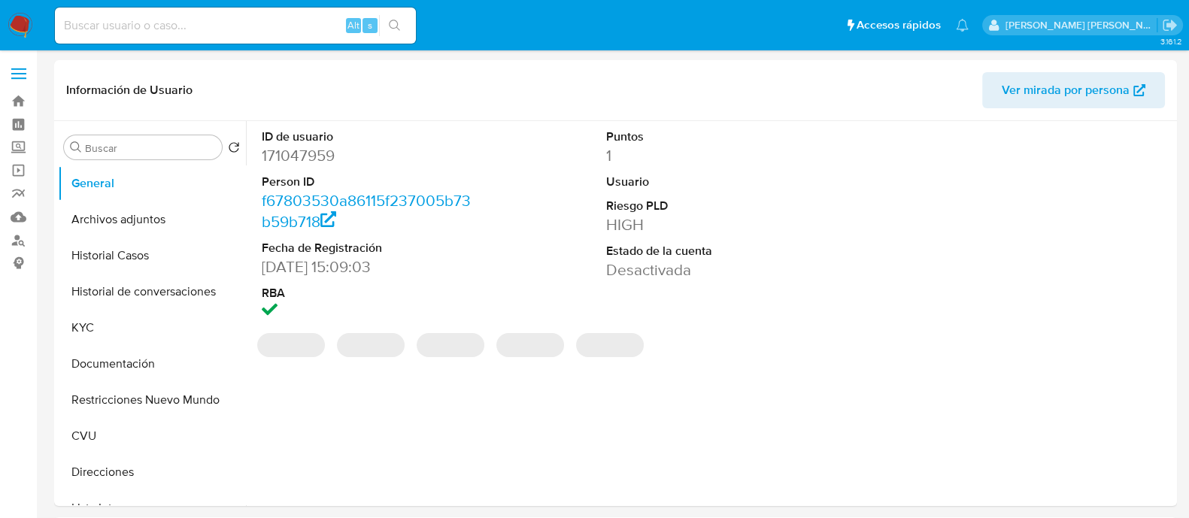
select select "10"
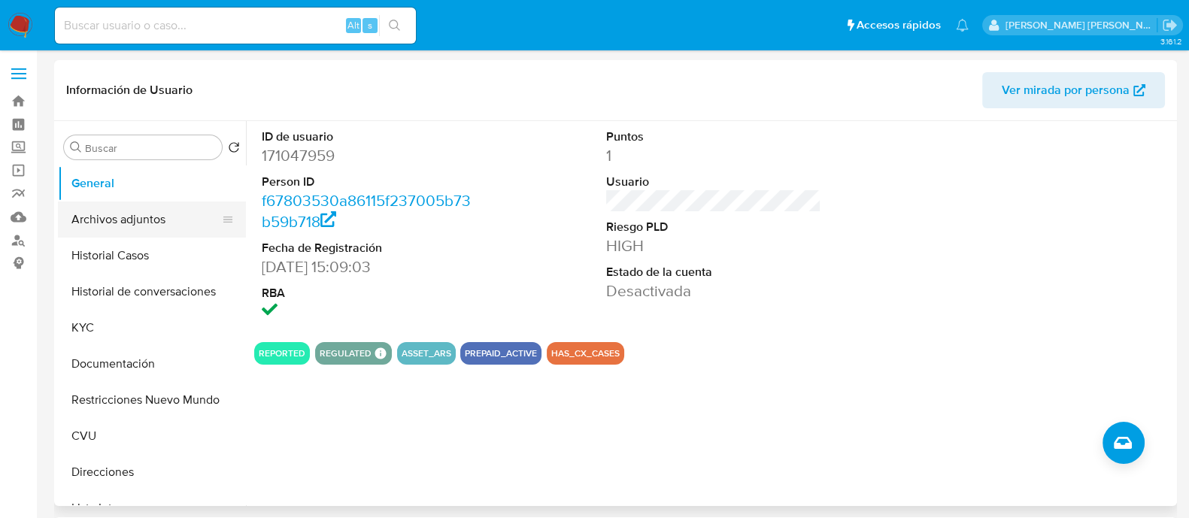
click at [144, 229] on button "Archivos adjuntos" at bounding box center [146, 220] width 176 height 36
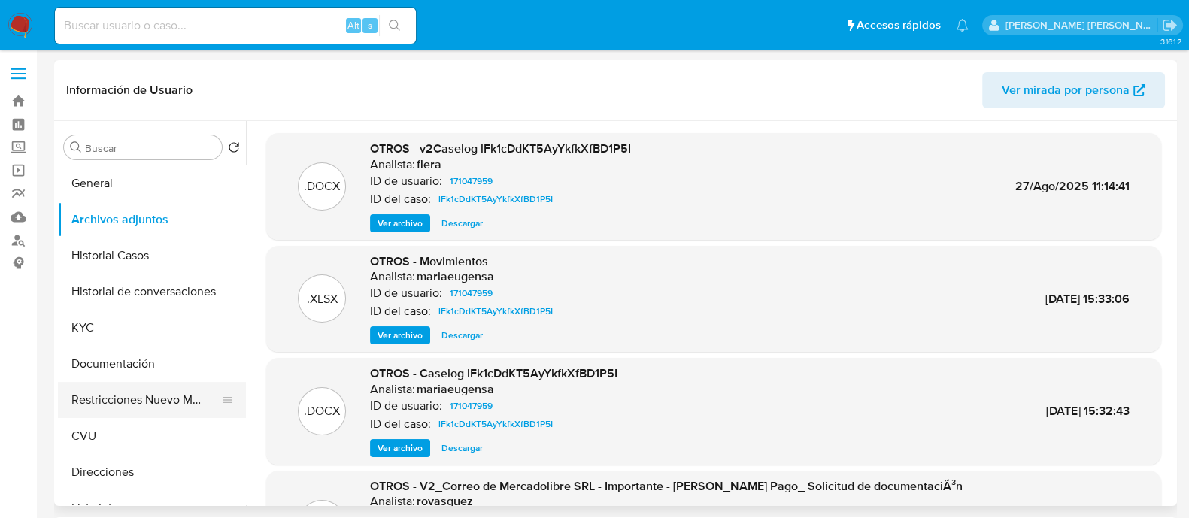
click at [154, 384] on button "Restricciones Nuevo Mundo" at bounding box center [146, 400] width 176 height 36
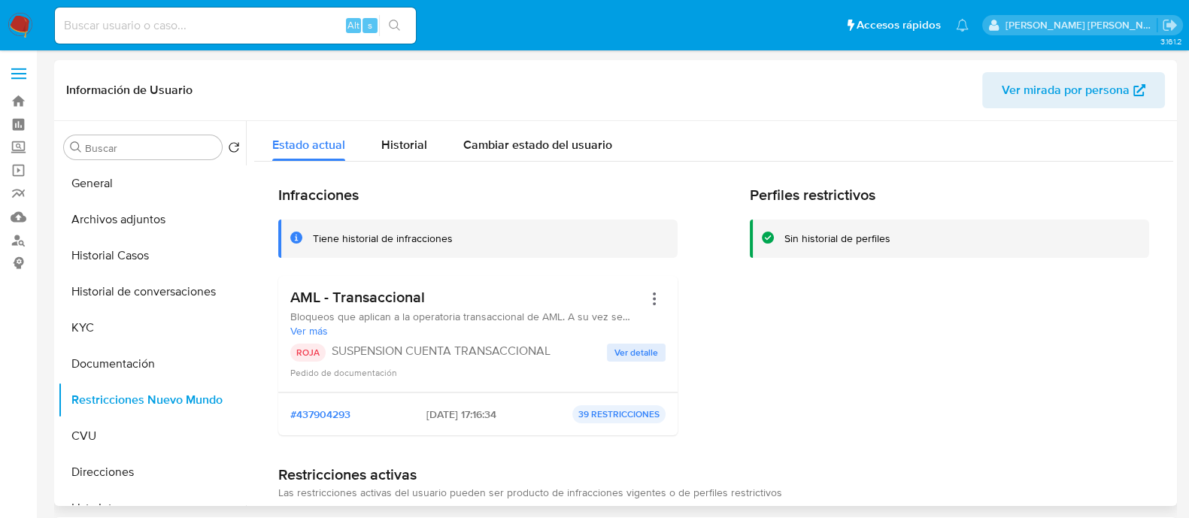
click at [649, 351] on span "Ver detalle" at bounding box center [637, 352] width 44 height 15
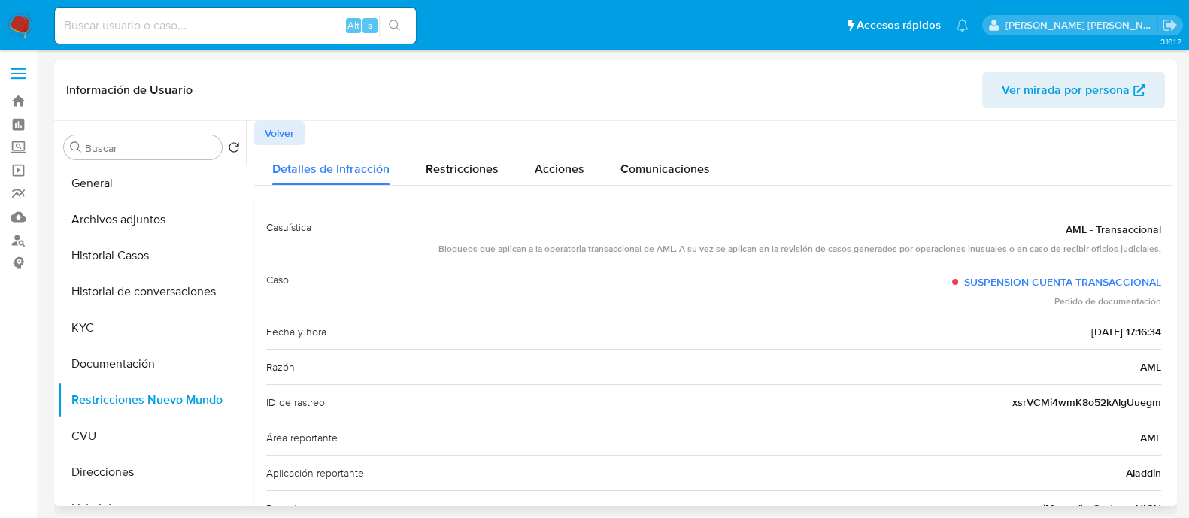
click at [265, 131] on span "Volver" at bounding box center [279, 133] width 29 height 21
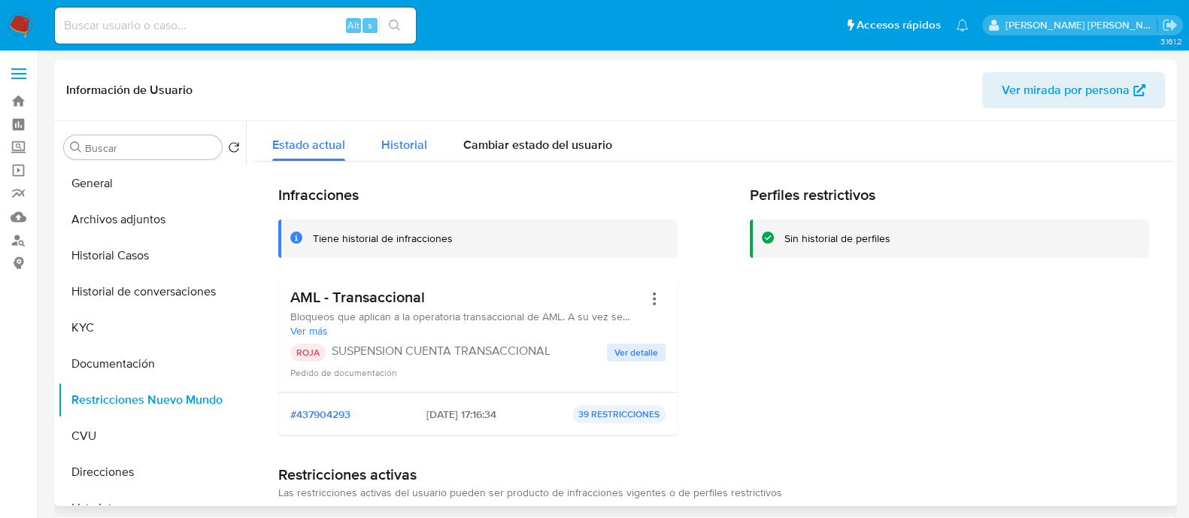
click at [422, 141] on span "Historial" at bounding box center [404, 144] width 46 height 17
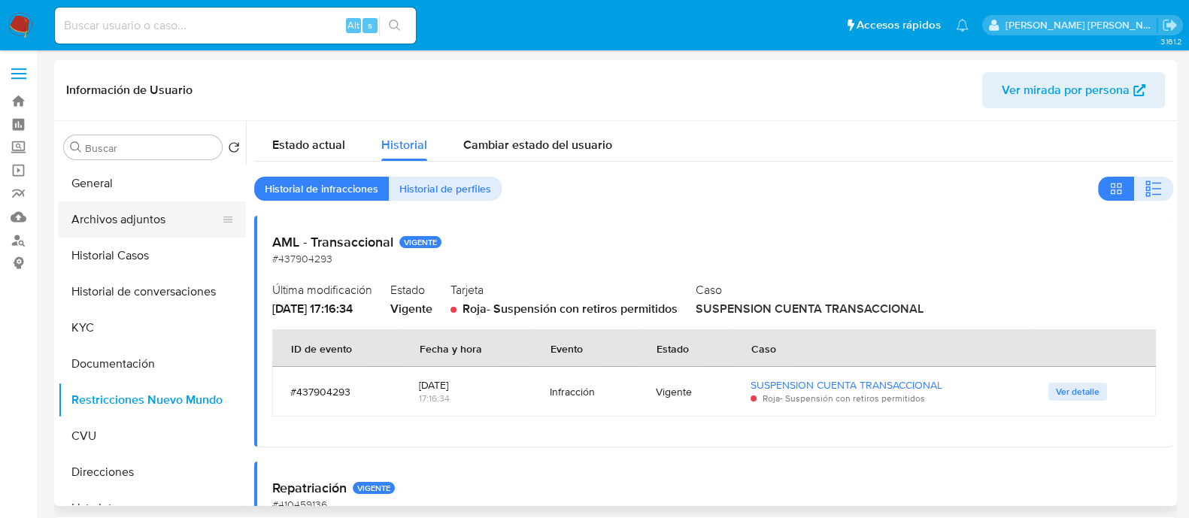
click at [150, 216] on button "Archivos adjuntos" at bounding box center [146, 220] width 176 height 36
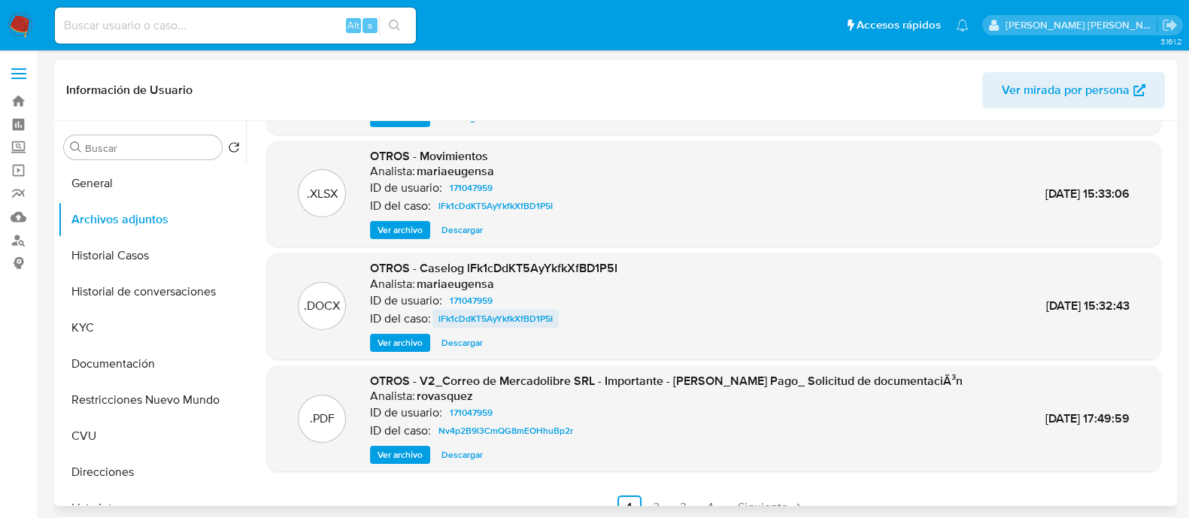
scroll to position [126, 0]
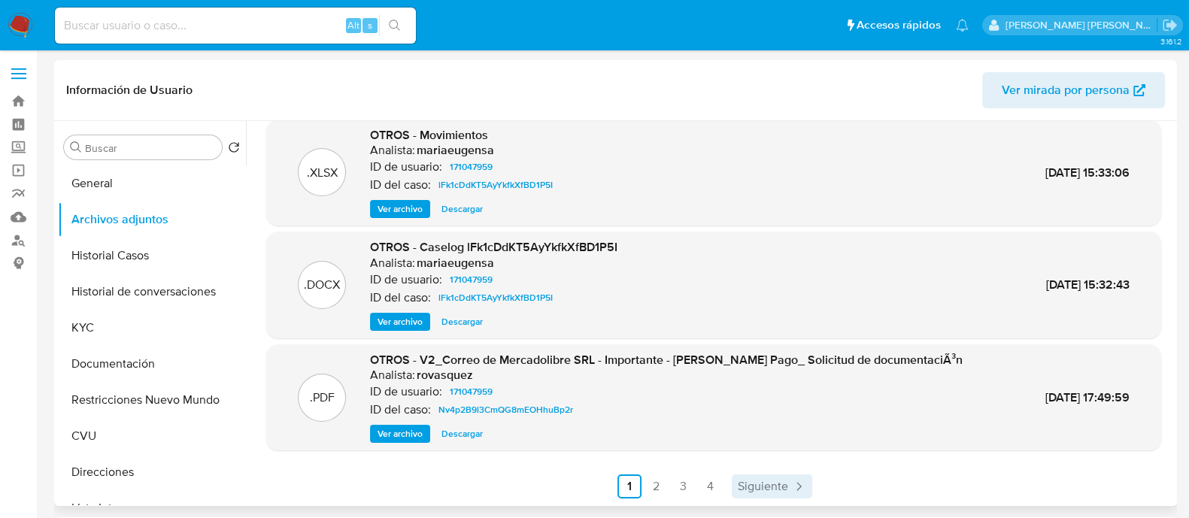
click at [794, 479] on icon "Paginación" at bounding box center [798, 486] width 15 height 15
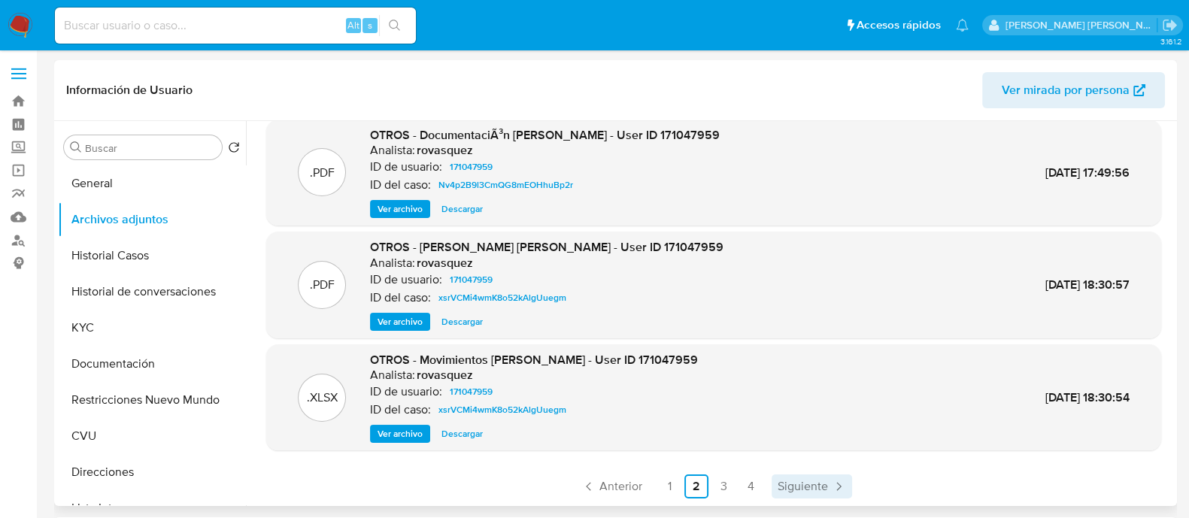
click at [792, 485] on span "Siguiente" at bounding box center [803, 487] width 50 height 12
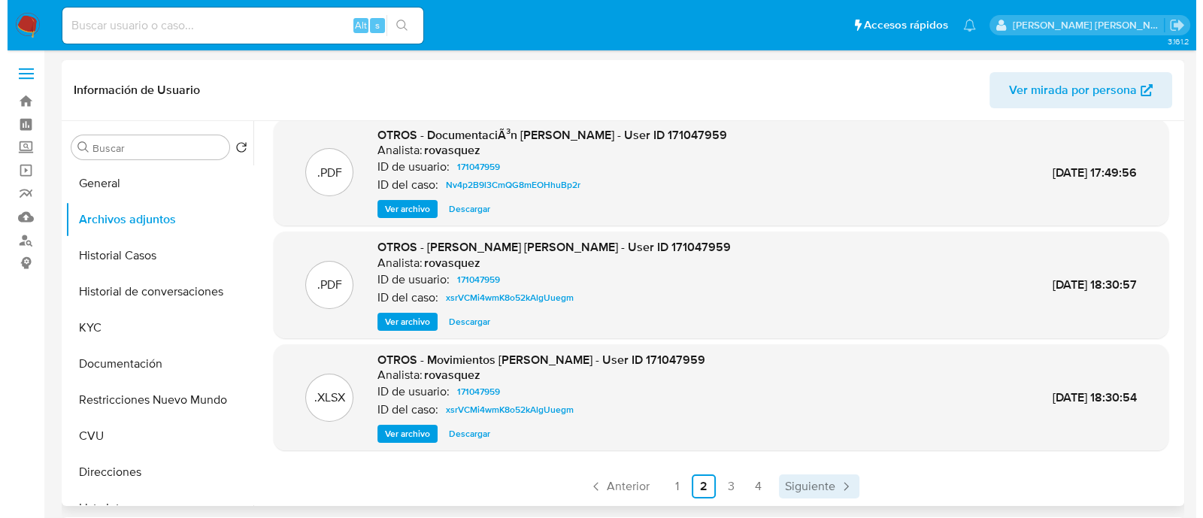
scroll to position [0, 0]
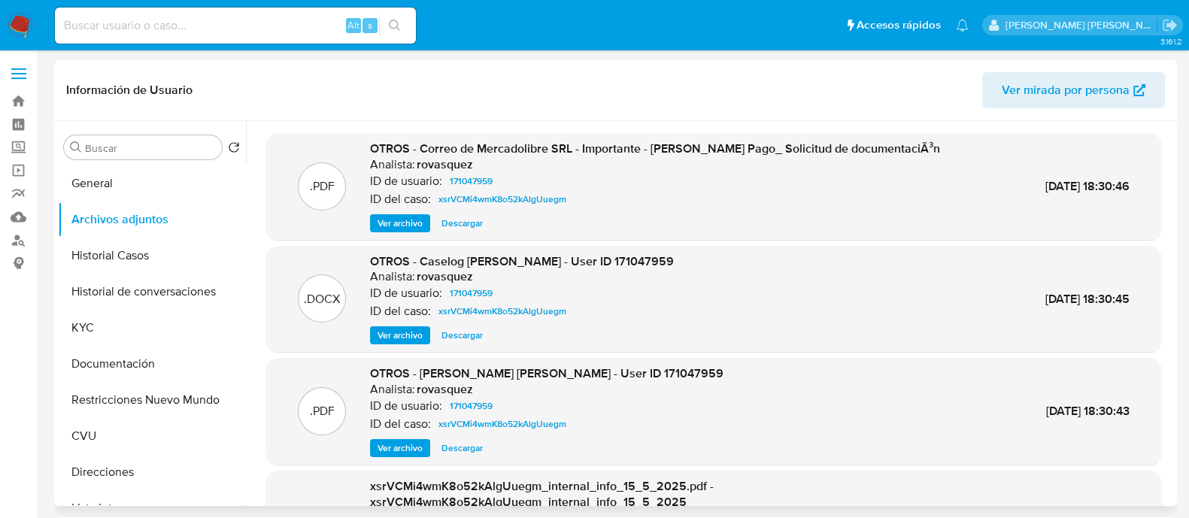
click at [396, 330] on span "Ver archivo" at bounding box center [400, 335] width 45 height 15
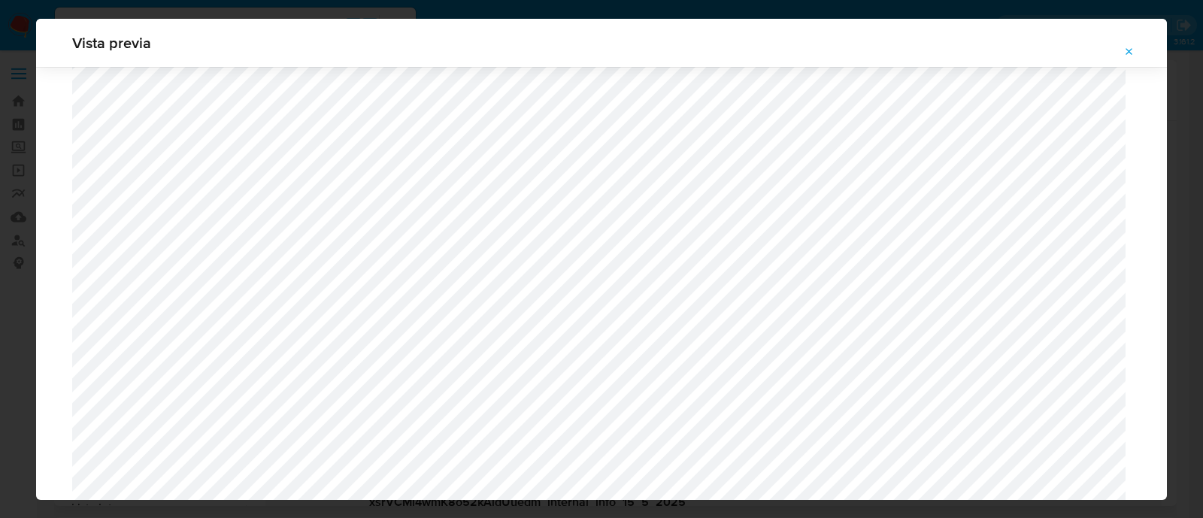
scroll to position [910, 0]
click at [1136, 51] on button "Attachment preview" at bounding box center [1129, 52] width 33 height 24
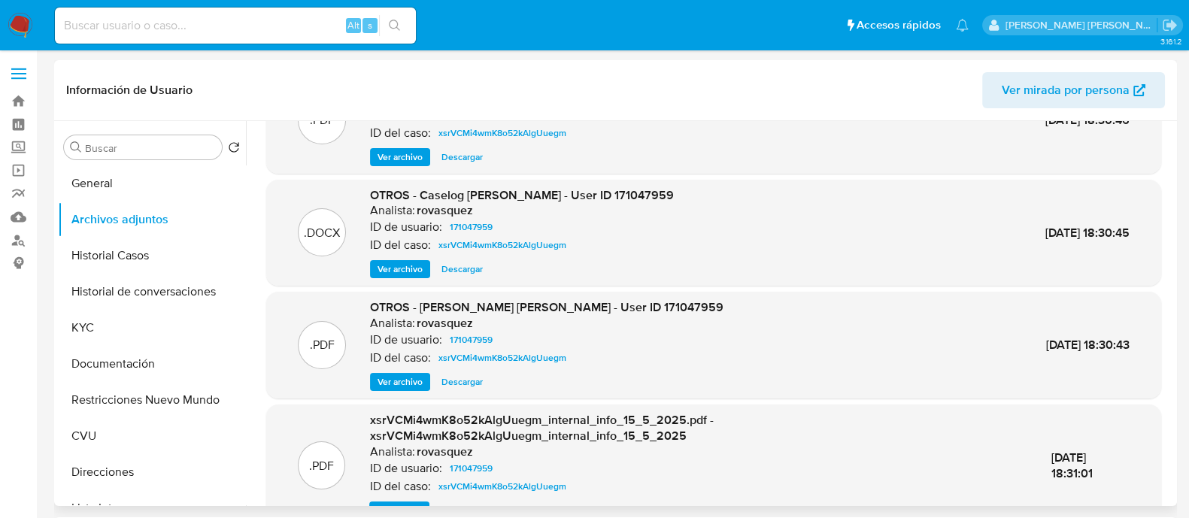
scroll to position [143, 0]
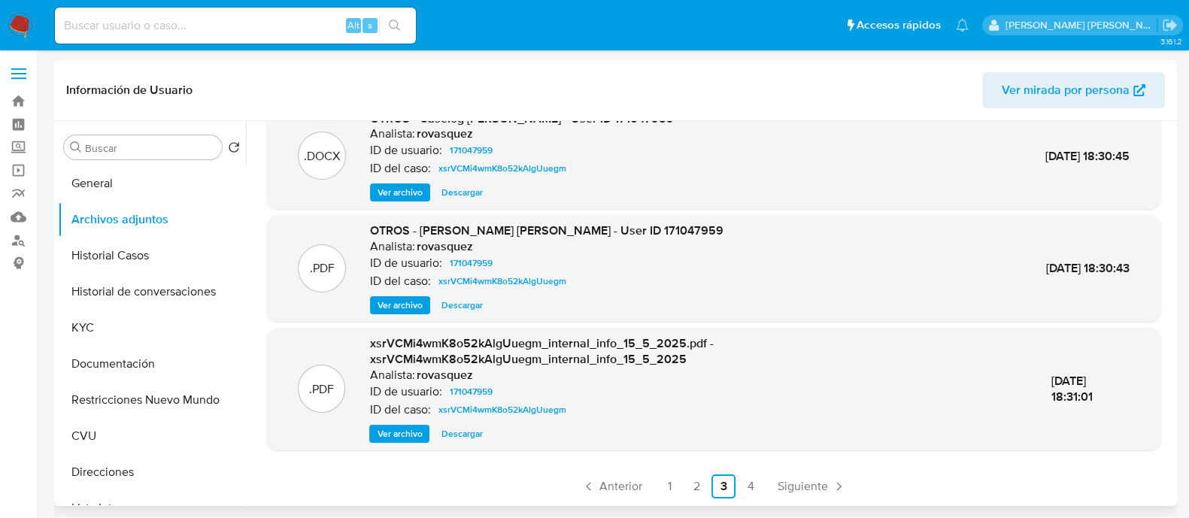
click at [397, 436] on span "Ver archivo" at bounding box center [399, 433] width 45 height 15
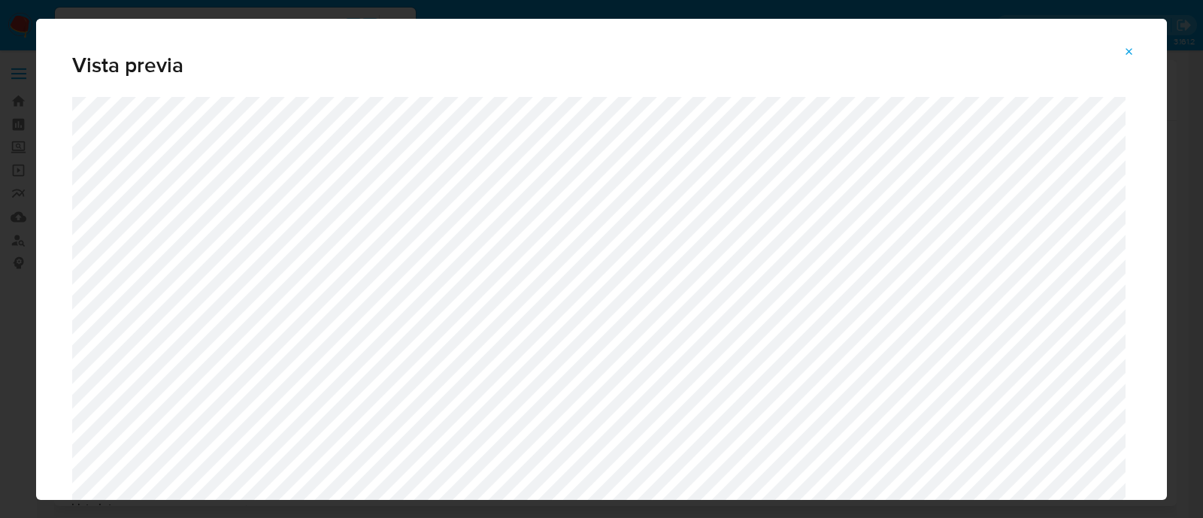
click at [1137, 50] on button "Attachment preview" at bounding box center [1129, 52] width 33 height 24
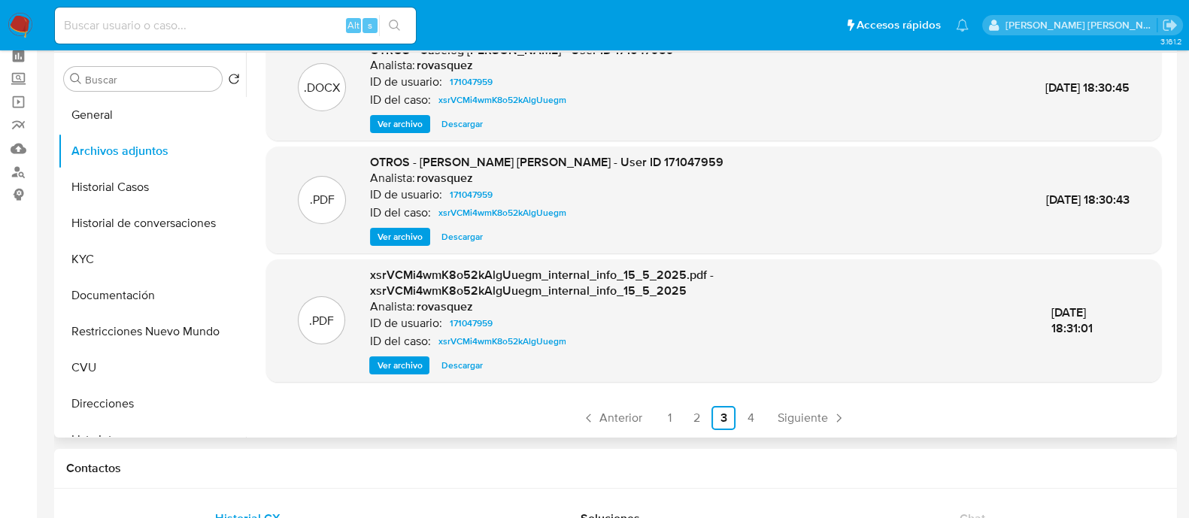
scroll to position [93, 0]
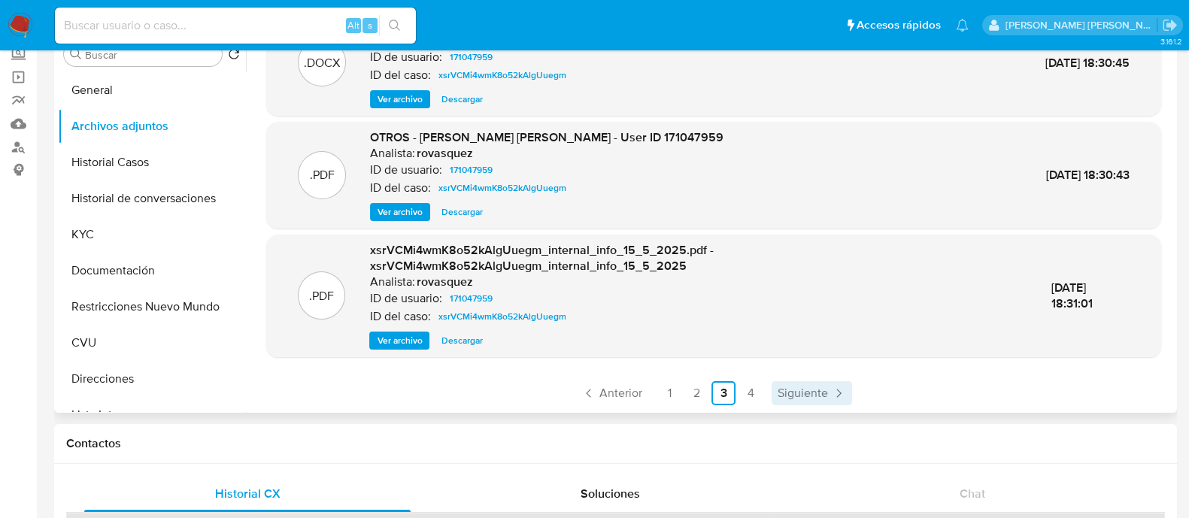
click at [820, 387] on span "Siguiente" at bounding box center [803, 393] width 50 height 12
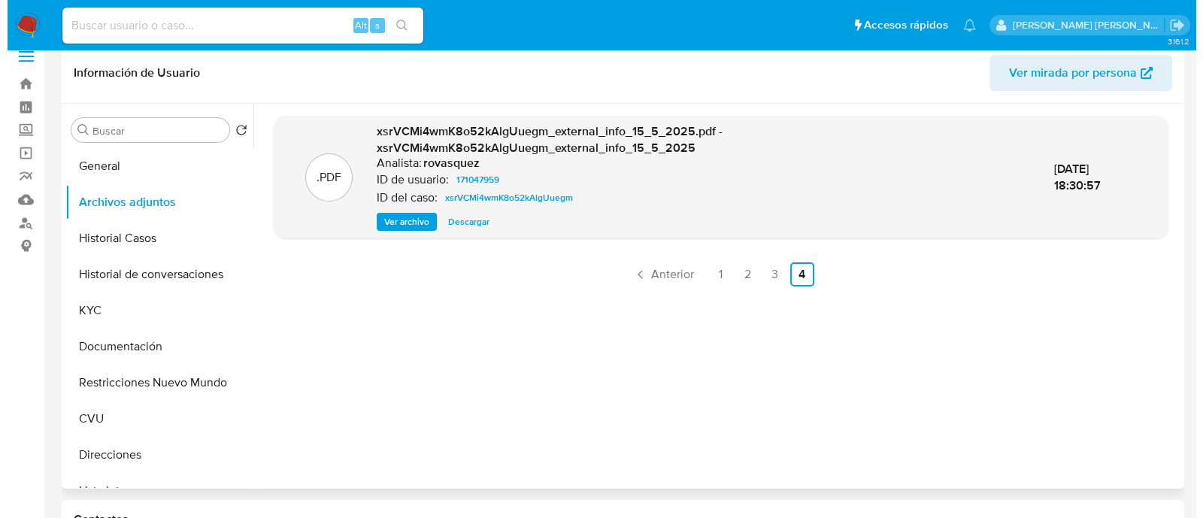
scroll to position [0, 0]
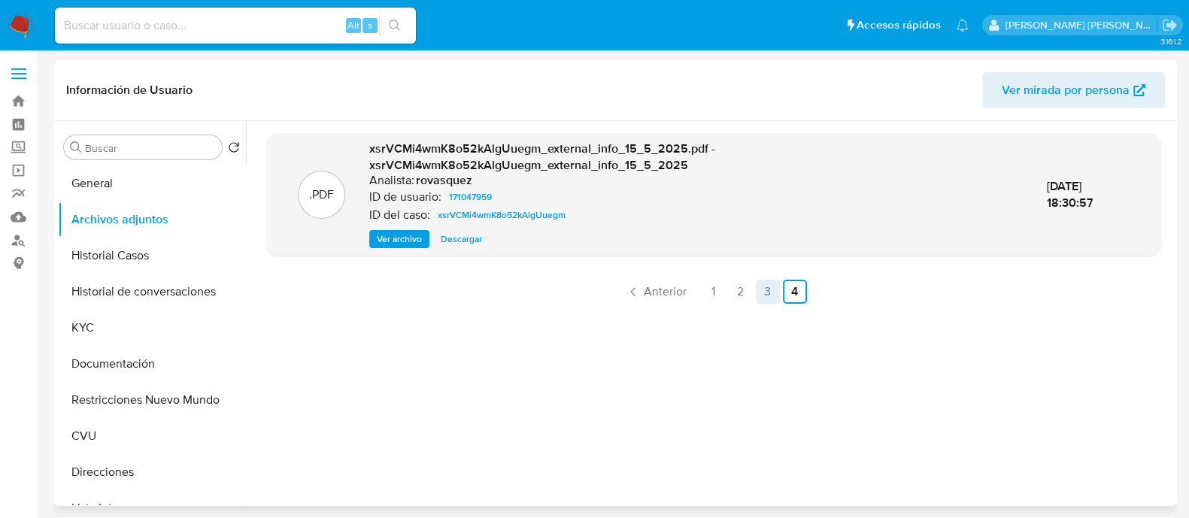
click at [756, 293] on link "3" at bounding box center [768, 292] width 24 height 24
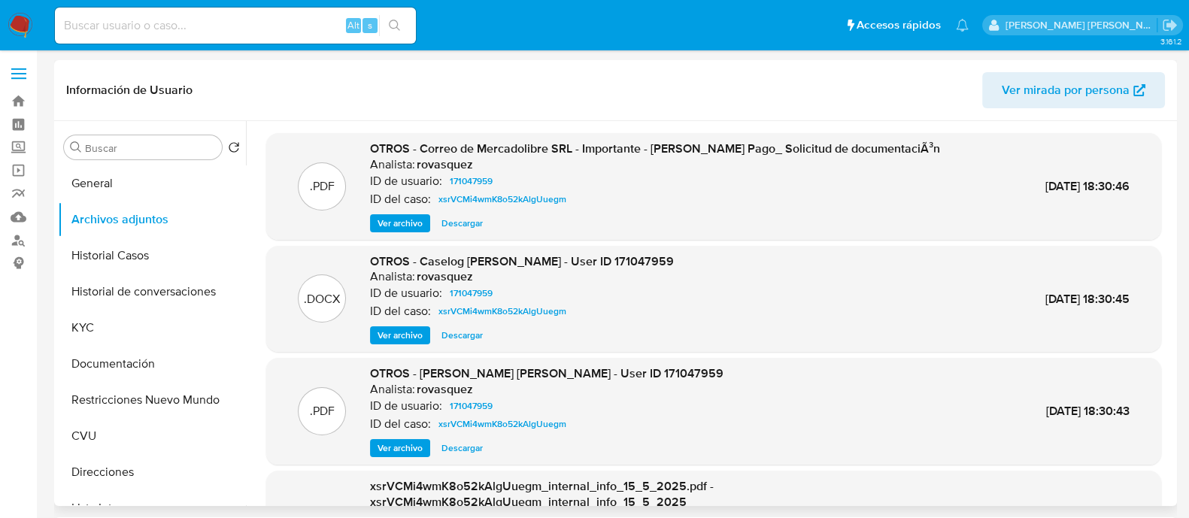
click at [407, 336] on span "Ver archivo" at bounding box center [400, 335] width 45 height 15
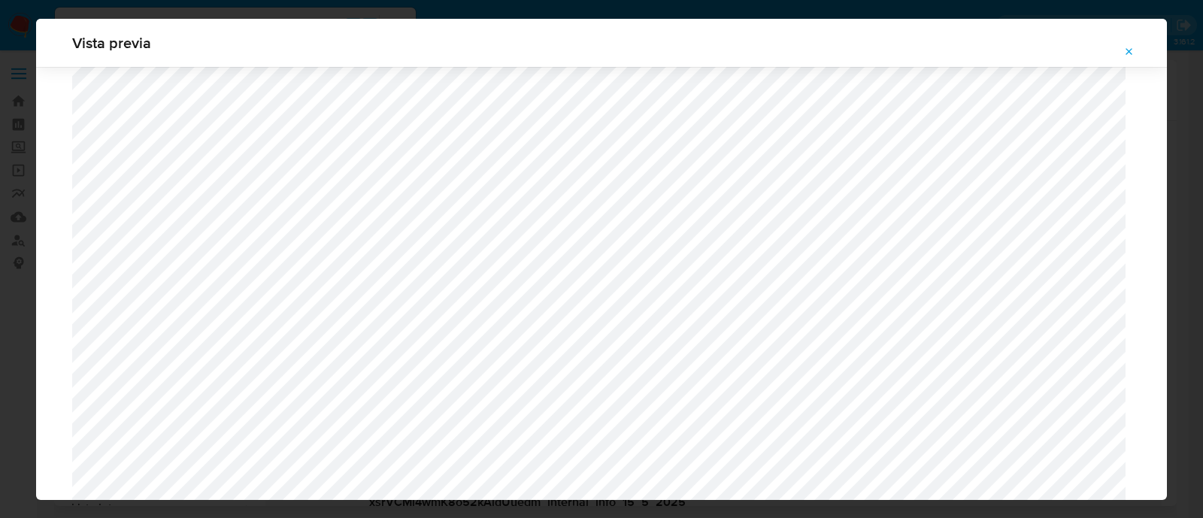
scroll to position [1662, 0]
click at [1132, 53] on icon "Attachment preview" at bounding box center [1130, 52] width 12 height 12
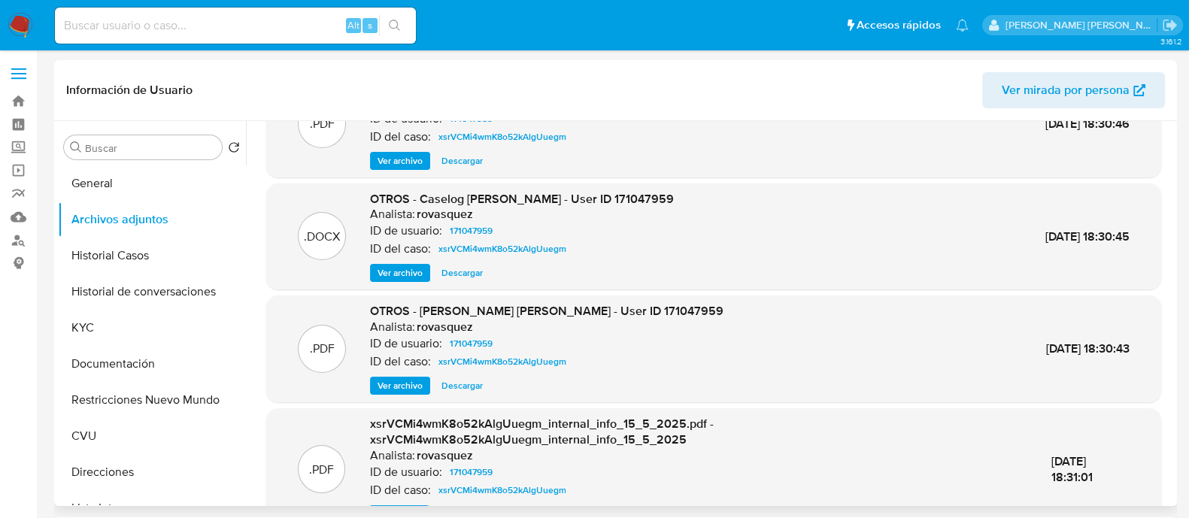
scroll to position [143, 0]
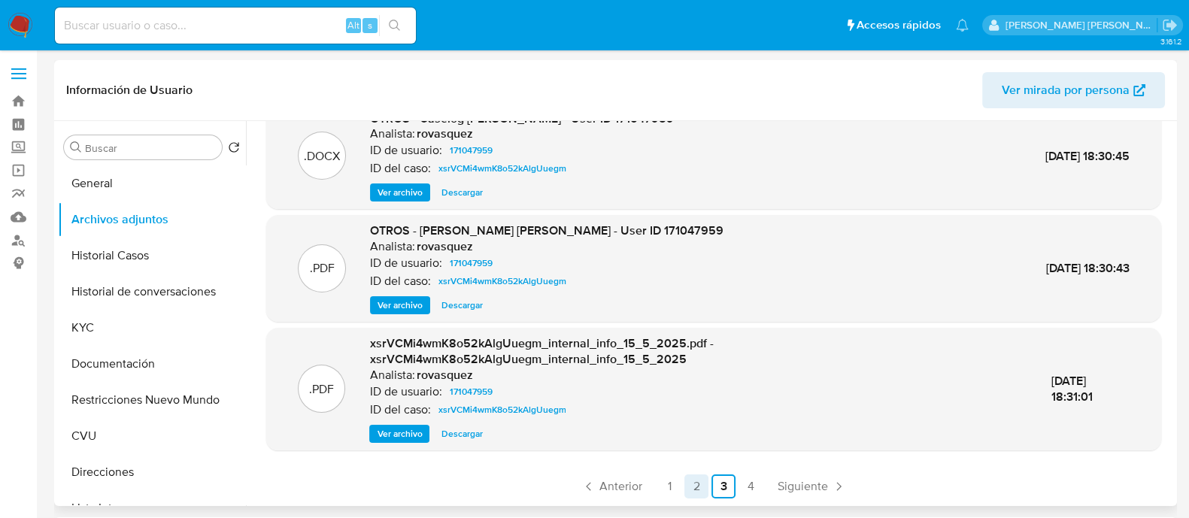
click at [692, 486] on link "2" at bounding box center [696, 487] width 24 height 24
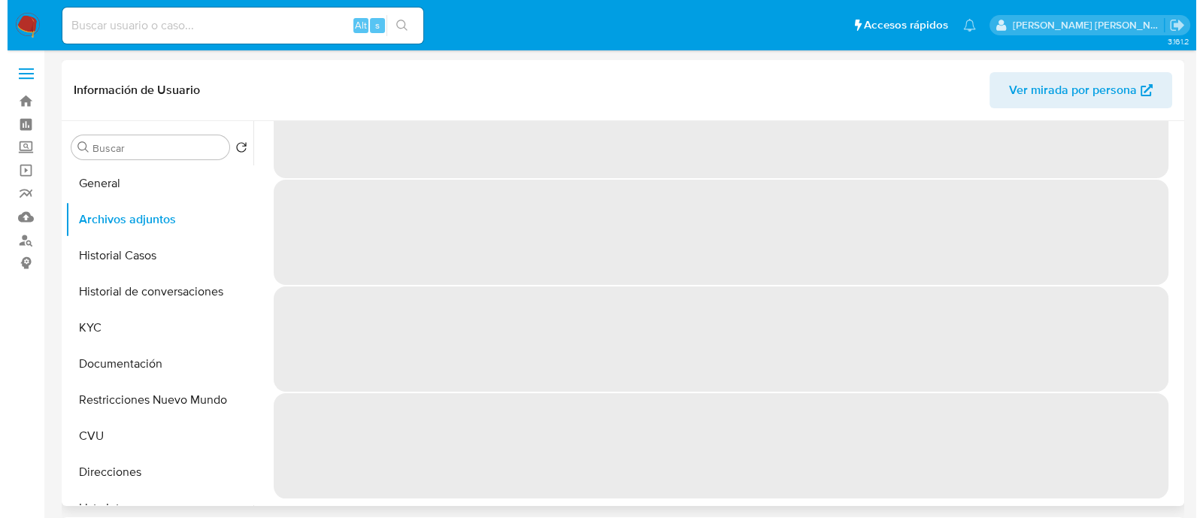
scroll to position [0, 0]
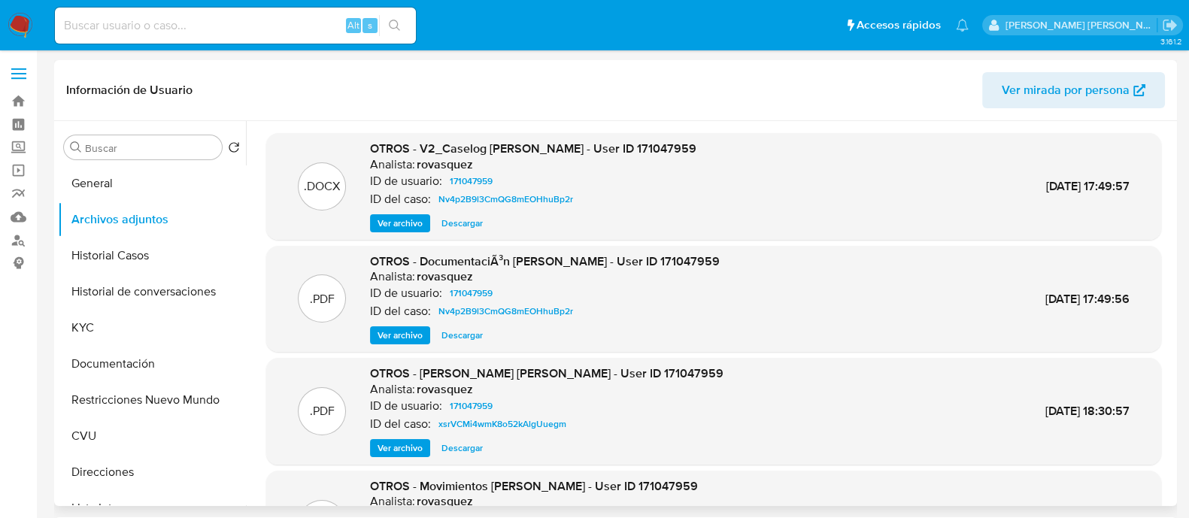
click at [406, 225] on span "Ver archivo" at bounding box center [400, 223] width 45 height 15
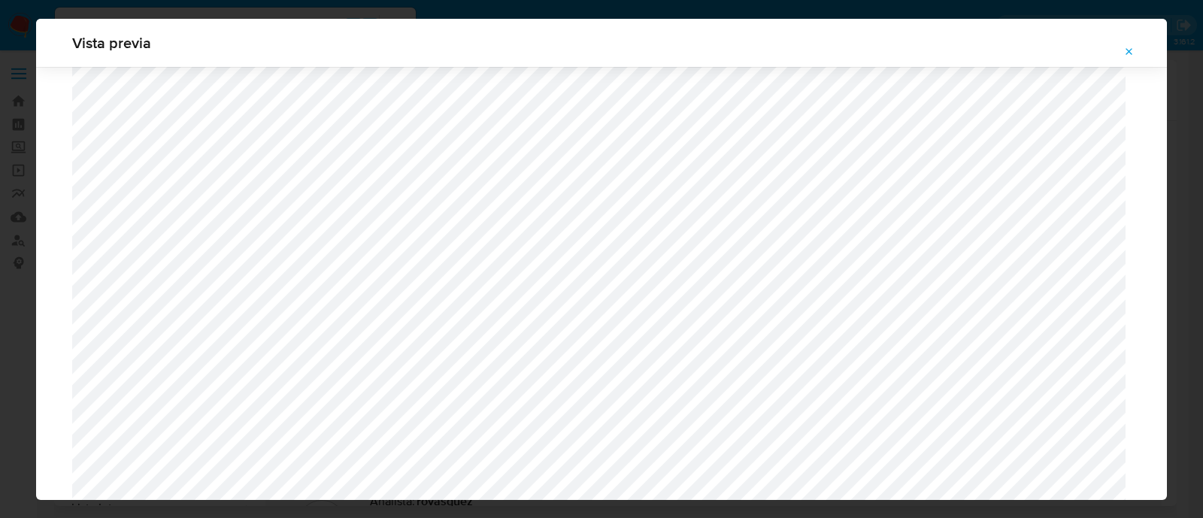
scroll to position [1756, 0]
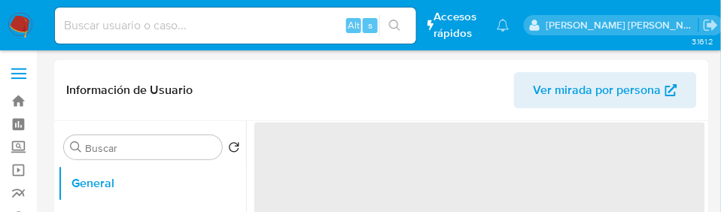
select select "10"
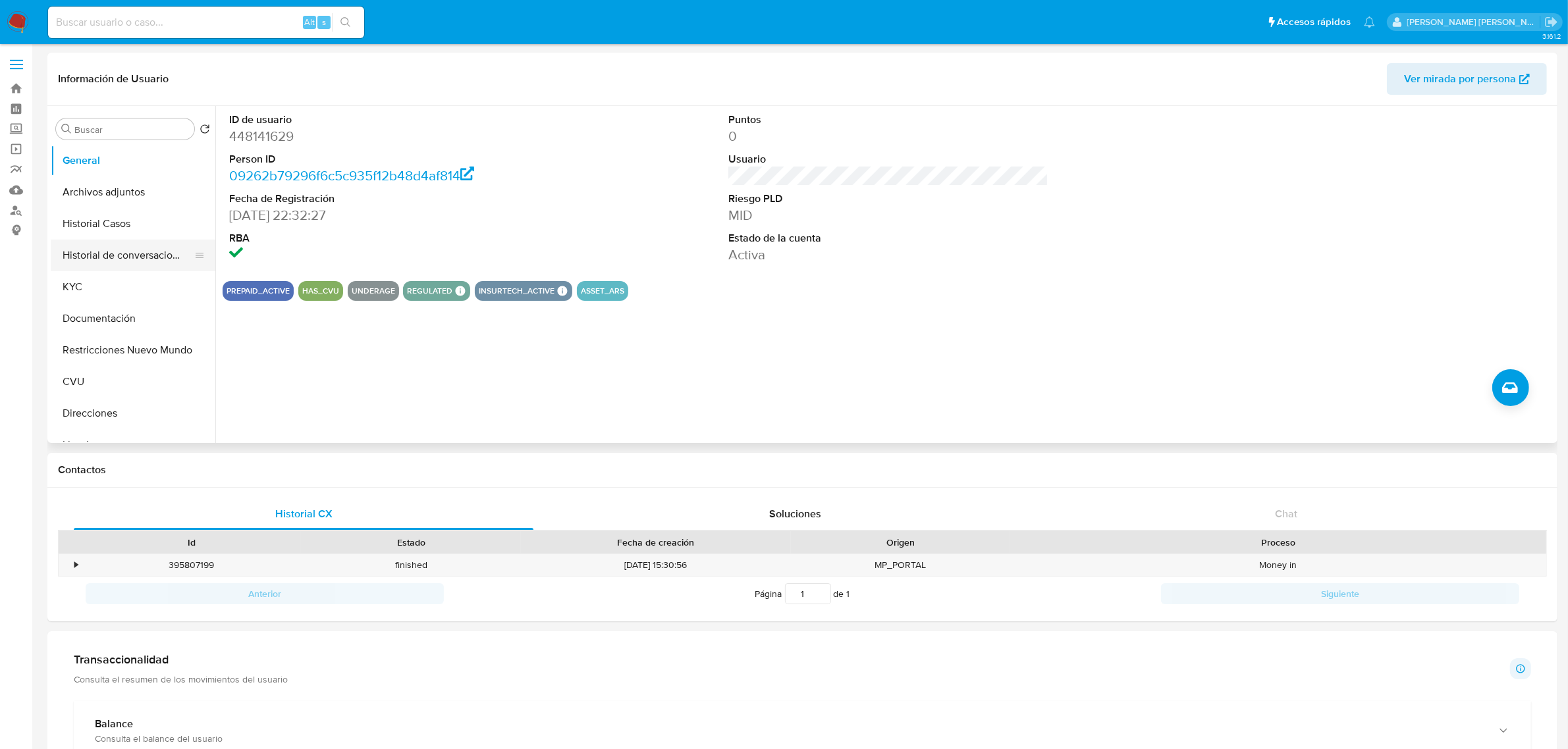
click at [147, 248] on button "Historial de conversaciones" at bounding box center [128, 256] width 154 height 32
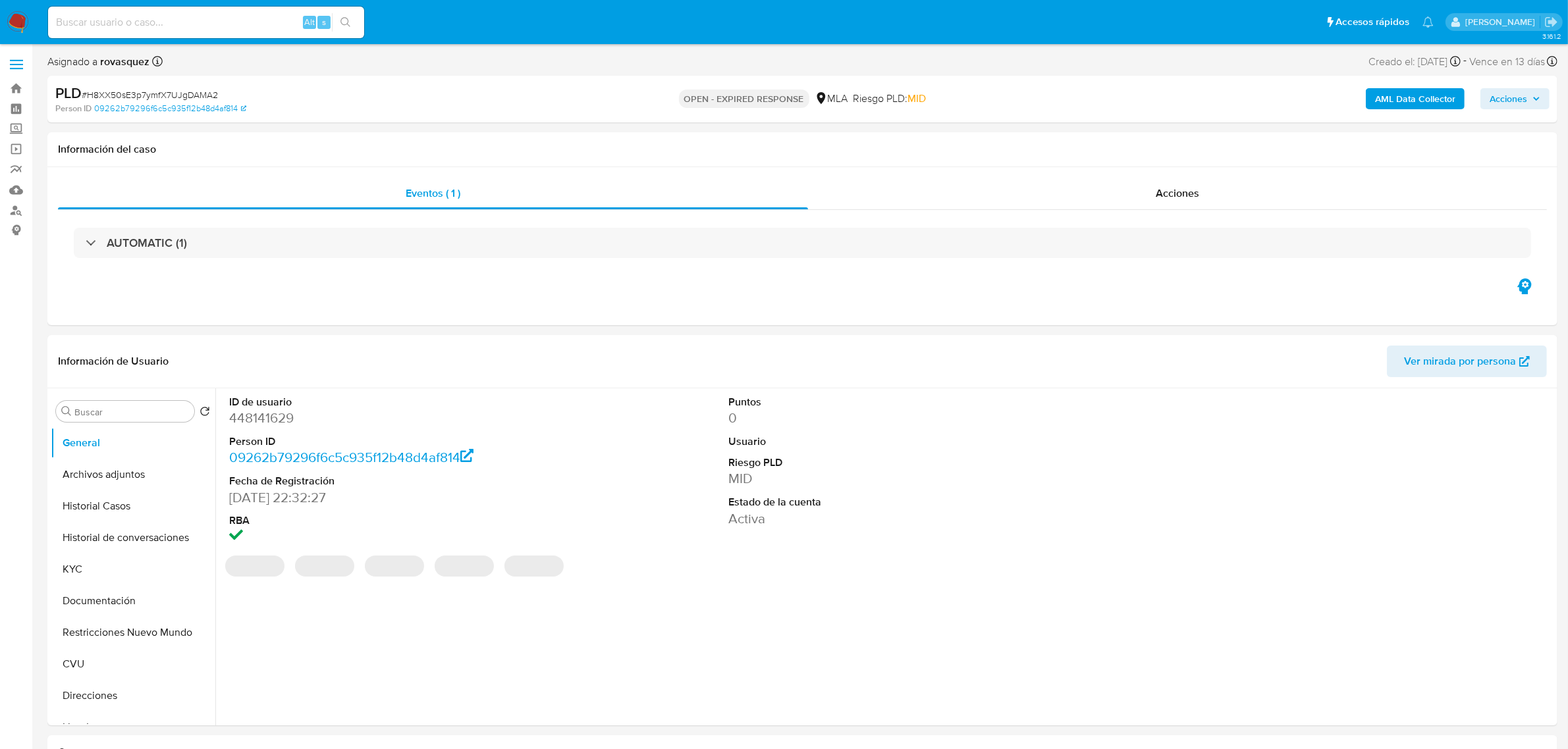
select select "10"
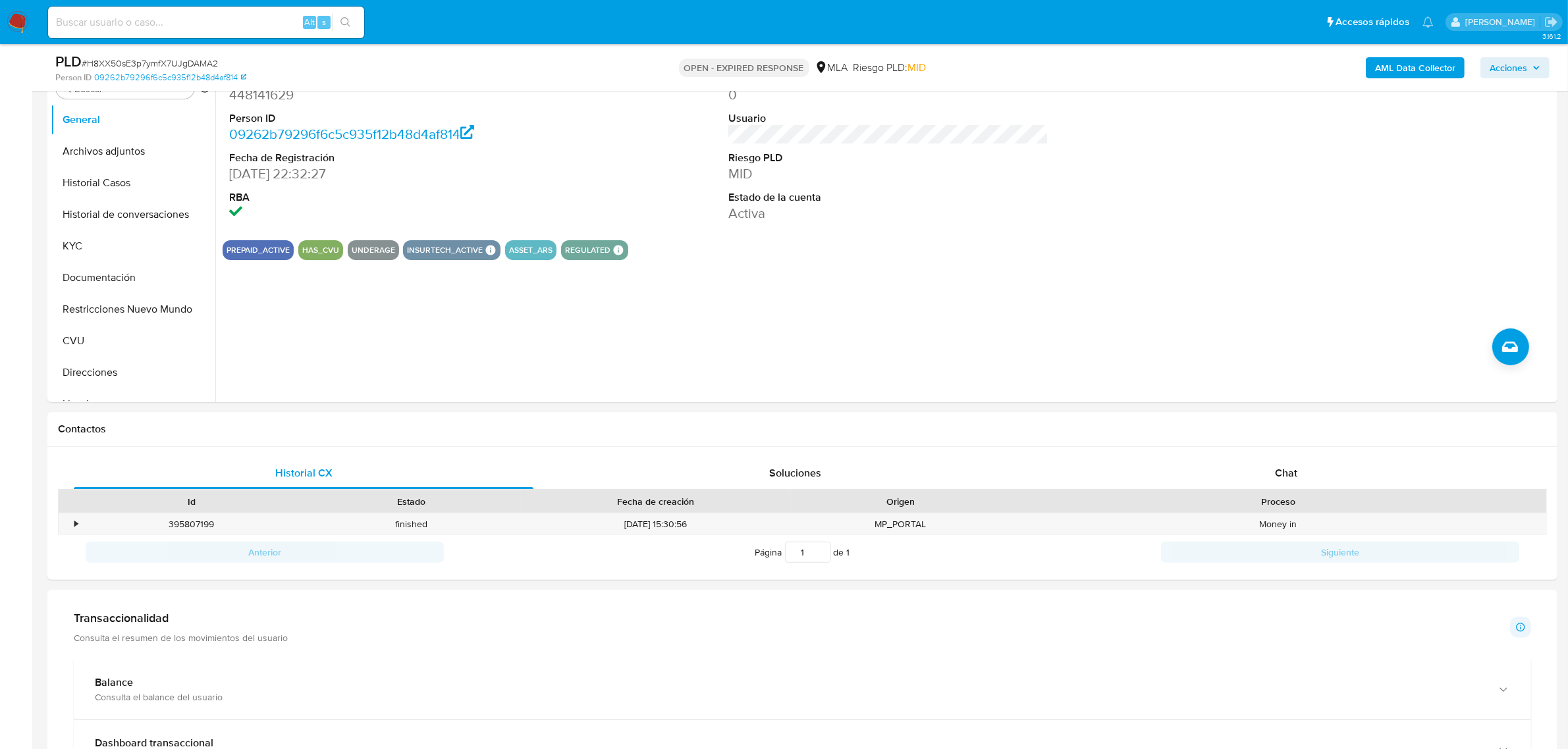
scroll to position [329, 0]
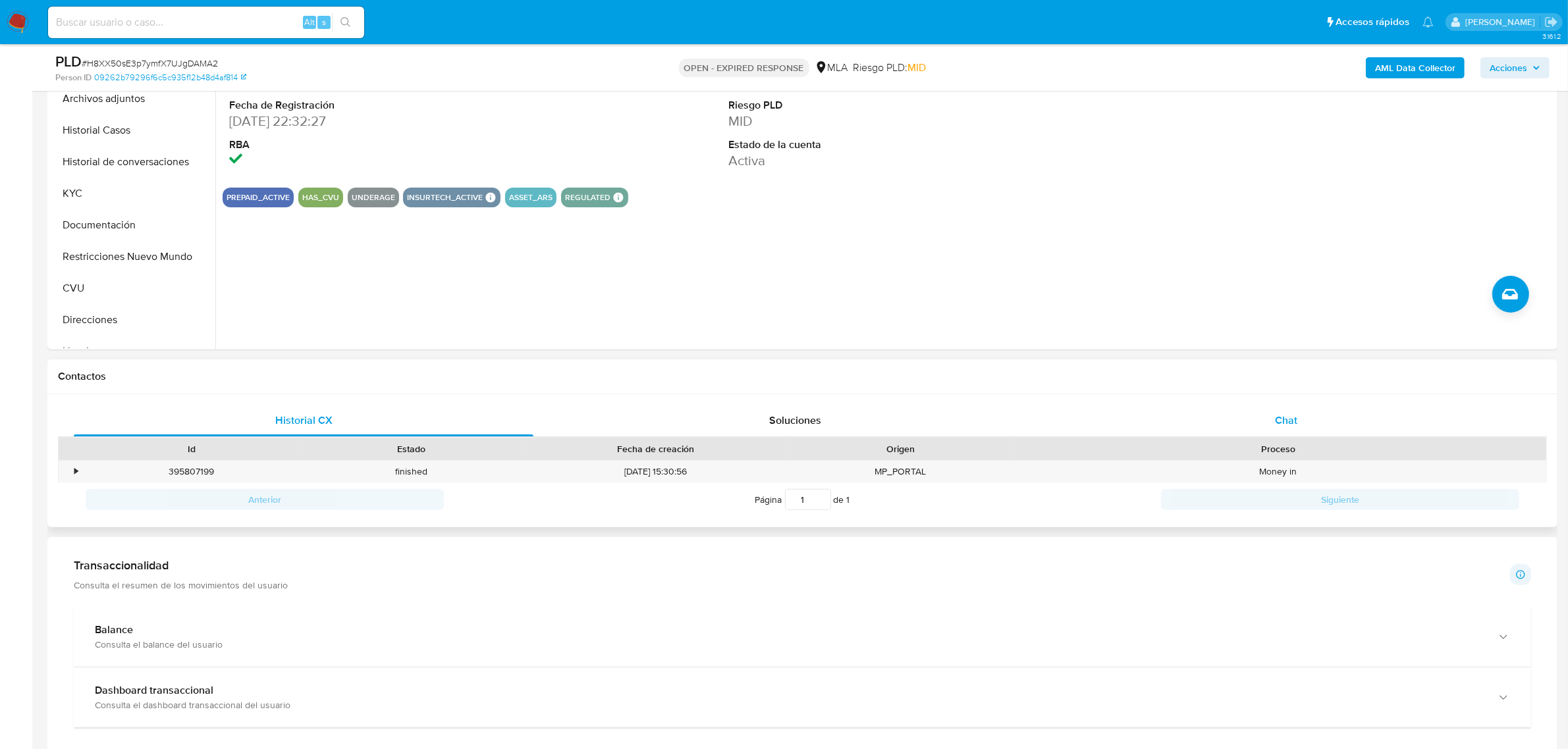
click at [1284, 425] on span "Chat" at bounding box center [1286, 420] width 23 height 15
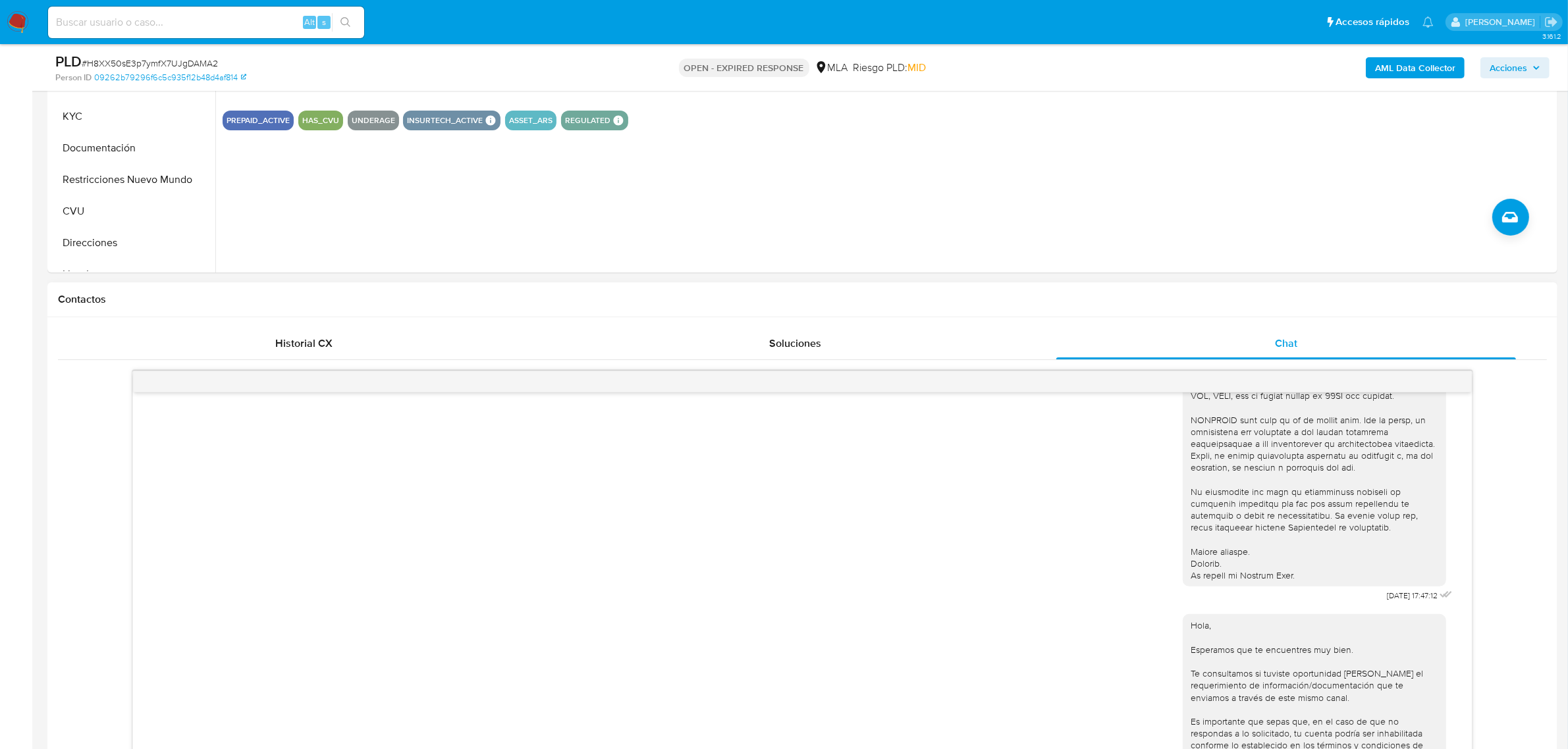
scroll to position [494, 0]
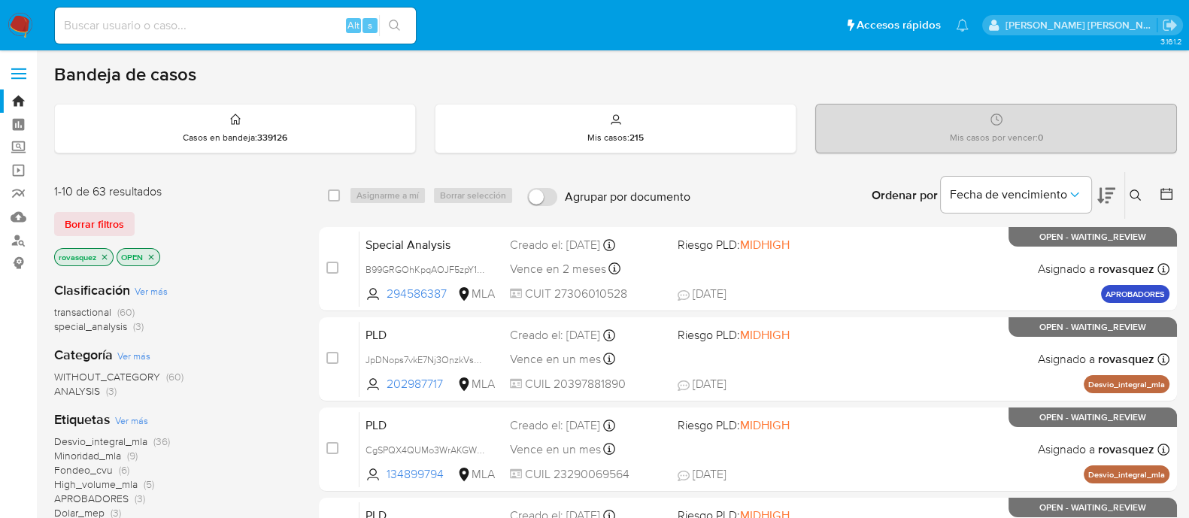
click at [1137, 200] on icon at bounding box center [1136, 196] width 12 height 12
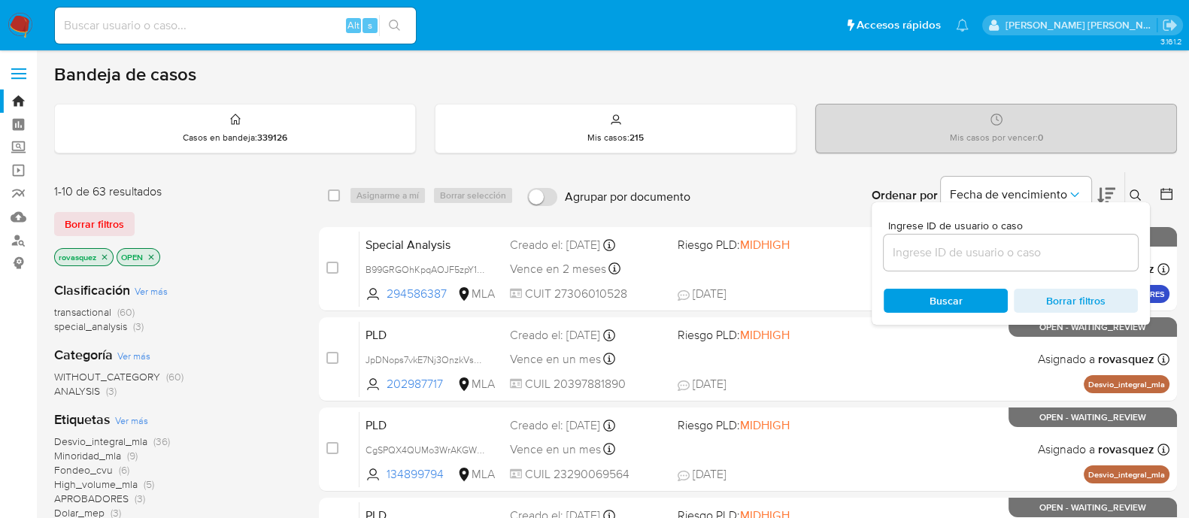
click at [994, 259] on input at bounding box center [1011, 253] width 254 height 20
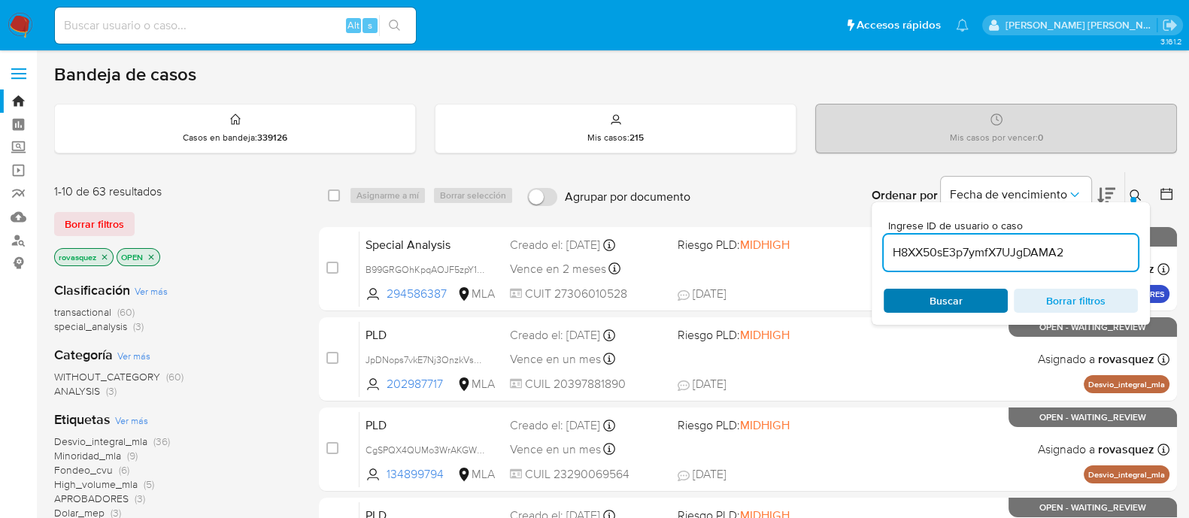
type input "H8XX50sE3p7ymfX7UJgDAMA2"
click at [936, 307] on span "Buscar" at bounding box center [946, 301] width 33 height 24
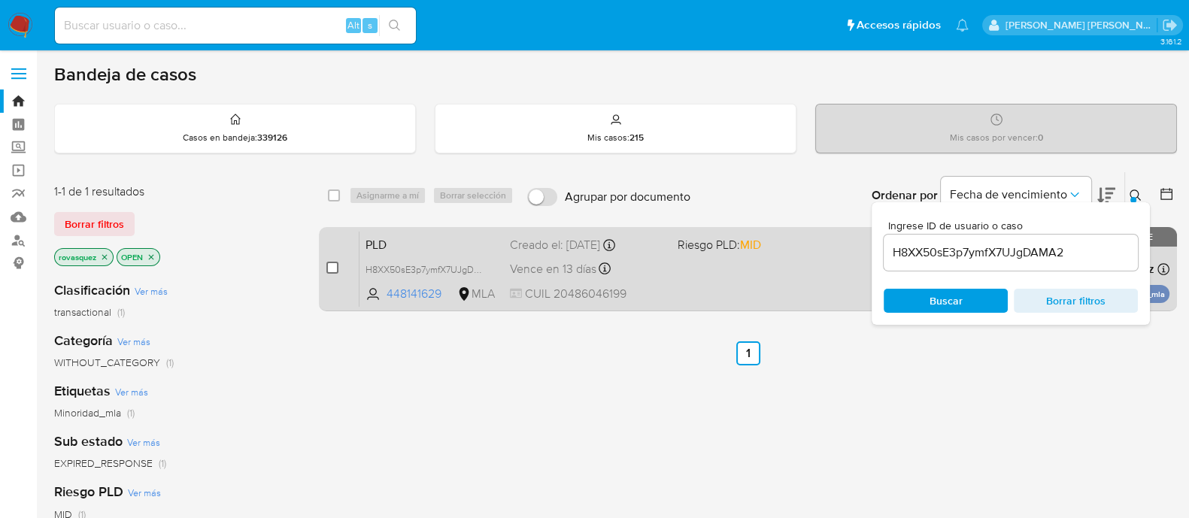
click at [329, 264] on input "checkbox" at bounding box center [332, 268] width 12 height 12
checkbox input "true"
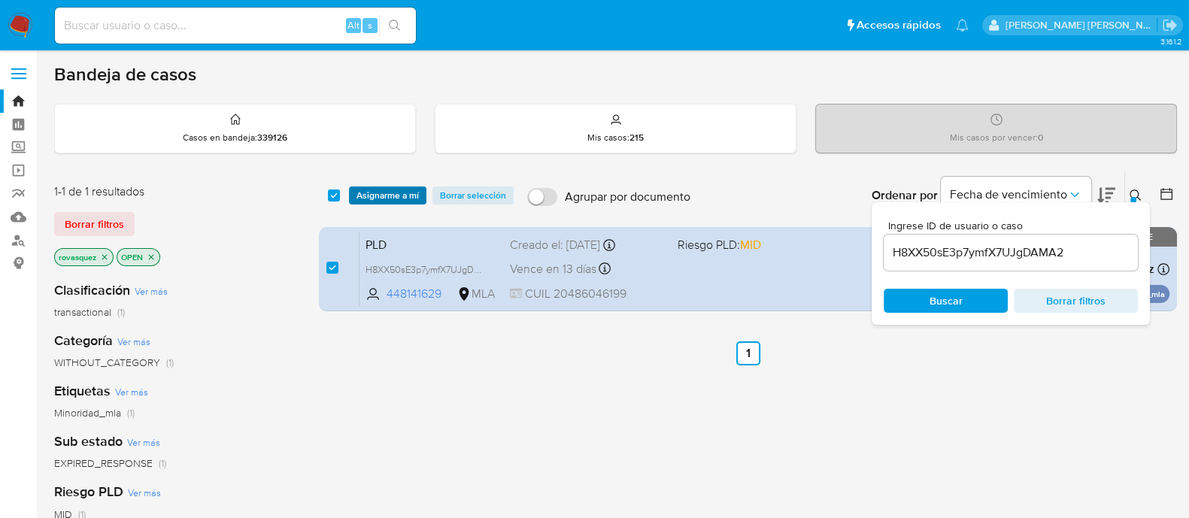
click at [384, 199] on span "Asignarme a mí" at bounding box center [388, 195] width 62 height 15
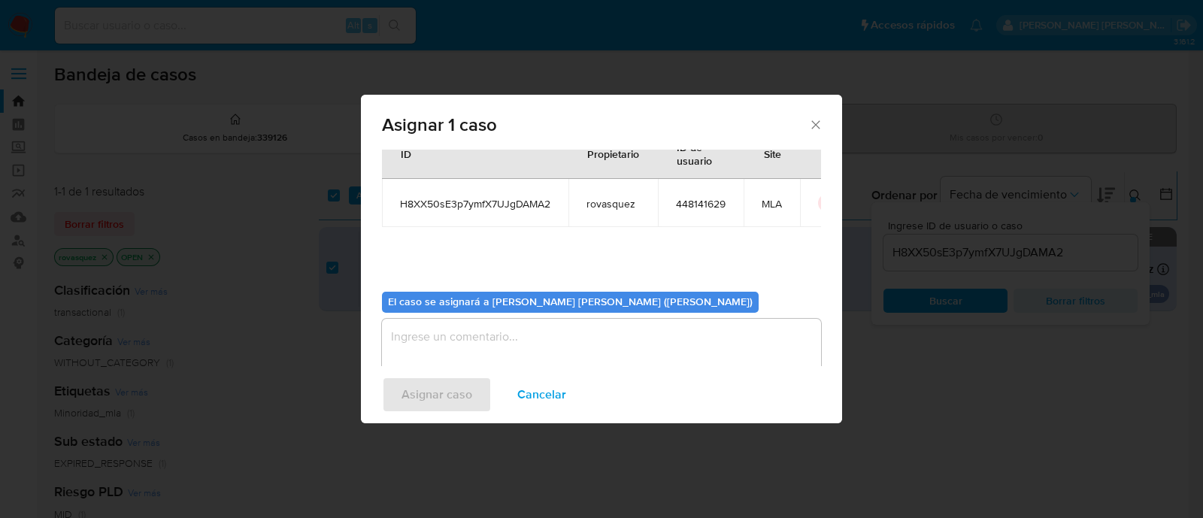
scroll to position [77, 0]
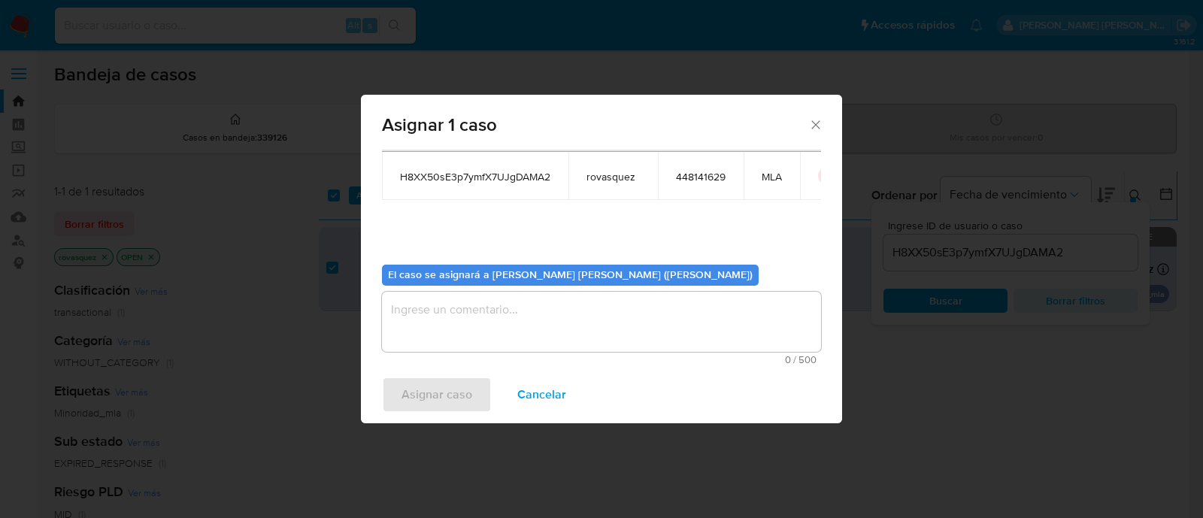
click at [513, 348] on textarea "assign-modal" at bounding box center [601, 322] width 439 height 60
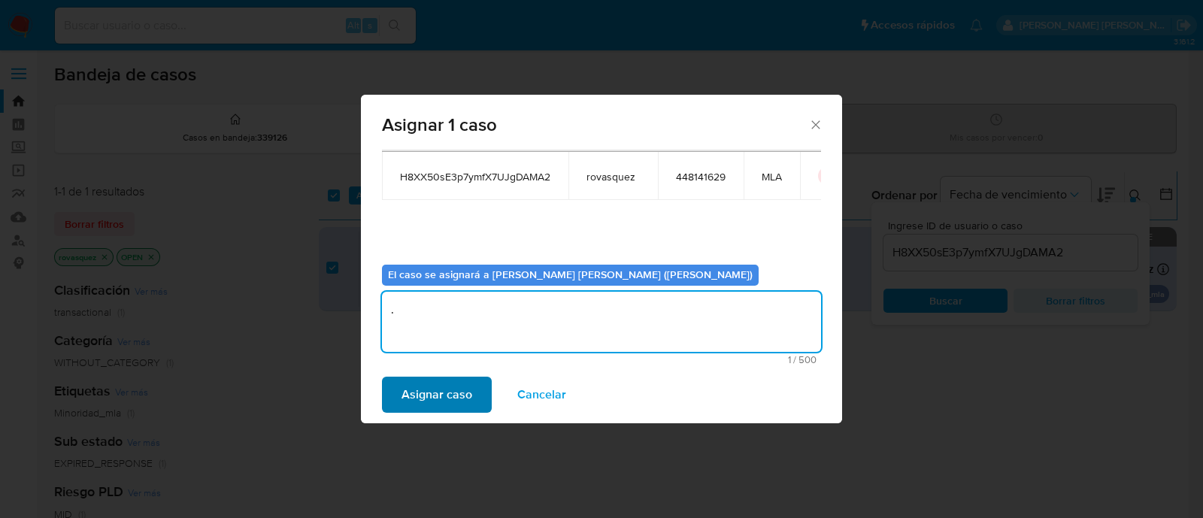
type textarea "."
click at [436, 405] on span "Asignar caso" at bounding box center [437, 394] width 71 height 33
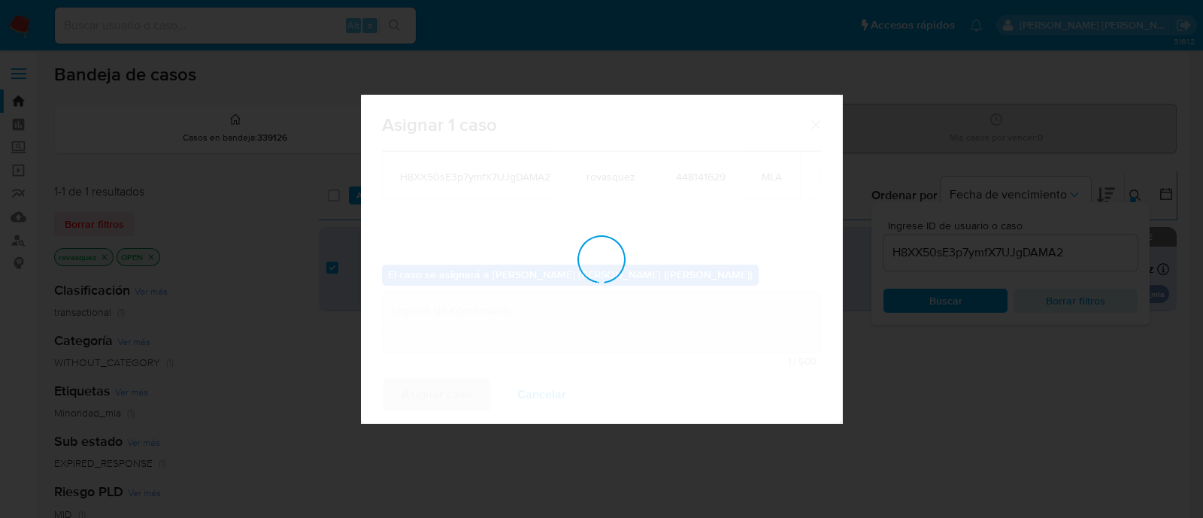
checkbox input "false"
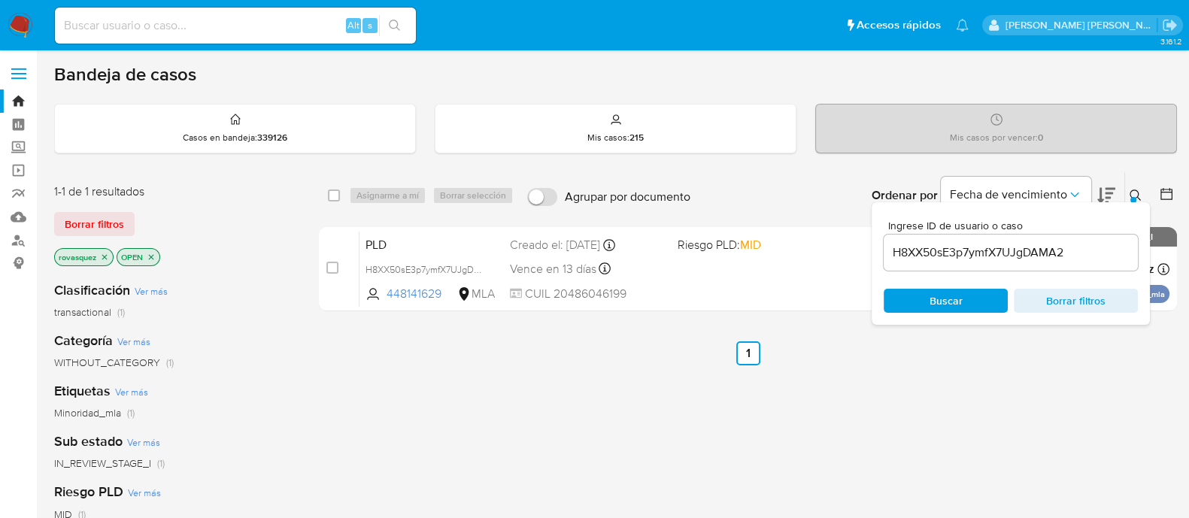
click at [923, 253] on input "H8XX50sE3p7ymfX7UJgDAMA2" at bounding box center [1011, 253] width 254 height 20
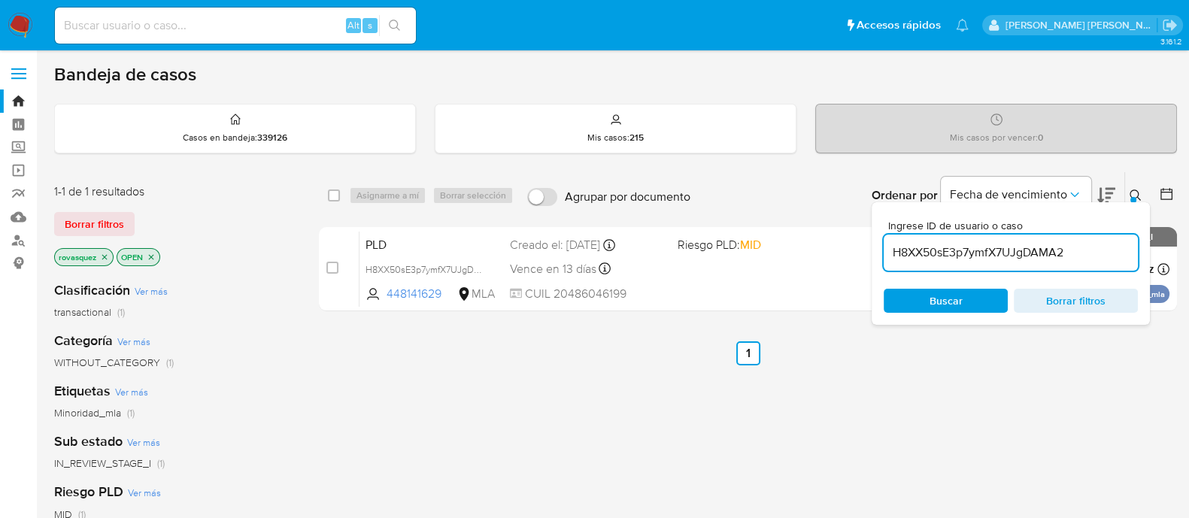
click at [923, 253] on input "H8XX50sE3p7ymfX7UJgDAMA2" at bounding box center [1011, 253] width 254 height 20
paste input "kJivr3i7IerOPVVGgbzVJenk"
type input "kJivr3i7IerOPVVGgbzVJenk"
click at [939, 303] on span "Buscar" at bounding box center [946, 301] width 33 height 24
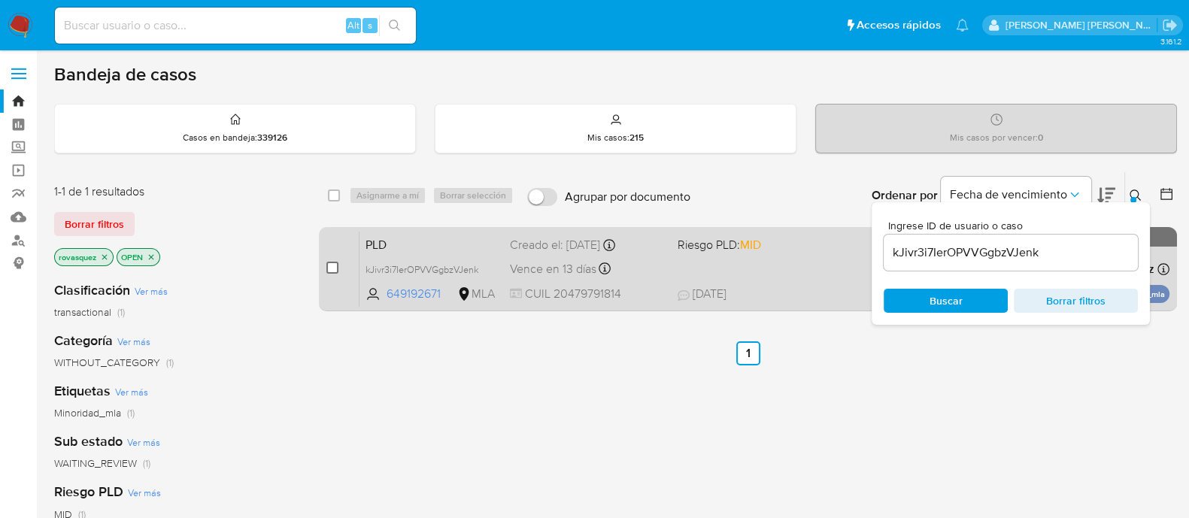
drag, startPoint x: 335, startPoint y: 276, endPoint x: 327, endPoint y: 272, distance: 9.1
click at [327, 272] on div "case-item-checkbox" at bounding box center [332, 267] width 12 height 15
click at [332, 268] on input "checkbox" at bounding box center [332, 268] width 12 height 12
checkbox input "true"
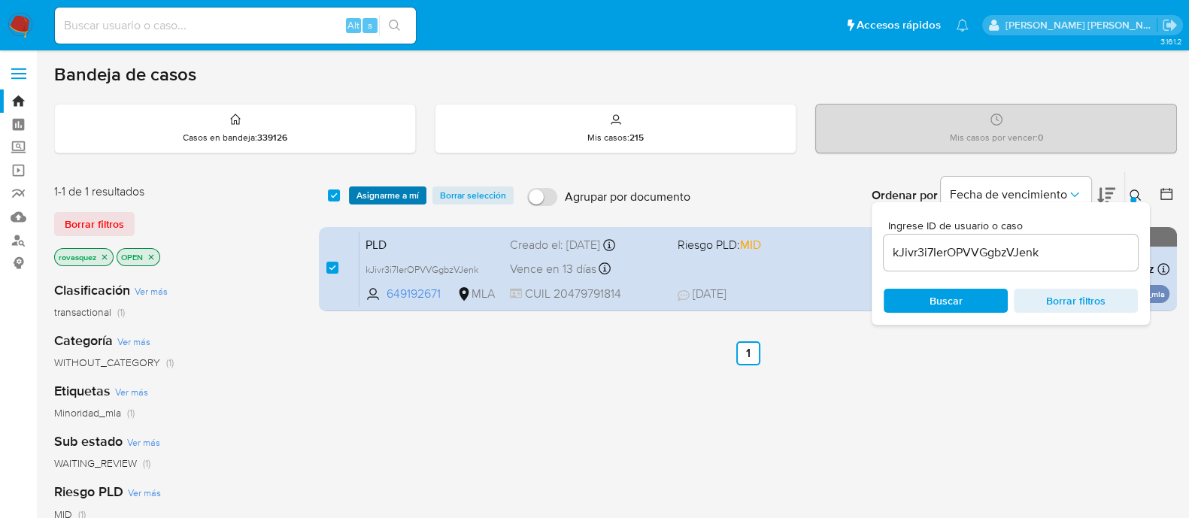
click at [403, 200] on span "Asignarme a mí" at bounding box center [388, 195] width 62 height 15
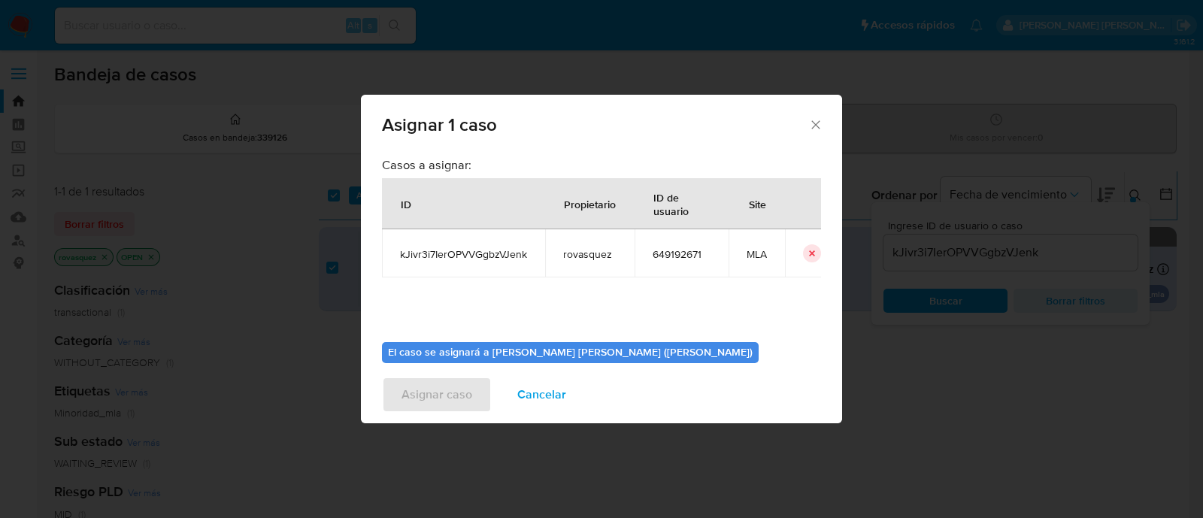
scroll to position [77, 0]
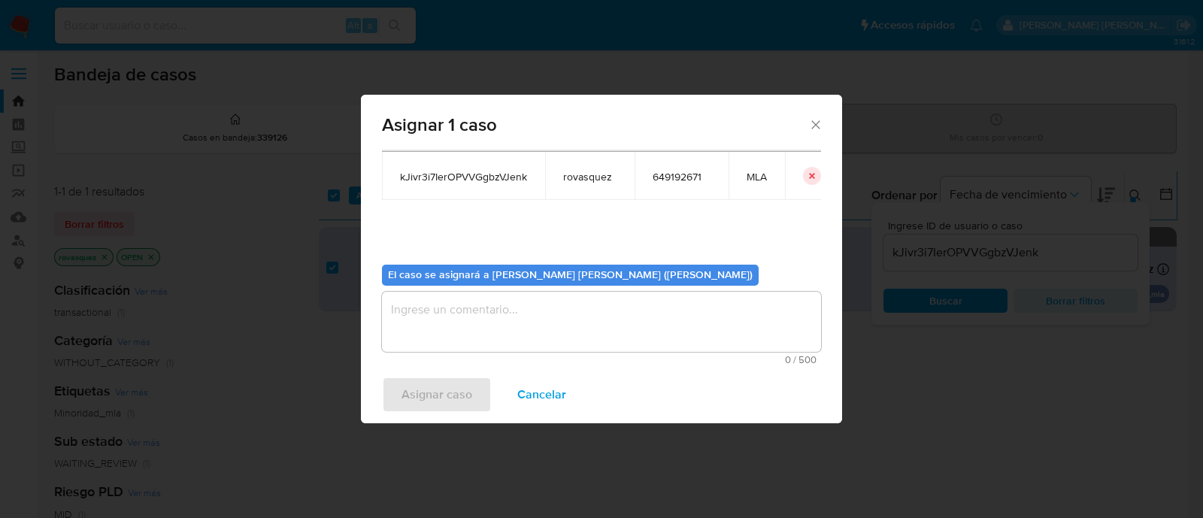
click at [432, 340] on textarea "assign-modal" at bounding box center [601, 322] width 439 height 60
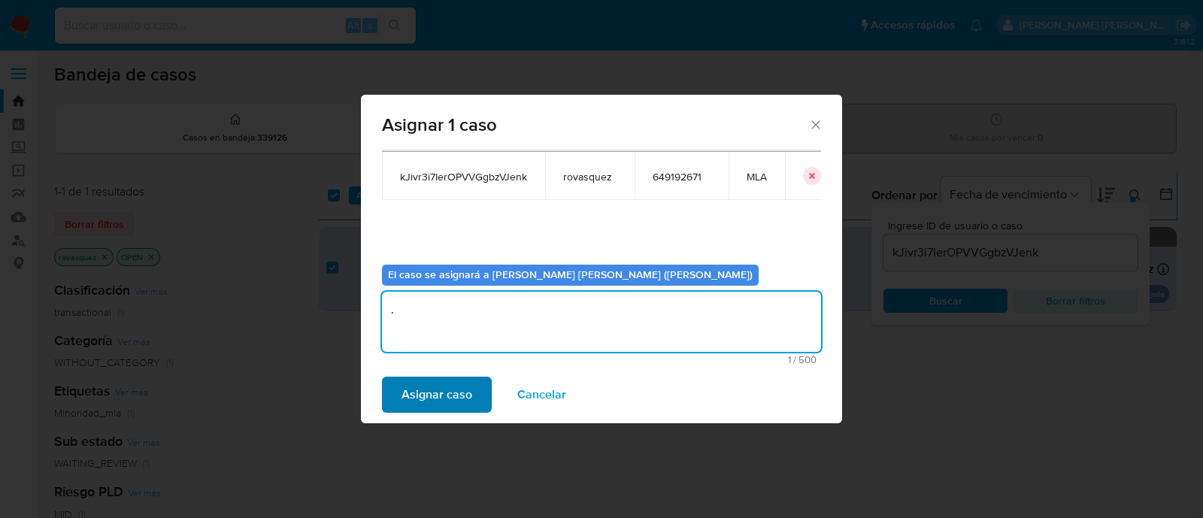
type textarea "."
click at [436, 394] on span "Asignar caso" at bounding box center [437, 394] width 71 height 33
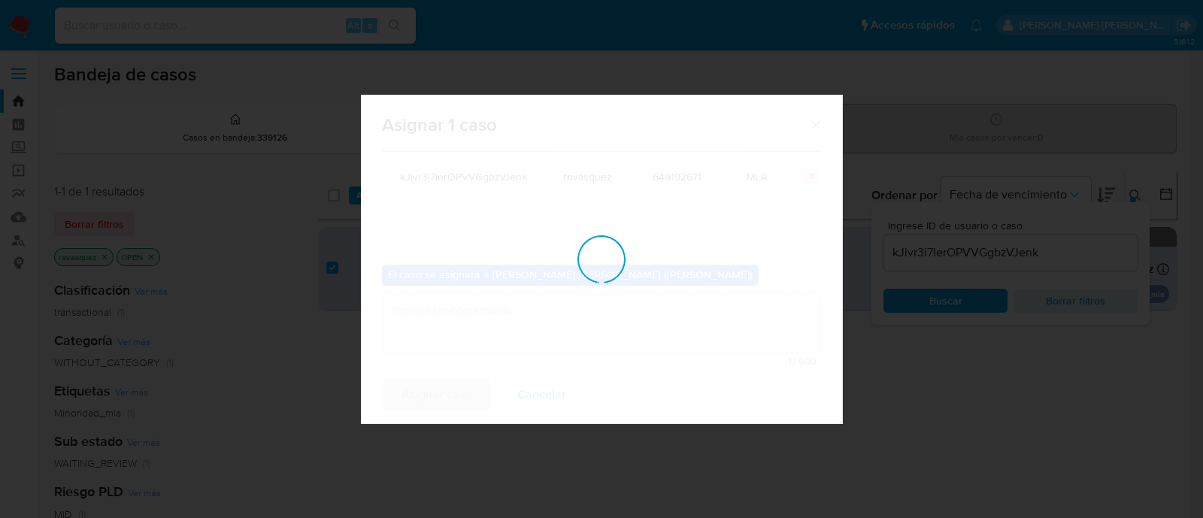
checkbox input "false"
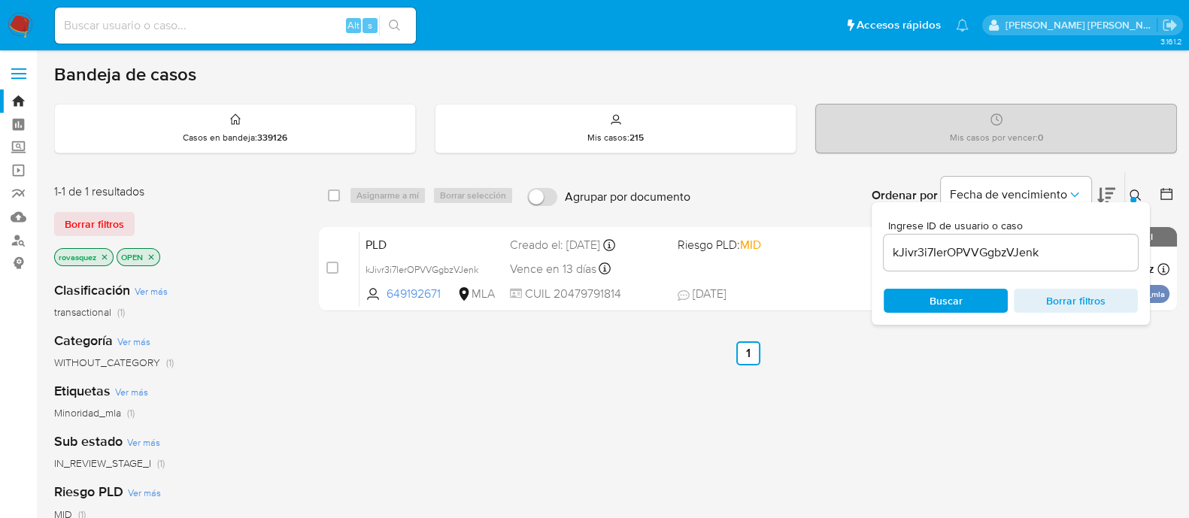
click at [1014, 256] on input "kJivr3i7IerOPVVGgbzVJenk" at bounding box center [1011, 253] width 254 height 20
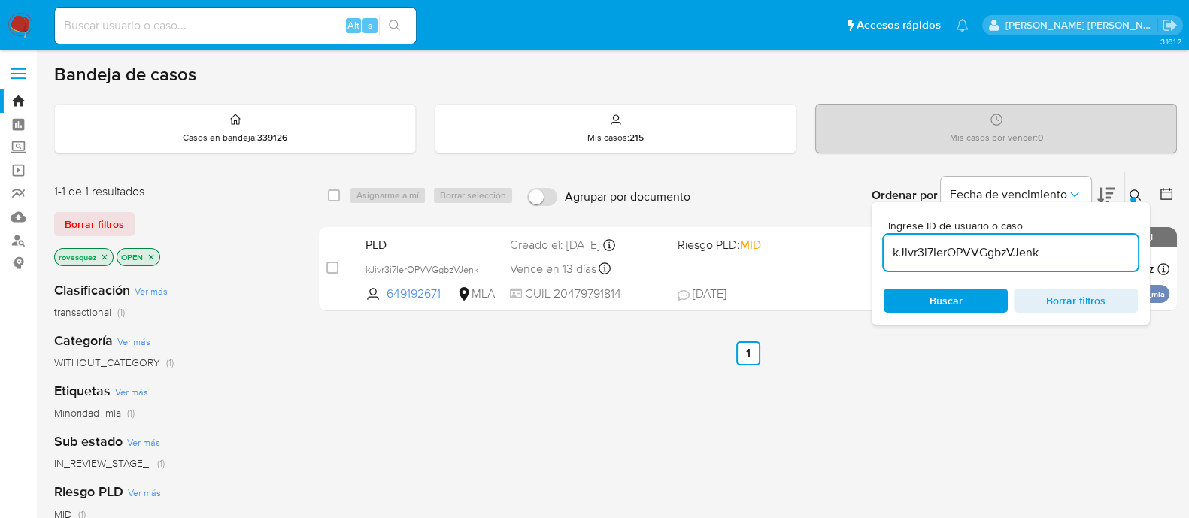
click at [1014, 256] on input "kJivr3i7IerOPVVGgbzVJenk" at bounding box center [1011, 253] width 254 height 20
paste input "61yMy2MwWloHkMRI6AQLFNNJ"
type input "61yMy2MwWloHkMRI6AQLFNNJ"
click at [966, 305] on span "Buscar" at bounding box center [945, 300] width 103 height 21
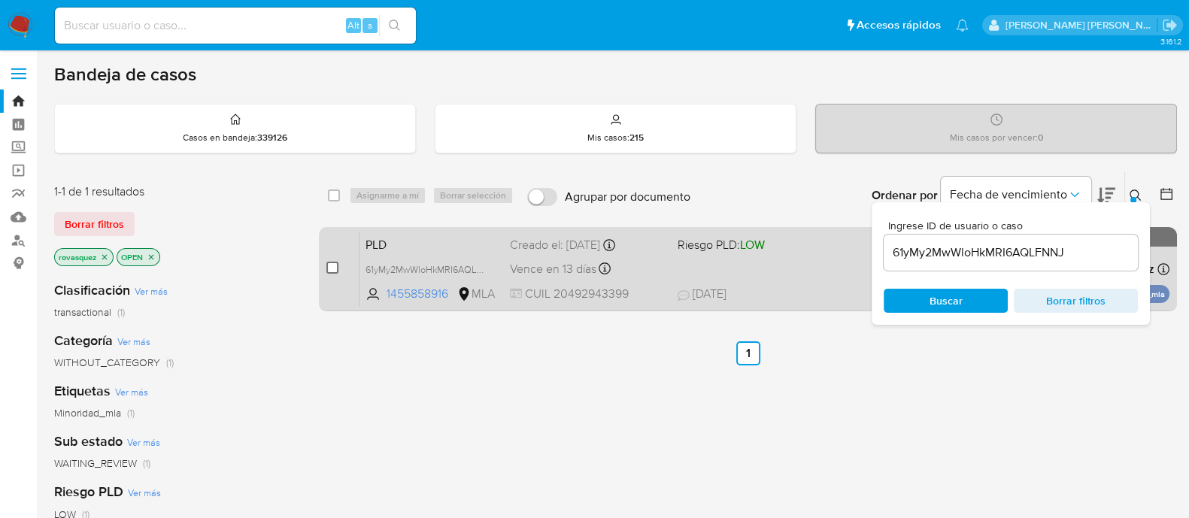
click at [327, 269] on input "checkbox" at bounding box center [332, 268] width 12 height 12
checkbox input "true"
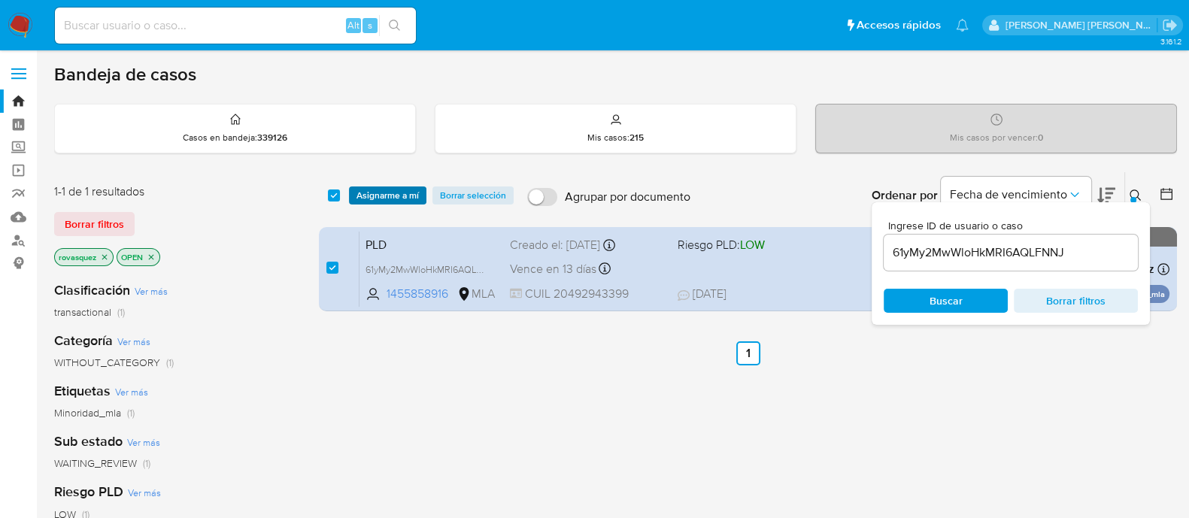
click at [411, 189] on span "Asignarme a mí" at bounding box center [388, 195] width 62 height 15
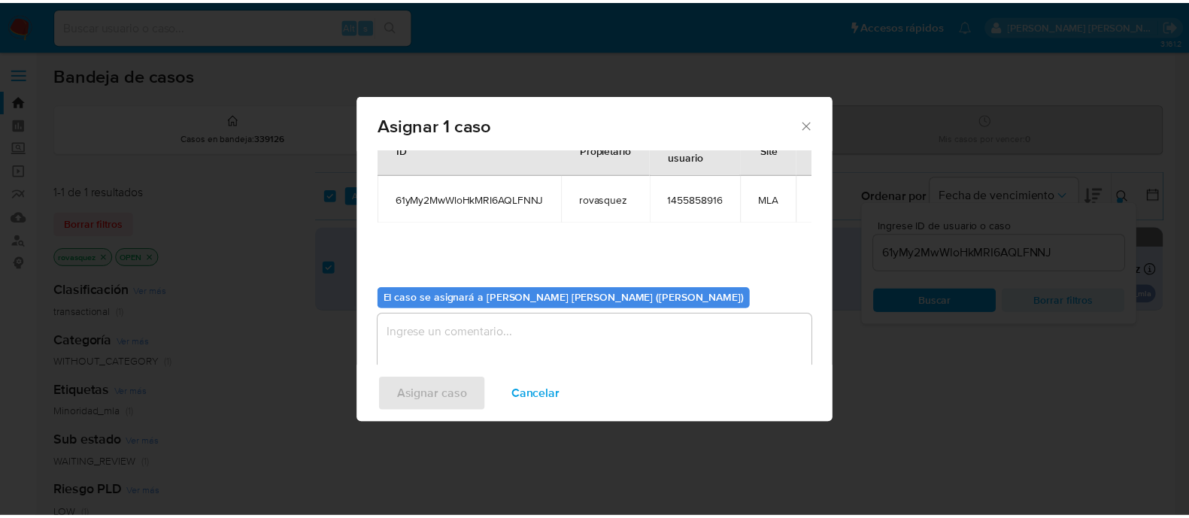
scroll to position [77, 0]
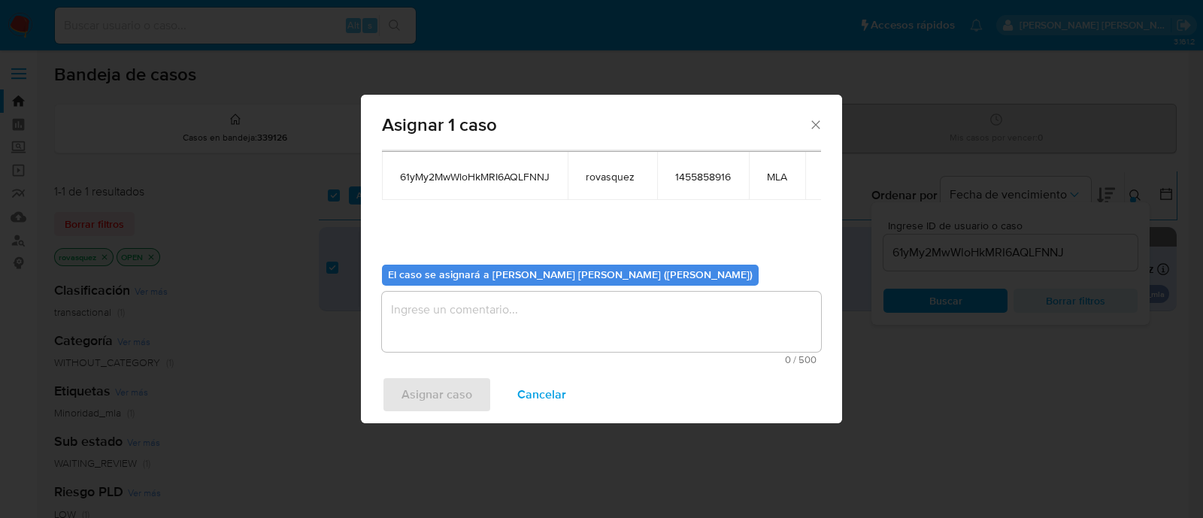
click at [504, 328] on textarea "assign-modal" at bounding box center [601, 322] width 439 height 60
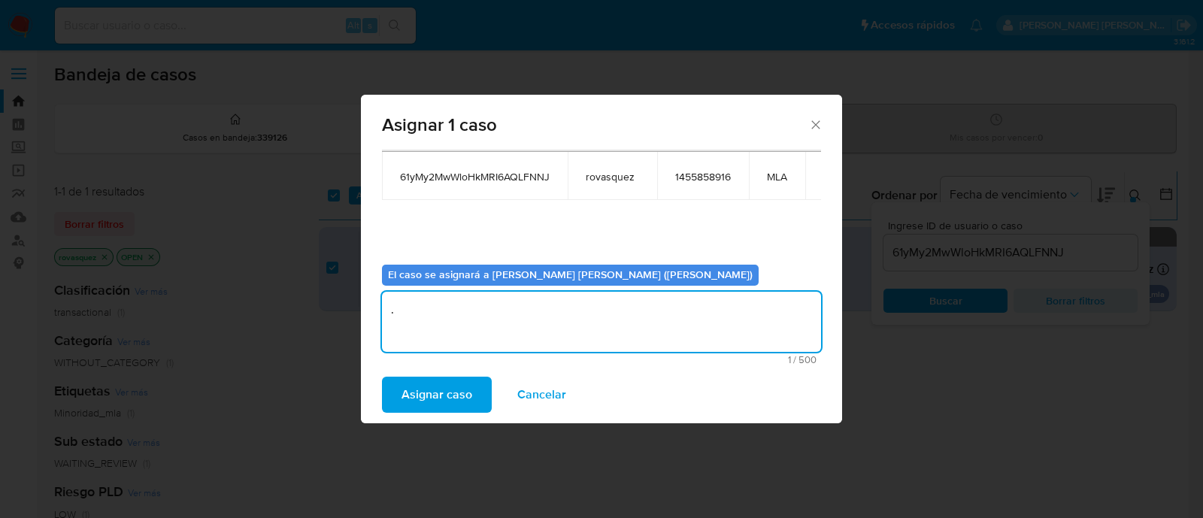
type textarea "."
click at [473, 415] on div "Asignar caso Cancelar" at bounding box center [601, 394] width 481 height 57
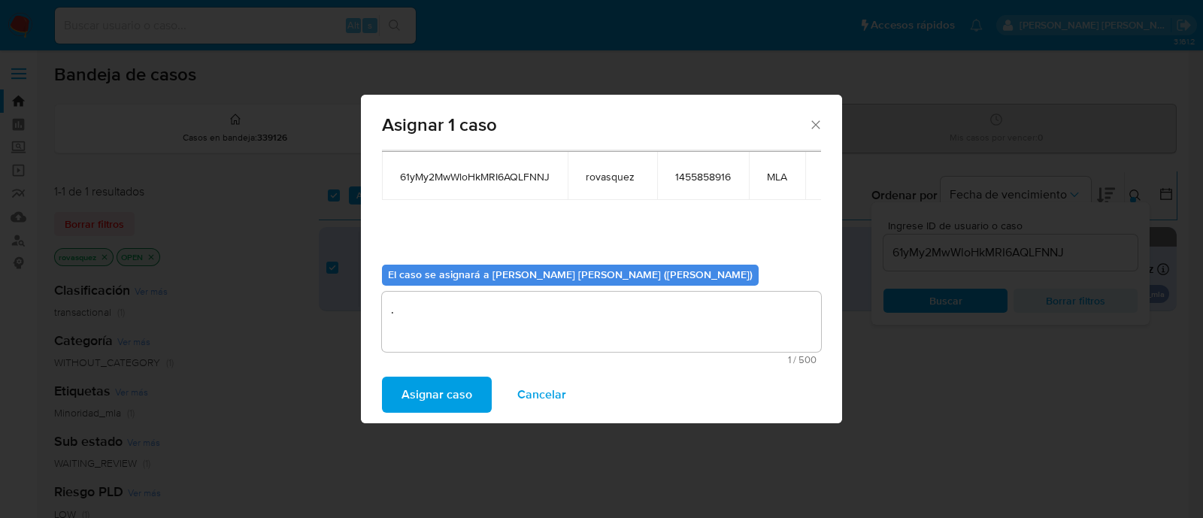
click at [469, 402] on span "Asignar caso" at bounding box center [437, 394] width 71 height 33
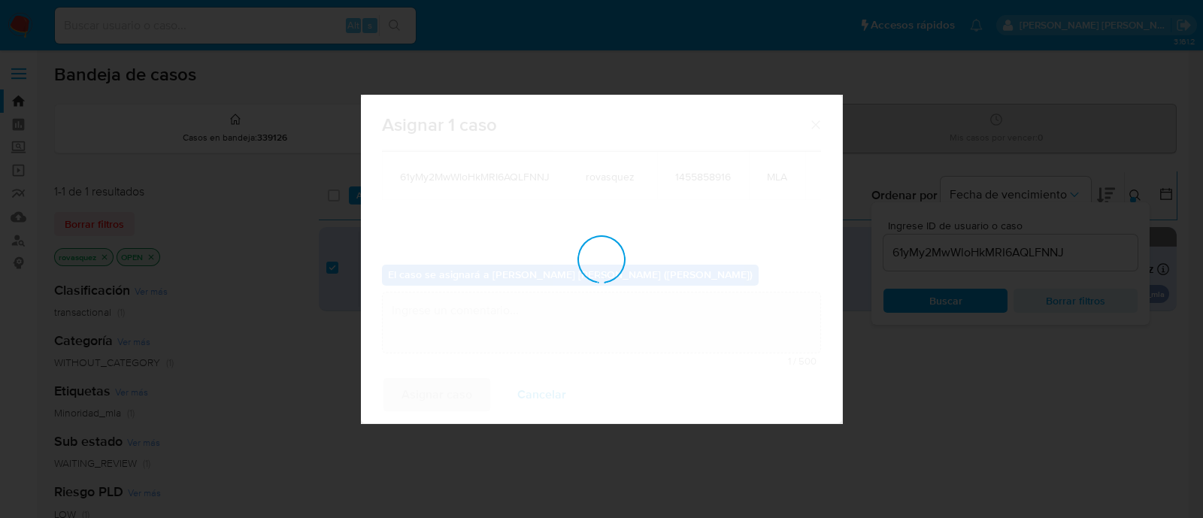
checkbox input "false"
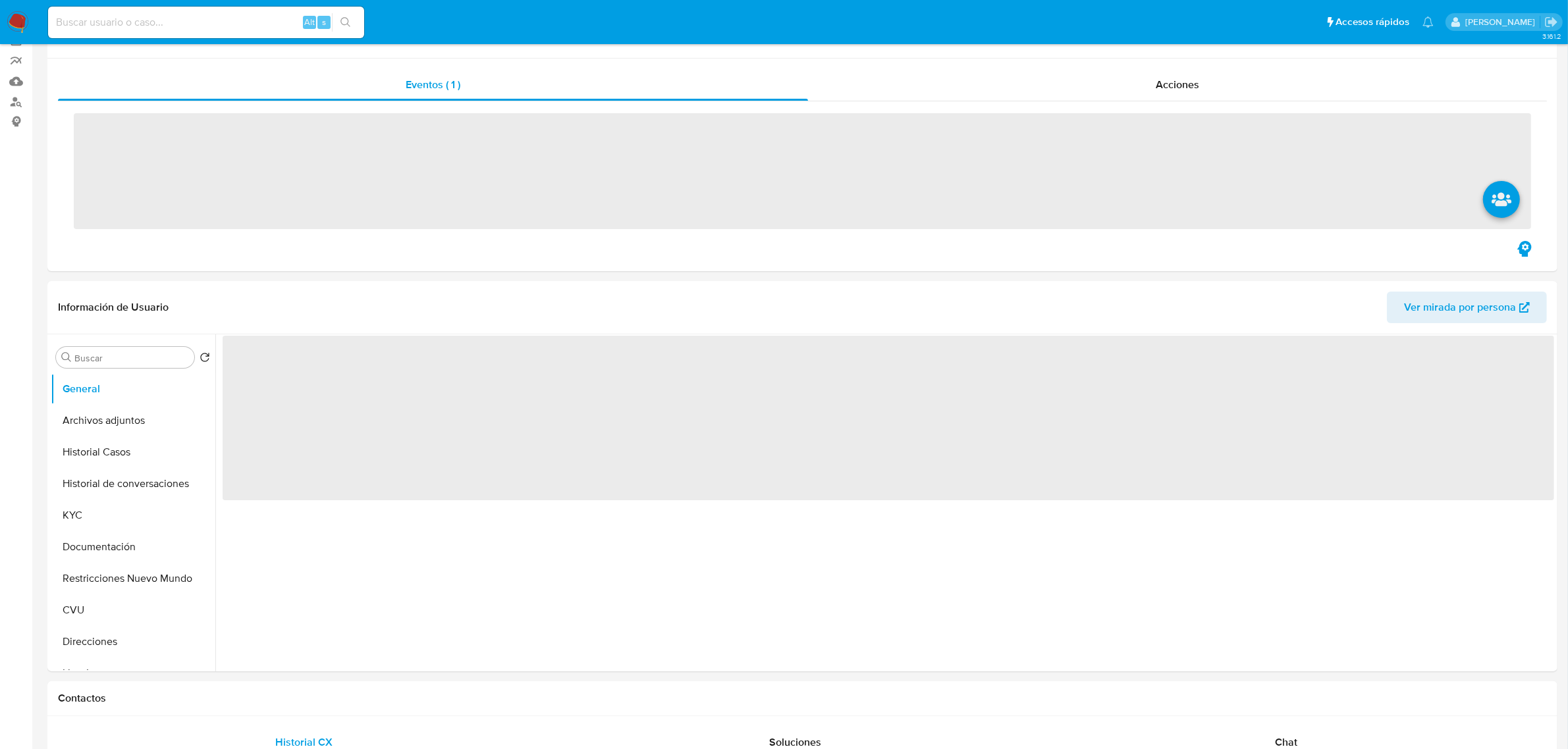
scroll to position [329, 0]
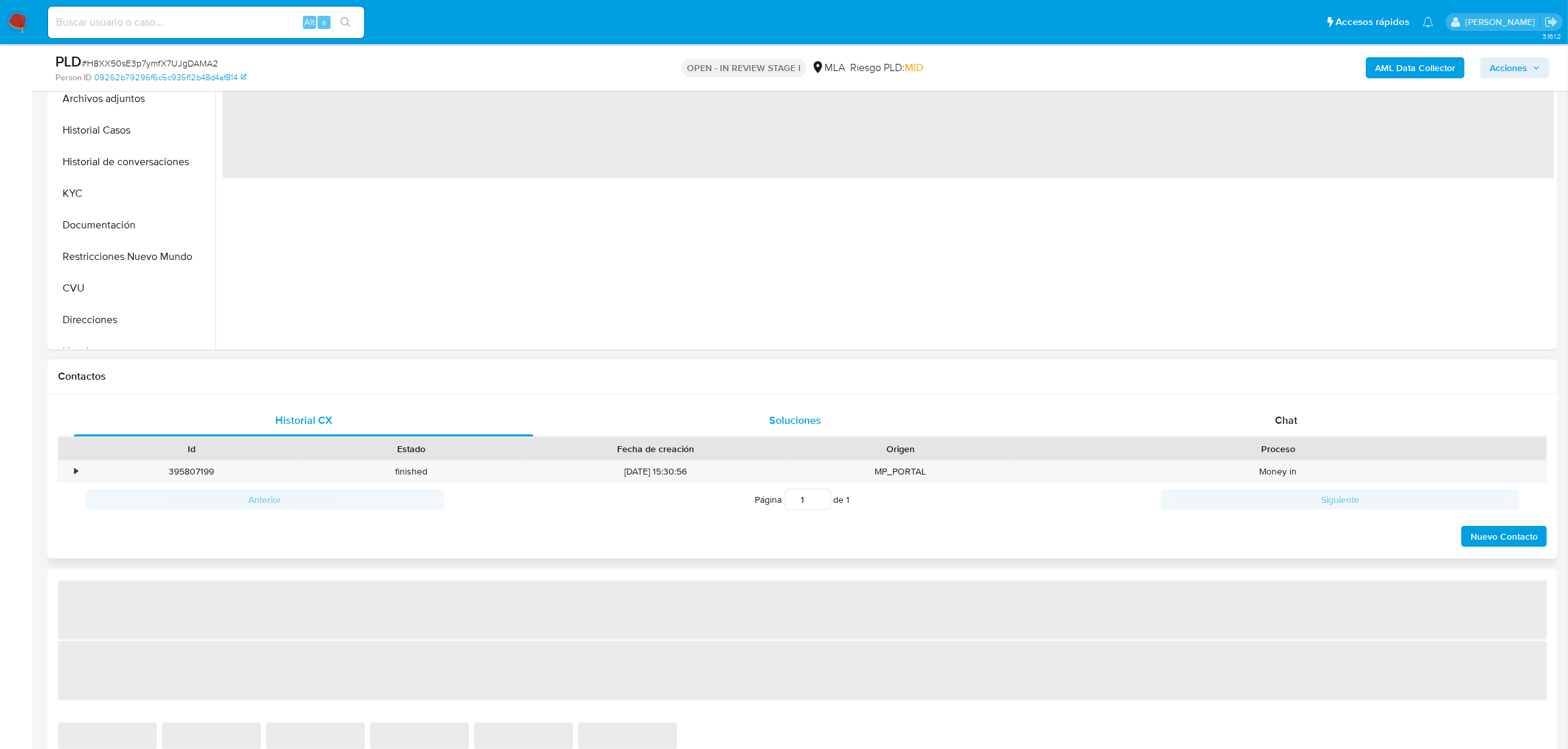
click at [1281, 416] on span "Chat" at bounding box center [1286, 420] width 23 height 15
select select "10"
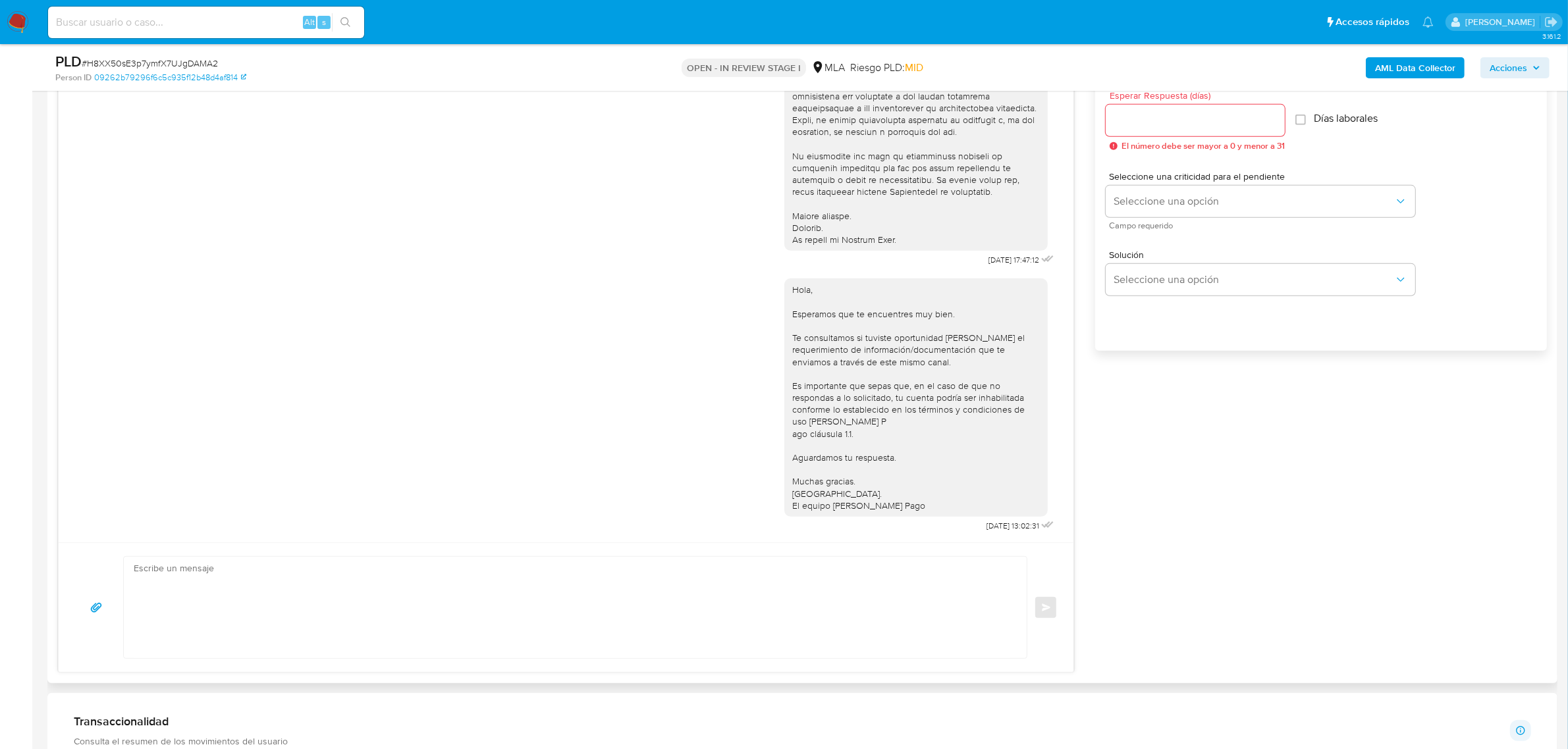
scroll to position [822, 0]
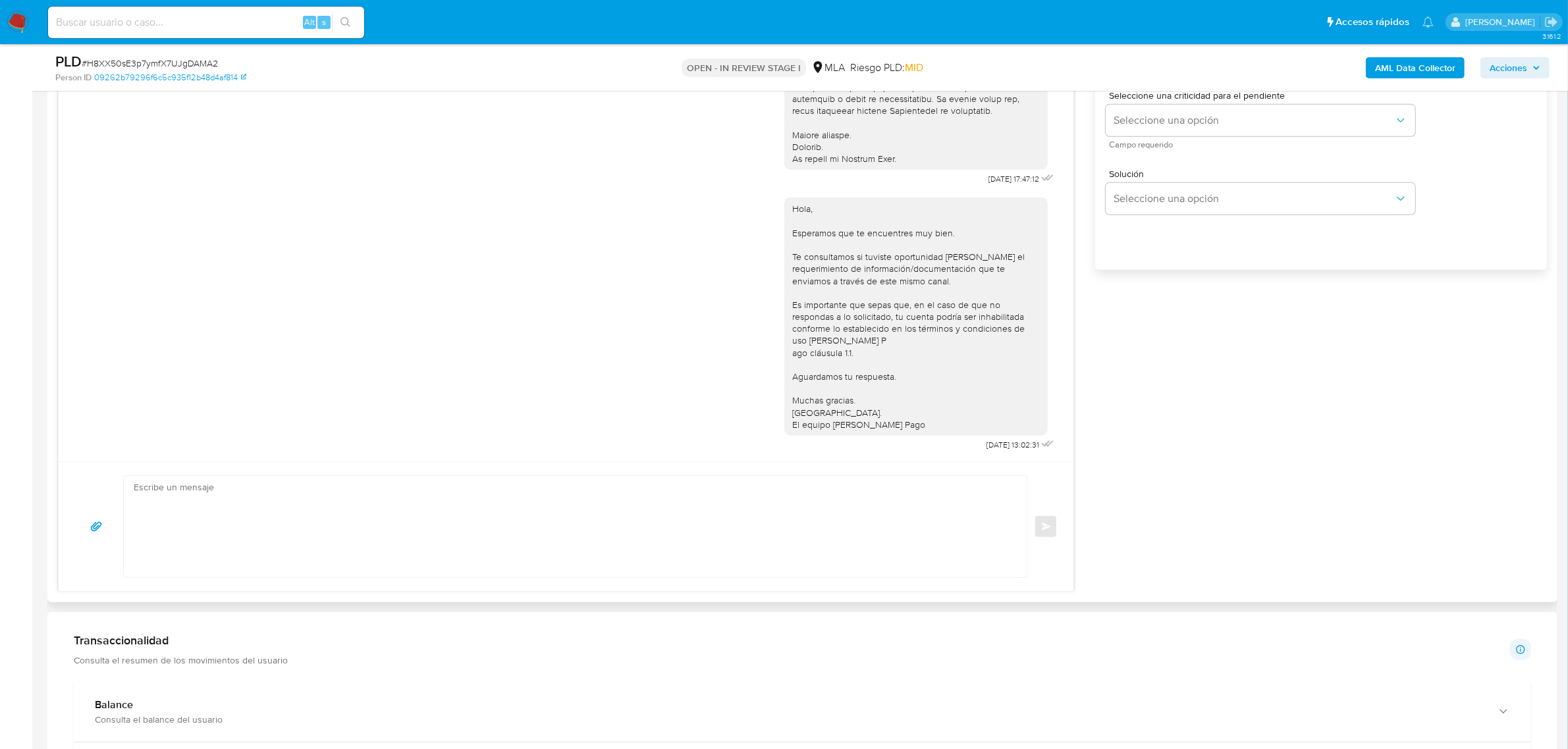
click at [281, 545] on textarea at bounding box center [572, 527] width 876 height 102
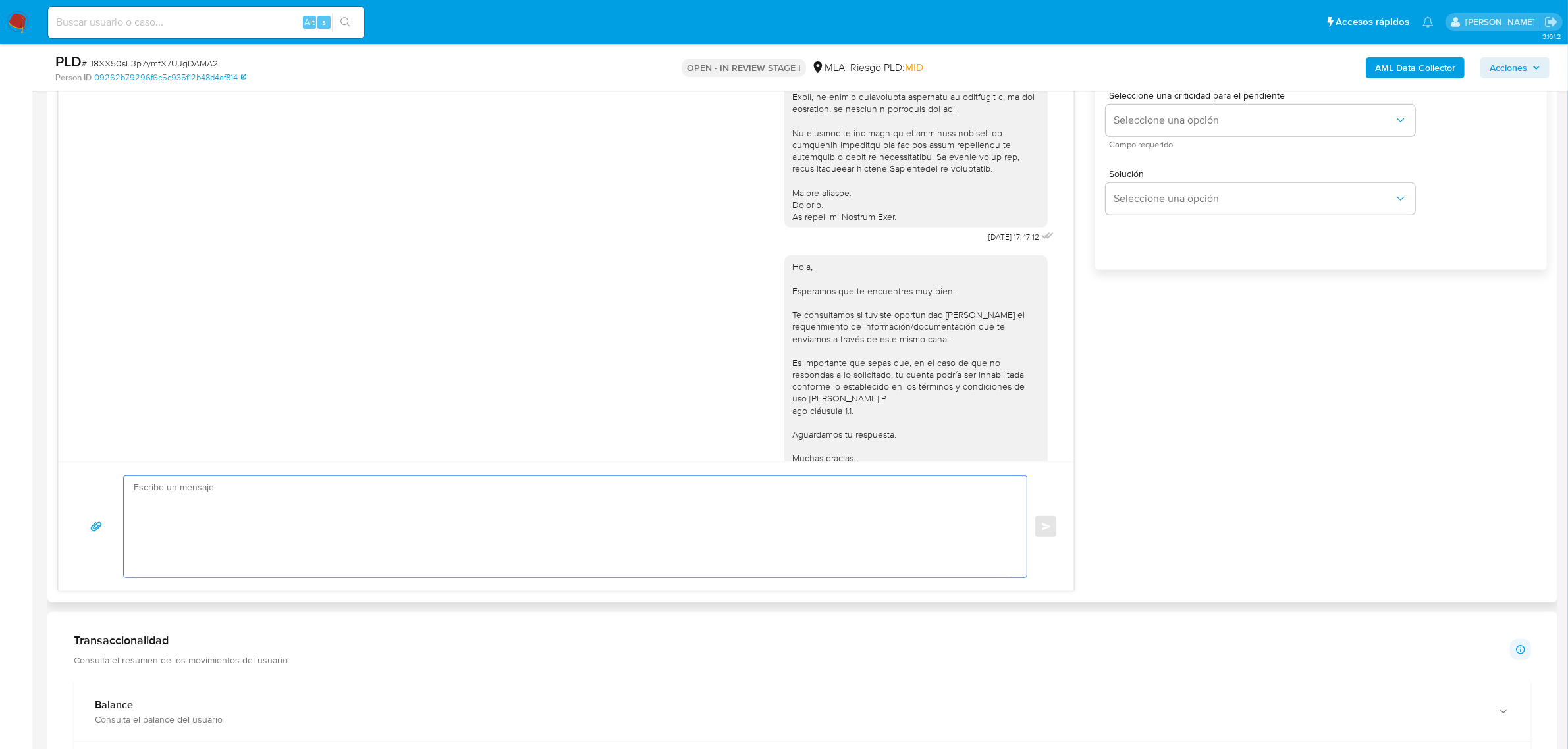
scroll to position [407, 0]
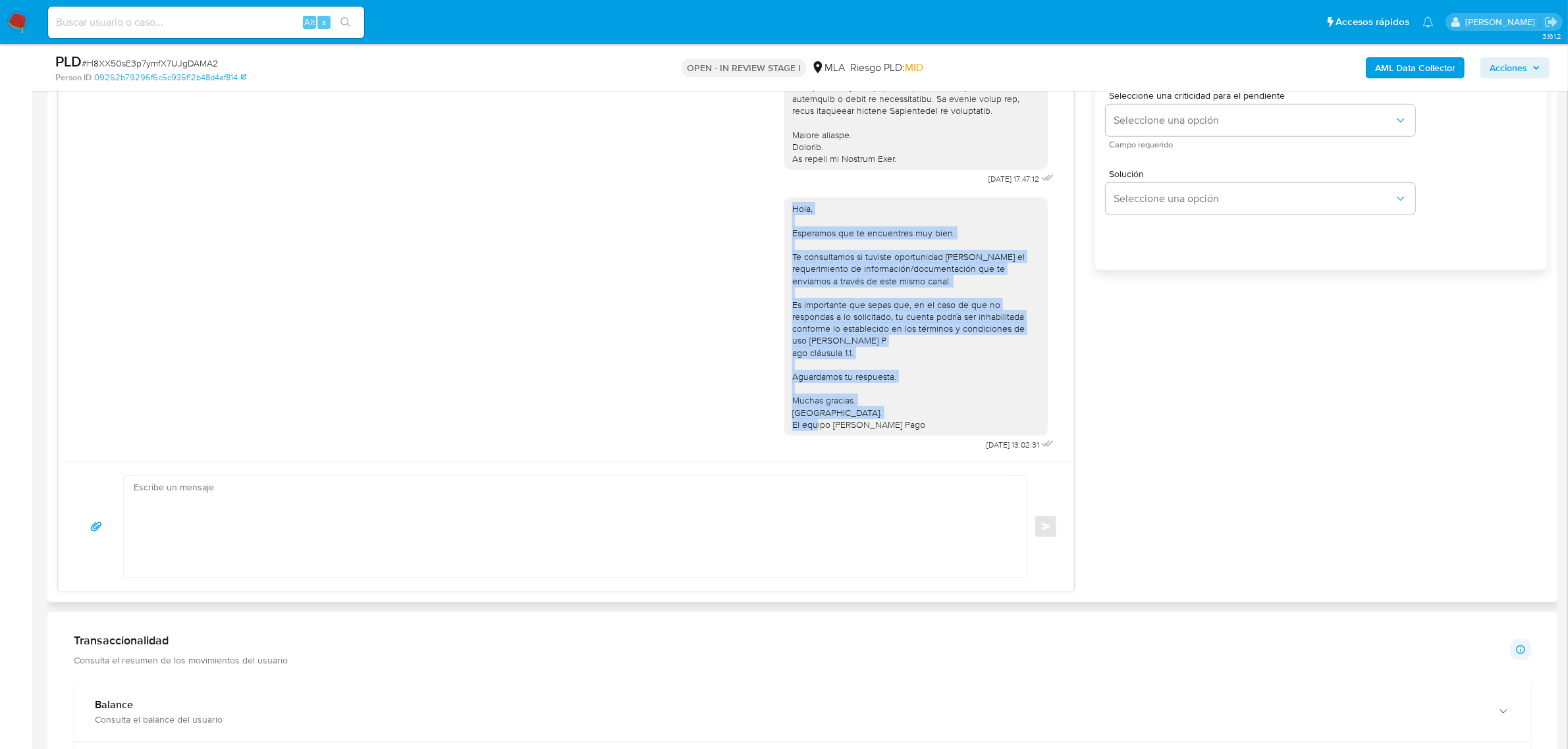
drag, startPoint x: 896, startPoint y: 416, endPoint x: 767, endPoint y: 200, distance: 251.6
click at [767, 200] on div "Hola, Esperamos que te encuentres muy bien. Te consultamos si tuviste oportunid…" at bounding box center [566, 321] width 981 height 266
copy div "Hola, Esperamos que te encuentres muy bien. Te consultamos si tuviste oportunid…"
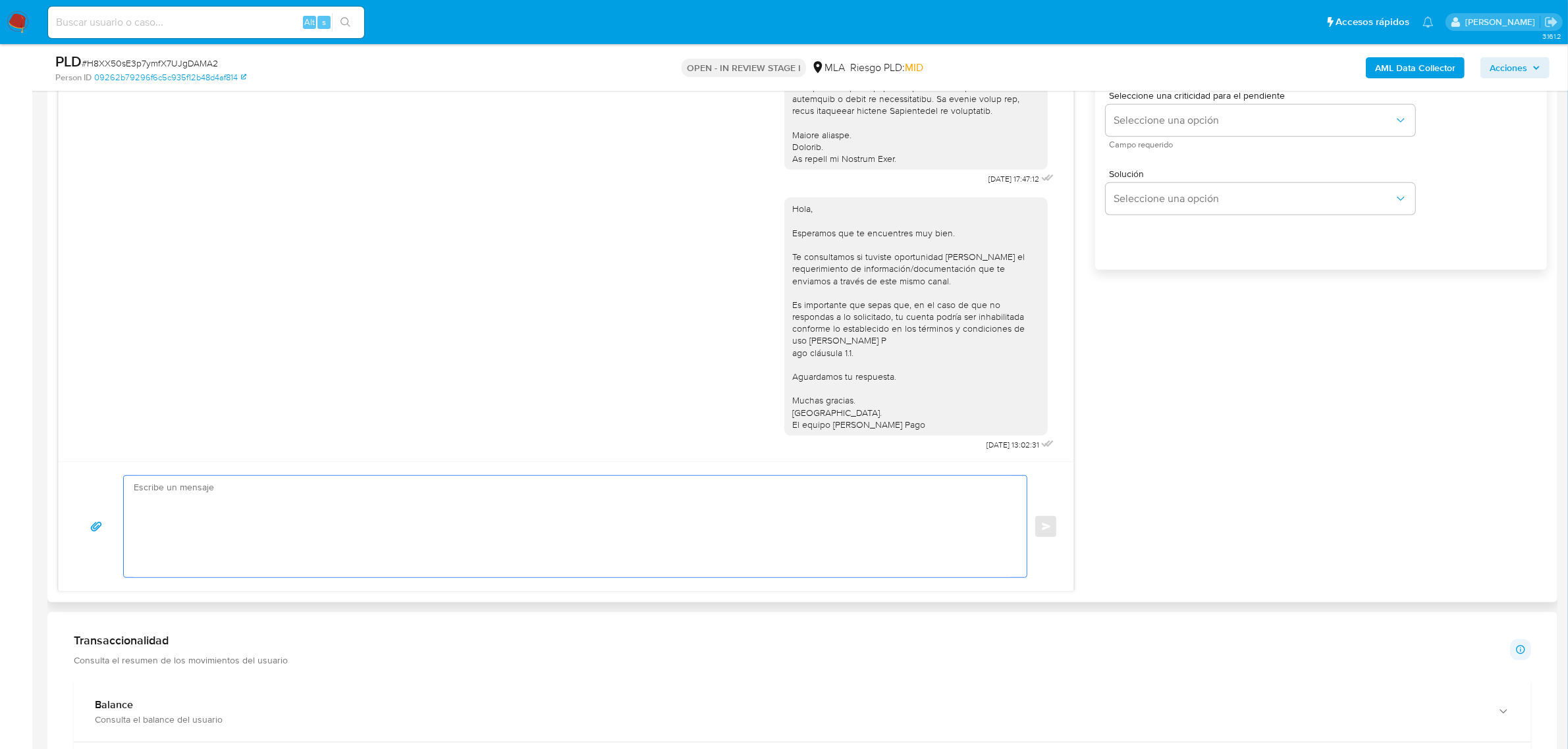
click at [441, 510] on textarea at bounding box center [572, 527] width 876 height 102
paste textarea "Hola, Esperamos que te encuentres muy bien. Te consultamos si tuviste oportunid…"
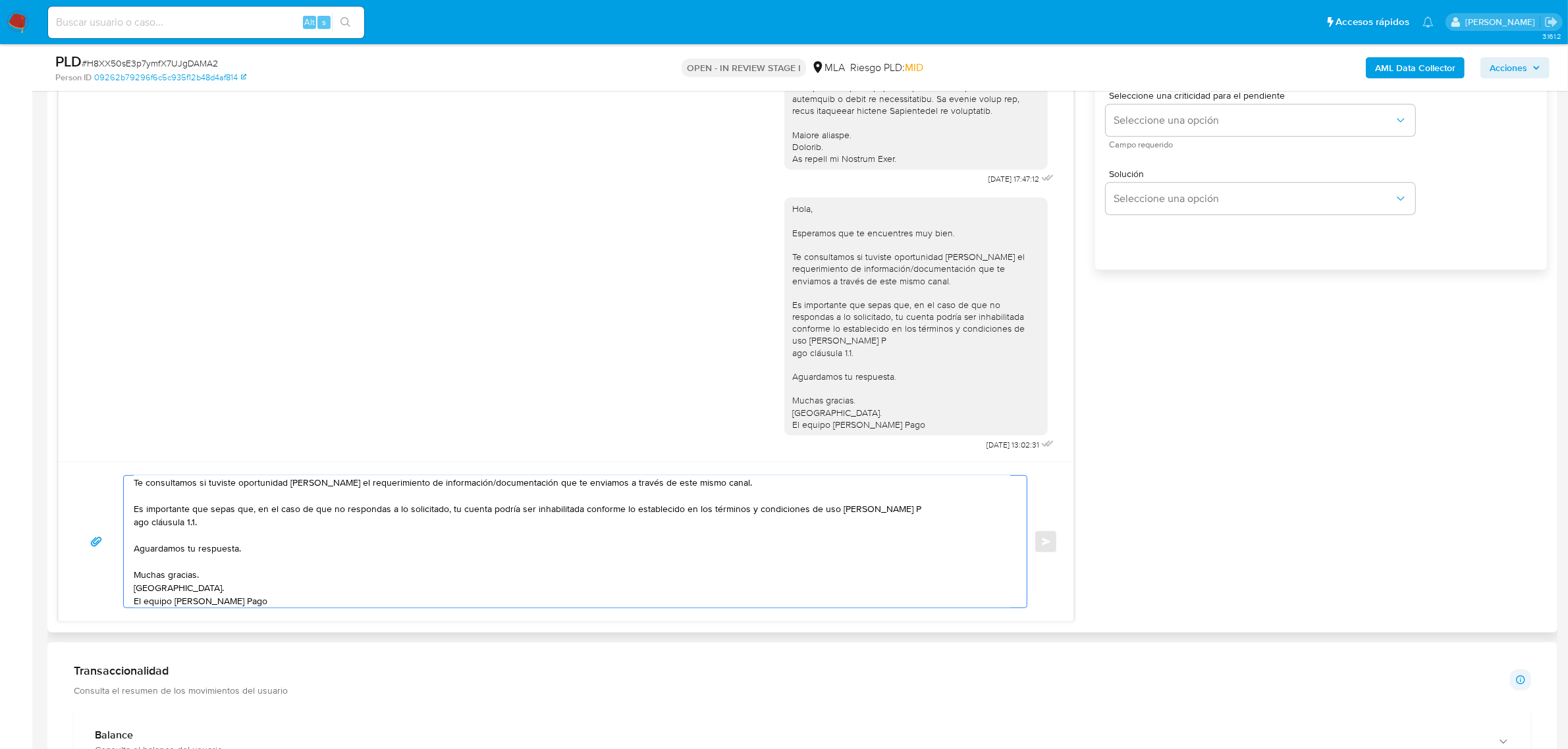
scroll to position [0, 0]
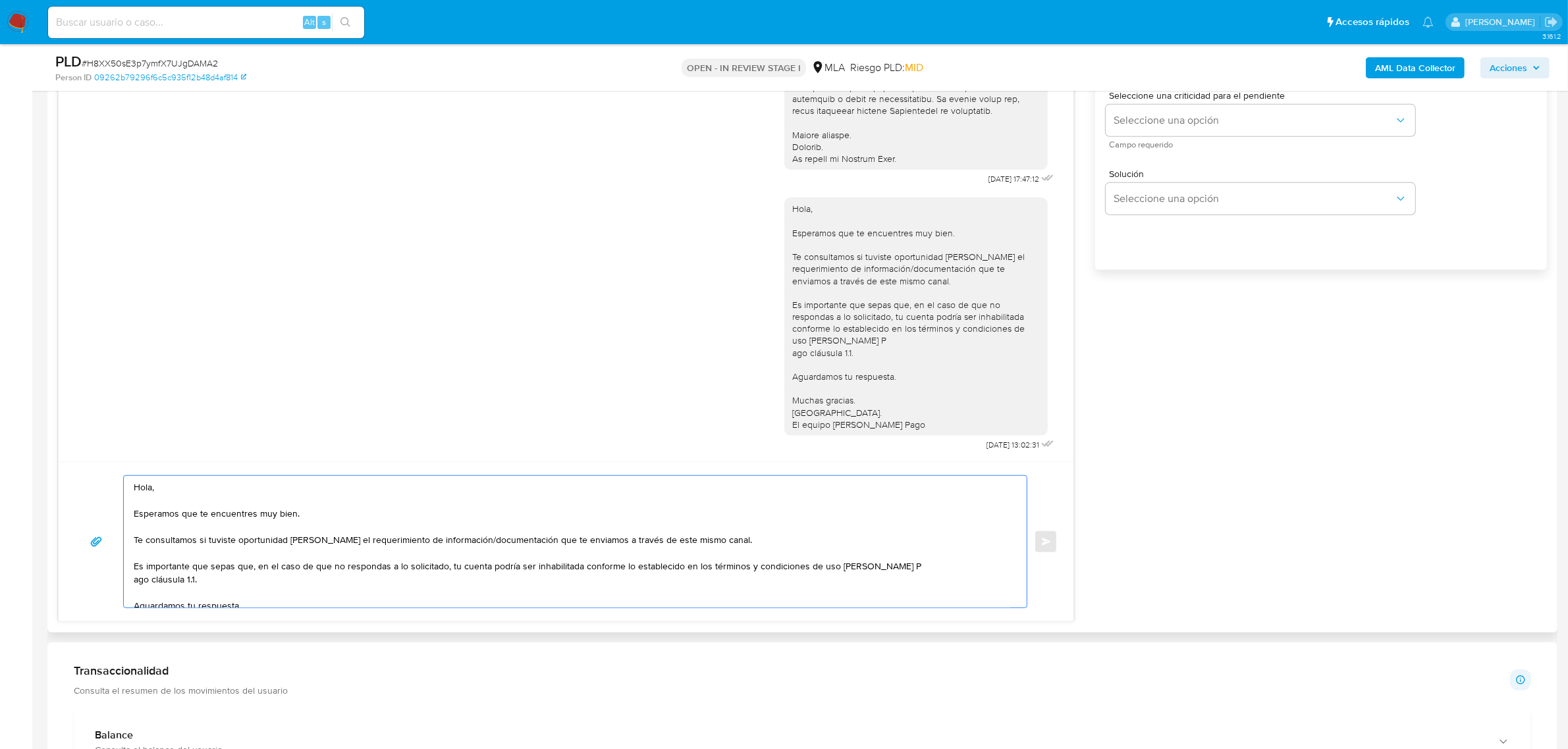
click at [196, 480] on textarea "Hola, Esperamos que te encuentres muy bien. Te consultamos si tuviste oportunid…" at bounding box center [572, 542] width 876 height 131
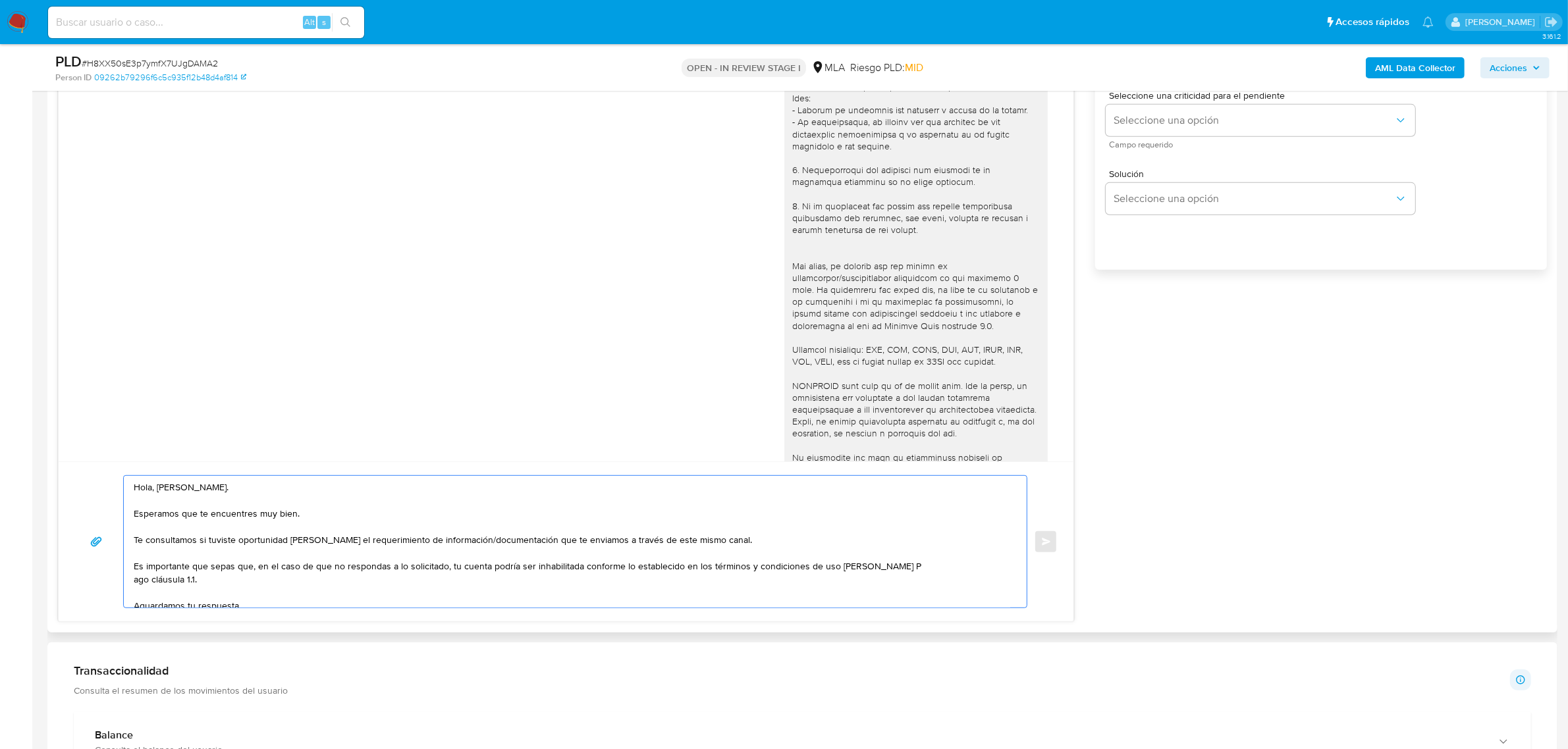
click at [851, 202] on div at bounding box center [916, 272] width 248 height 551
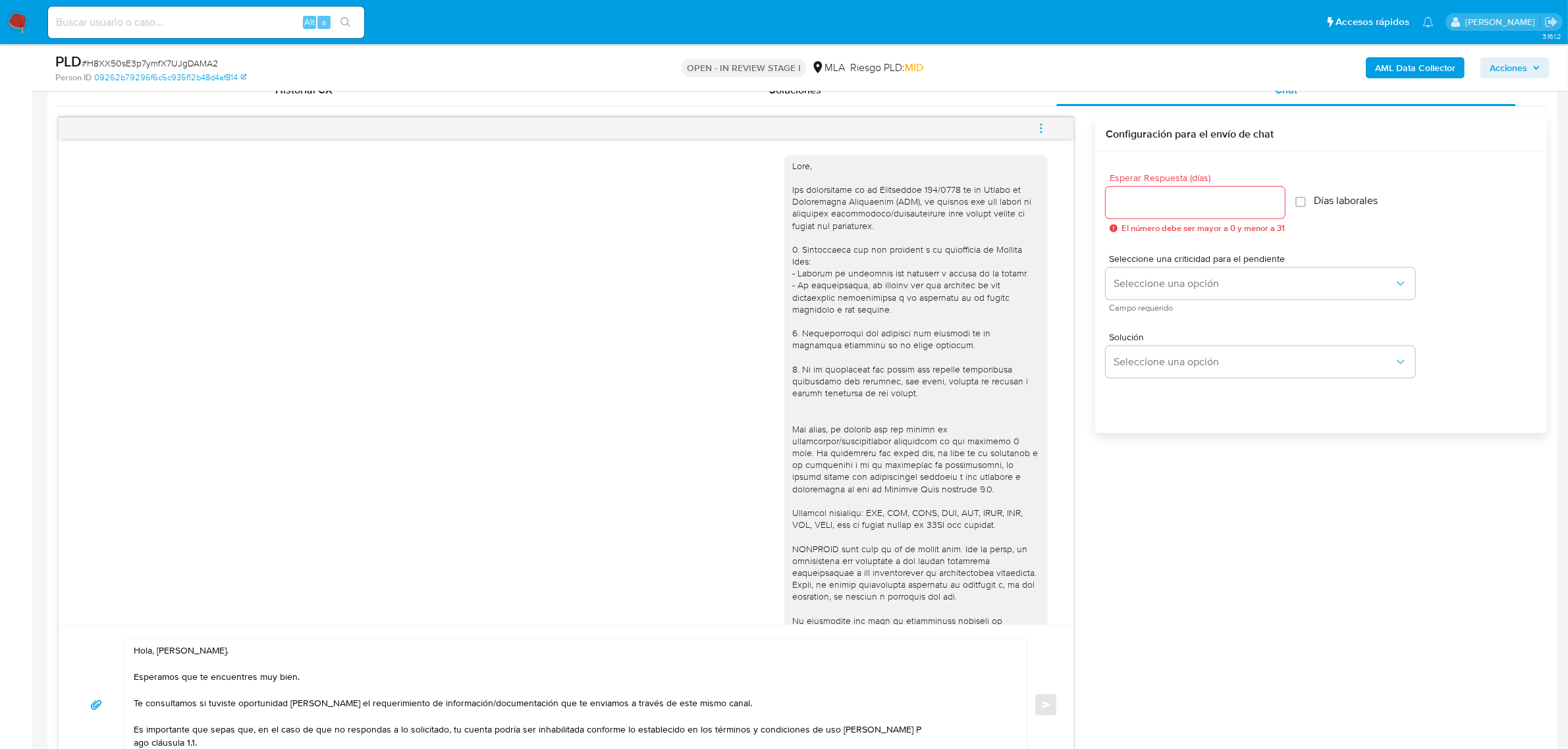
scroll to position [658, 0]
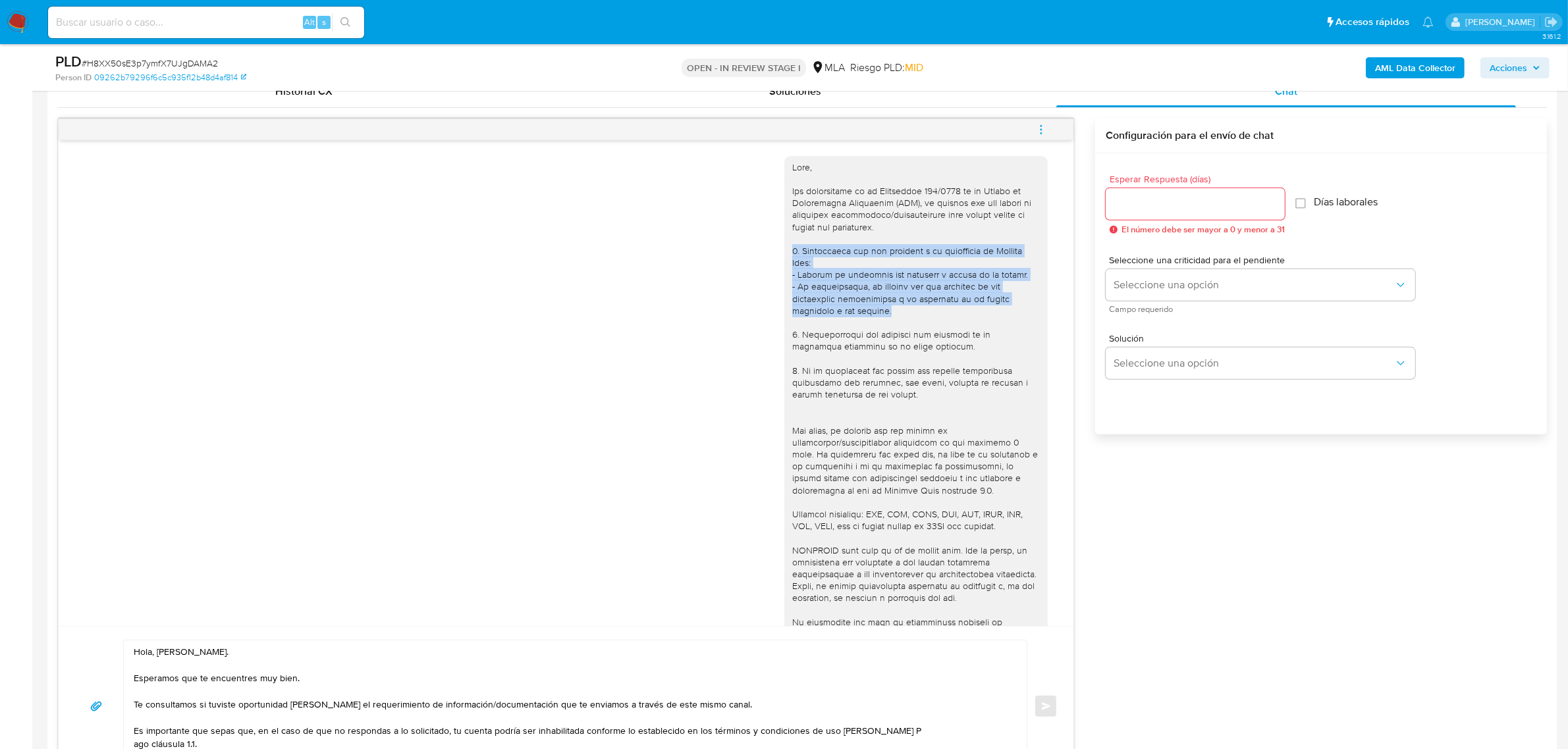
drag, startPoint x: 903, startPoint y: 315, endPoint x: 777, endPoint y: 250, distance: 141.8
click at [784, 250] on div at bounding box center [916, 437] width 264 height 562
click at [870, 349] on div at bounding box center [916, 437] width 248 height 551
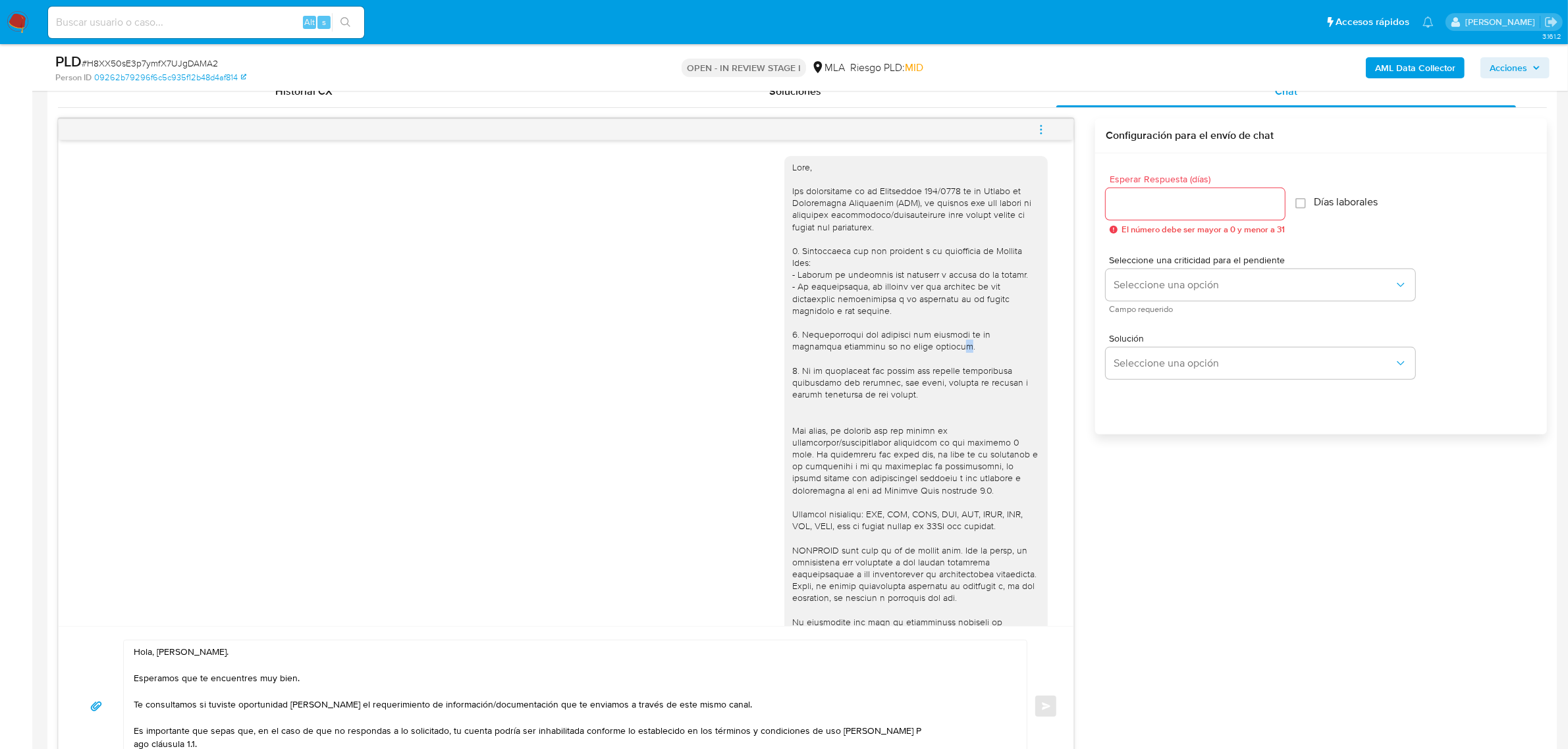
click at [896, 346] on div at bounding box center [916, 437] width 248 height 551
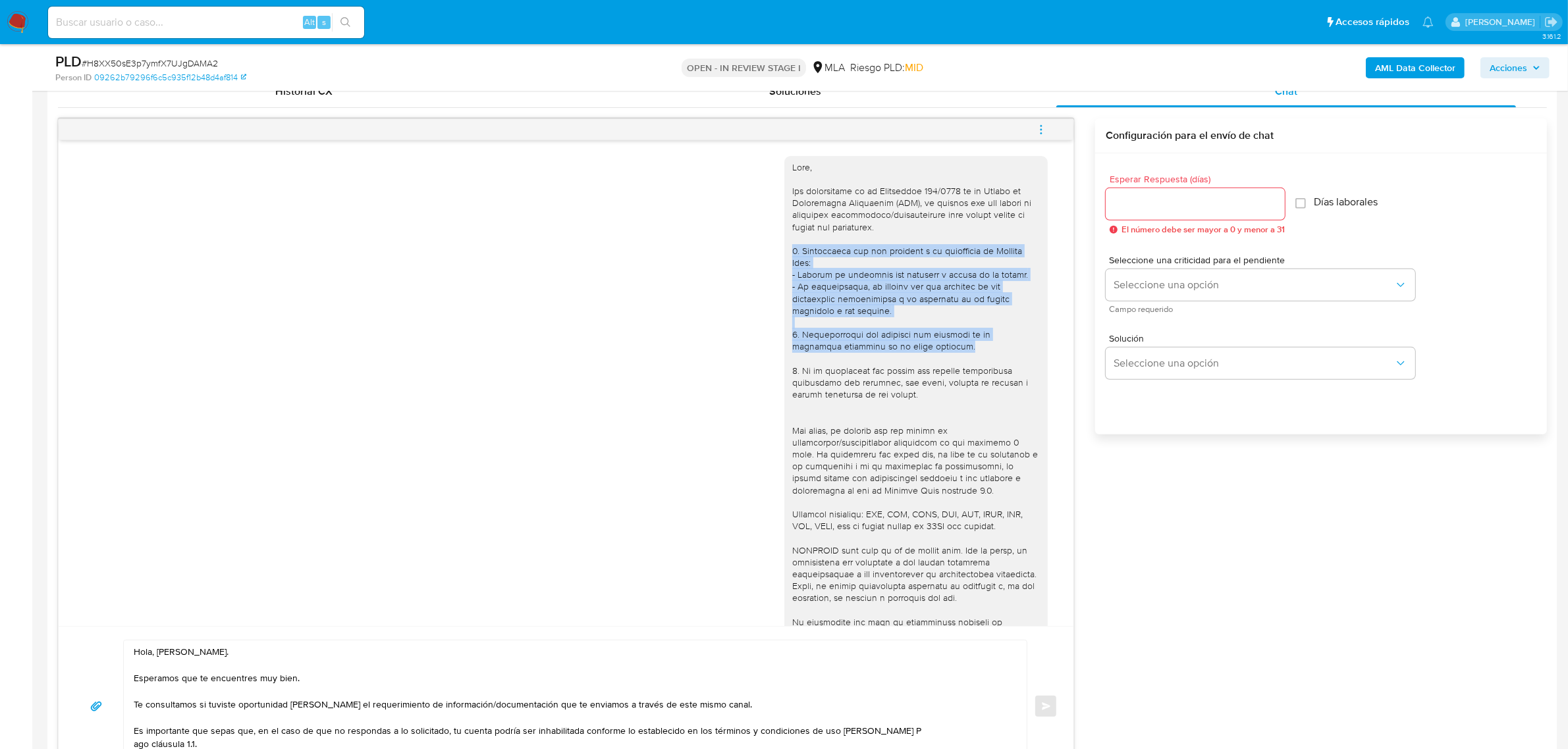
drag, startPoint x: 904, startPoint y: 346, endPoint x: 761, endPoint y: 255, distance: 169.5
click at [761, 255] on div "18/08/2025 17:47:12" at bounding box center [566, 441] width 981 height 589
copy div "1. Descripción del uso otorgado a la aplicación de Mercado Pago: - Detalla la a…"
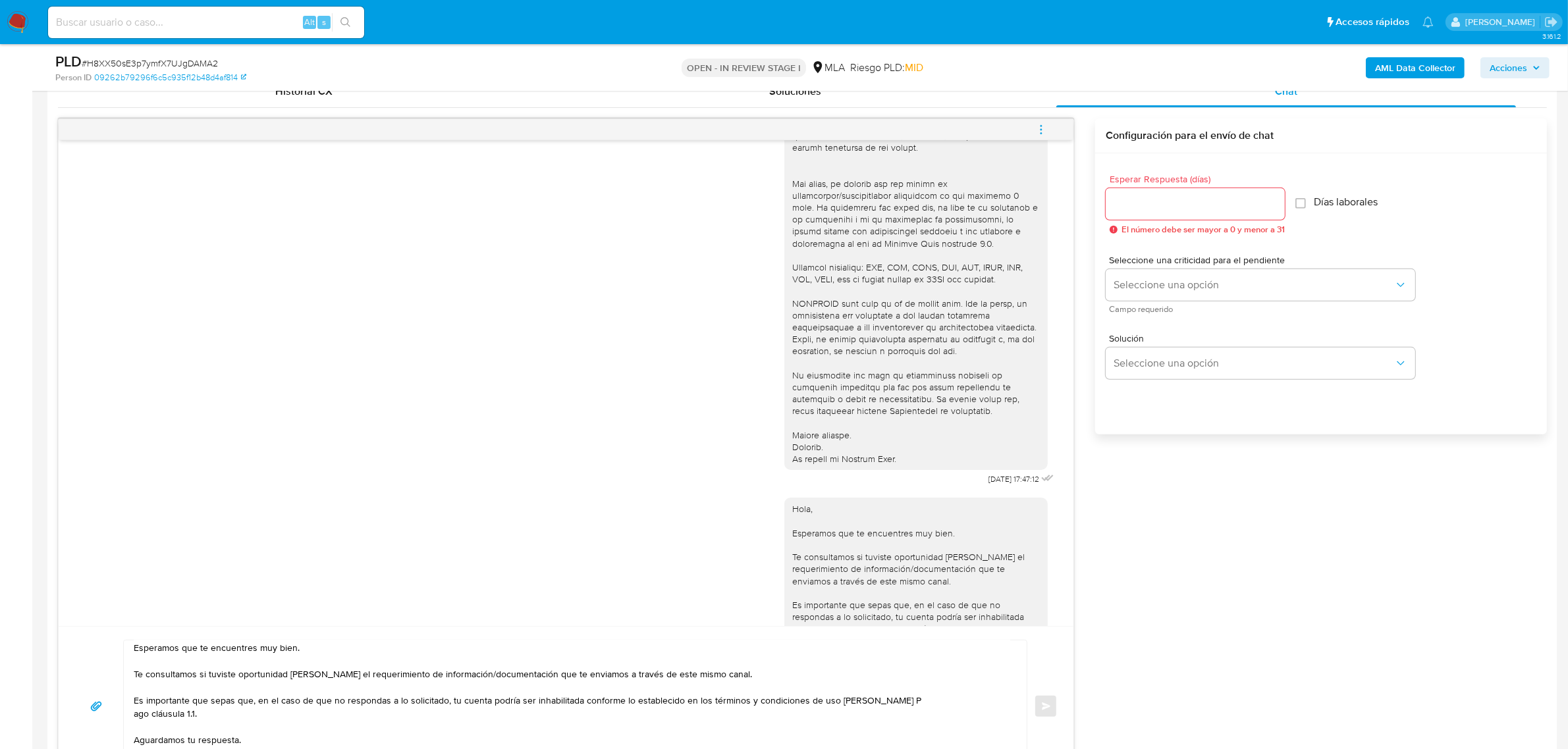
scroll to position [0, 0]
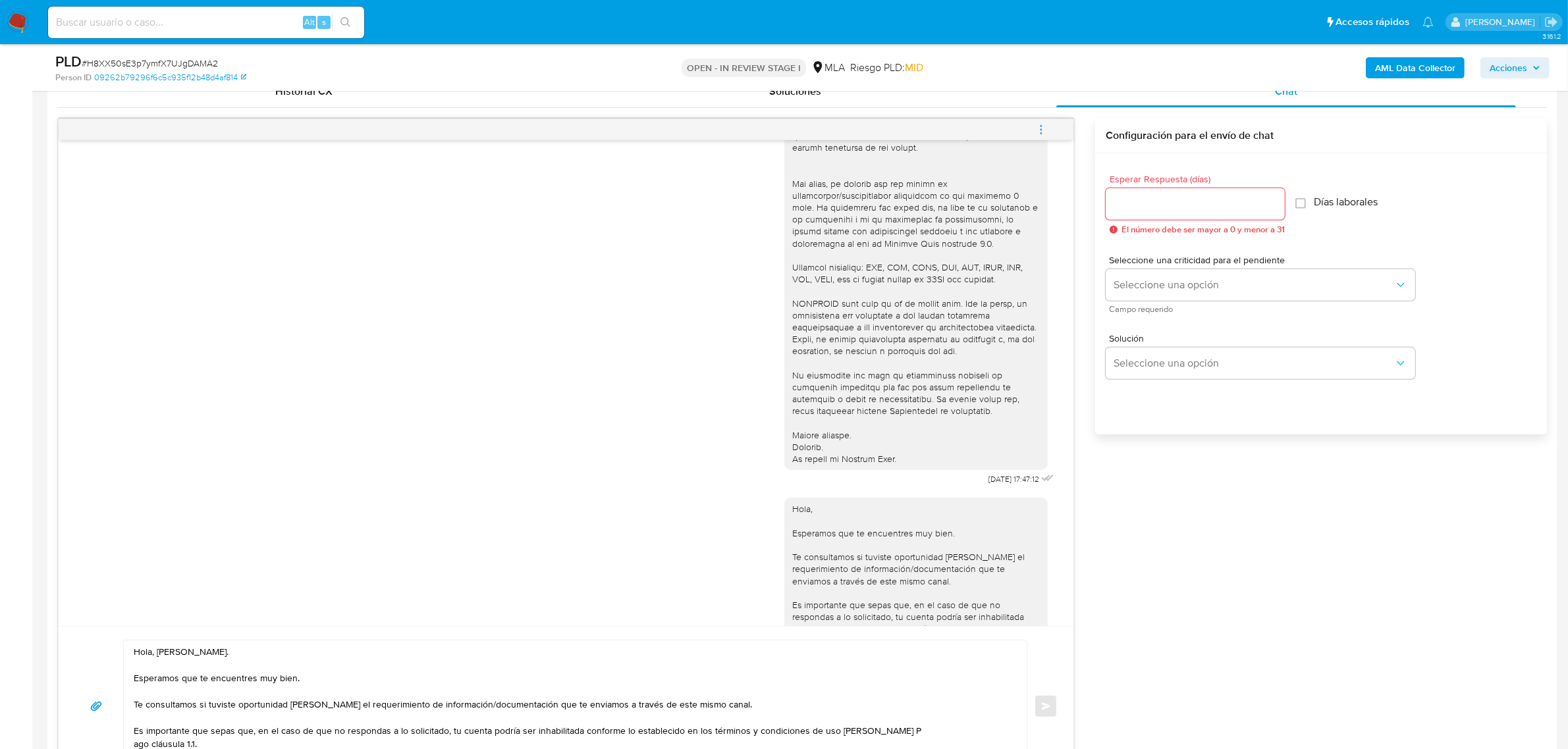
click at [720, 715] on textarea "Hola, Agustin. Esperamos que te encuentres muy bien. Te consultamos si tuviste …" at bounding box center [572, 706] width 876 height 131
click at [744, 698] on textarea "Hola, Agustin. Esperamos que te encuentres muy bien. Te consultamos si tuviste …" at bounding box center [572, 706] width 876 height 131
click at [745, 699] on textarea "Hola, Agustin. Esperamos que te encuentres muy bien. Te consultamos si tuviste …" at bounding box center [572, 706] width 876 height 131
click at [748, 700] on textarea "Hola, Agustin. Esperamos que te encuentres muy bien. Te consultamos si tuviste …" at bounding box center [572, 706] width 876 height 131
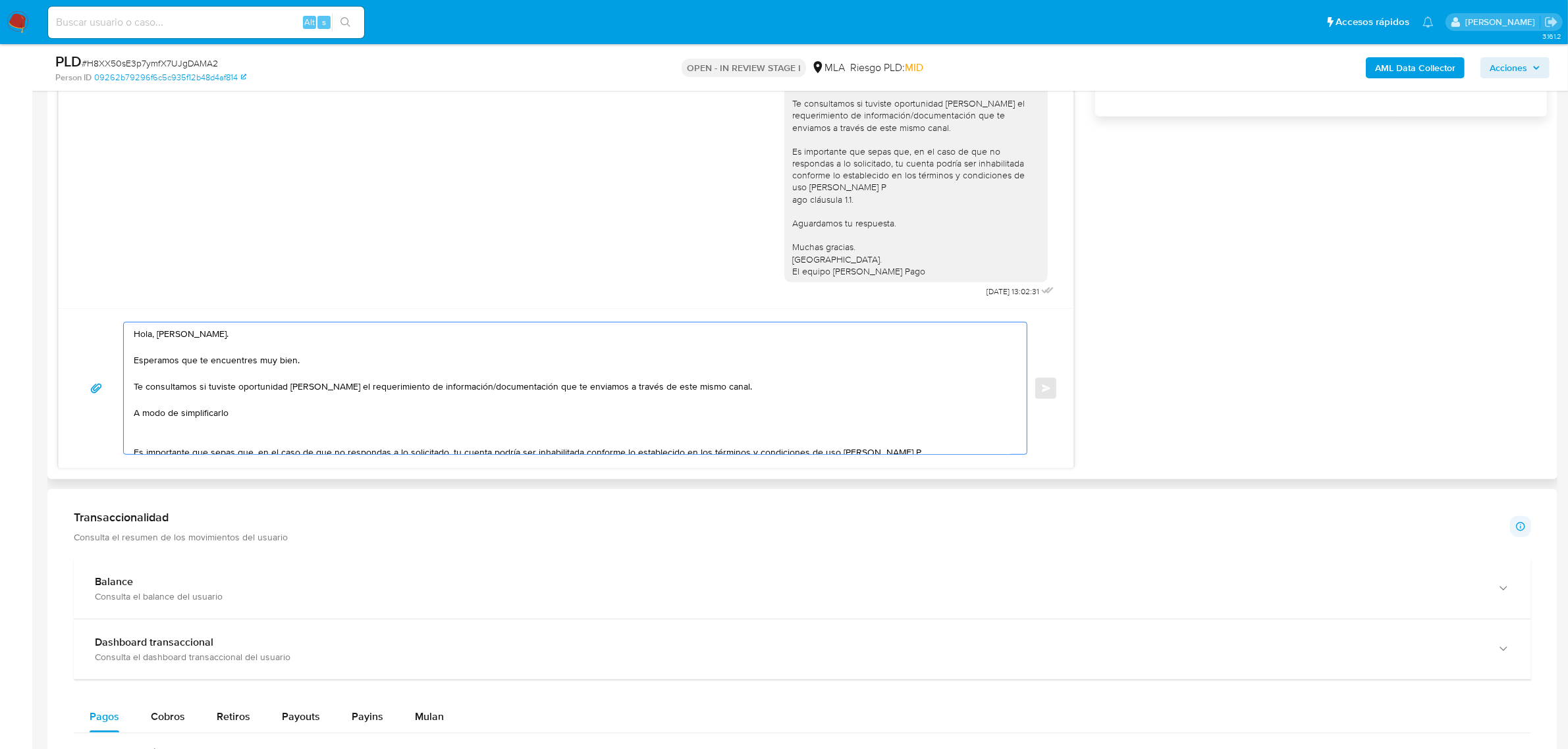
paste textarea "1. Descripción del uso otorgado a la aplicación de Mercado Pago: - Detalla la a…"
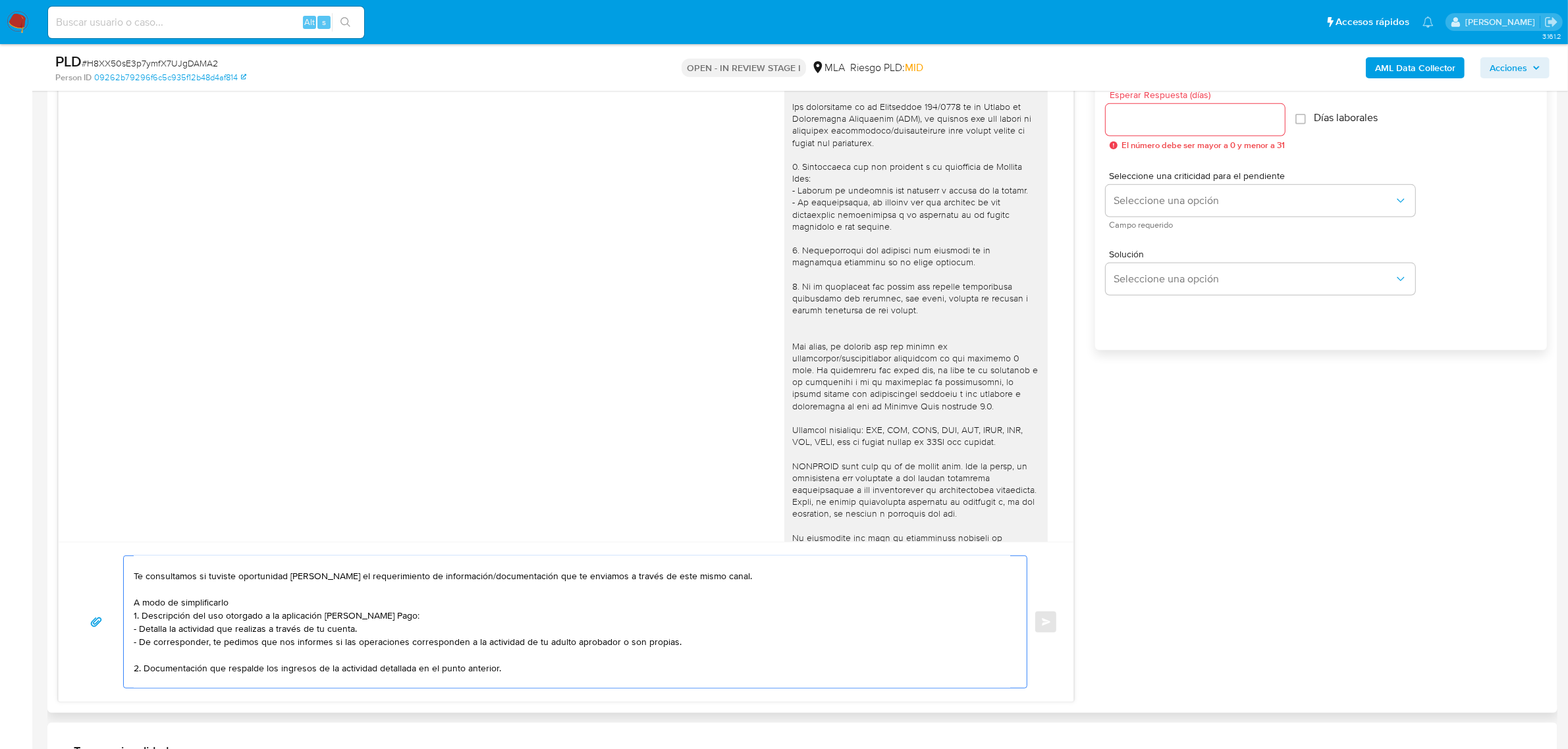
scroll to position [647, 0]
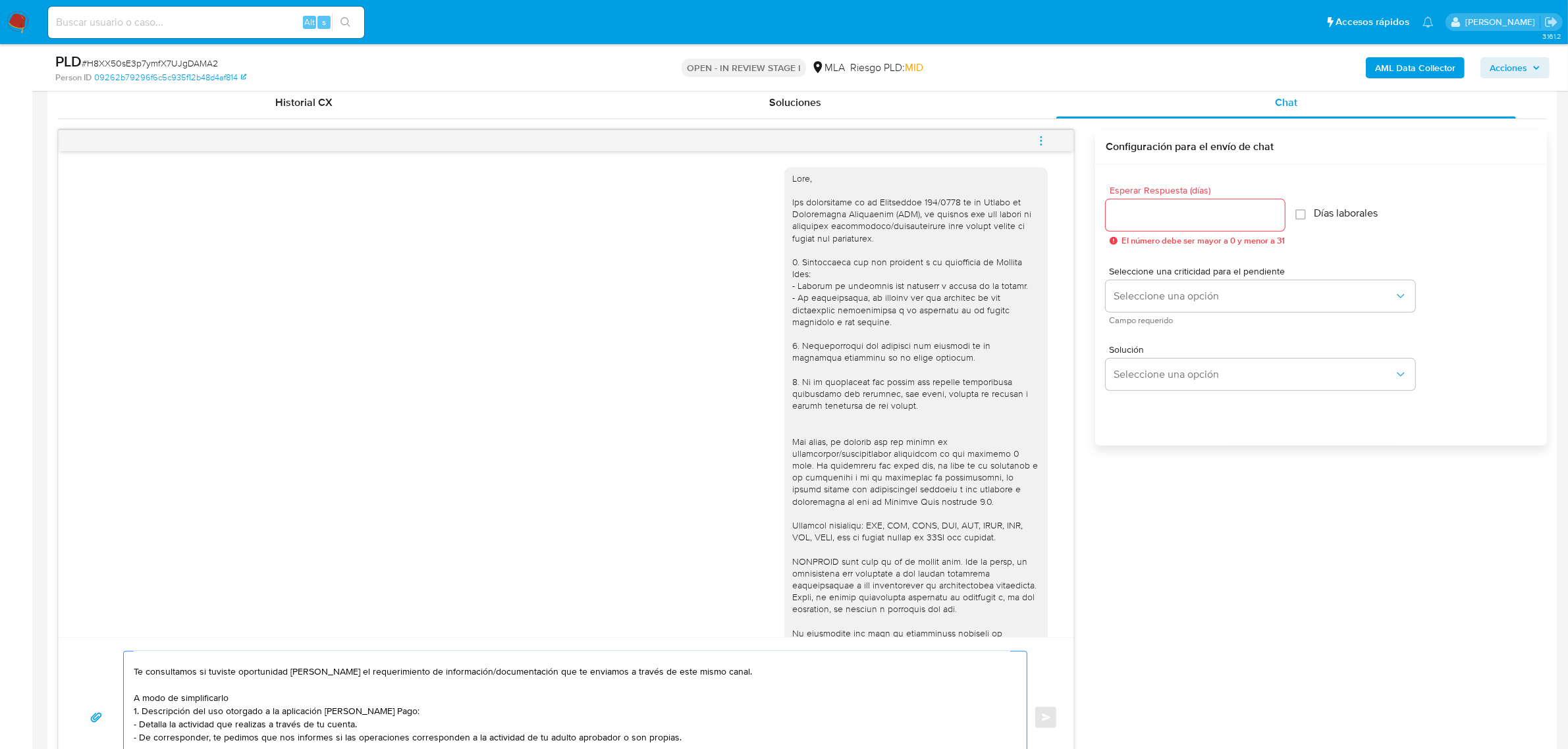
click at [264, 702] on textarea "Hola, Agustin. Esperamos que te encuentres muy bien. Te consultamos si tuviste …" at bounding box center [572, 718] width 876 height 131
paste textarea "n función de las operaciones registradas en tu cuenta de Mercado Pago, necesita…"
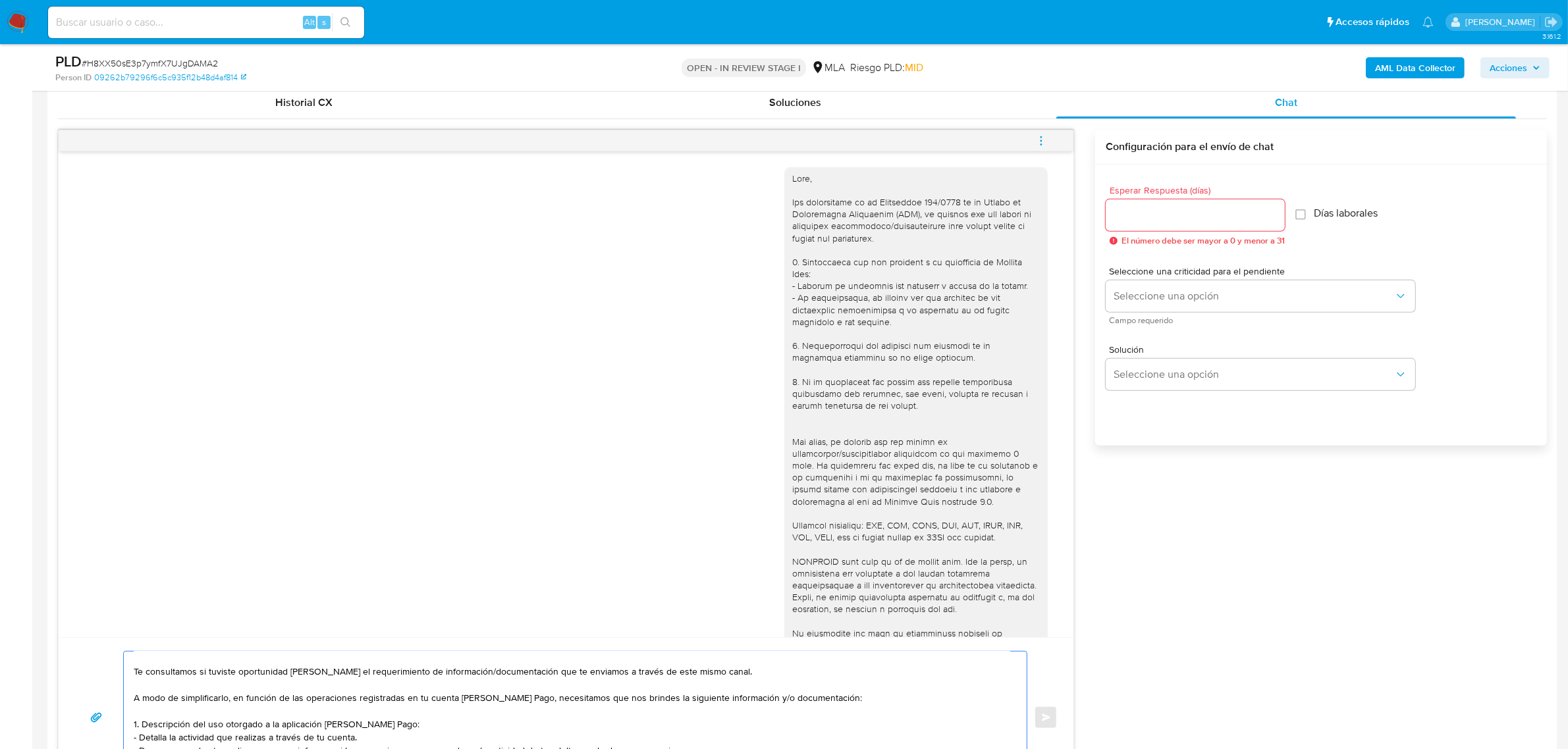
scroll to position [126, 0]
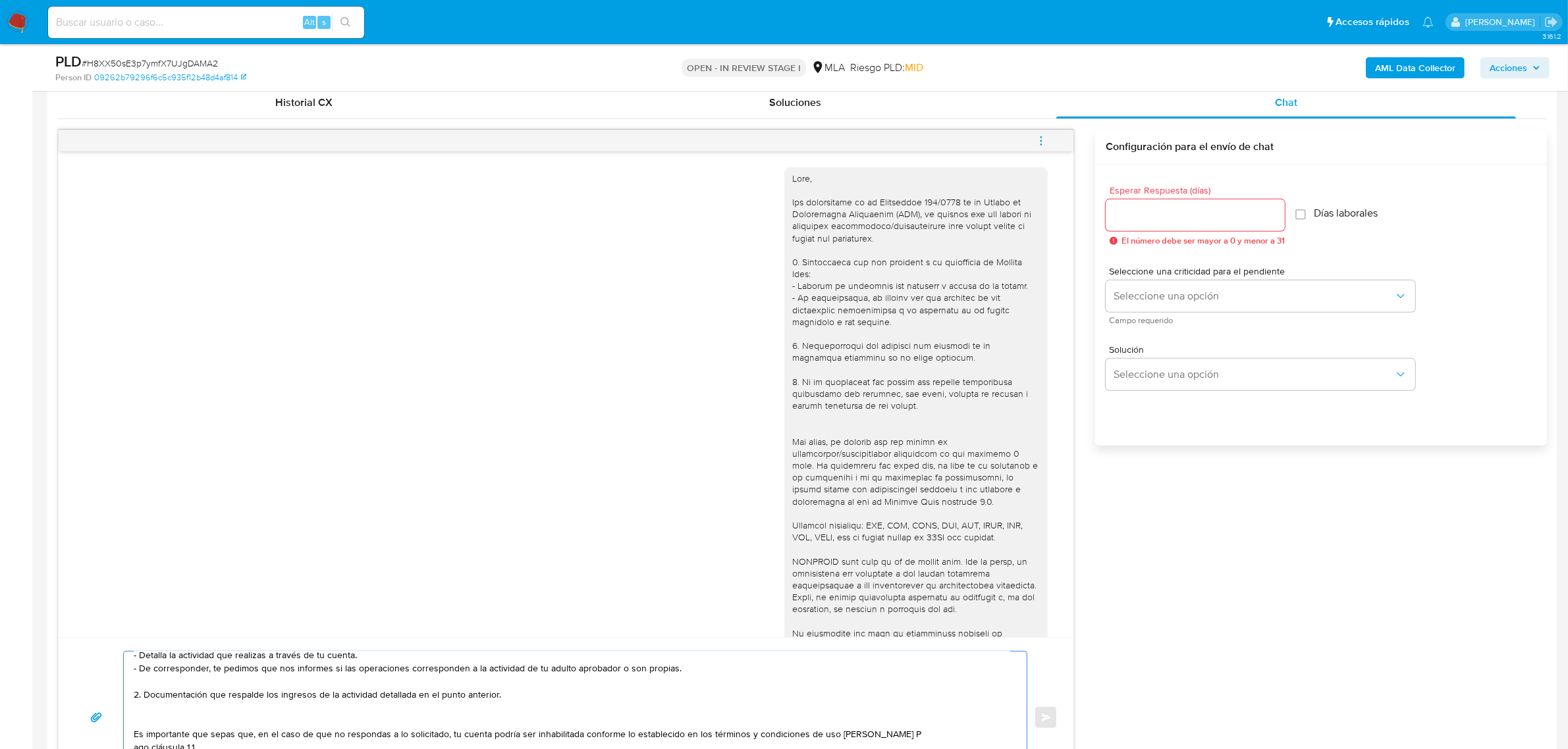
click at [327, 680] on textarea "Hola, Agustin. Esperamos que te encuentres muy bien. Te consultamos si tuviste …" at bounding box center [572, 718] width 876 height 131
click at [532, 681] on textarea "Hola, Agustin. Esperamos que te encuentres muy bien. Te consultamos si tuviste …" at bounding box center [572, 718] width 876 height 131
click at [280, 708] on textarea "Hola, Agustin. Esperamos que te encuentres muy bien. Te consultamos si tuviste …" at bounding box center [572, 718] width 876 height 131
drag, startPoint x: 187, startPoint y: 579, endPoint x: 165, endPoint y: 647, distance: 71.5
drag, startPoint x: 165, startPoint y: 647, endPoint x: 172, endPoint y: 716, distance: 69.4
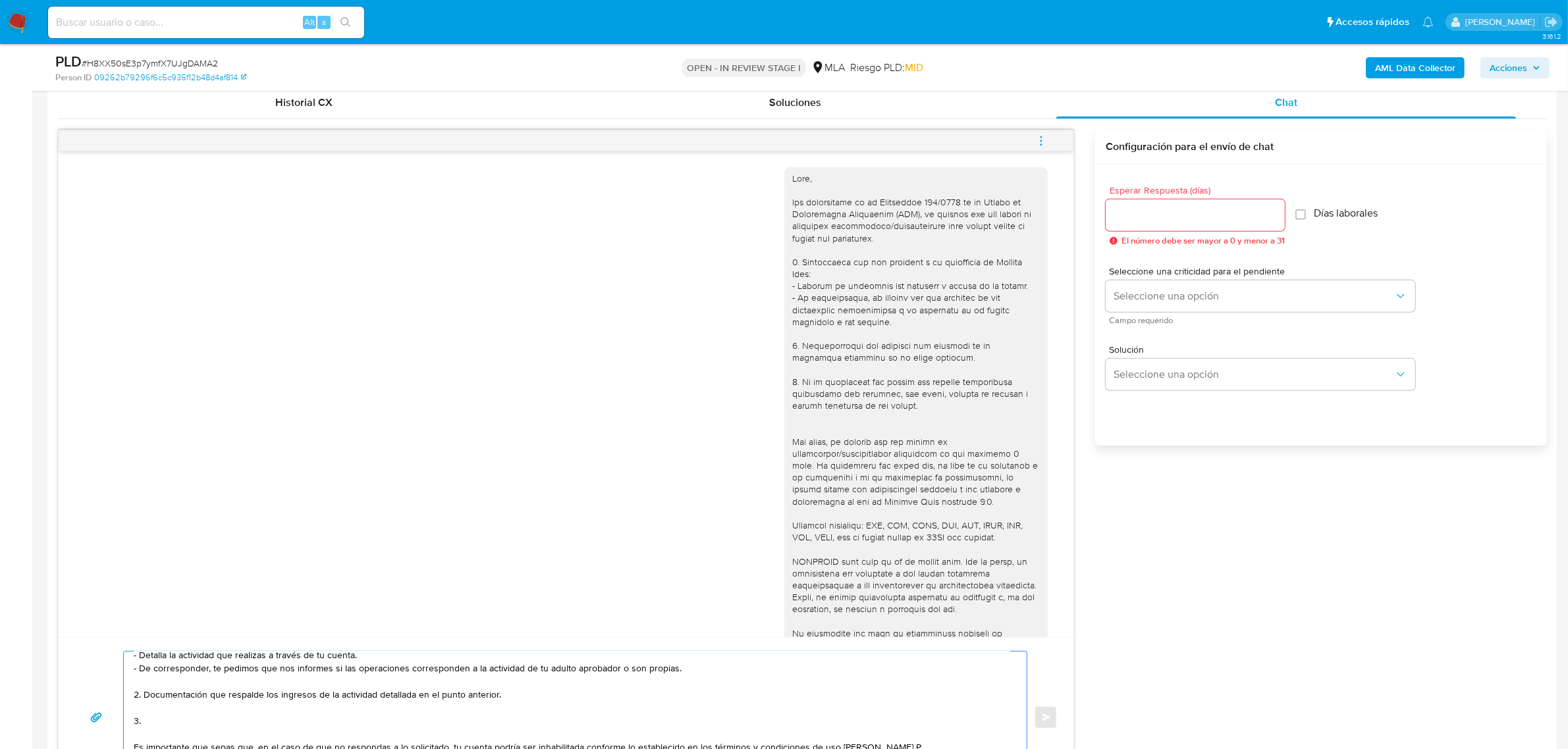
click at [172, 716] on textarea "Hola, Agustin. Esperamos que te encuentres muy bien. Te consultamos si tuviste …" at bounding box center [572, 718] width 876 height 131
paste textarea "Detalle del motivo económico de las operaciones cursadas con las siguientes con…"
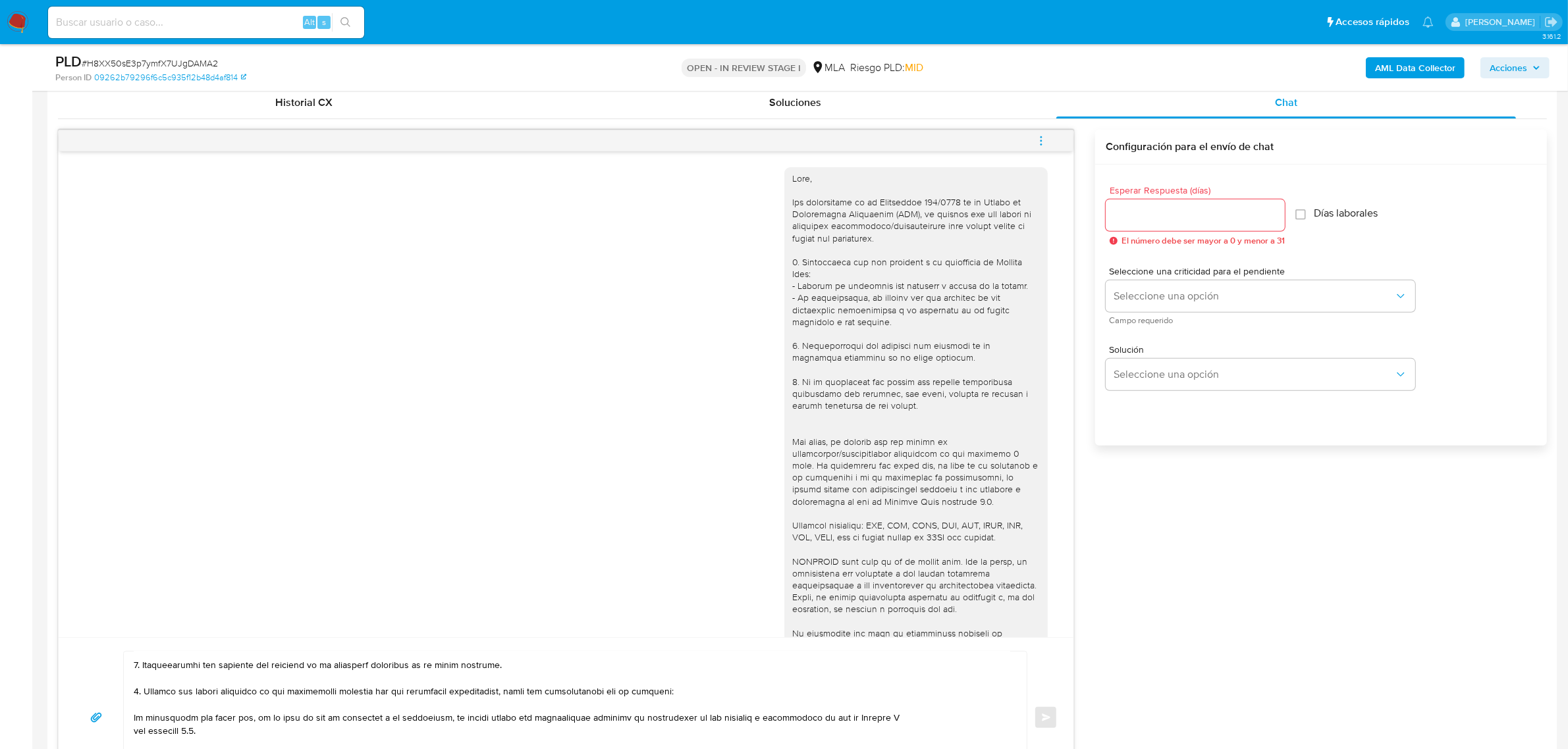
scroll to position [192, 0]
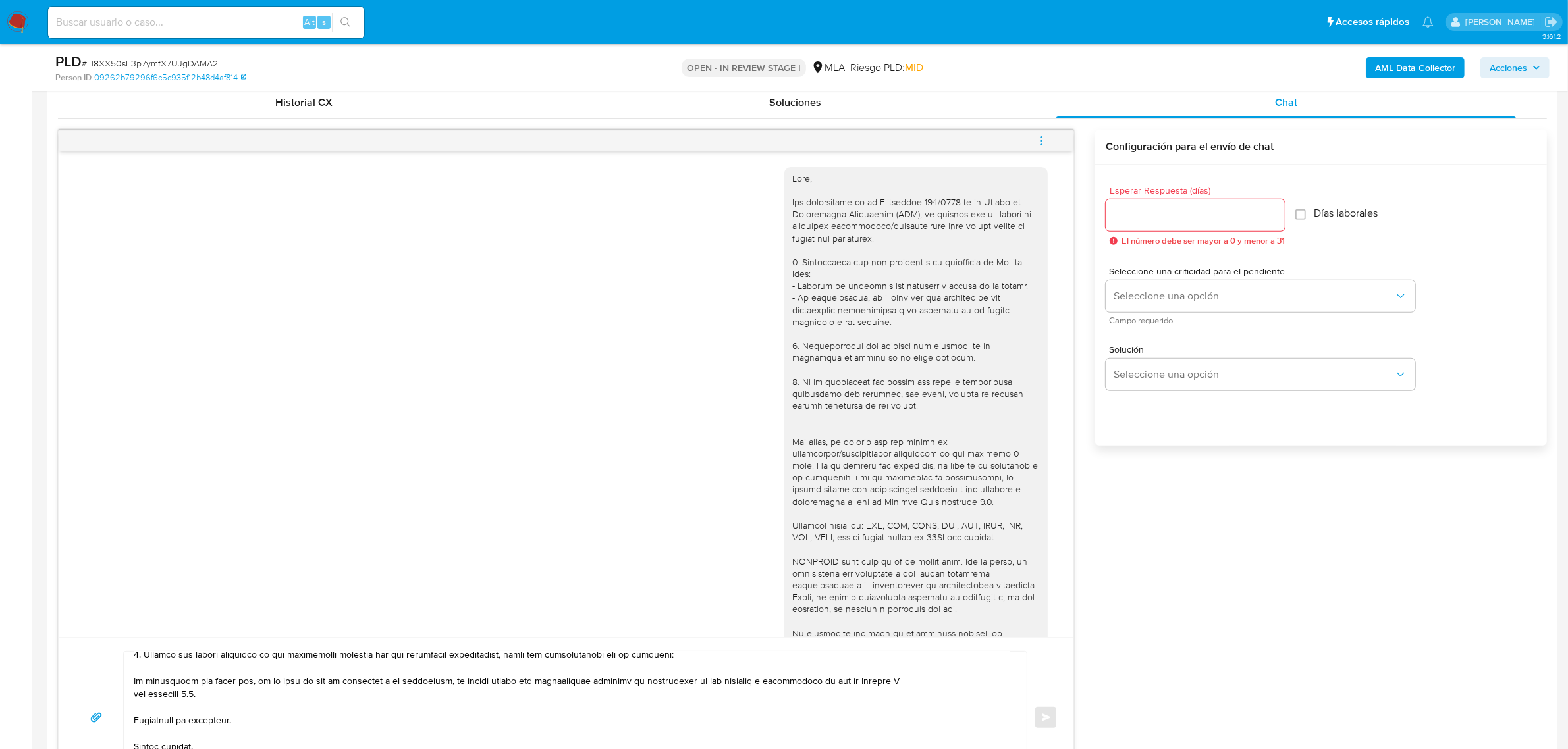
click at [149, 670] on textarea at bounding box center [572, 718] width 876 height 131
paste textarea "CORIA MARIA ANTONIA CUIT 27041034608 ZALAZAR ELEUTERIO RAMON CUIT 20115959213 M…"
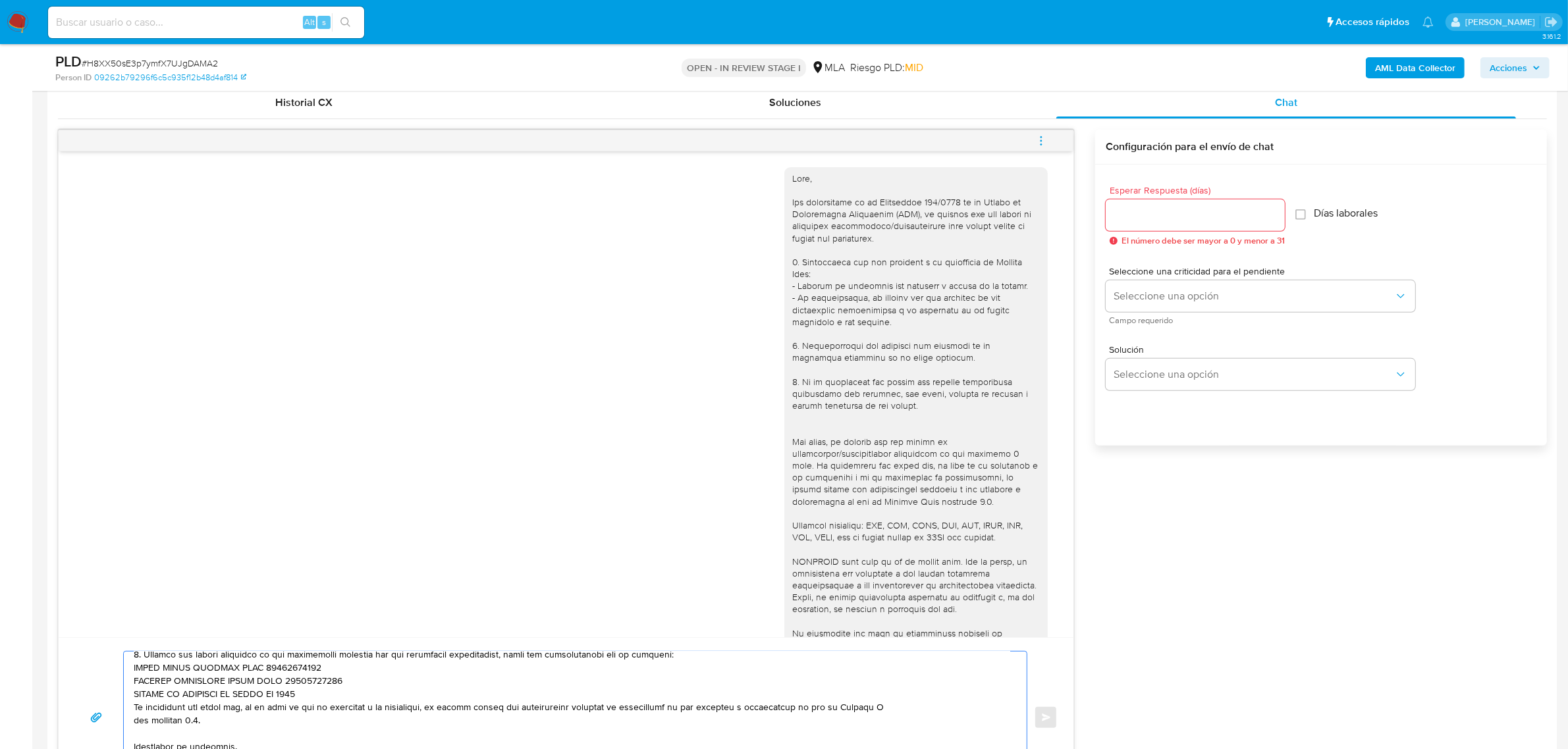
drag, startPoint x: 329, startPoint y: 693, endPoint x: 125, endPoint y: 697, distance: 204.0
click at [125, 697] on div at bounding box center [572, 718] width 897 height 131
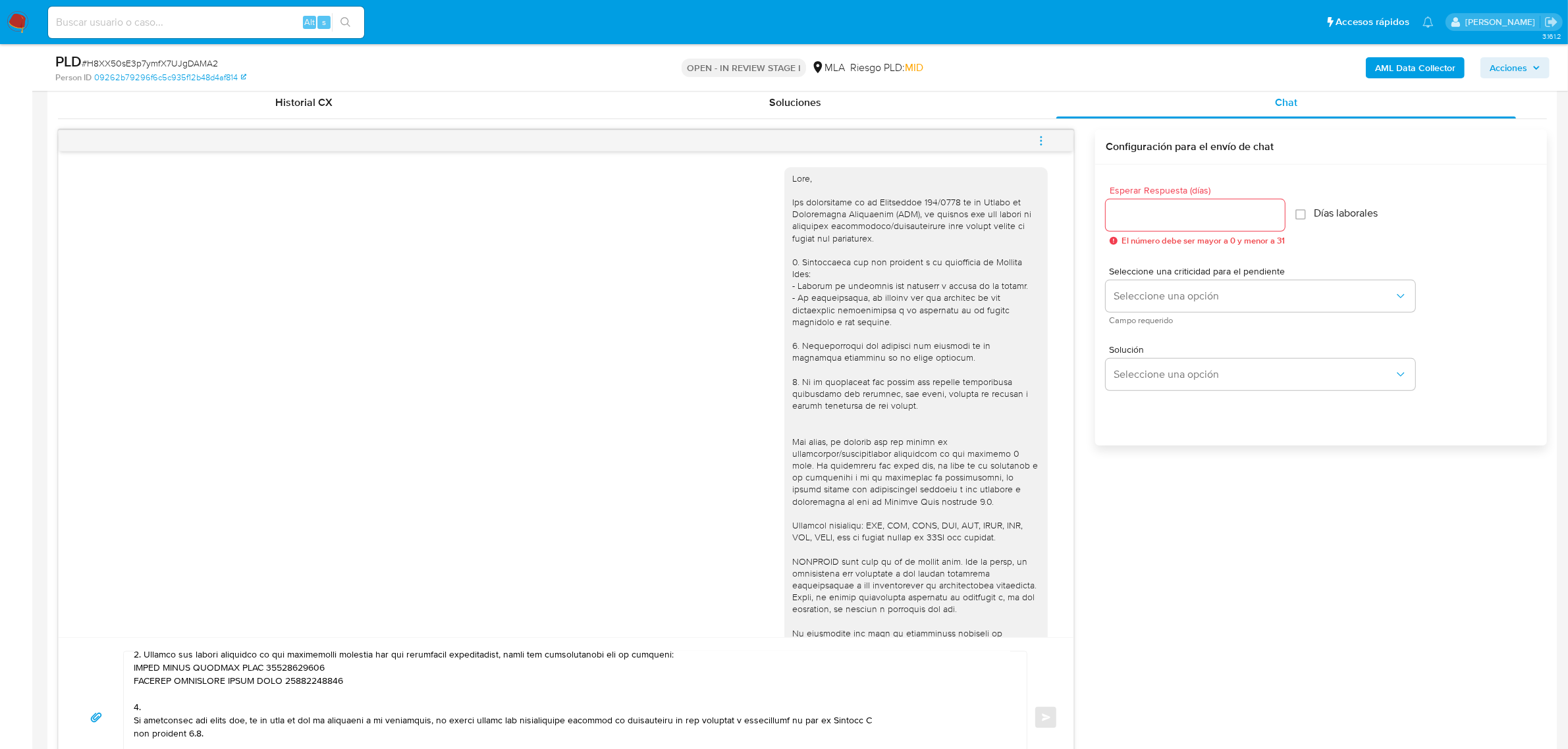
click at [179, 705] on textarea at bounding box center [572, 718] width 876 height 131
paste textarea "Motivo por el cual la operatoria en el mes de XXXX de 2025 presenta un desvío r…"
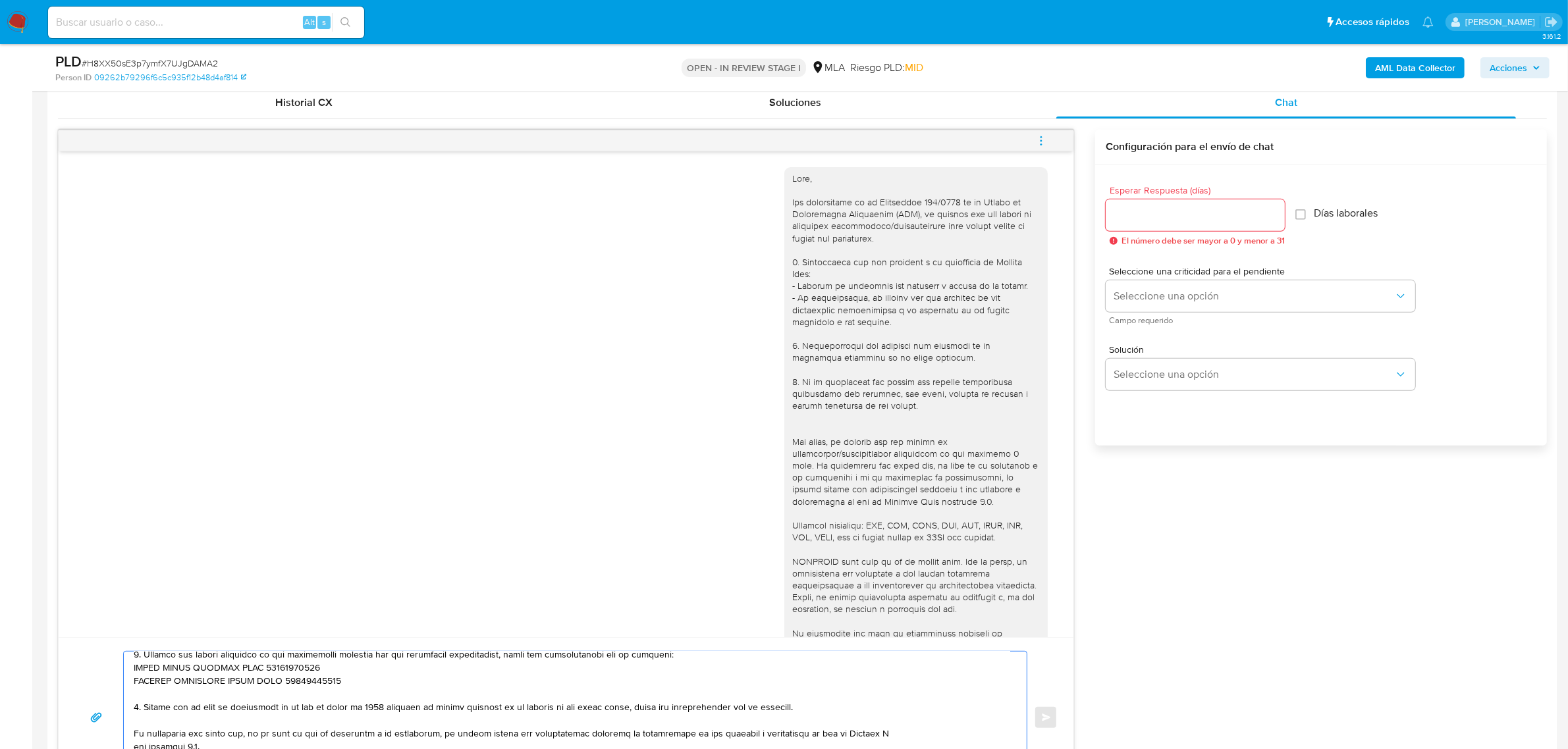
scroll to position [246, 0]
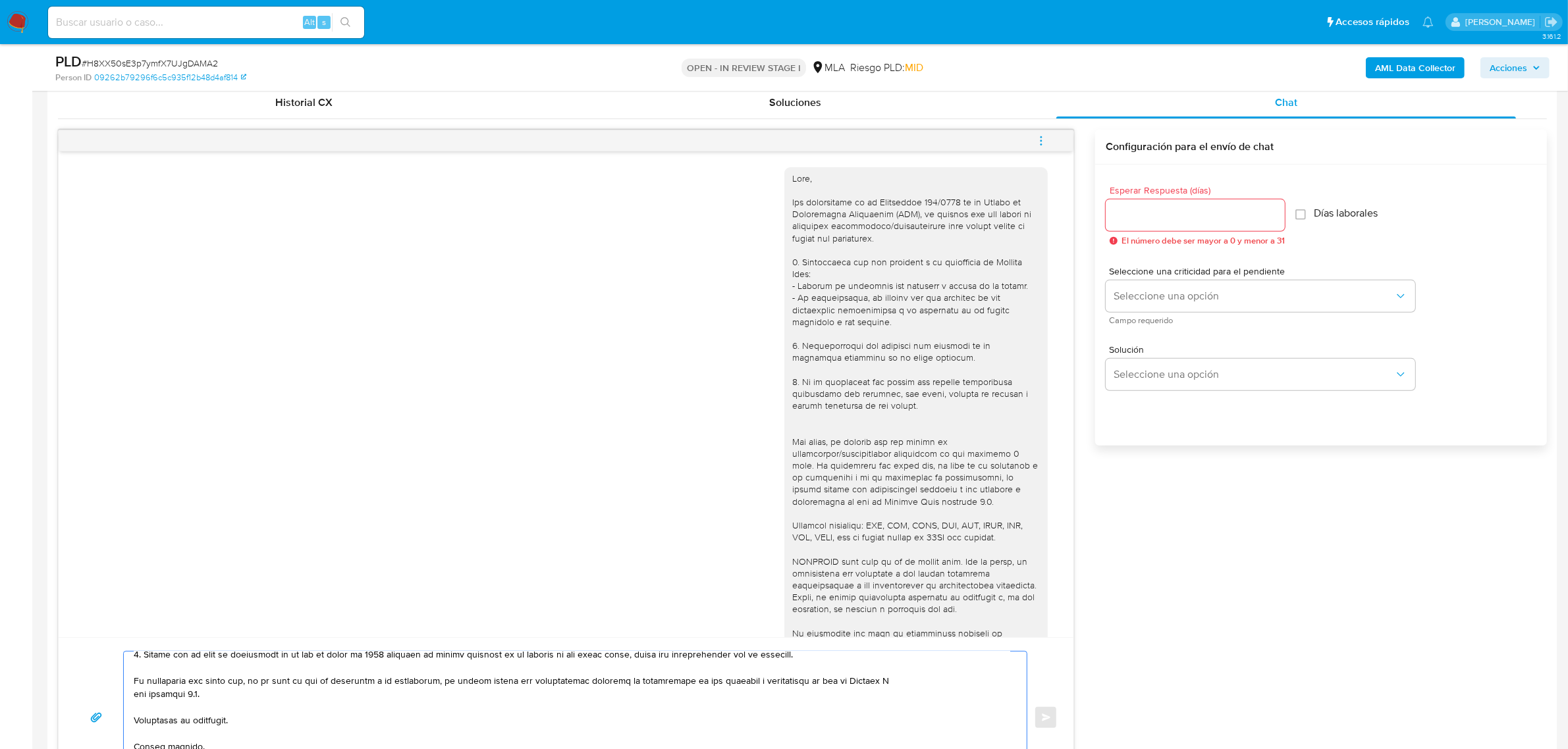
click at [905, 679] on textarea at bounding box center [572, 718] width 876 height 131
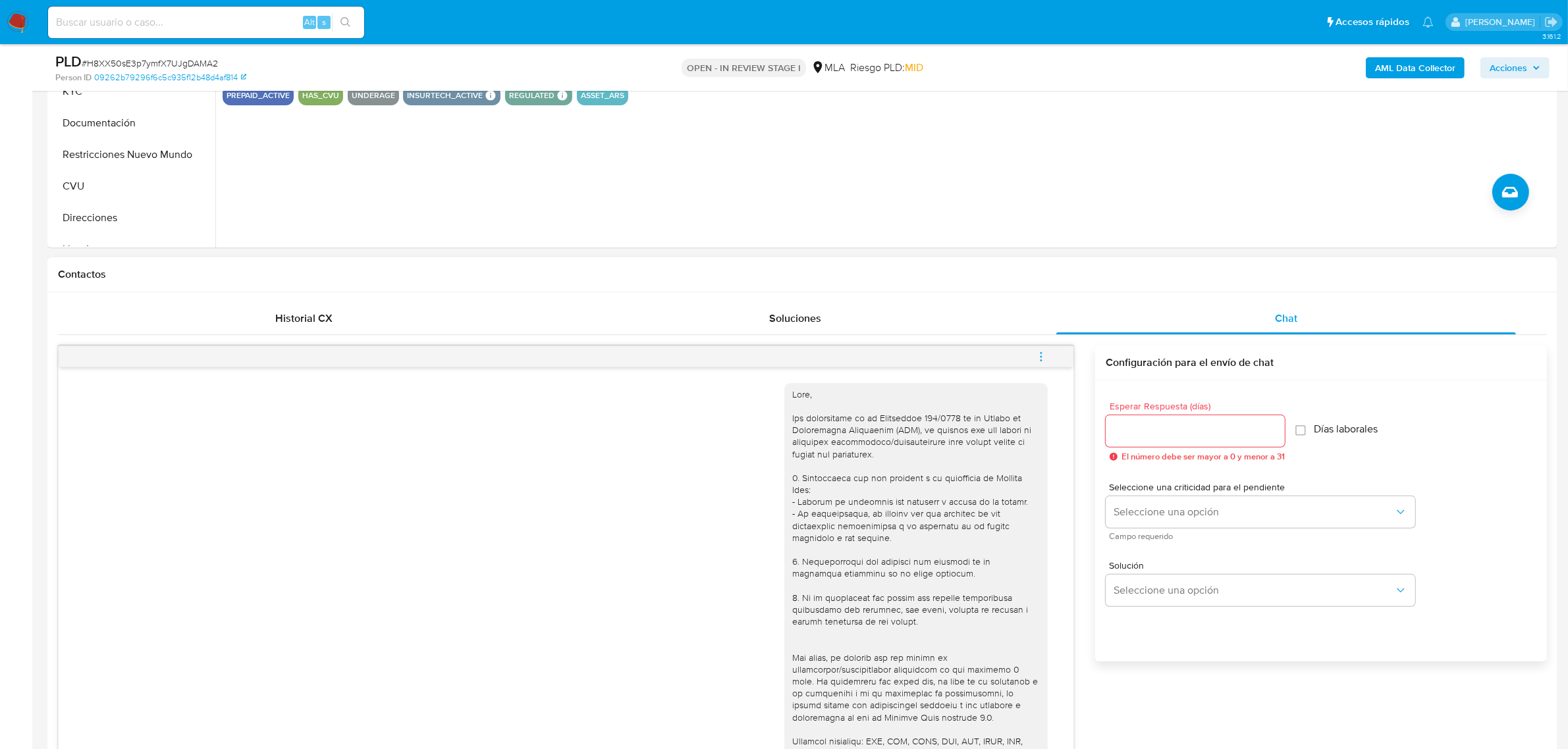
scroll to position [400, 0]
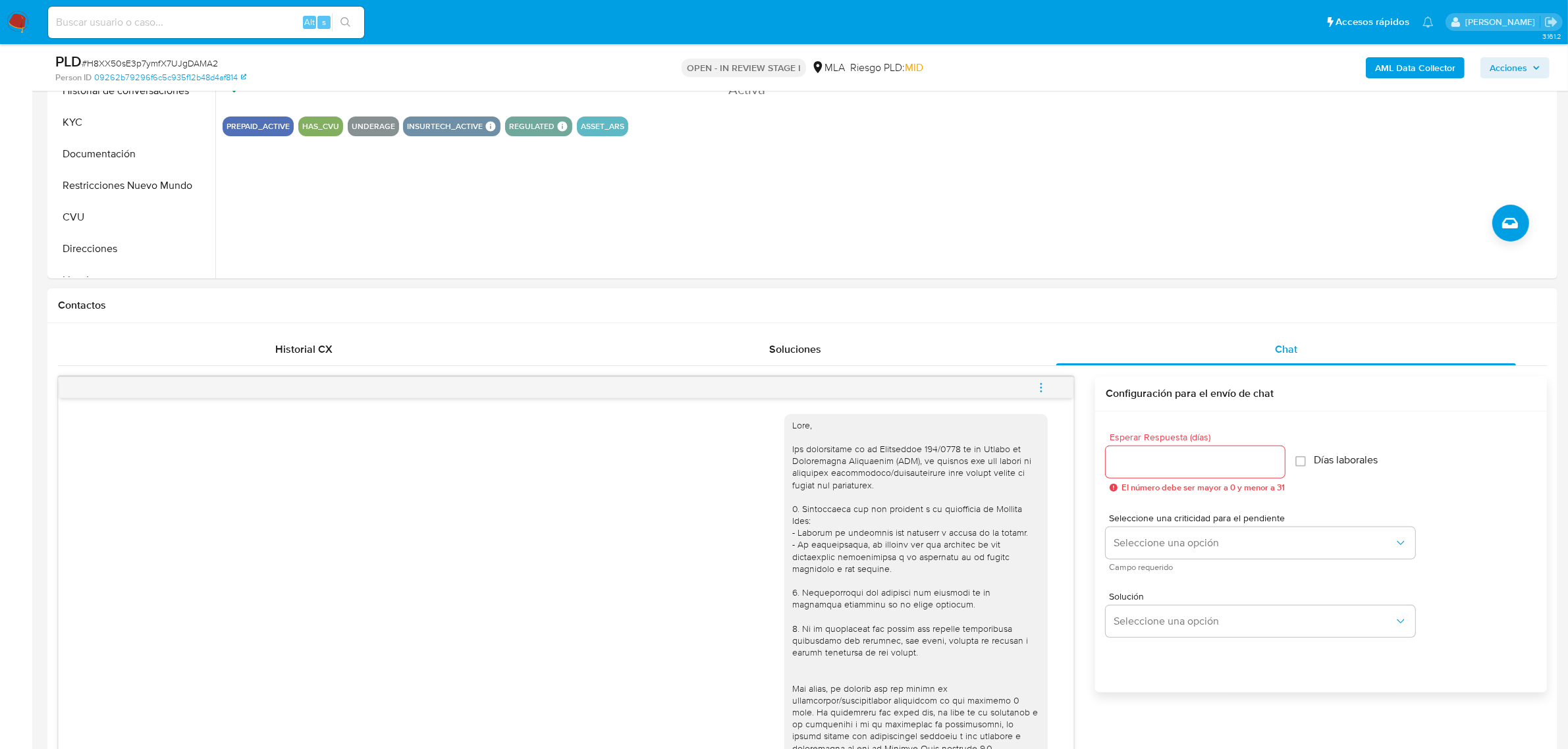
type textarea "Hola, Agustin. Esperamos que te encuentres muy bien. Te consultamos si tuviste …"
click at [1136, 456] on input "Esperar Respuesta (días)" at bounding box center [1195, 462] width 179 height 18
type input "1"
click at [1163, 535] on button "Seleccione una opción" at bounding box center [1261, 542] width 310 height 32
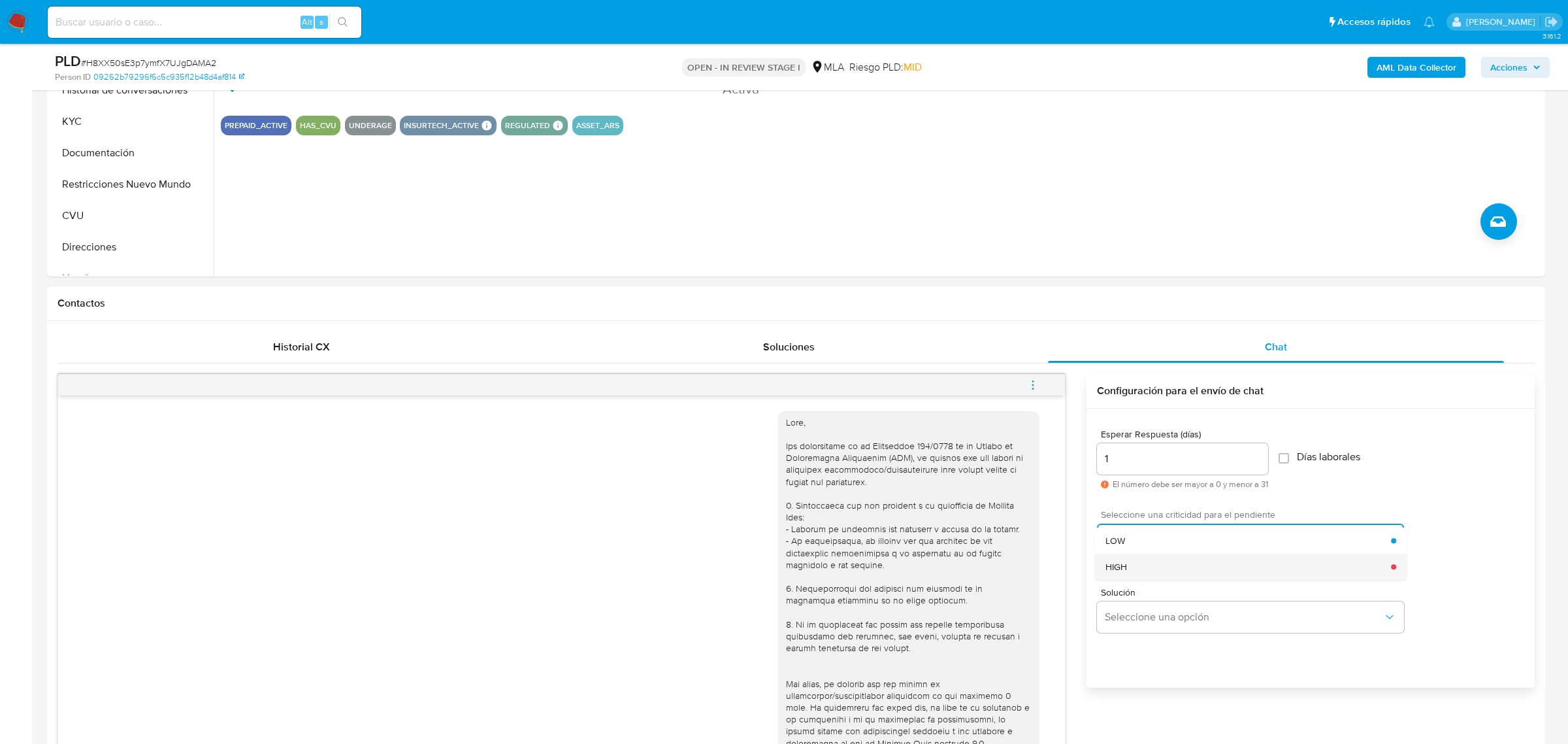
click at [1160, 563] on div "HIGH" at bounding box center [1248, 567] width 286 height 26
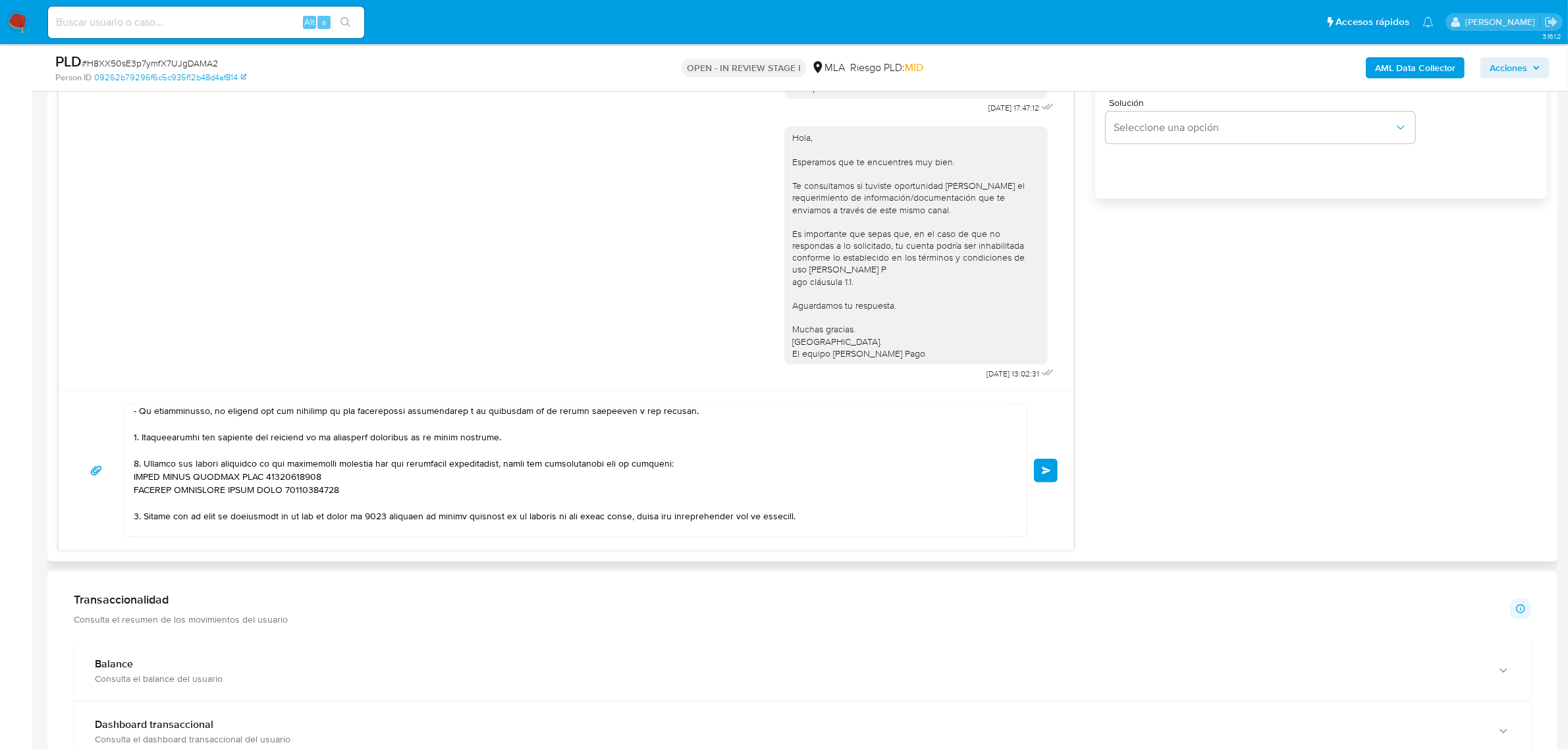
scroll to position [233, 0]
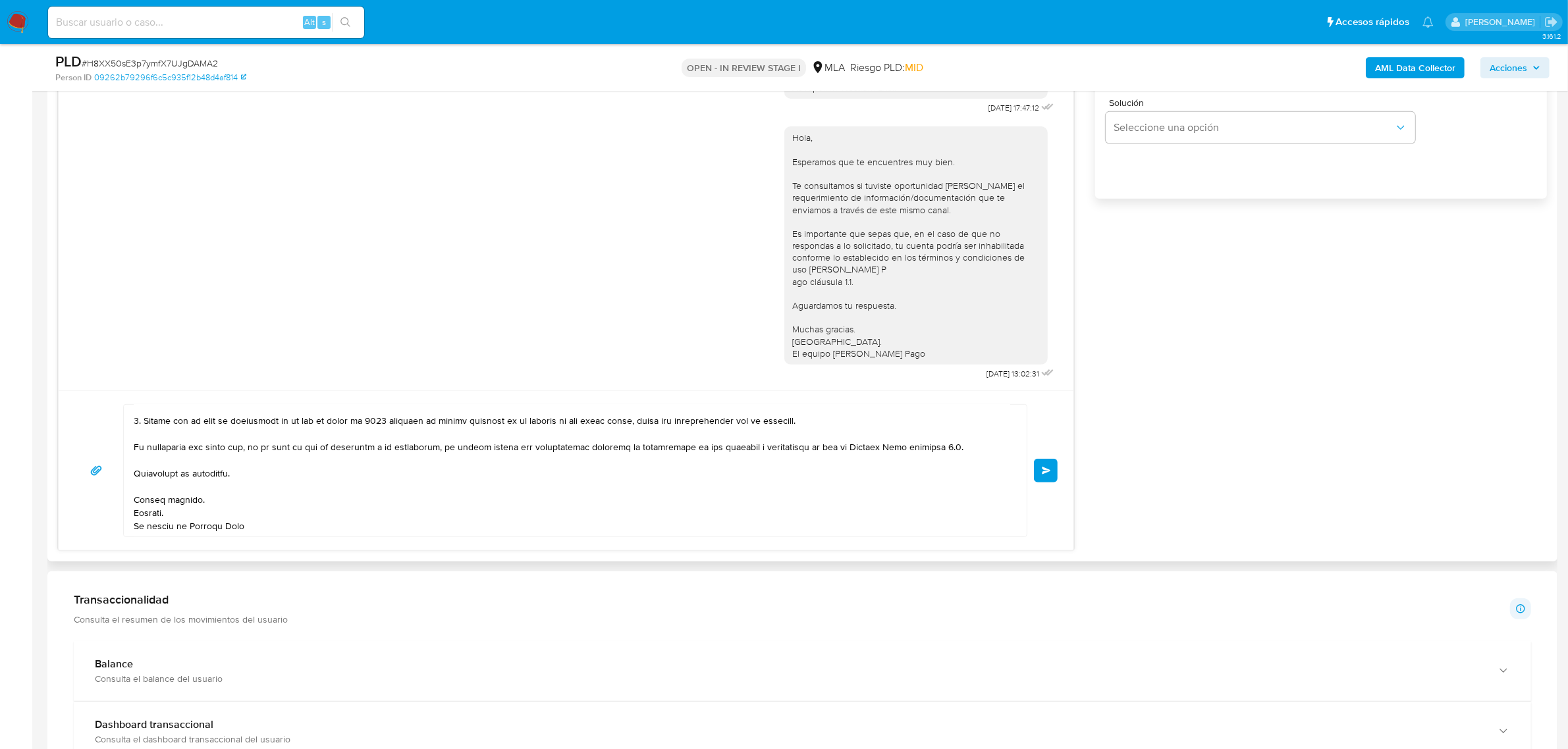
click at [1054, 469] on button "Enviar" at bounding box center [1045, 470] width 24 height 24
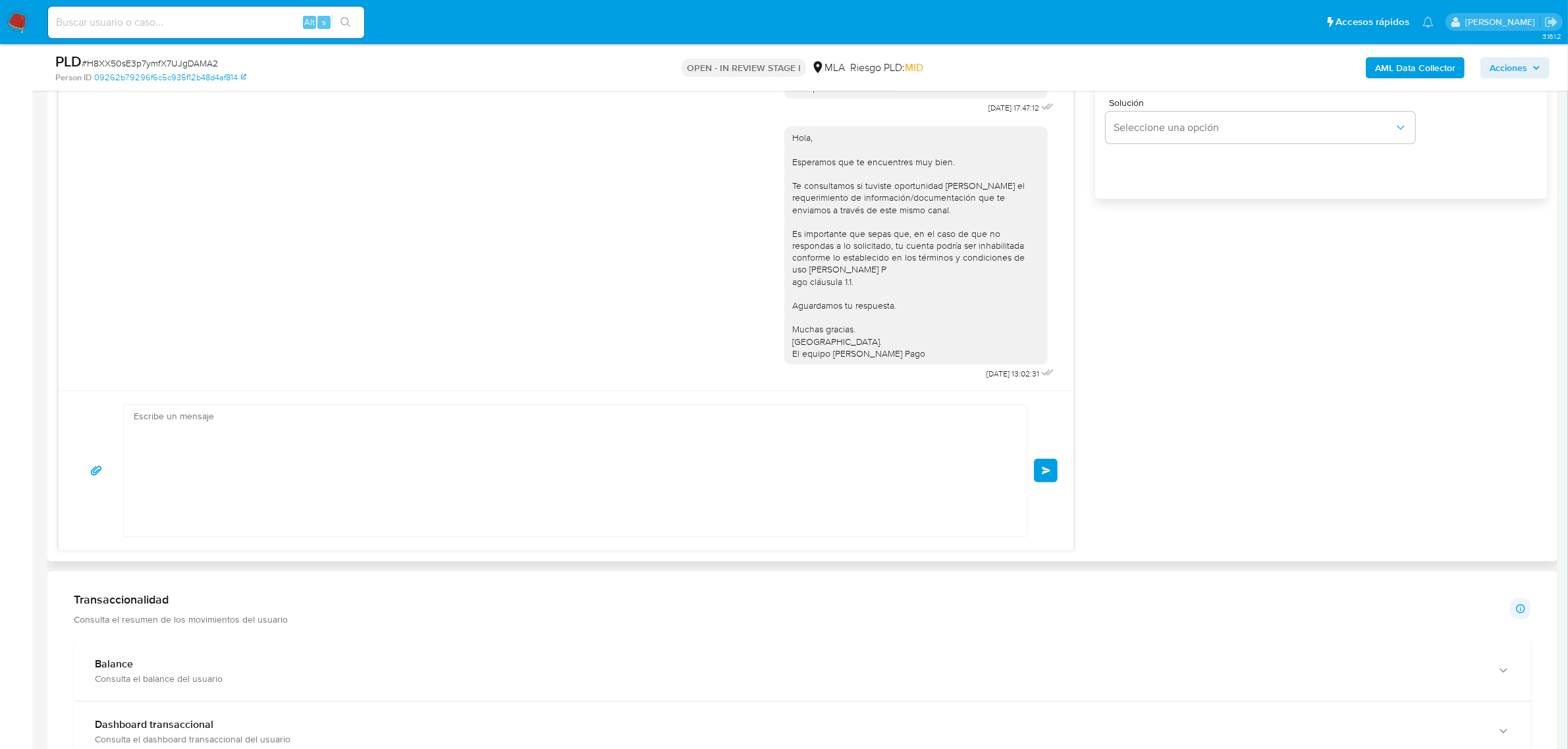
scroll to position [0, 0]
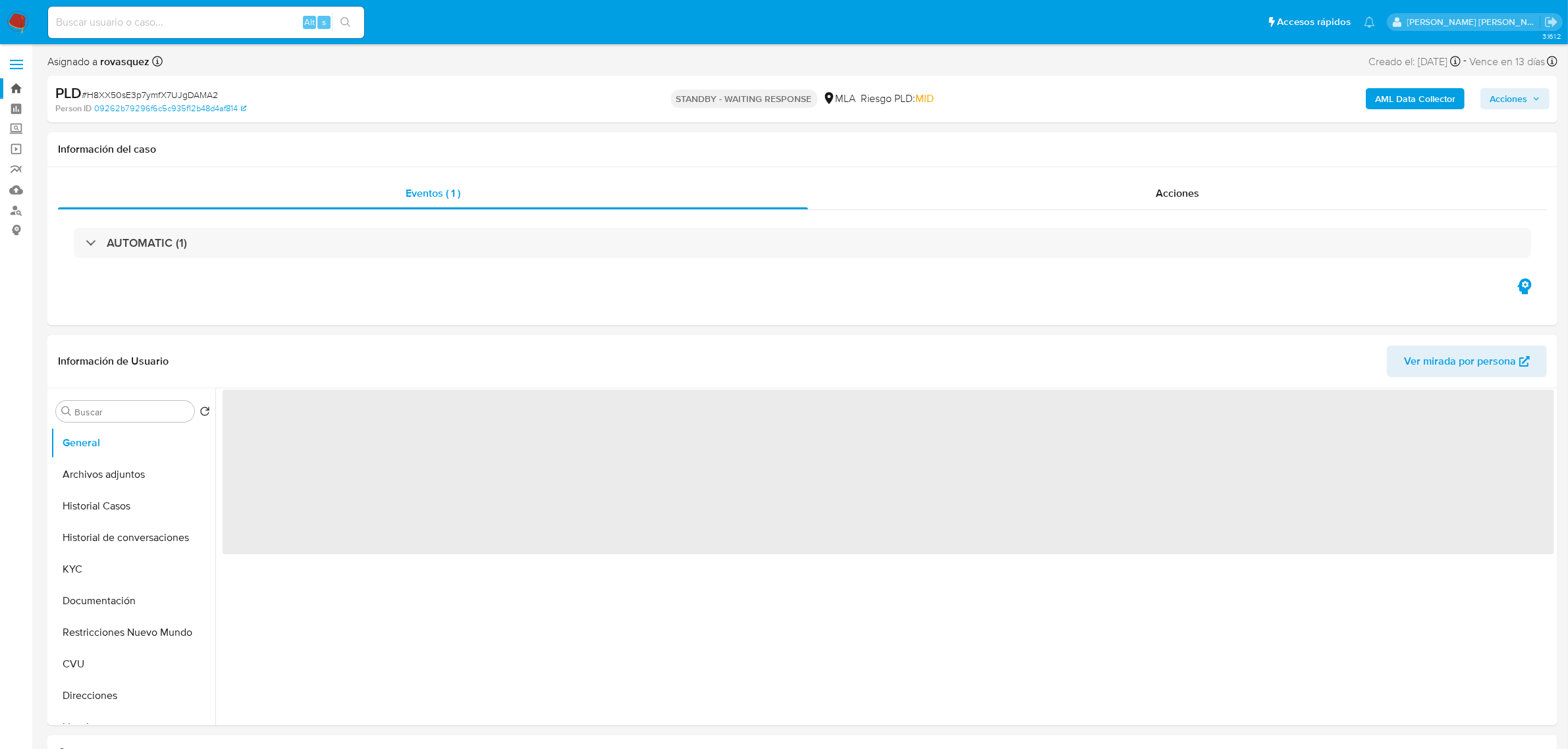
select select "10"
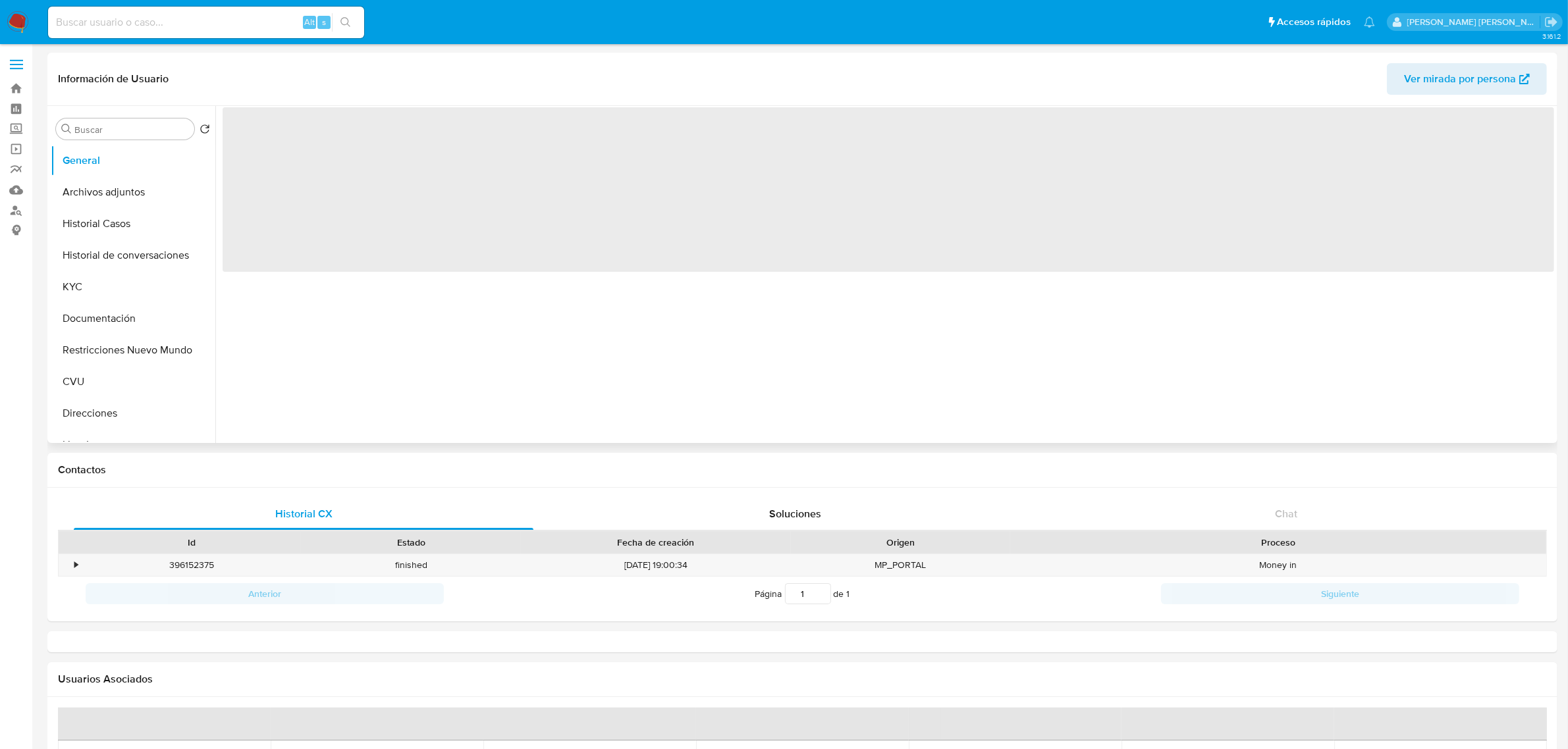
select select "10"
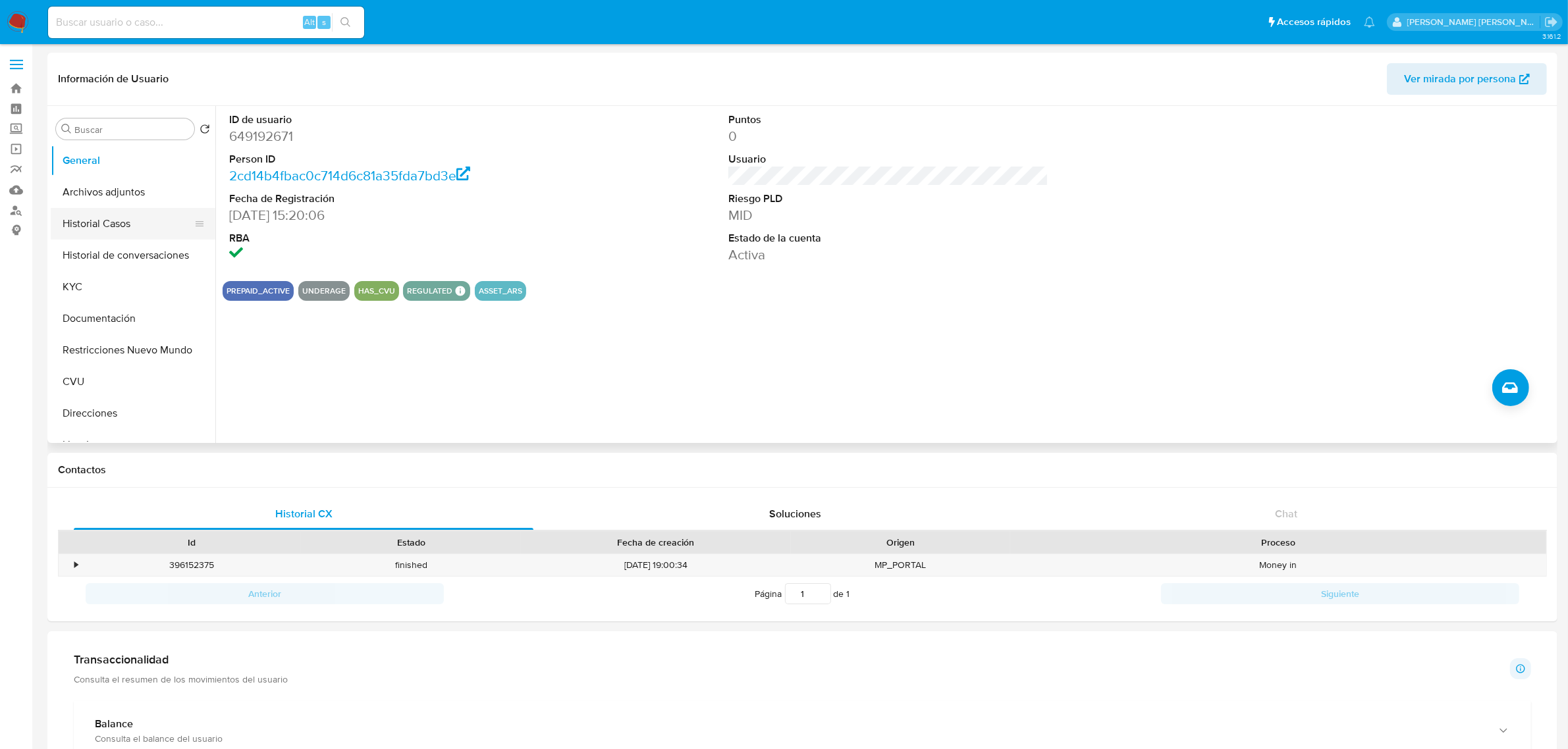
click at [110, 238] on button "Historial Casos" at bounding box center [128, 224] width 154 height 32
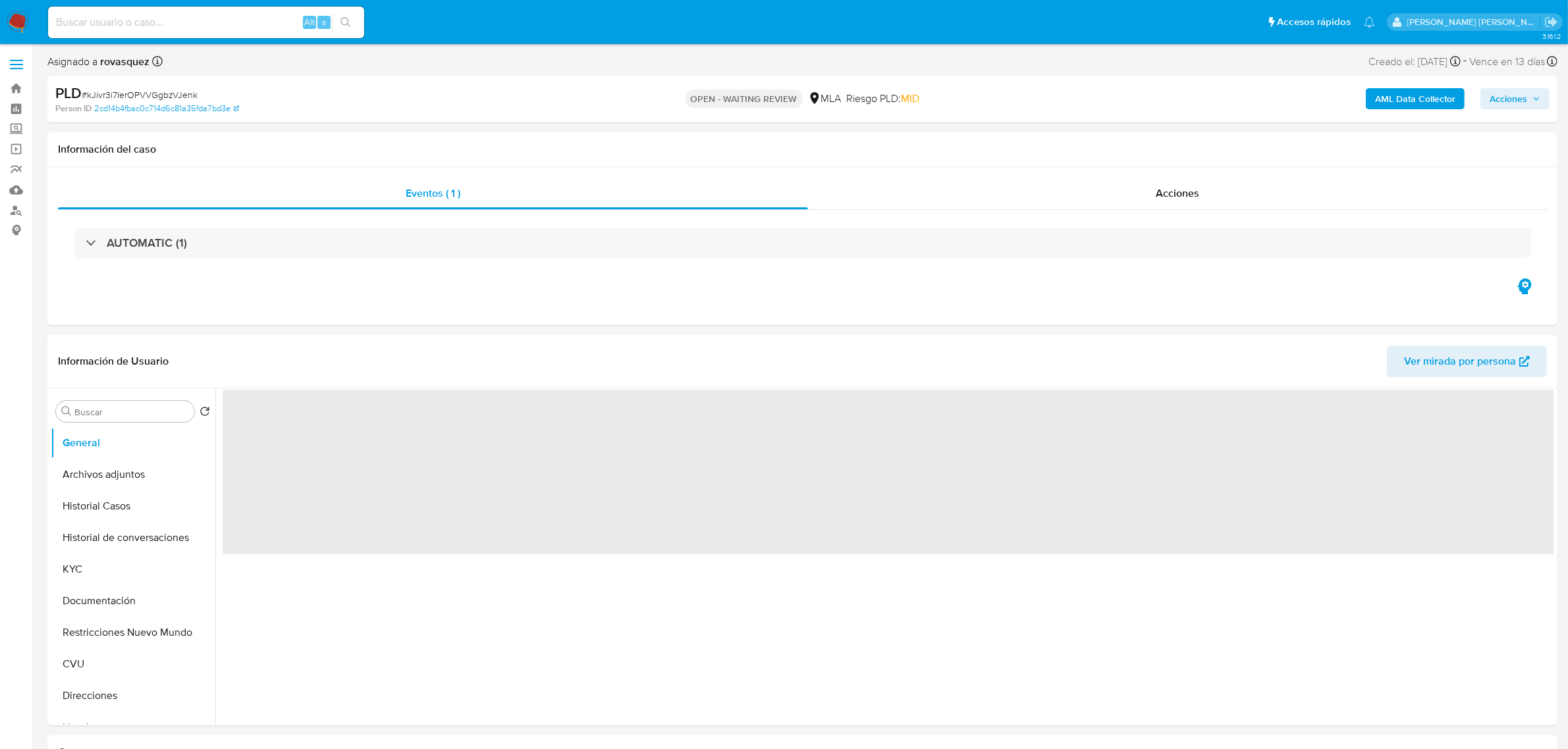
select select "10"
drag, startPoint x: 650, startPoint y: 676, endPoint x: 660, endPoint y: 671, distance: 11.2
click at [650, 676] on div "‌" at bounding box center [884, 556] width 1339 height 337
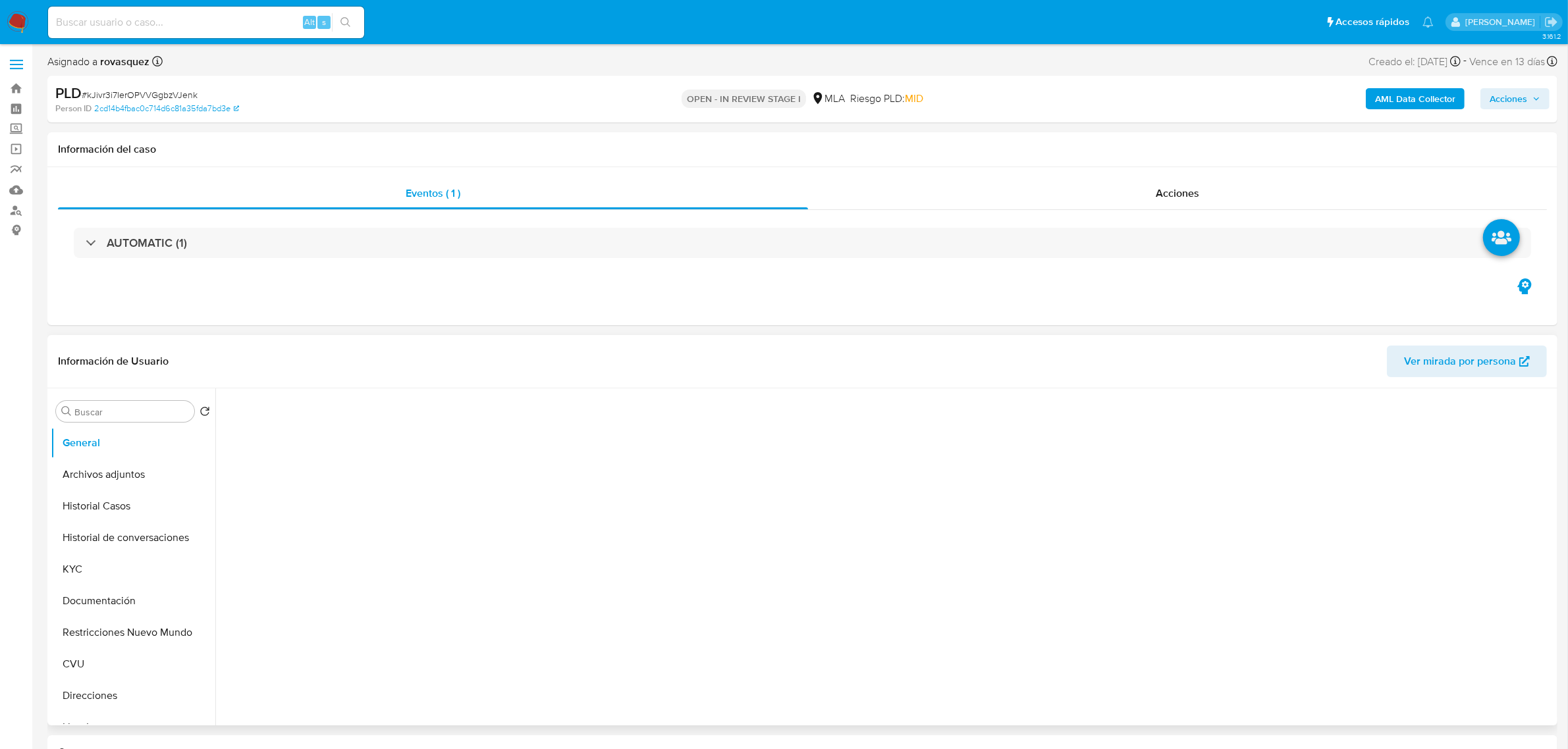
select select "10"
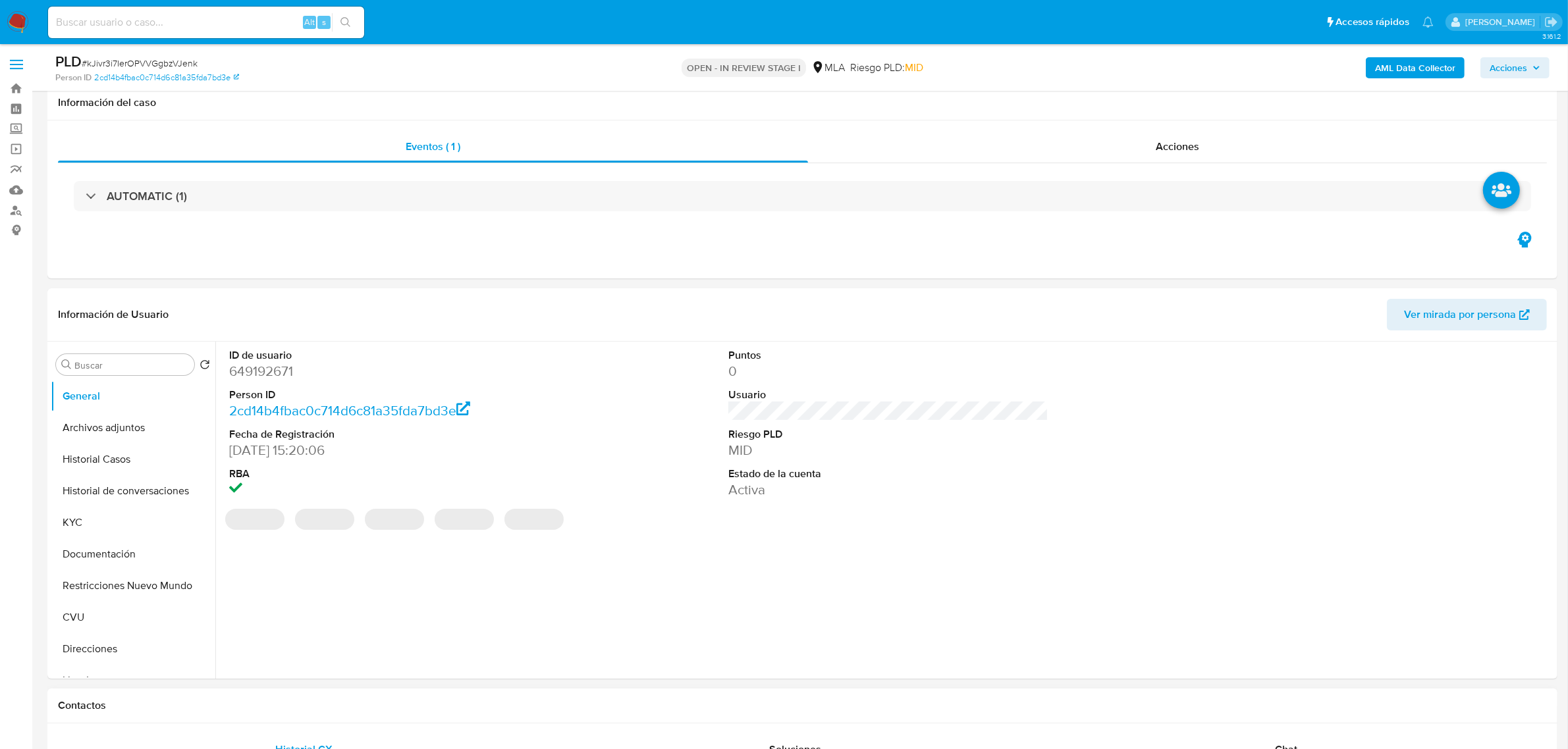
scroll to position [329, 0]
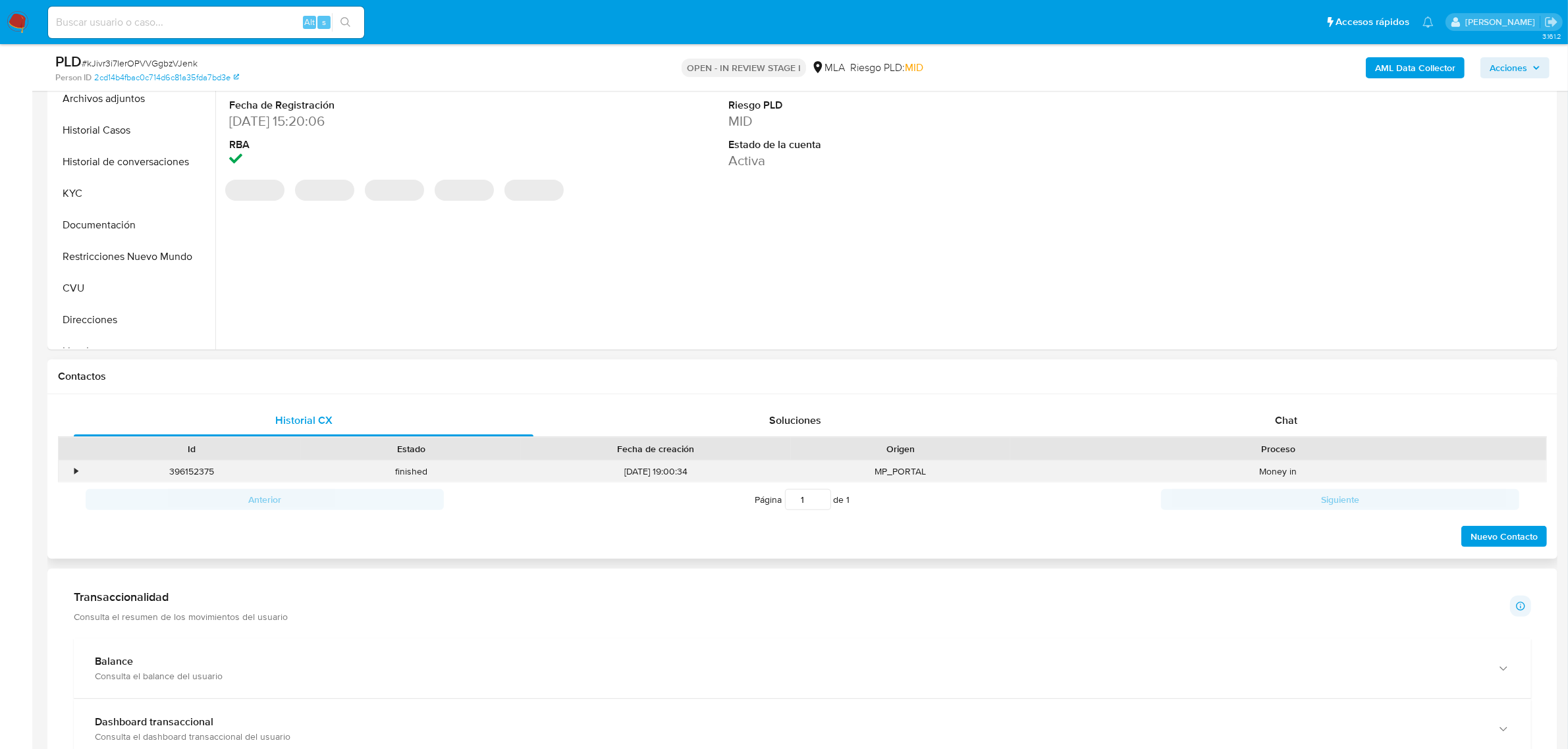
click at [1292, 465] on div "Money in" at bounding box center [1278, 472] width 536 height 22
click at [1289, 411] on div "Chat" at bounding box center [1285, 421] width 460 height 32
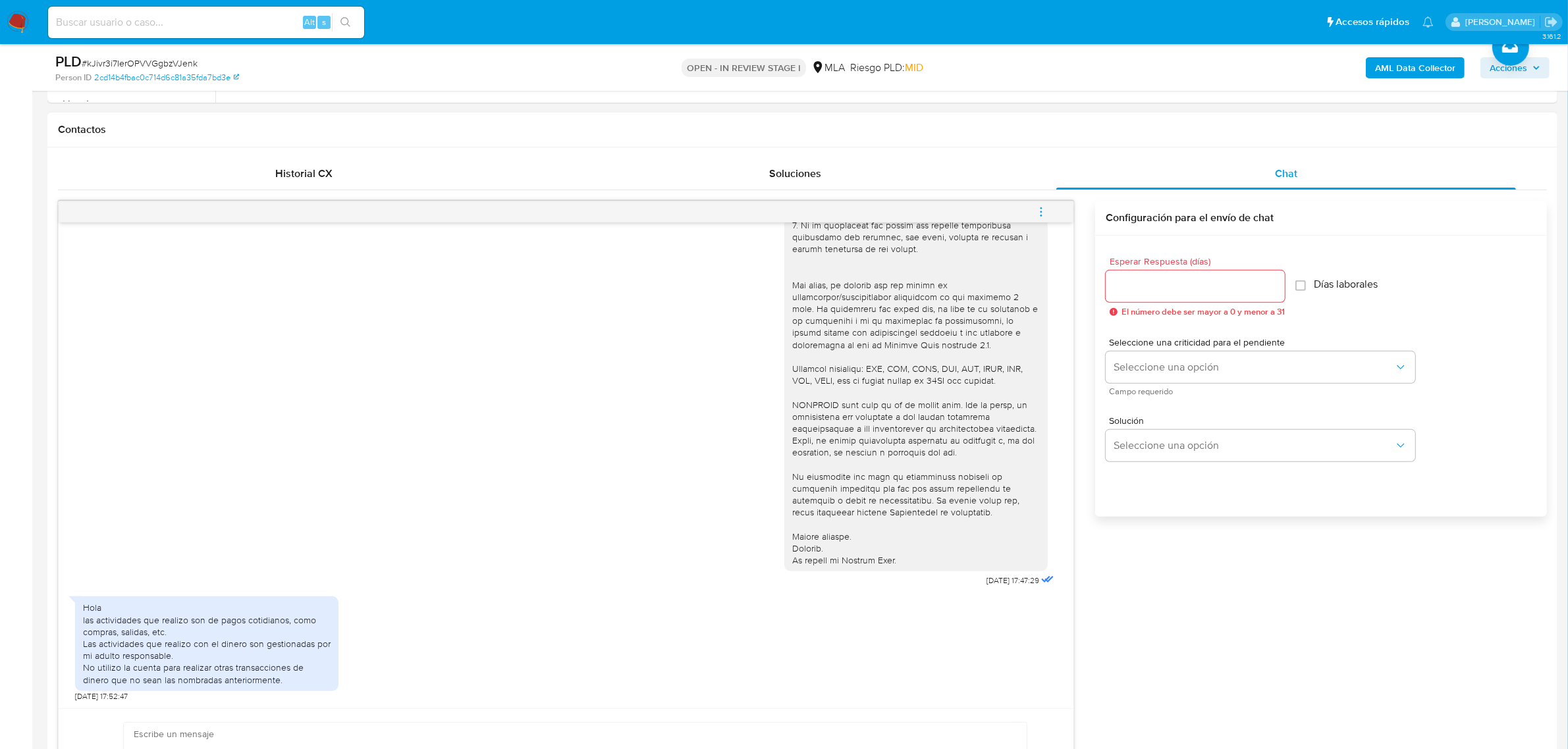
scroll to position [658, 0]
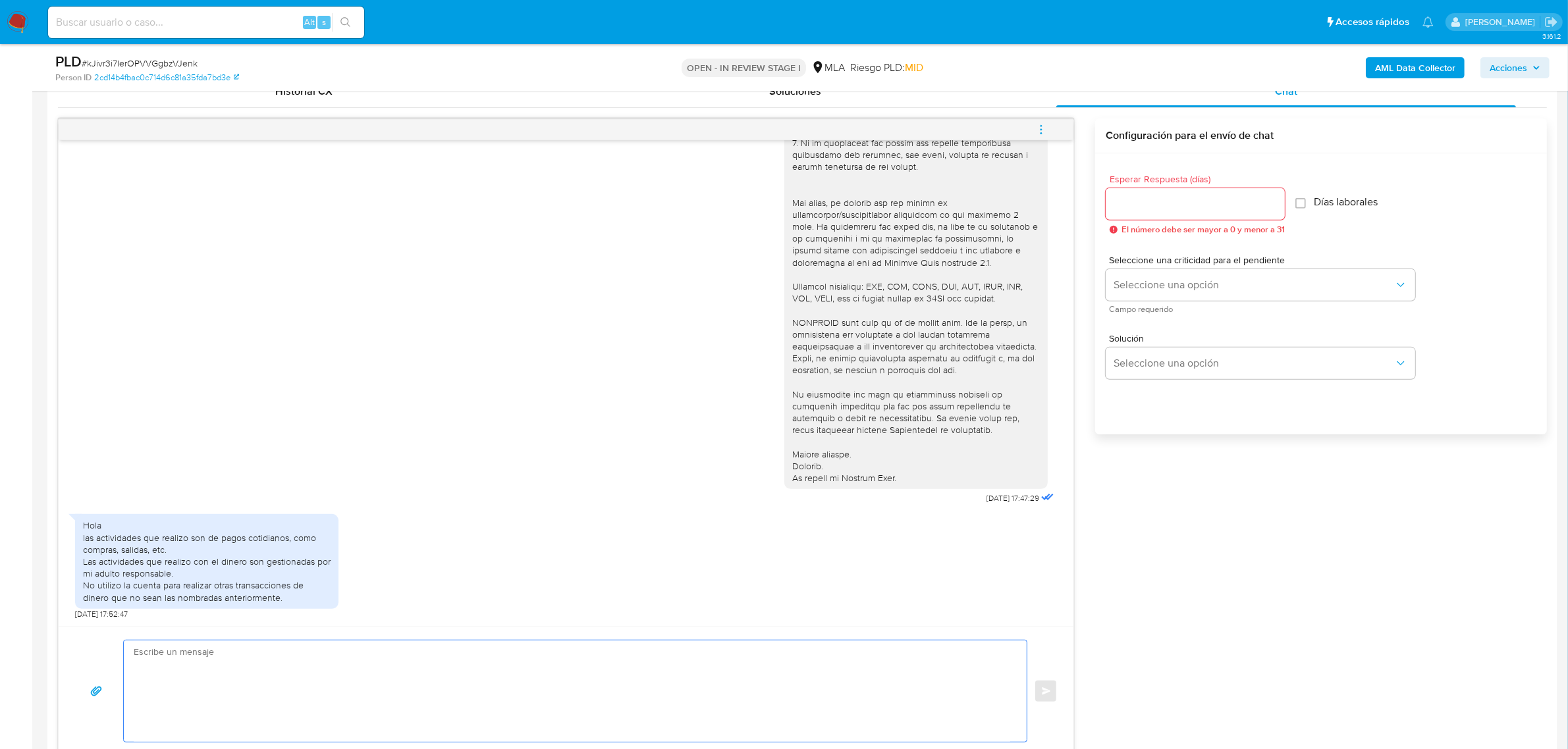
click at [282, 666] on textarea at bounding box center [572, 691] width 876 height 102
click at [212, 679] on textarea at bounding box center [572, 691] width 876 height 102
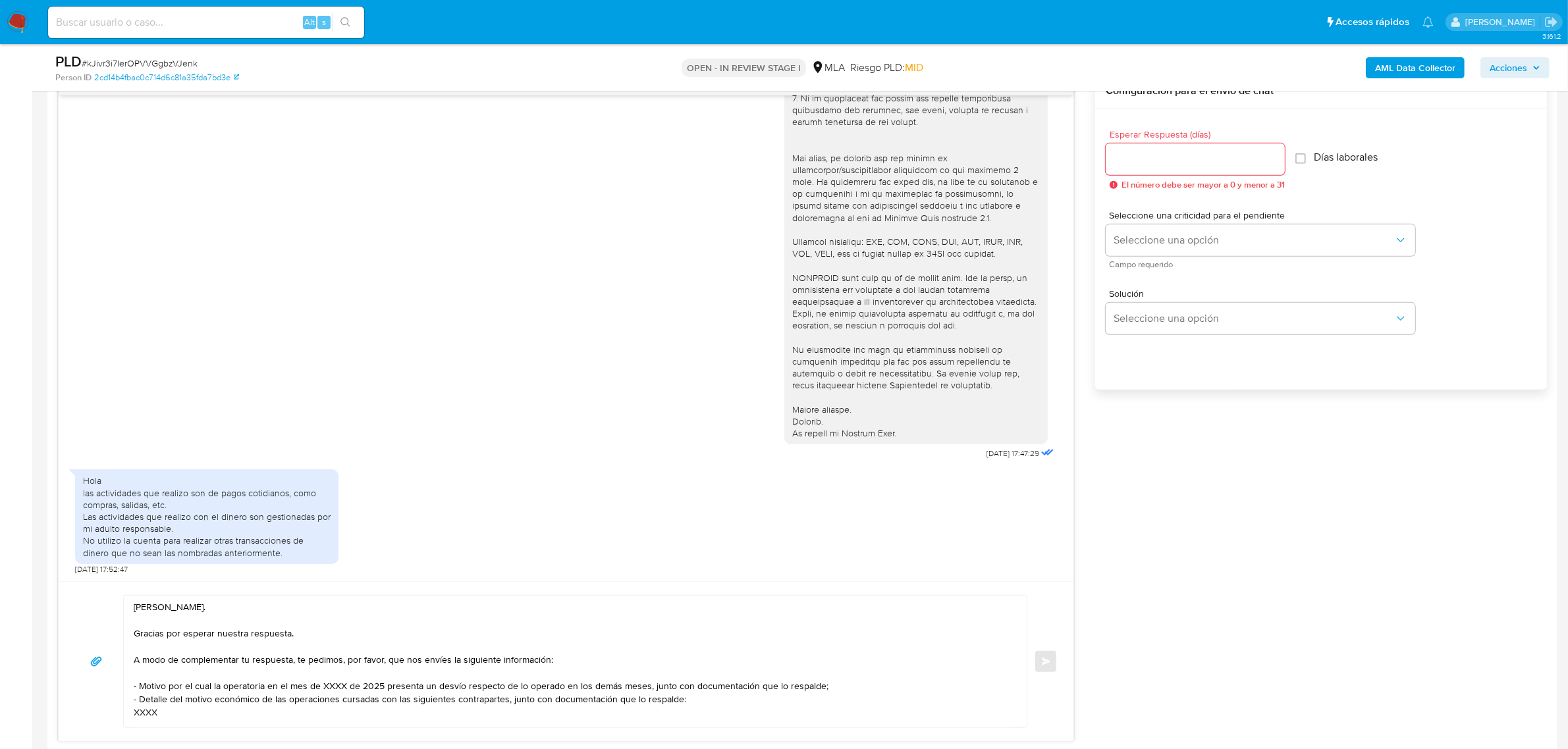
scroll to position [740, 0]
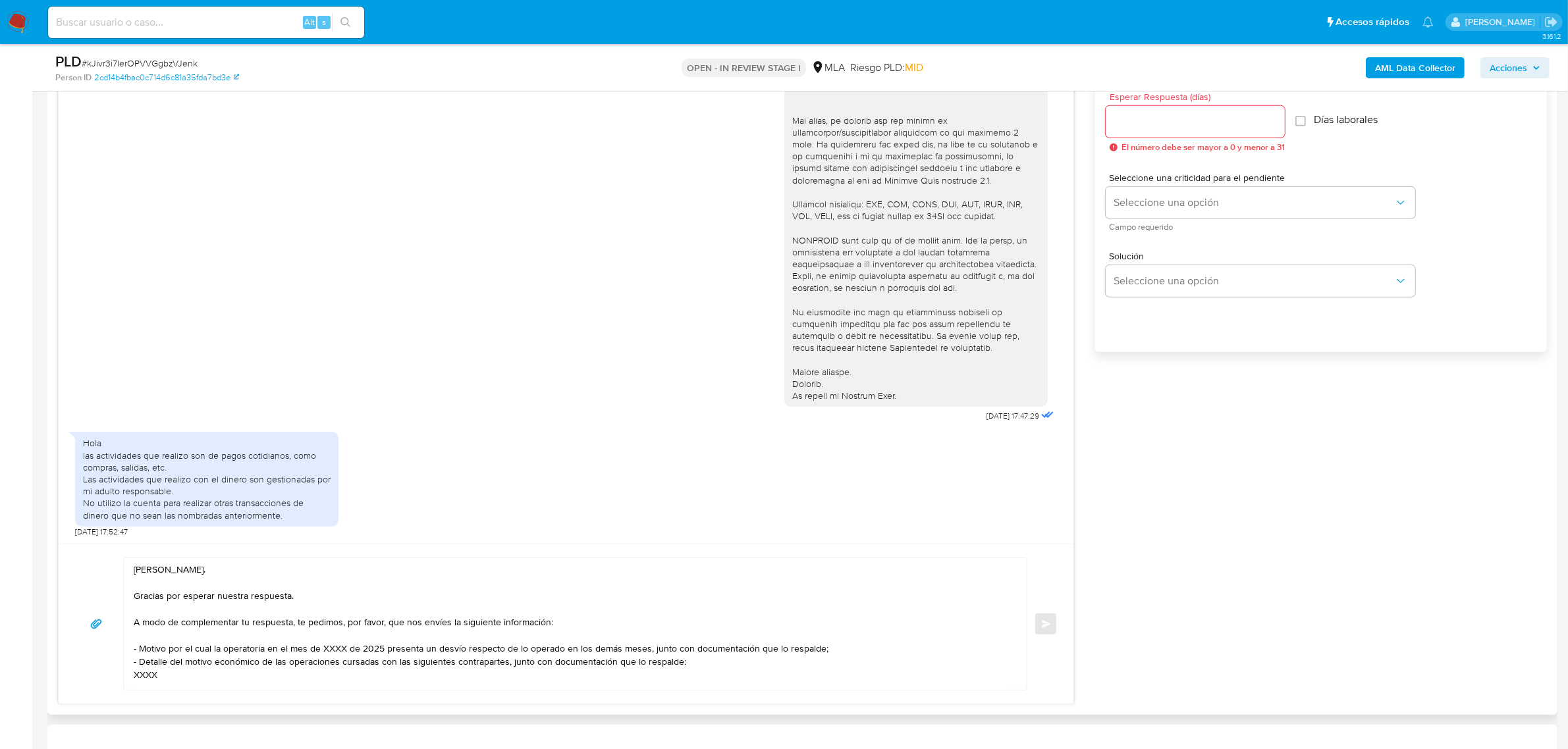
click at [261, 652] on textarea "Hola Bautista. Gracias por esperar nuestra respuesta. A modo de complementar tu…" at bounding box center [572, 624] width 876 height 131
click at [170, 645] on textarea "Hola Bautista. Gracias por esperar nuestra respuesta. A modo de complementar tu…" at bounding box center [572, 624] width 876 height 131
click at [306, 639] on textarea "Hola Bautista. Gracias por esperar nuestra respuesta. A modo de complementar tu…" at bounding box center [572, 624] width 876 height 131
click at [248, 640] on textarea "Hola Bautista. Gracias por esperar nuestra respuesta. A modo de complementar tu…" at bounding box center [572, 624] width 876 height 131
click at [183, 652] on textarea "Hola Bautista. Gracias por esperar nuestra respuesta. A modo de complementar tu…" at bounding box center [572, 624] width 876 height 131
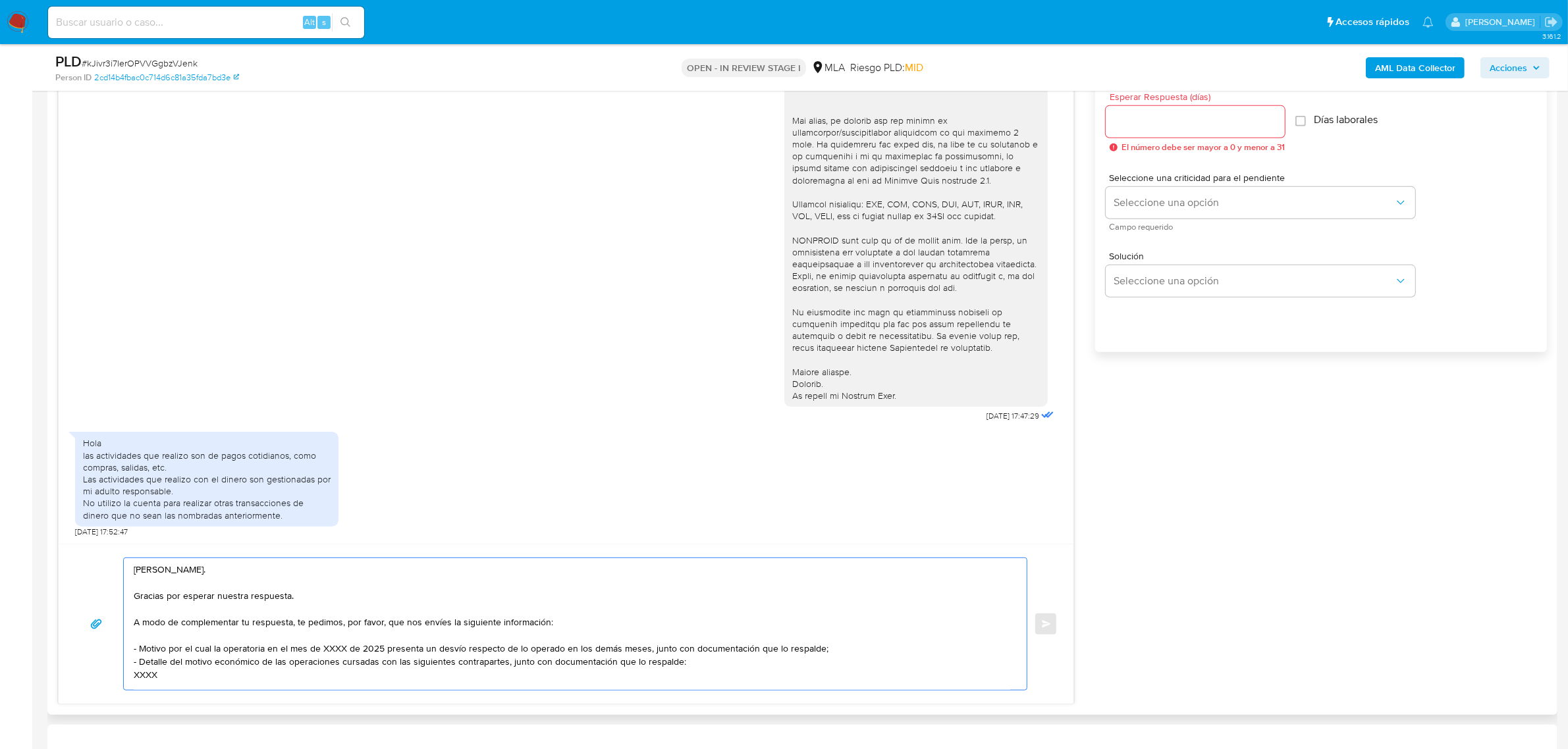
click at [265, 657] on textarea "Hola Bautista. Gracias por esperar nuestra respuesta. A modo de complementar tu…" at bounding box center [572, 624] width 876 height 131
click at [339, 654] on textarea "Hola Bautista. Gracias por esperar nuestra respuesta. A modo de complementar tu…" at bounding box center [572, 624] width 876 height 131
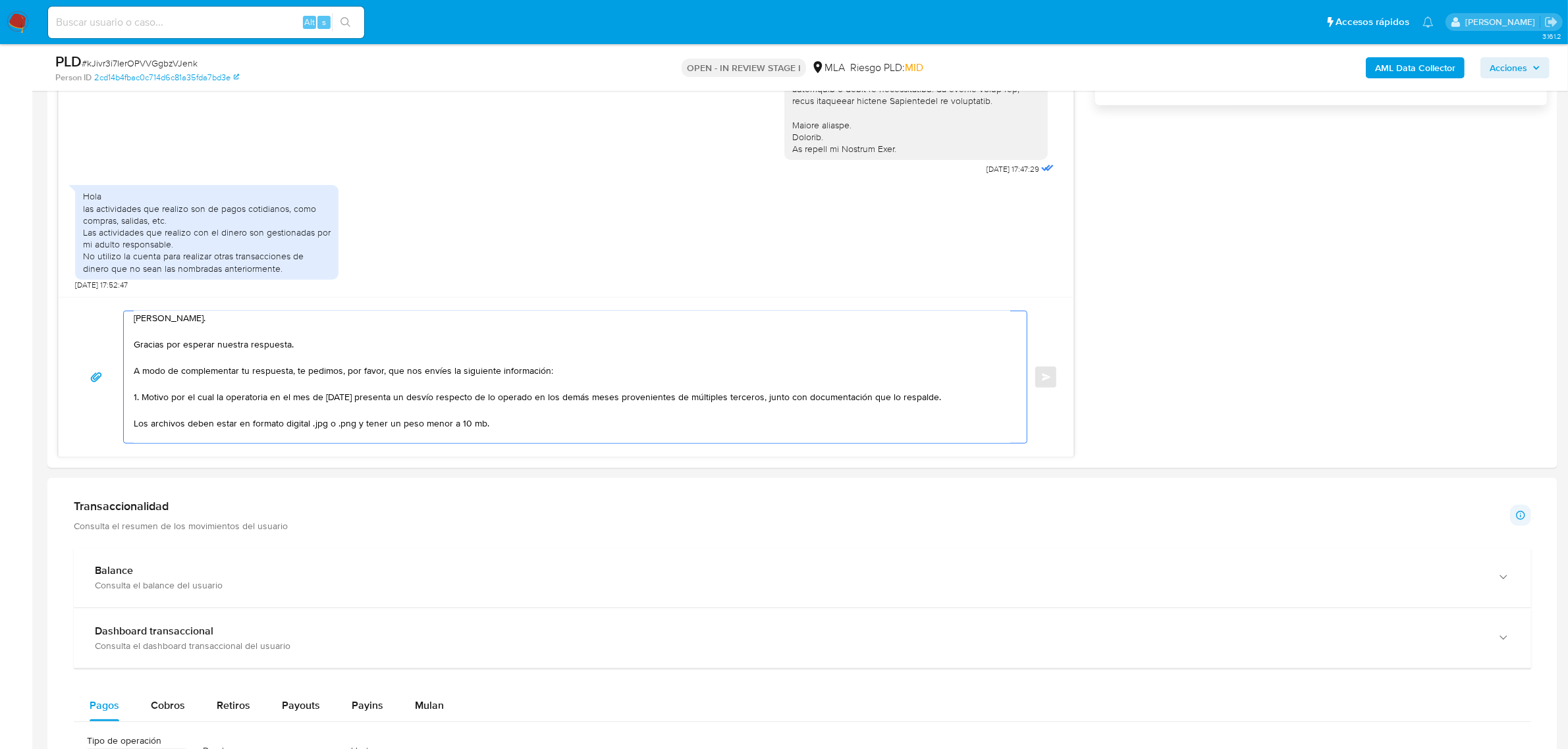
scroll to position [127, 0]
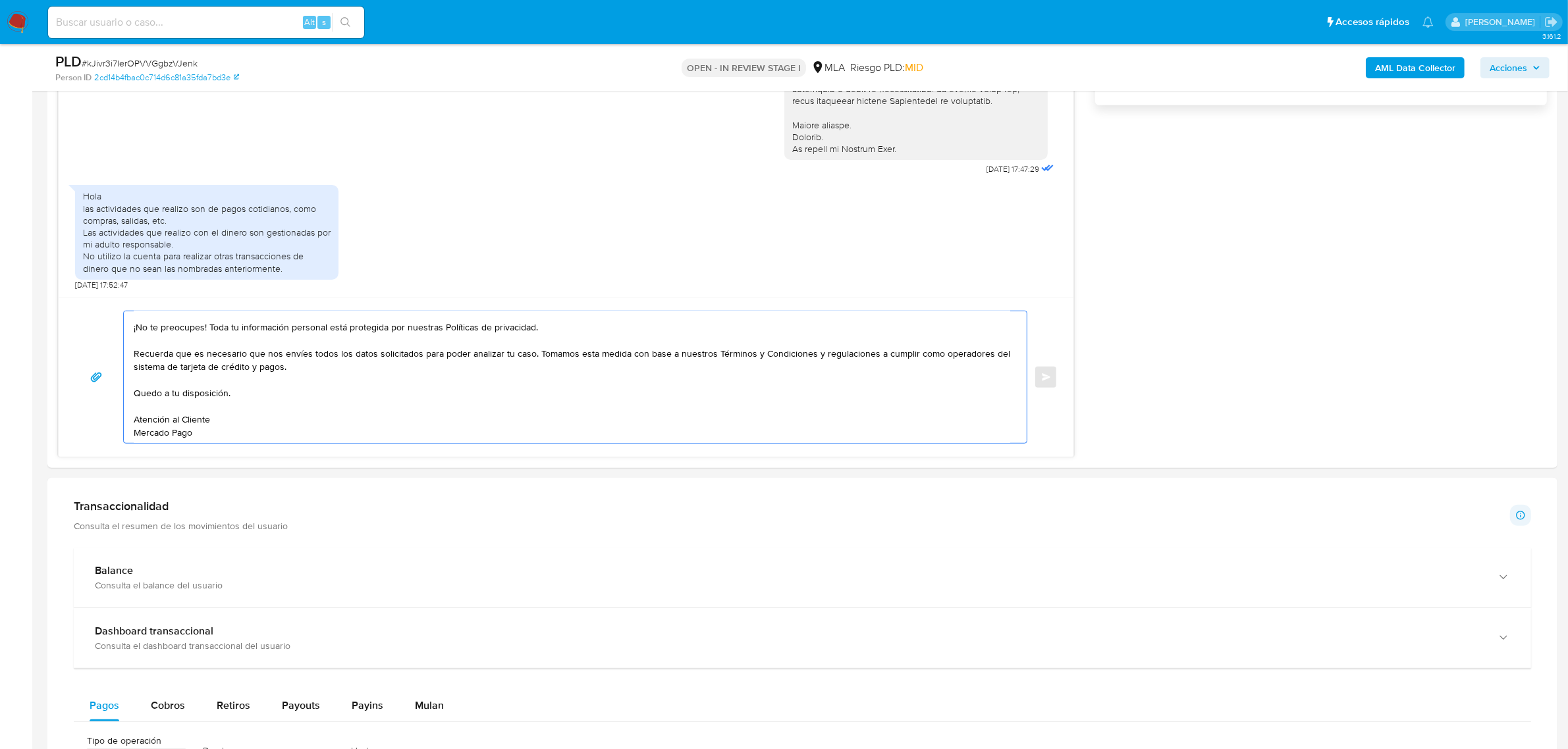
drag, startPoint x: 182, startPoint y: 410, endPoint x: 622, endPoint y: 500, distance: 449.1
click at [622, 500] on div "Información de Usuario Ver mirada por persona Buscar Volver al orden por defect…" at bounding box center [802, 521] width 1510 height 2440
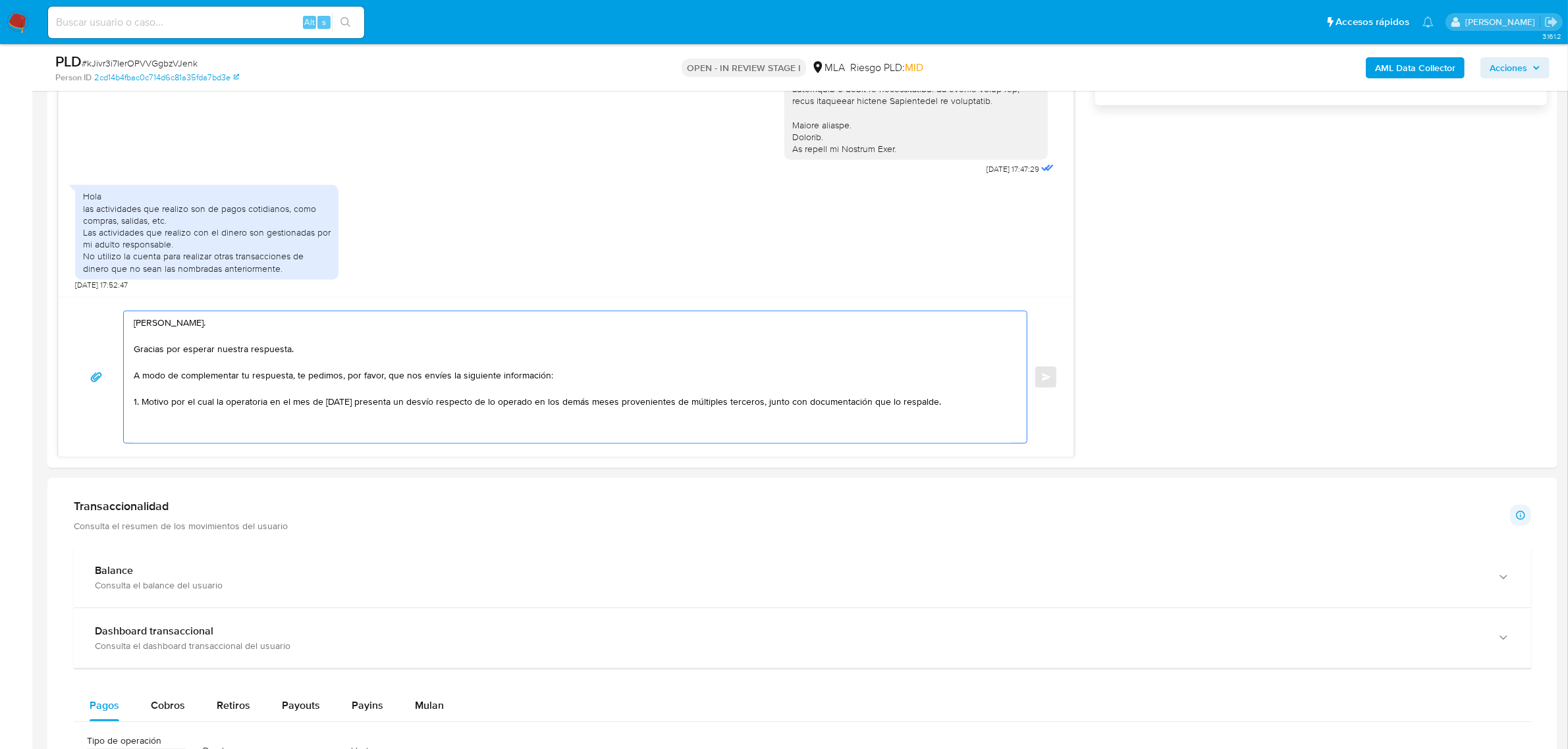
scroll to position [0, 0]
paste textarea "Es importante que sepas que, en caso de no responder a lo solicitado o si lo pr…"
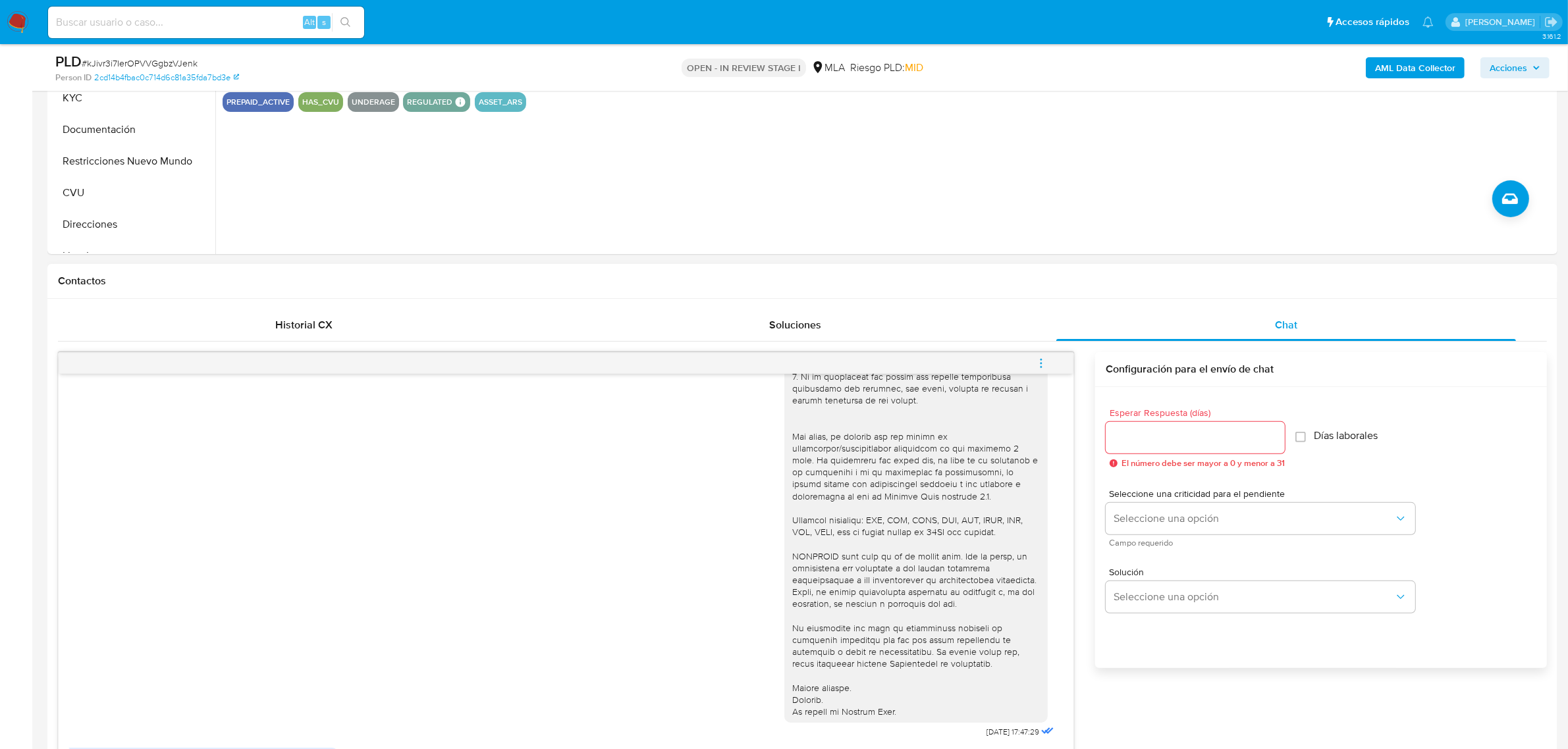
scroll to position [411, 0]
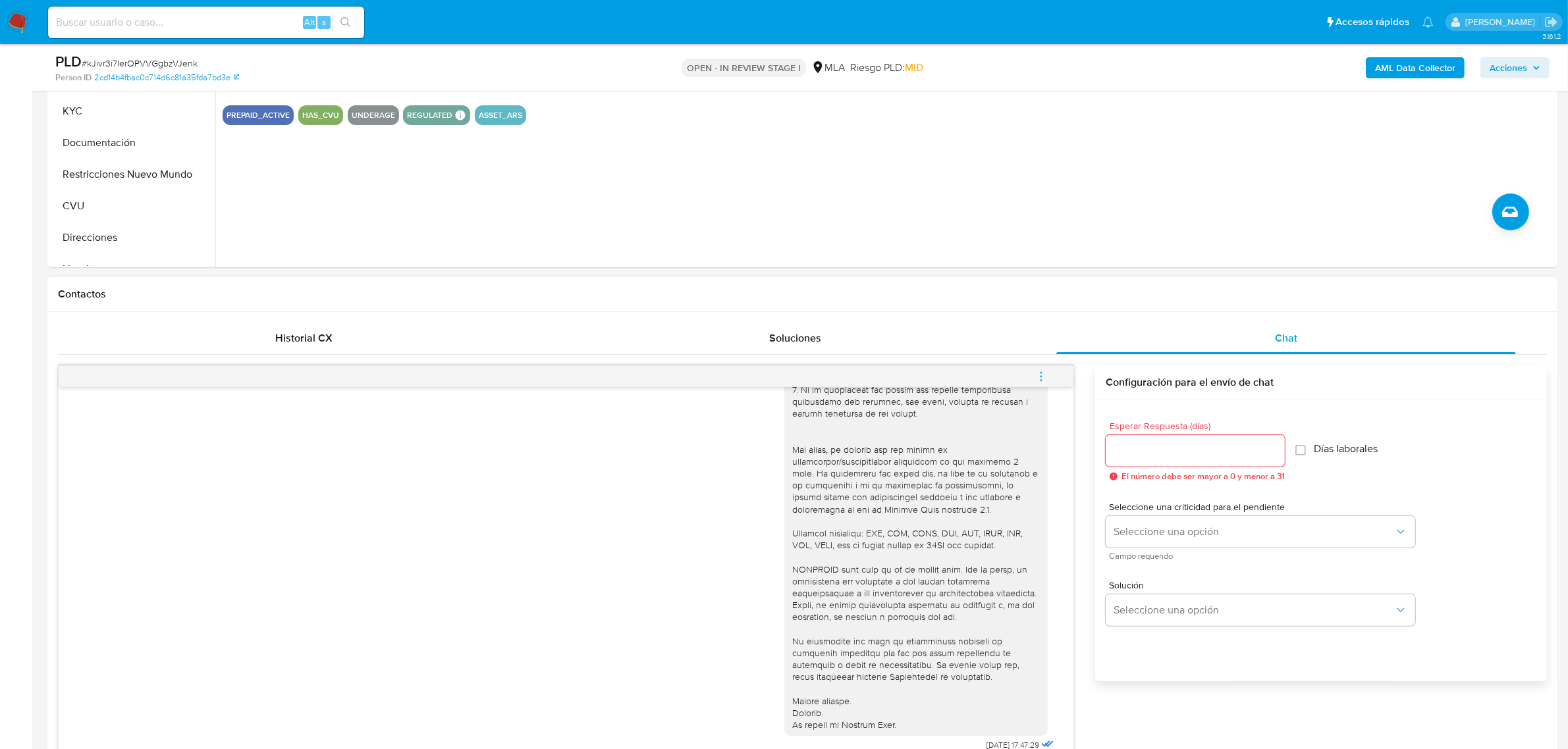
type textarea "Hola Bautista. Gracias por esperar nuestra respuesta. A modo de complementar tu…"
click at [1159, 456] on input "Esperar Respuesta (días)" at bounding box center [1195, 451] width 179 height 18
type input "1"
click at [1172, 537] on span "Seleccione una opción" at bounding box center [1254, 531] width 280 height 13
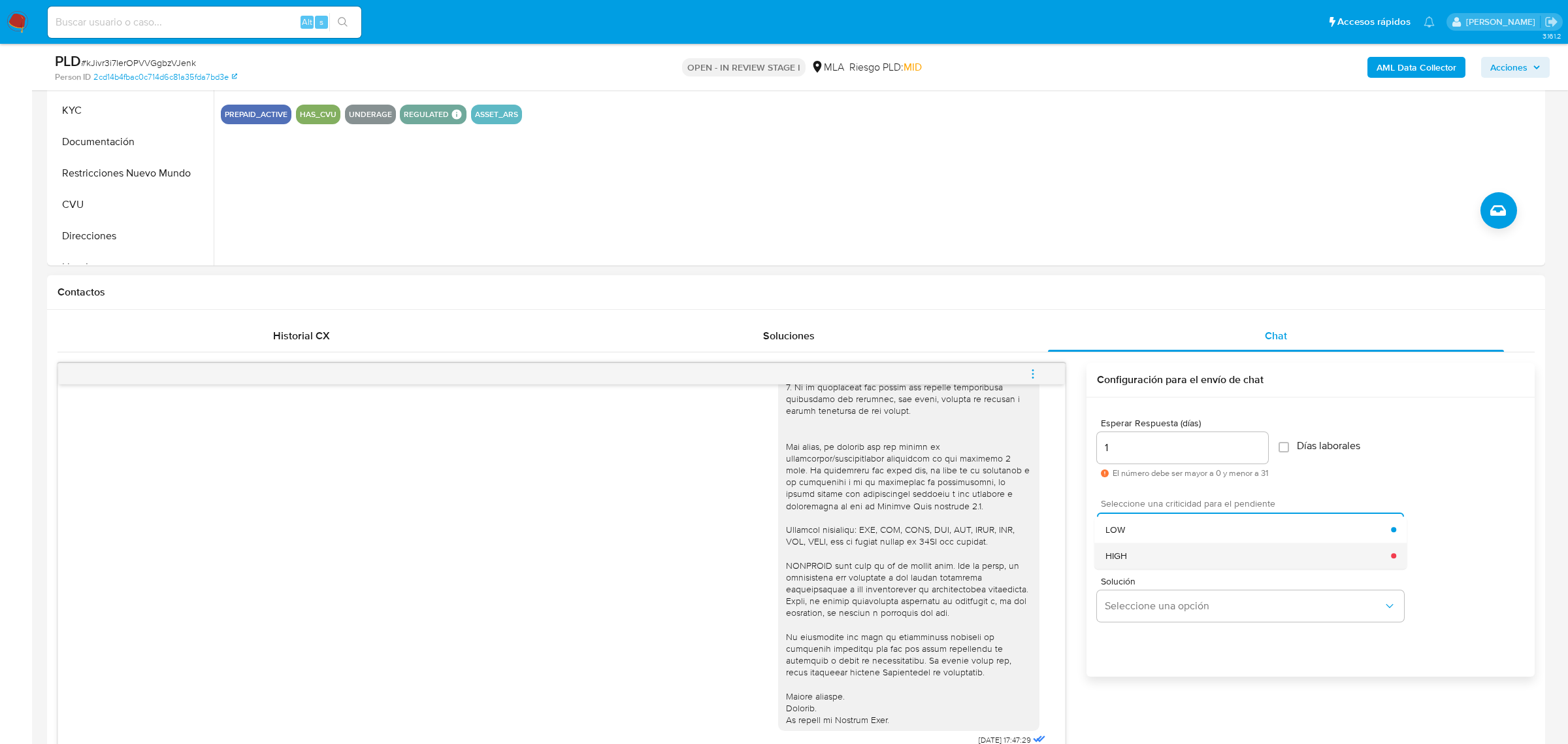
click at [1165, 548] on div "HIGH" at bounding box center [1248, 555] width 286 height 26
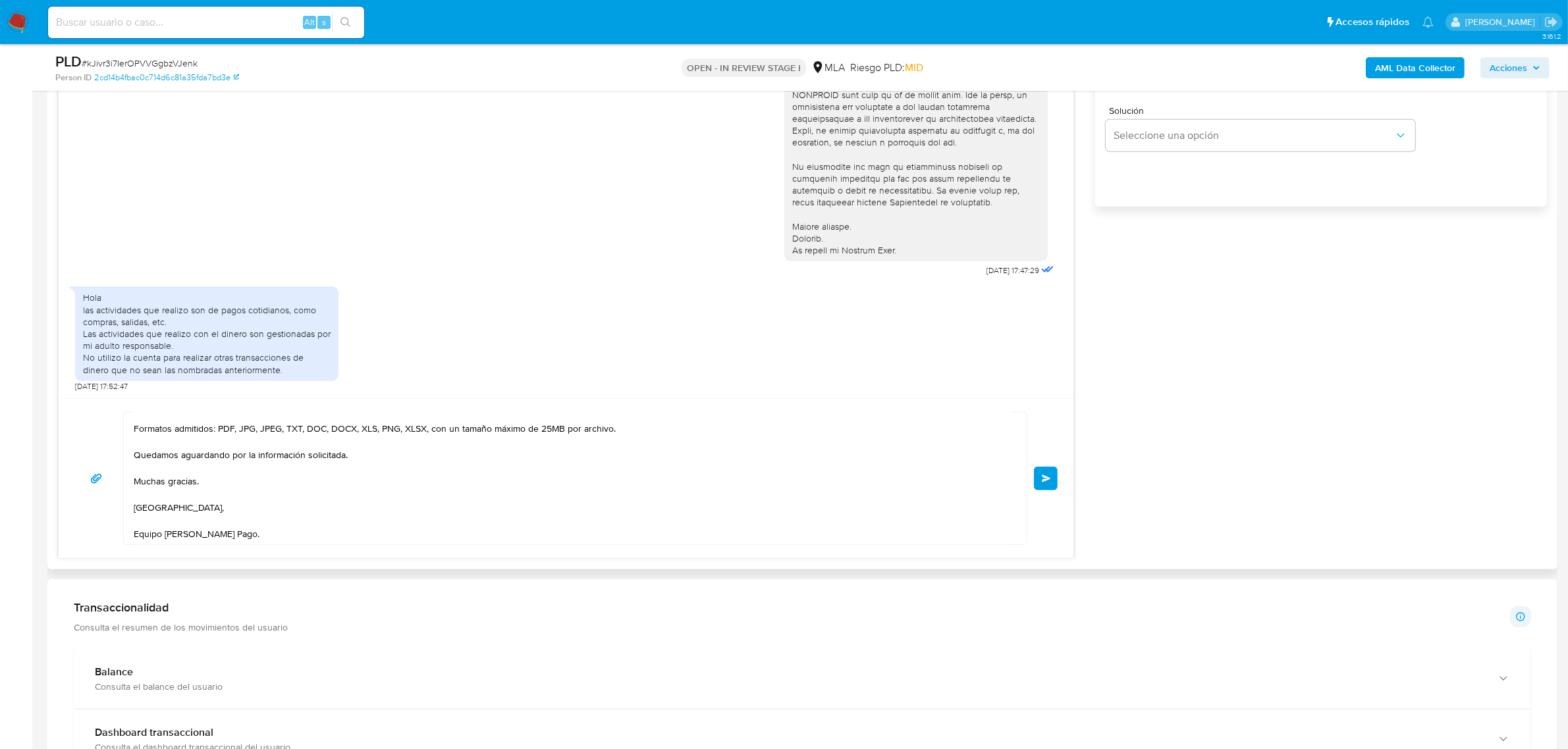
scroll to position [905, 0]
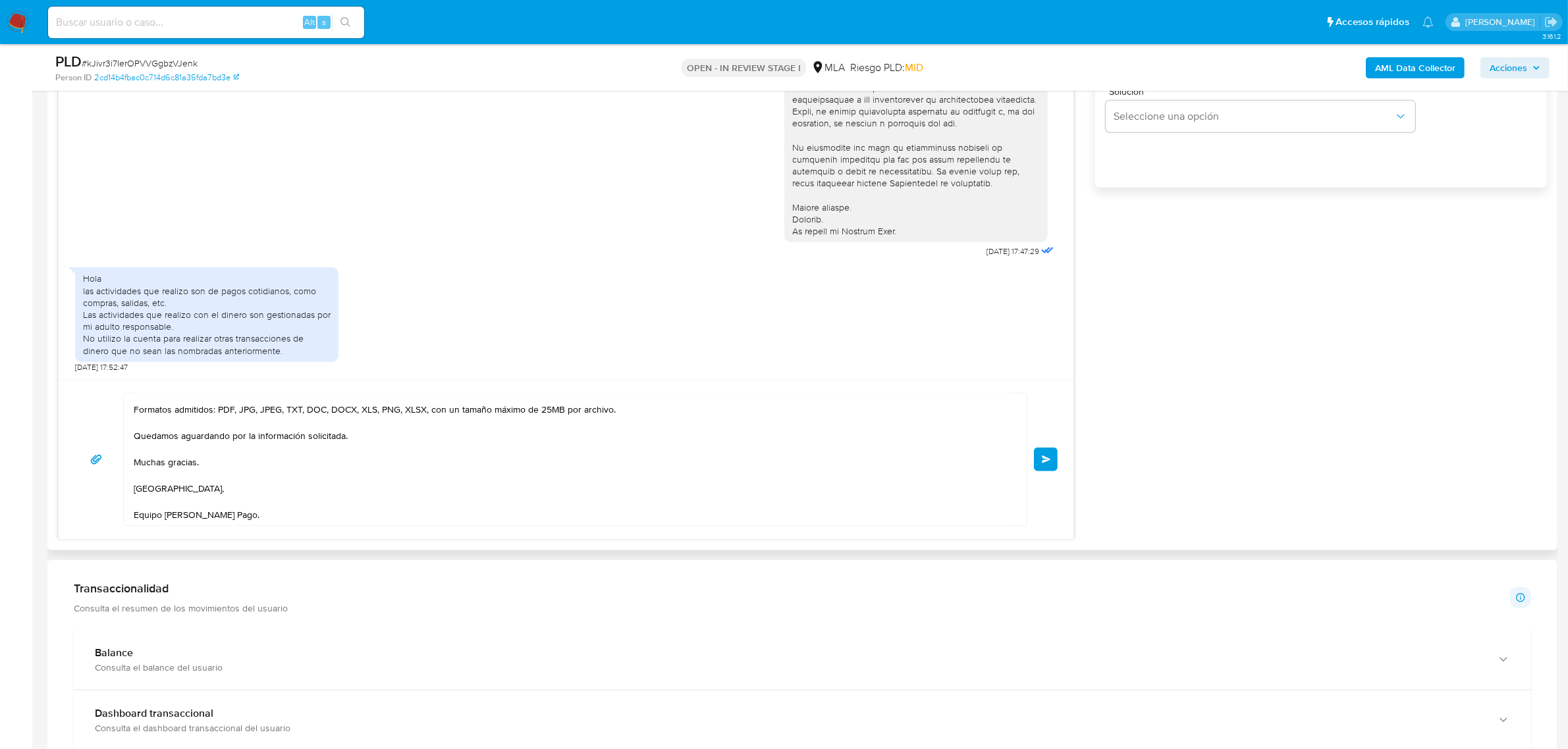
click at [1042, 464] on span "Enviar" at bounding box center [1046, 459] width 10 height 8
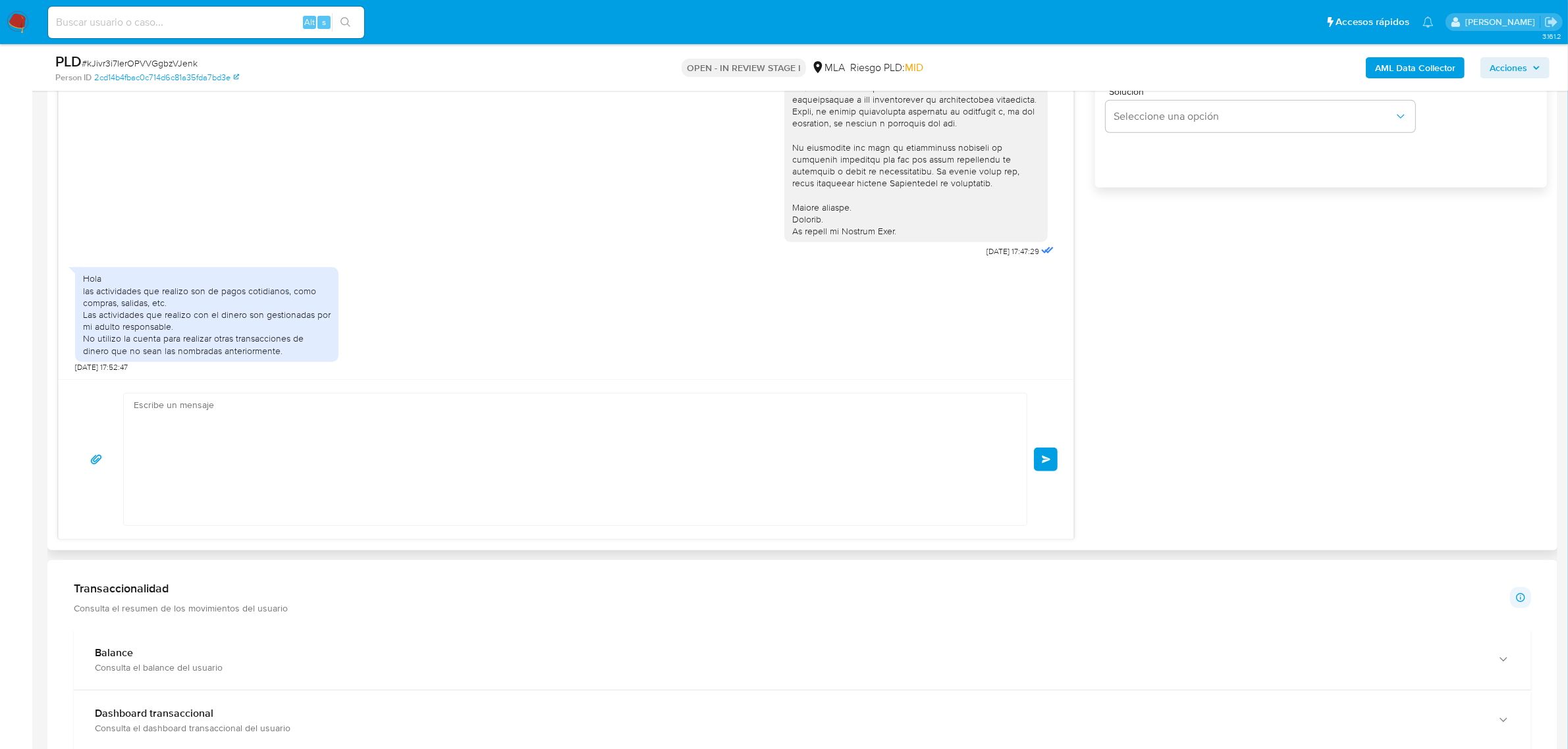
scroll to position [602, 0]
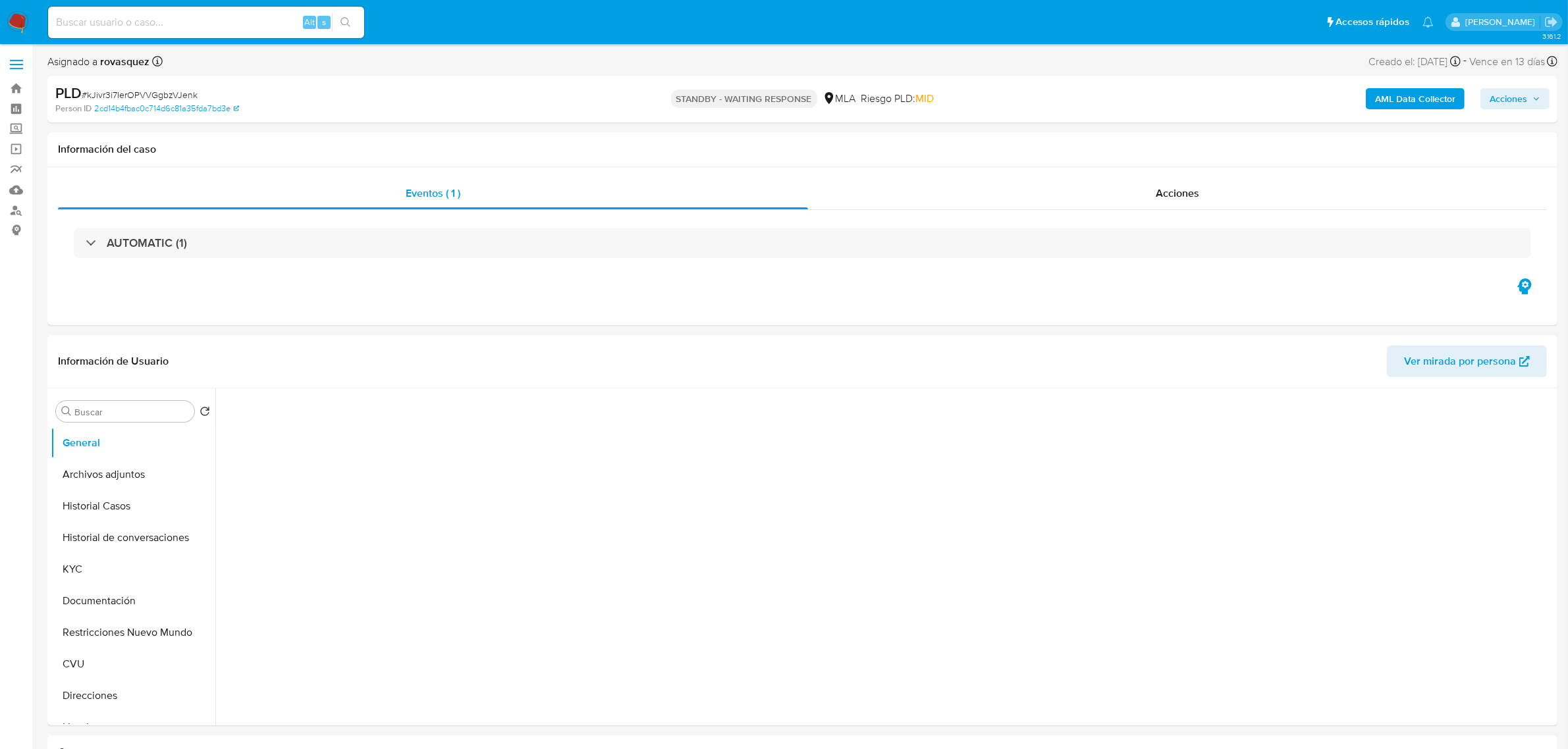
select select "10"
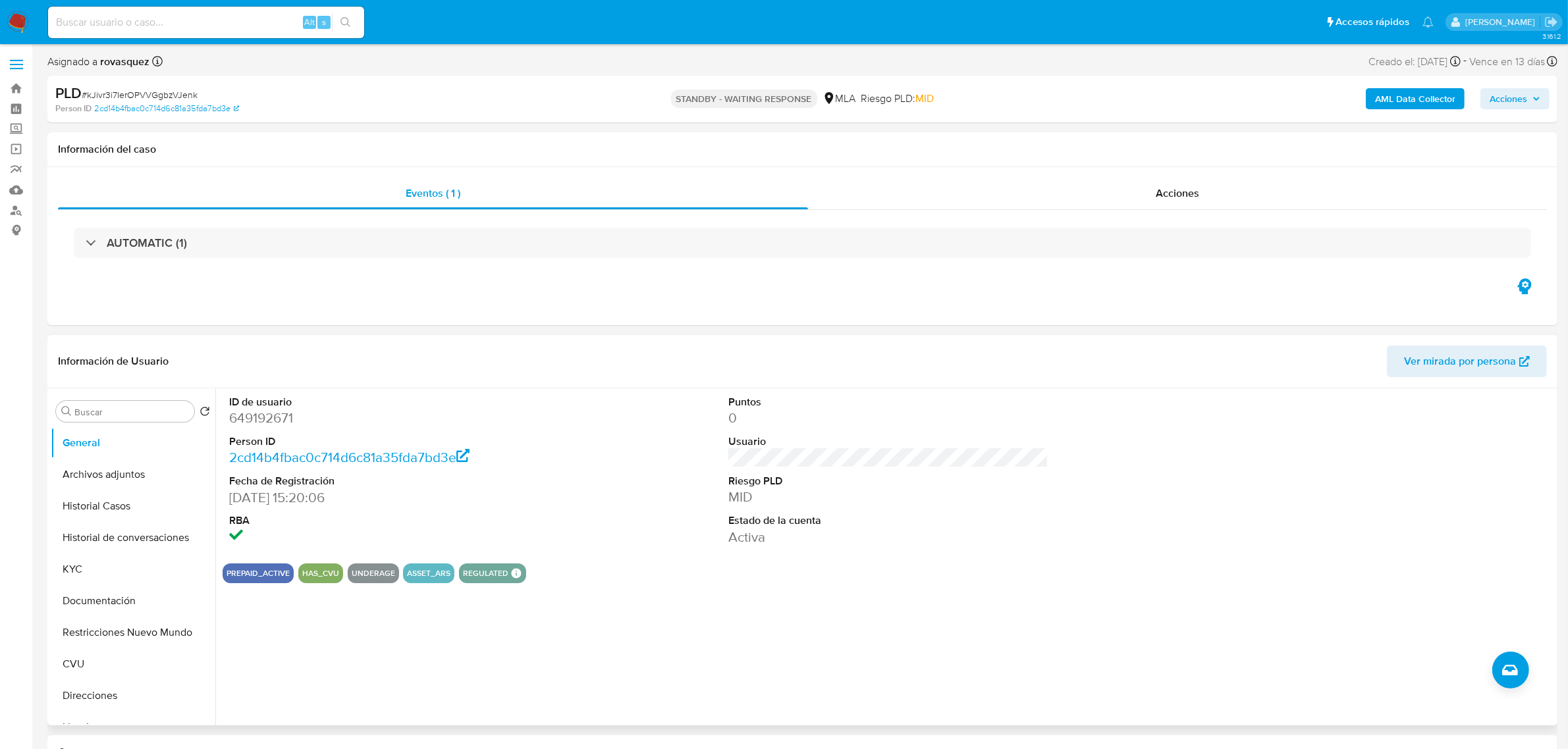
click at [772, 620] on div "ID de usuario 649192671 Person ID 2cd14b4fbac0c714d6c81a35fda7bd3e Fecha de Reg…" at bounding box center [884, 556] width 1339 height 337
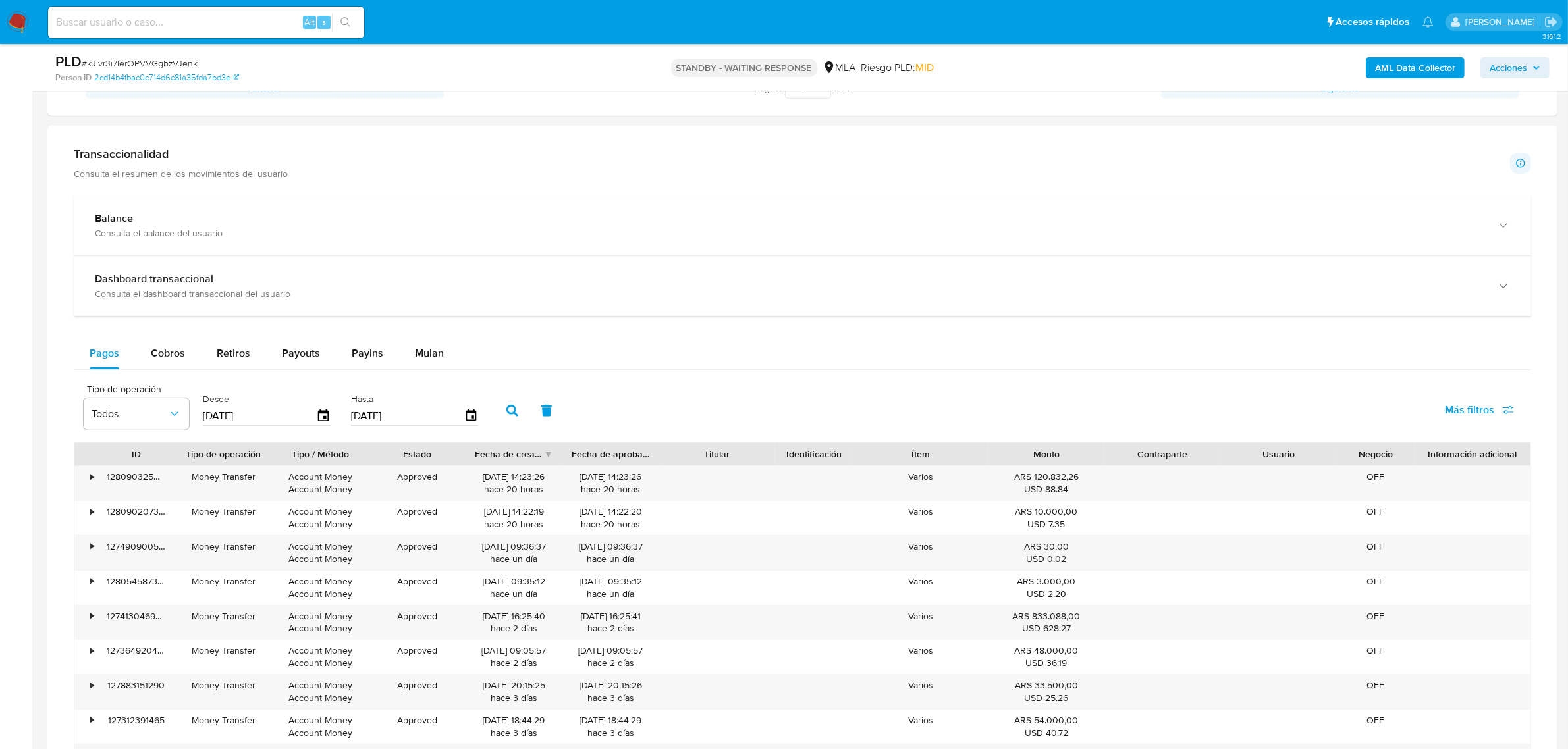
scroll to position [494, 0]
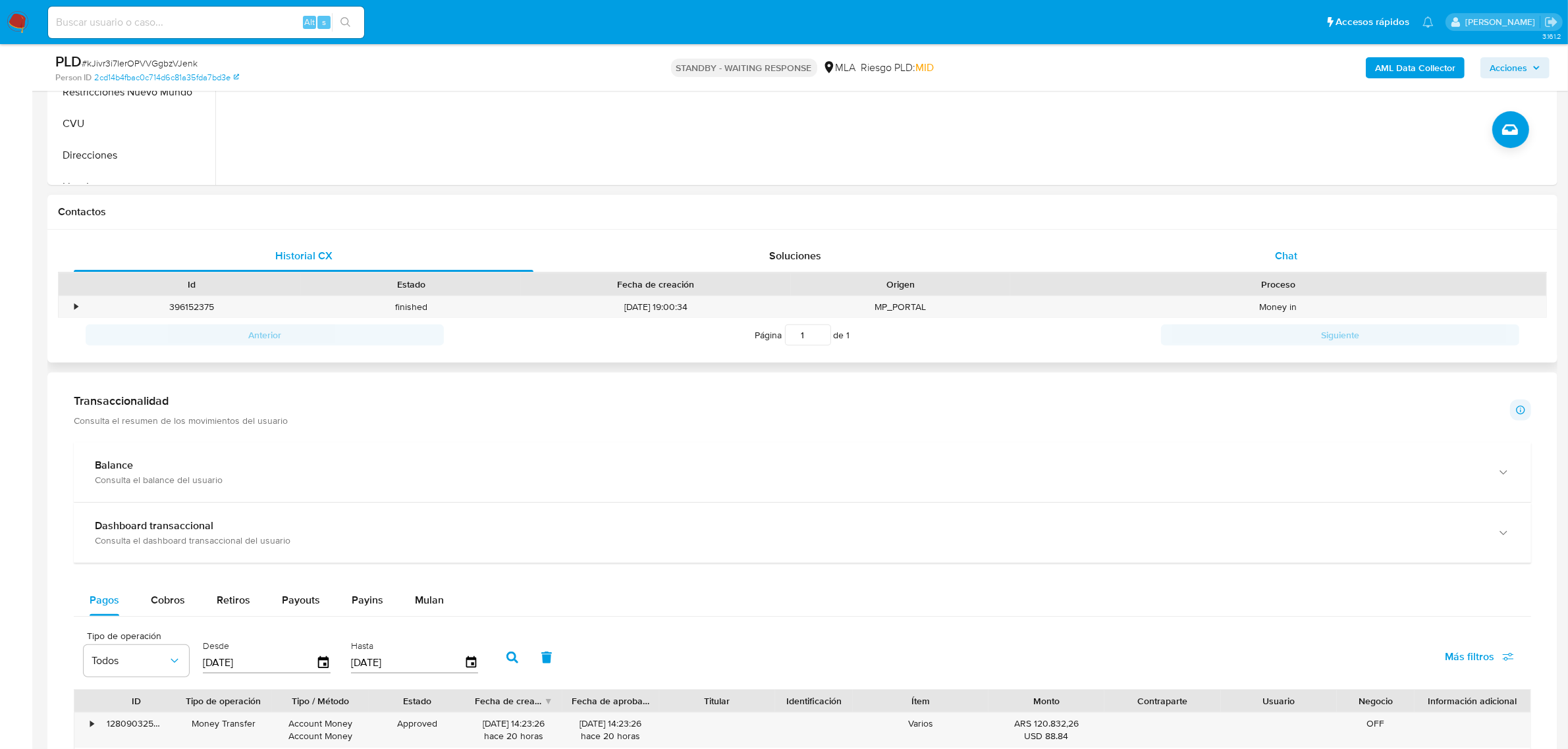
click at [1304, 257] on div "Chat" at bounding box center [1285, 256] width 460 height 32
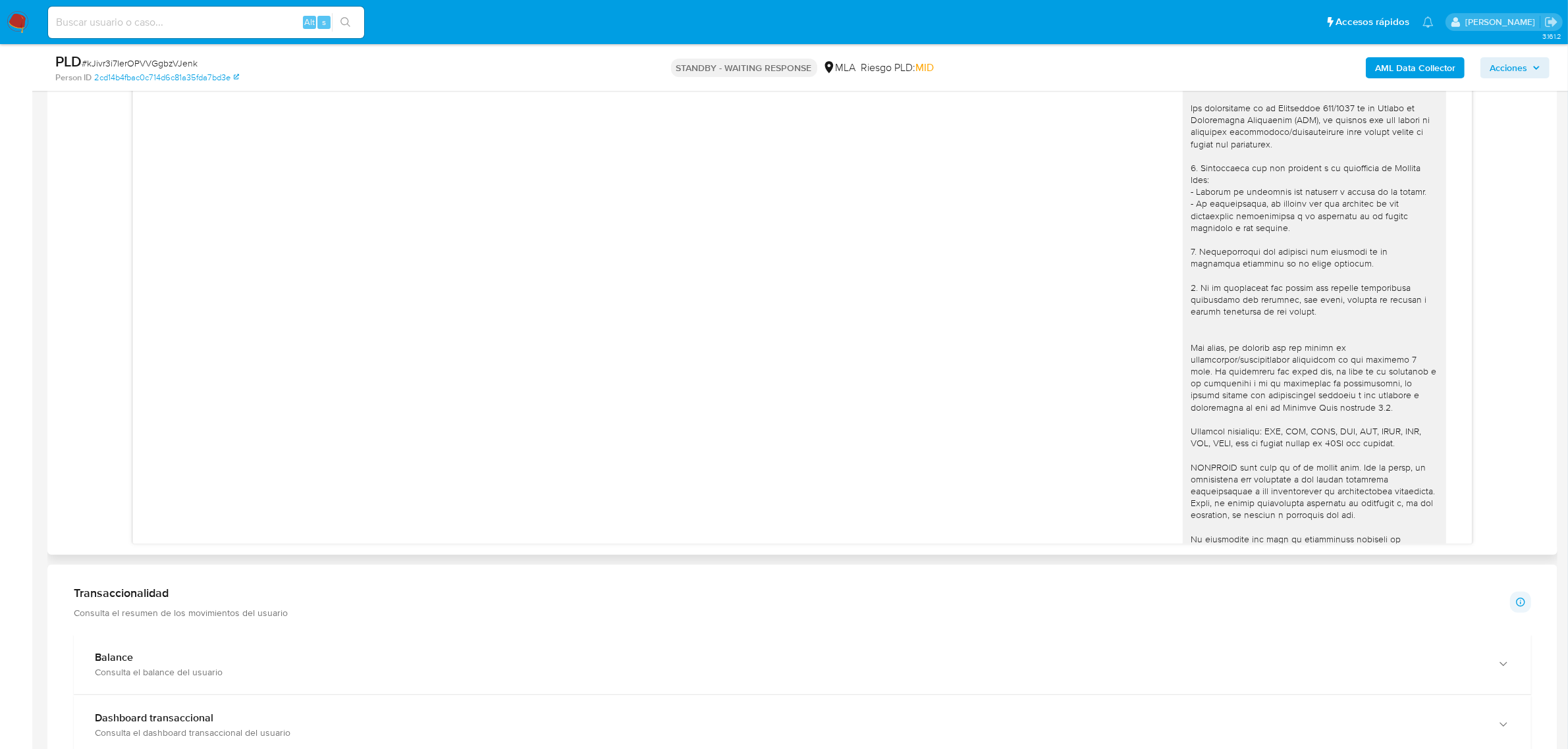
scroll to position [0, 0]
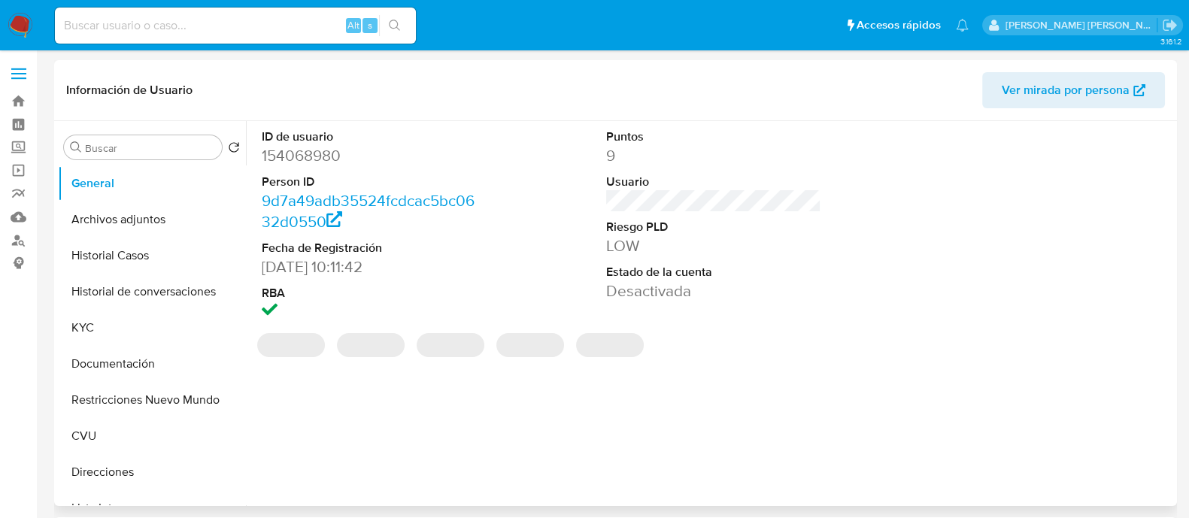
select select "10"
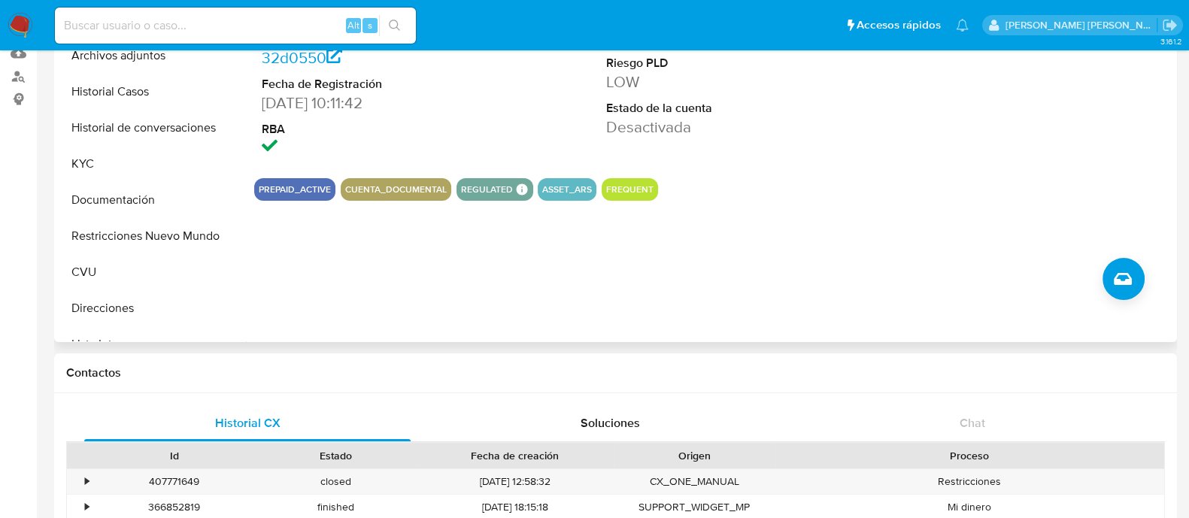
scroll to position [282, 0]
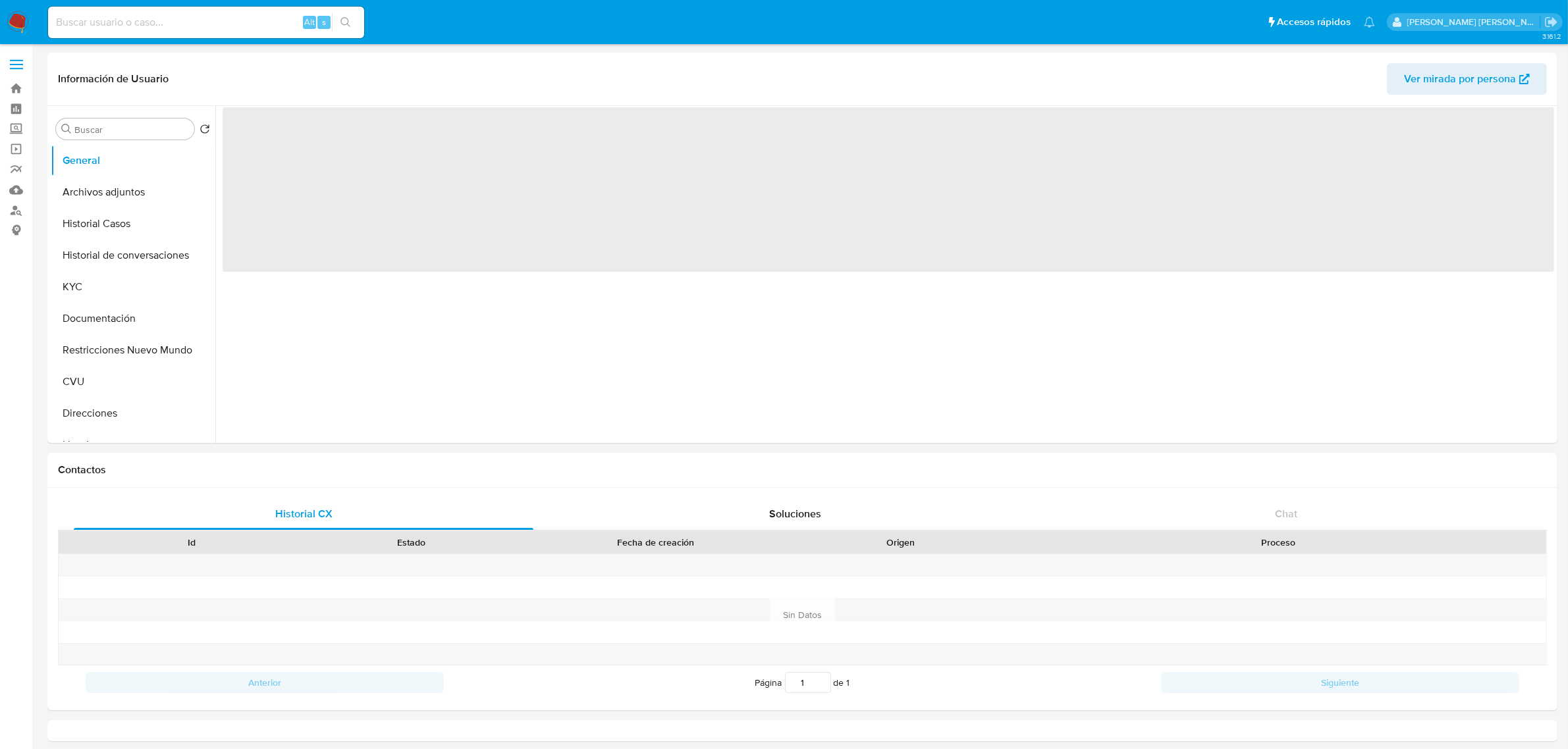
select select "10"
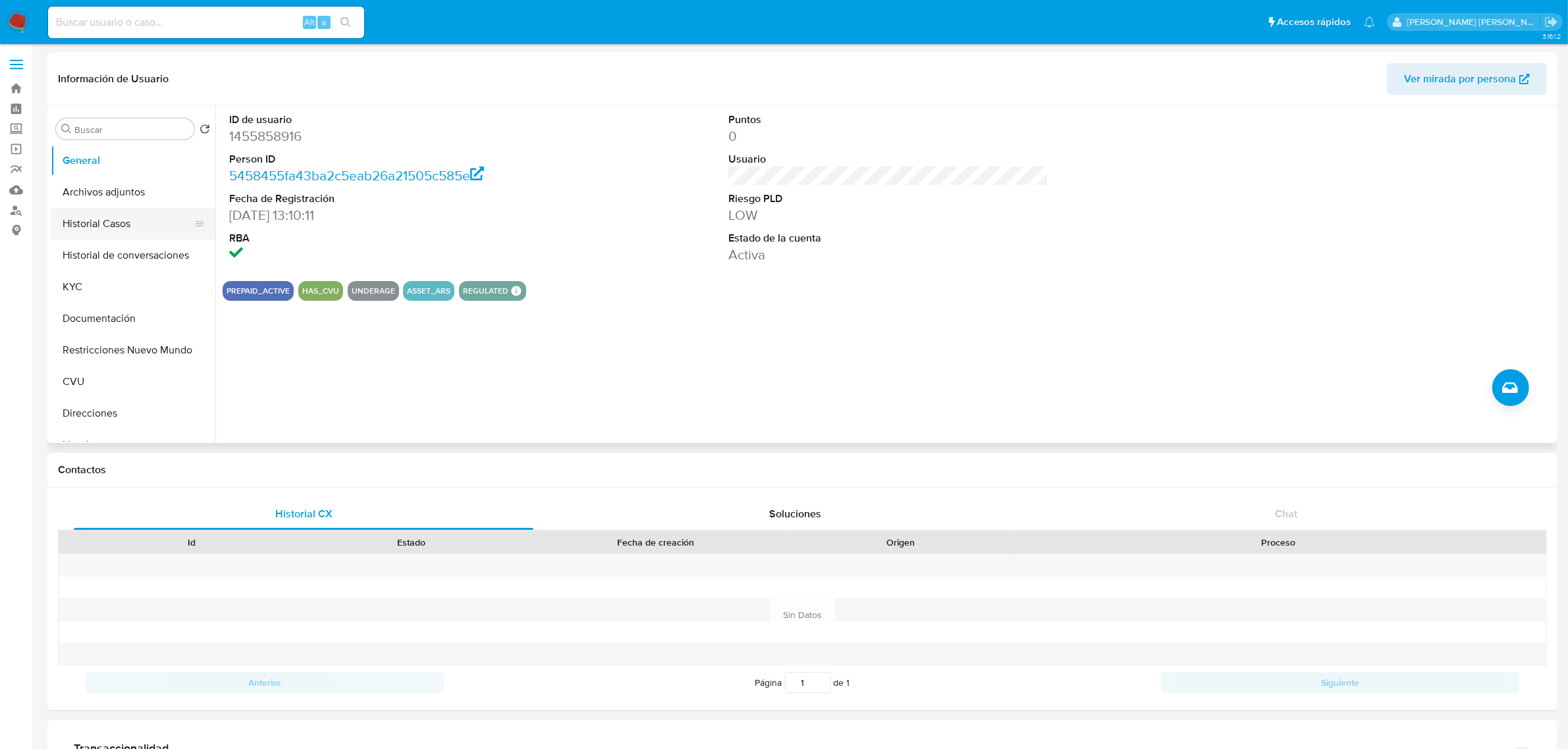
click at [95, 221] on button "Historial Casos" at bounding box center [128, 224] width 154 height 32
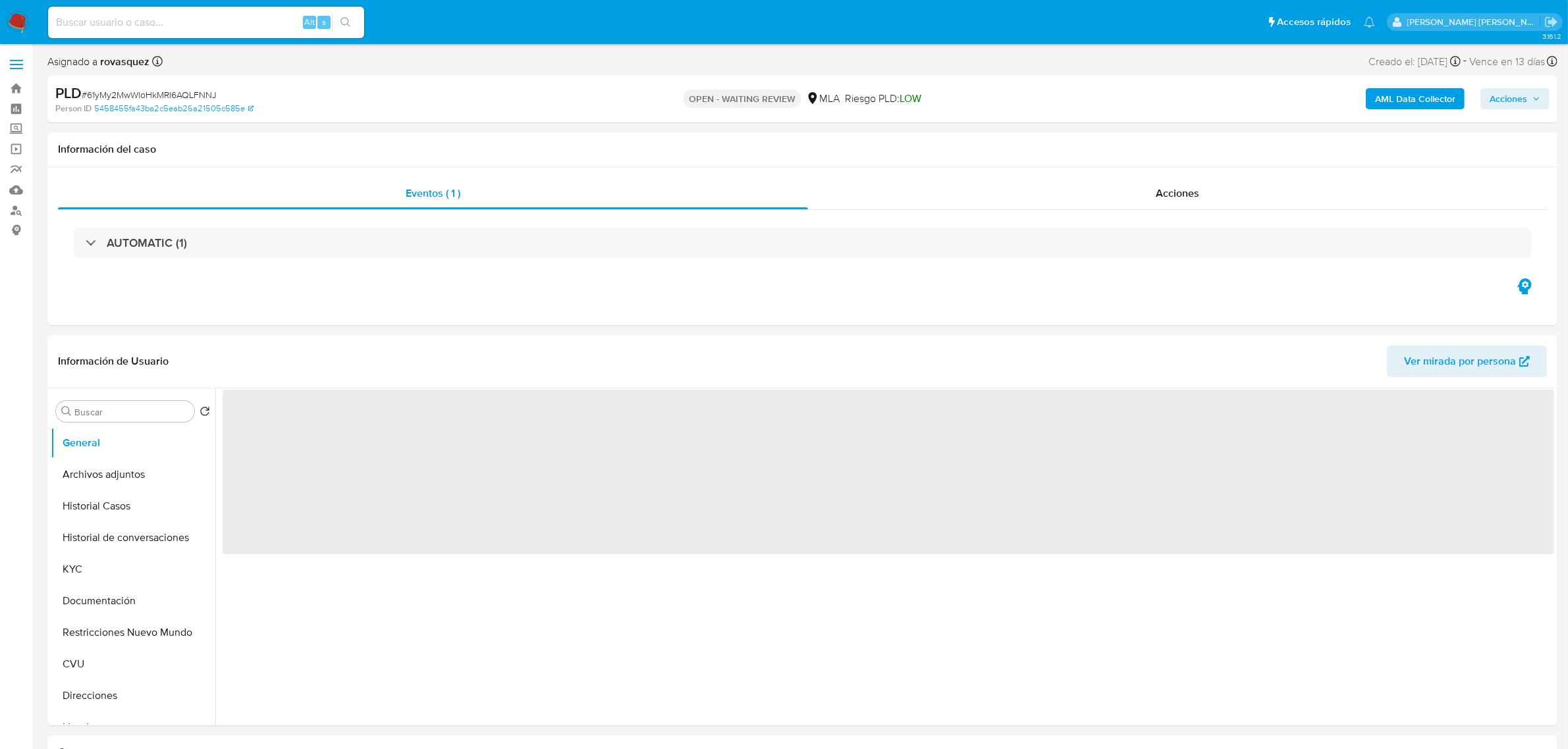
select select "10"
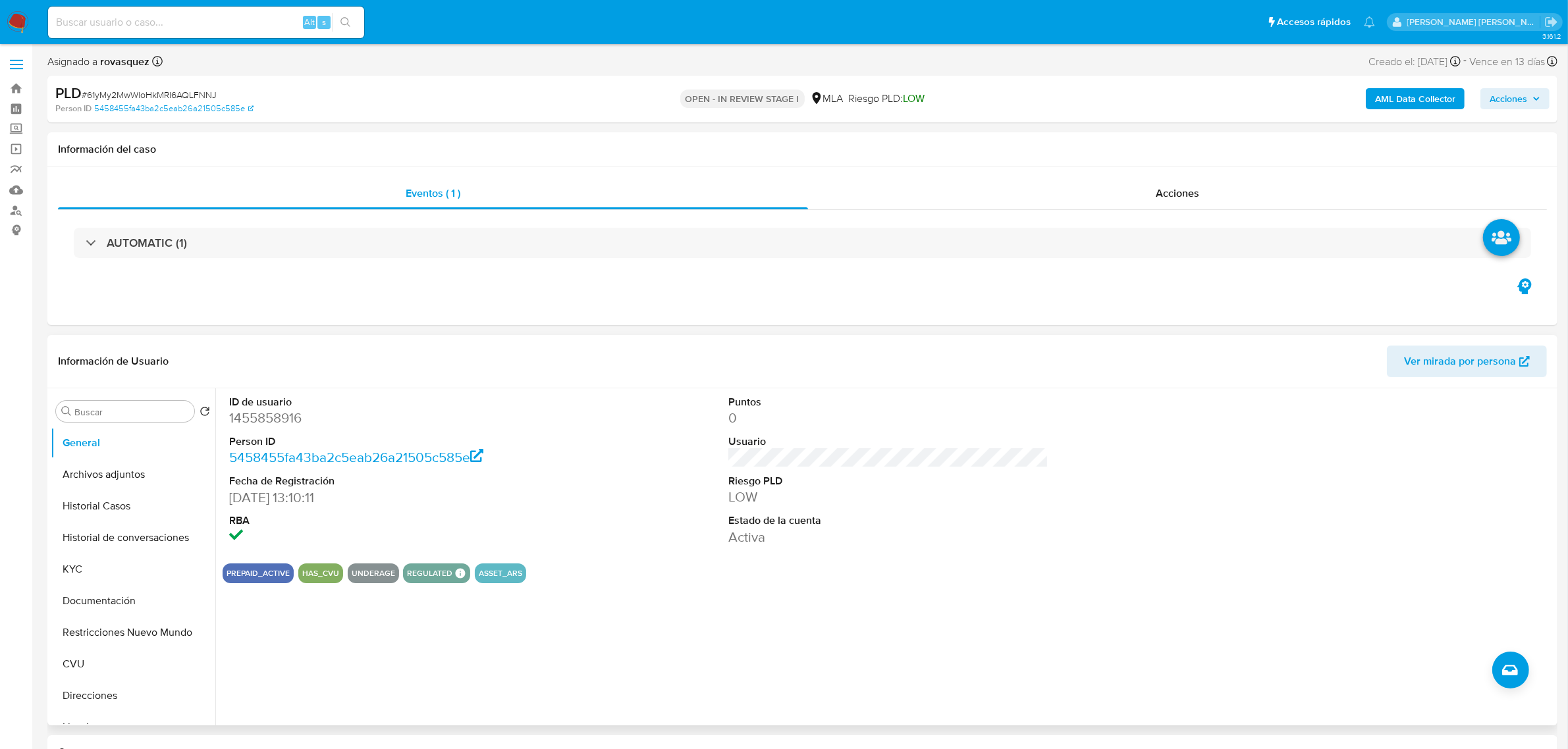
click at [587, 589] on div "ID de usuario 1455858916 Person ID 5458455fa43ba2c5eab26a21505c585e Fecha de Re…" at bounding box center [884, 556] width 1339 height 337
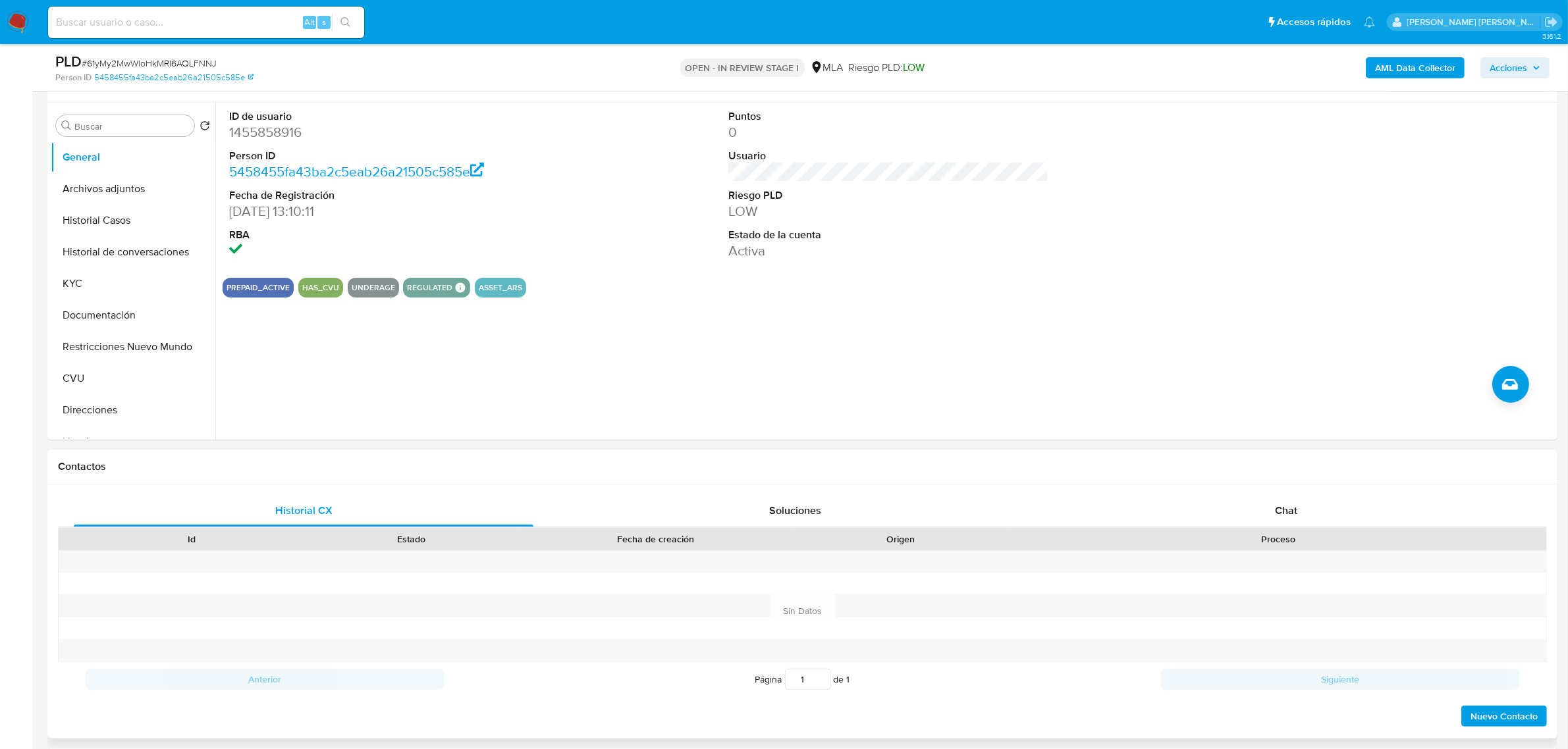
scroll to position [247, 0]
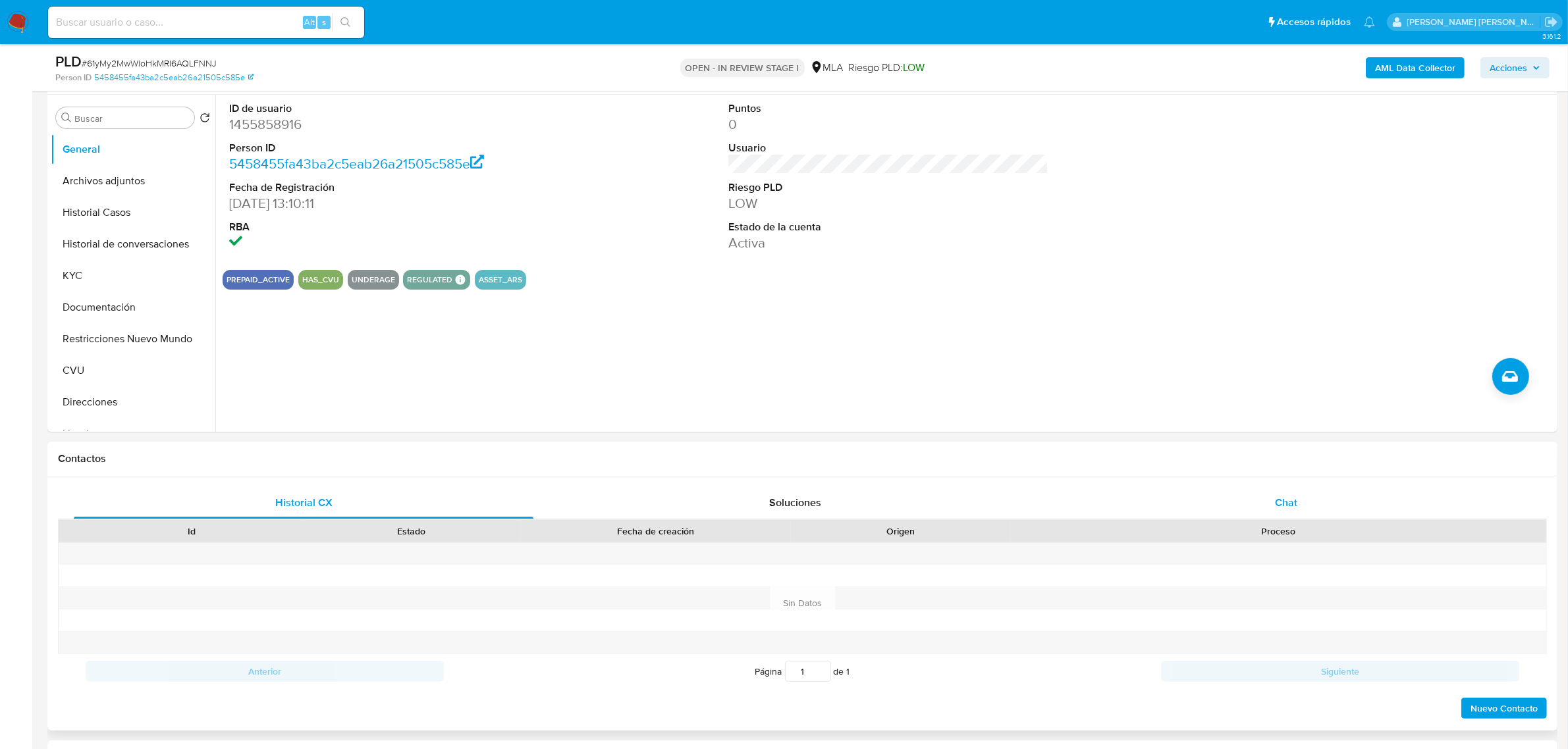
click at [1282, 506] on span "Chat" at bounding box center [1286, 502] width 23 height 15
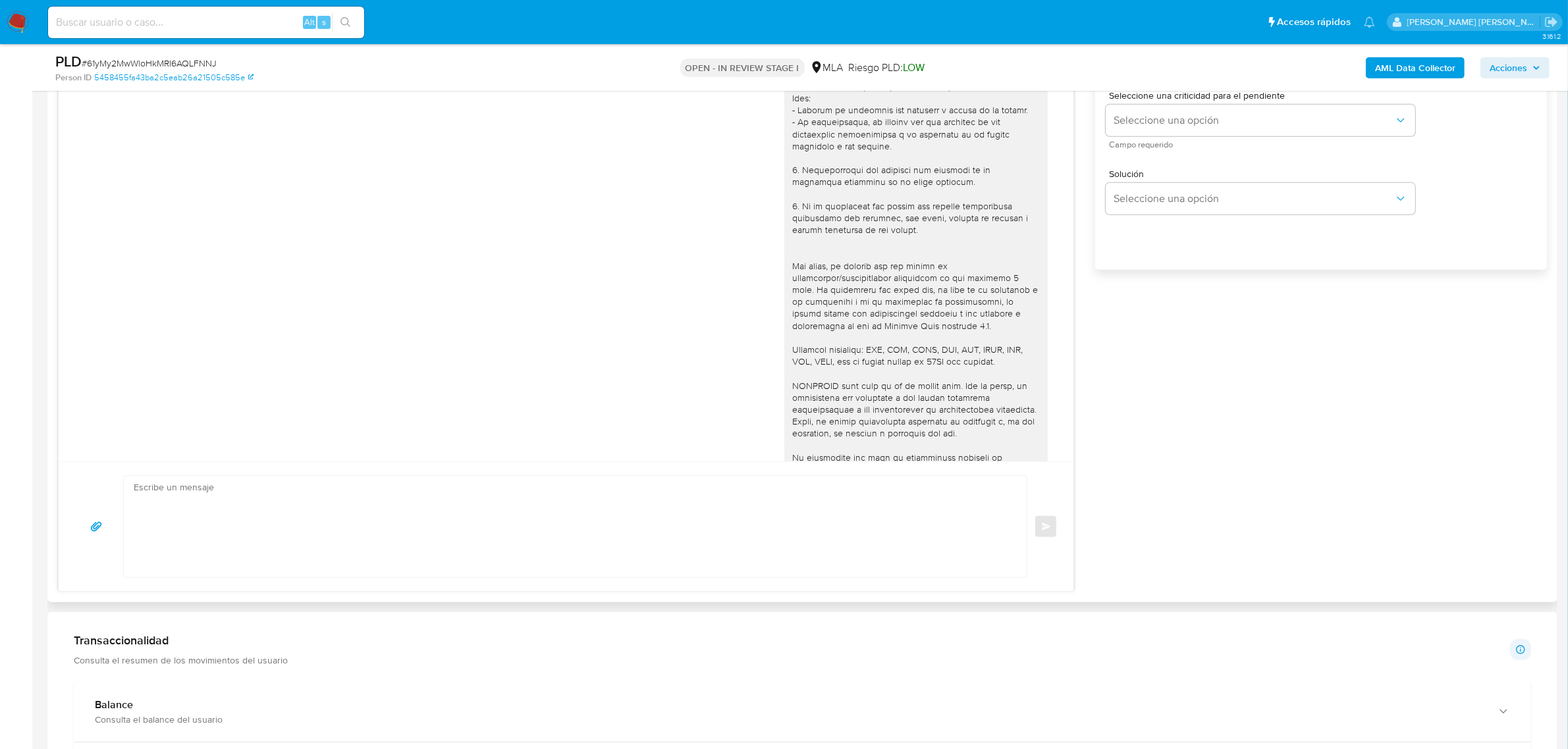
scroll to position [350, 0]
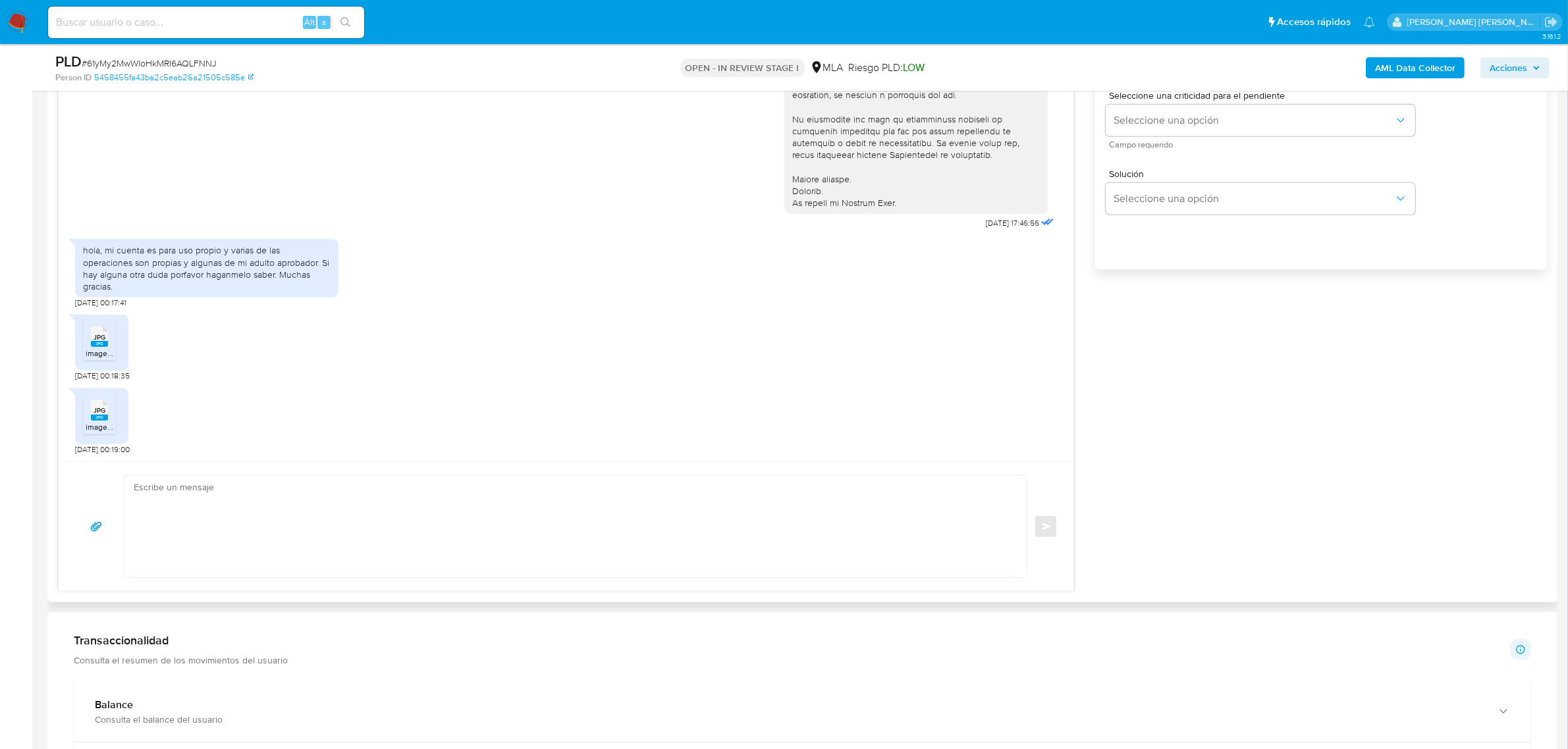
click at [94, 340] on span "JPG" at bounding box center [100, 338] width 12 height 9
click at [94, 412] on span "JPG" at bounding box center [100, 410] width 12 height 9
drag, startPoint x: 524, startPoint y: 333, endPoint x: 511, endPoint y: 340, distance: 14.8
click at [522, 333] on div "JPG JPG image.jpg [DATE] 00:18:35" at bounding box center [566, 344] width 981 height 73
click at [233, 506] on textarea at bounding box center [572, 527] width 876 height 102
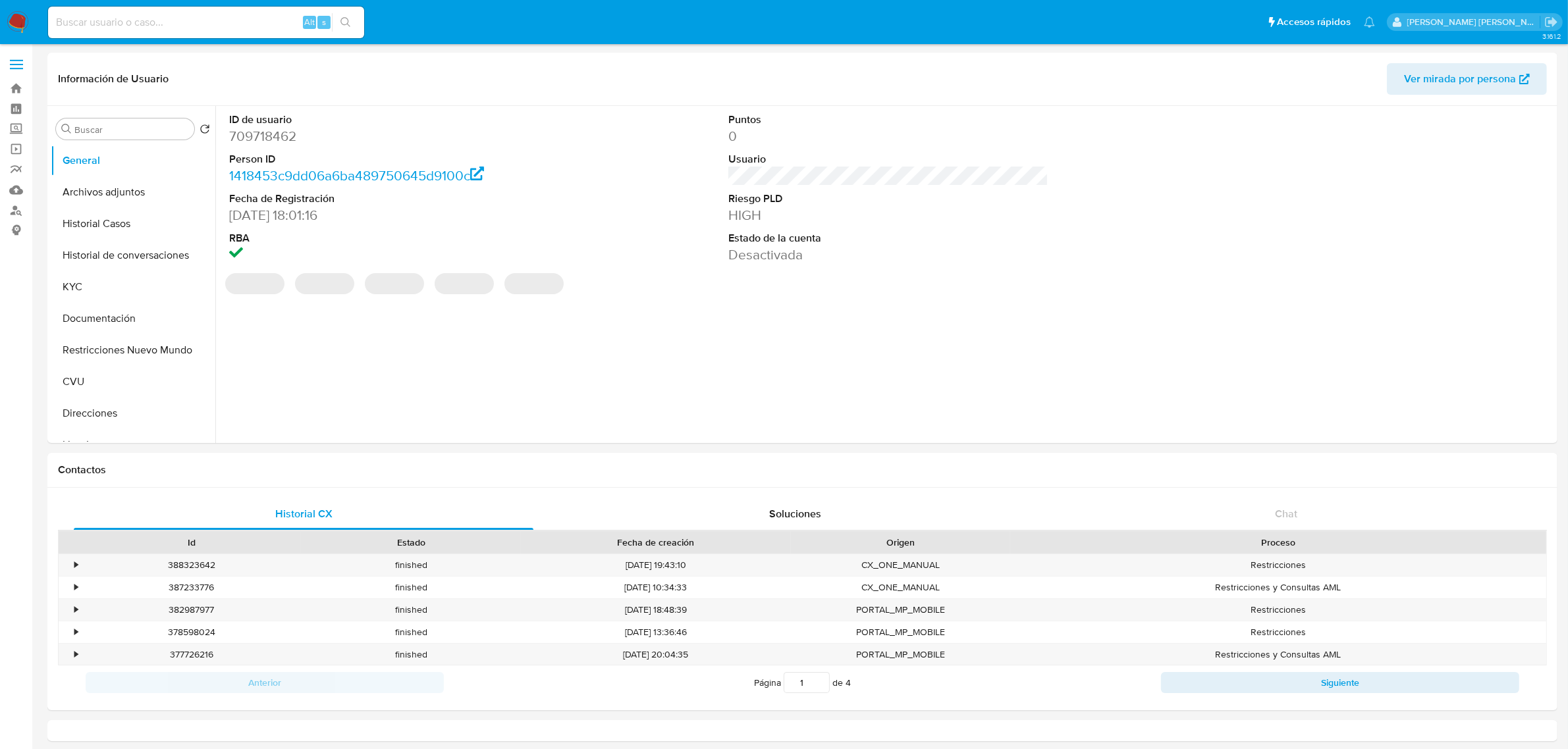
select select "10"
click at [515, 441] on div "ID de usuario 709718462 Person ID 1418453c9dd06a6ba489750645d9100c Fecha de Reg…" at bounding box center [884, 274] width 1339 height 337
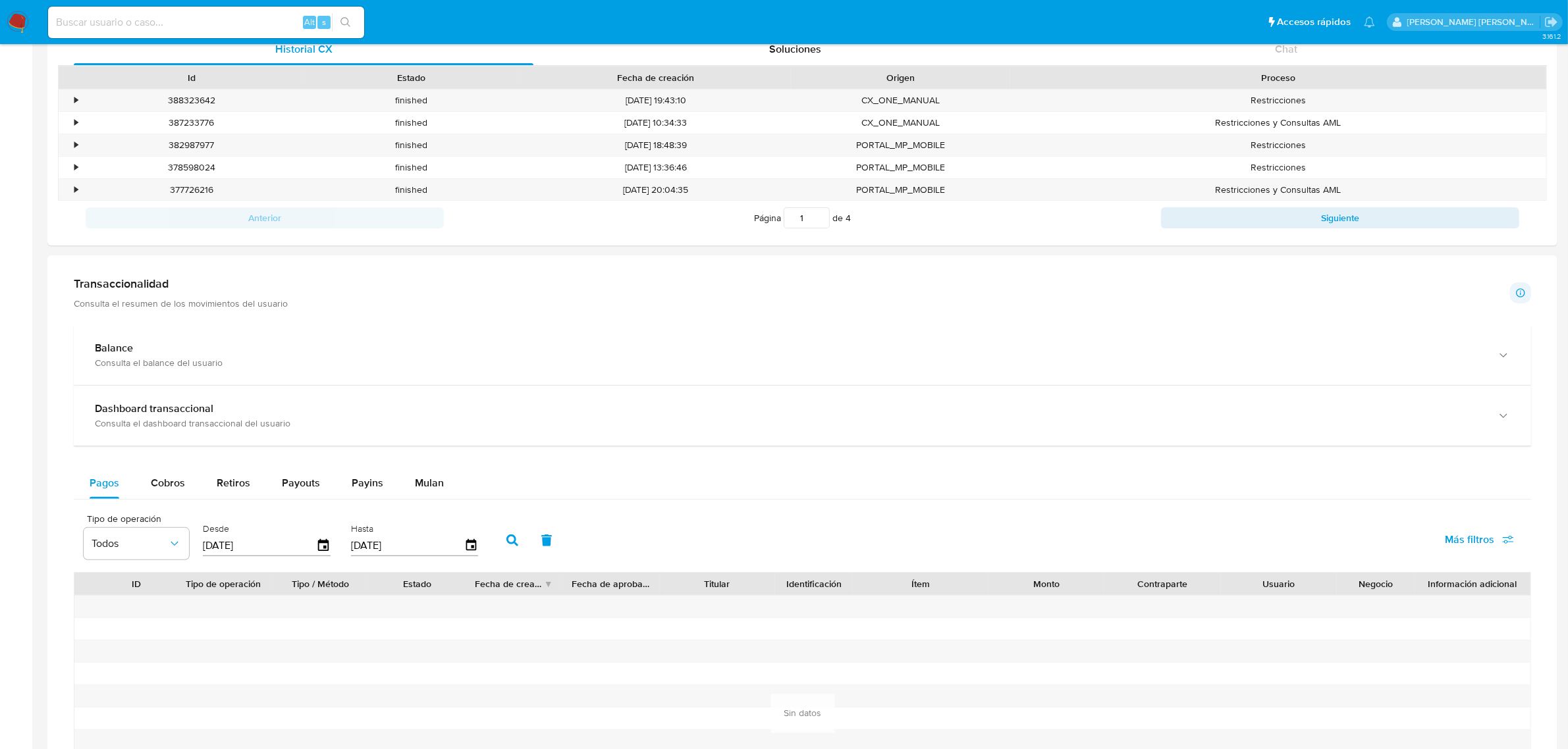
scroll to position [494, 0]
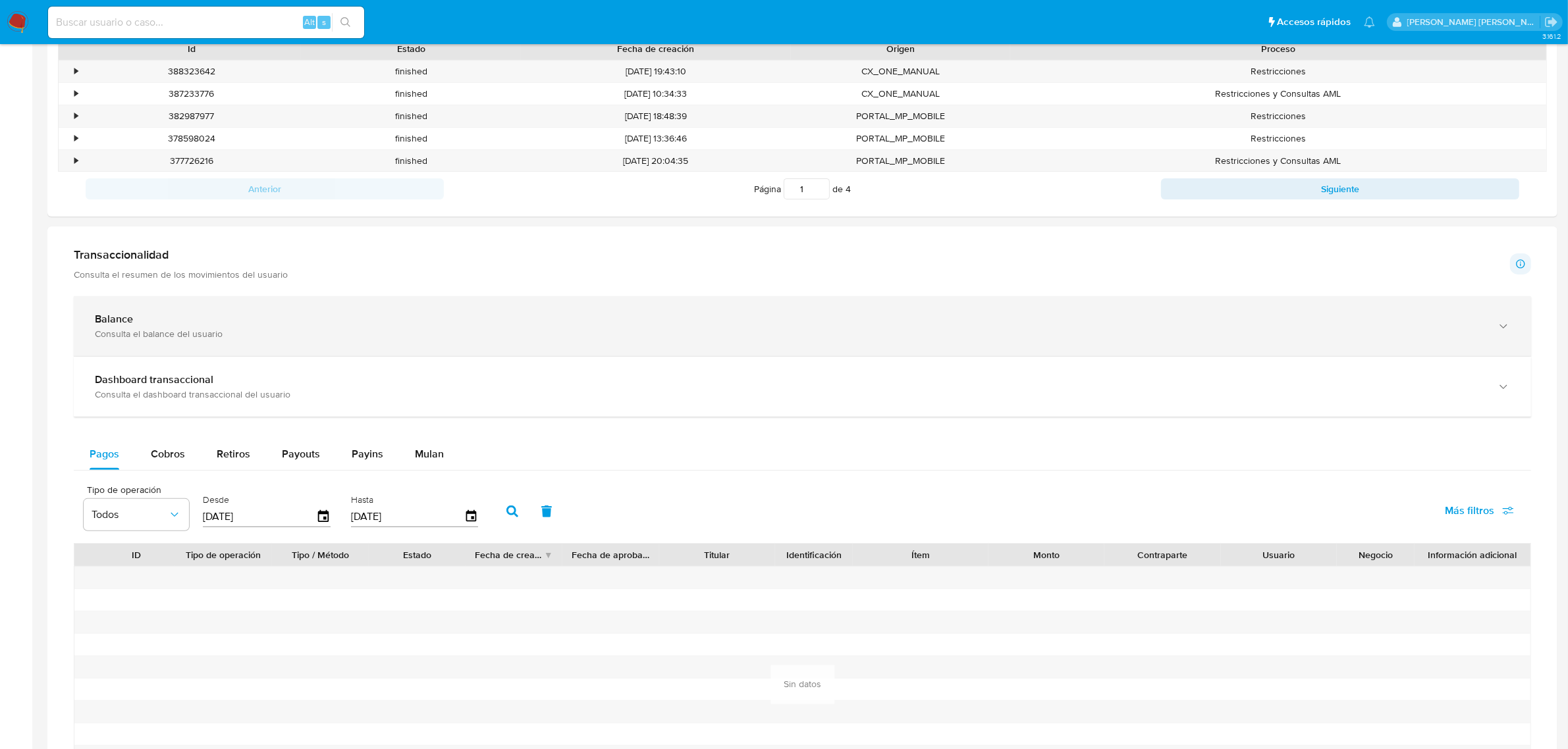
click at [1515, 333] on div "Balance Consulta el balance del usuario" at bounding box center [802, 326] width 1458 height 60
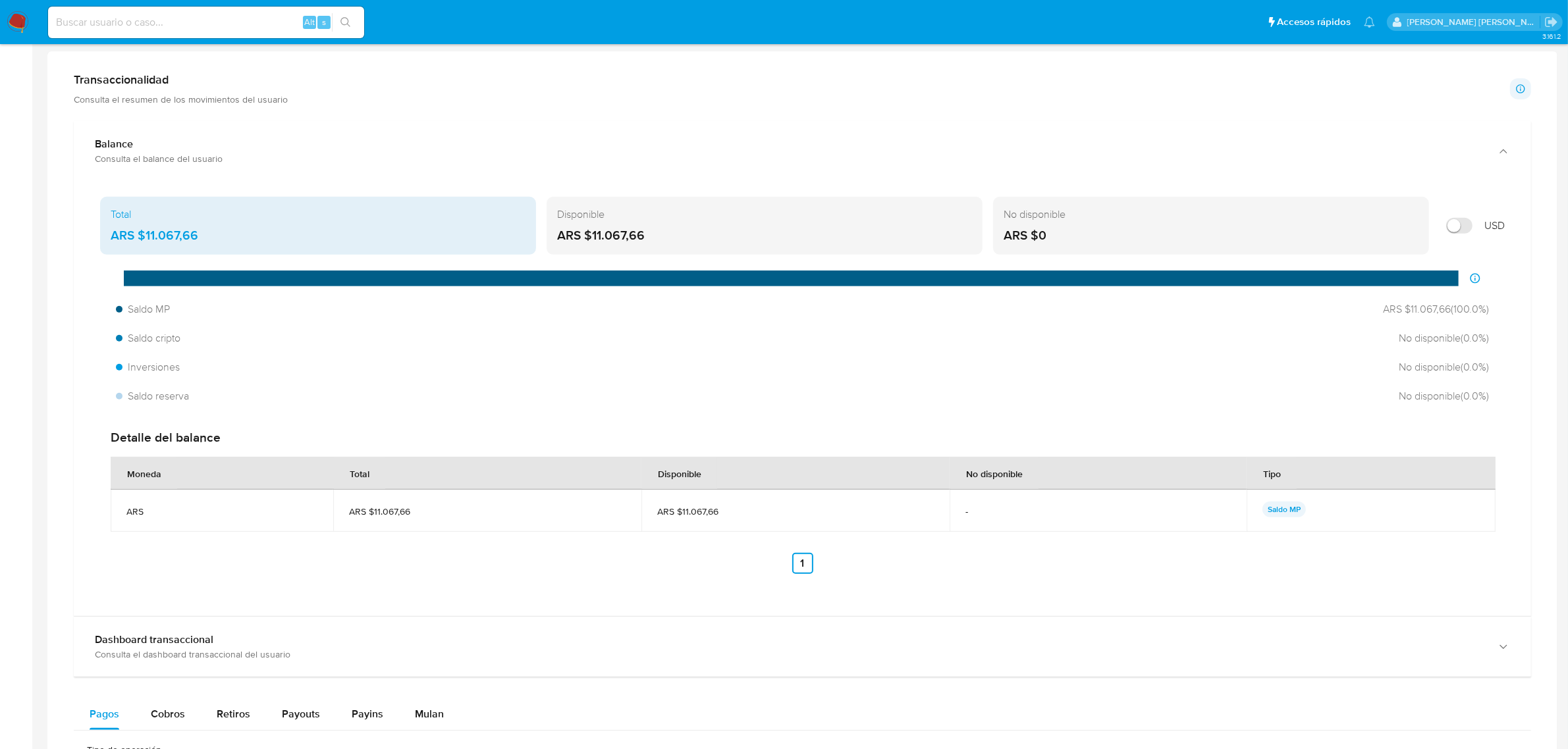
scroll to position [740, 0]
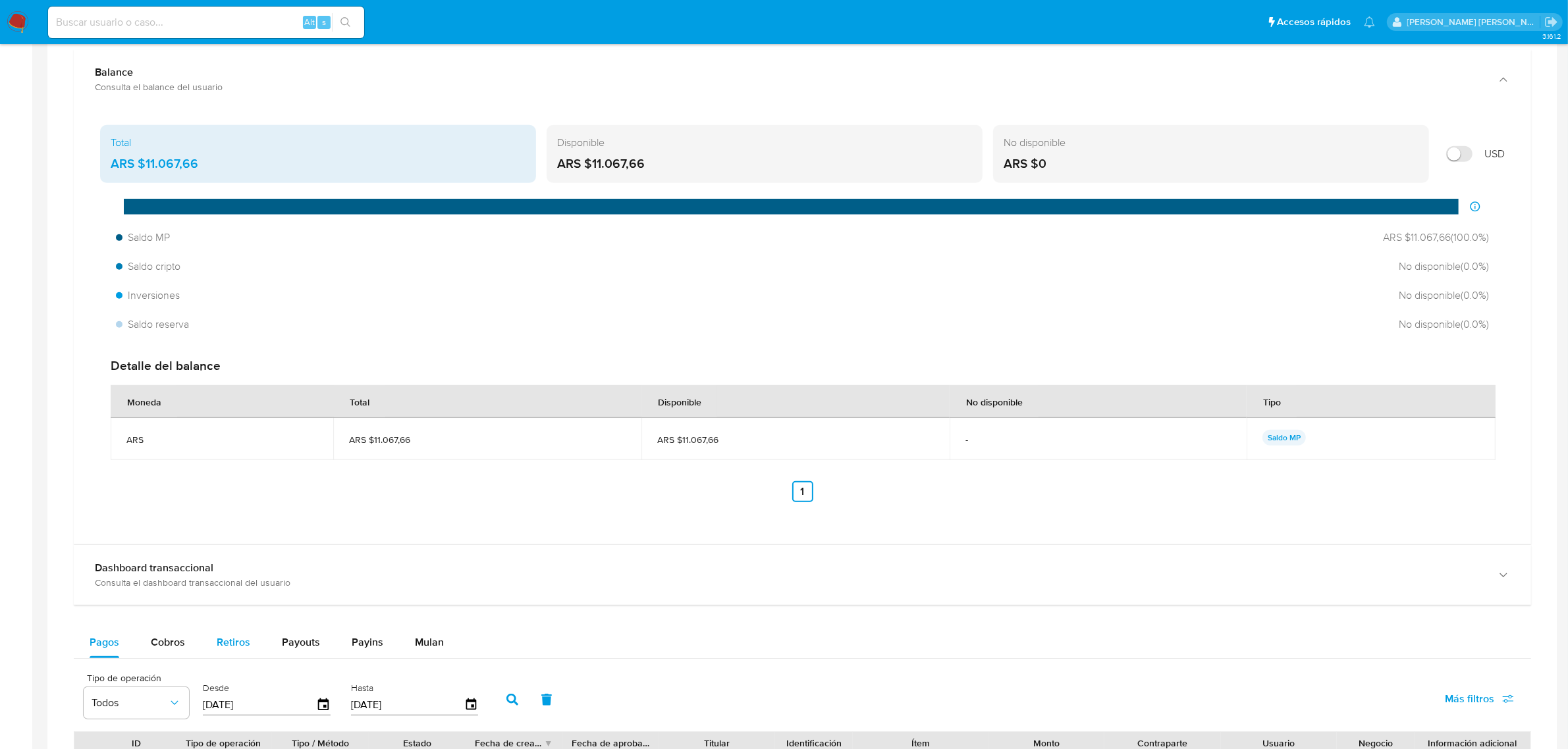
click at [207, 637] on button "Retiros" at bounding box center [233, 642] width 65 height 32
select select "10"
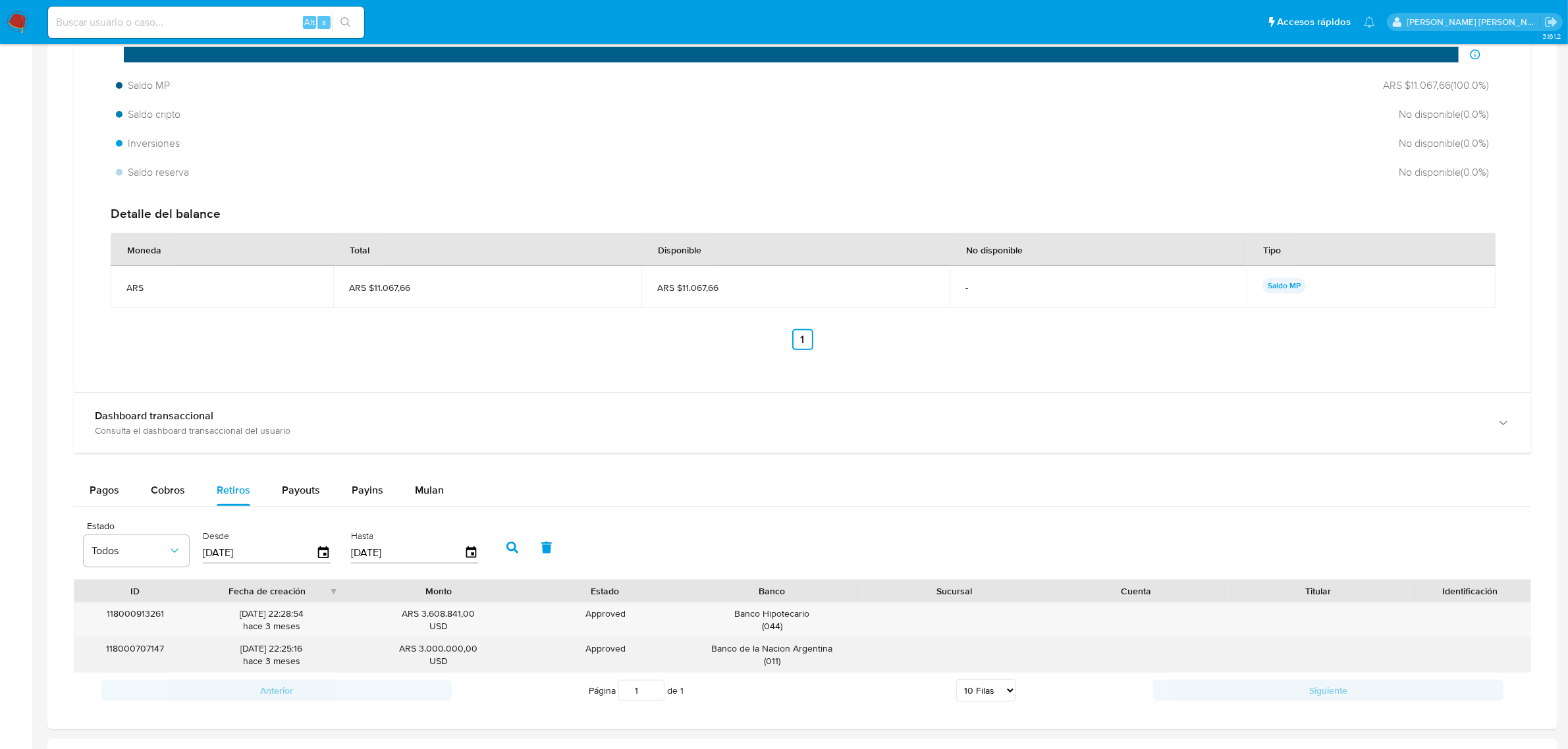
scroll to position [987, 0]
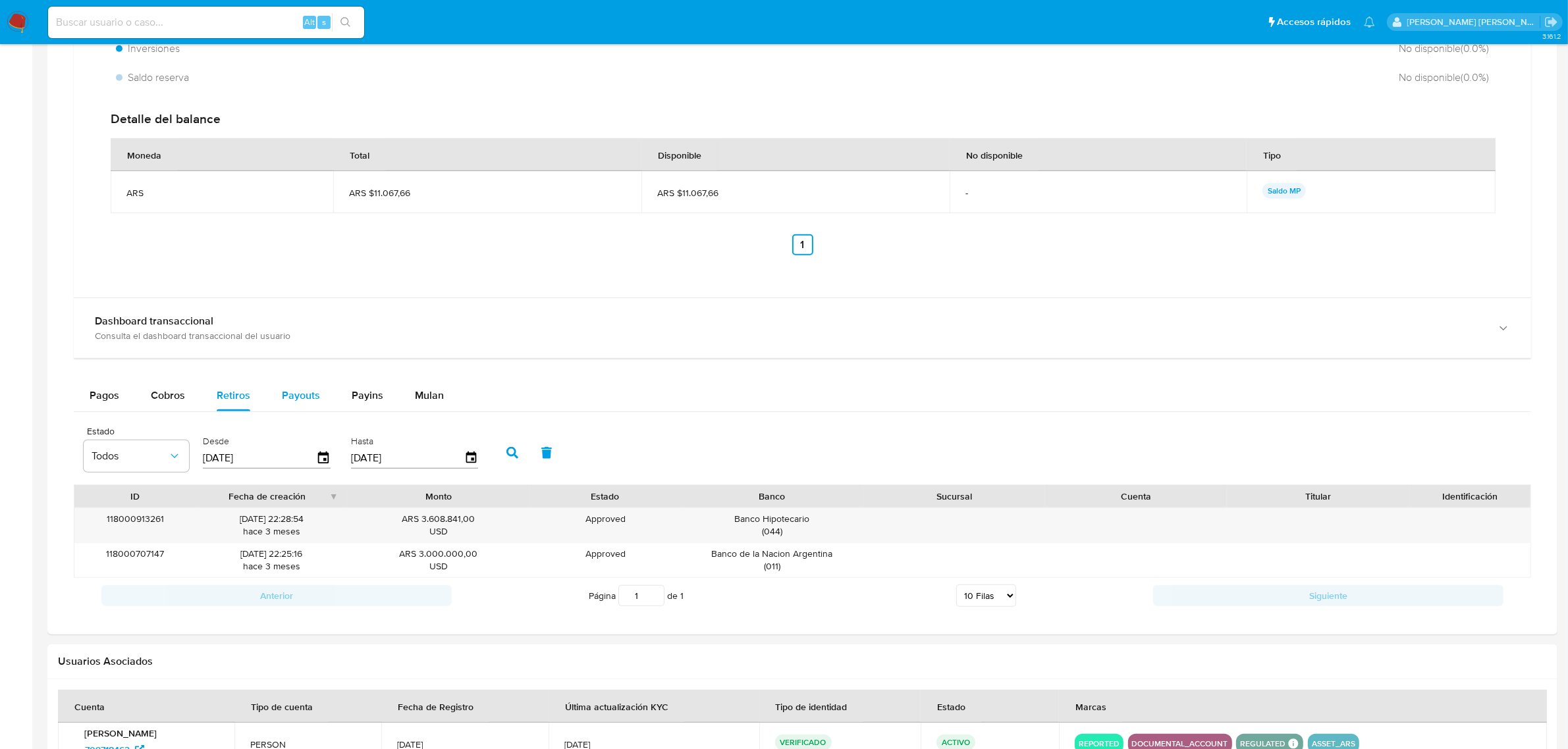
click at [304, 395] on span "Payouts" at bounding box center [301, 395] width 39 height 15
select select "10"
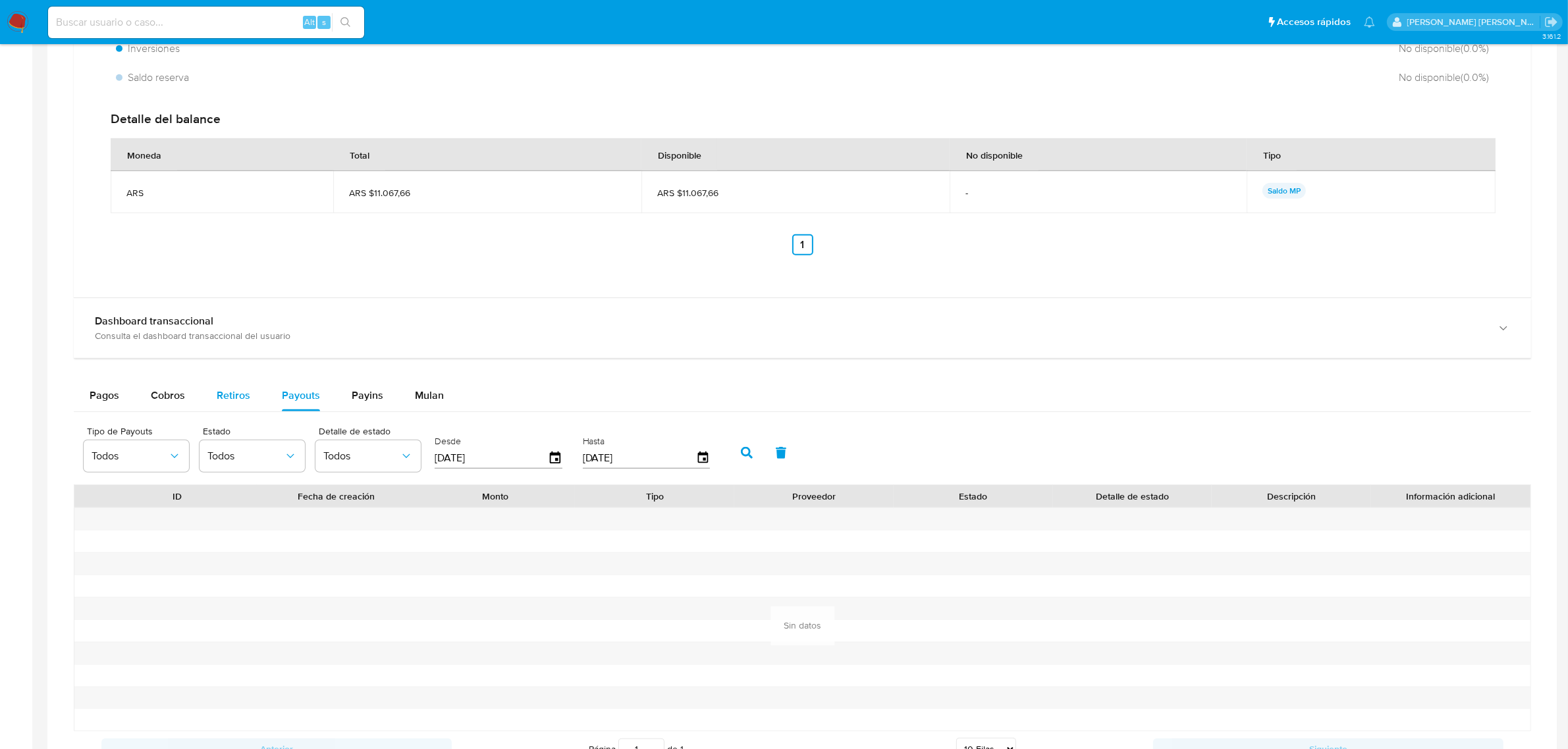
click at [200, 398] on button "Retiros" at bounding box center [233, 396] width 65 height 32
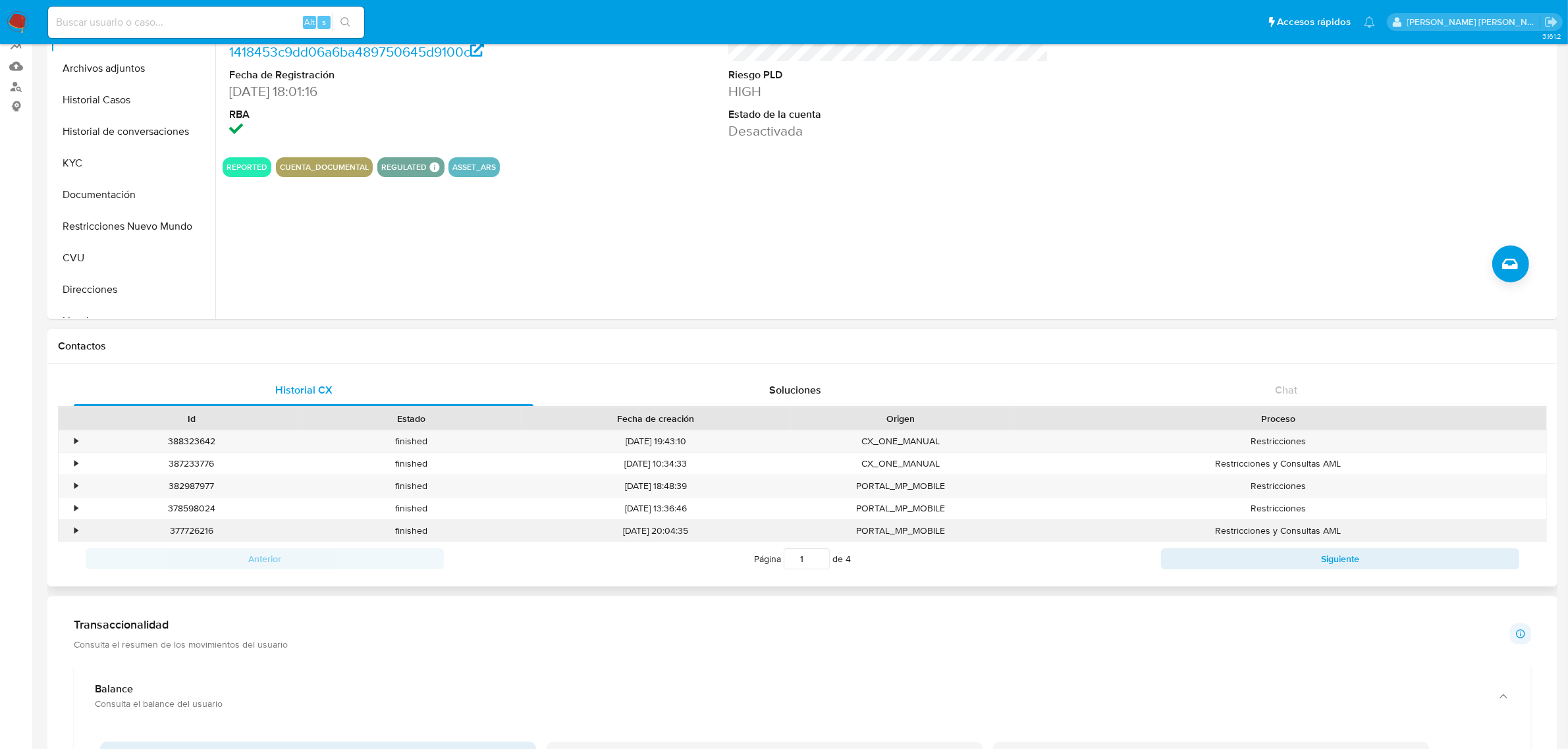
scroll to position [0, 0]
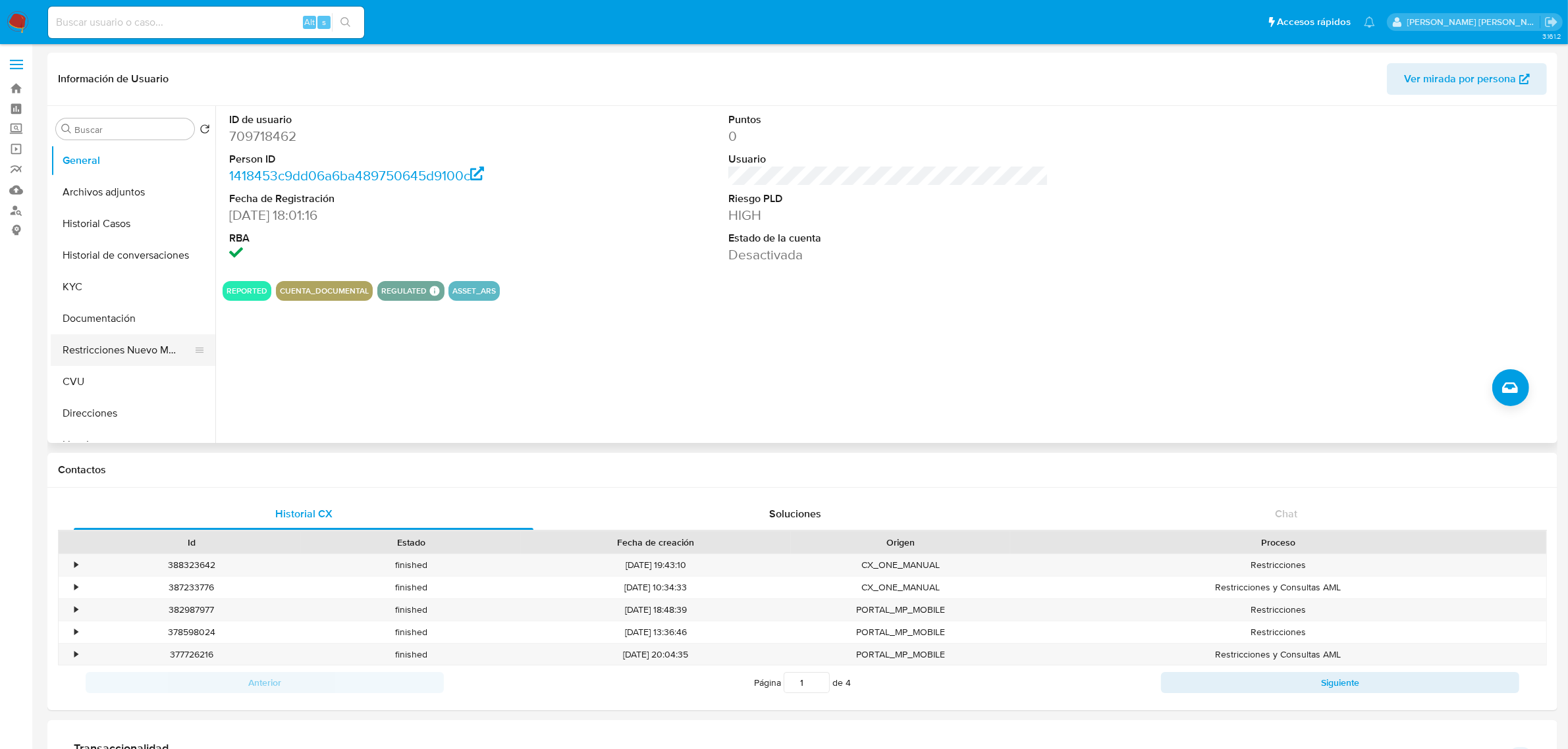
click at [119, 347] on button "Restricciones Nuevo Mundo" at bounding box center [128, 350] width 154 height 32
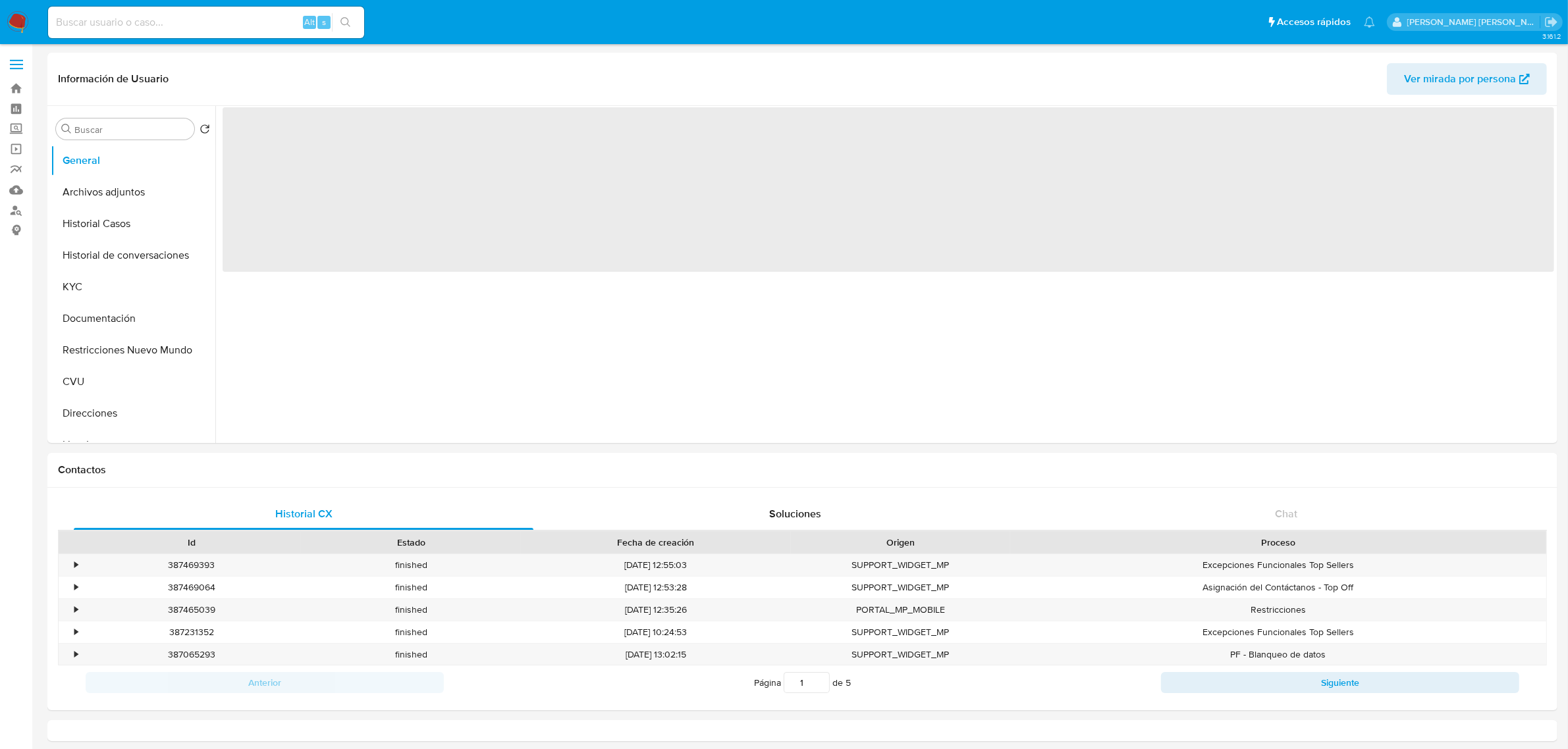
select select "10"
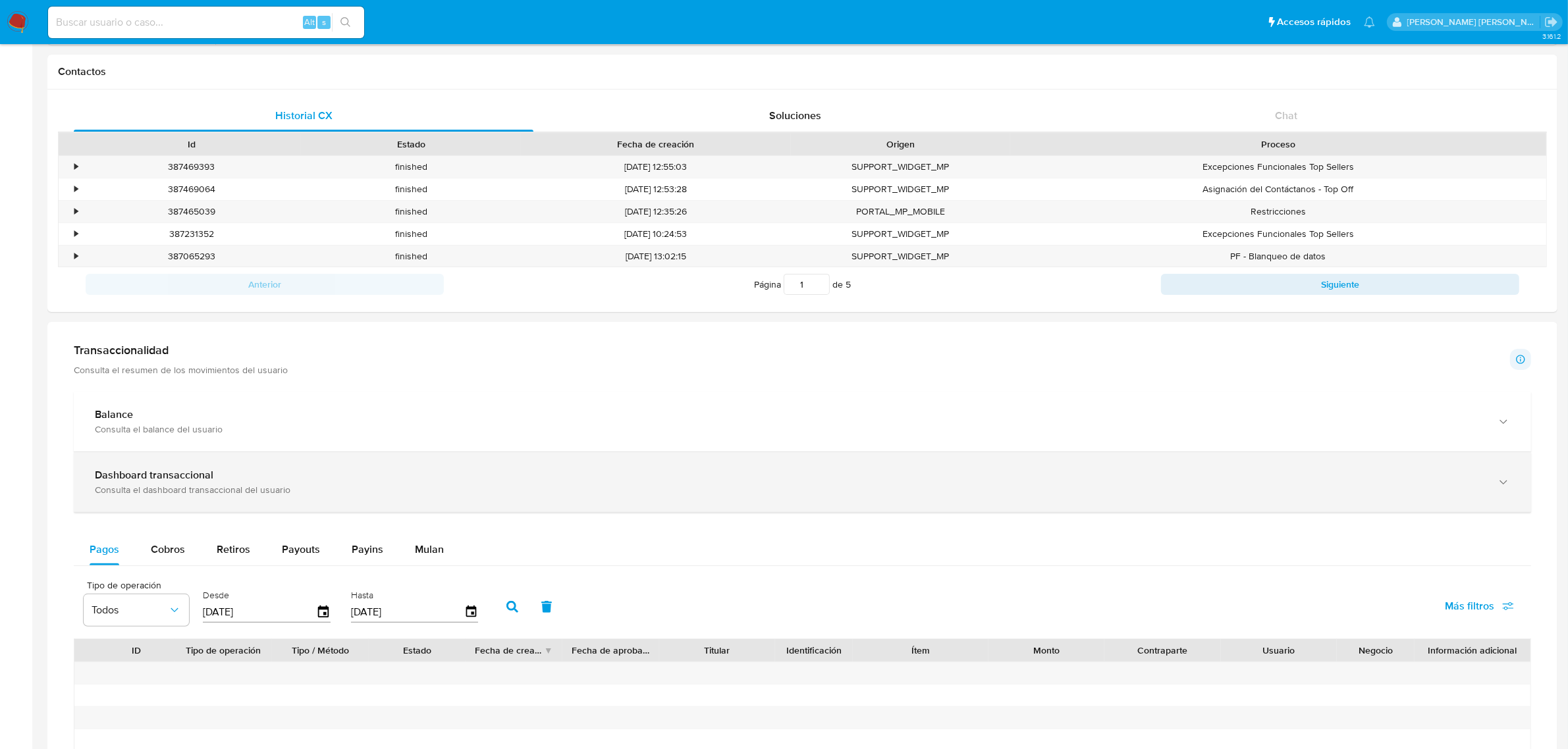
scroll to position [494, 0]
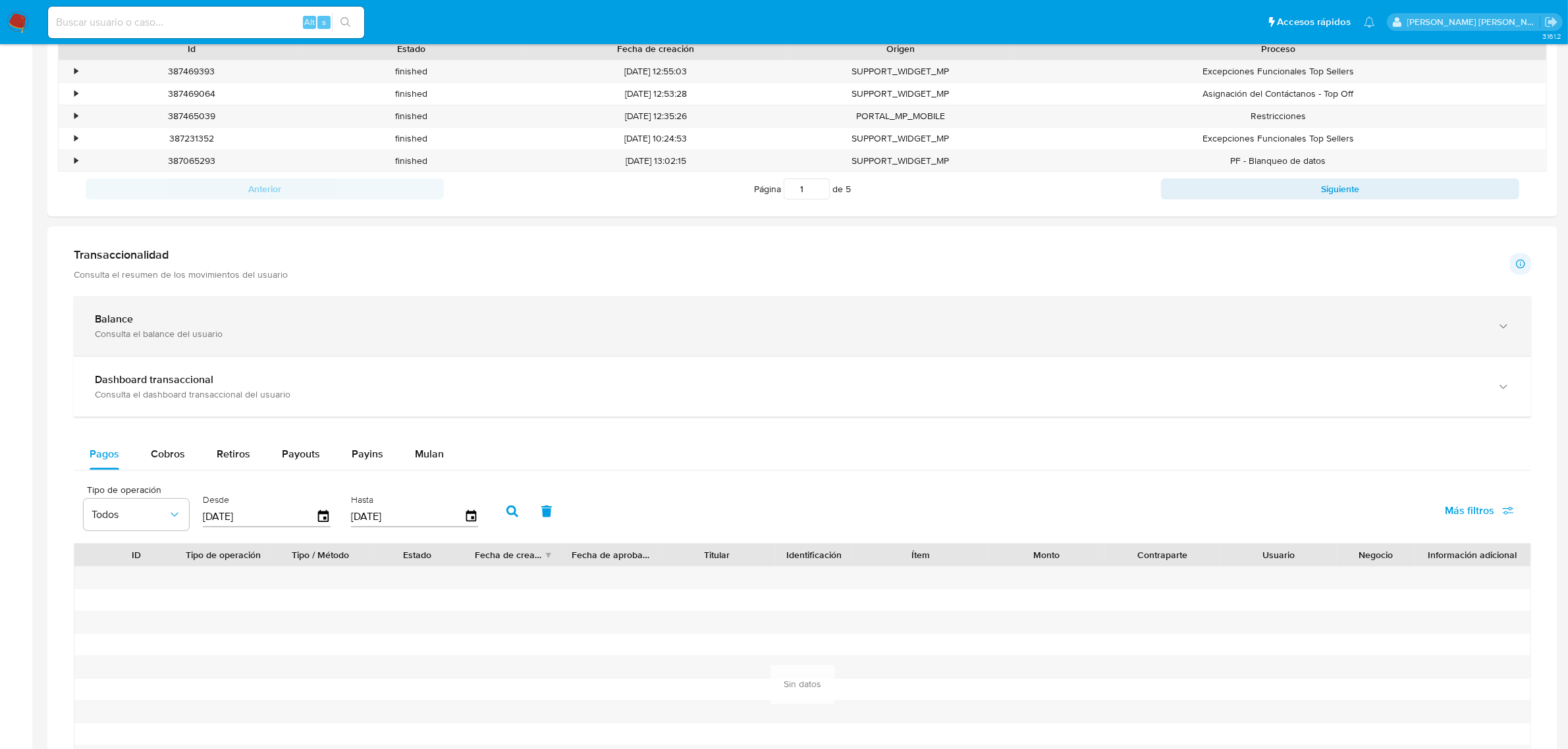
click at [213, 328] on div "Balance Consulta el balance del usuario" at bounding box center [789, 326] width 1389 height 27
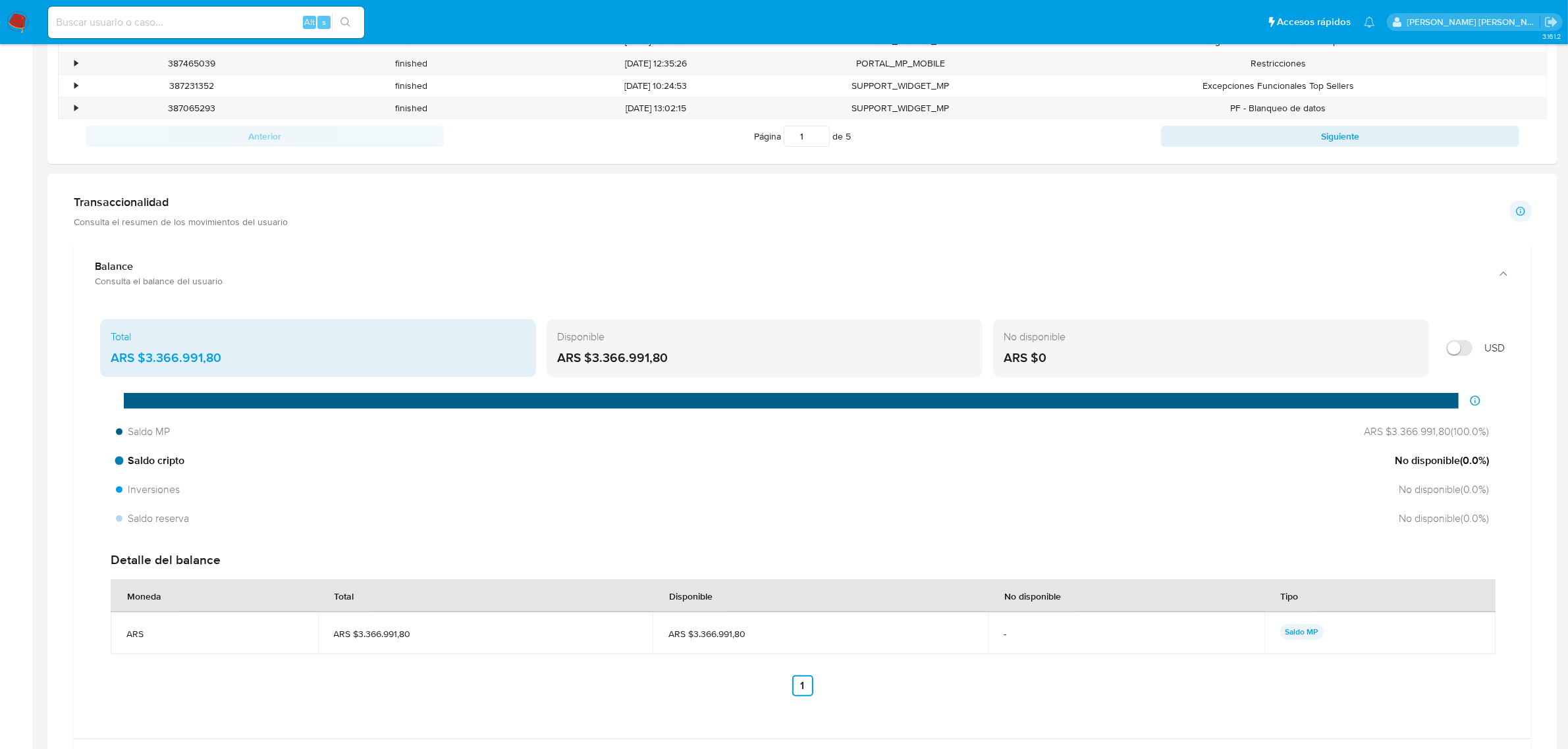
scroll to position [576, 0]
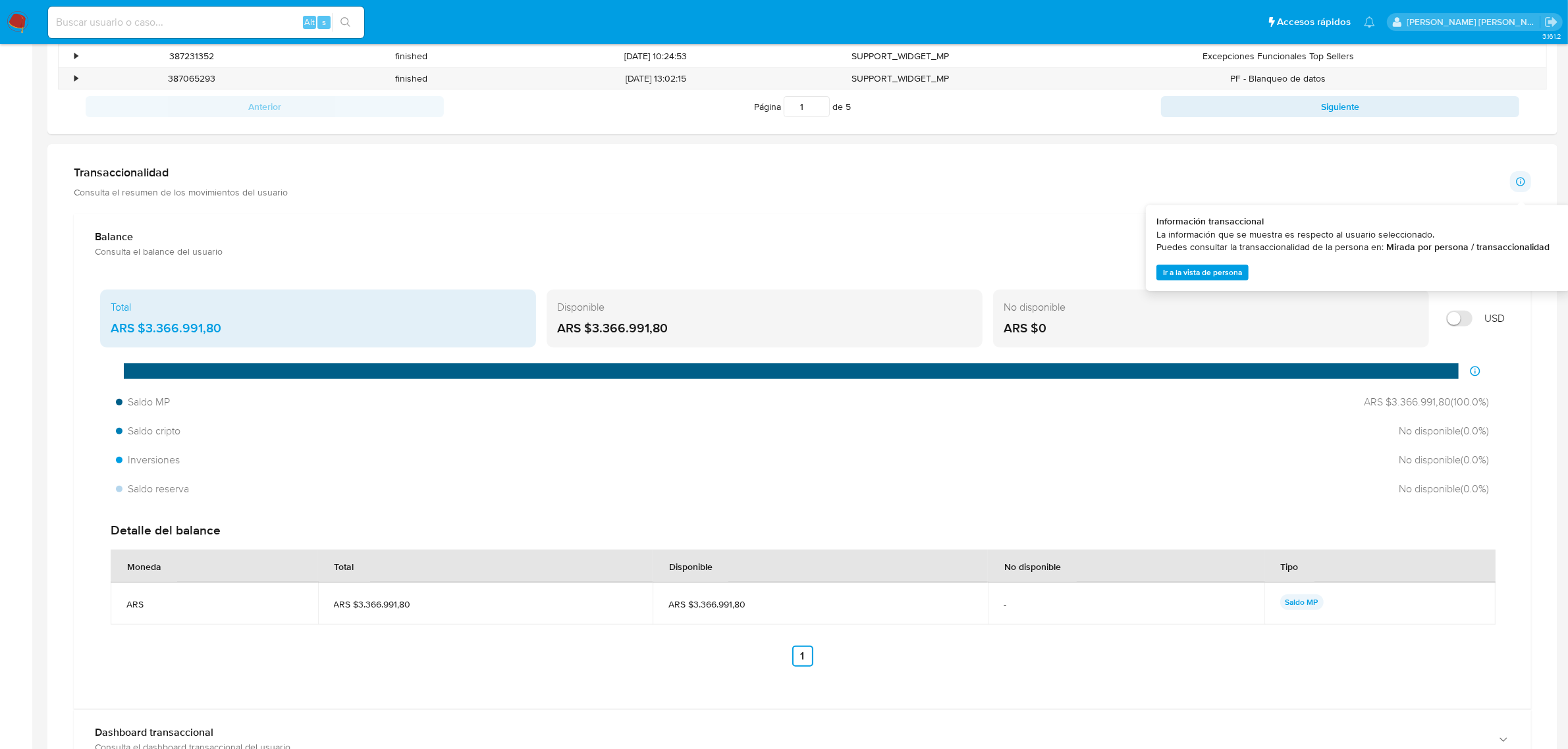
click at [1516, 189] on p at bounding box center [1521, 182] width 21 height 21
click at [1420, 185] on div "Transaccionalidad Consulta el resumen de los movimientos del usuario Informació…" at bounding box center [802, 182] width 1458 height 33
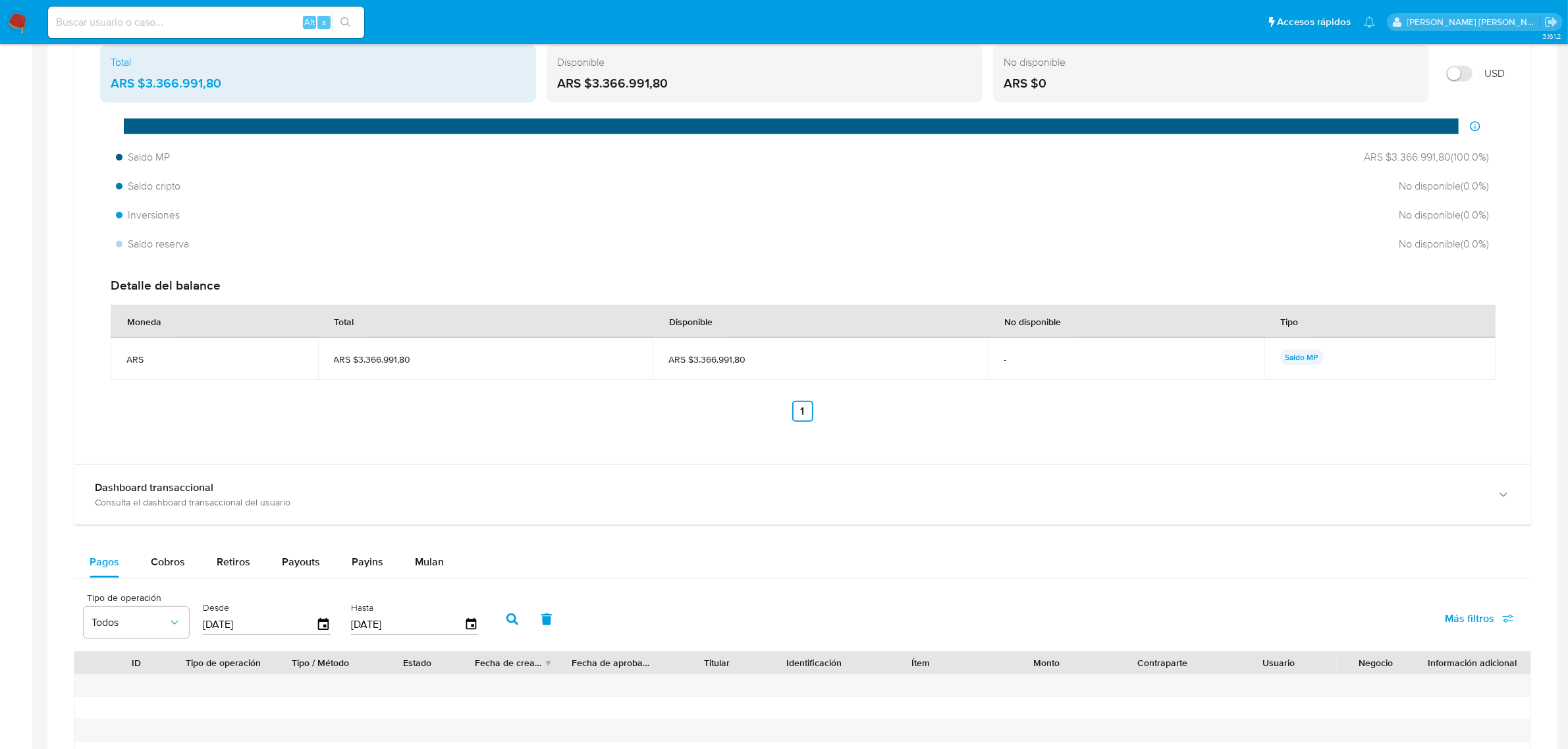
scroll to position [822, 0]
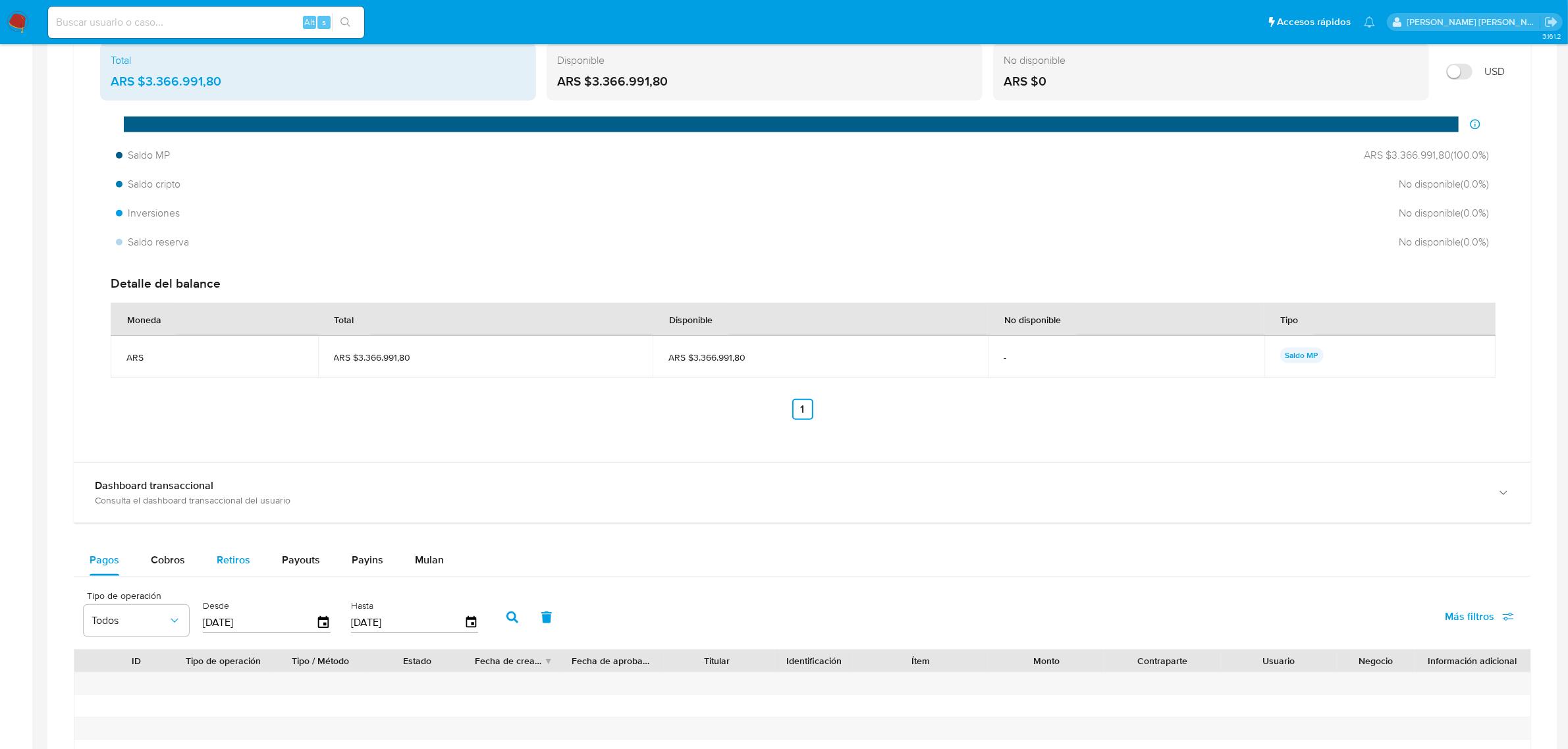
click at [230, 550] on div "Retiros" at bounding box center [233, 560] width 33 height 32
select select "10"
click at [301, 570] on div "Payouts" at bounding box center [301, 560] width 39 height 32
select select "10"
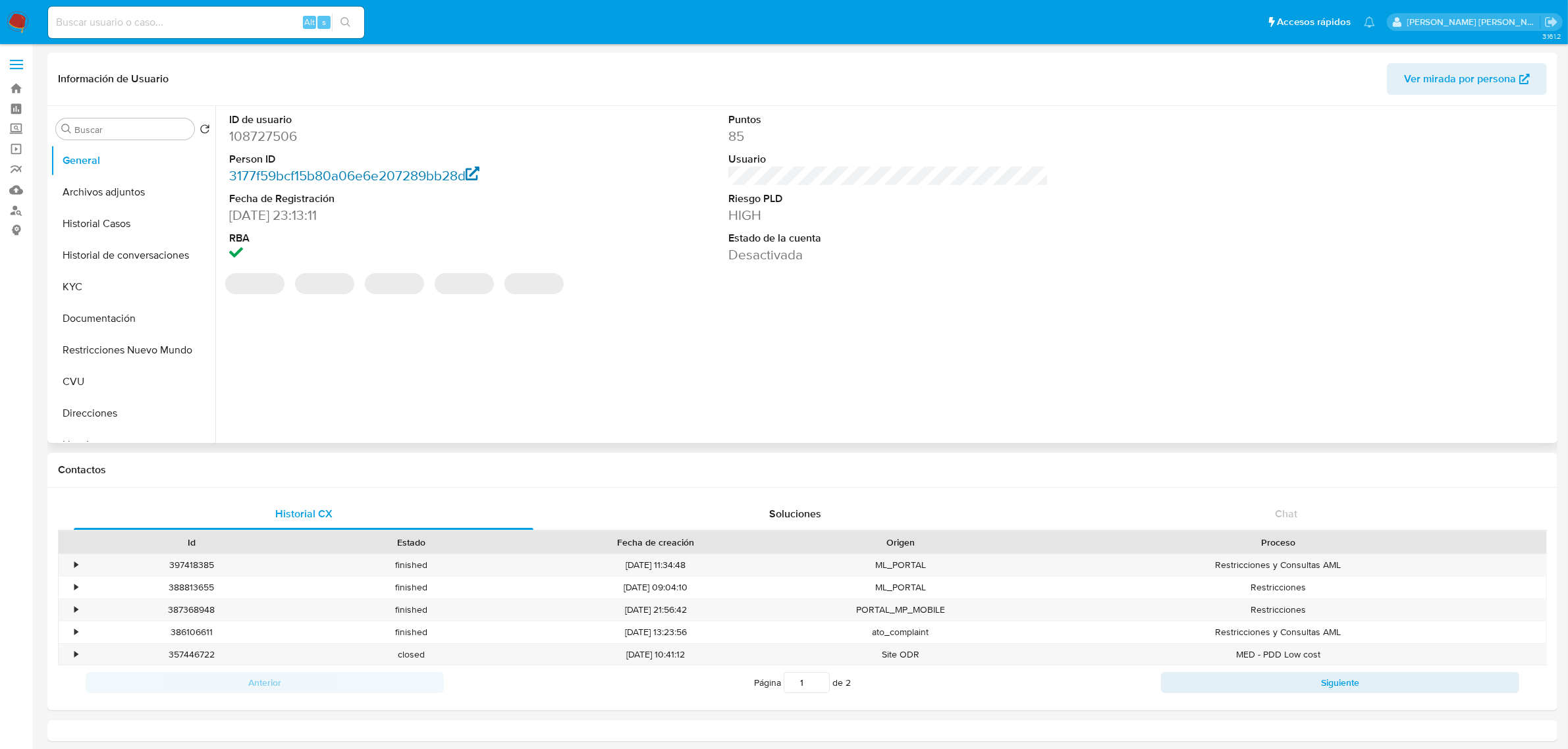
select select "10"
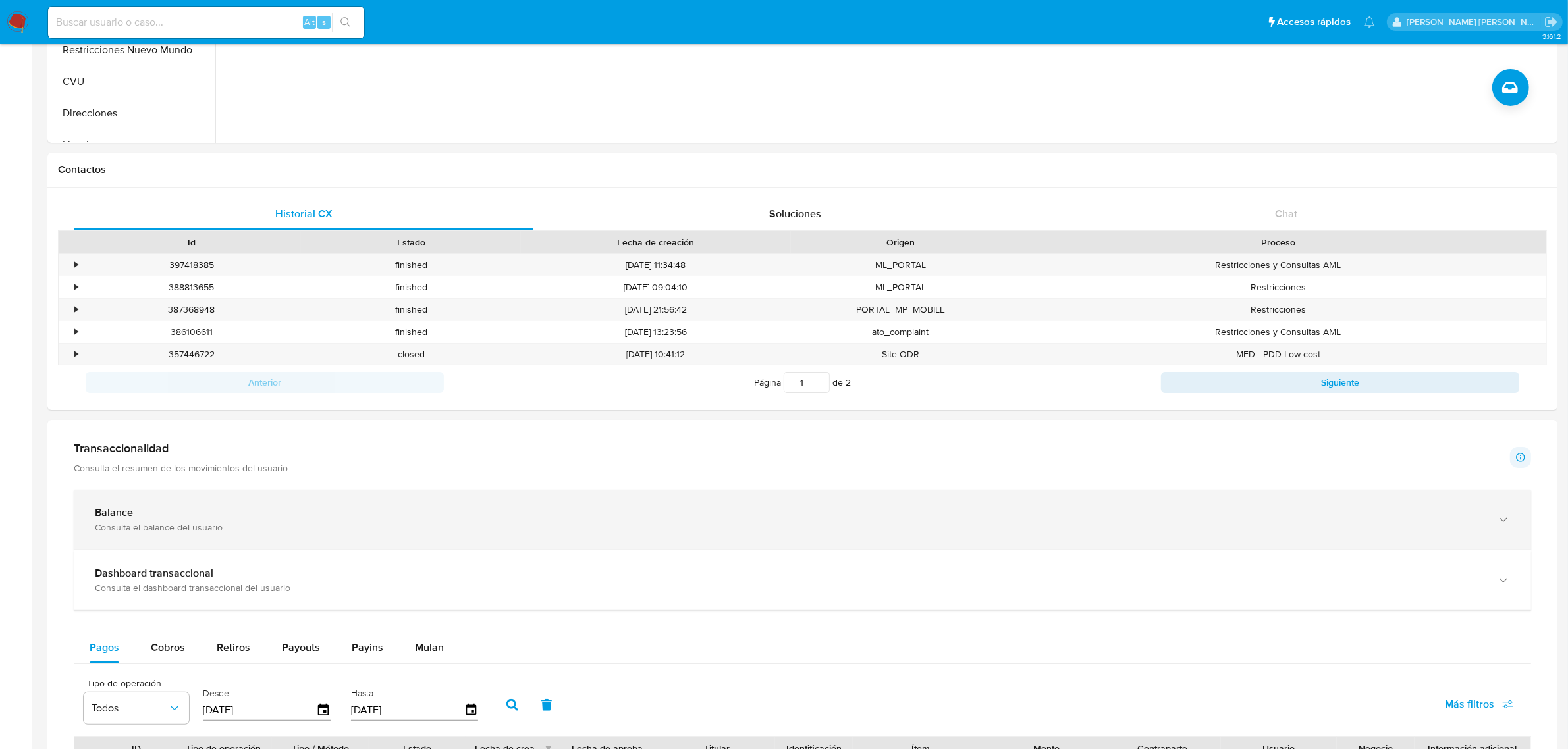
scroll to position [329, 0]
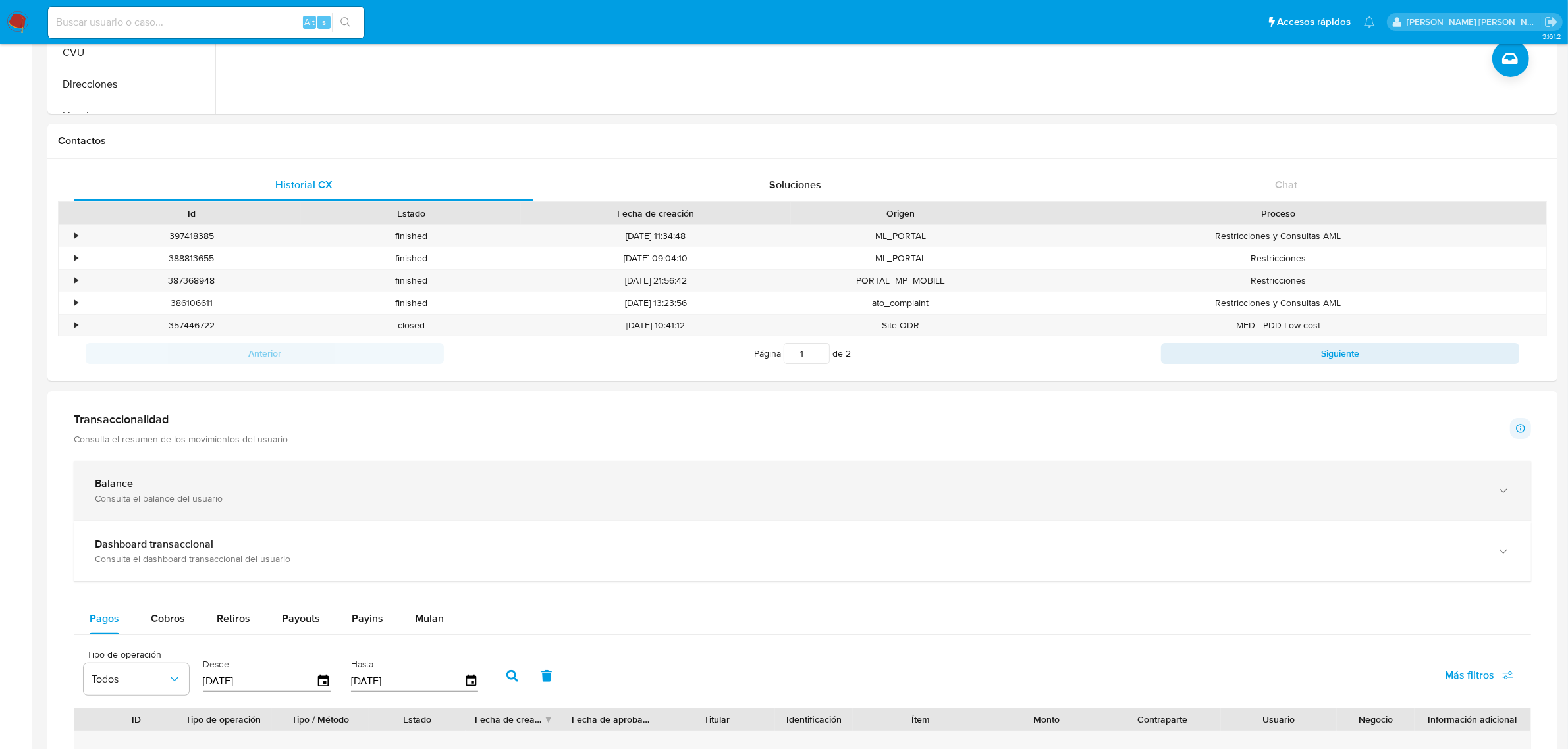
click at [1492, 497] on div "Balance Consulta el balance del usuario" at bounding box center [802, 491] width 1458 height 60
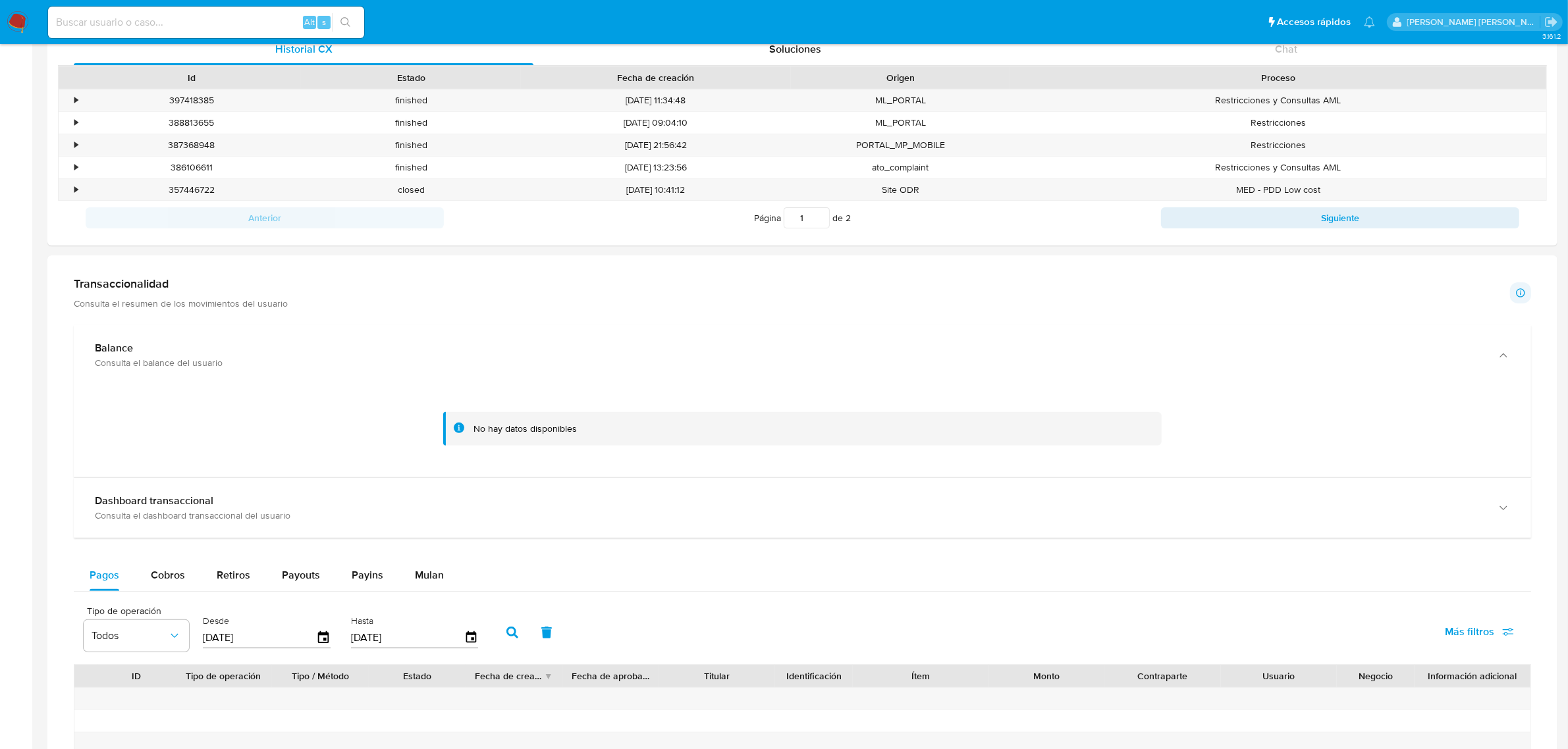
scroll to position [494, 0]
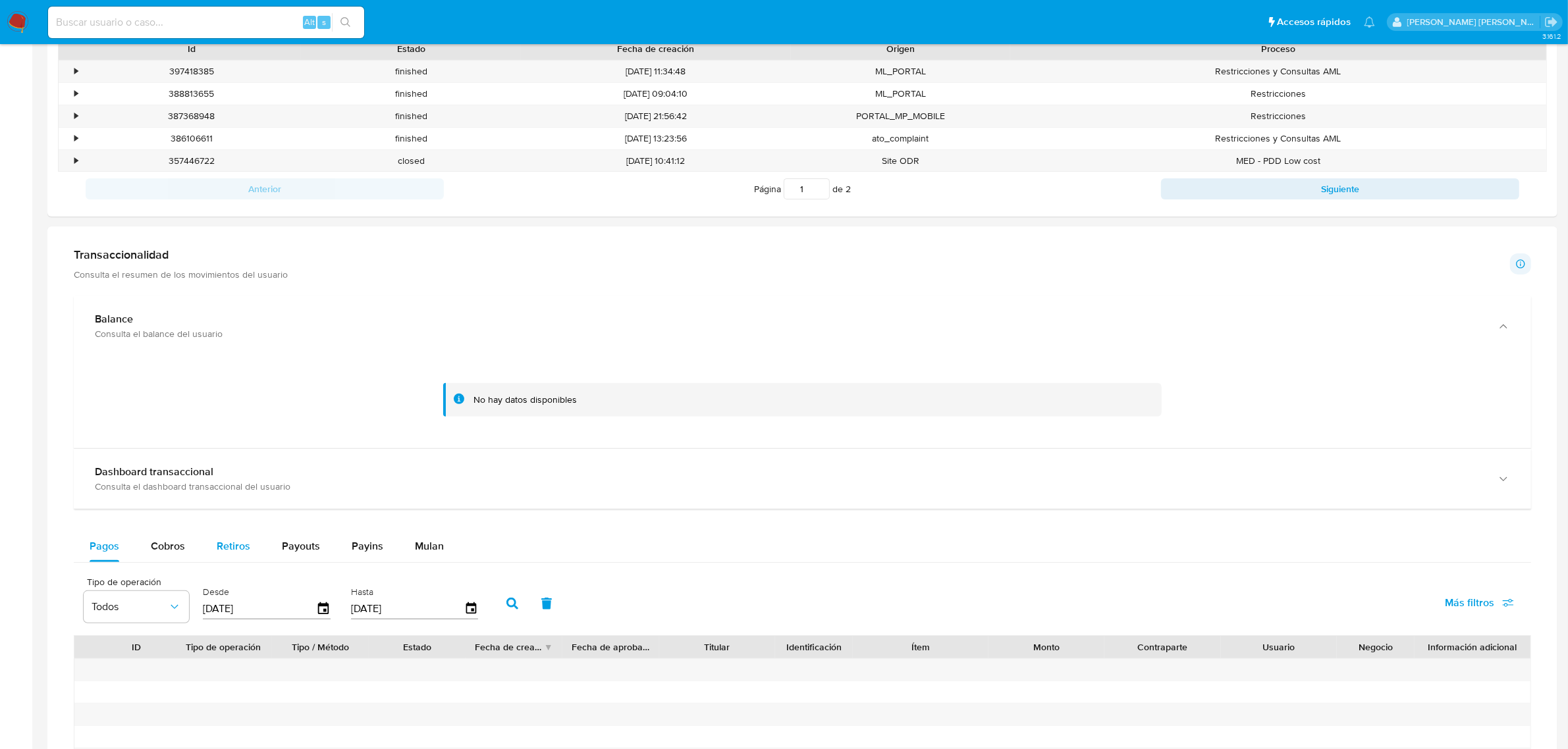
click at [231, 547] on span "Retiros" at bounding box center [233, 545] width 33 height 15
select select "10"
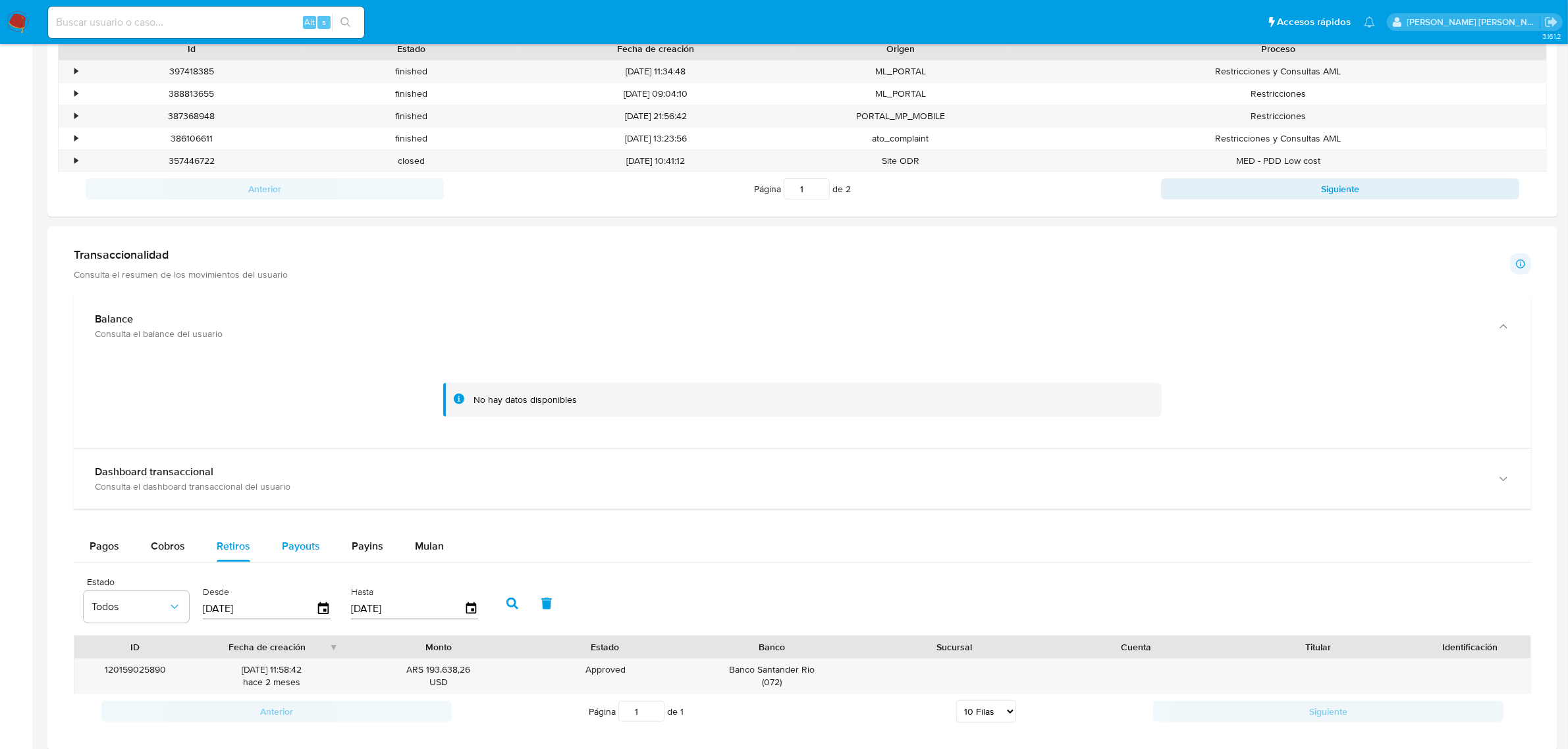
click at [296, 548] on span "Payouts" at bounding box center [301, 545] width 39 height 15
select select "10"
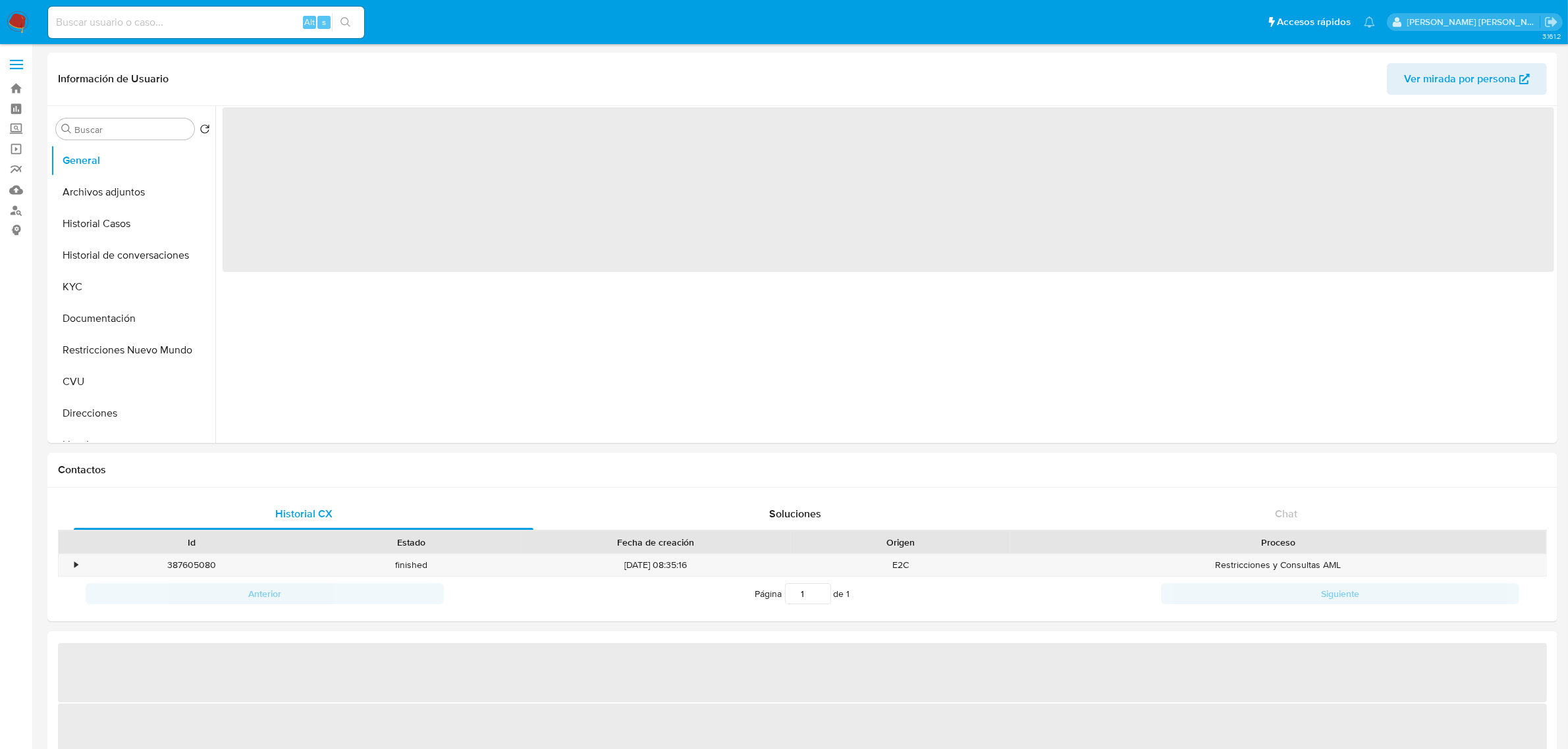
select select "10"
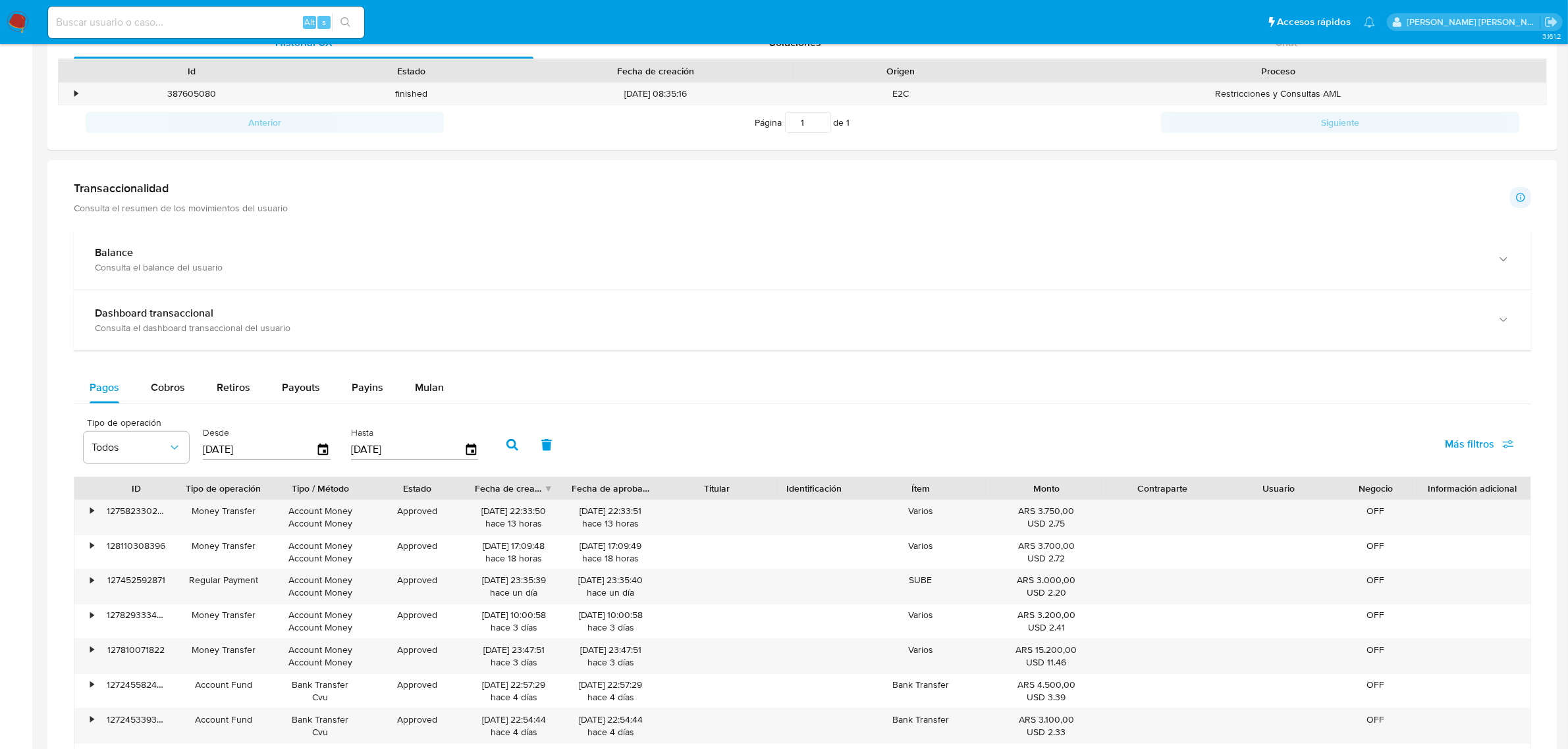
scroll to position [411, 0]
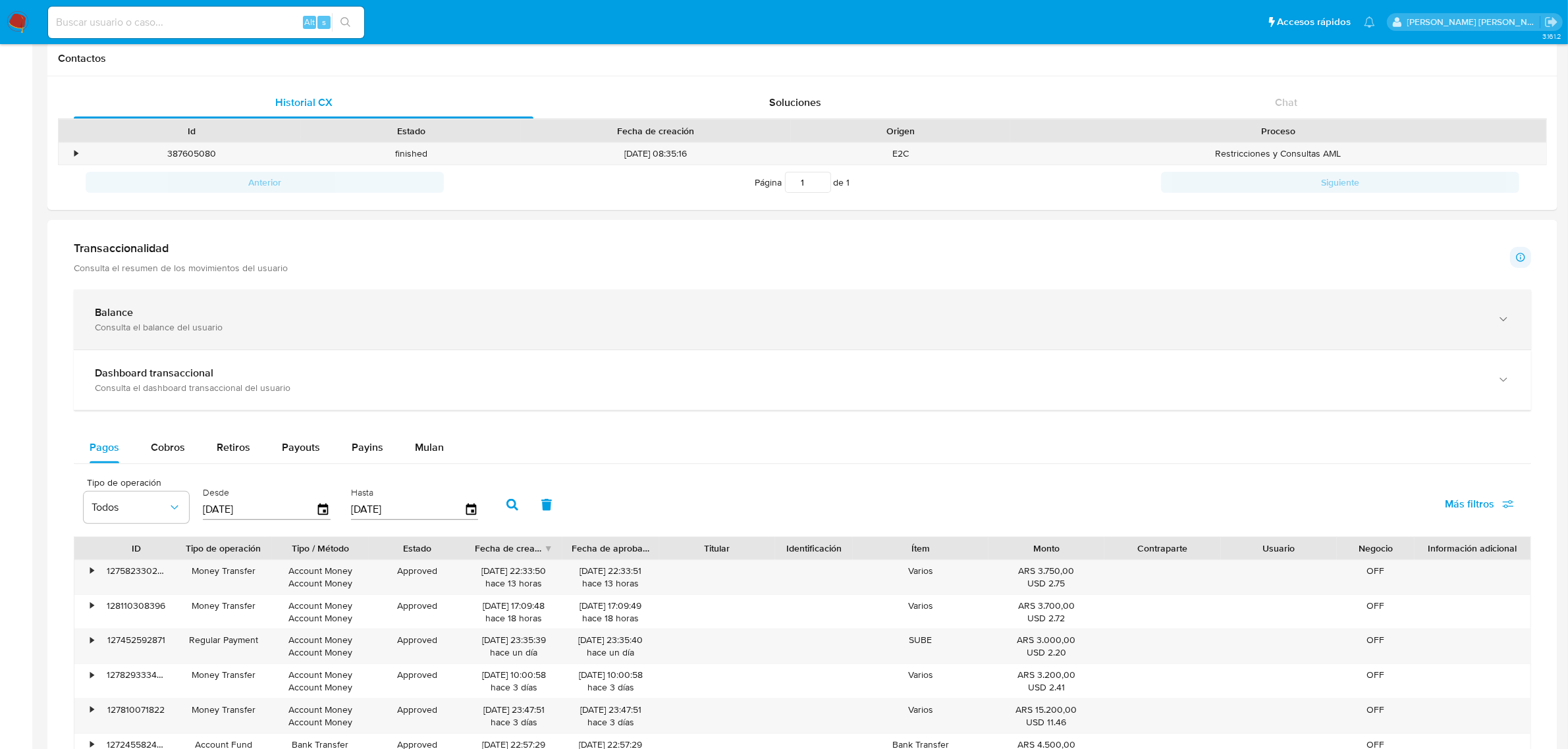
click at [1495, 320] on div "button" at bounding box center [1502, 319] width 16 height 27
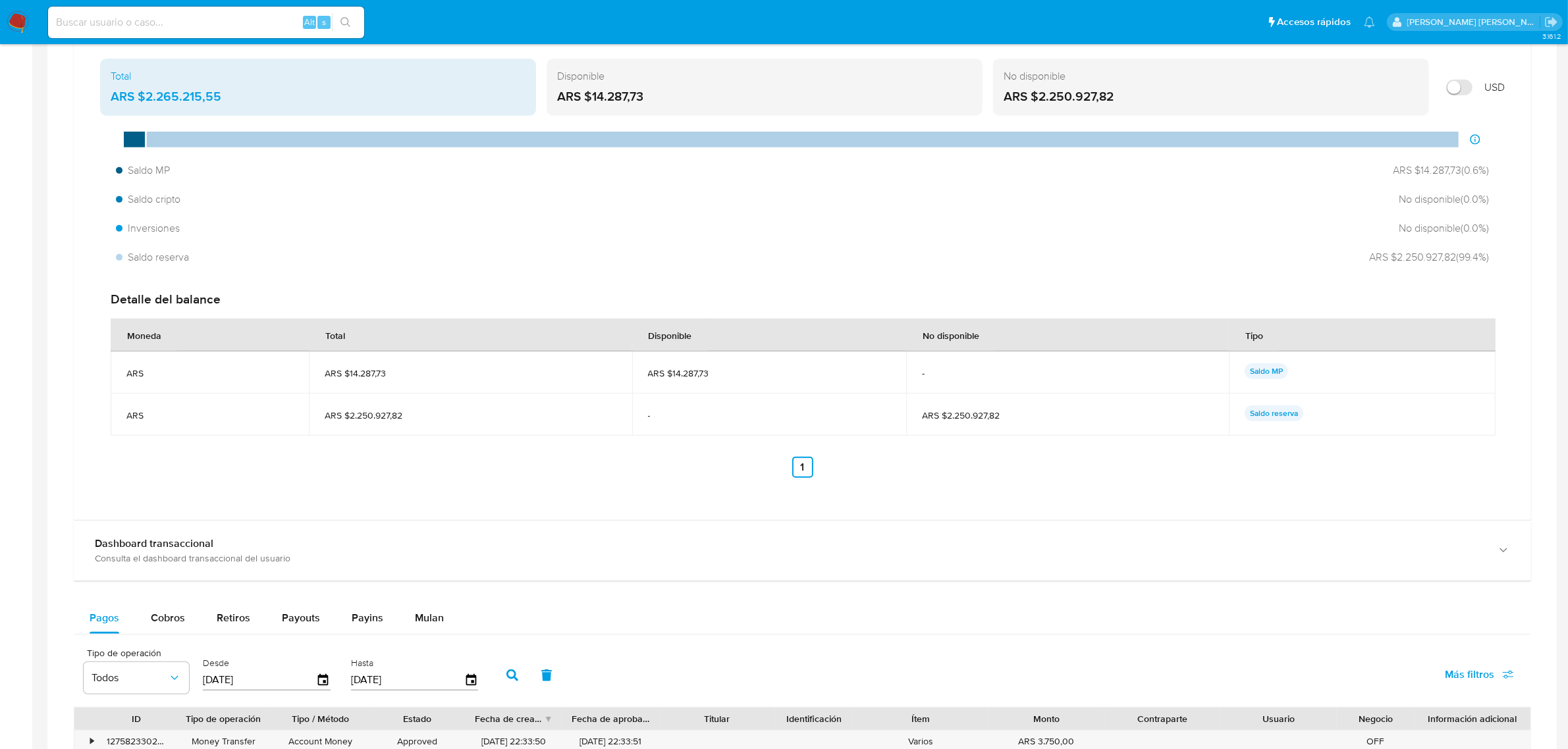
scroll to position [740, 0]
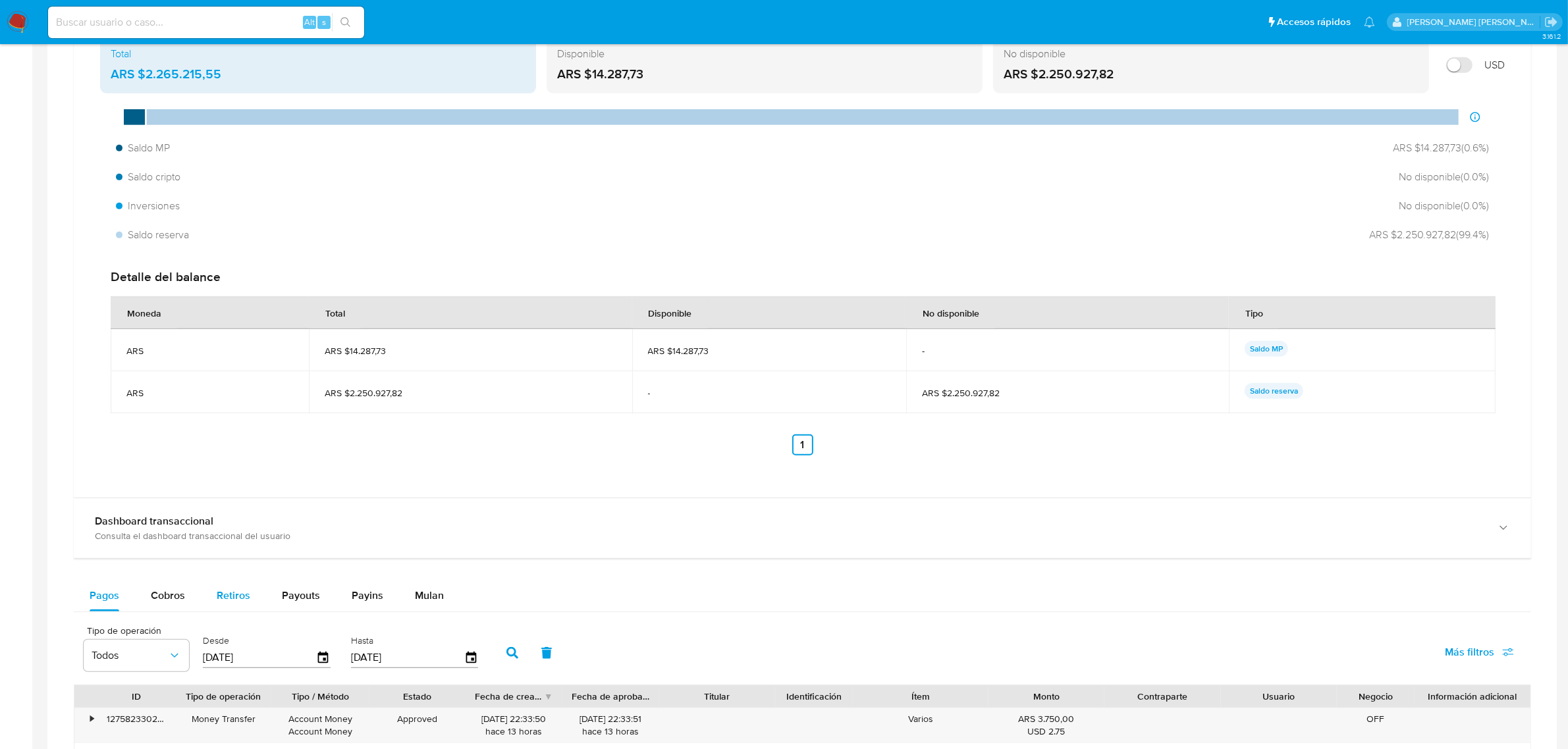
click at [235, 598] on span "Retiros" at bounding box center [233, 595] width 33 height 15
select select "10"
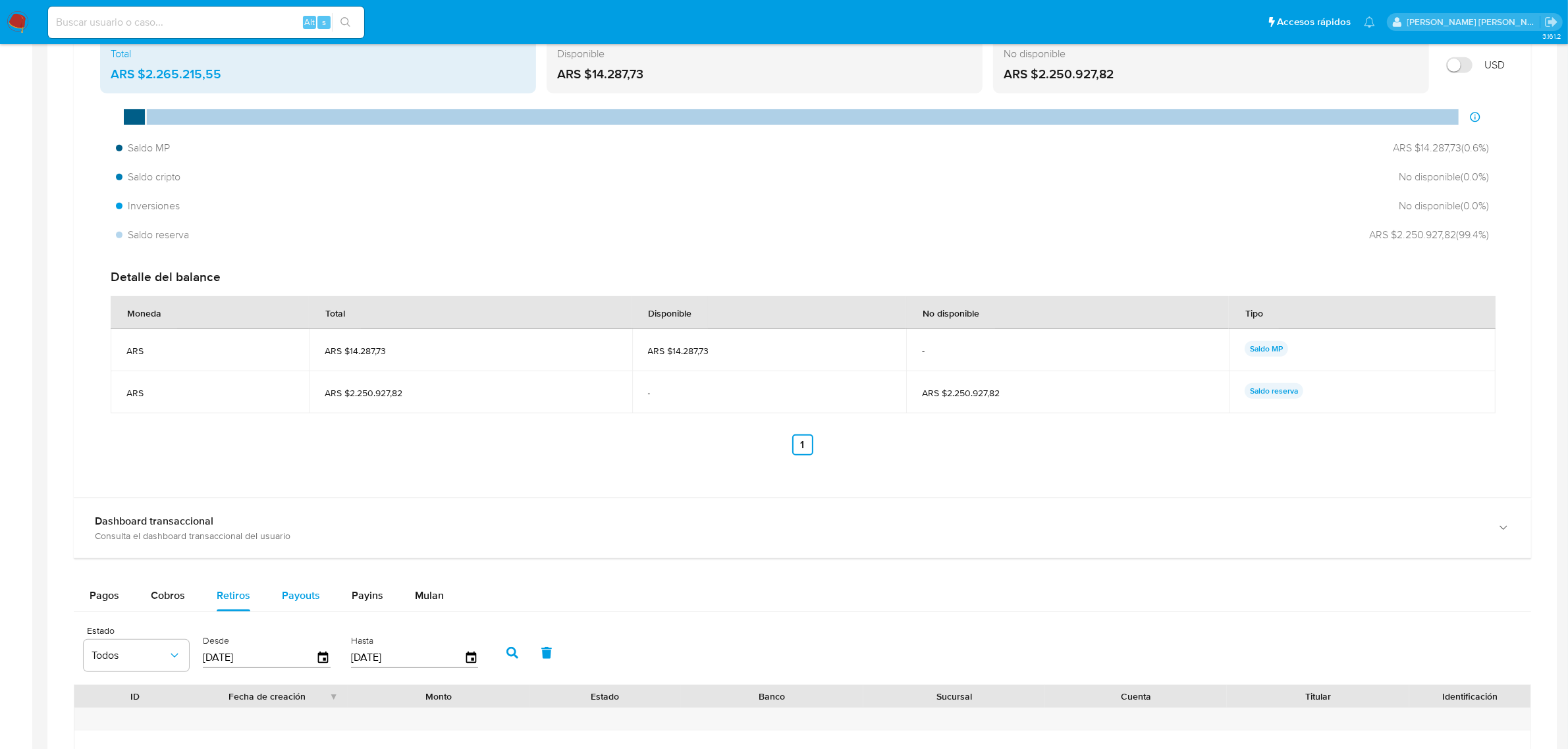
click at [278, 596] on button "Payouts" at bounding box center [301, 596] width 70 height 32
select select "10"
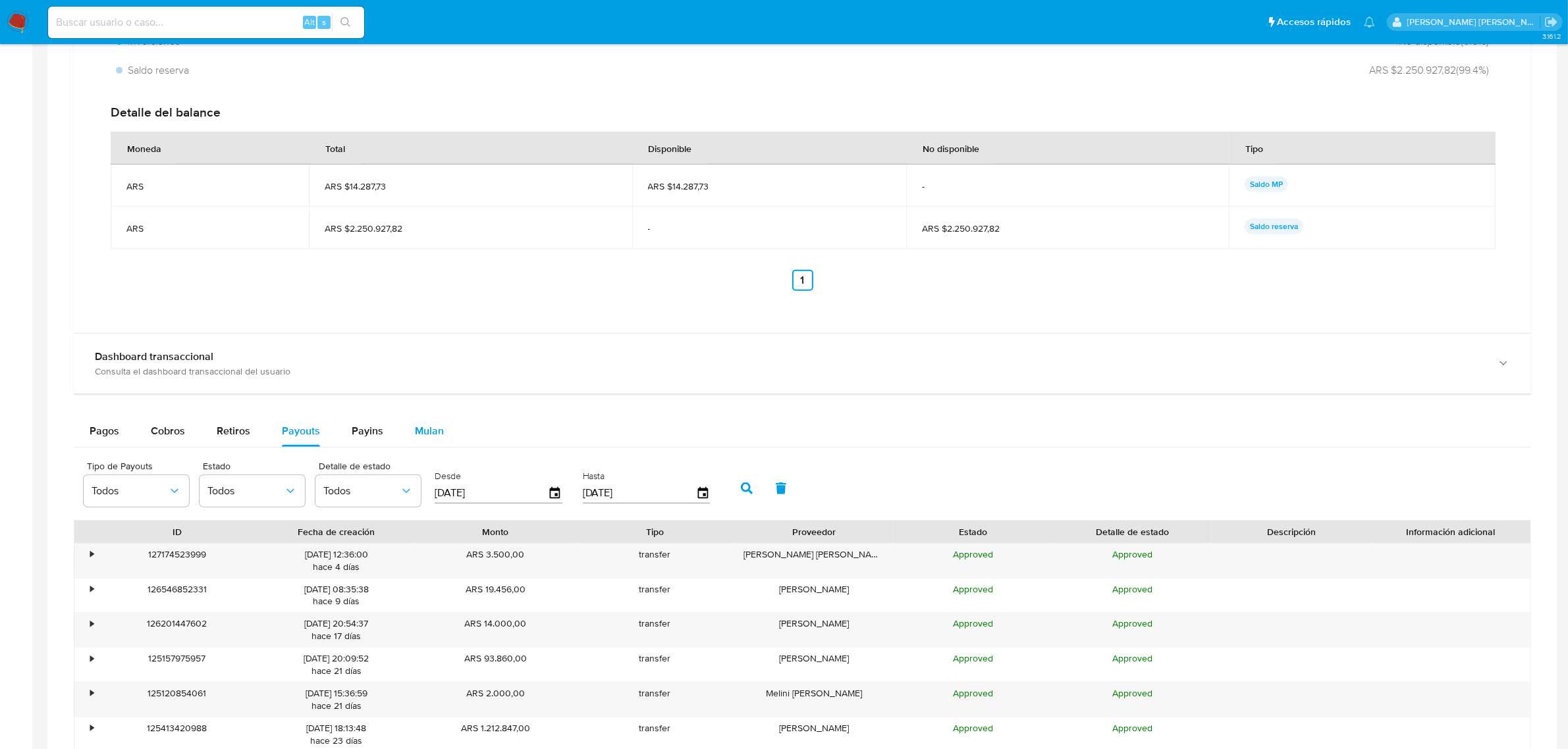
scroll to position [1069, 0]
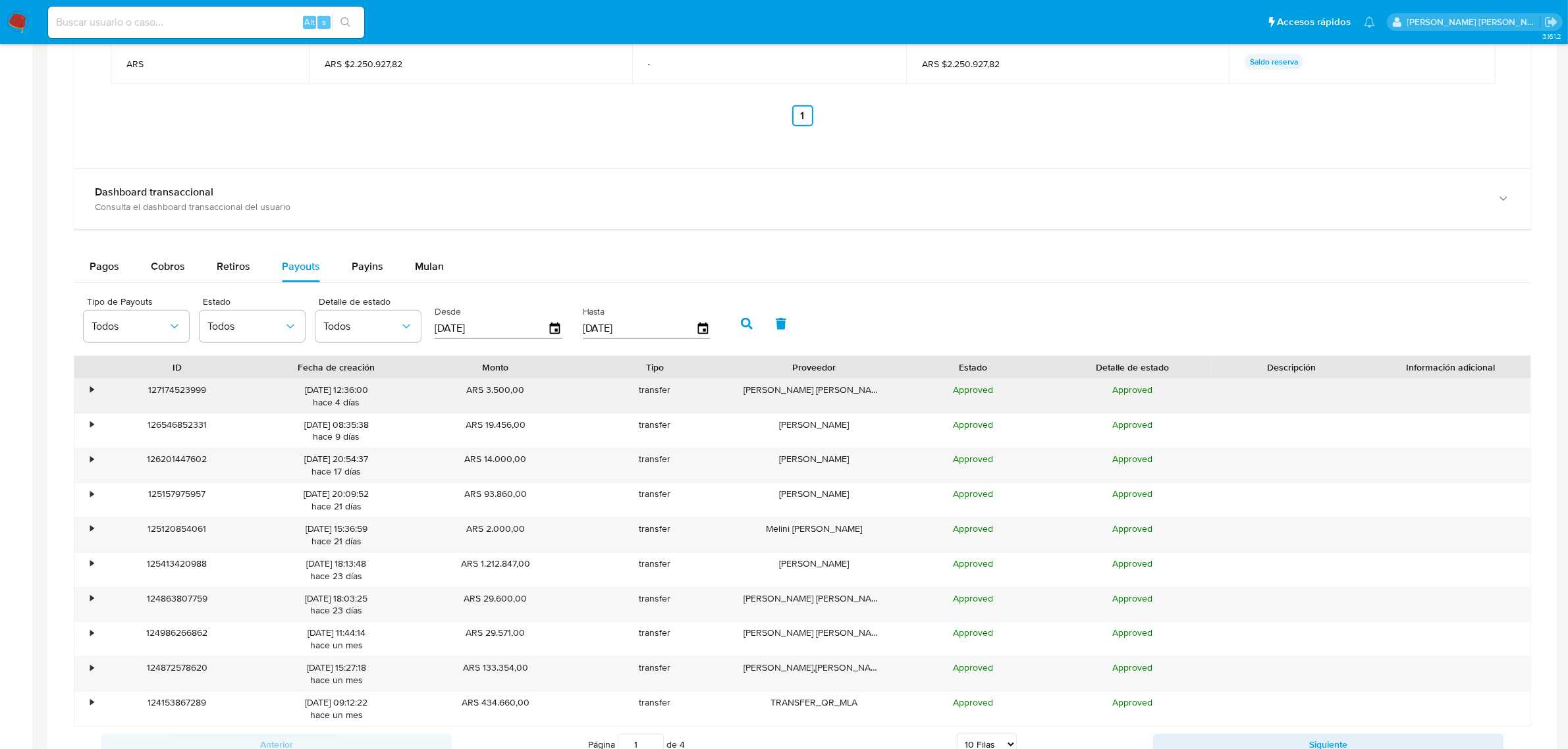
click at [88, 389] on div "•" at bounding box center [86, 396] width 23 height 34
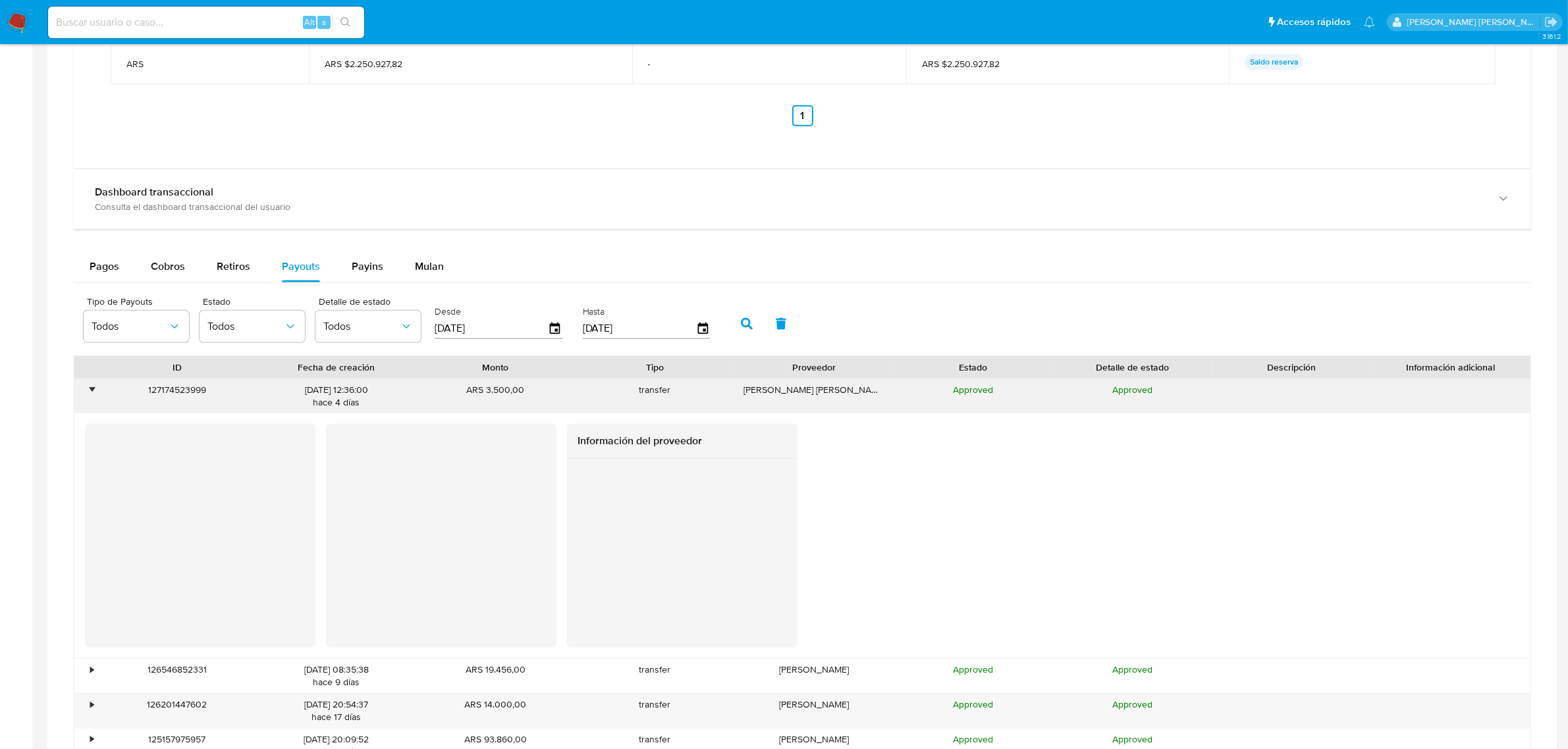
click at [90, 389] on div "•" at bounding box center [92, 390] width 4 height 12
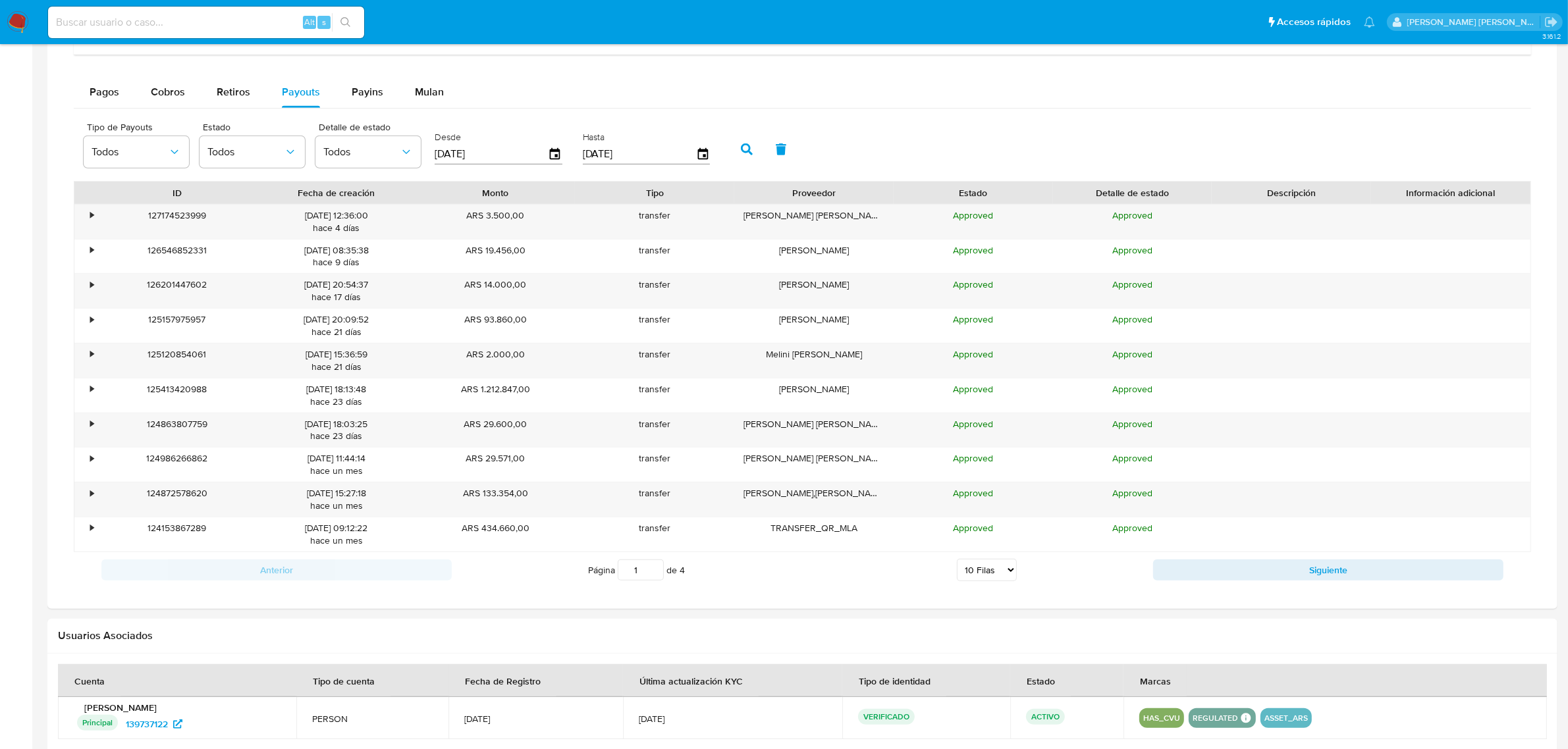
scroll to position [1106, 0]
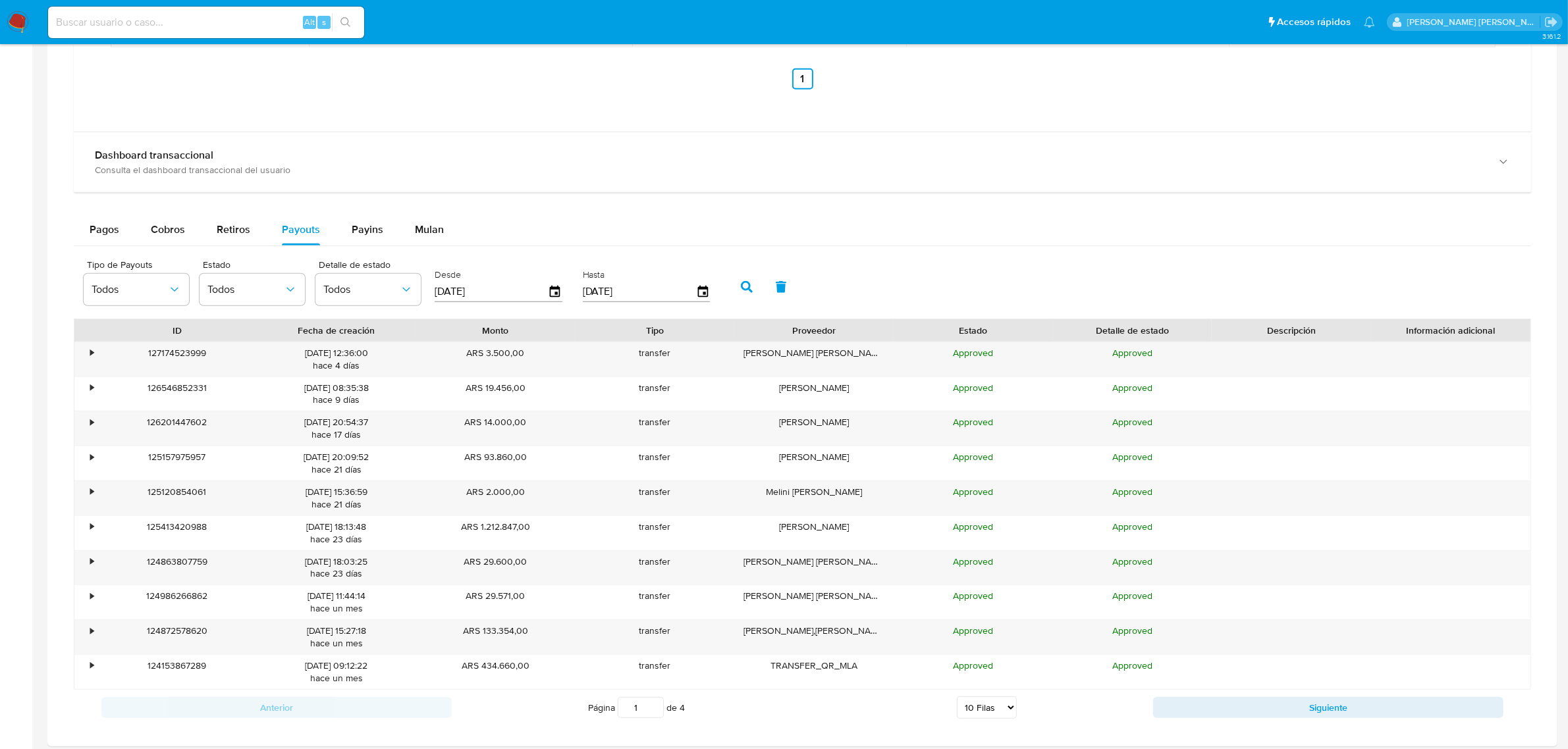
click at [1114, 290] on div "Tipo de Payouts Todos Estado Todos Detalle de estado Todos Desde 04/07/2025 Has…" at bounding box center [802, 285] width 1458 height 66
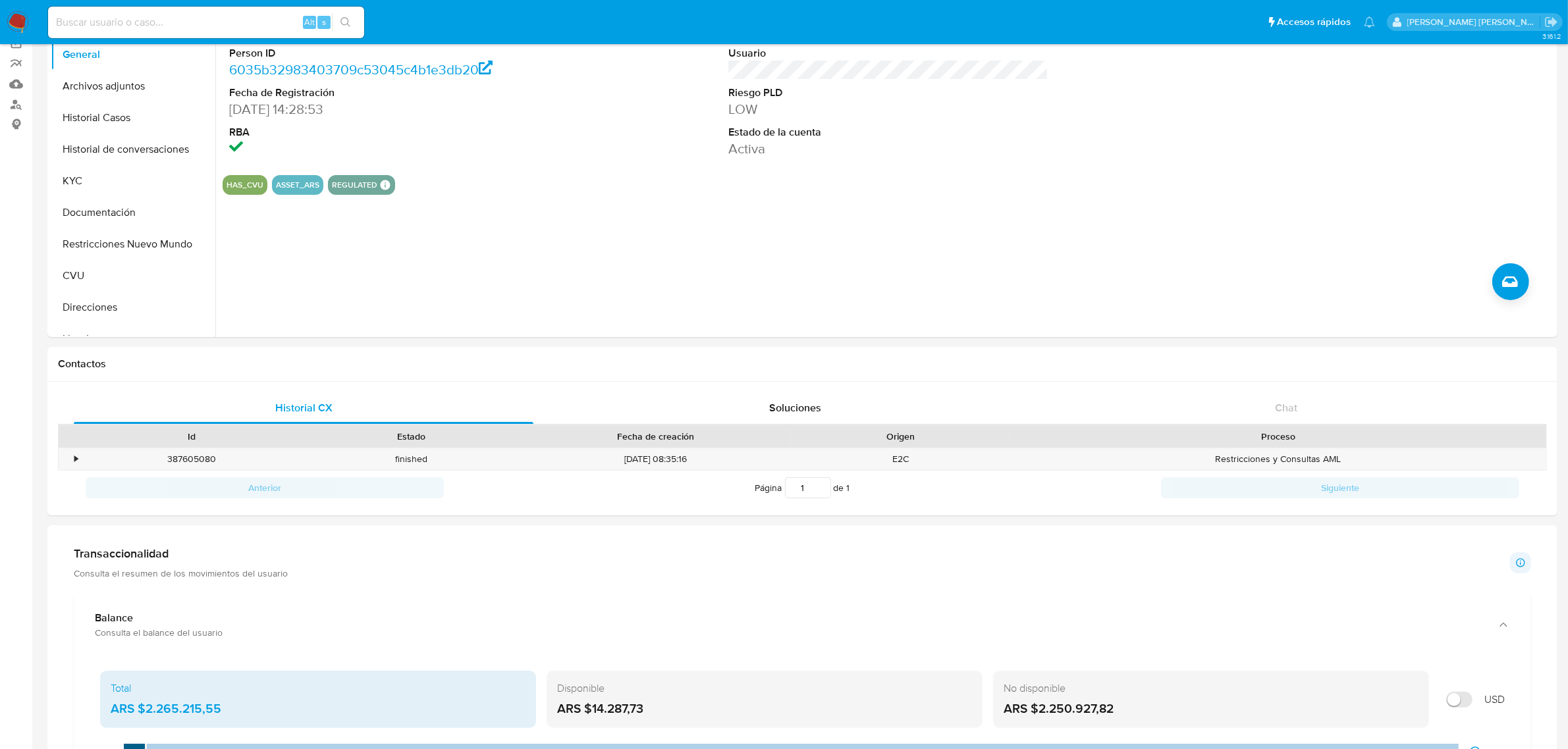
scroll to position [0, 0]
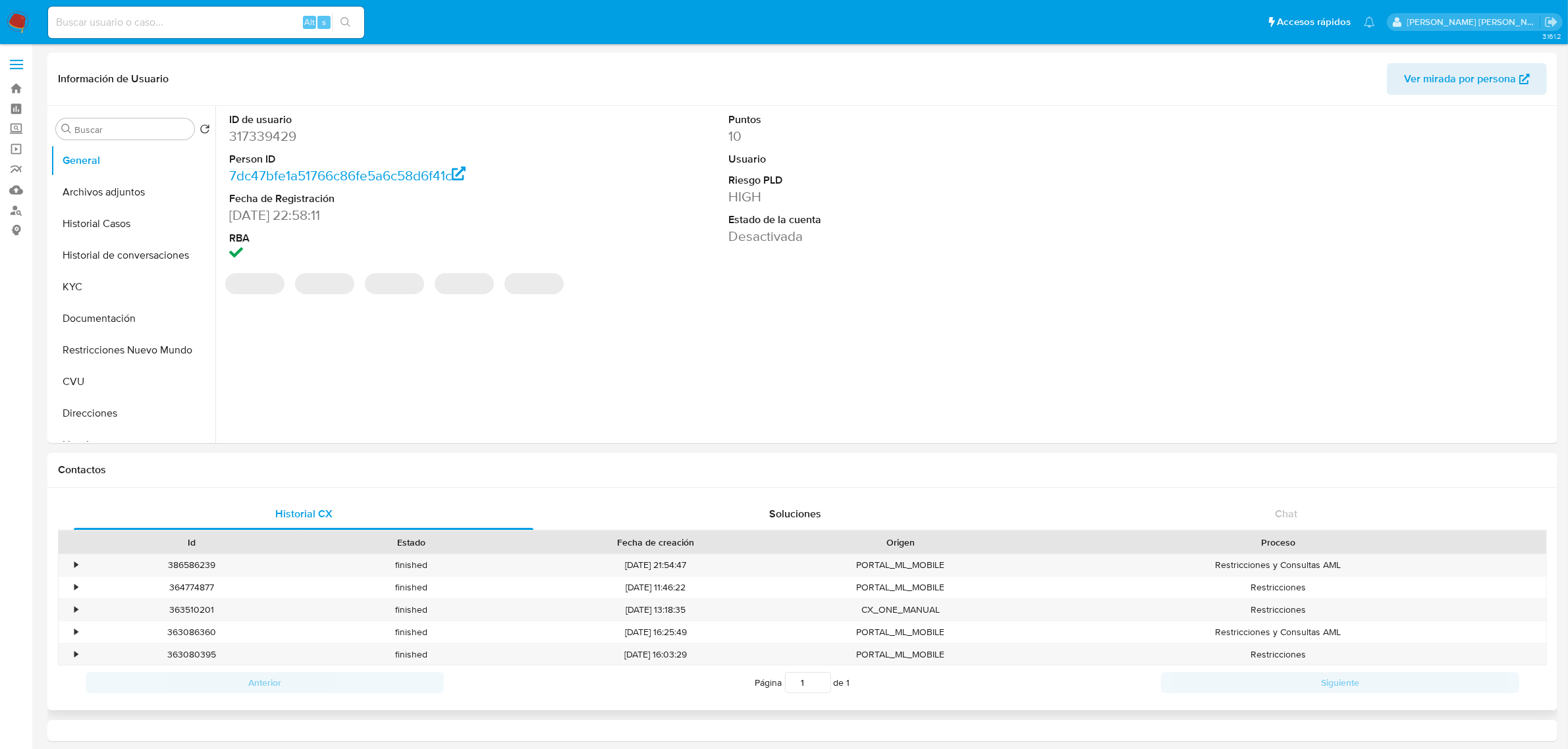
select select "10"
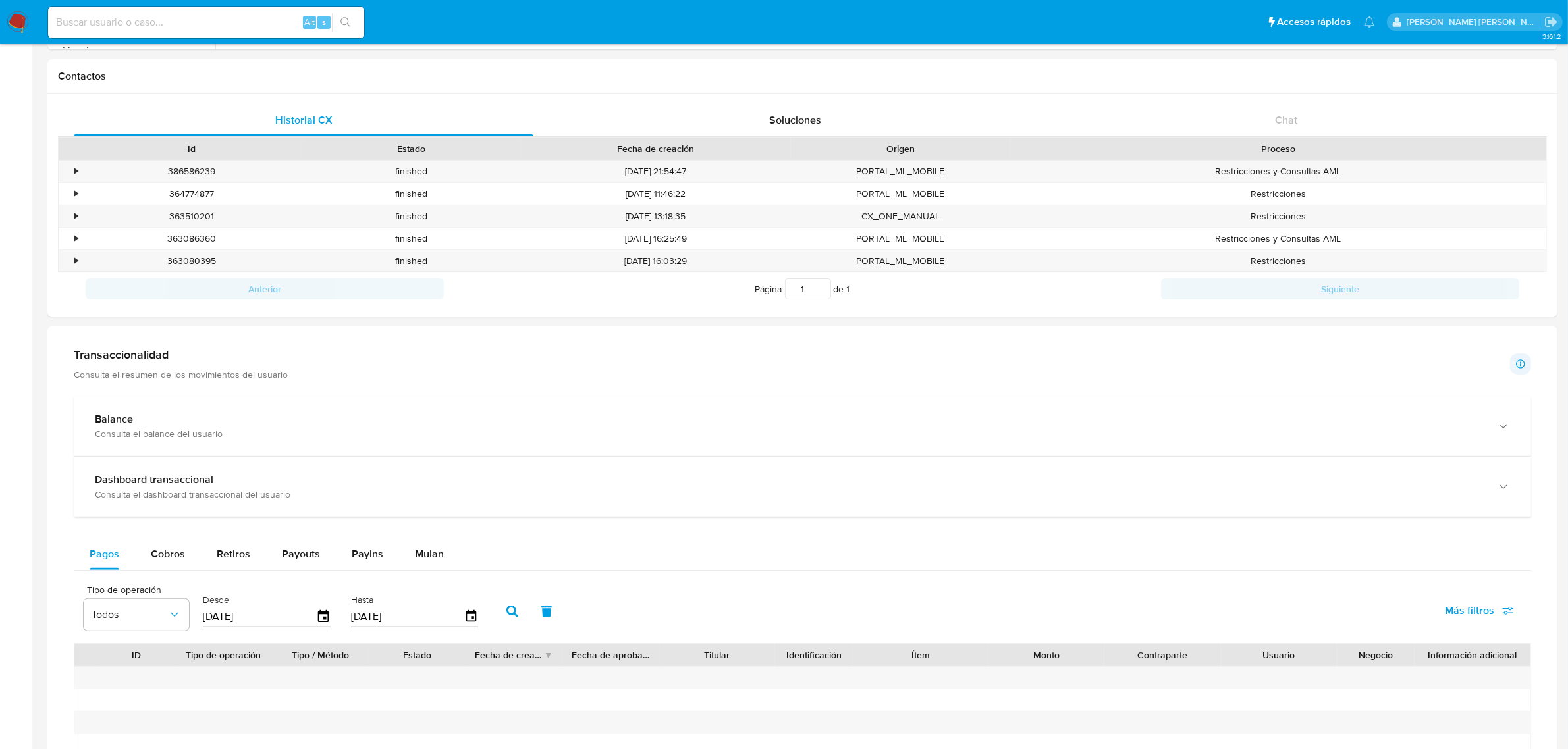
scroll to position [411, 0]
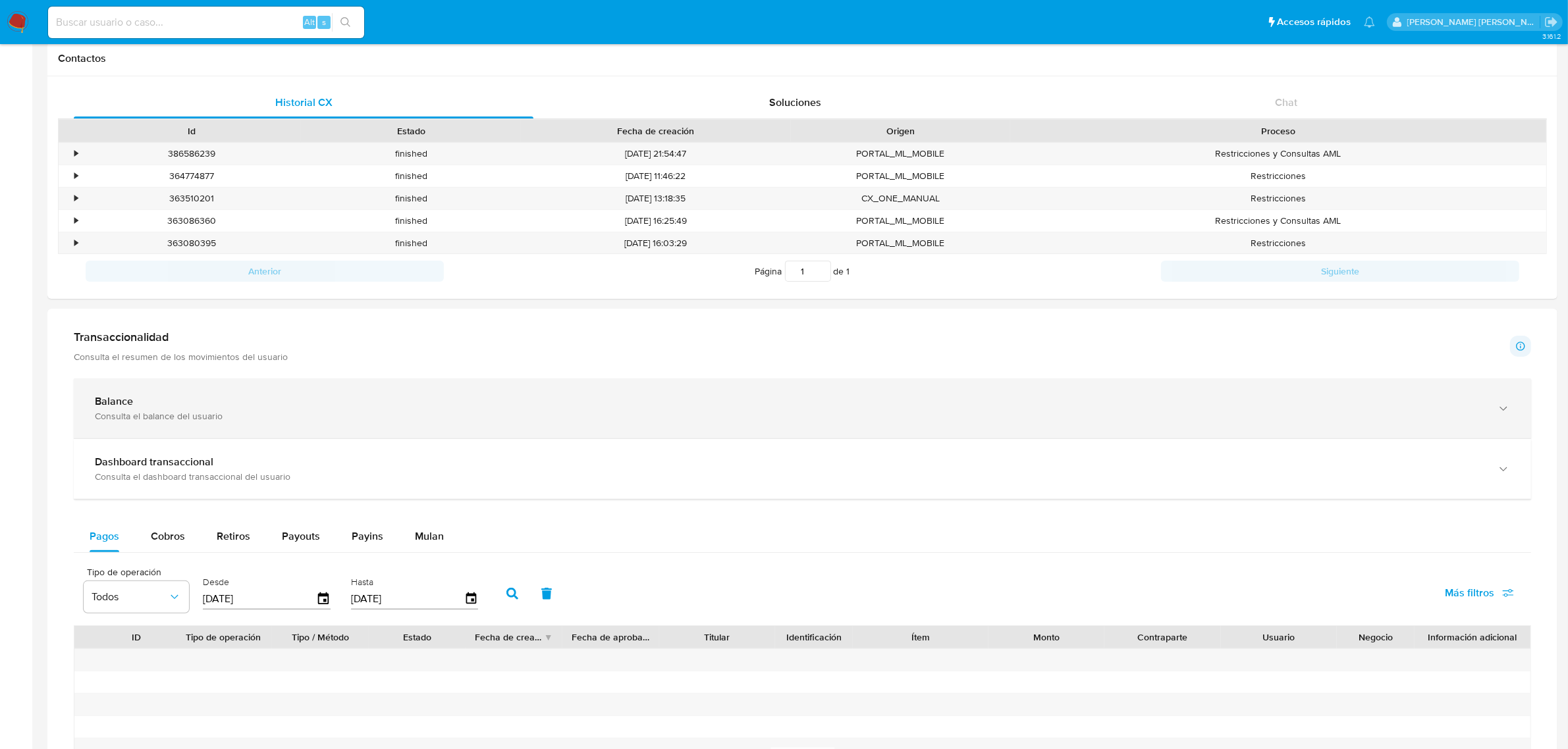
click at [1520, 415] on div "Balance Consulta el balance del usuario" at bounding box center [802, 408] width 1458 height 60
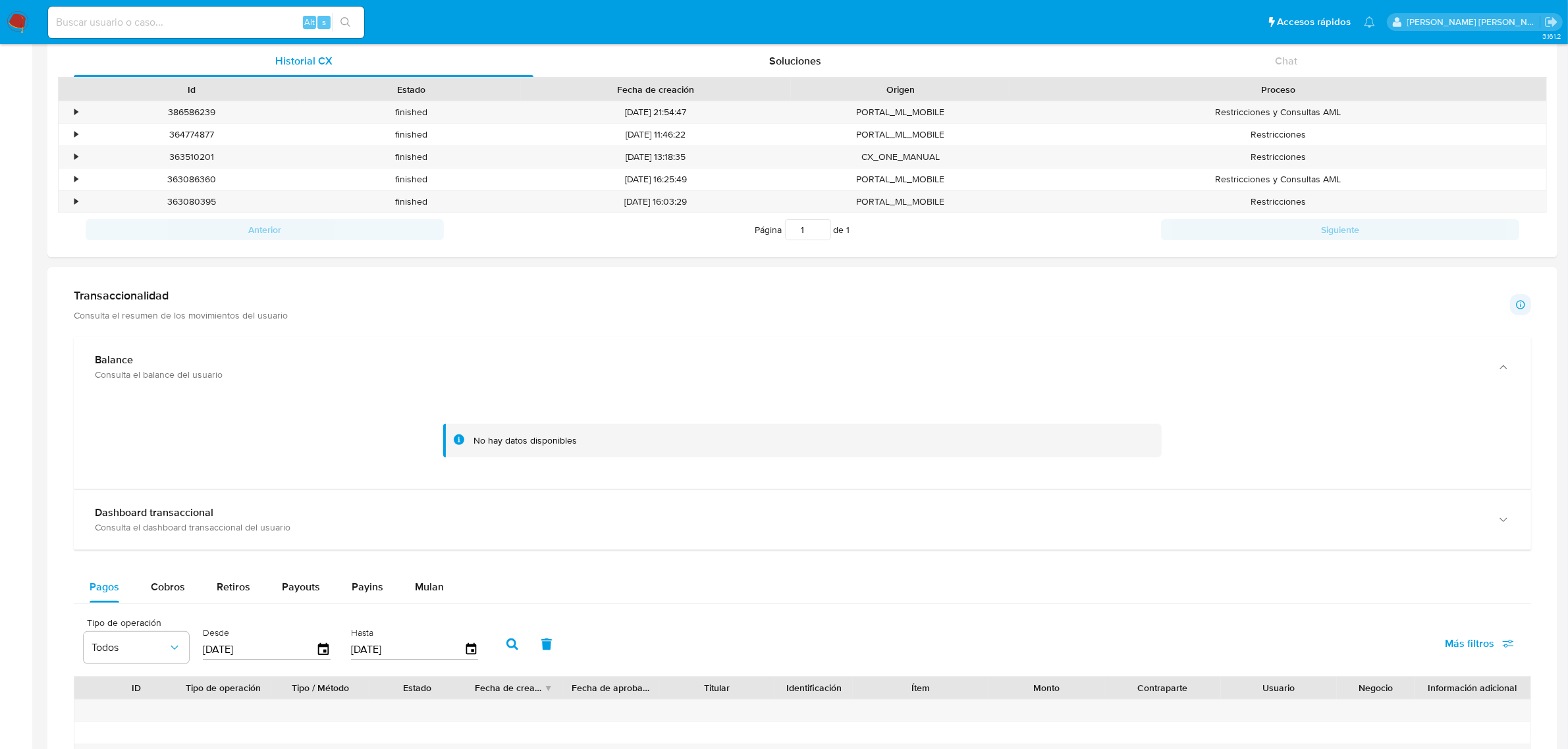
scroll to position [494, 0]
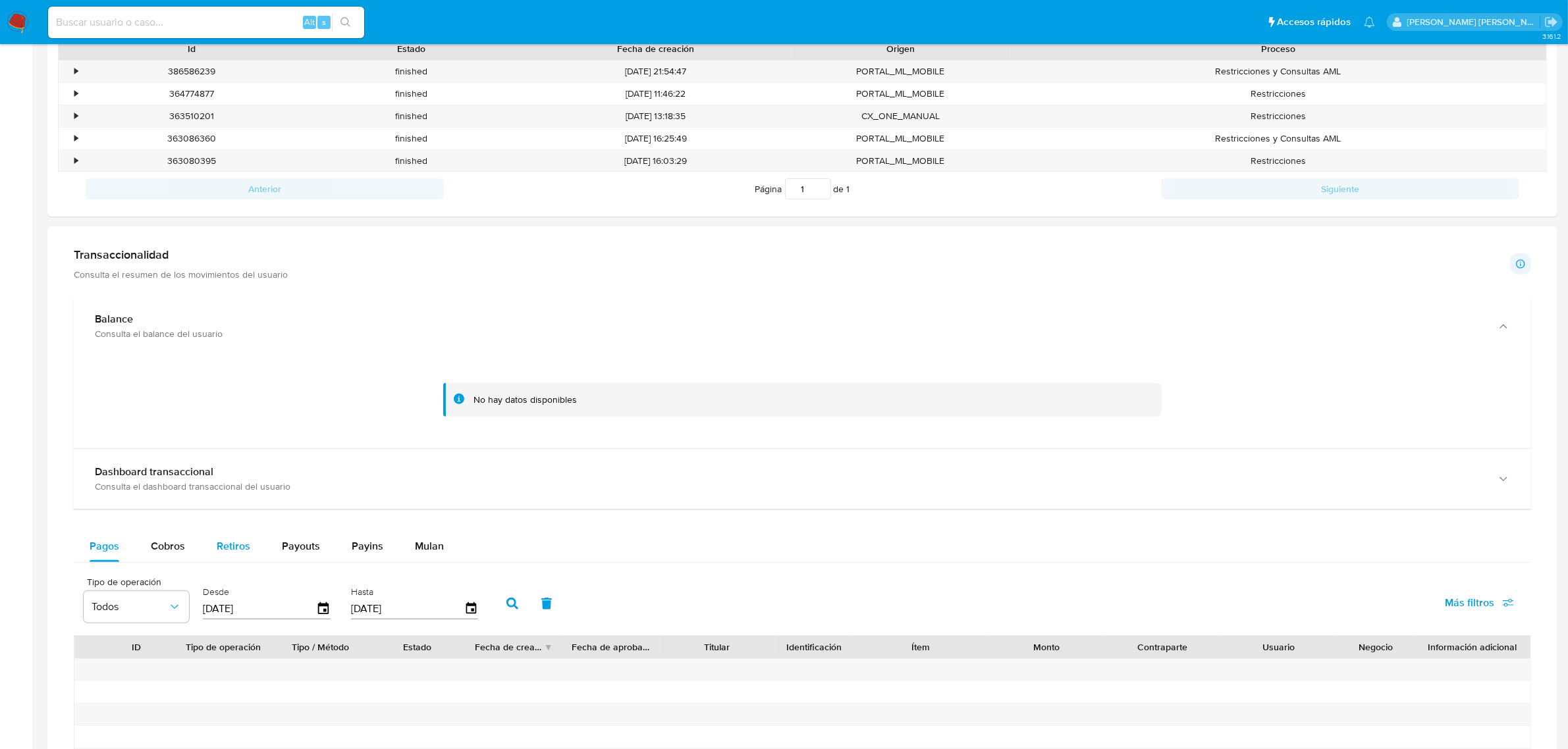
click at [236, 543] on span "Retiros" at bounding box center [233, 545] width 33 height 15
select select "10"
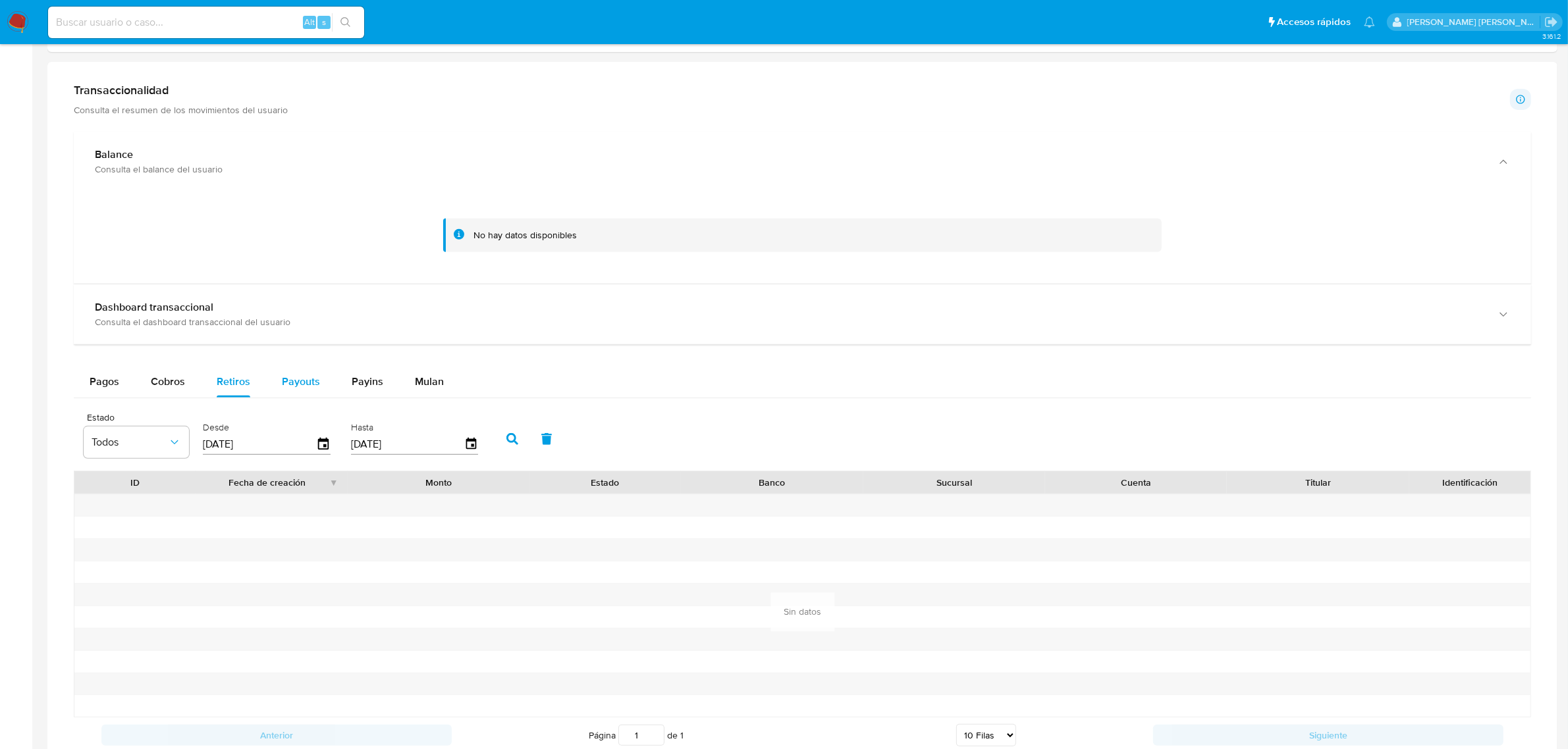
click at [294, 382] on span "Payouts" at bounding box center [301, 381] width 39 height 15
select select "10"
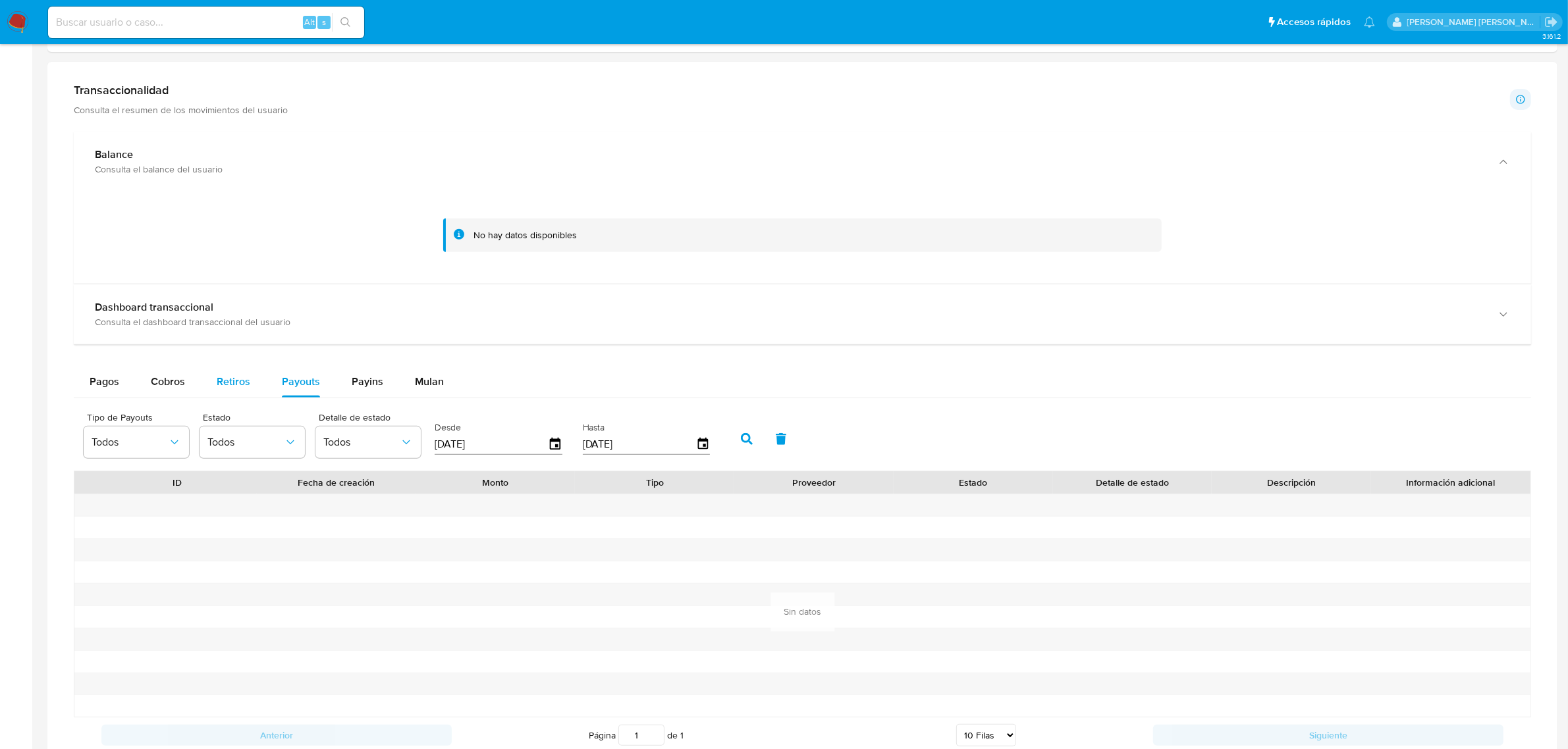
click at [232, 389] on span "Retiros" at bounding box center [233, 381] width 33 height 15
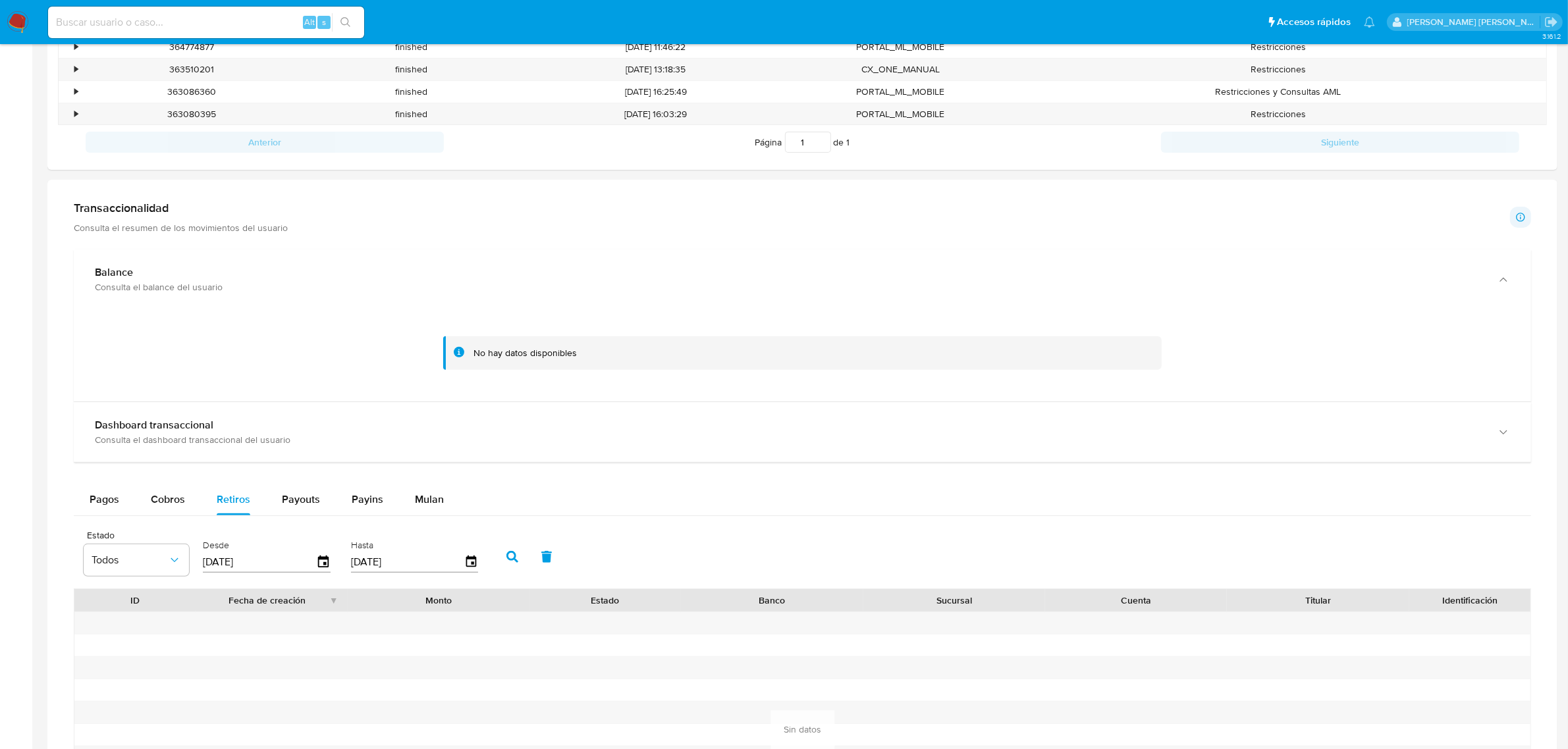
scroll to position [494, 0]
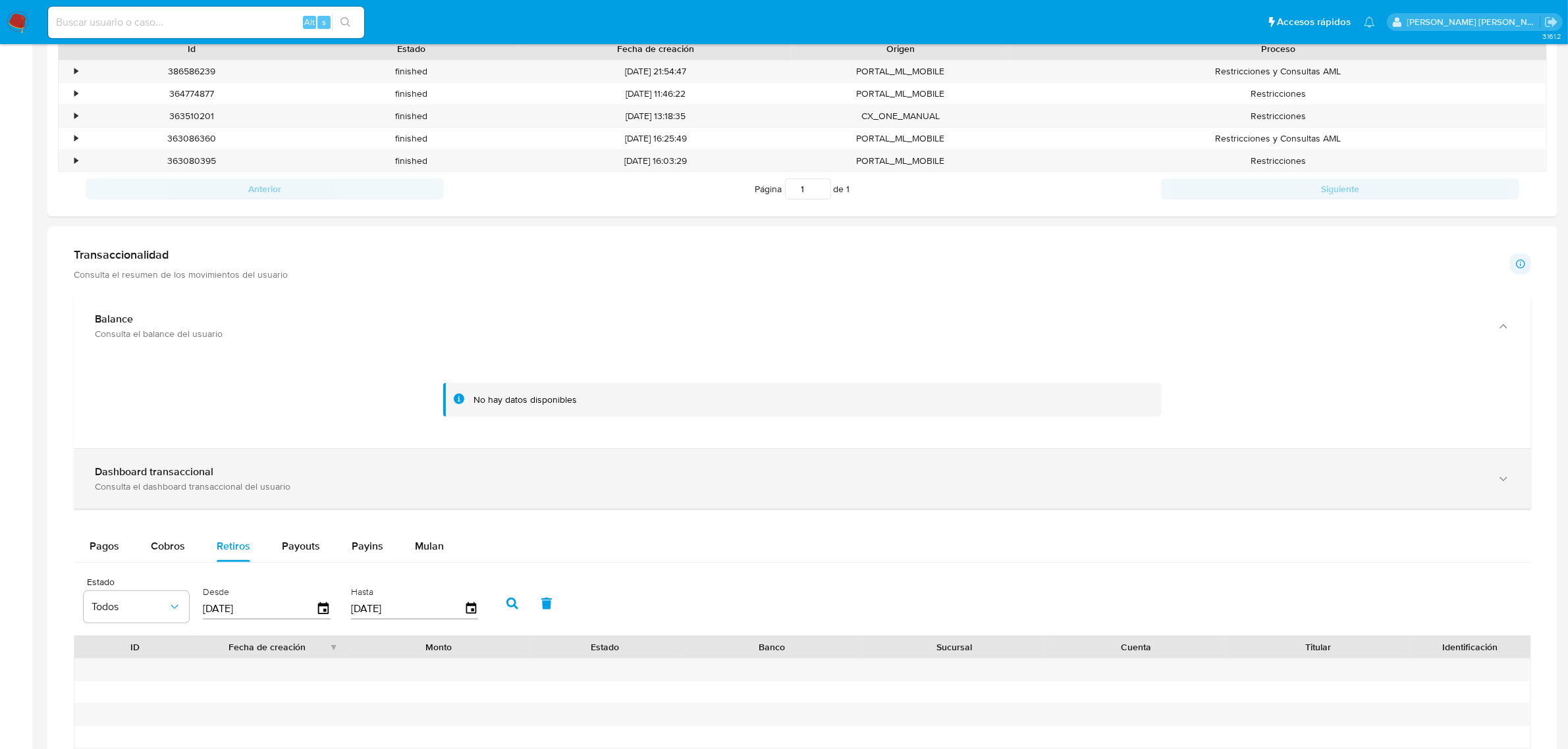
click at [561, 484] on div "Consulta el dashboard transaccional del usuario" at bounding box center [789, 486] width 1389 height 12
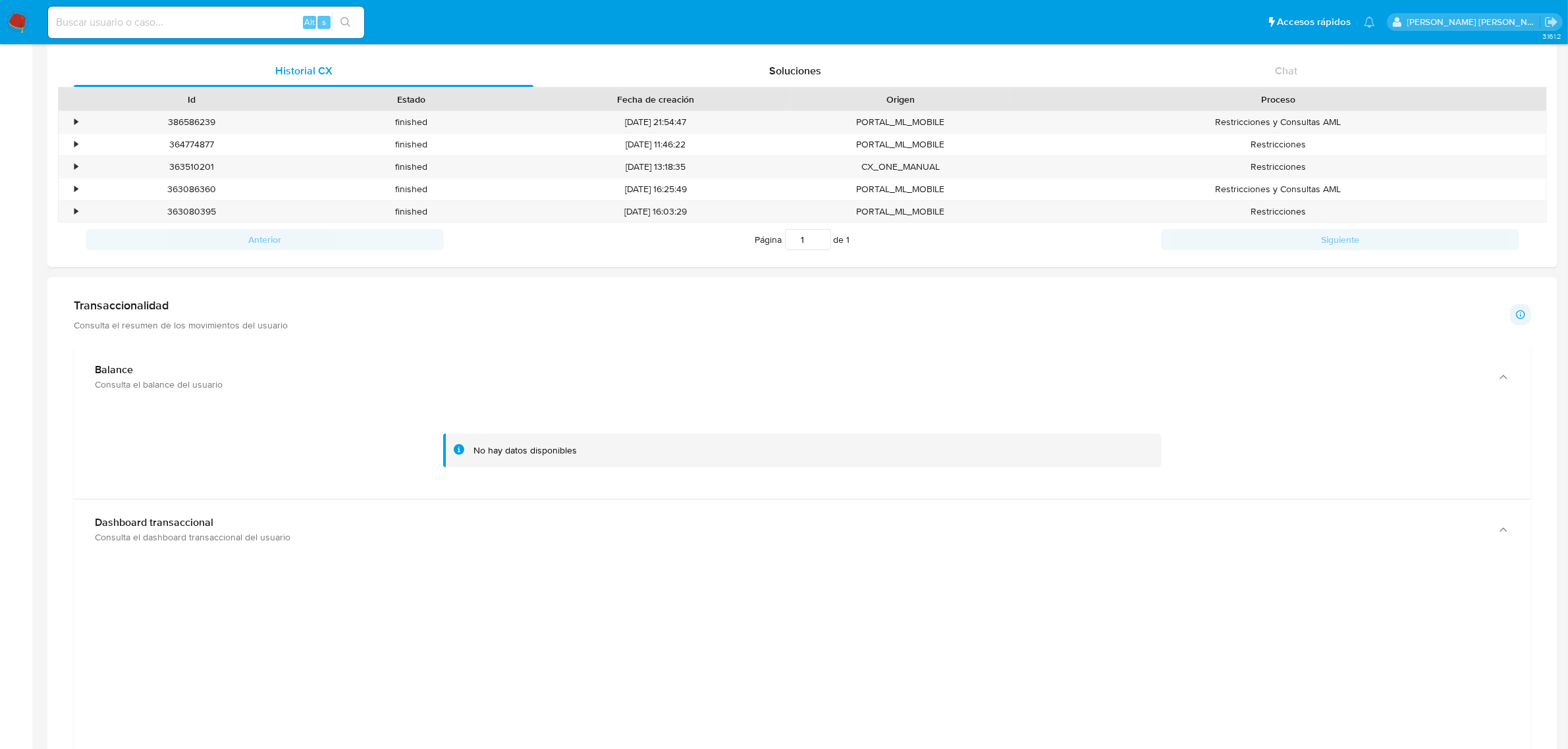
scroll to position [196, 0]
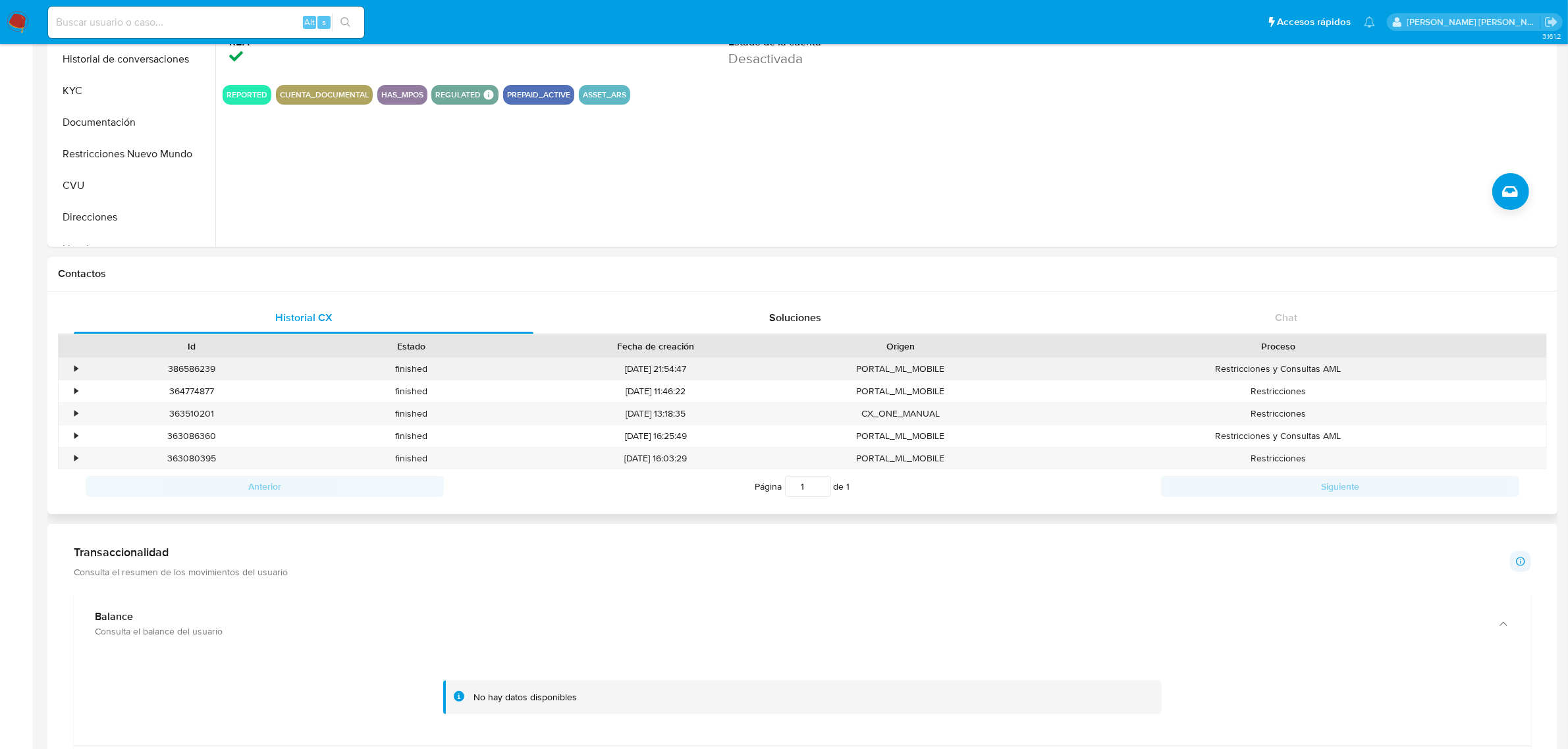
click at [211, 368] on div "386586239" at bounding box center [191, 368] width 219 height 22
copy div "386586239"
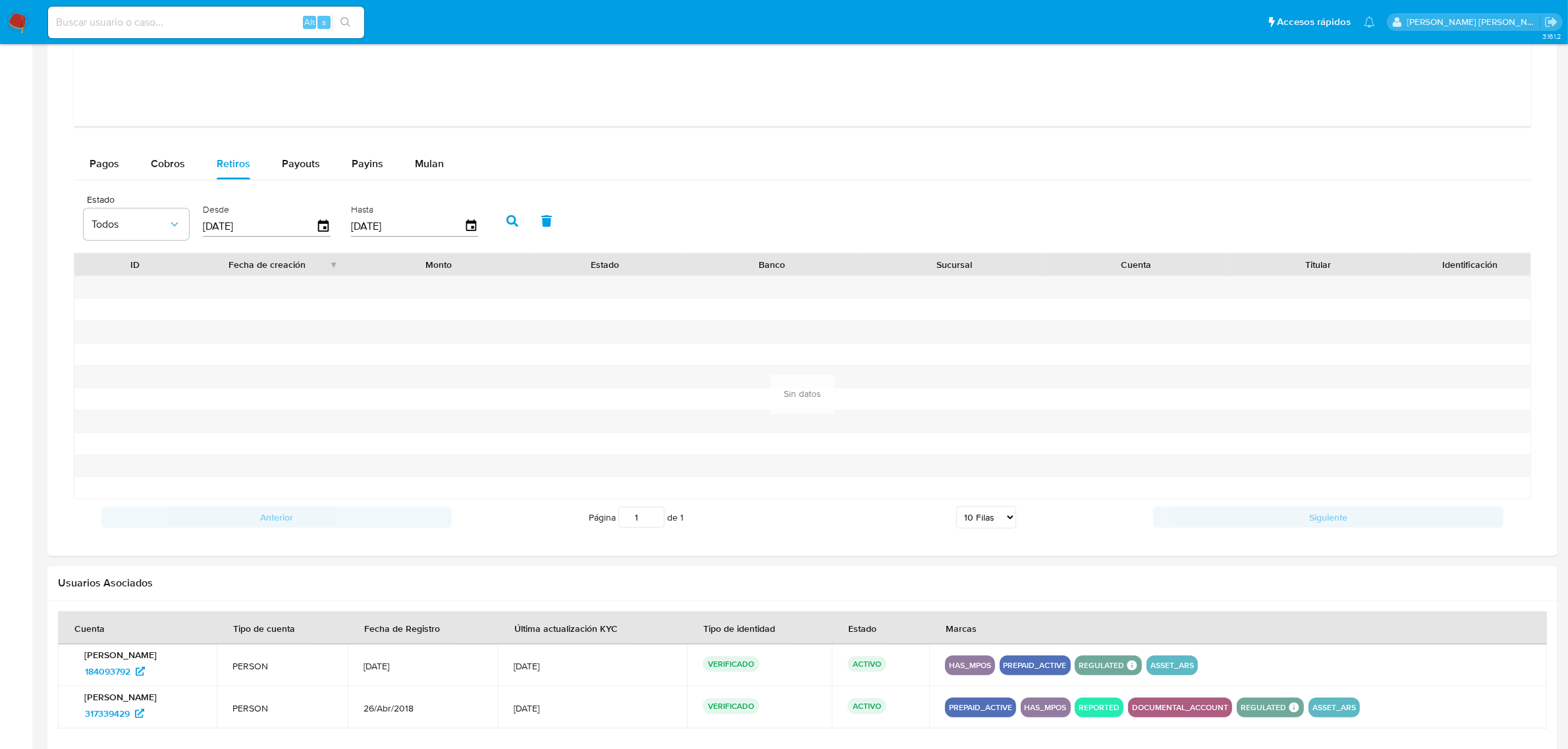
scroll to position [1595, 0]
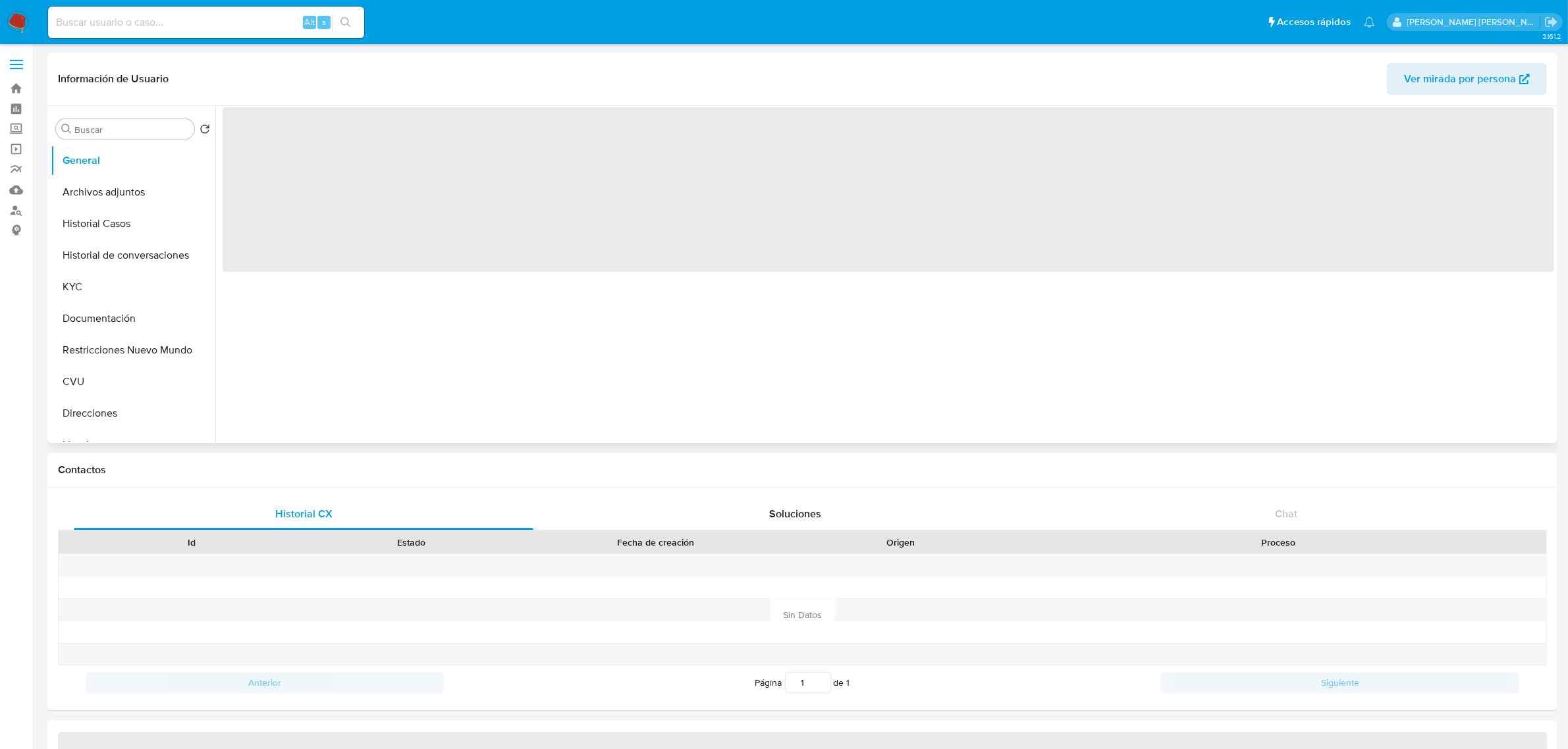
select select "10"
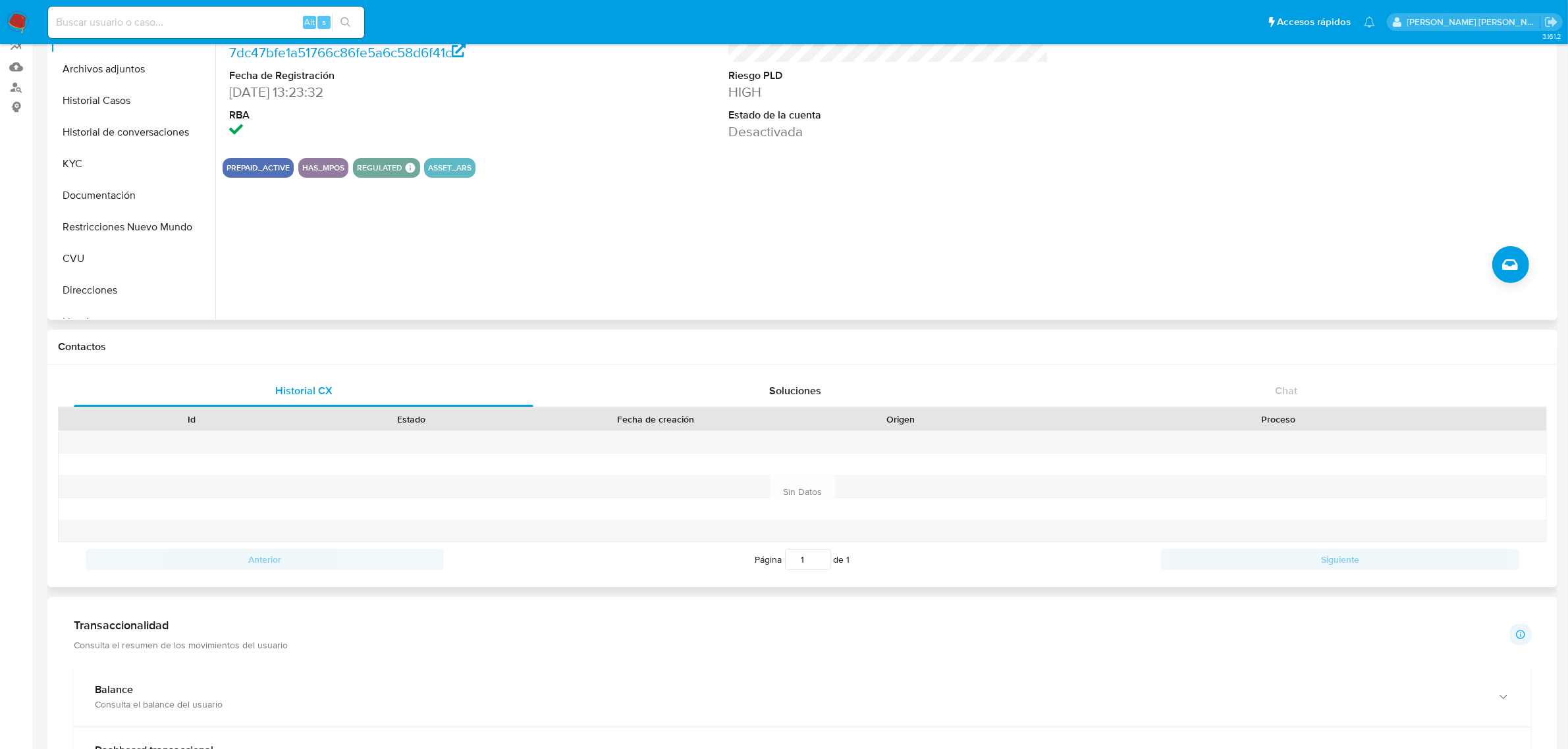
scroll to position [329, 0]
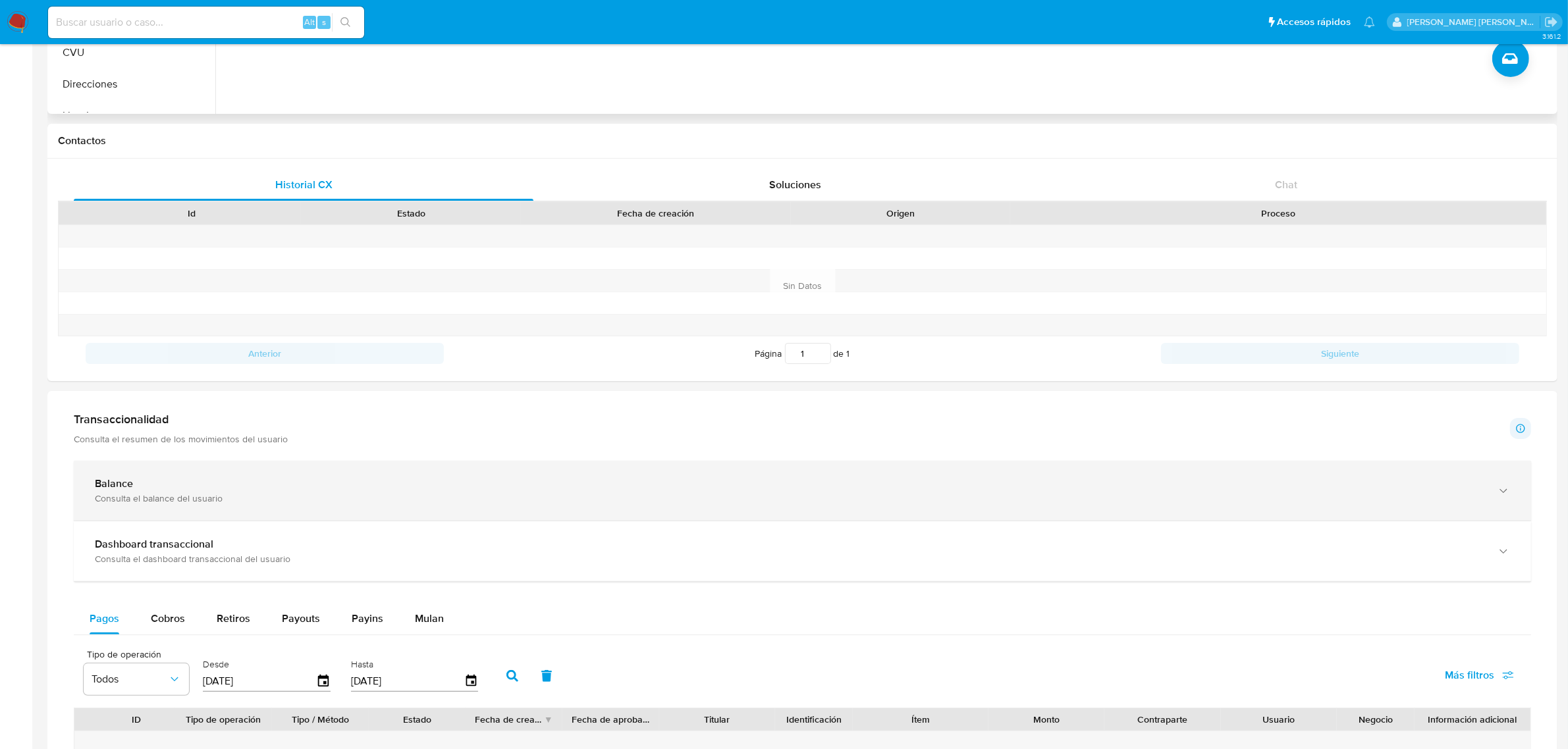
click at [1508, 500] on div "button" at bounding box center [1502, 490] width 16 height 27
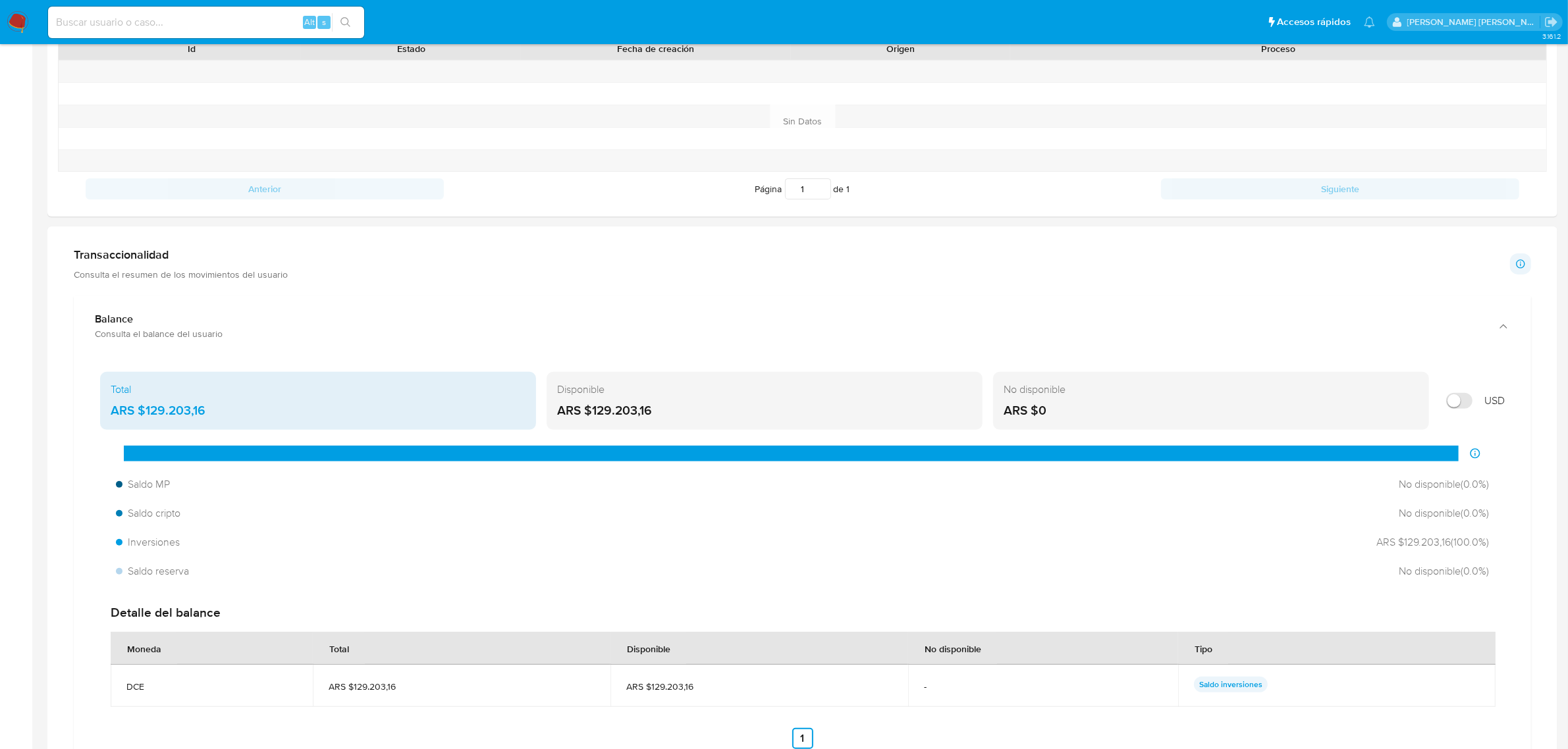
scroll to position [576, 0]
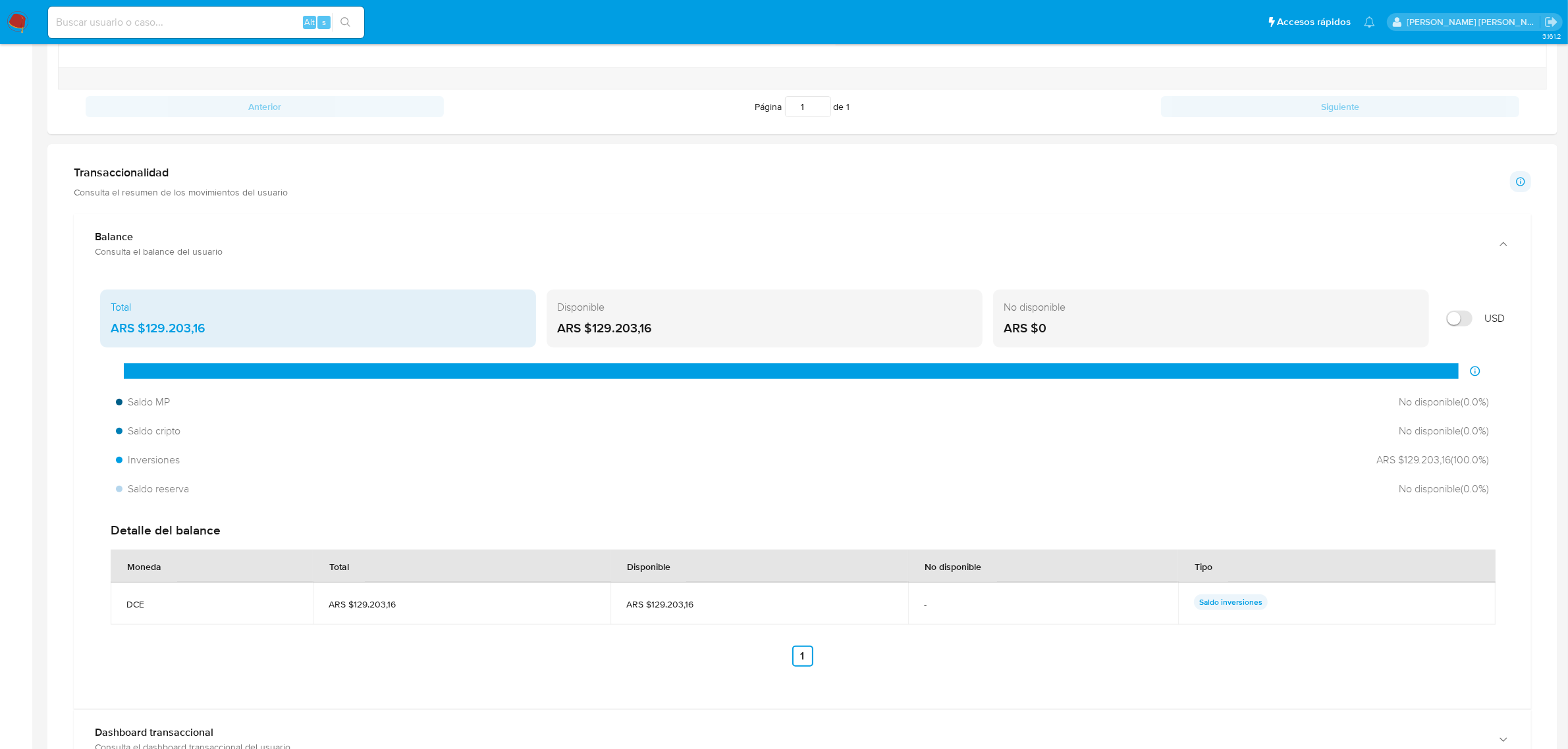
click at [1233, 606] on p "Saldo inversiones" at bounding box center [1231, 602] width 74 height 16
drag, startPoint x: 447, startPoint y: 600, endPoint x: 1338, endPoint y: 596, distance: 891.0
click at [1338, 596] on tr "DCE ARS $129.203,16 ARS $129.203,16 - Saldo inversiones" at bounding box center [803, 604] width 1385 height 42
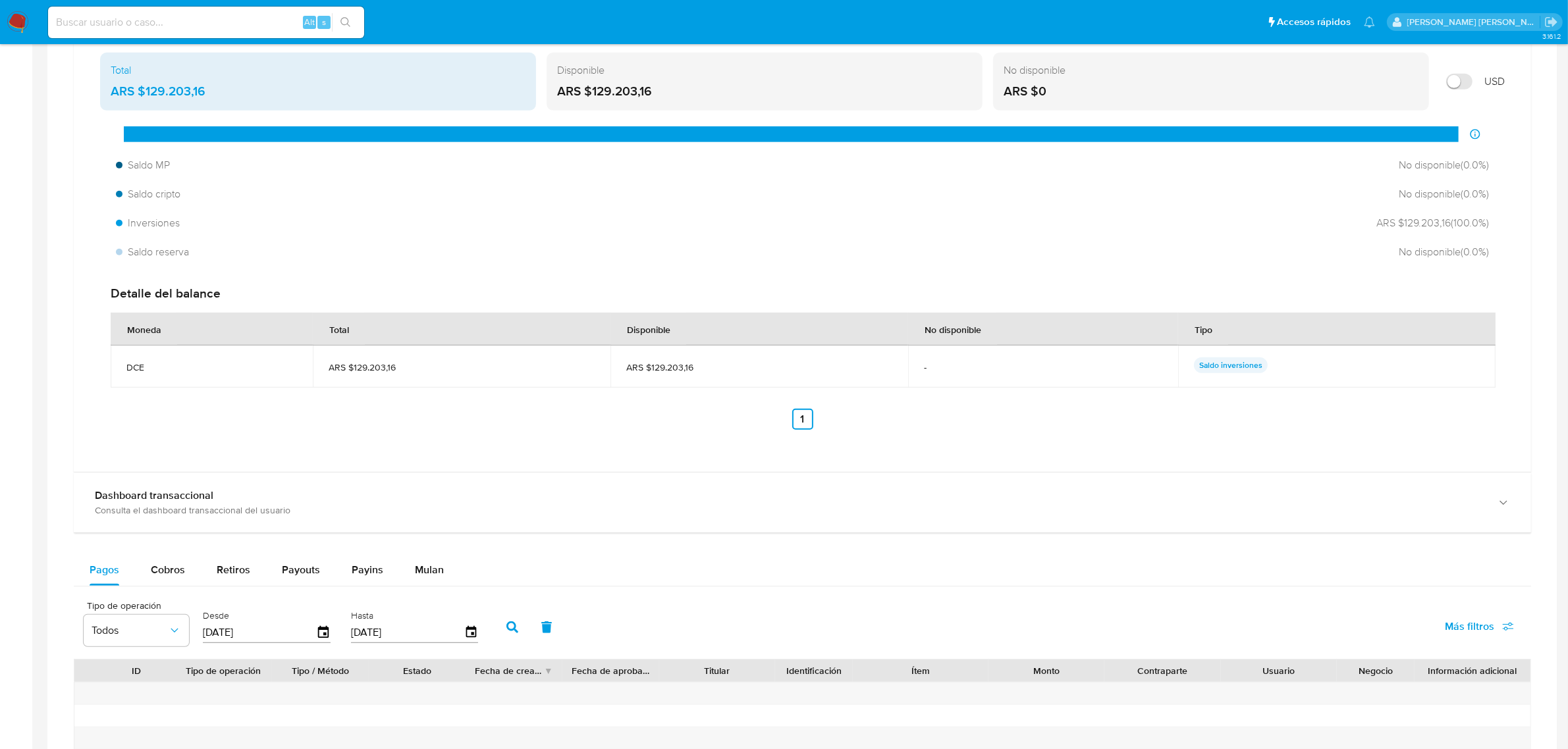
scroll to position [822, 0]
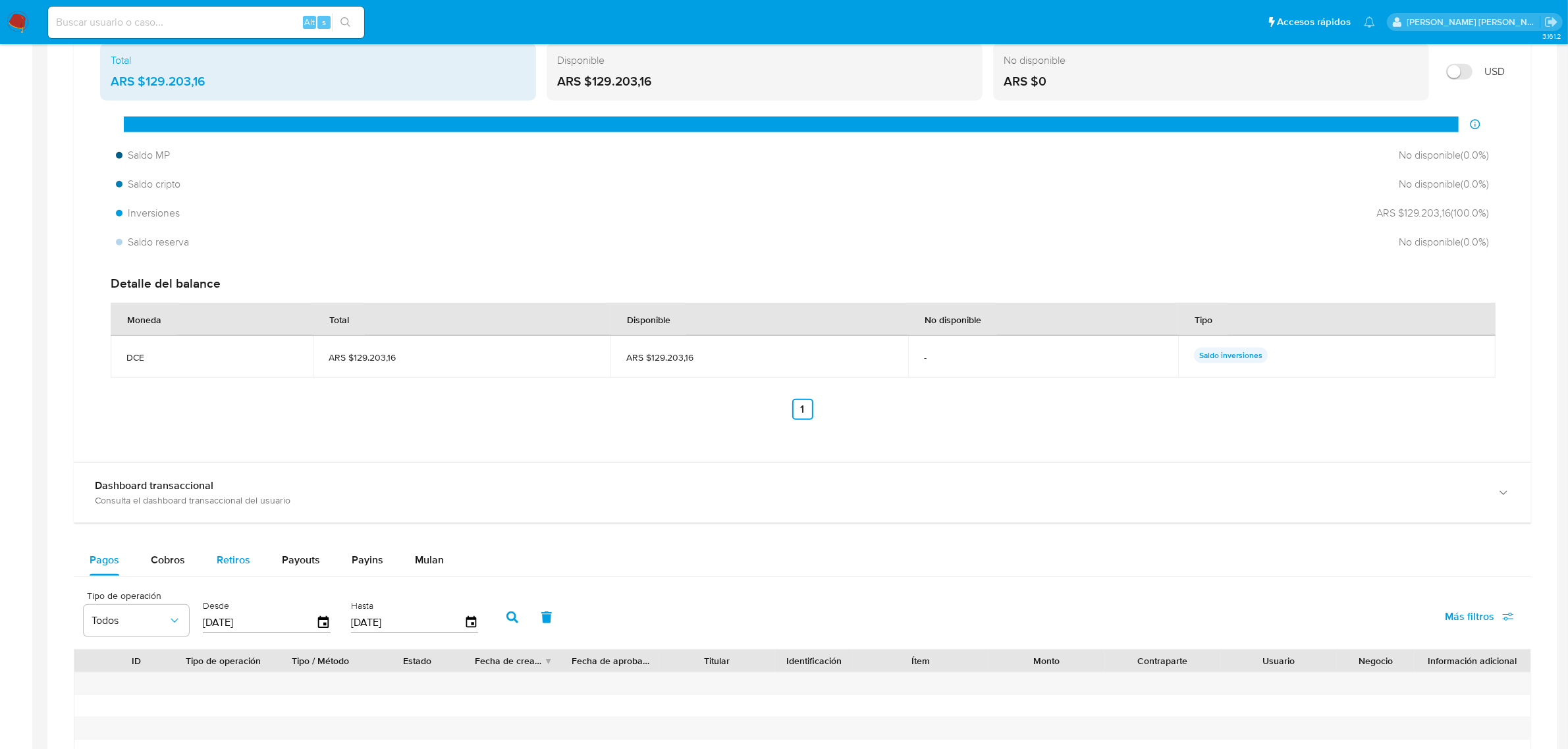
click at [244, 567] on span "Retiros" at bounding box center [233, 559] width 33 height 15
select select "10"
click at [307, 562] on span "Payouts" at bounding box center [301, 559] width 39 height 15
select select "10"
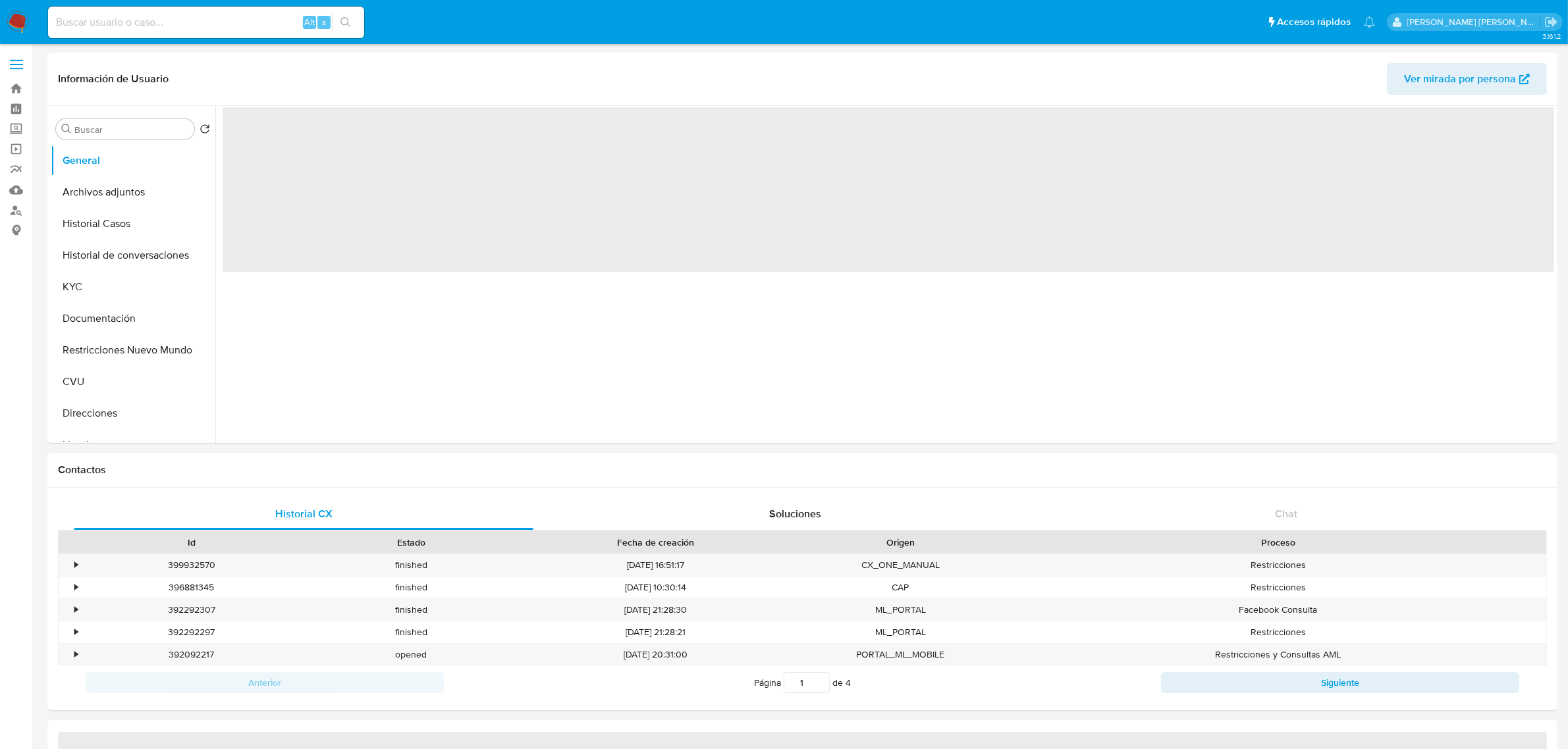
select select "10"
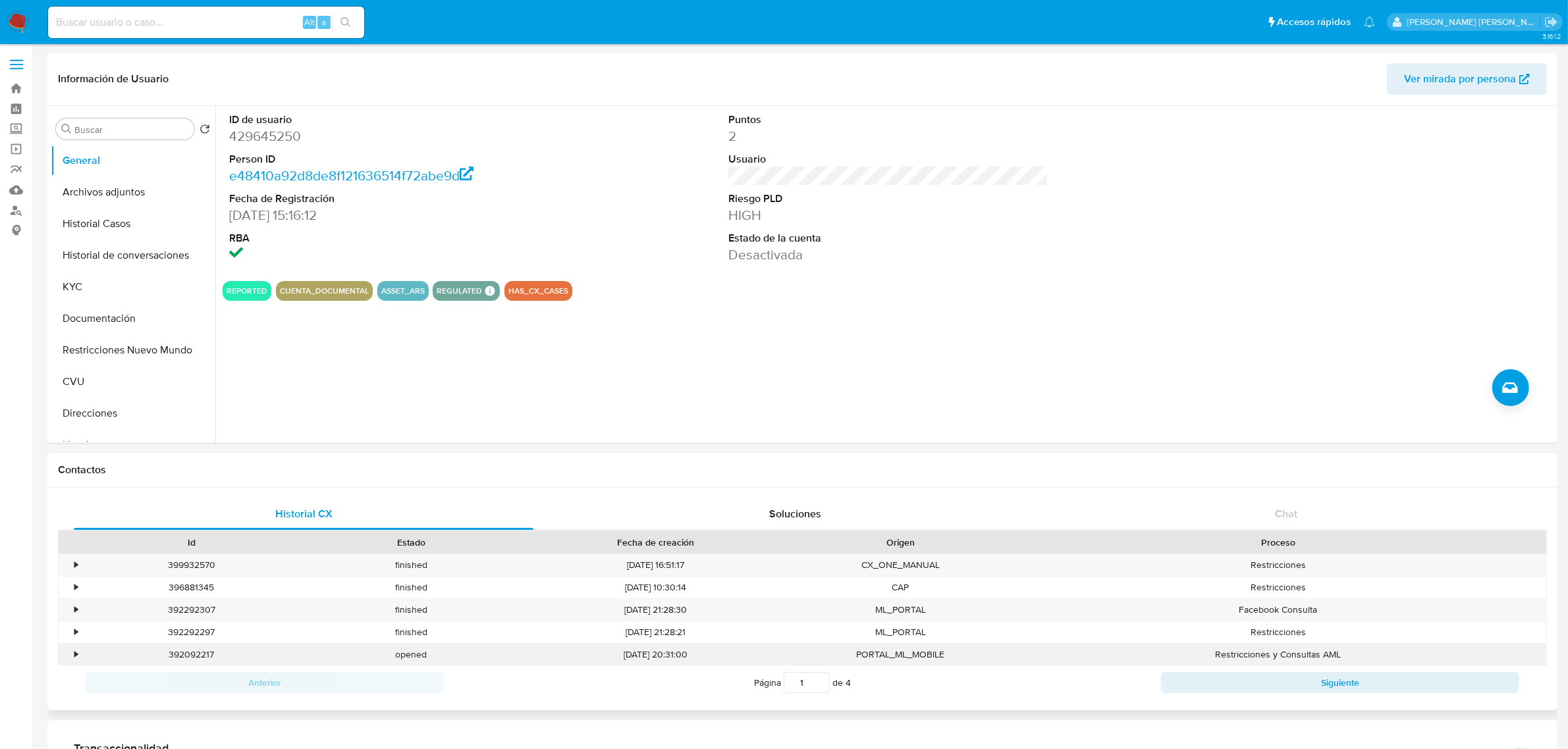
click at [199, 649] on div "392092217" at bounding box center [191, 654] width 219 height 22
copy div "392092217"
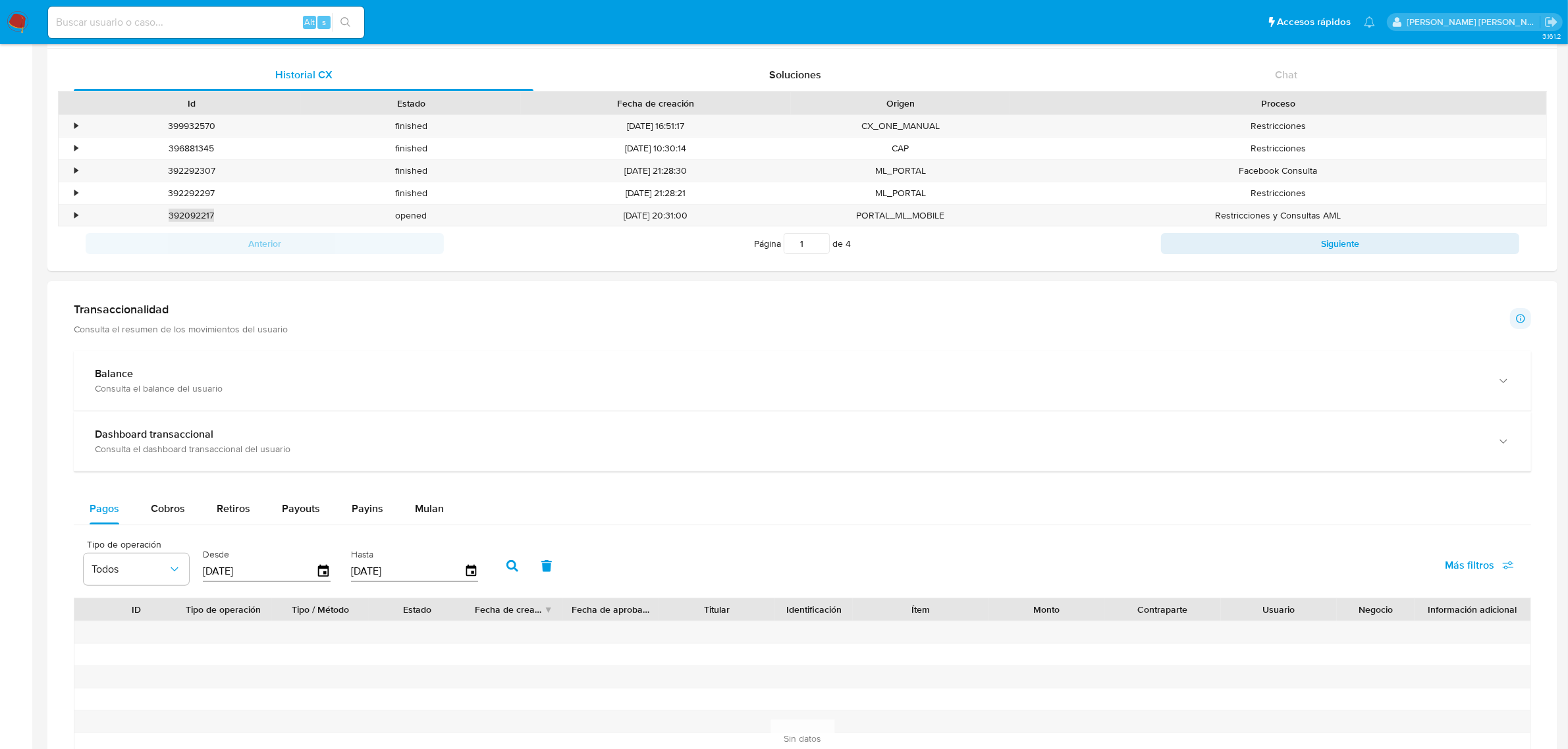
scroll to position [494, 0]
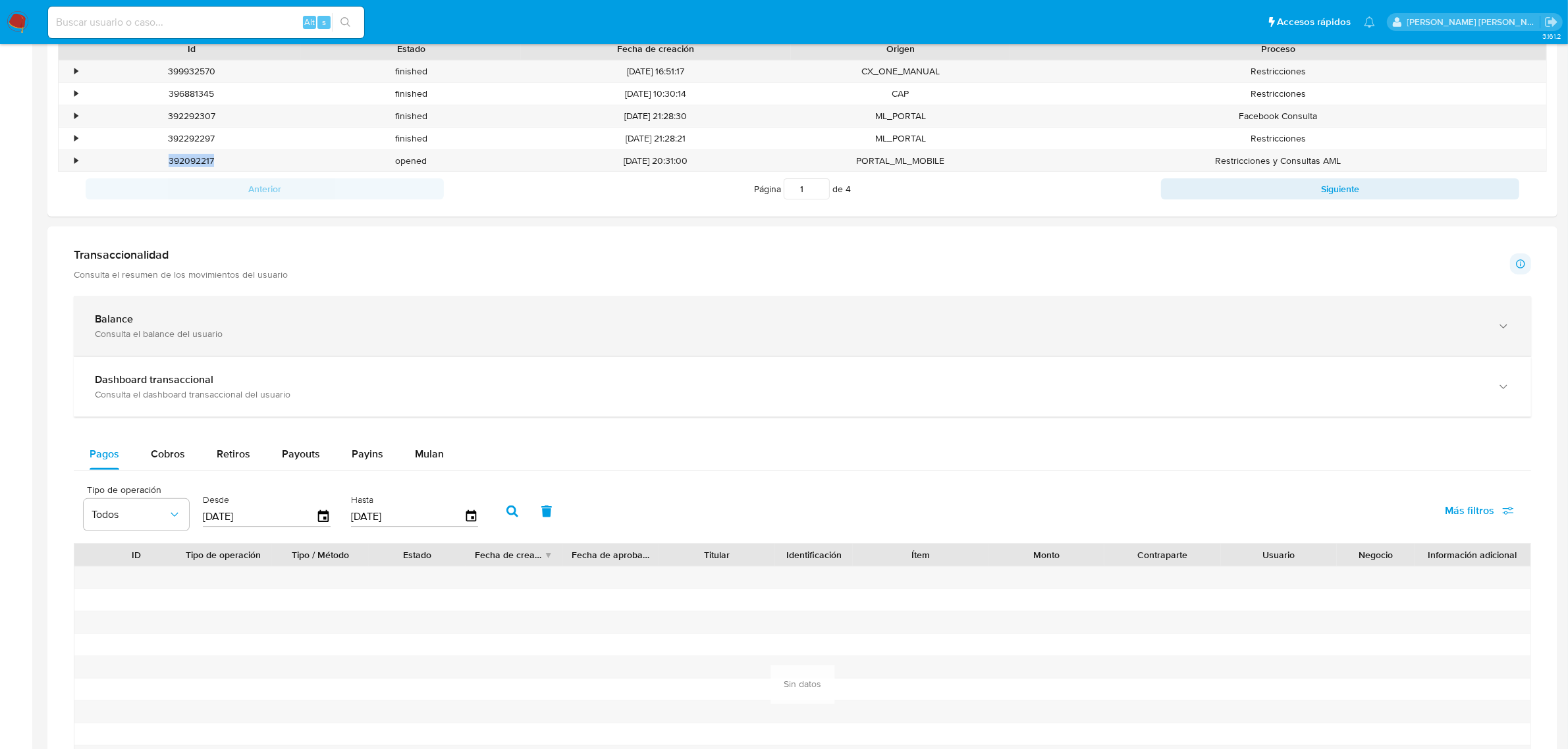
click at [1497, 333] on icon "button" at bounding box center [1503, 326] width 13 height 13
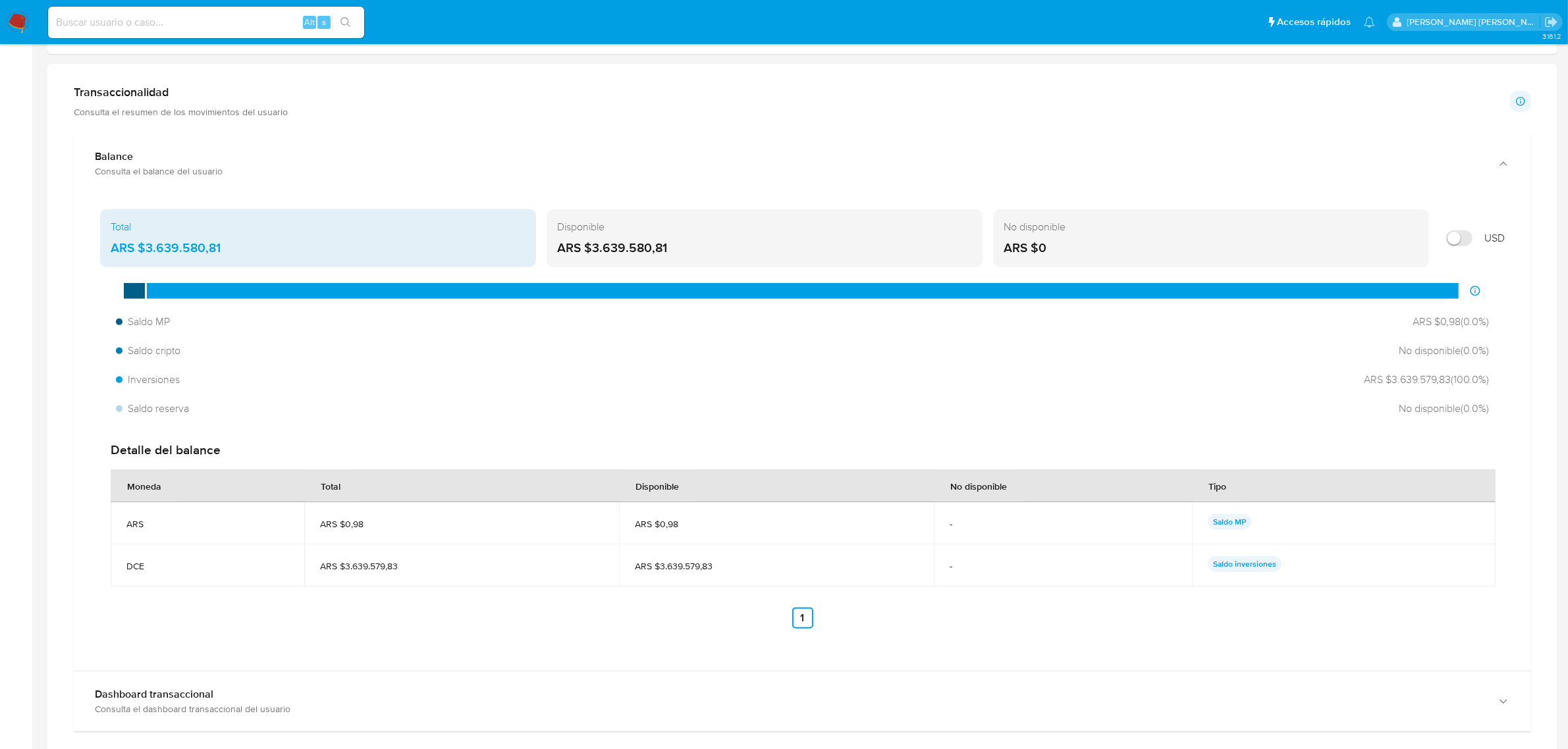
scroll to position [658, 0]
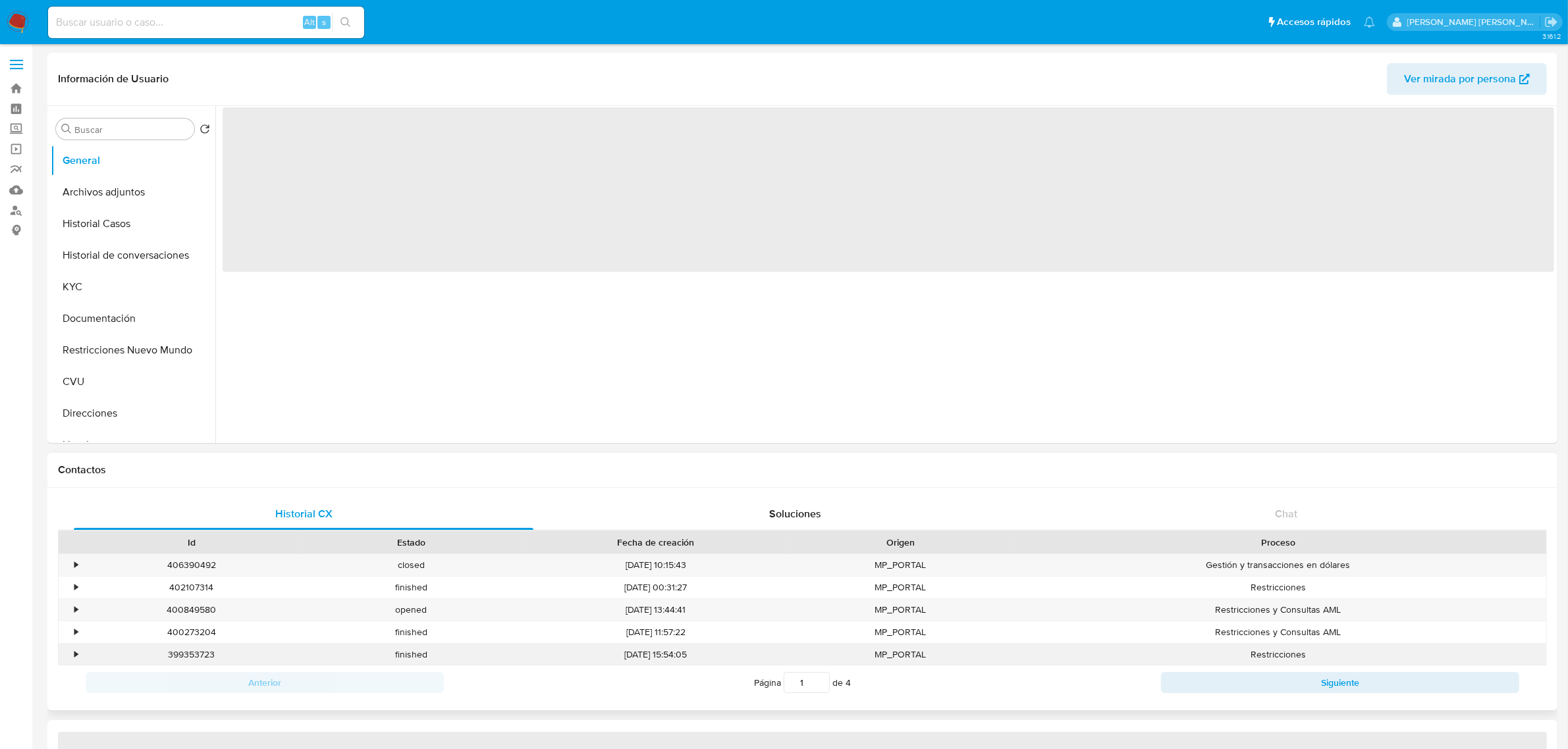
select select "10"
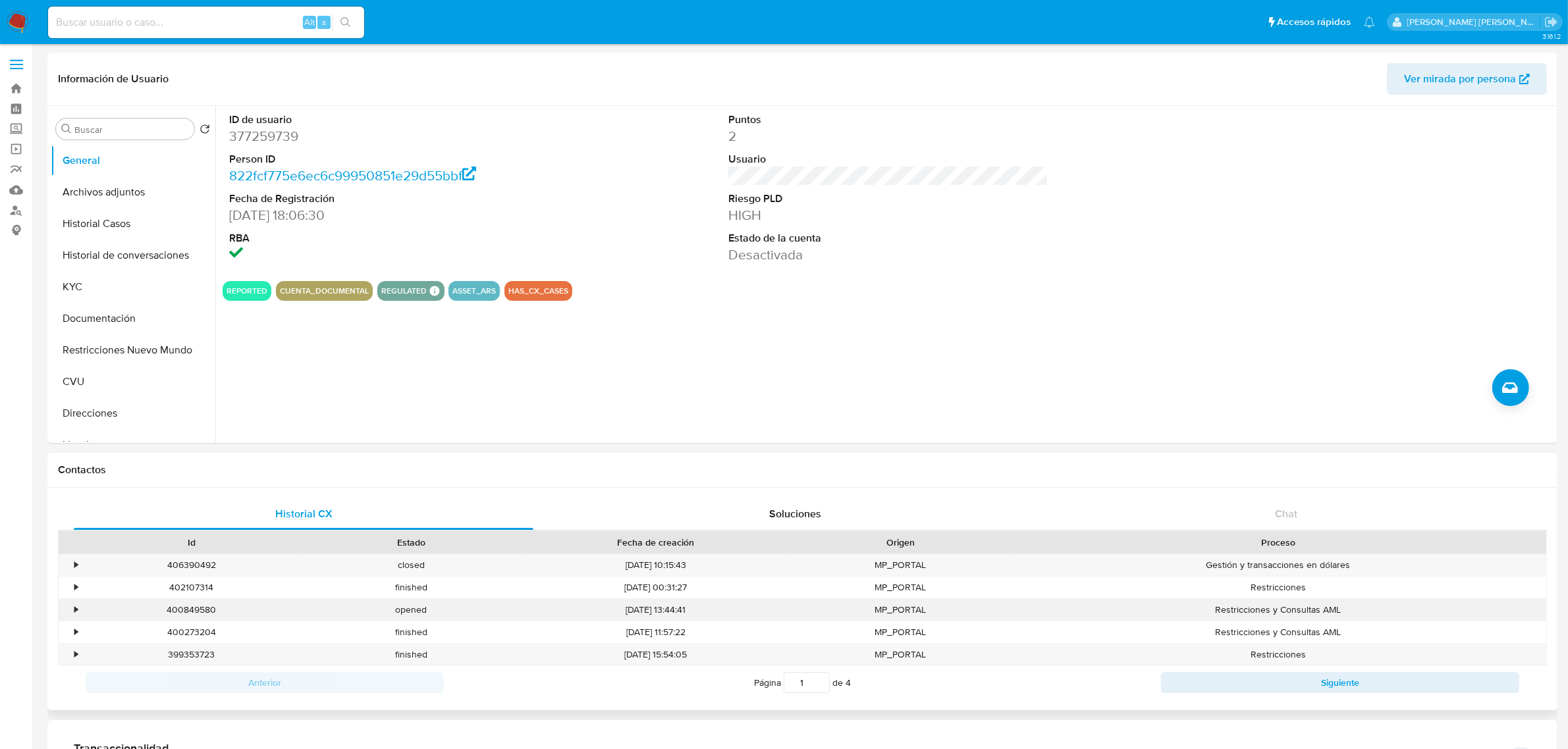
click at [185, 607] on div "400849580" at bounding box center [191, 609] width 219 height 22
copy div "400849580"
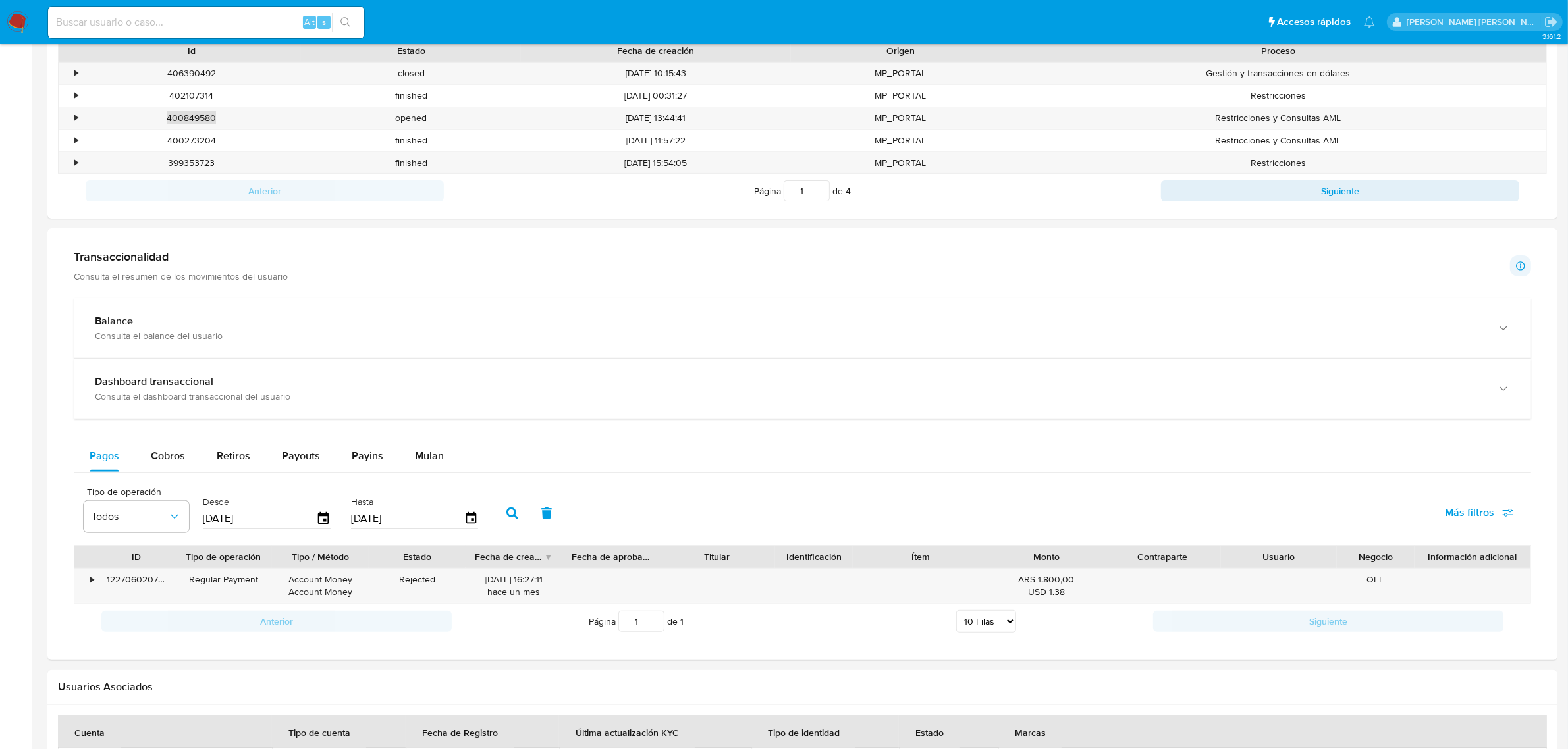
scroll to position [494, 0]
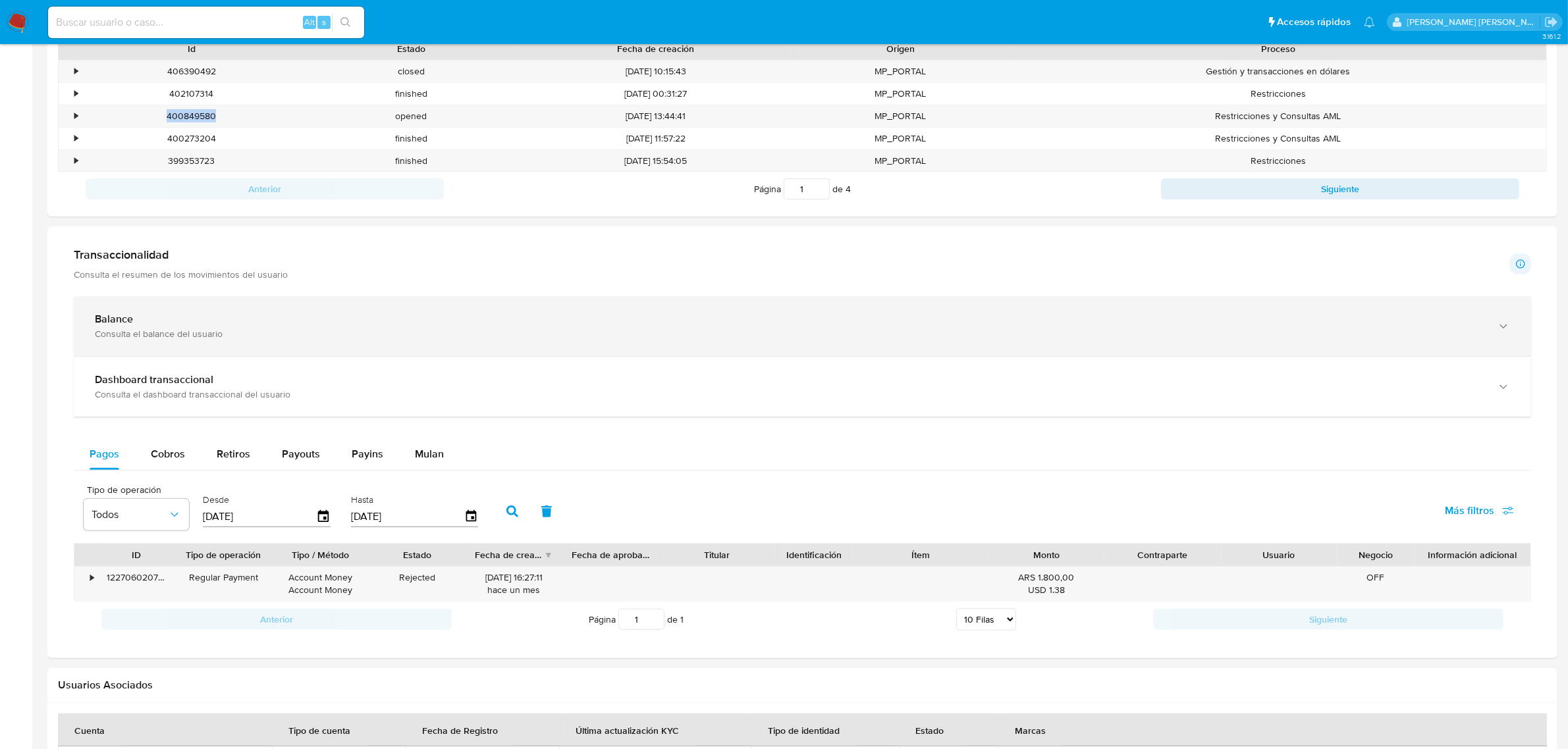
click at [1502, 329] on icon "button" at bounding box center [1503, 326] width 13 height 13
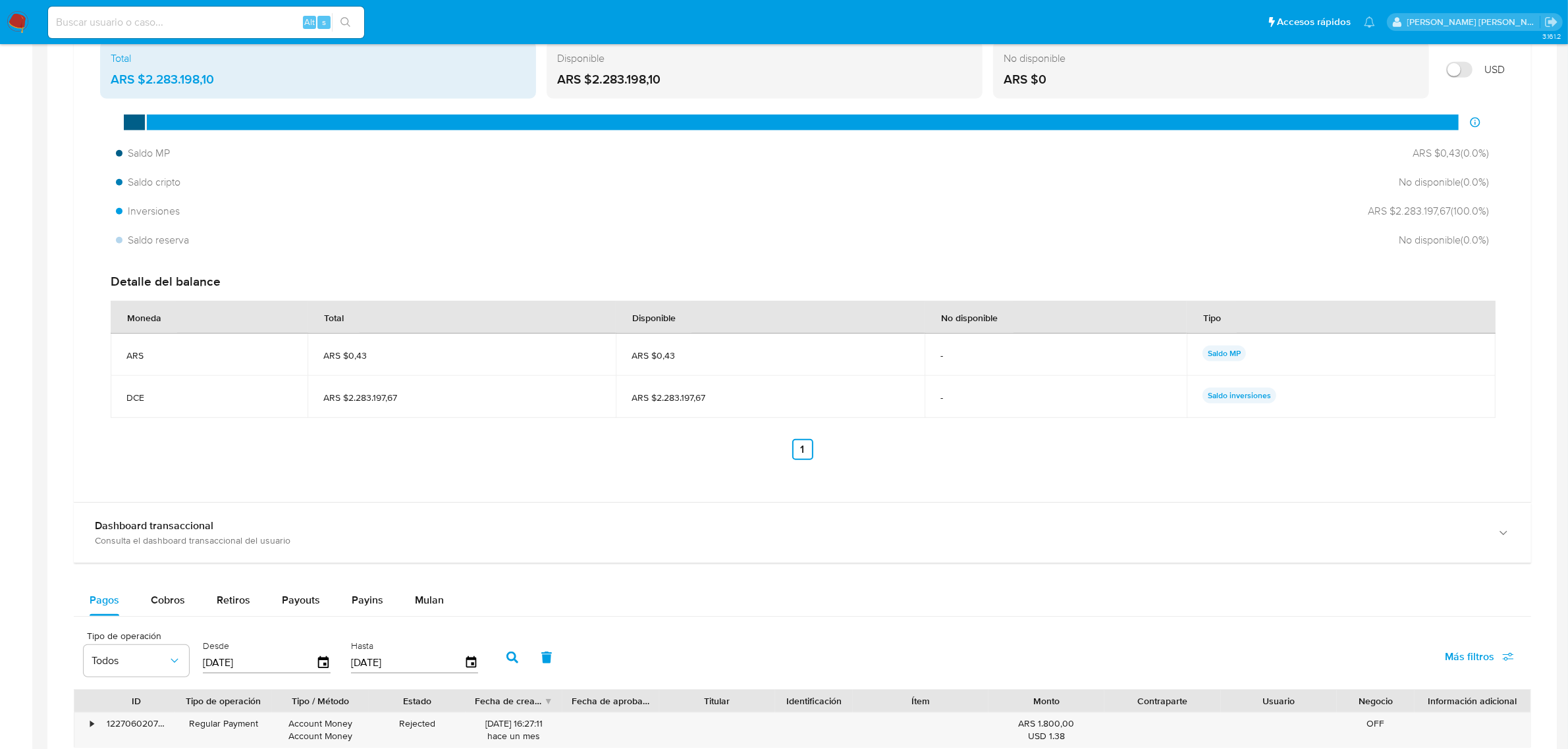
scroll to position [905, 0]
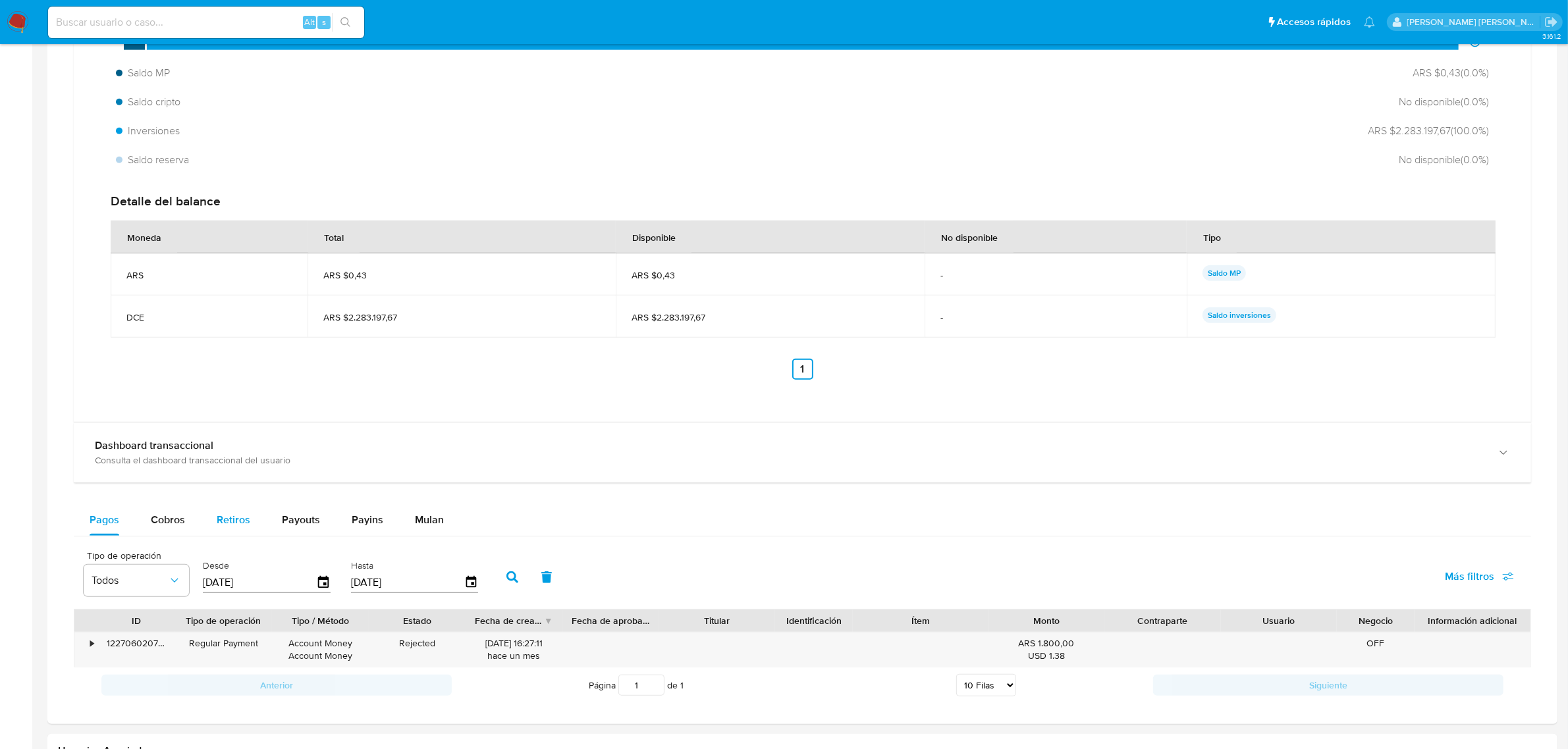
click at [235, 522] on span "Retiros" at bounding box center [233, 519] width 33 height 15
select select "10"
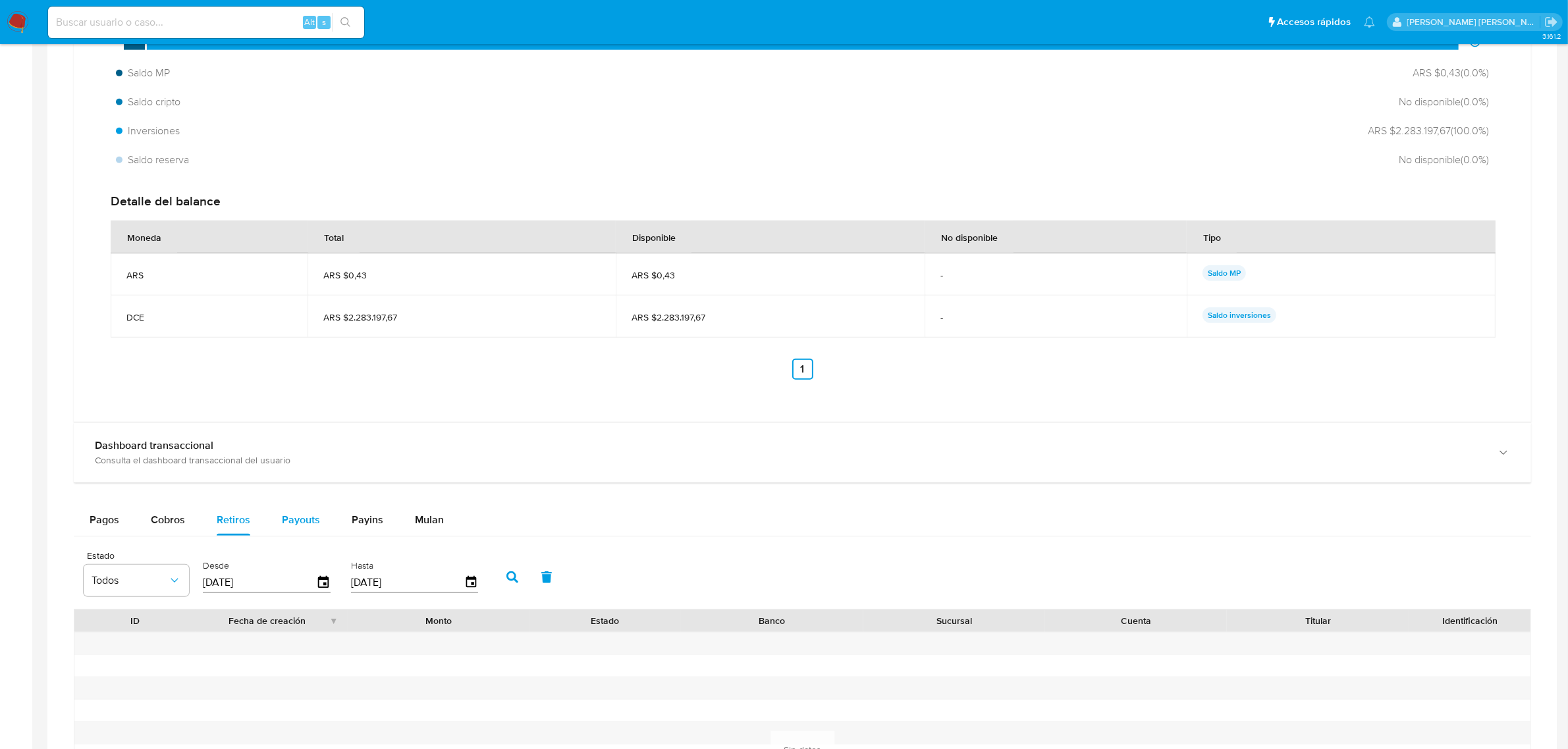
click at [278, 512] on button "Payouts" at bounding box center [301, 520] width 70 height 32
select select "10"
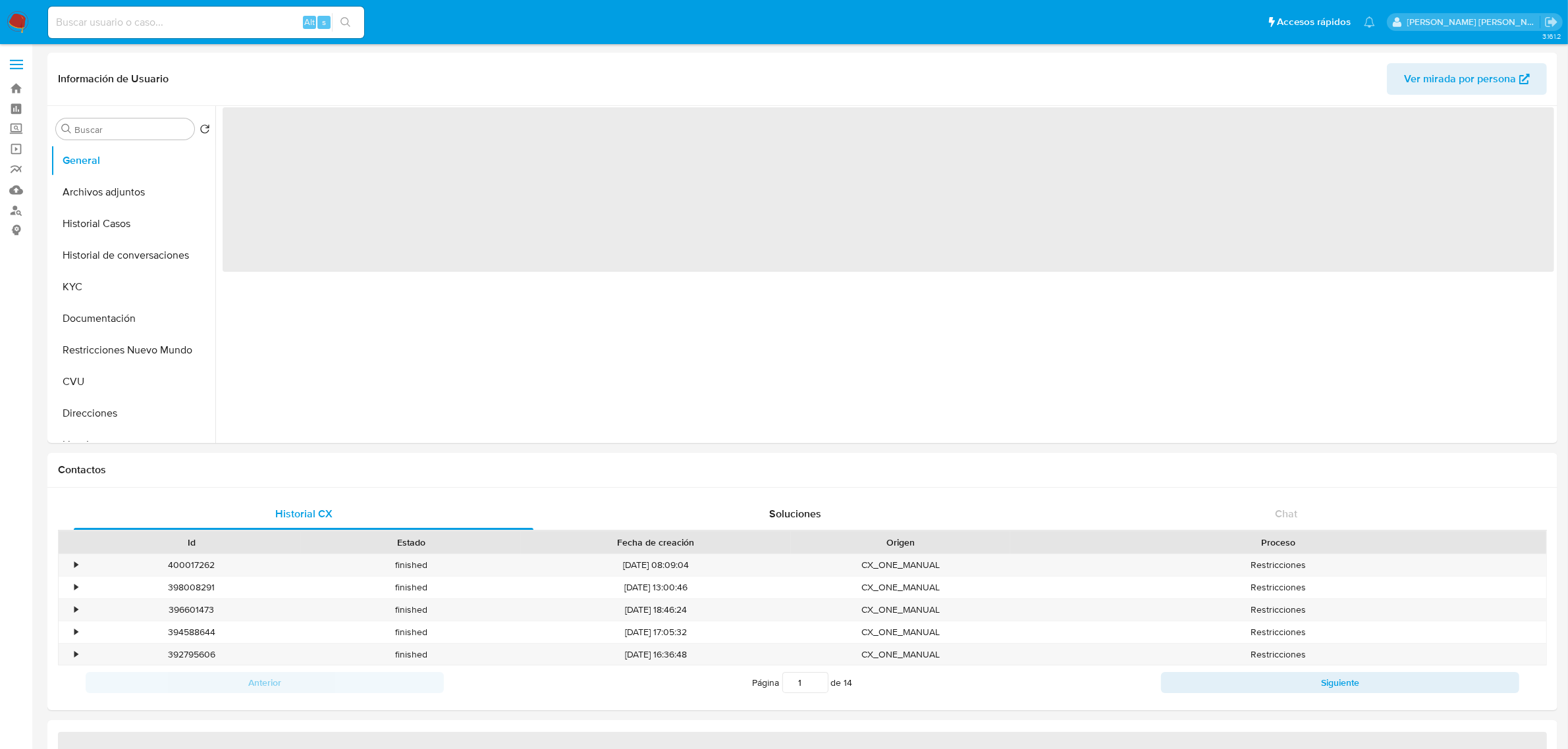
select select "10"
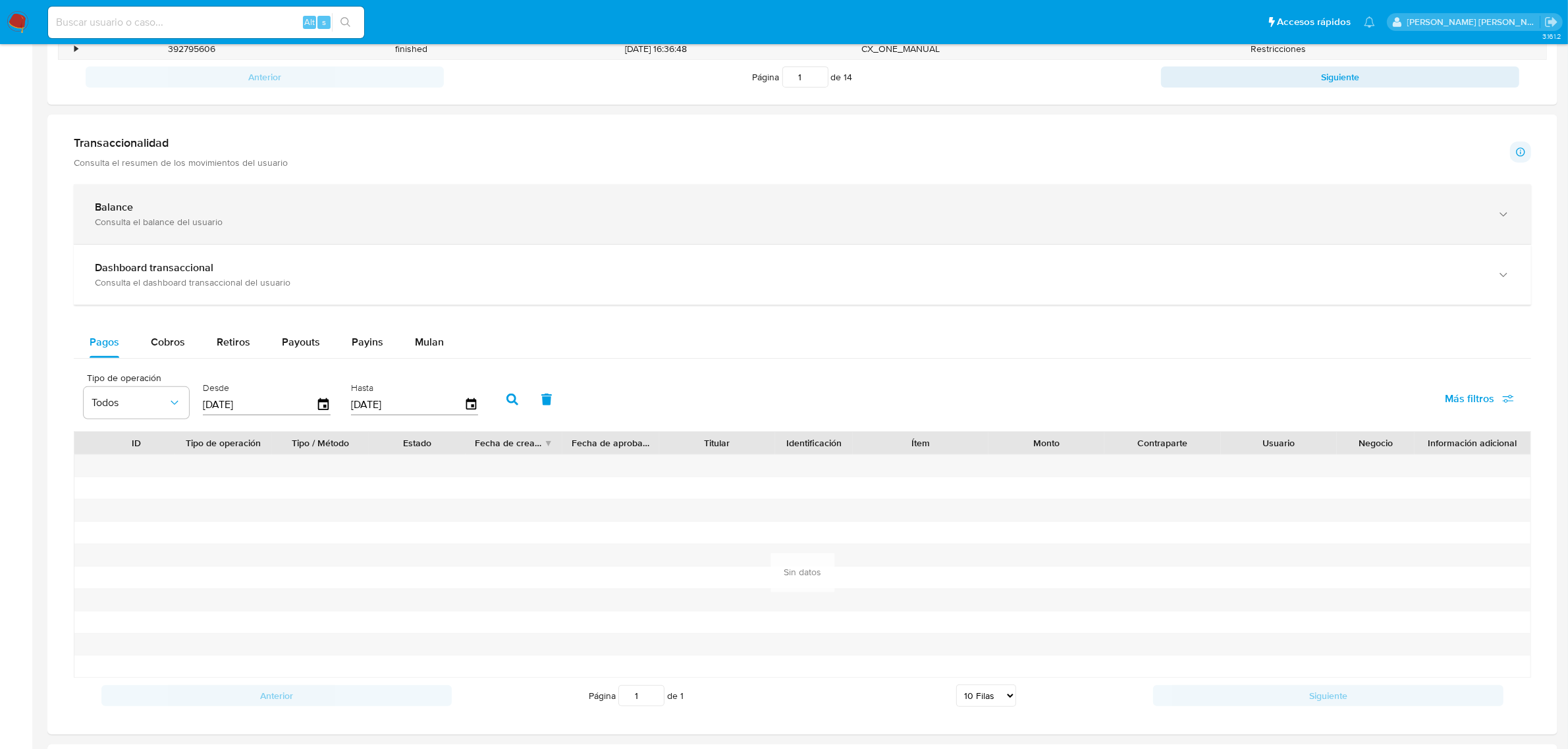
scroll to position [576, 0]
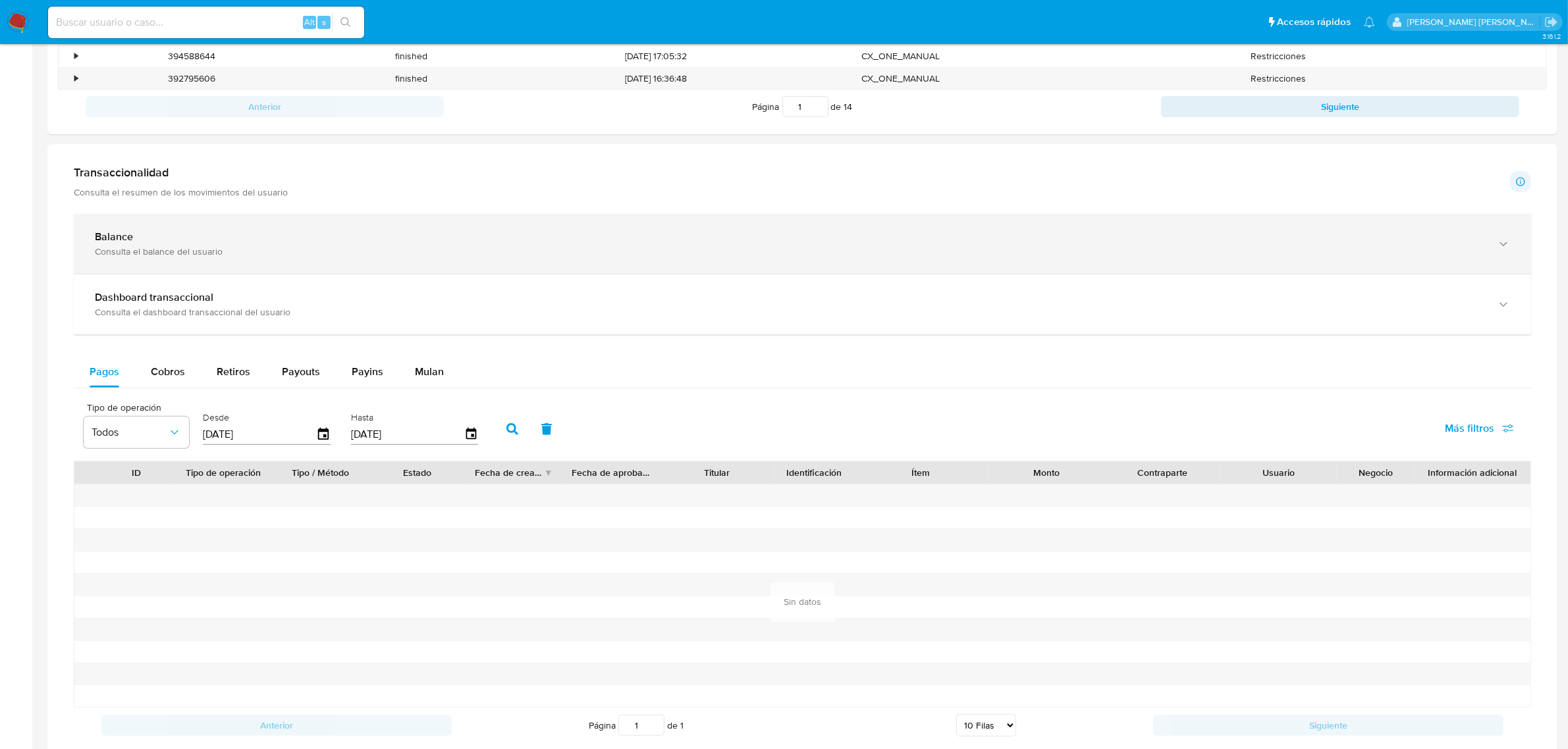
click at [1515, 244] on div "Balance Consulta el balance del usuario" at bounding box center [802, 243] width 1458 height 60
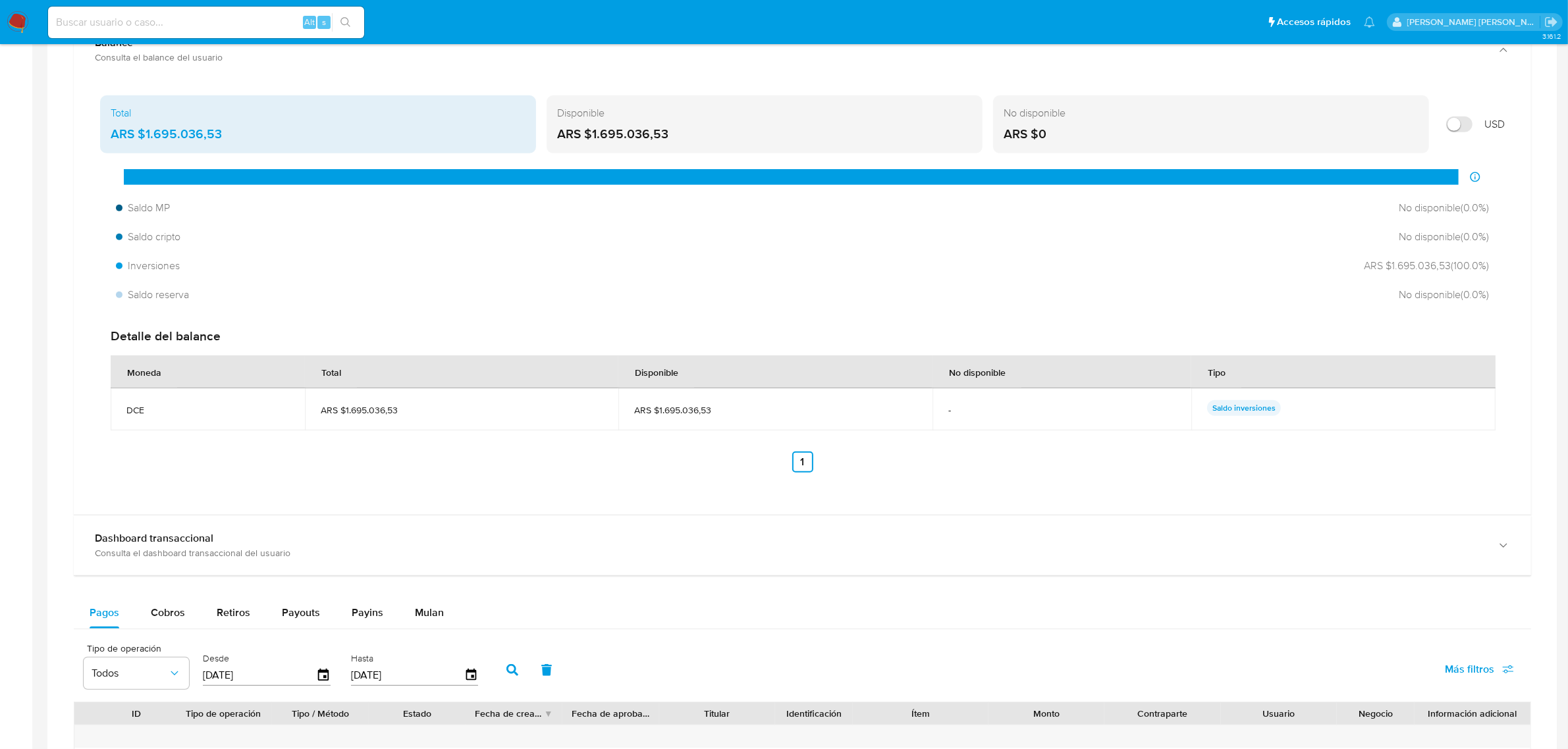
scroll to position [822, 0]
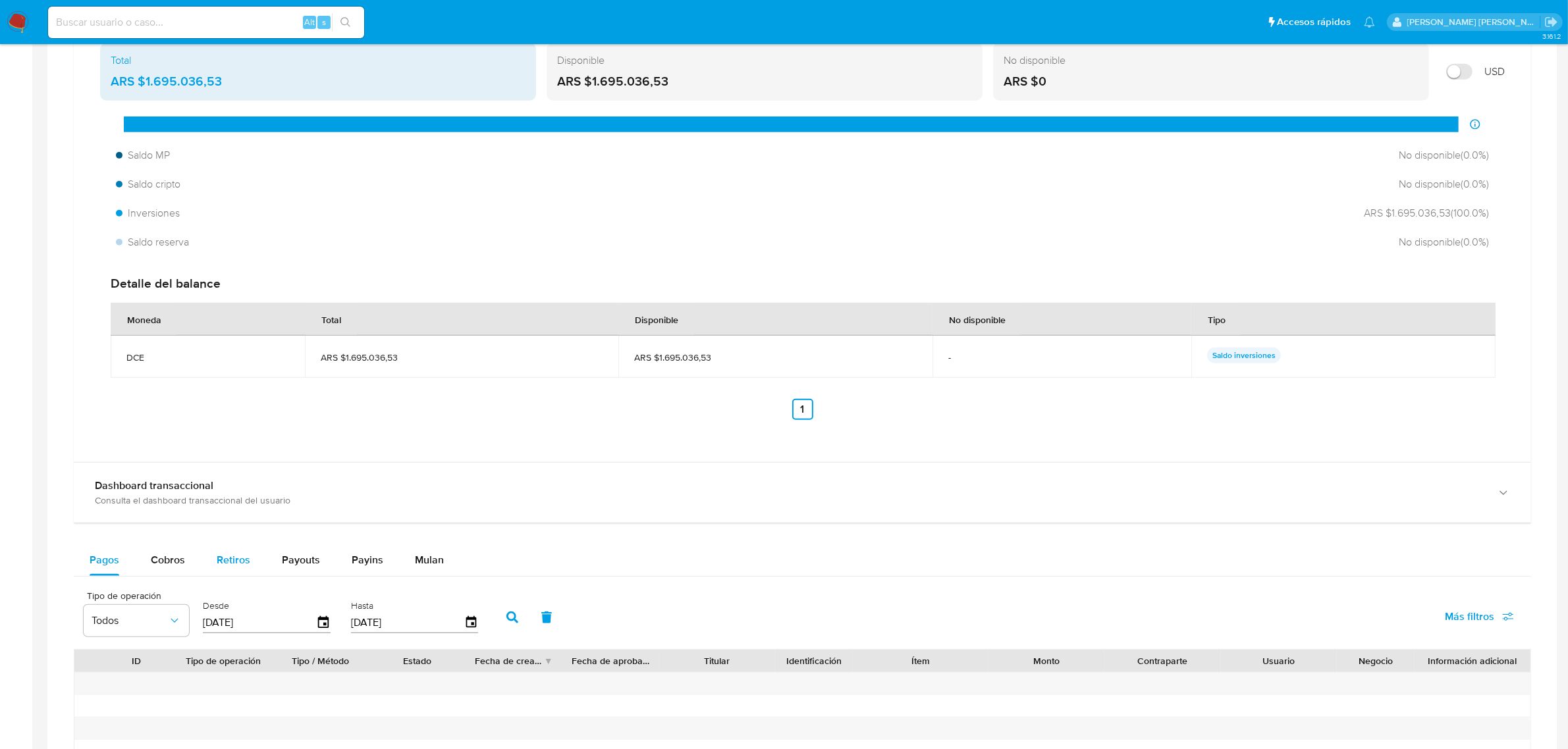
click at [225, 551] on div "Retiros" at bounding box center [233, 560] width 33 height 32
select select "10"
click at [298, 557] on span "Payouts" at bounding box center [301, 559] width 39 height 15
select select "10"
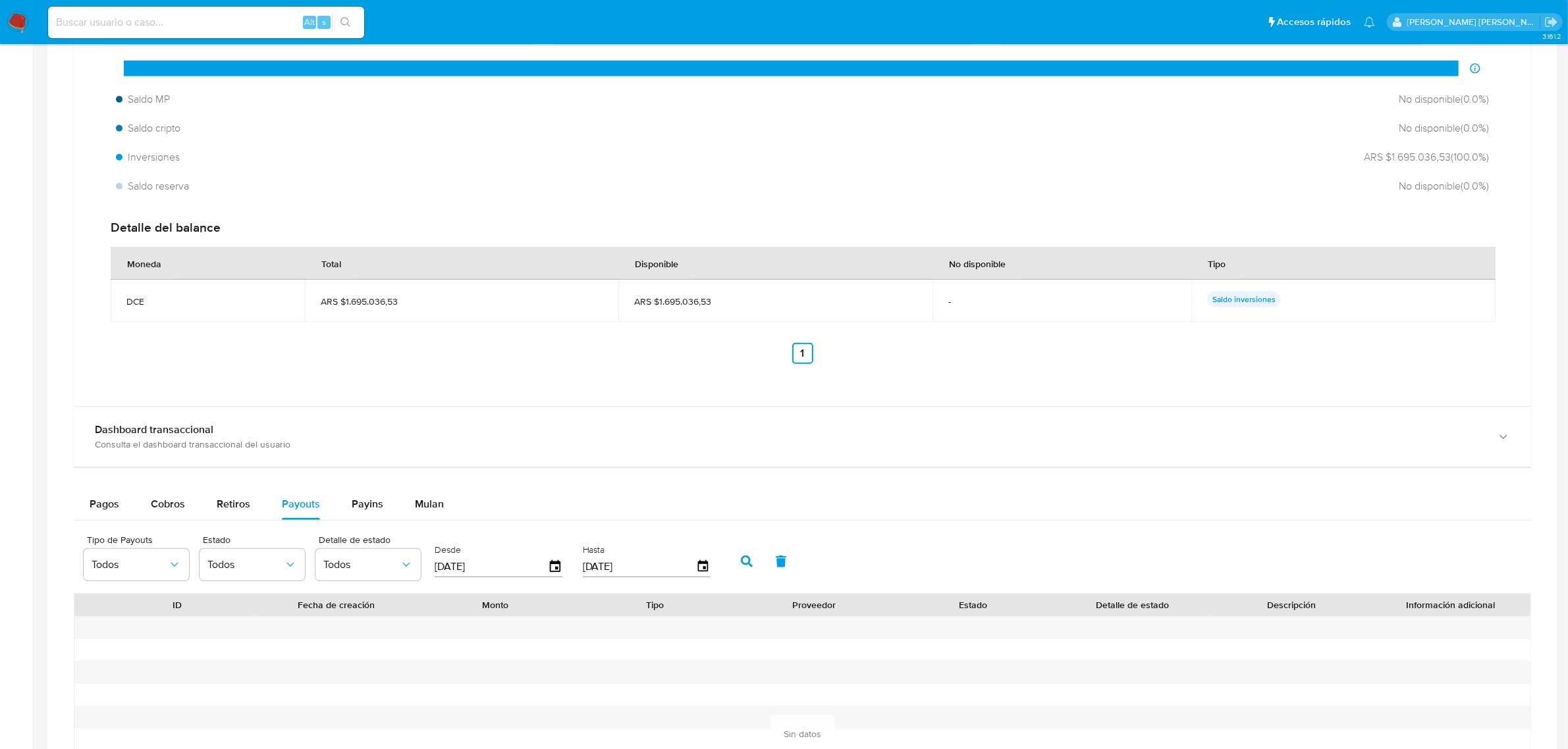
scroll to position [905, 0]
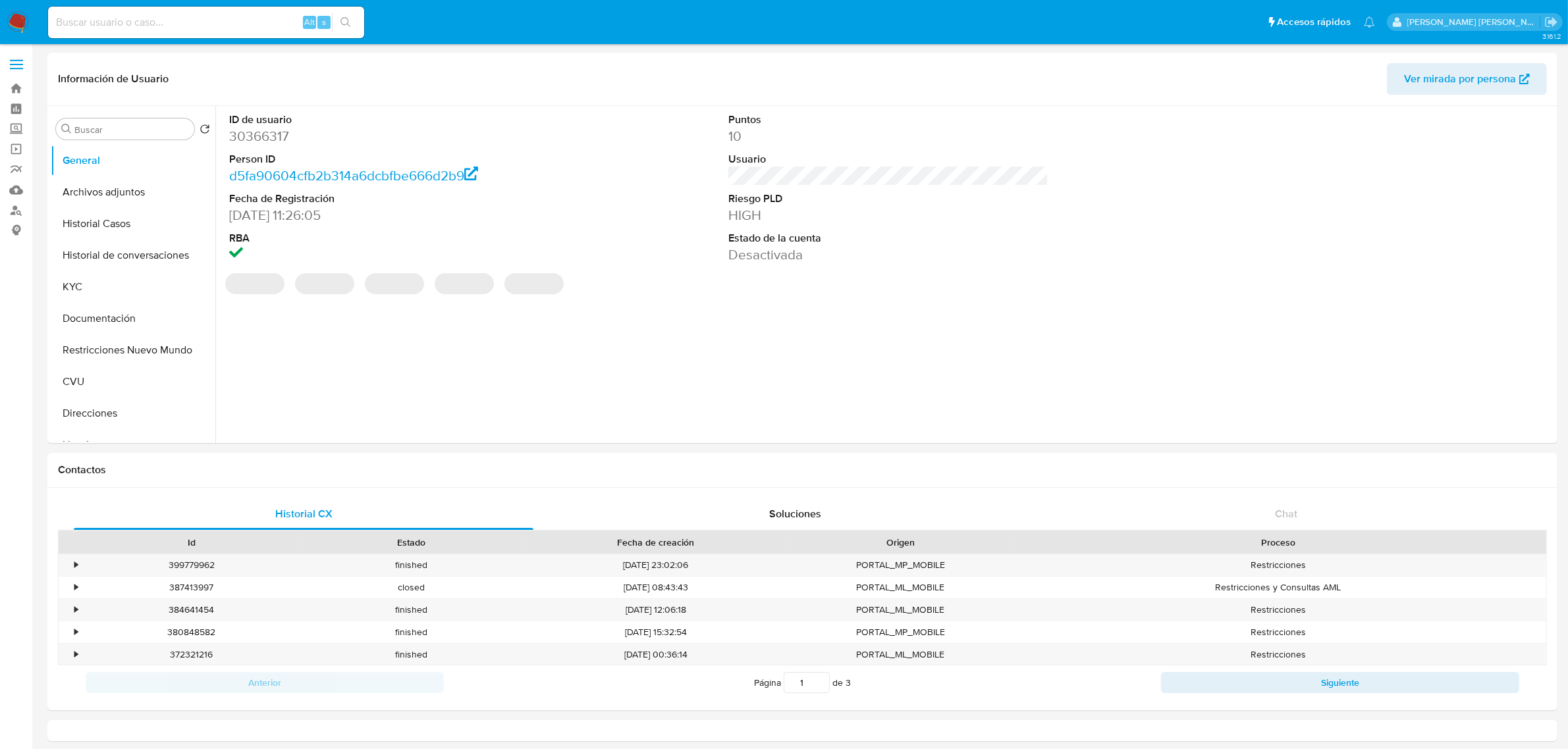
select select "10"
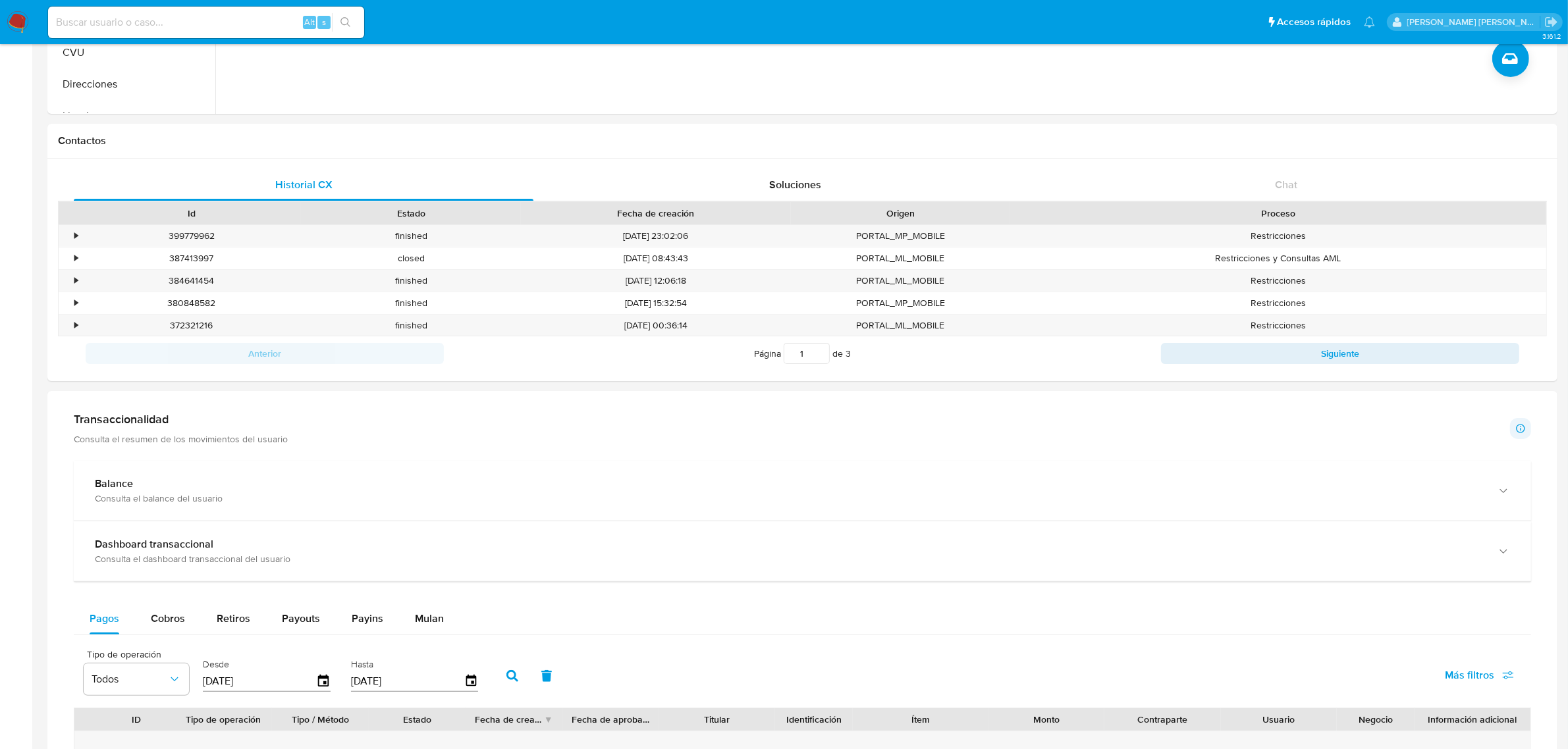
scroll to position [658, 0]
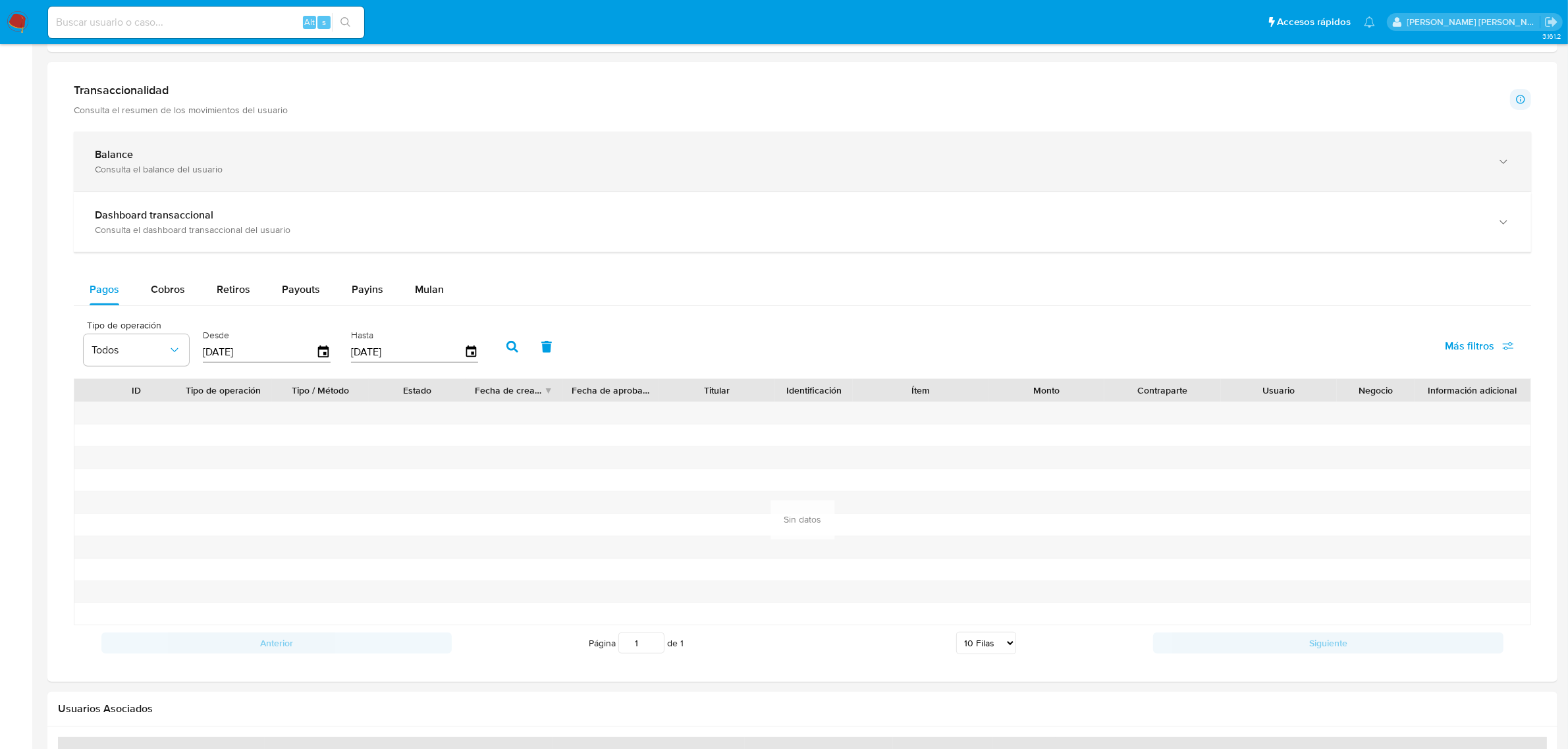
click at [1508, 164] on icon "button" at bounding box center [1503, 162] width 13 height 13
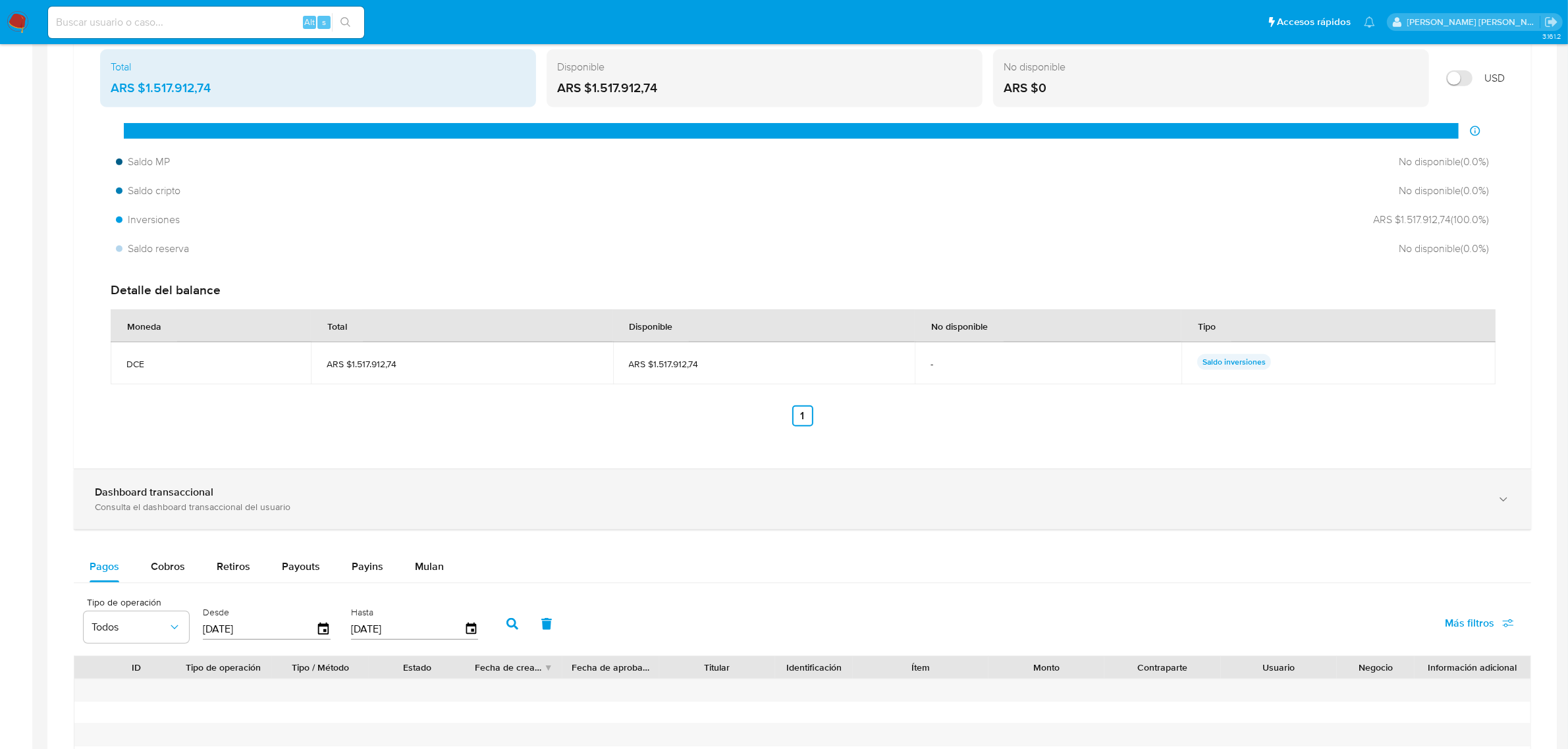
scroll to position [822, 0]
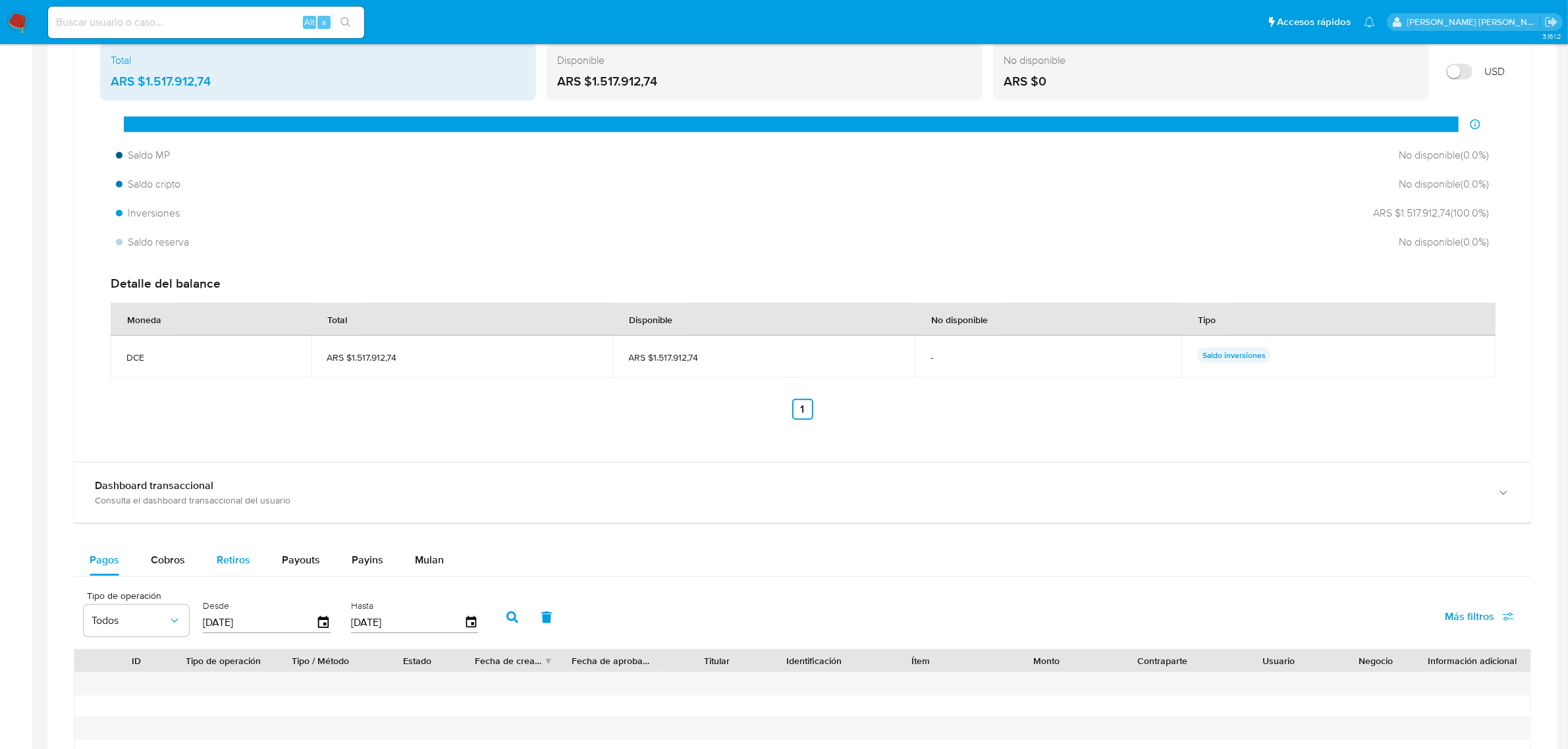
click at [227, 564] on span "Retiros" at bounding box center [233, 559] width 33 height 15
select select "10"
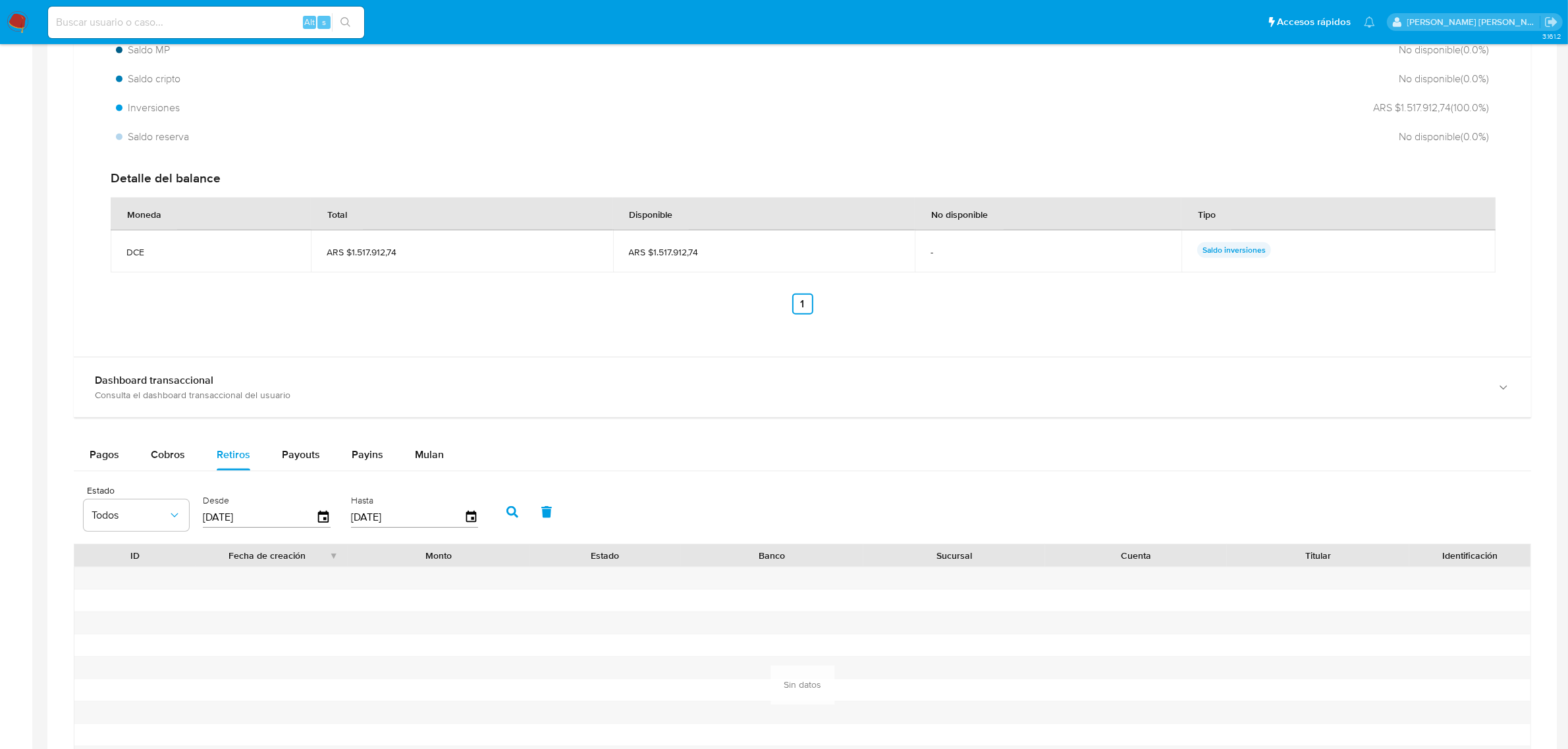
scroll to position [1069, 0]
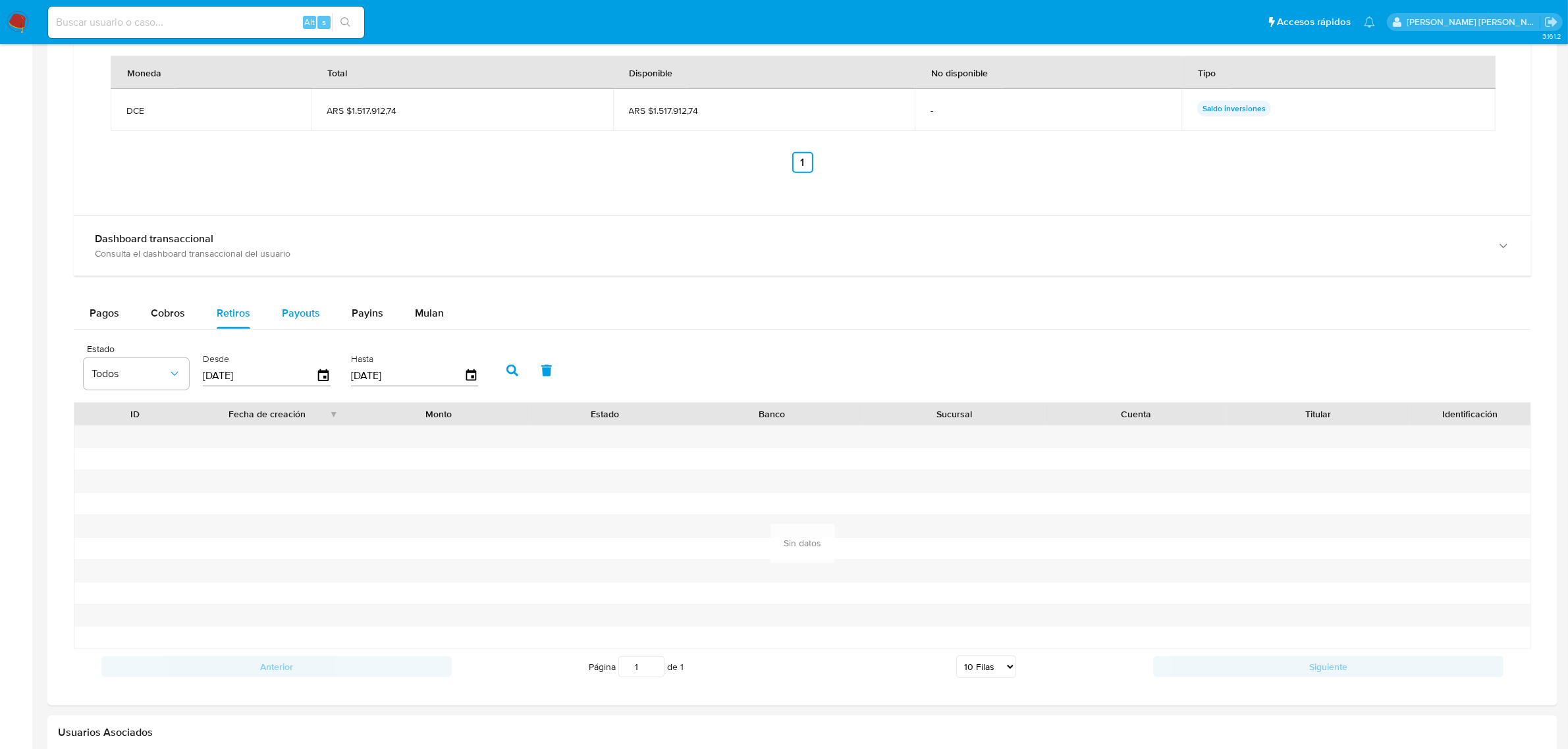
click at [313, 310] on span "Payouts" at bounding box center [301, 312] width 39 height 15
select select "10"
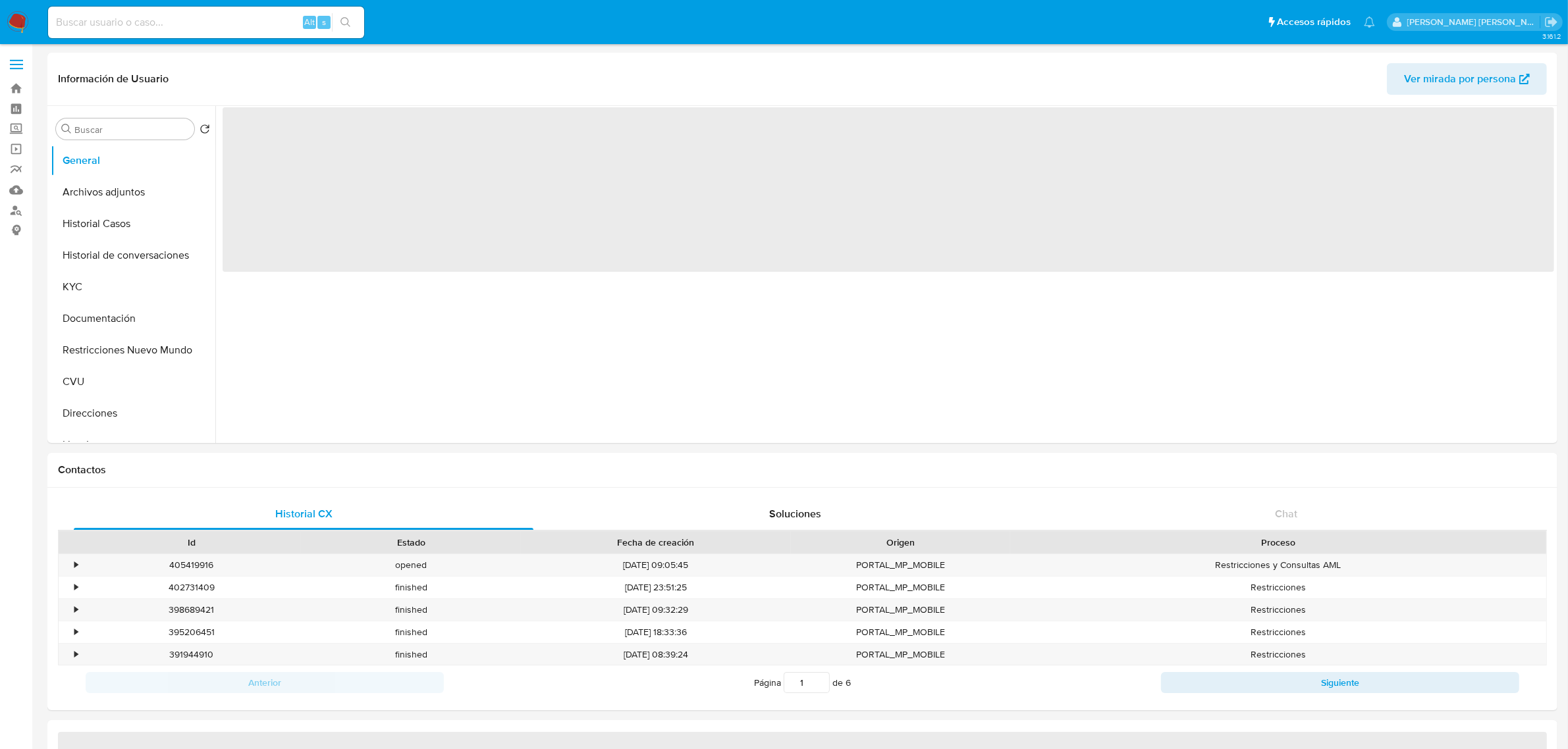
select select "10"
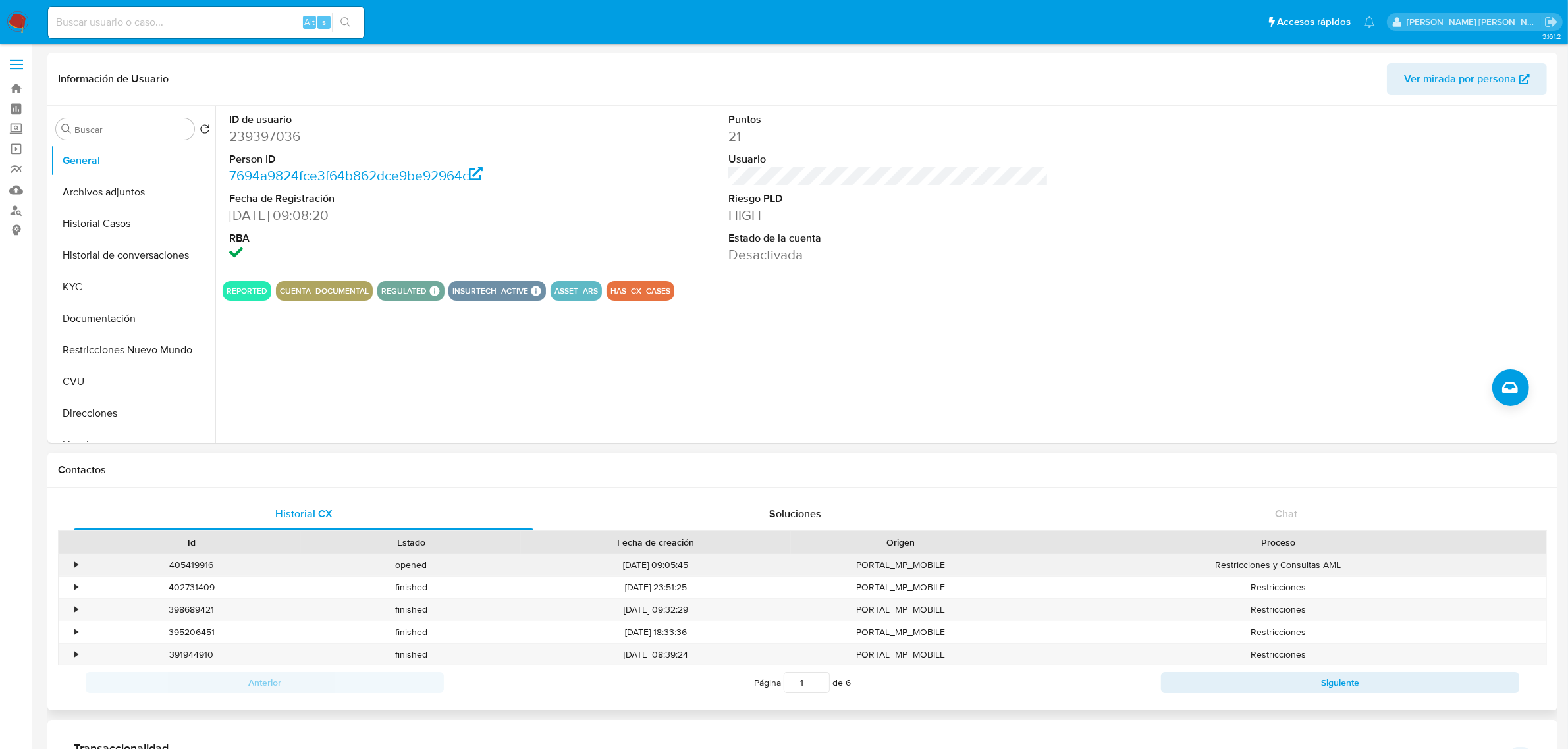
click at [214, 567] on div "405419916" at bounding box center [191, 564] width 219 height 22
click at [202, 567] on div "405419916" at bounding box center [191, 564] width 219 height 22
copy div "405419916"
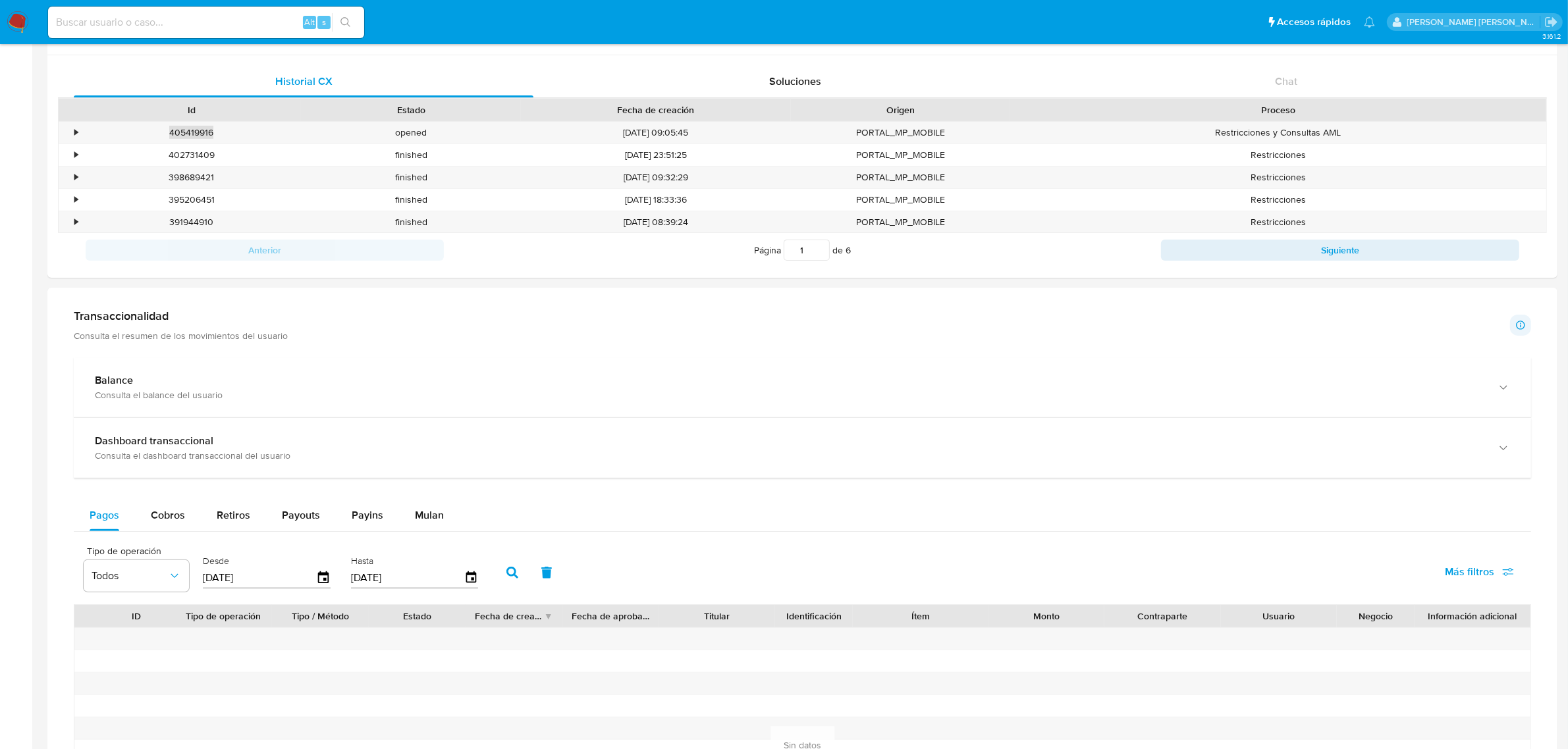
scroll to position [576, 0]
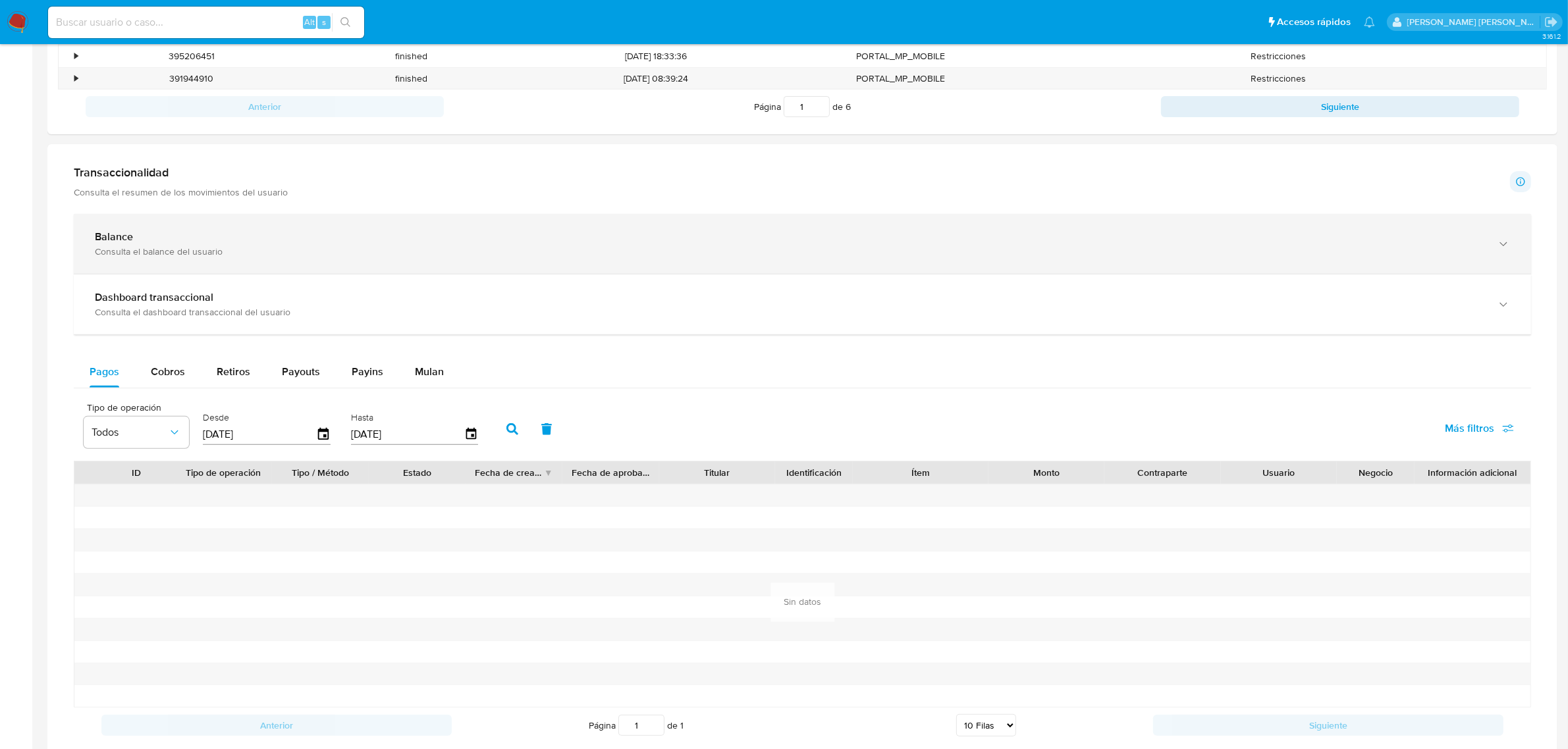
click at [1493, 248] on div "Balance Consulta el balance del usuario" at bounding box center [802, 243] width 1458 height 60
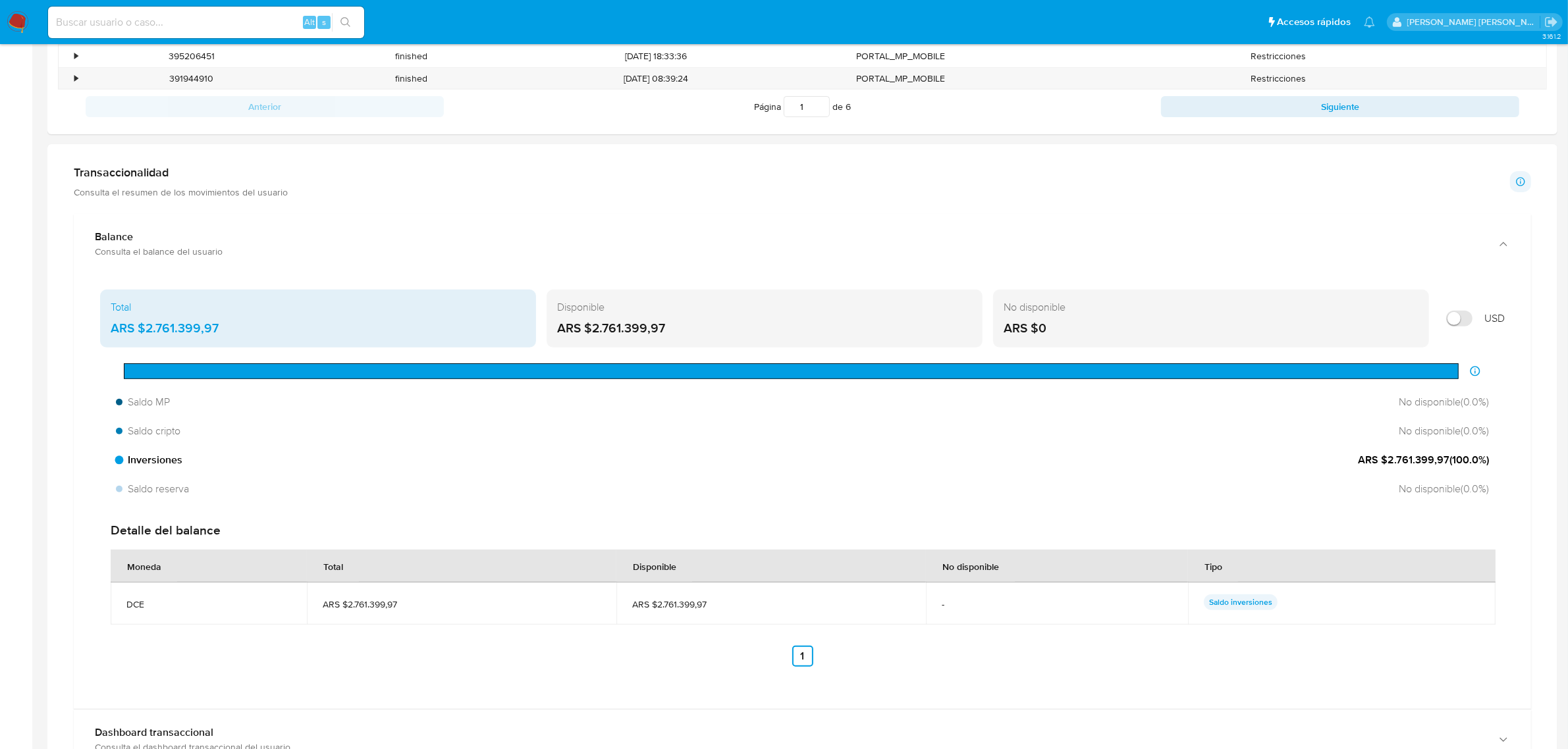
drag, startPoint x: 1370, startPoint y: 466, endPoint x: 1429, endPoint y: 458, distance: 59.5
click at [1429, 458] on span "ARS $2.761.399,97 ( 100.0 %)" at bounding box center [1424, 459] width 131 height 15
click at [1459, 458] on span "ARS $2.761.399,97 ( 100.0 %)" at bounding box center [1424, 459] width 131 height 15
click at [1456, 459] on span "ARS $2.761.399,97 ( 100.0 %)" at bounding box center [1424, 459] width 131 height 15
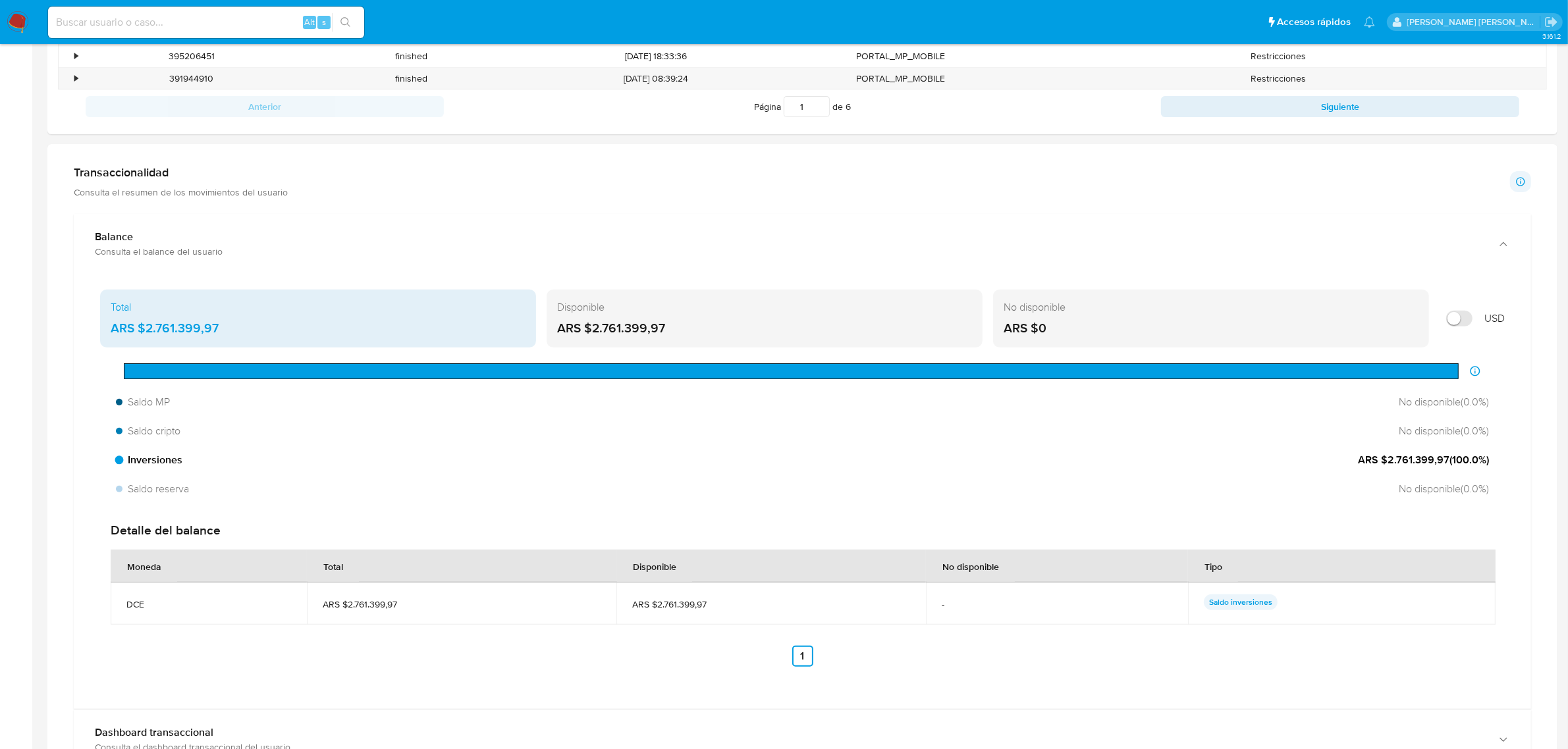
click at [1456, 459] on span "ARS $2.761.399,97 ( 100.0 %)" at bounding box center [1424, 459] width 131 height 15
click at [142, 466] on span "Inversiones" at bounding box center [149, 459] width 67 height 15
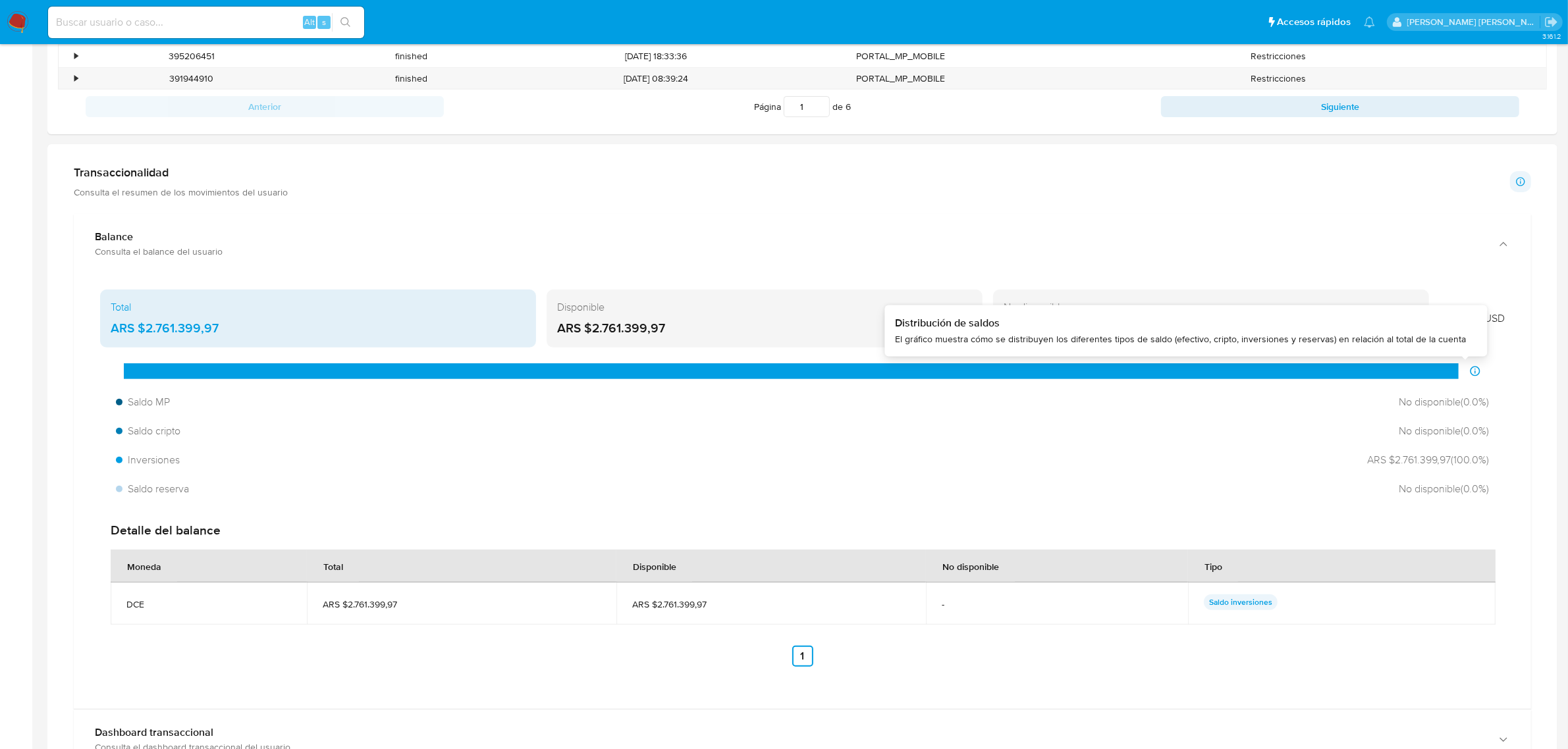
click at [1477, 369] on icon at bounding box center [1474, 370] width 10 height 10
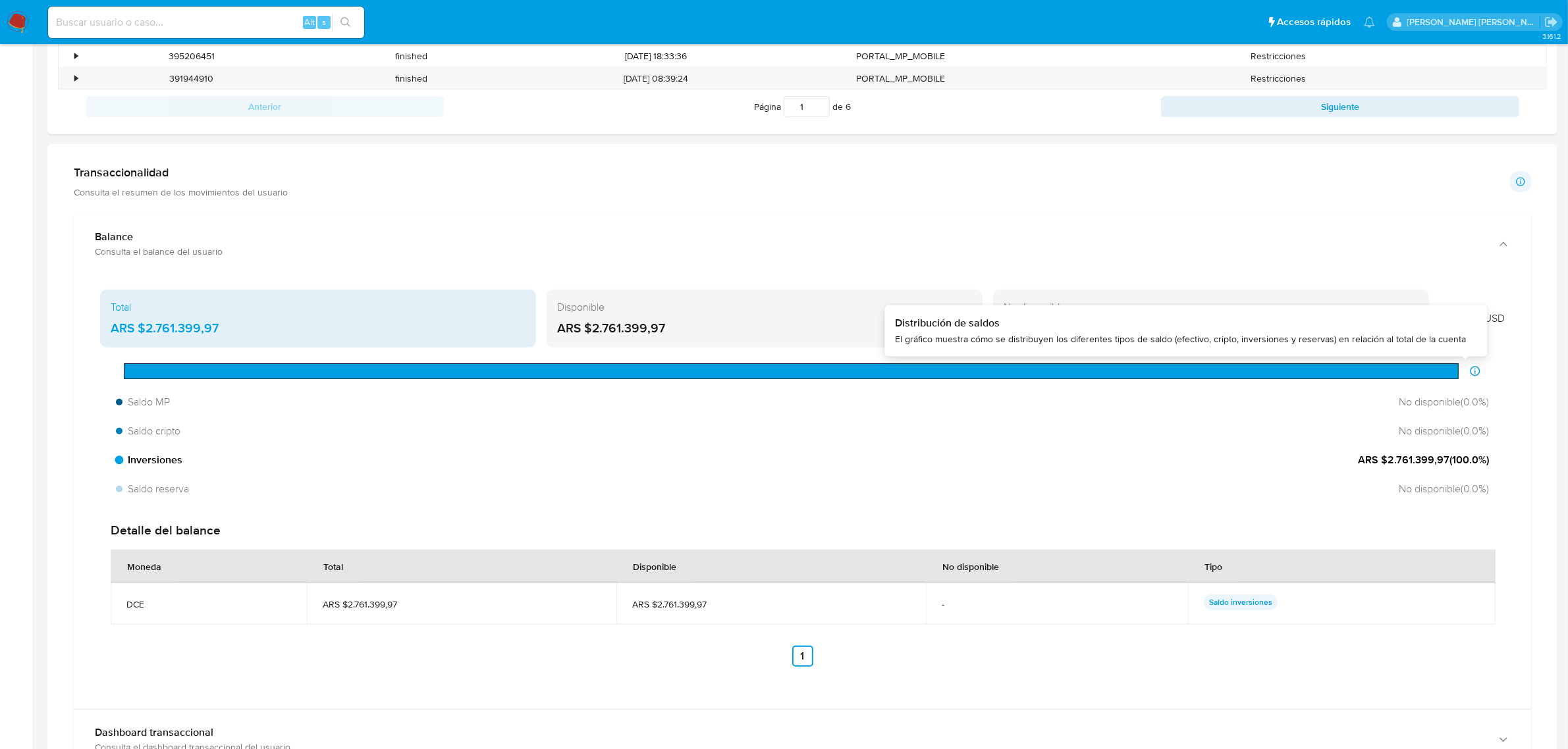
click at [1454, 375] on div at bounding box center [791, 371] width 1334 height 16
click at [1432, 376] on div at bounding box center [791, 371] width 1334 height 16
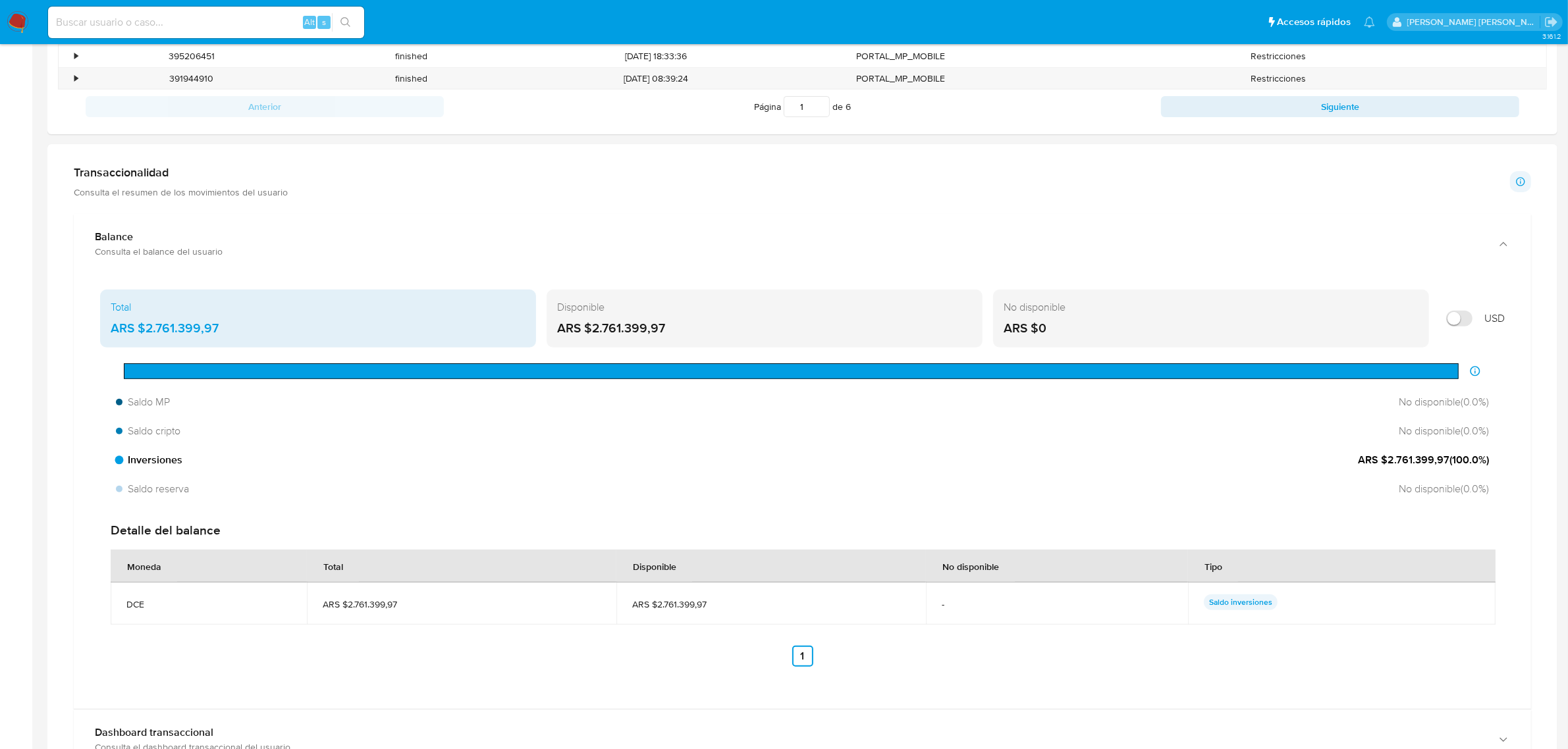
click at [1432, 376] on div at bounding box center [791, 371] width 1334 height 16
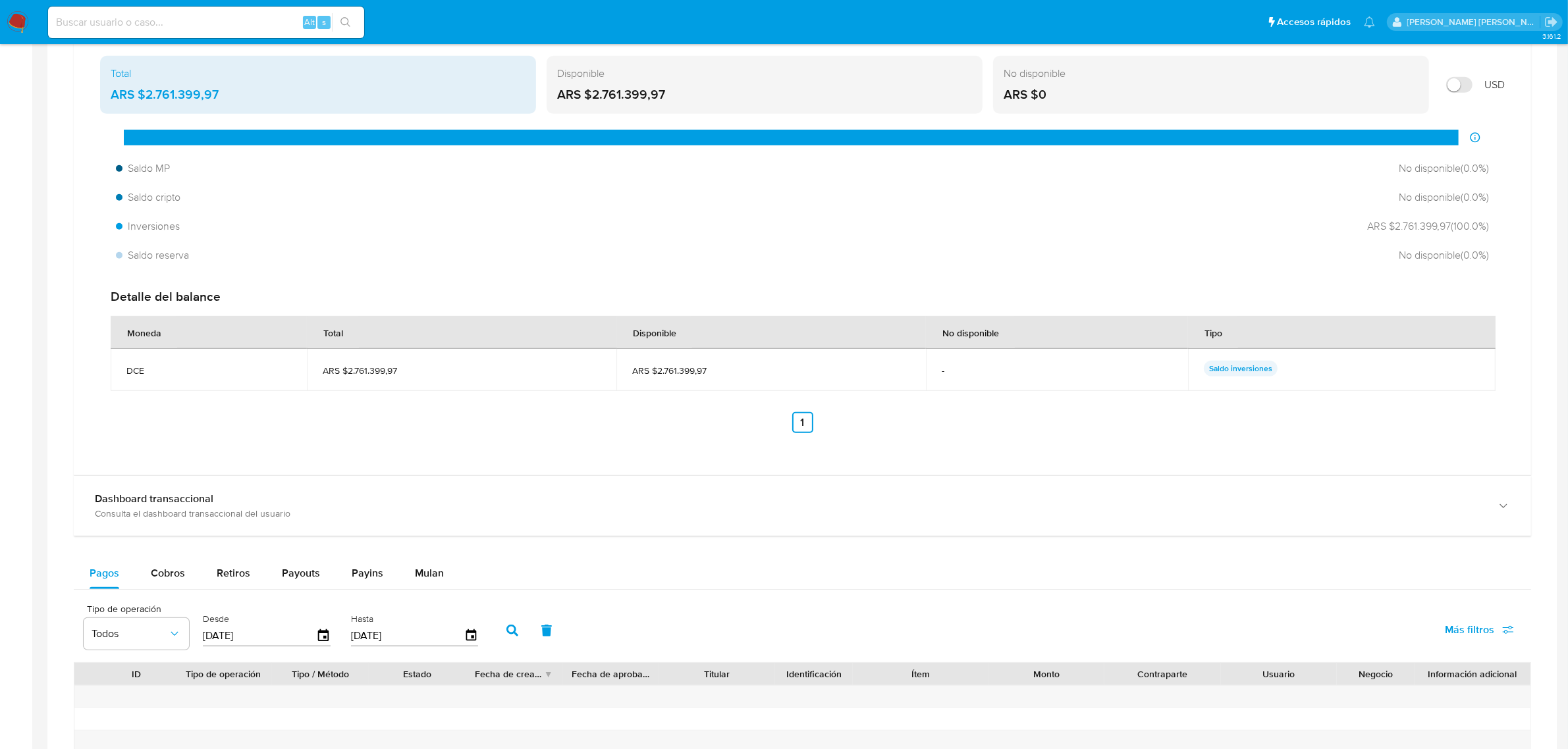
scroll to position [905, 0]
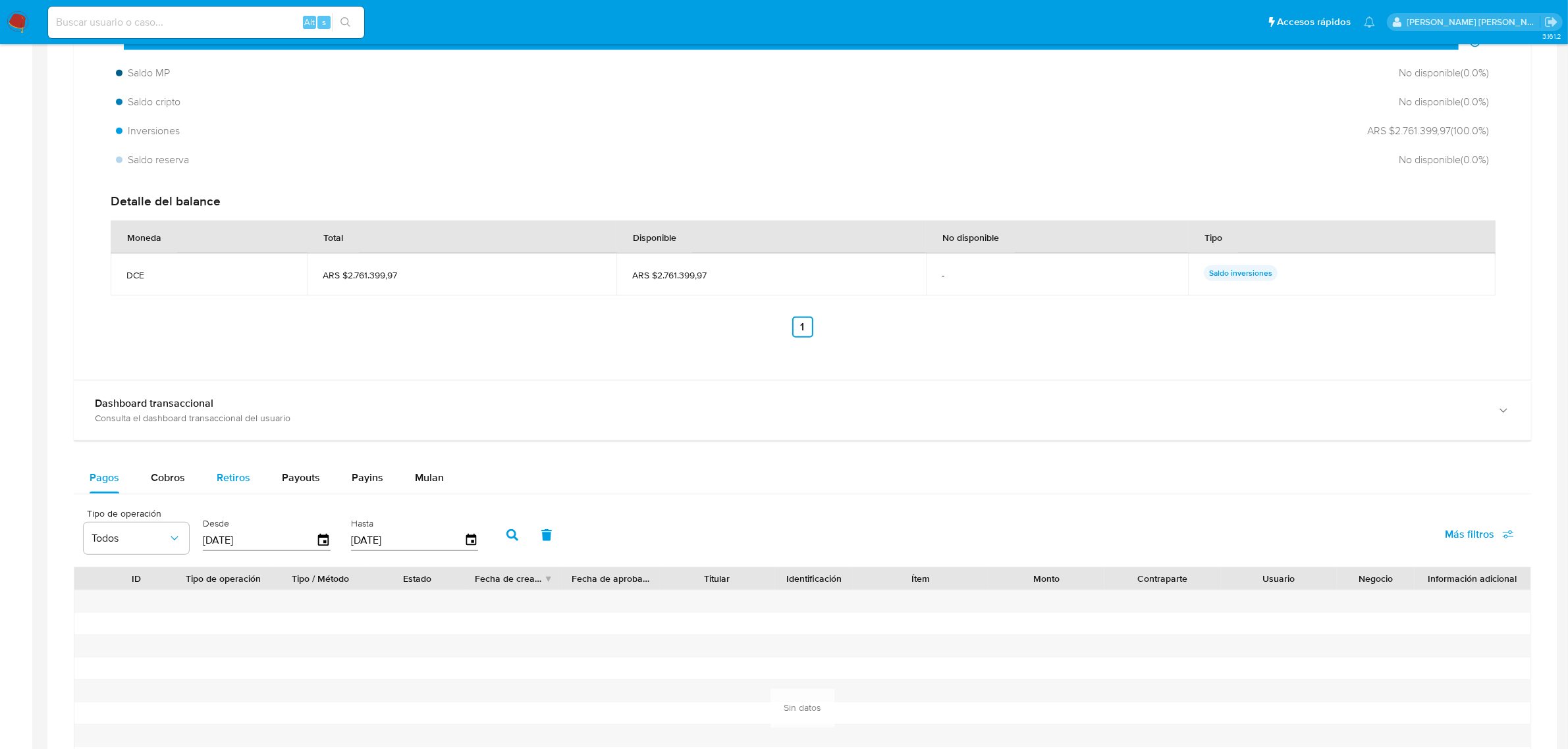
click at [231, 469] on div "Retiros" at bounding box center [233, 478] width 33 height 32
select select "10"
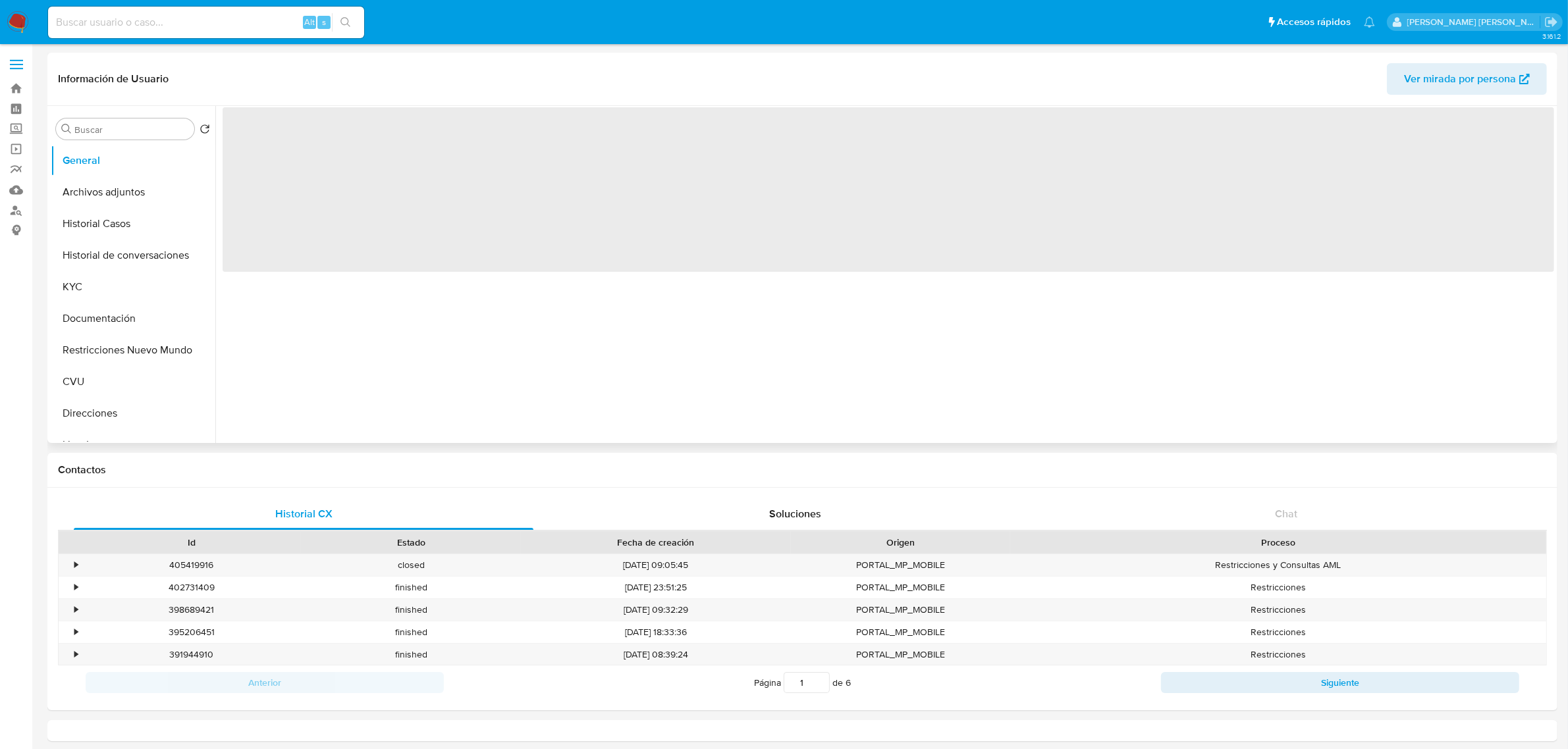
select select "10"
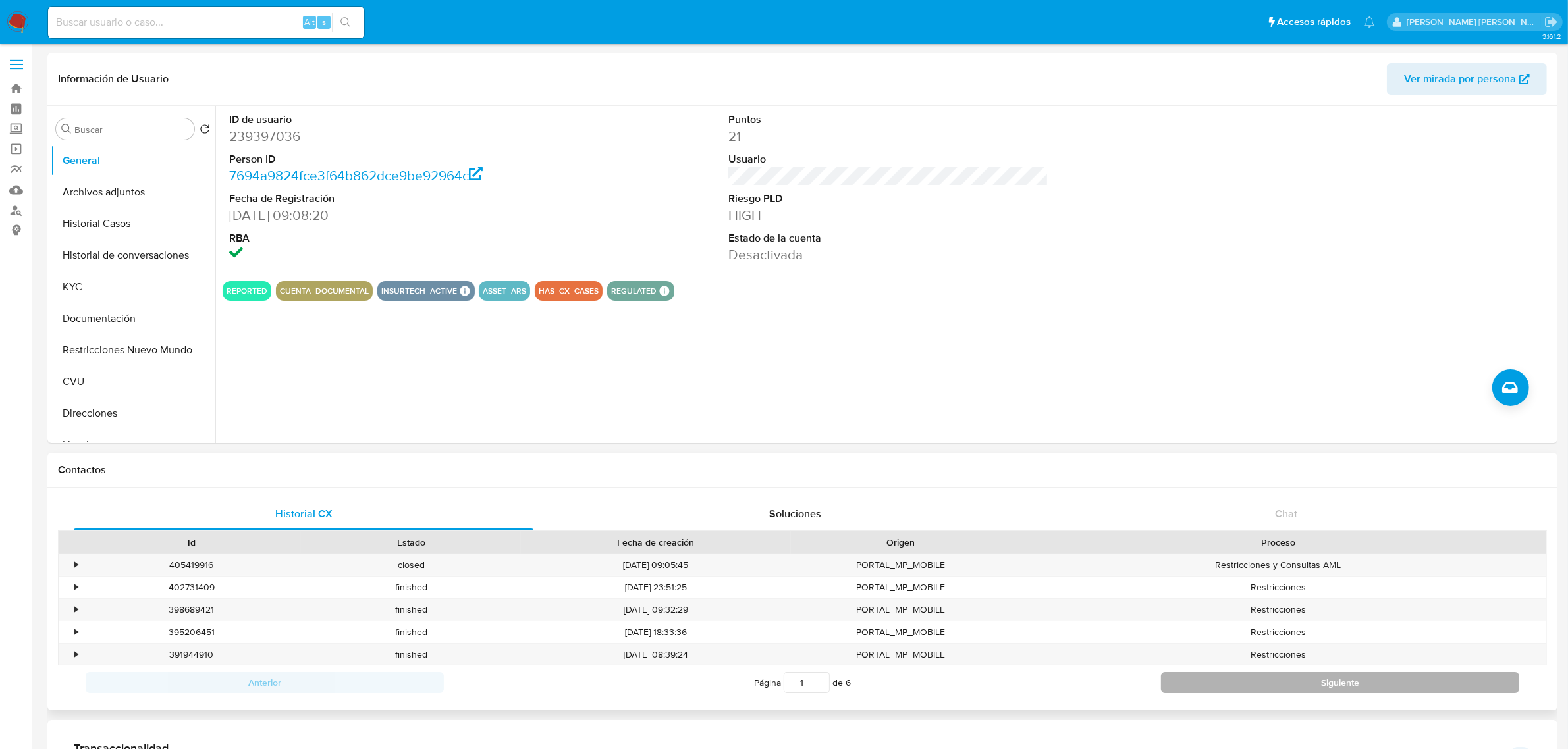
click at [1216, 693] on button "Siguiente" at bounding box center [1339, 682] width 358 height 21
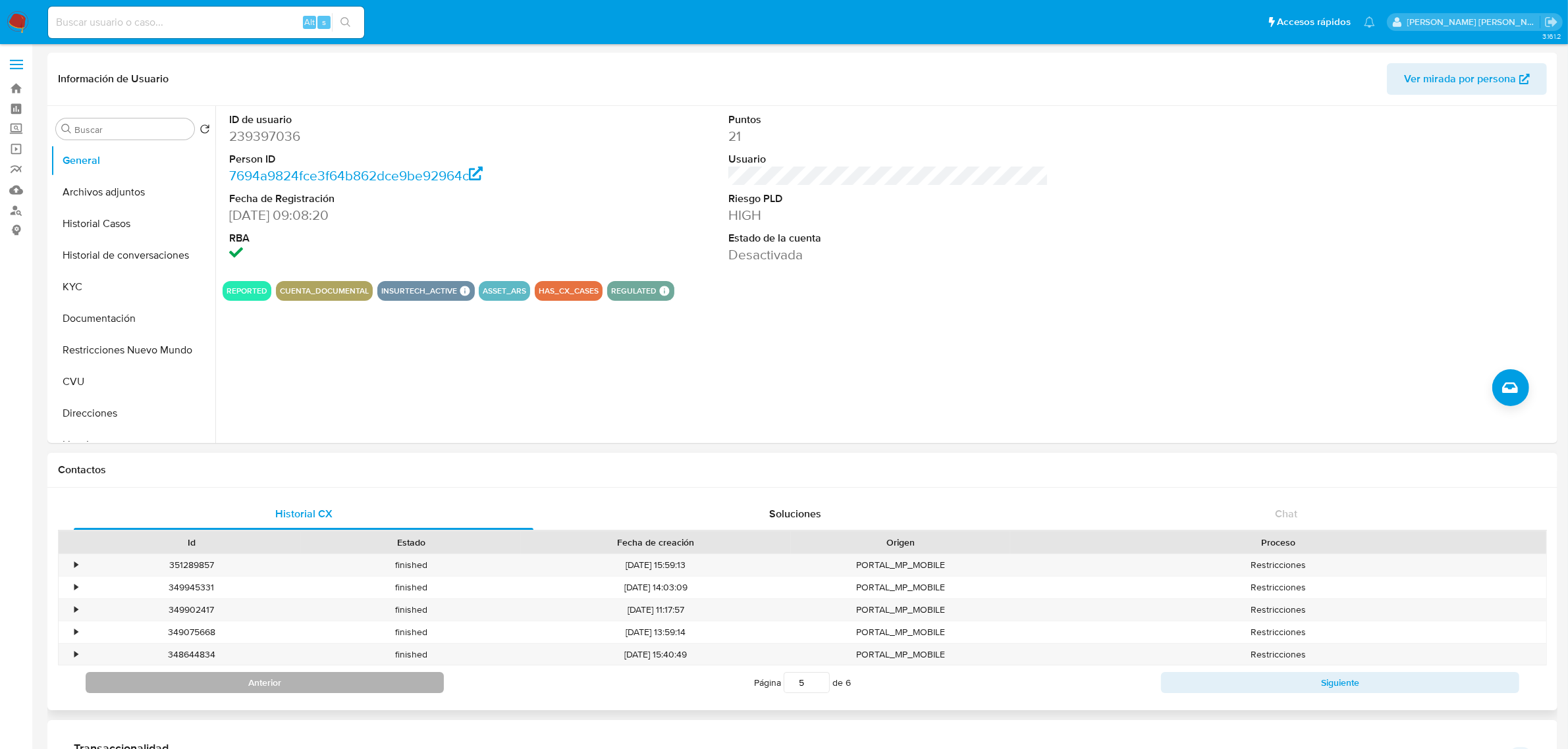
click at [384, 687] on button "Anterior" at bounding box center [264, 682] width 358 height 21
type input "1"
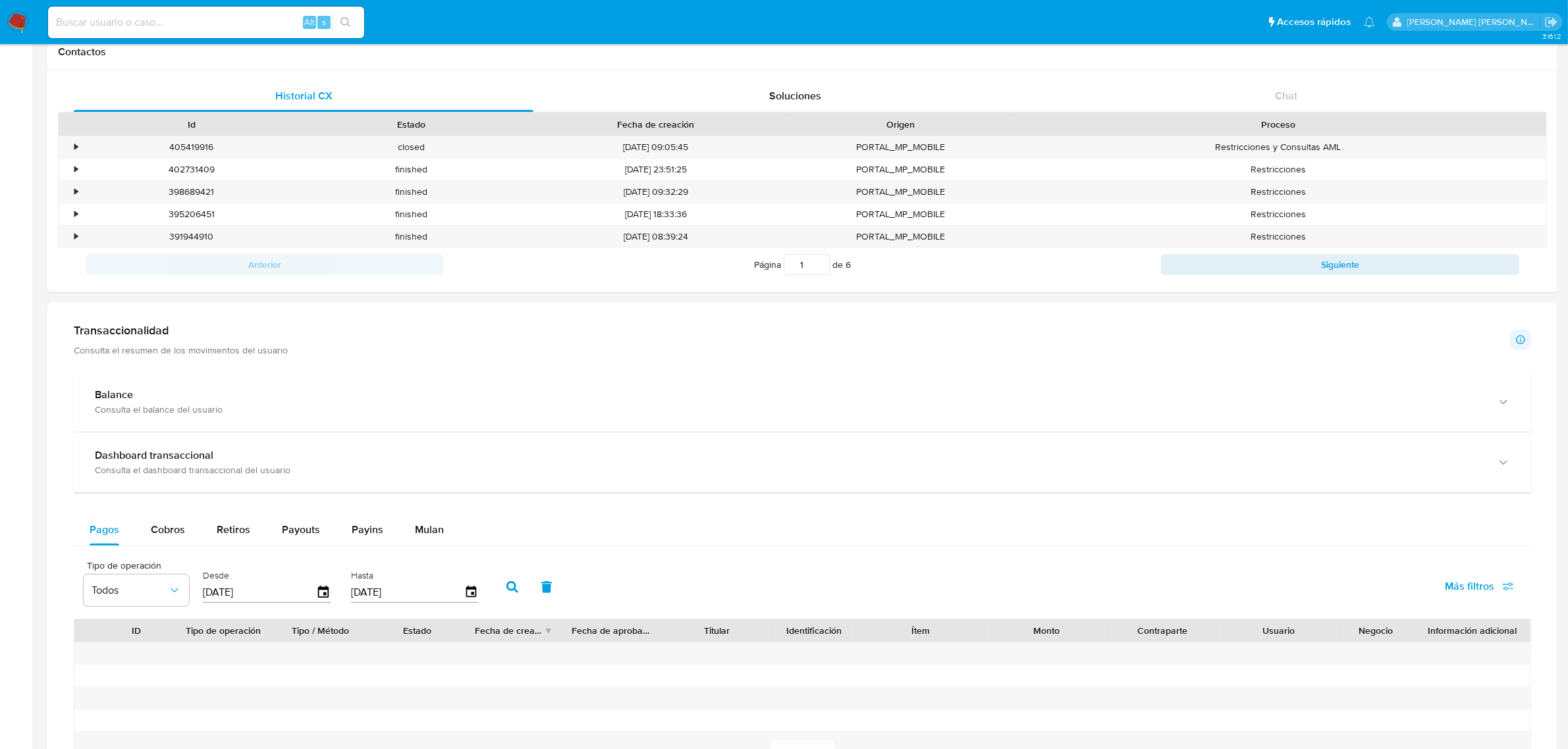
scroll to position [411, 0]
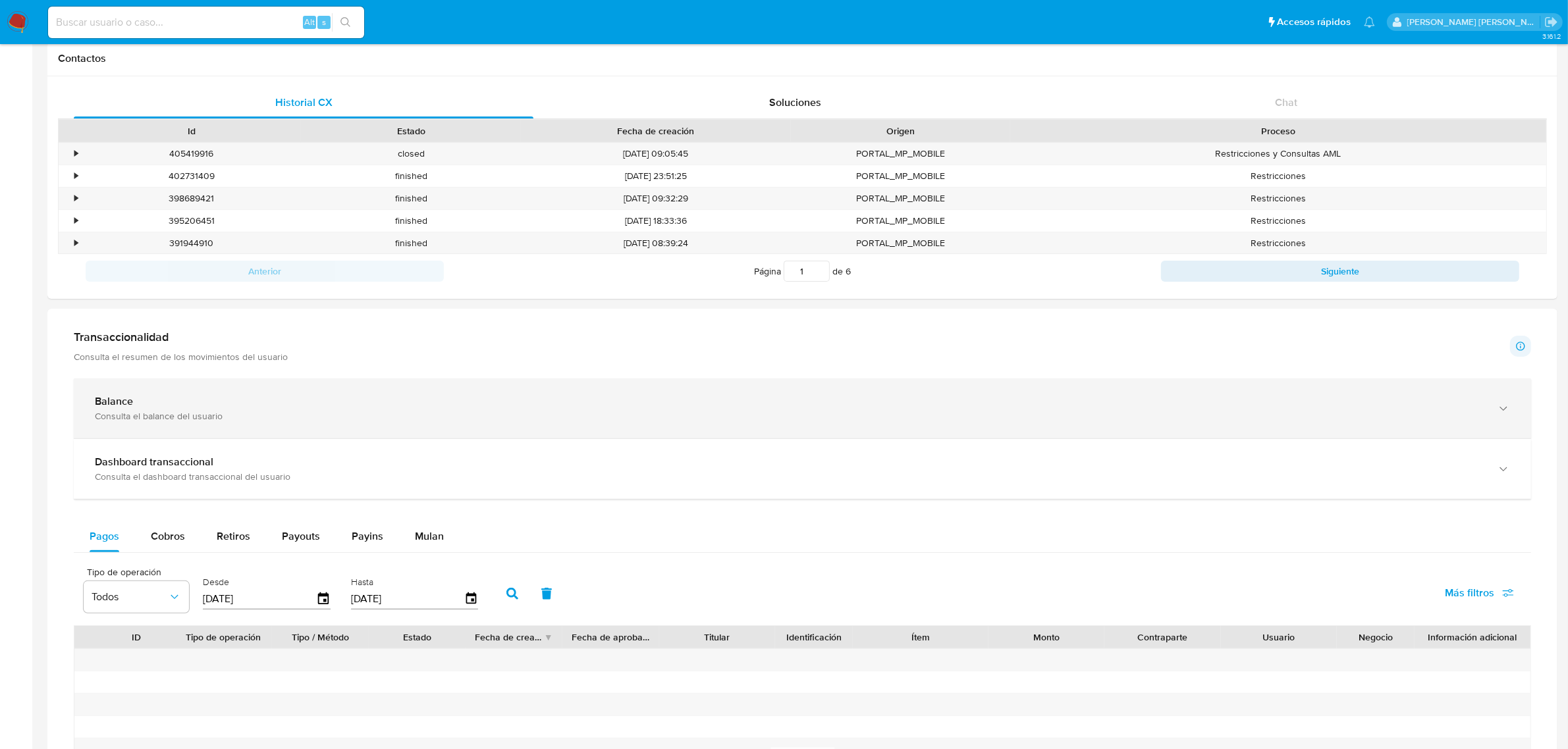
click at [1502, 422] on div "button" at bounding box center [1502, 408] width 16 height 27
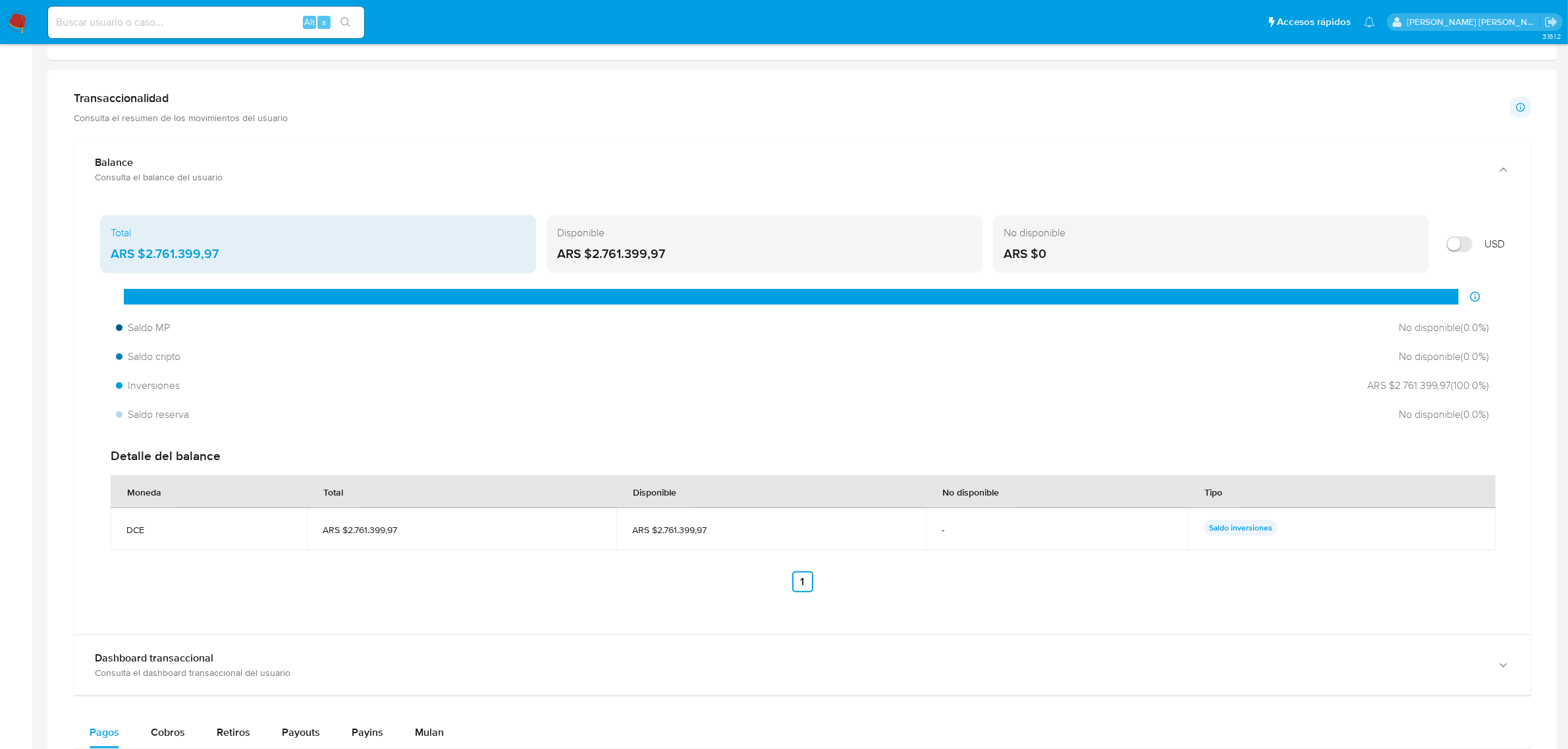
scroll to position [658, 0]
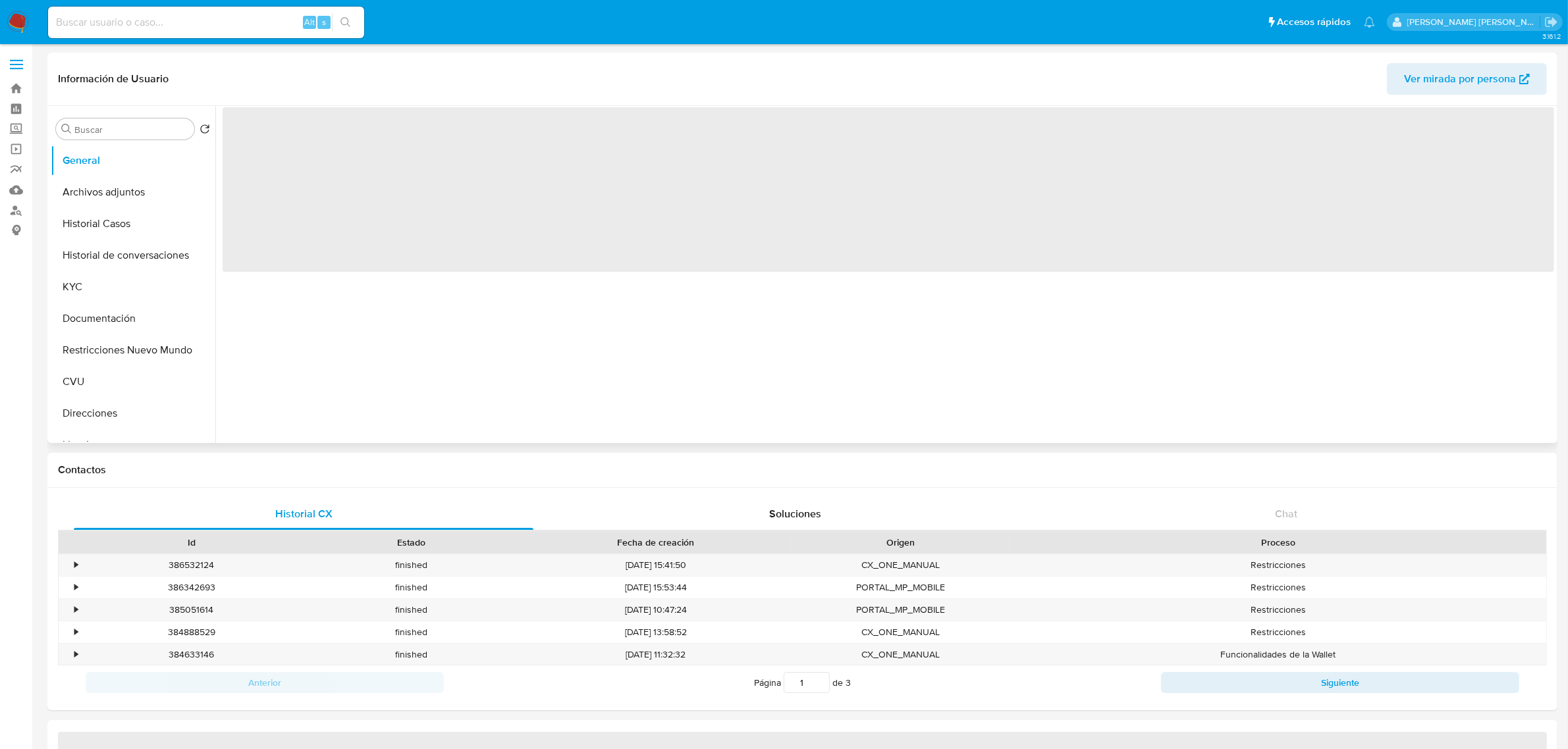
select select "10"
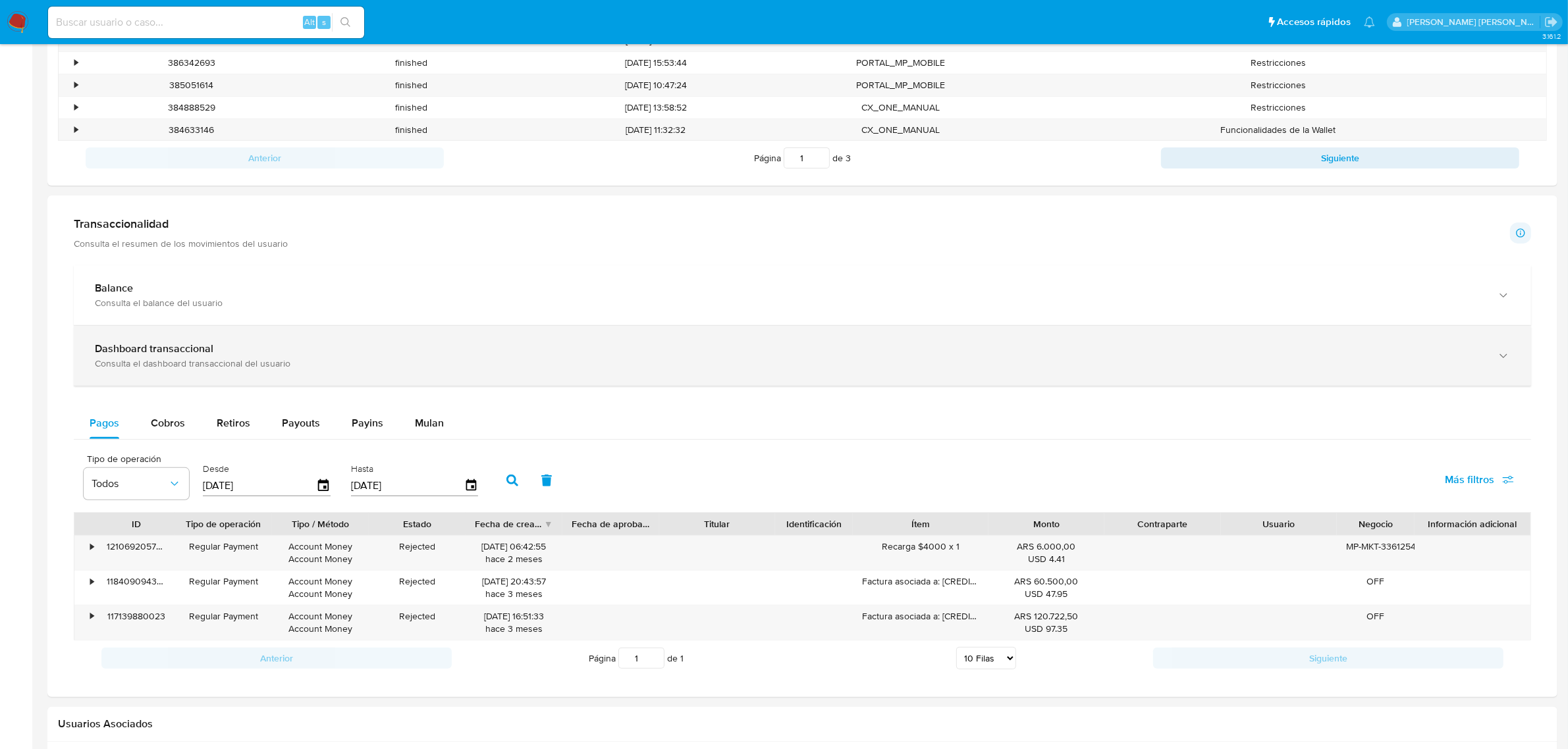
scroll to position [576, 0]
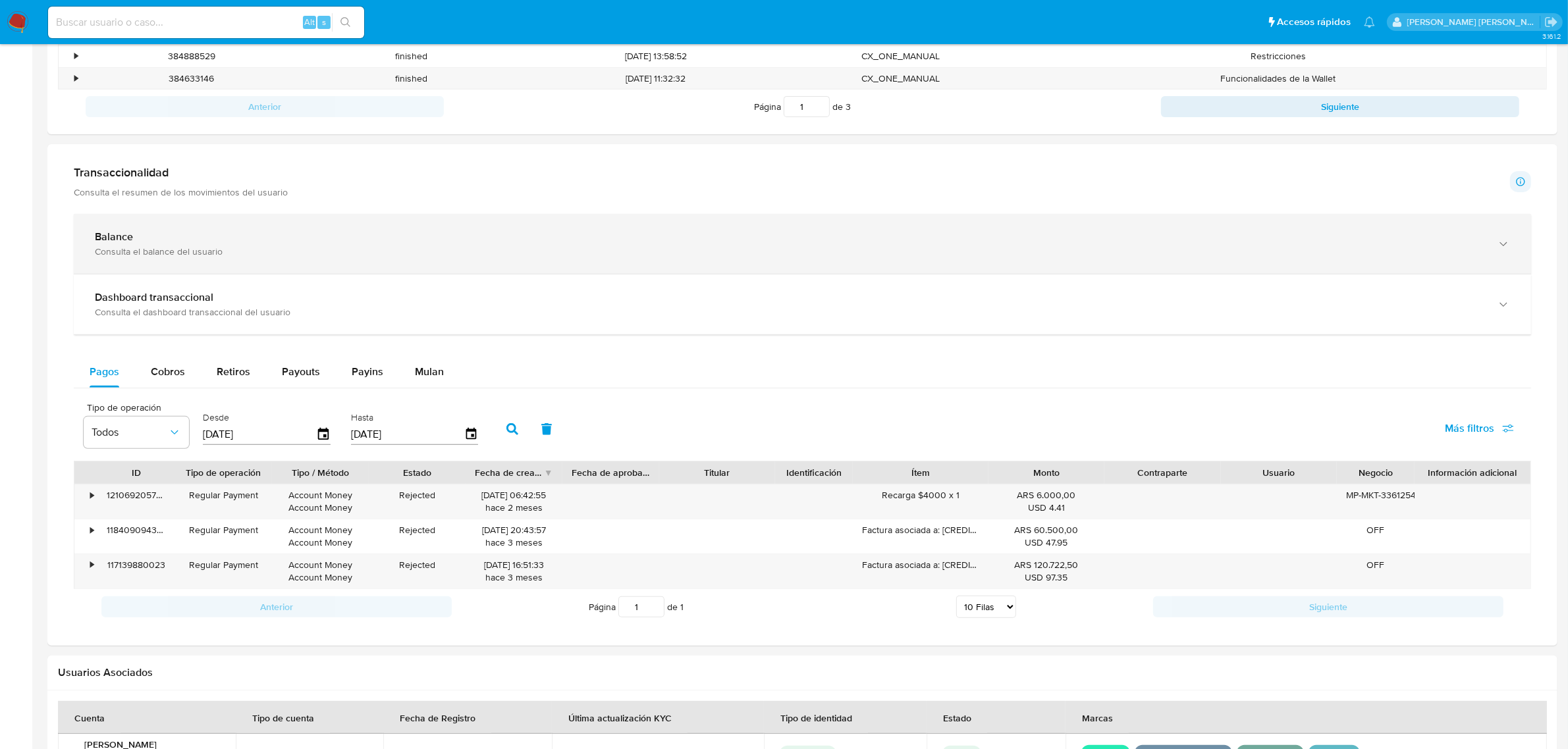
drag, startPoint x: 1528, startPoint y: 242, endPoint x: 1516, endPoint y: 242, distance: 12.0
click at [1528, 242] on div "Balance Consulta el balance del usuario" at bounding box center [802, 243] width 1458 height 60
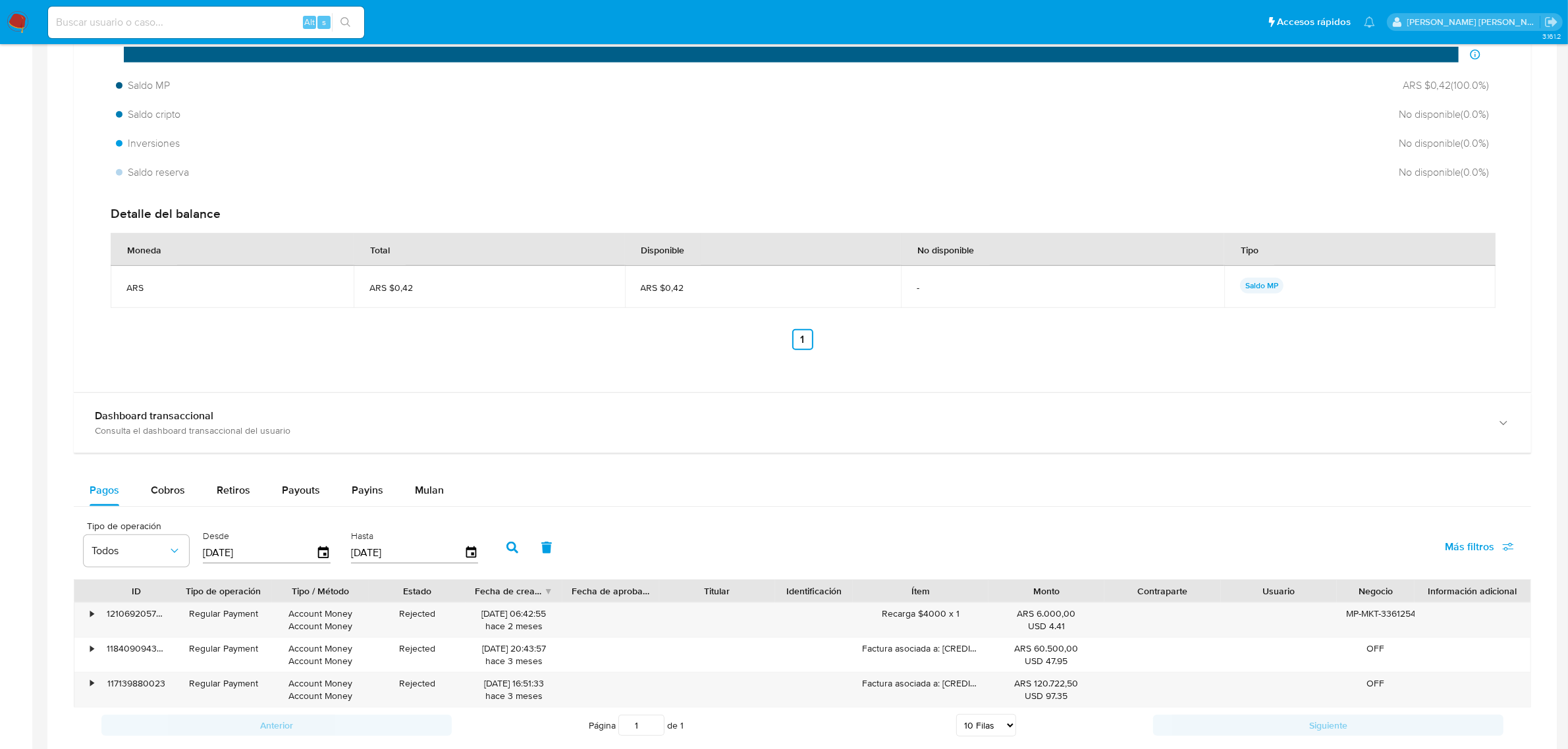
scroll to position [987, 0]
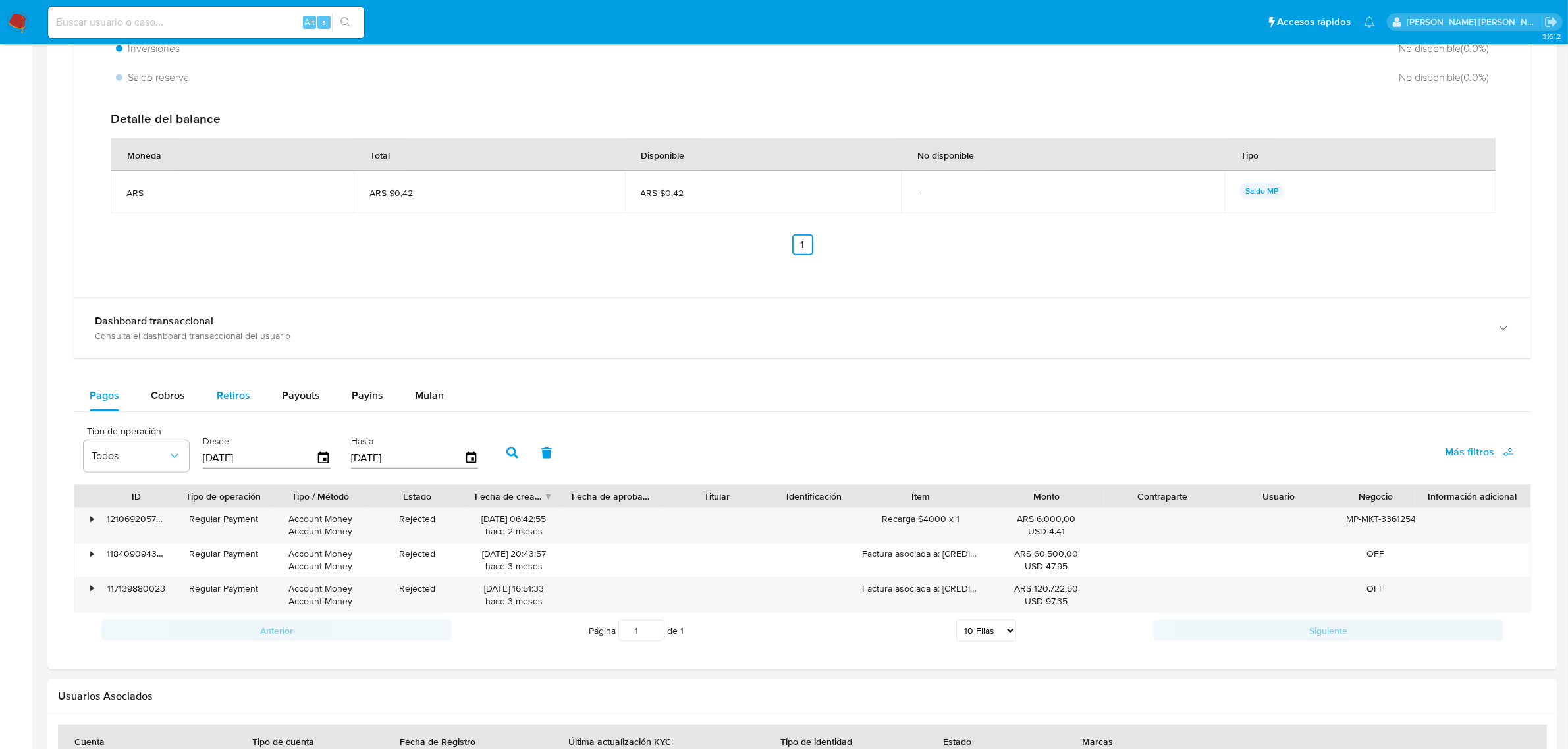
click at [224, 402] on span "Retiros" at bounding box center [233, 395] width 33 height 15
select select "10"
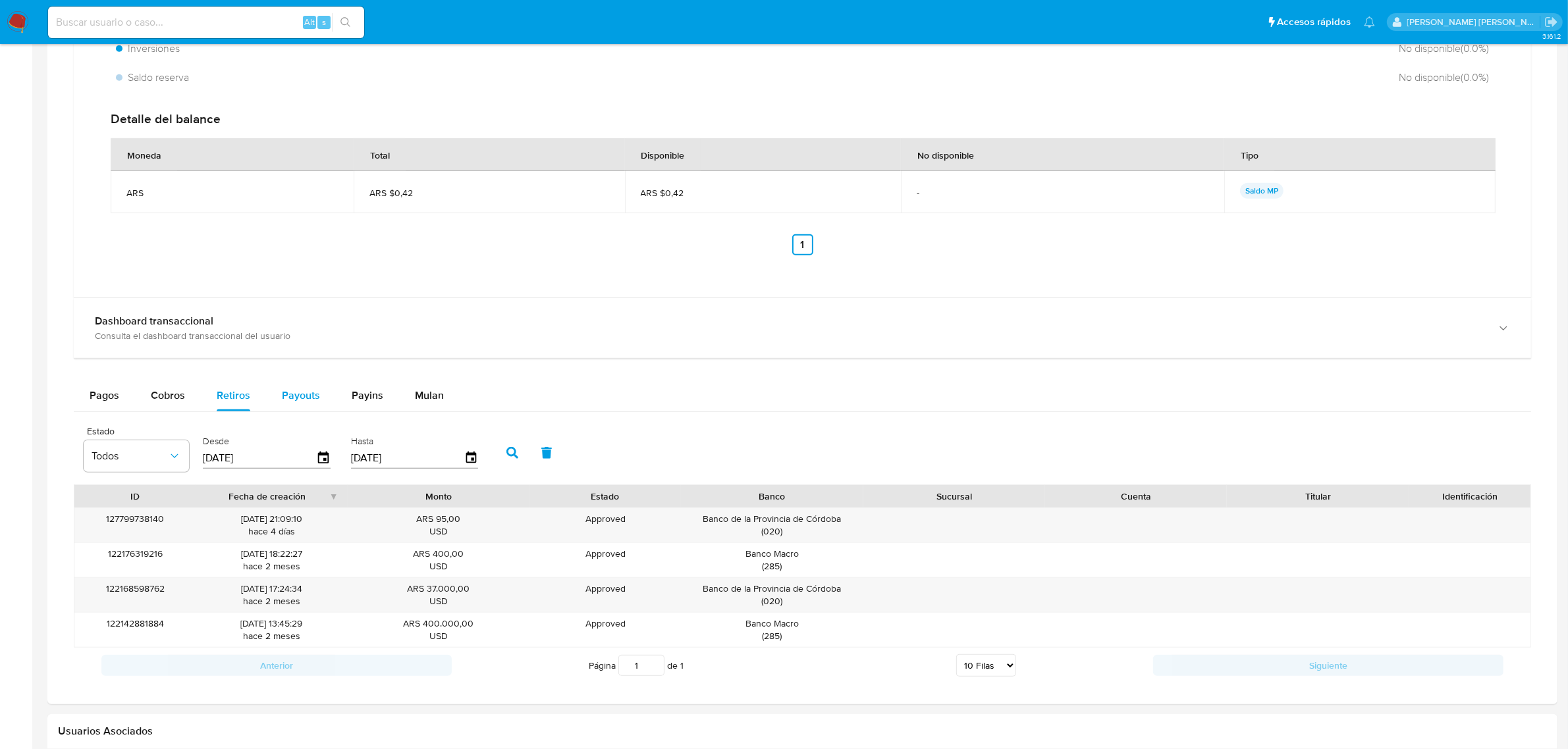
click at [293, 400] on span "Payouts" at bounding box center [301, 395] width 39 height 15
select select "10"
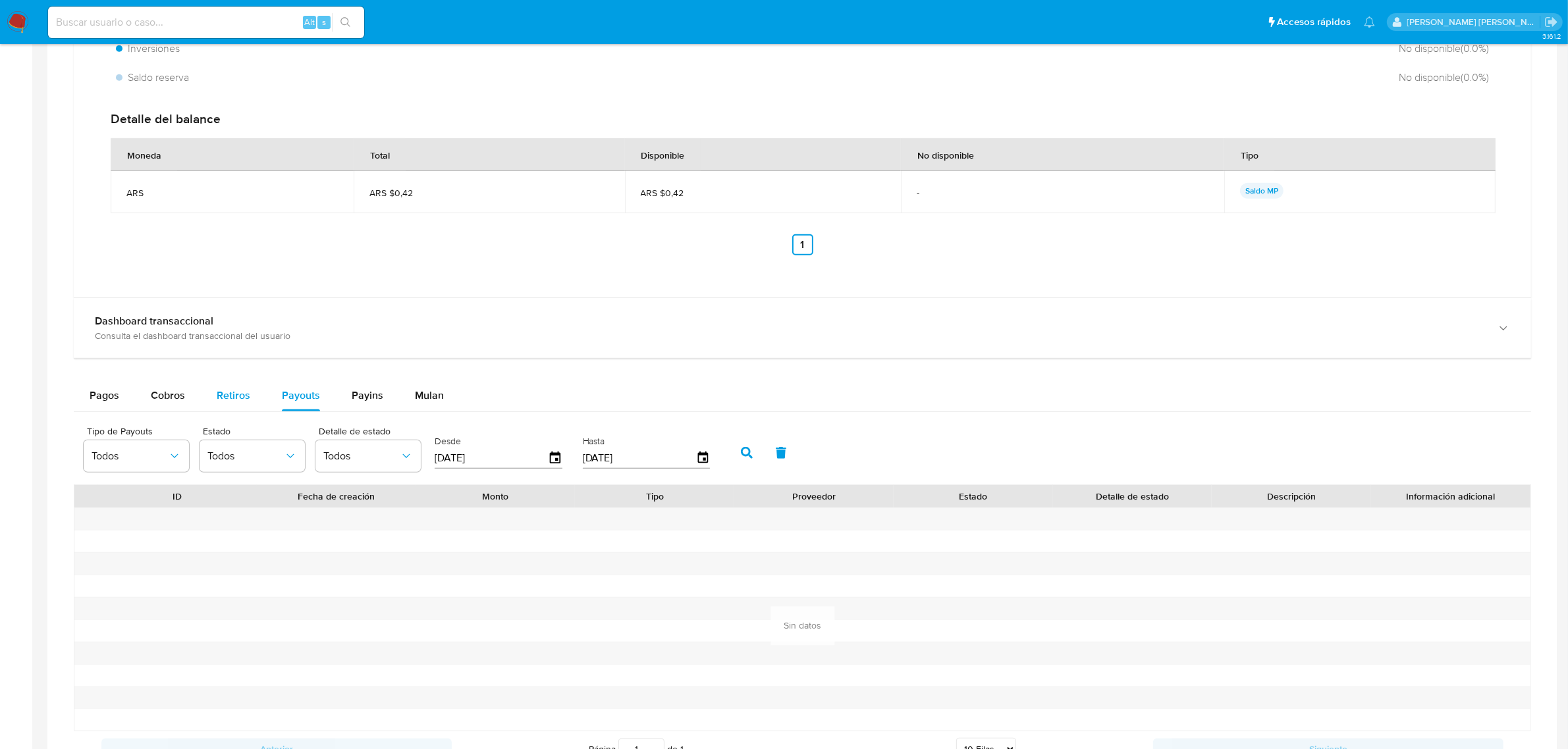
click at [221, 402] on span "Retiros" at bounding box center [233, 395] width 33 height 15
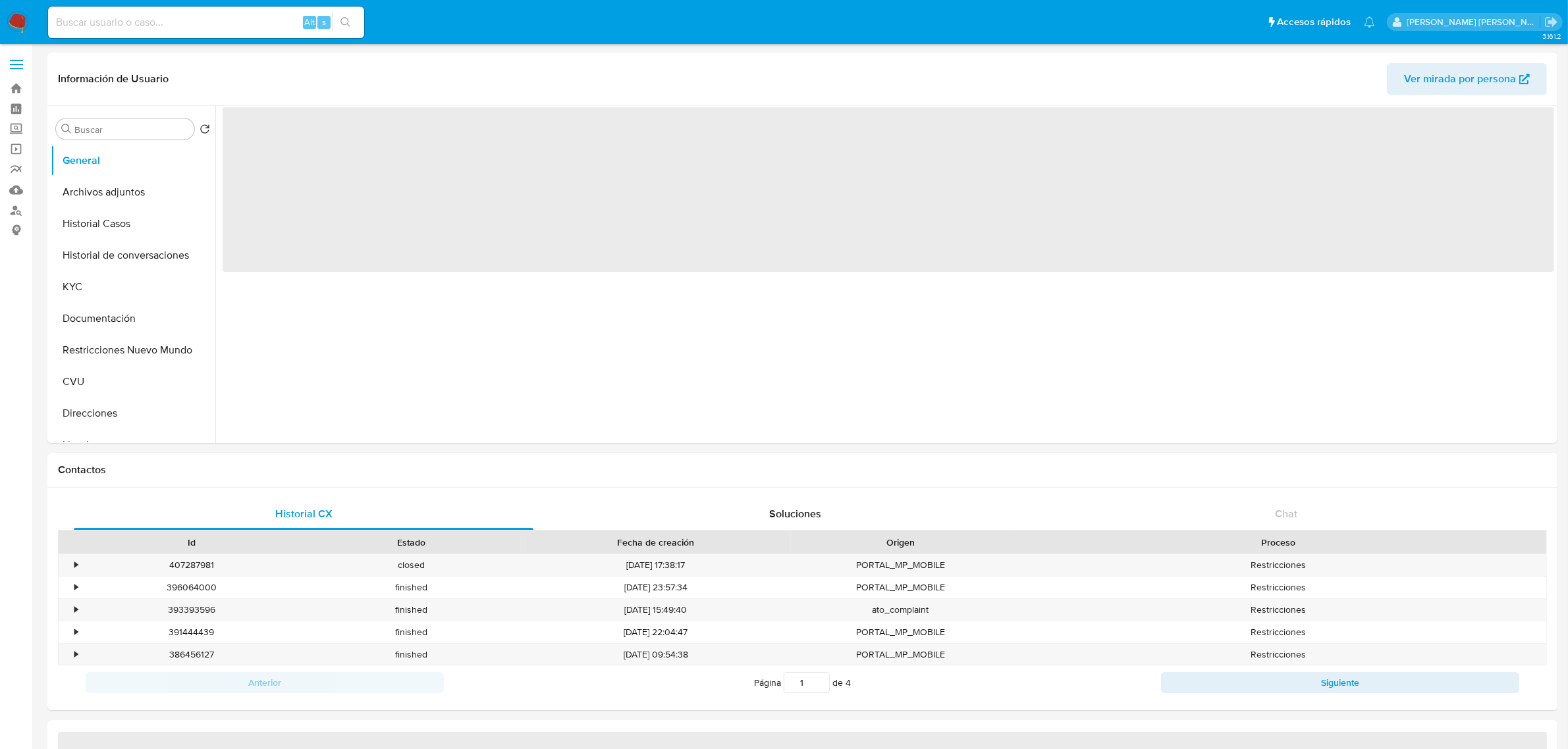
select select "10"
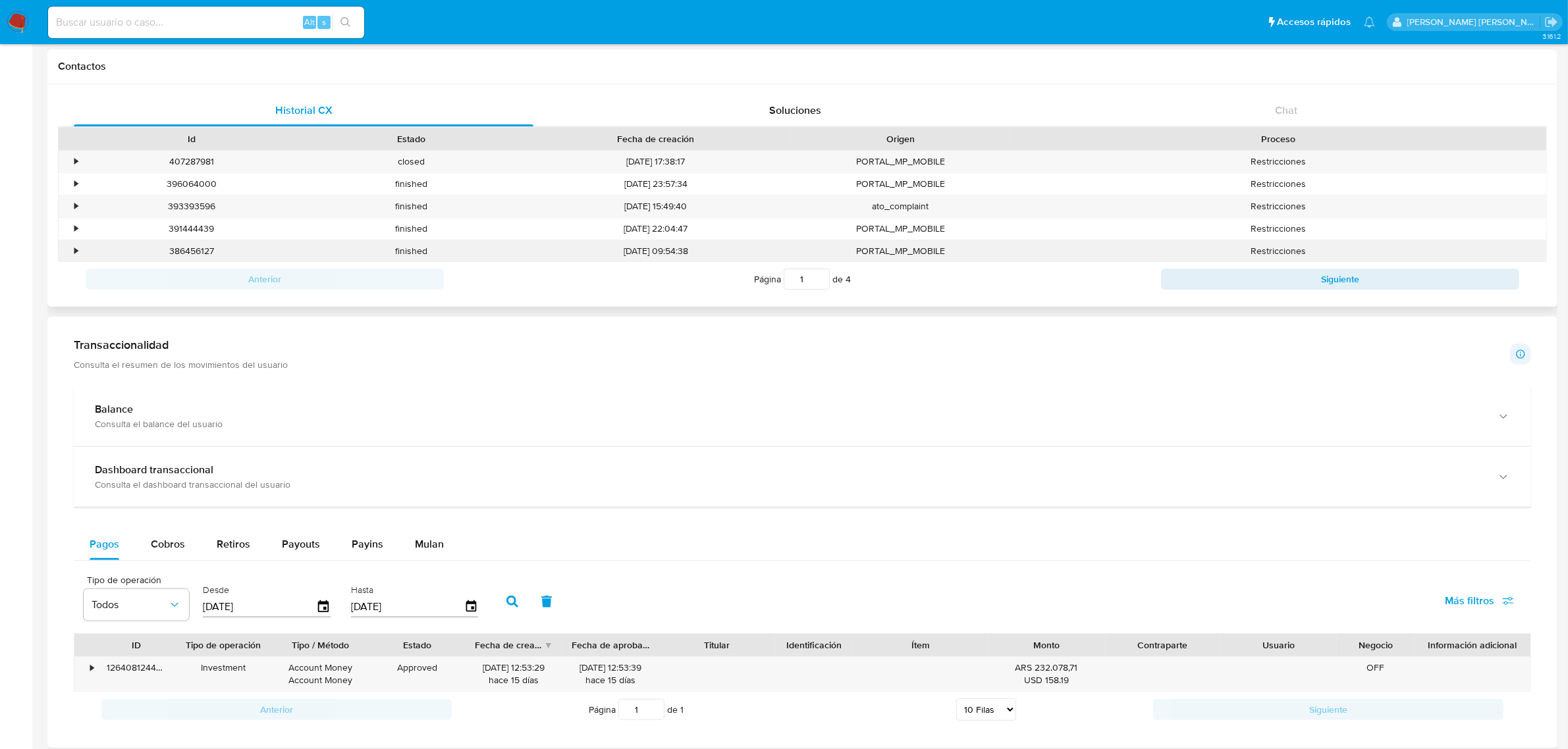
scroll to position [411, 0]
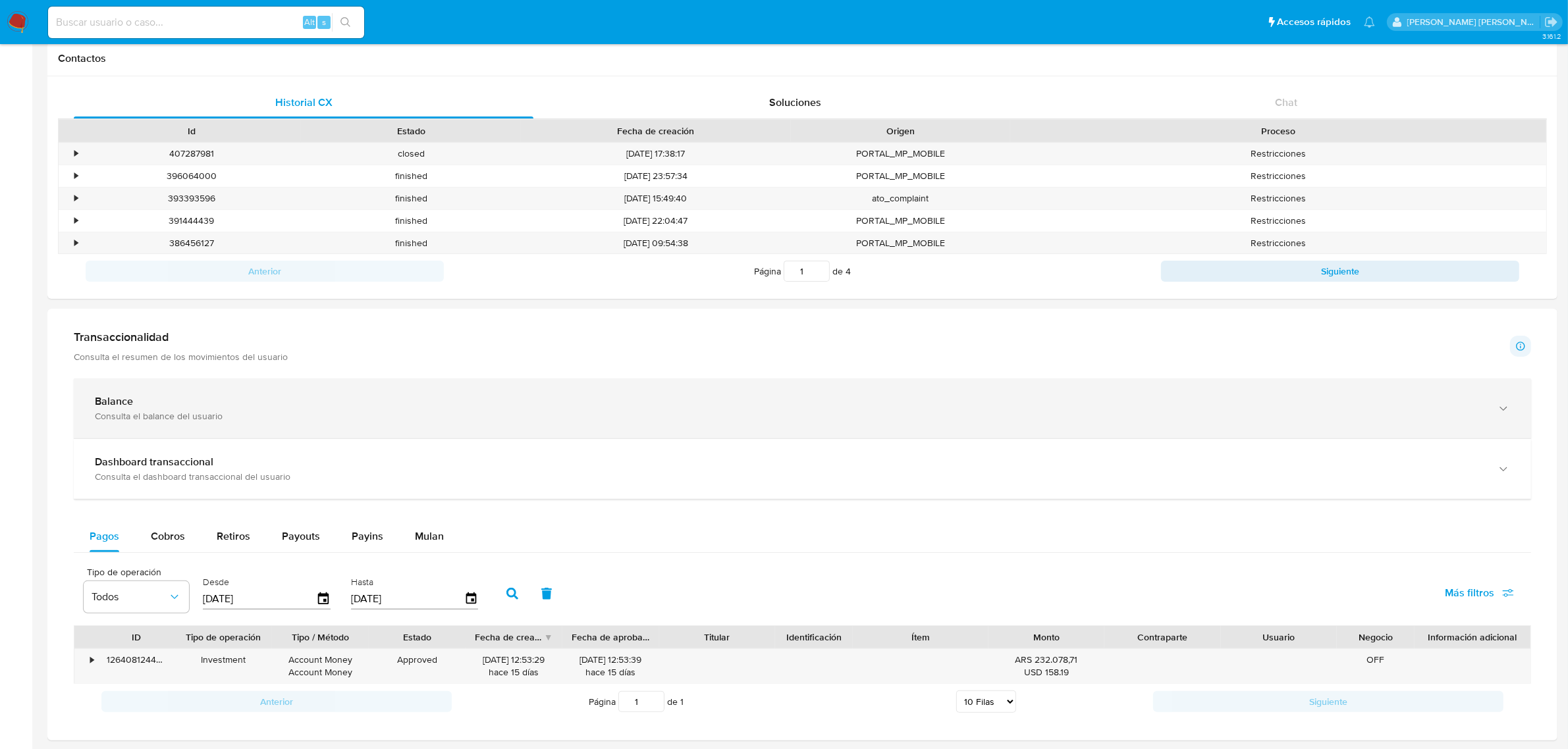
click at [1500, 416] on icon "button" at bounding box center [1503, 409] width 13 height 13
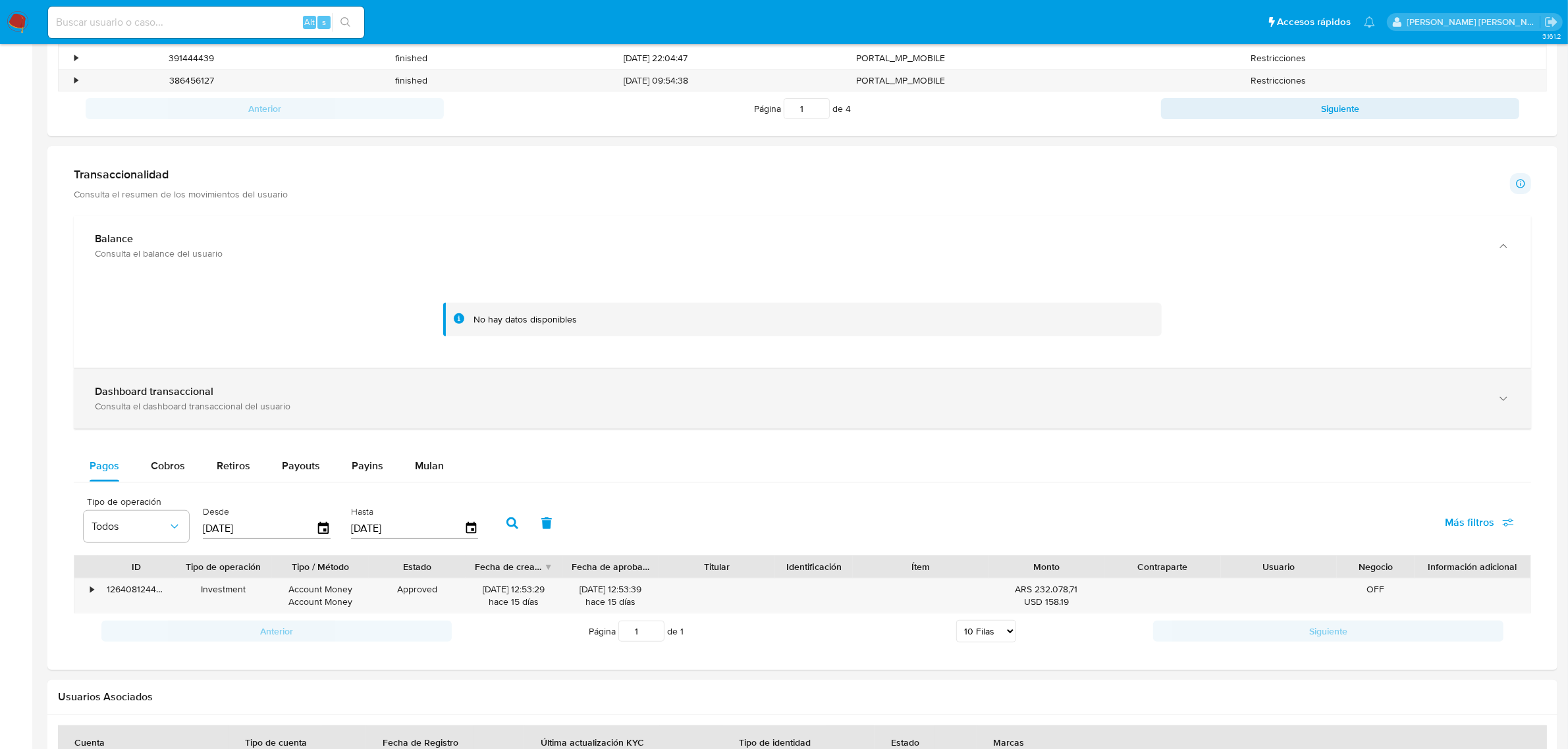
scroll to position [576, 0]
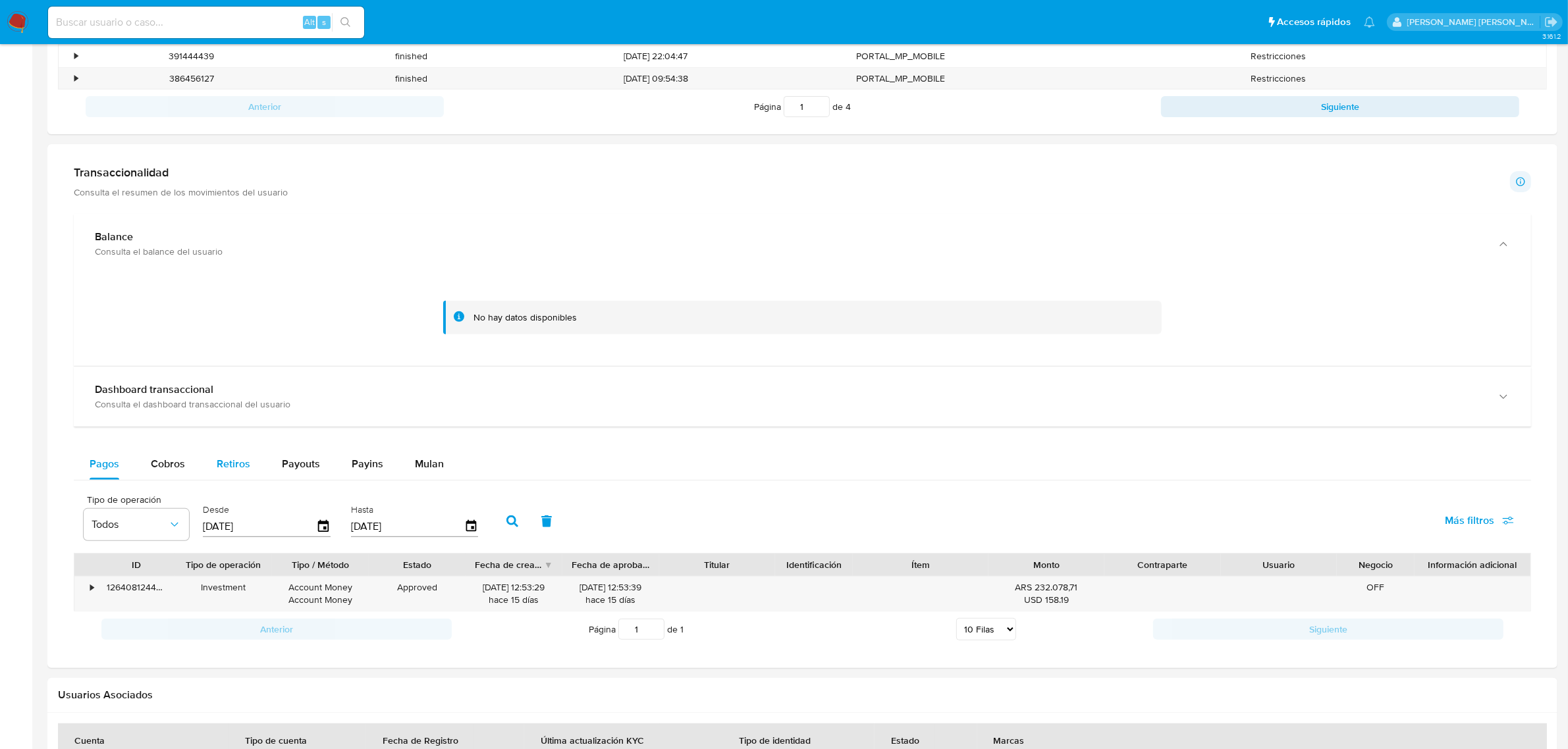
click at [222, 461] on span "Retiros" at bounding box center [233, 463] width 33 height 15
select select "10"
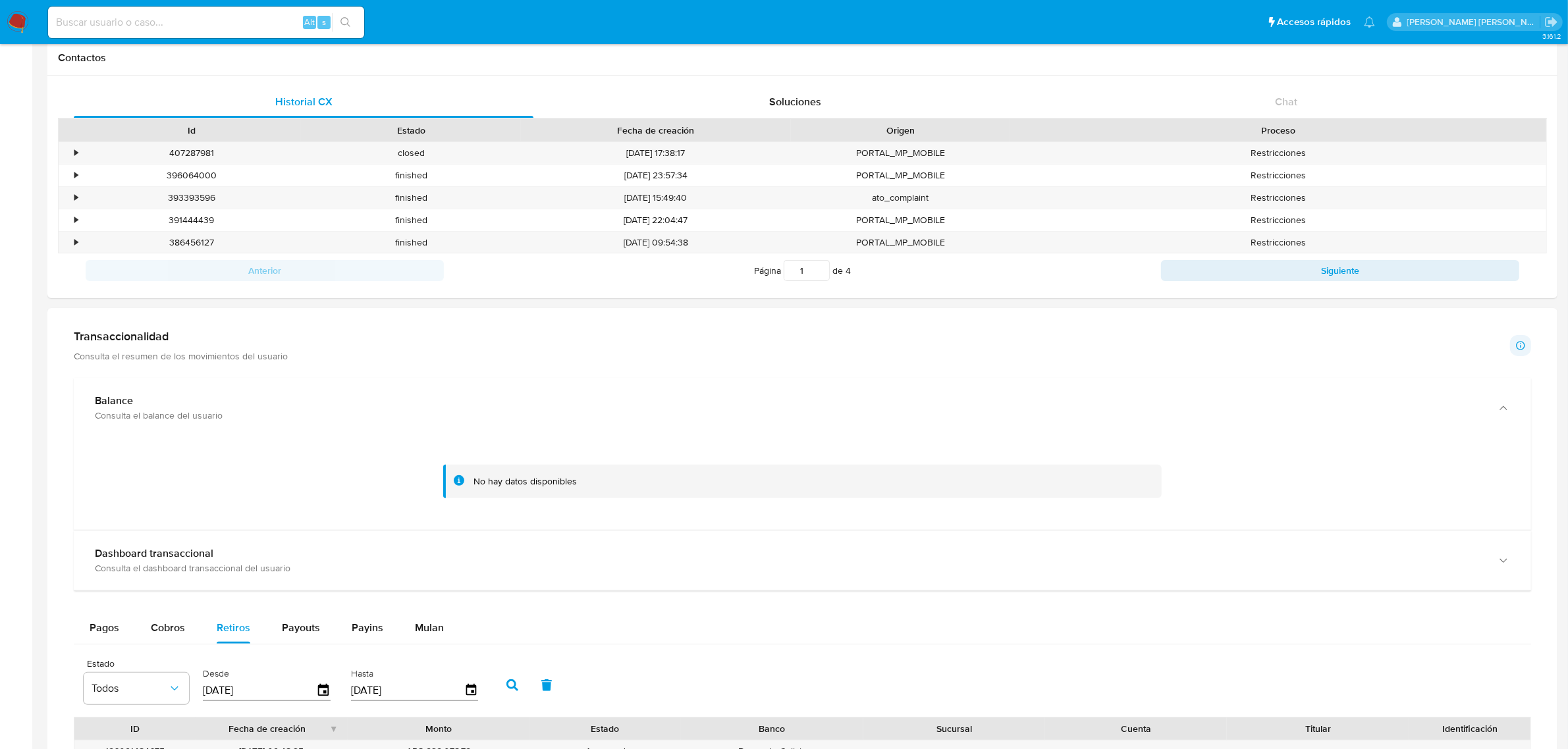
scroll to position [411, 0]
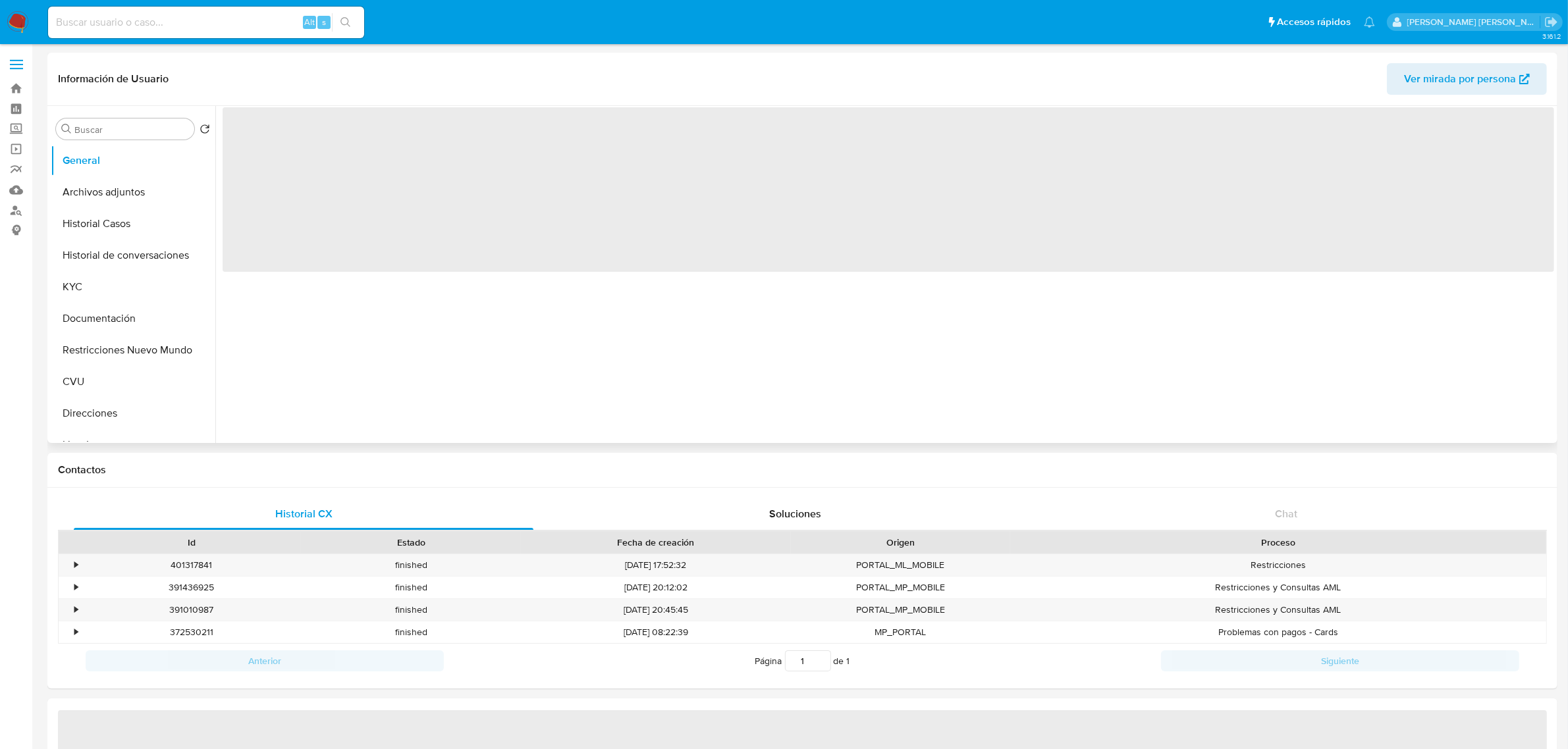
select select "10"
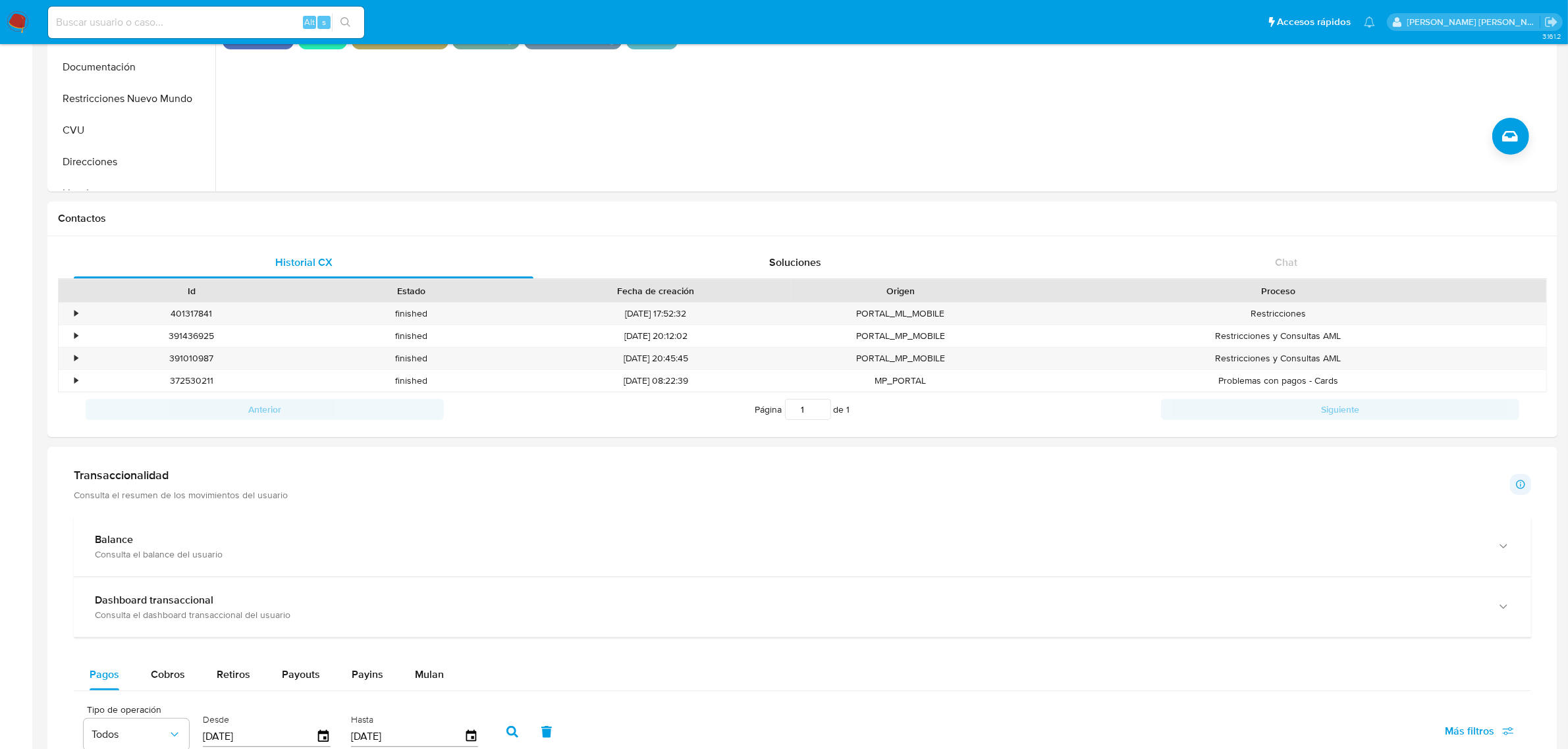
scroll to position [411, 0]
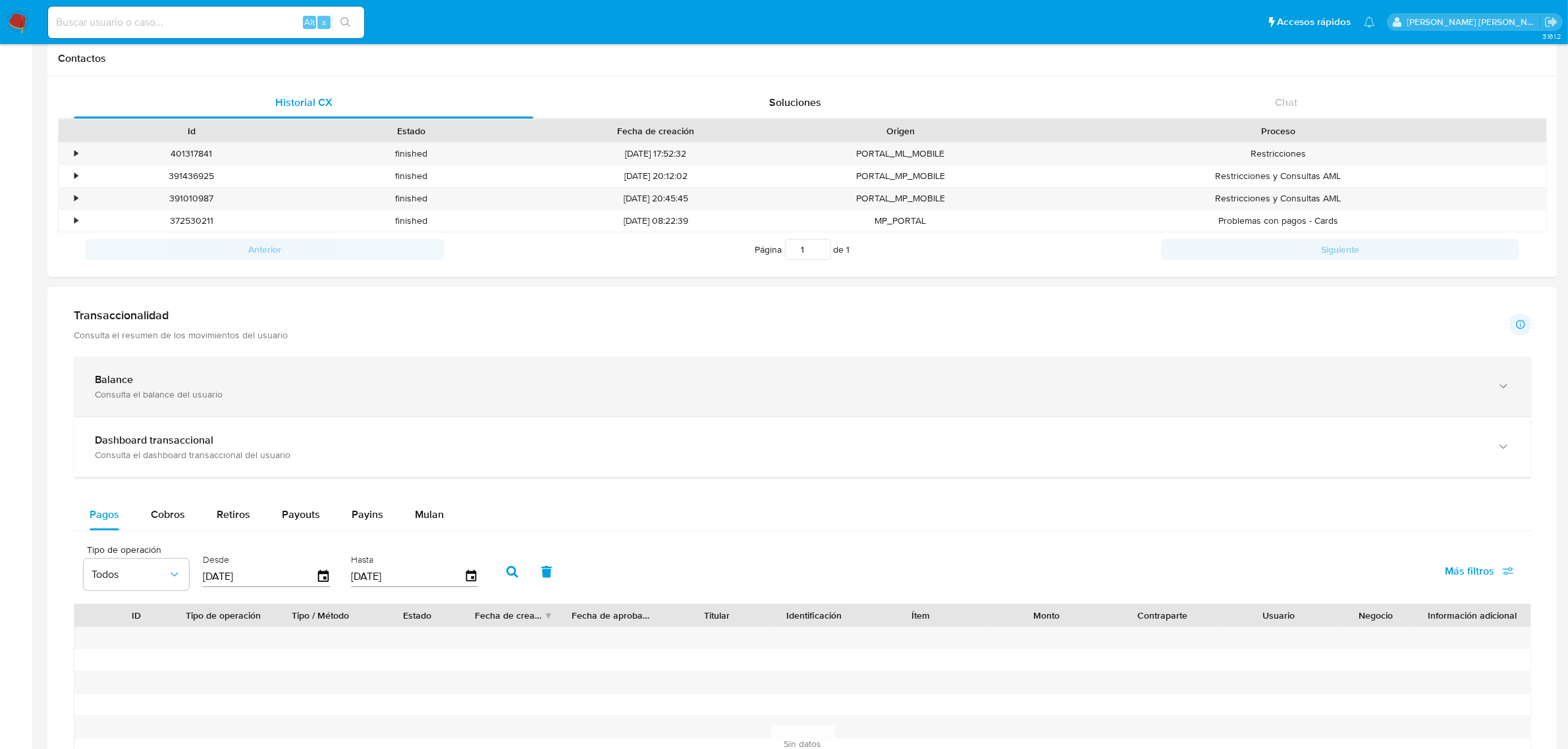
click at [1479, 399] on div "Consulta el balance del usuario" at bounding box center [789, 395] width 1389 height 12
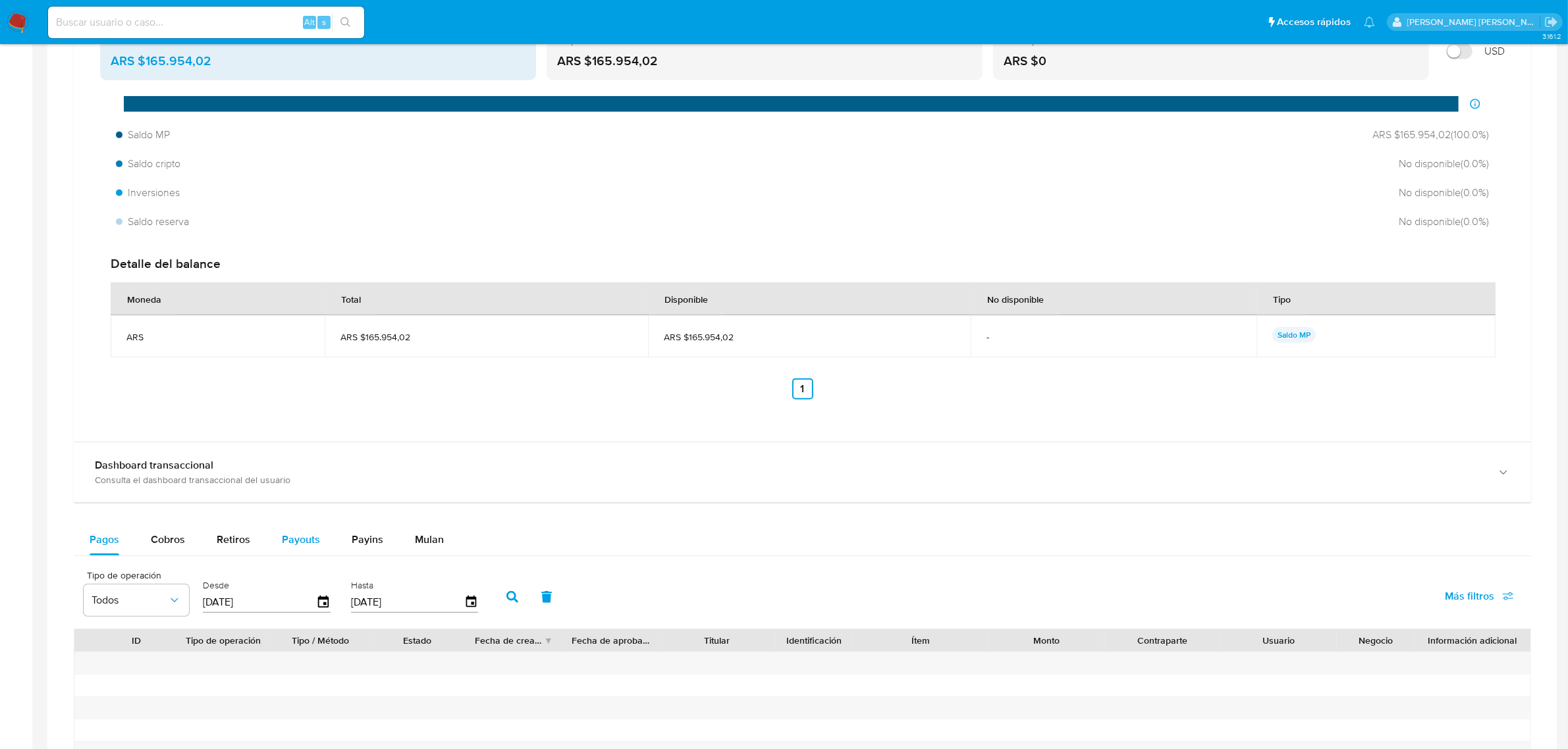
scroll to position [822, 0]
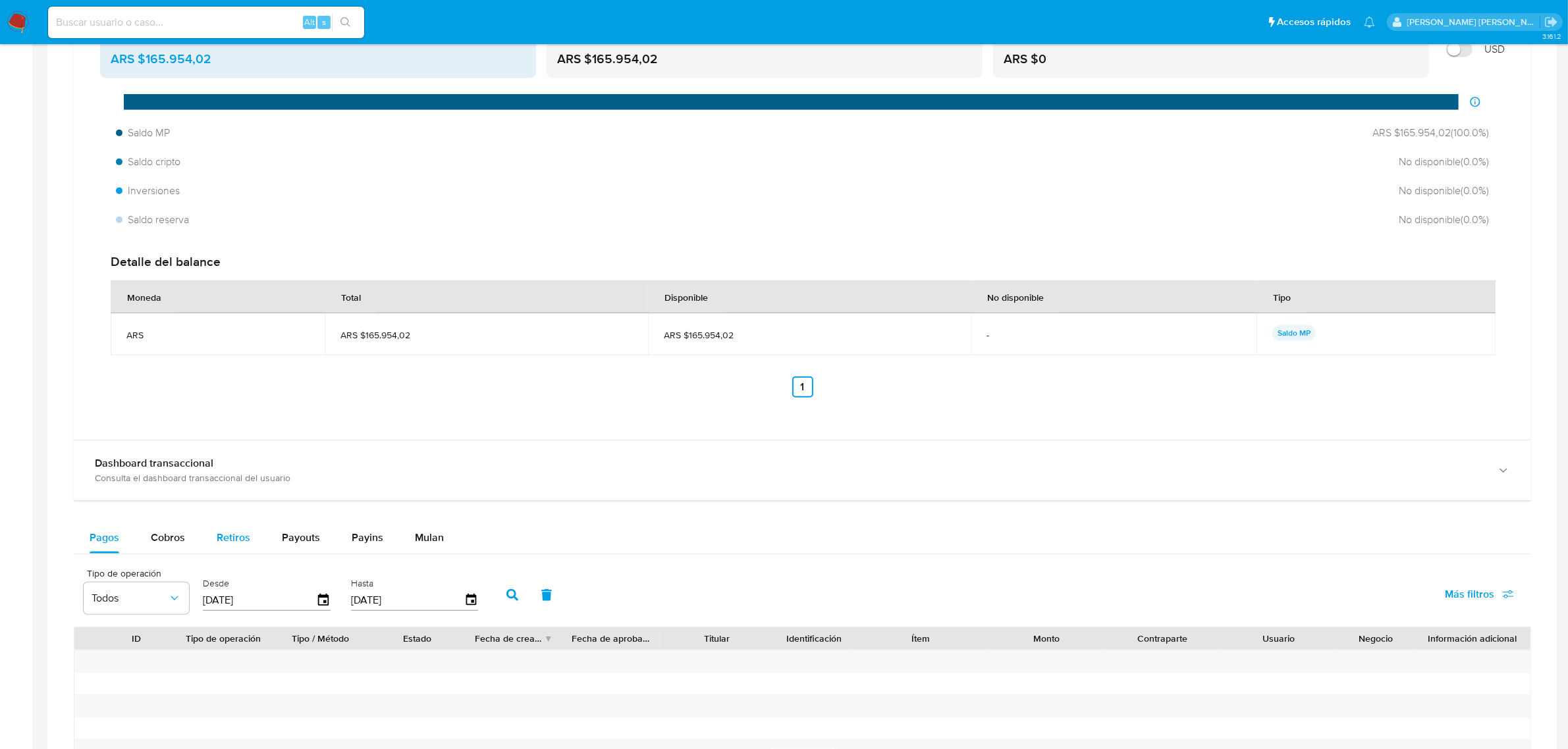
click at [238, 538] on span "Retiros" at bounding box center [233, 536] width 33 height 15
select select "10"
click at [301, 536] on span "Payouts" at bounding box center [301, 536] width 39 height 15
select select "10"
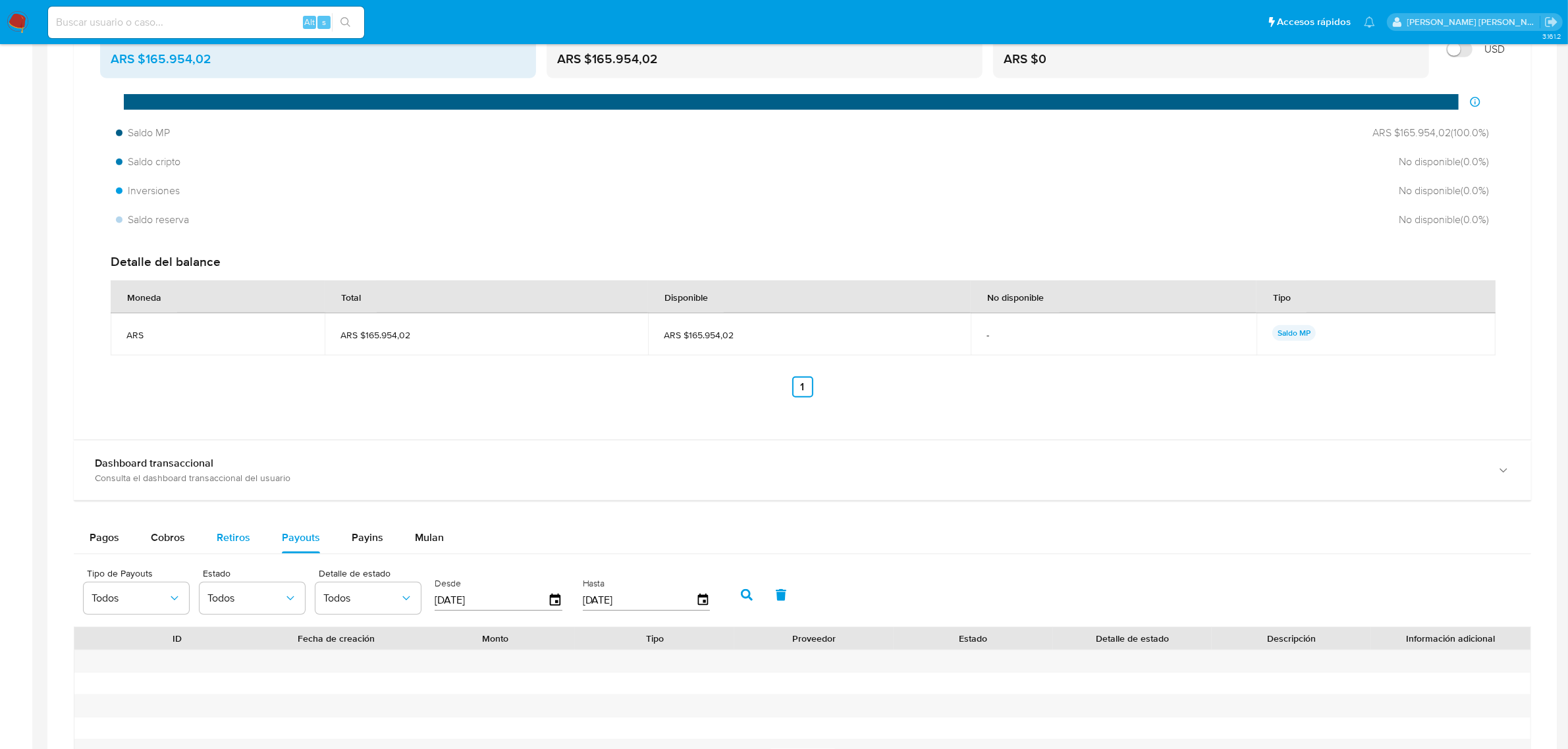
click at [251, 542] on button "Retiros" at bounding box center [233, 537] width 65 height 32
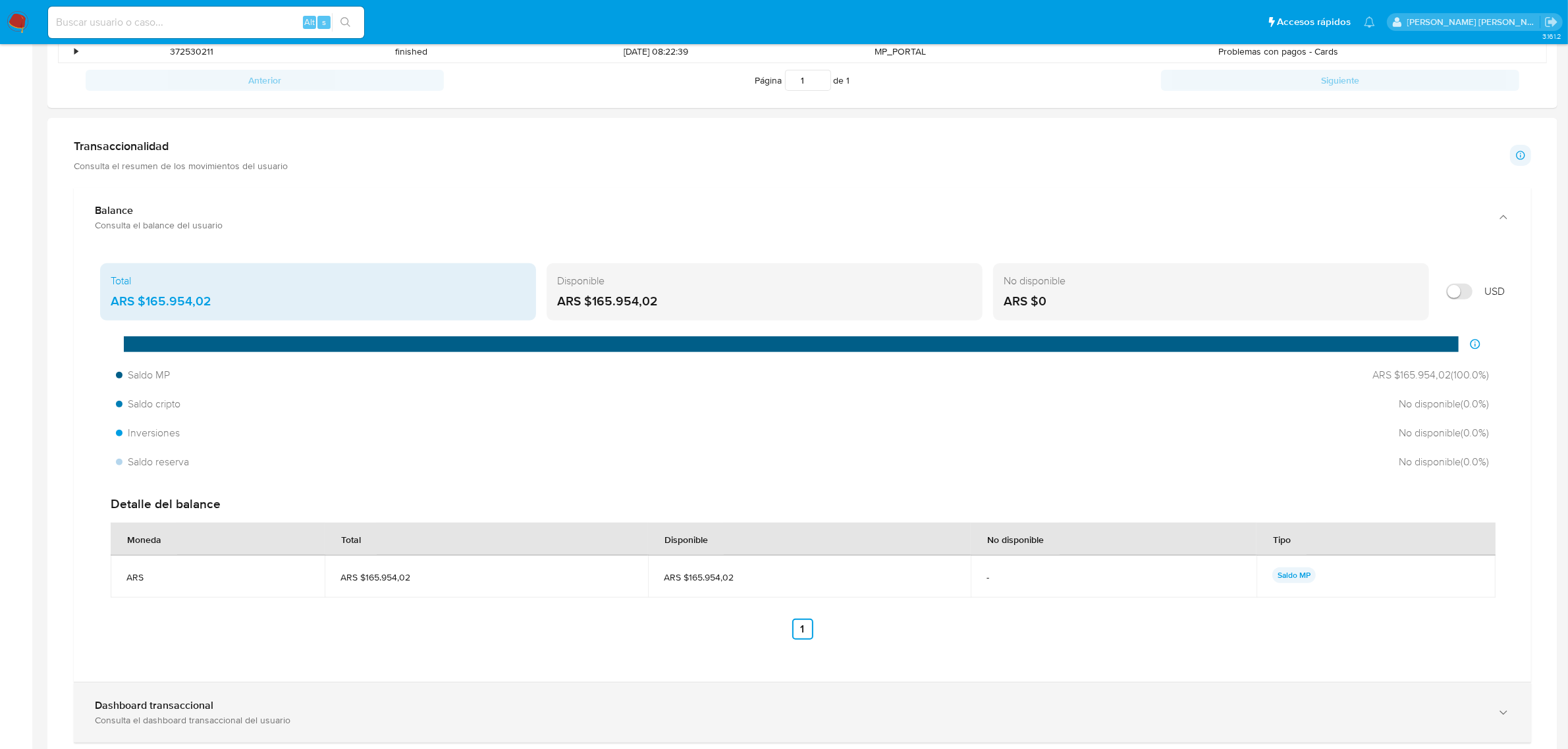
scroll to position [576, 0]
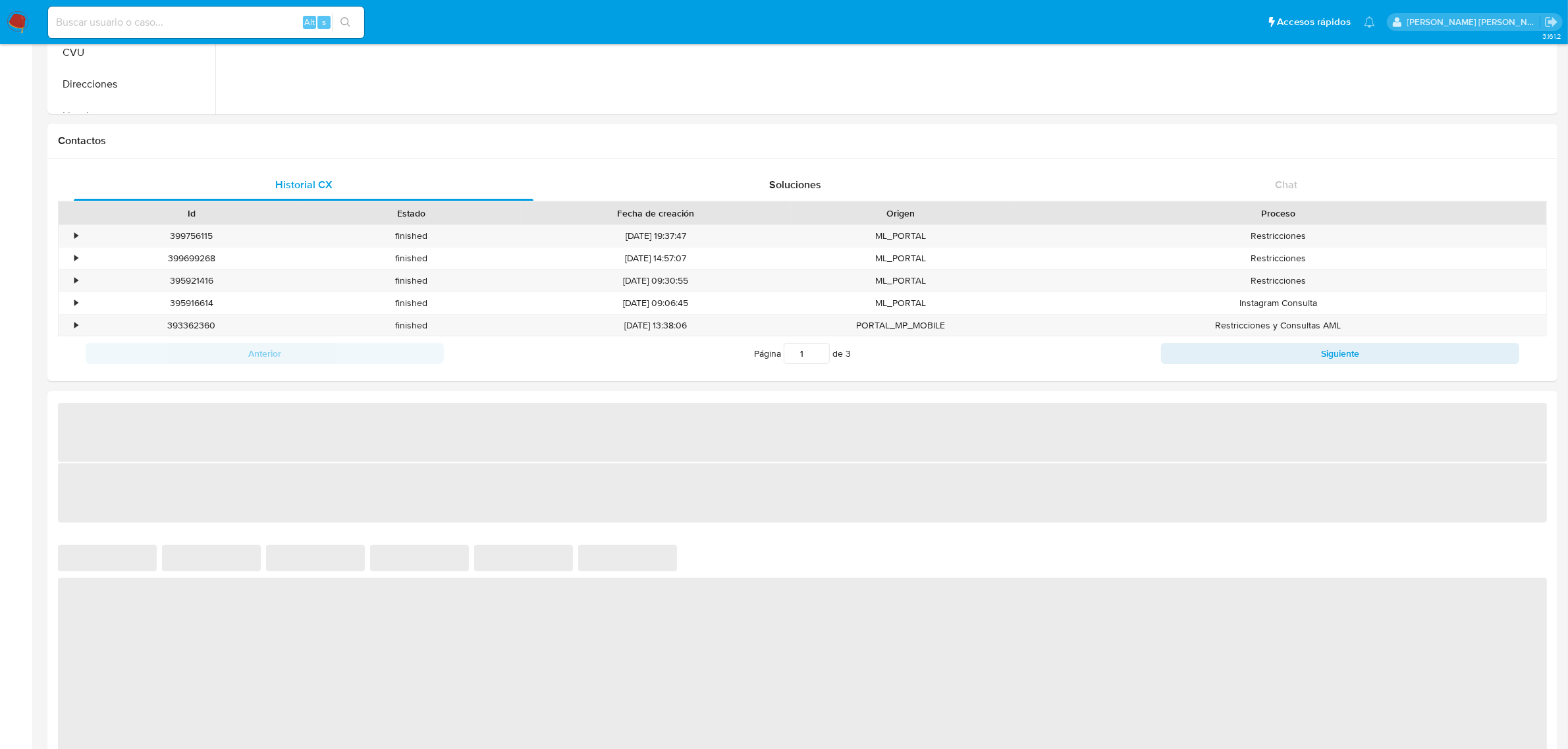
select select "10"
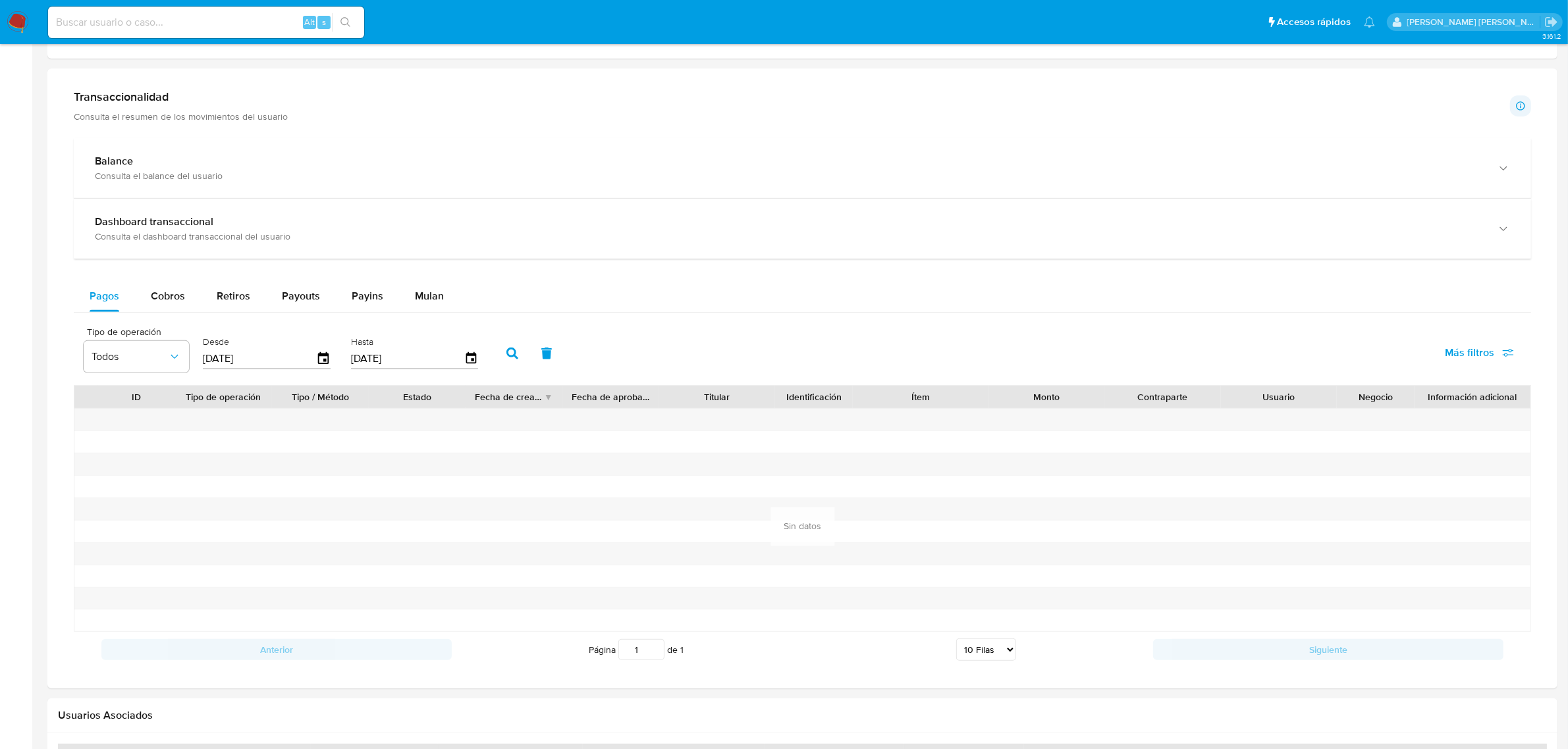
scroll to position [658, 0]
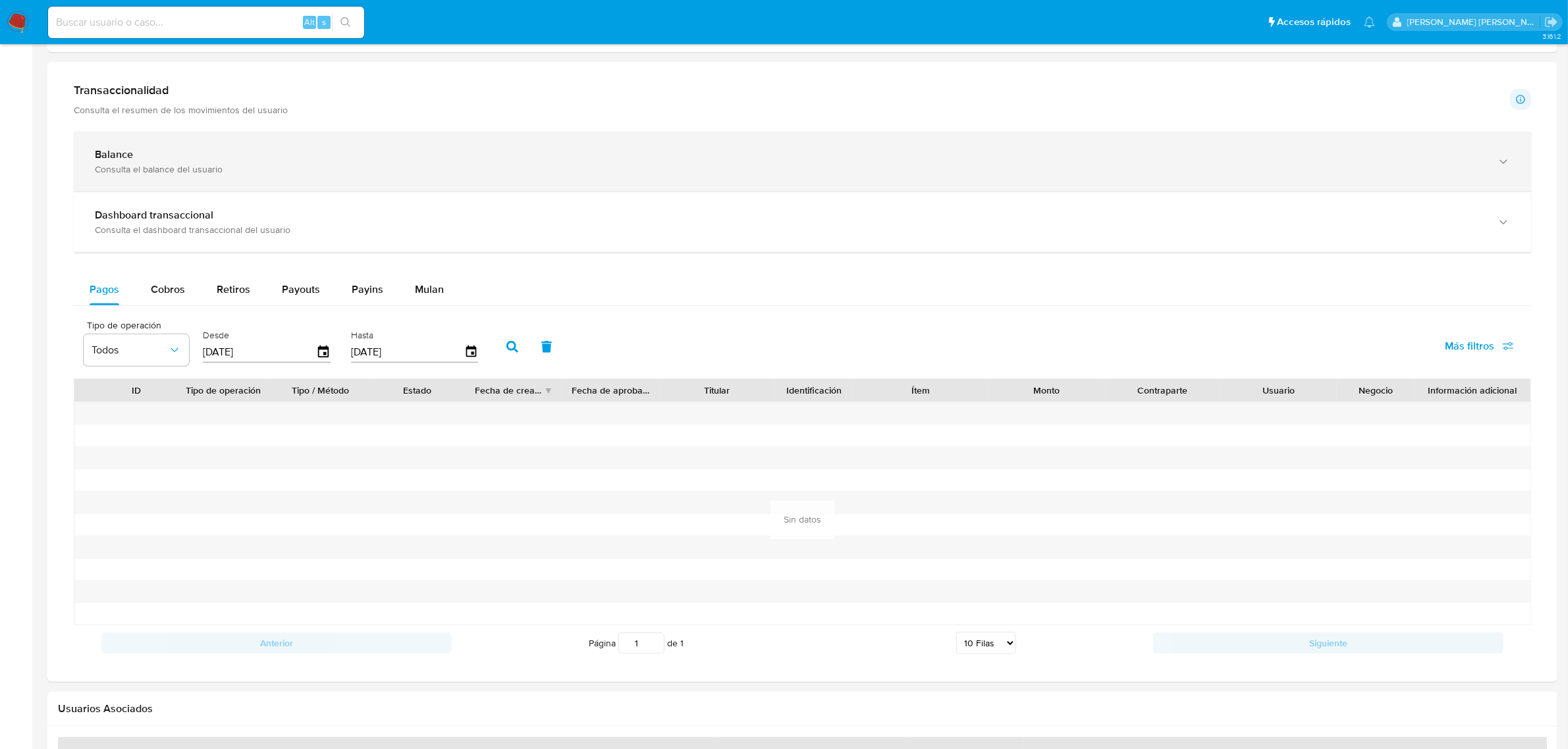
click at [1506, 166] on icon "button" at bounding box center [1503, 162] width 13 height 13
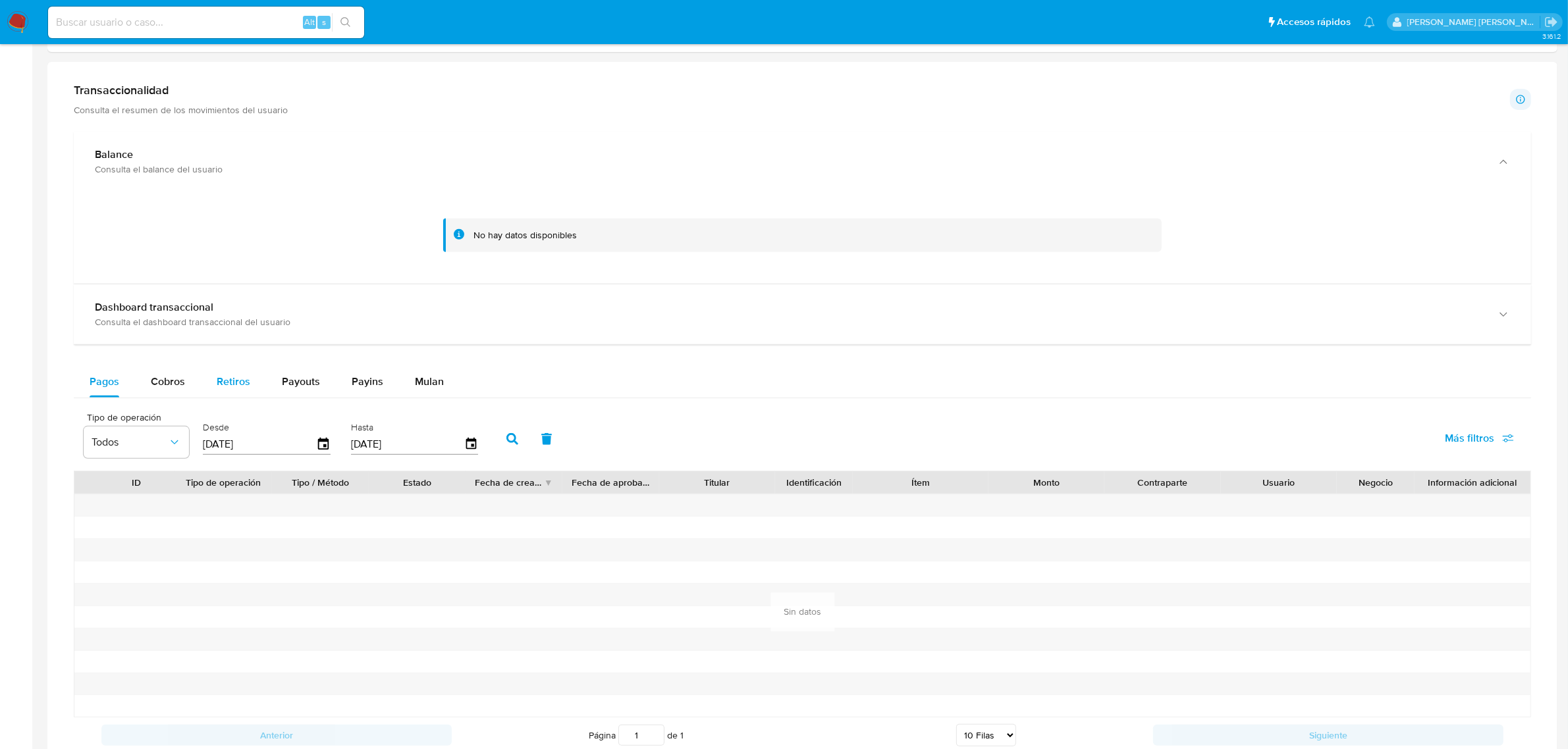
click at [244, 381] on span "Retiros" at bounding box center [233, 381] width 33 height 15
select select "10"
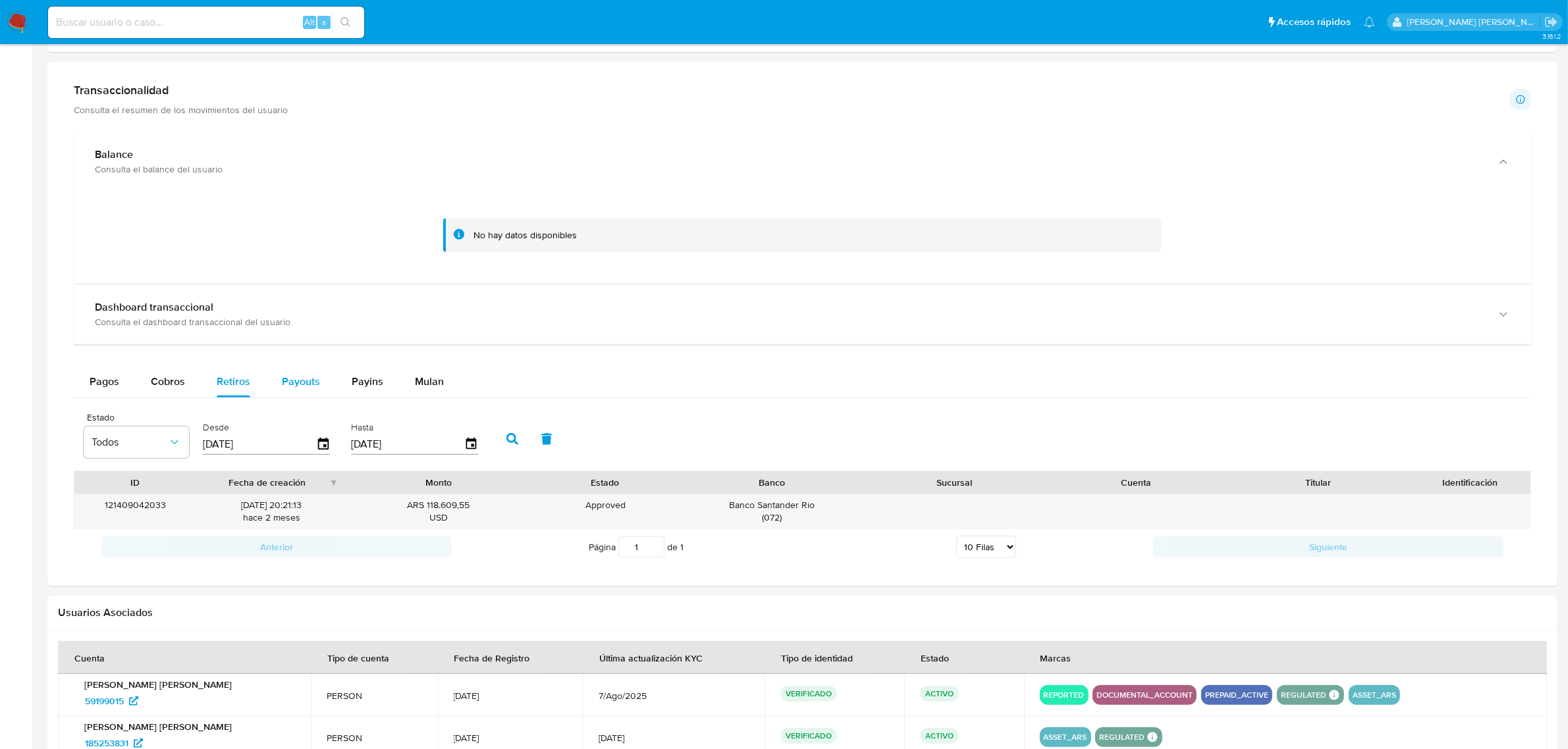
click at [293, 379] on span "Payouts" at bounding box center [301, 381] width 39 height 15
select select "10"
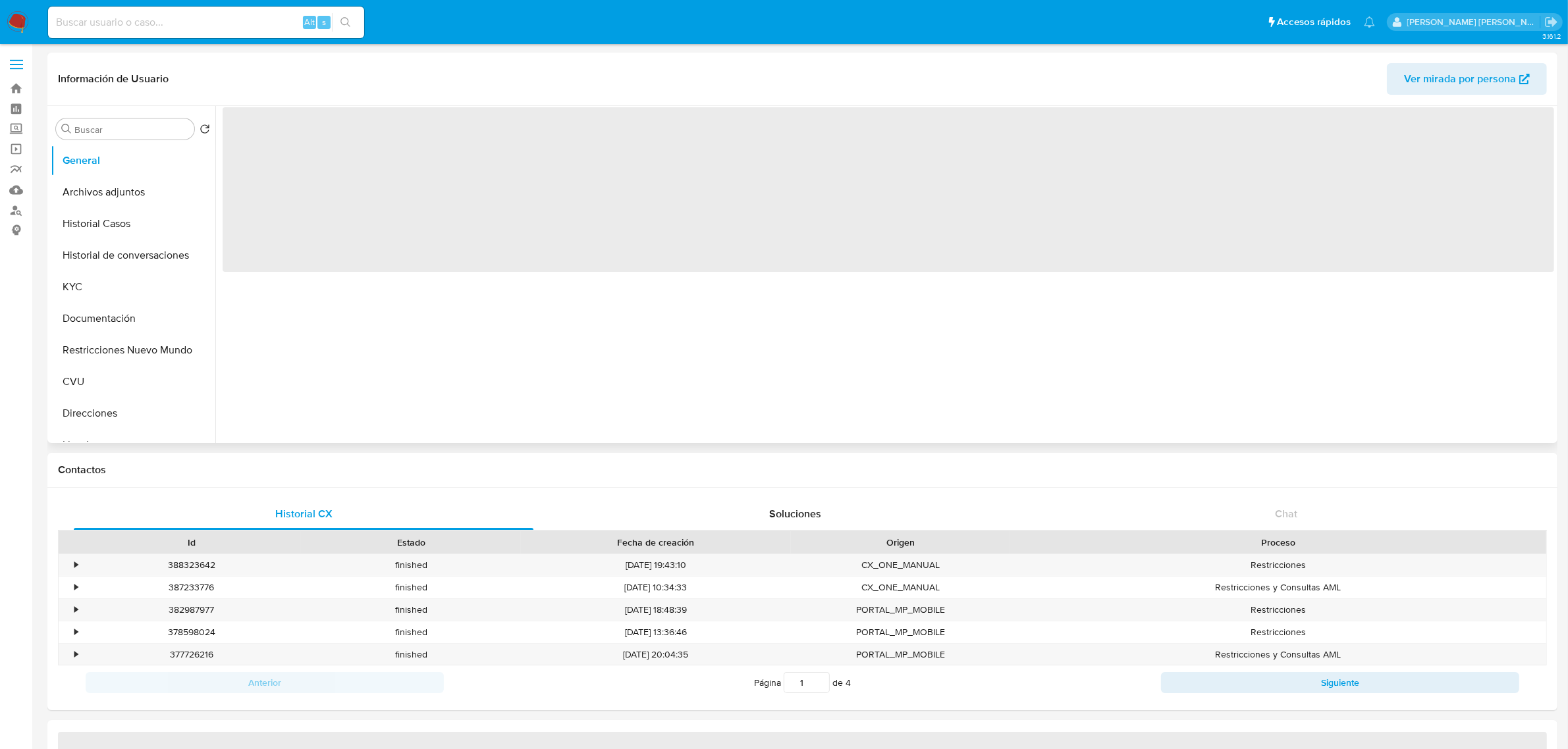
select select "10"
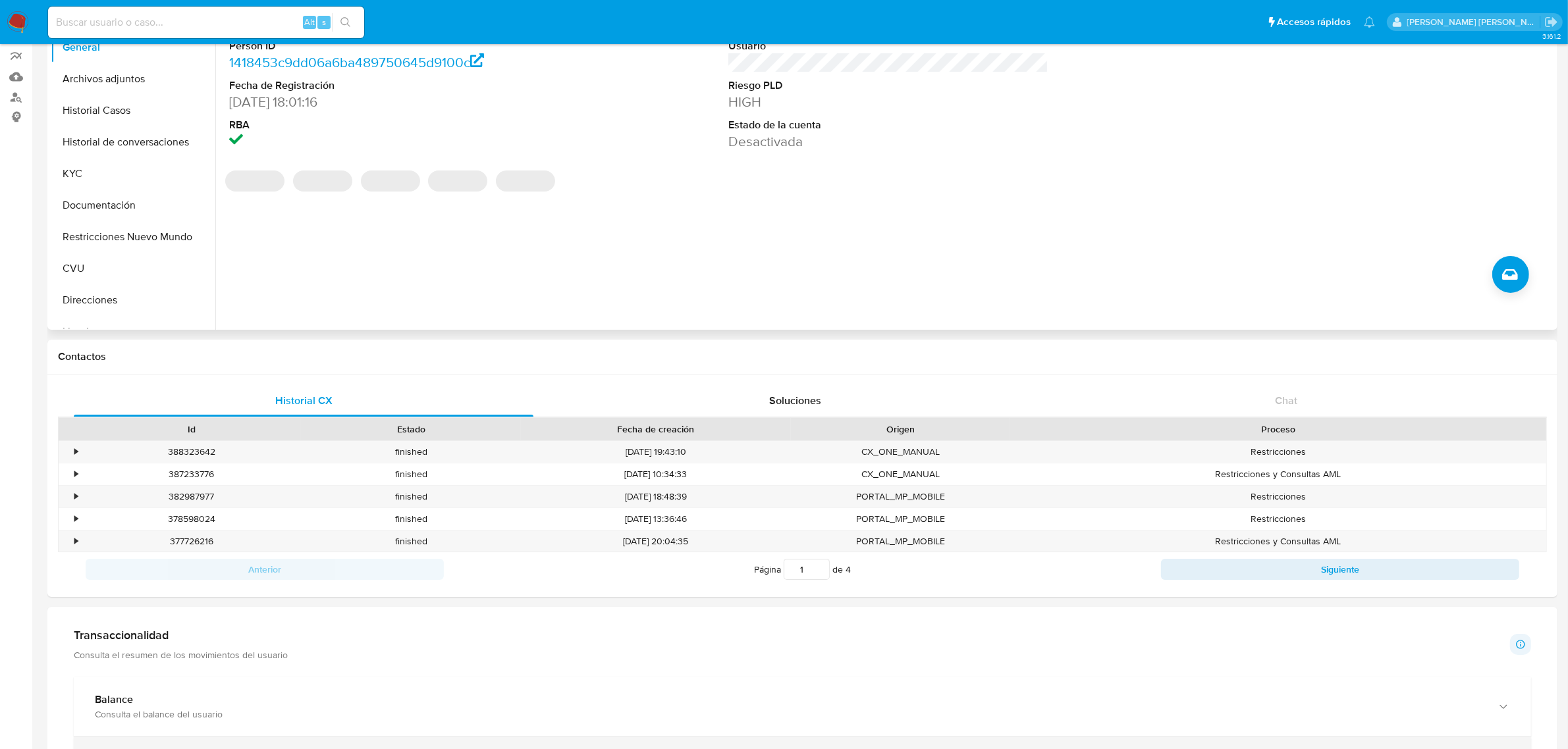
scroll to position [247, 0]
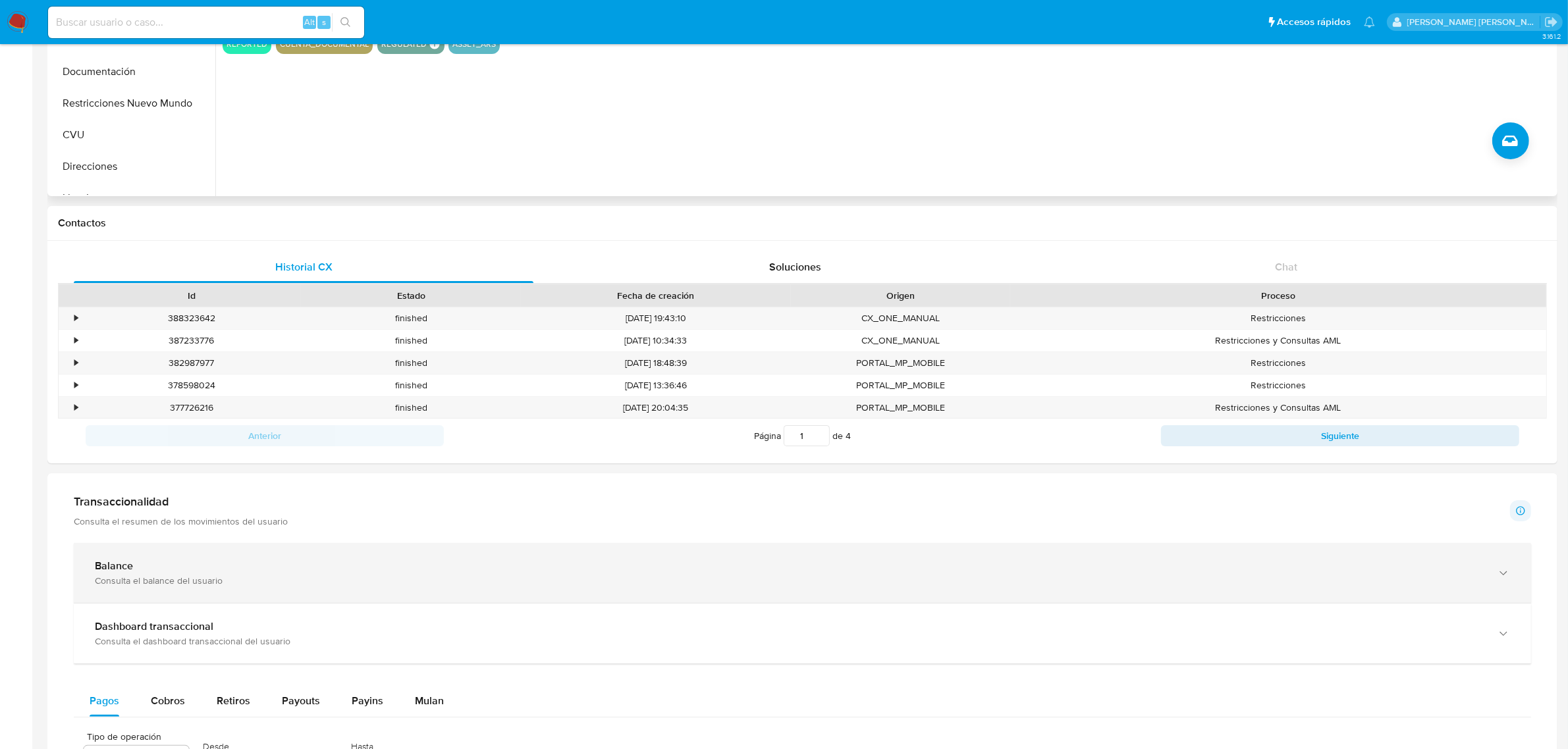
click at [1509, 578] on icon "button" at bounding box center [1503, 573] width 13 height 13
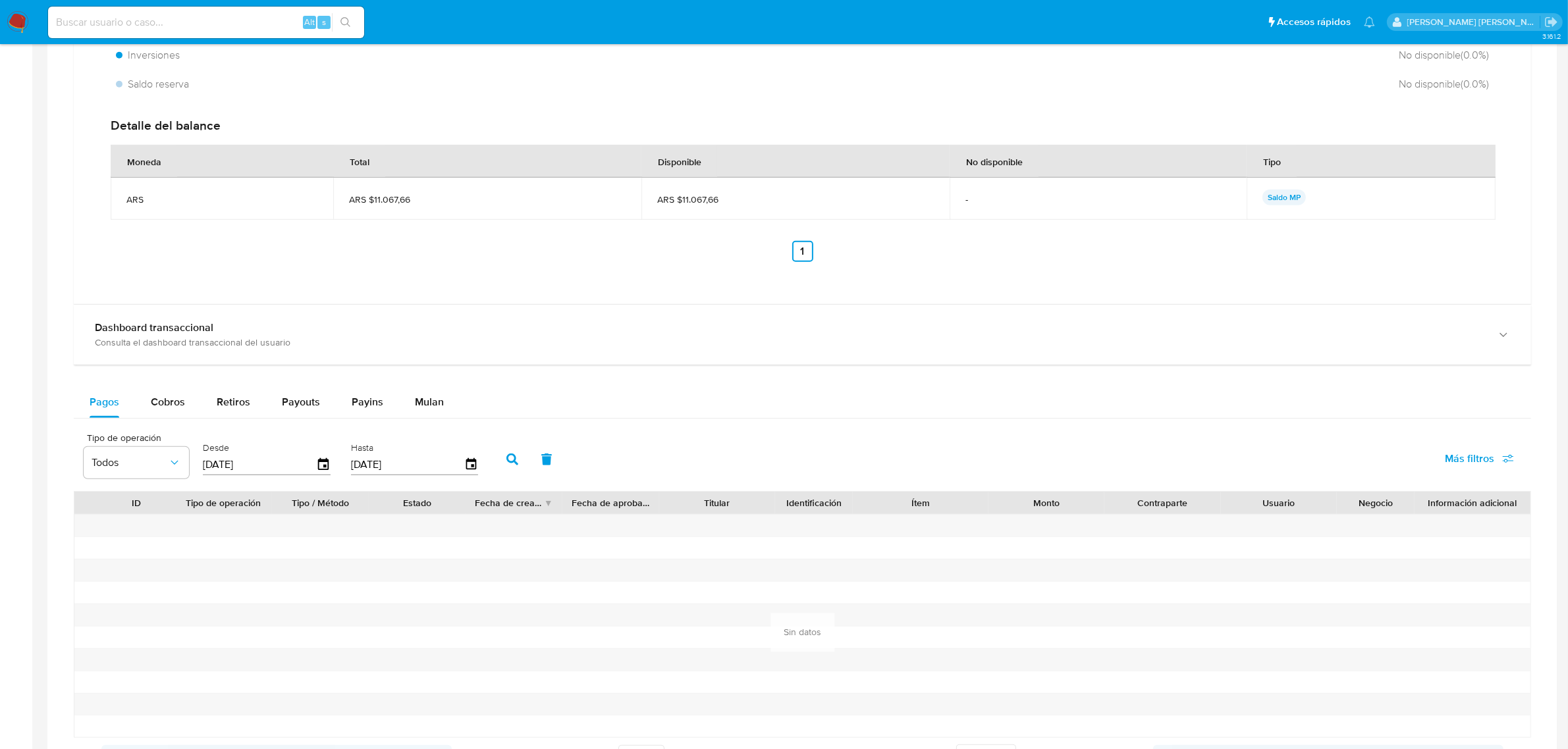
scroll to position [987, 0]
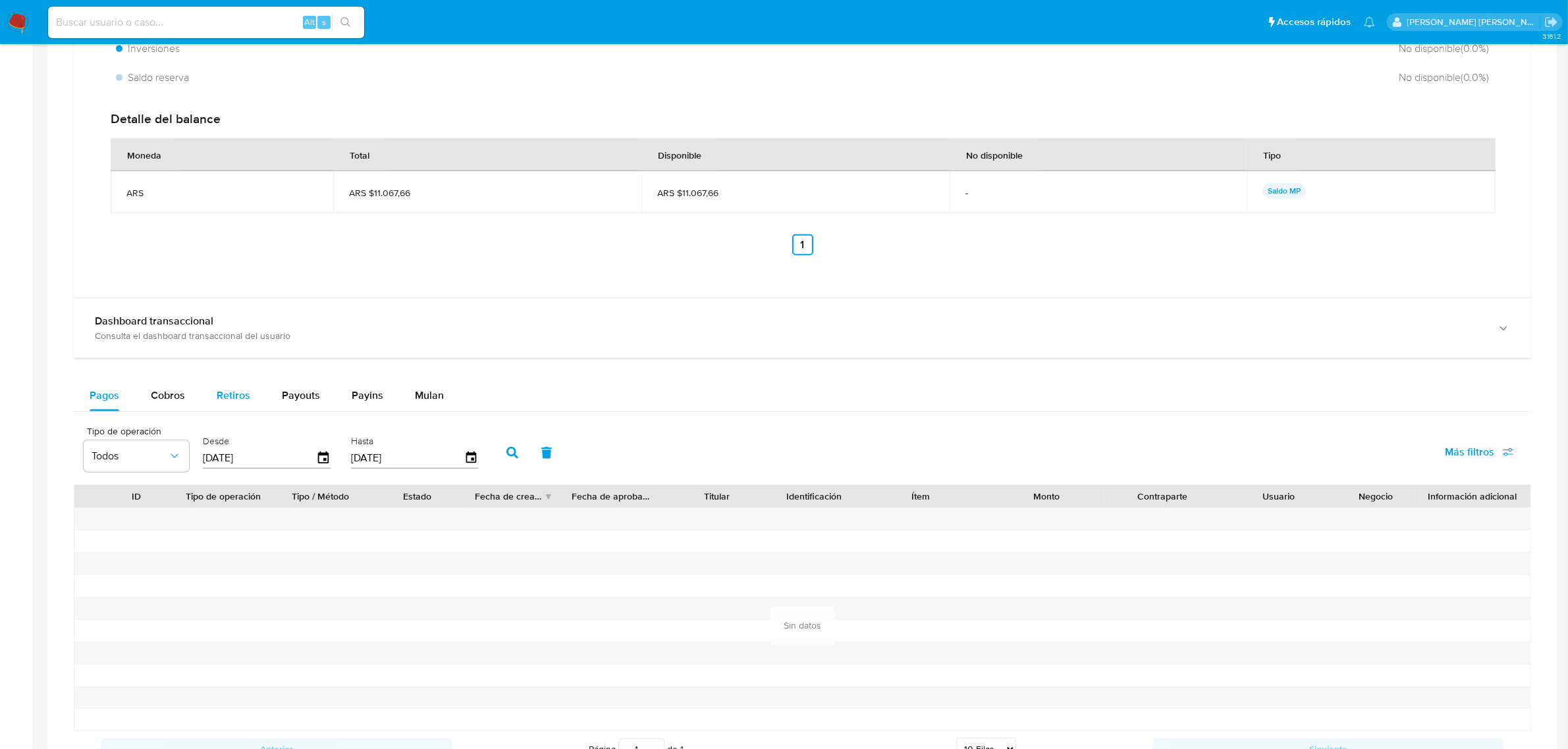
click at [243, 400] on span "Retiros" at bounding box center [233, 395] width 33 height 15
select select "10"
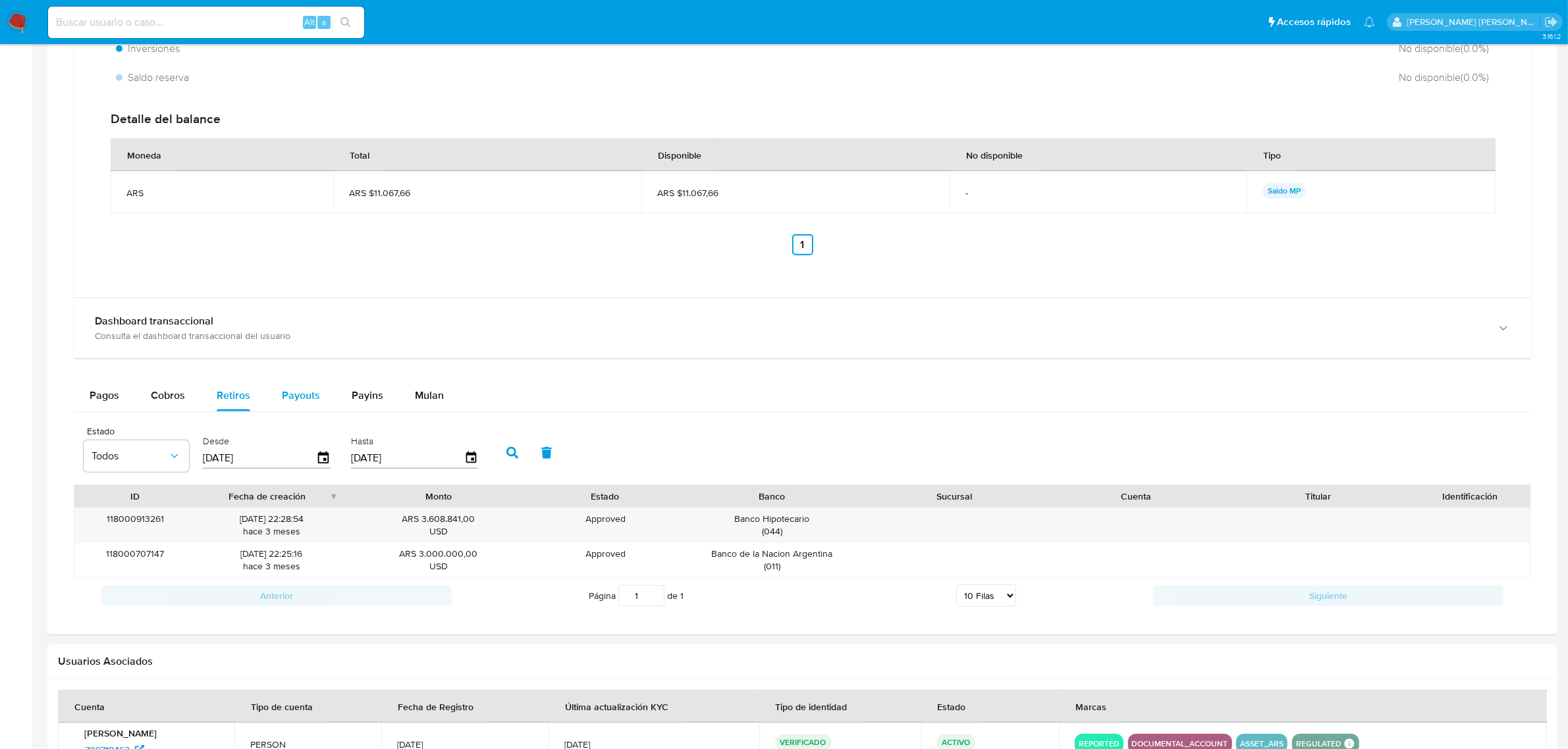
click at [283, 396] on span "Payouts" at bounding box center [301, 395] width 39 height 15
select select "10"
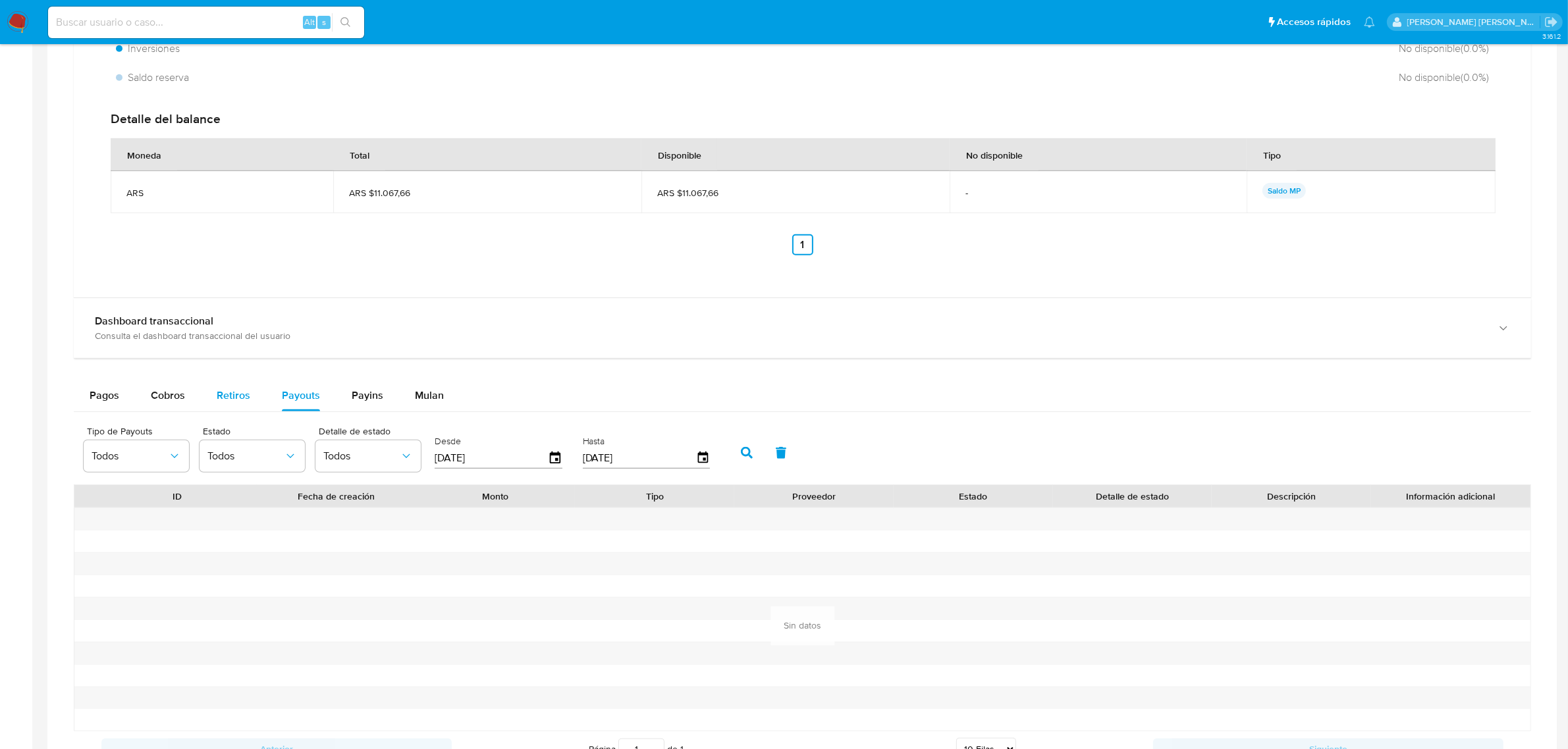
click at [219, 395] on span "Retiros" at bounding box center [233, 395] width 33 height 15
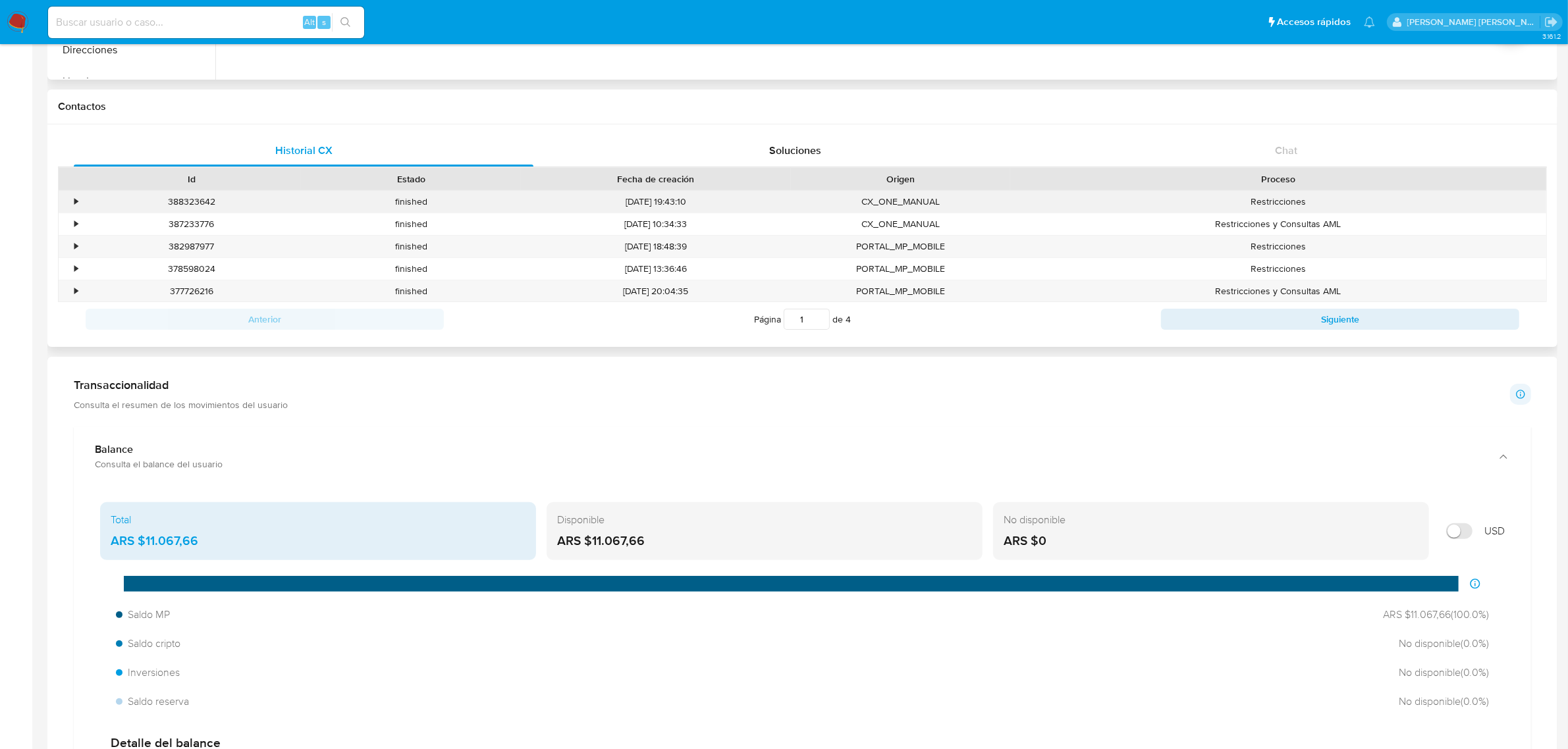
scroll to position [164, 0]
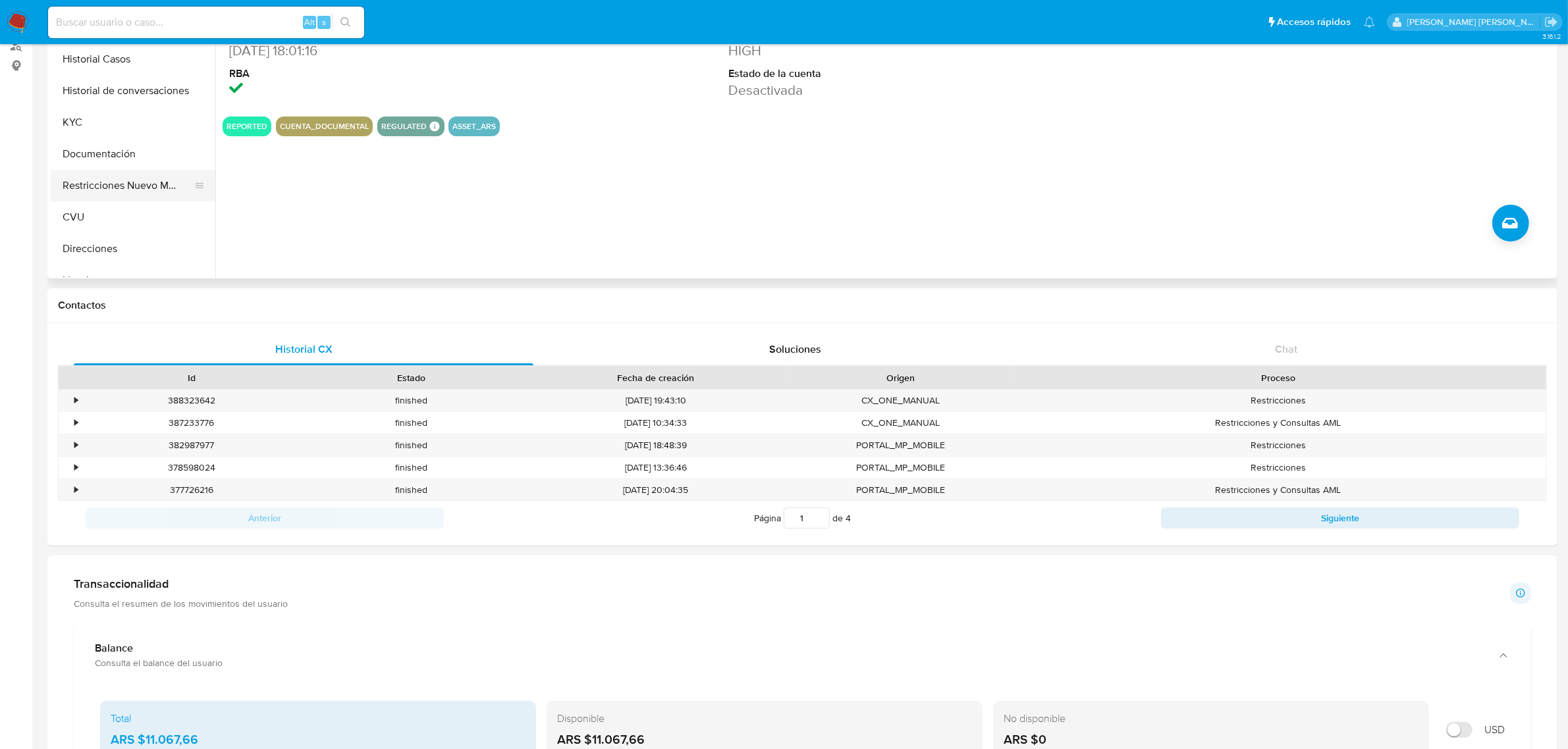
click at [132, 182] on button "Restricciones Nuevo Mundo" at bounding box center [128, 186] width 154 height 32
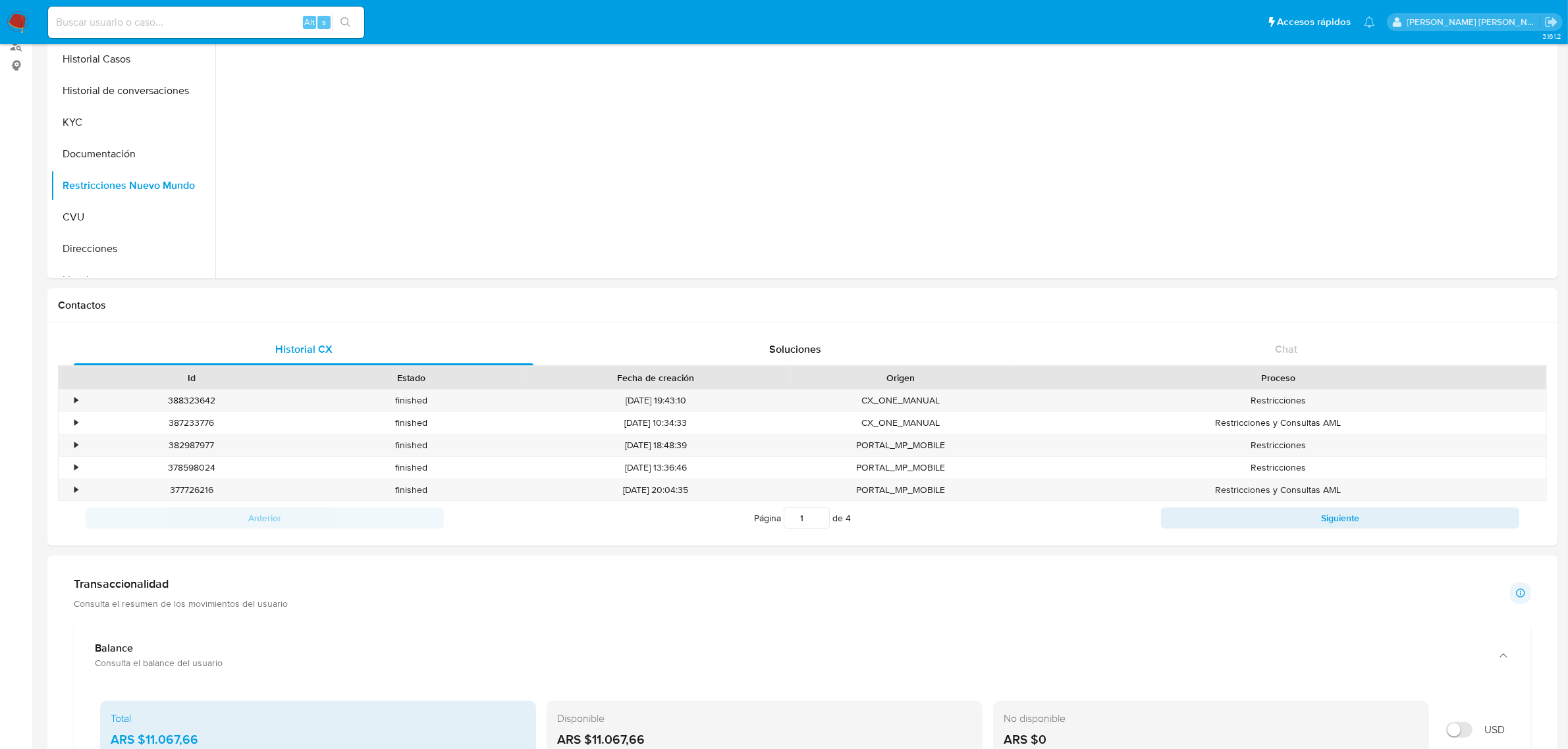
scroll to position [0, 0]
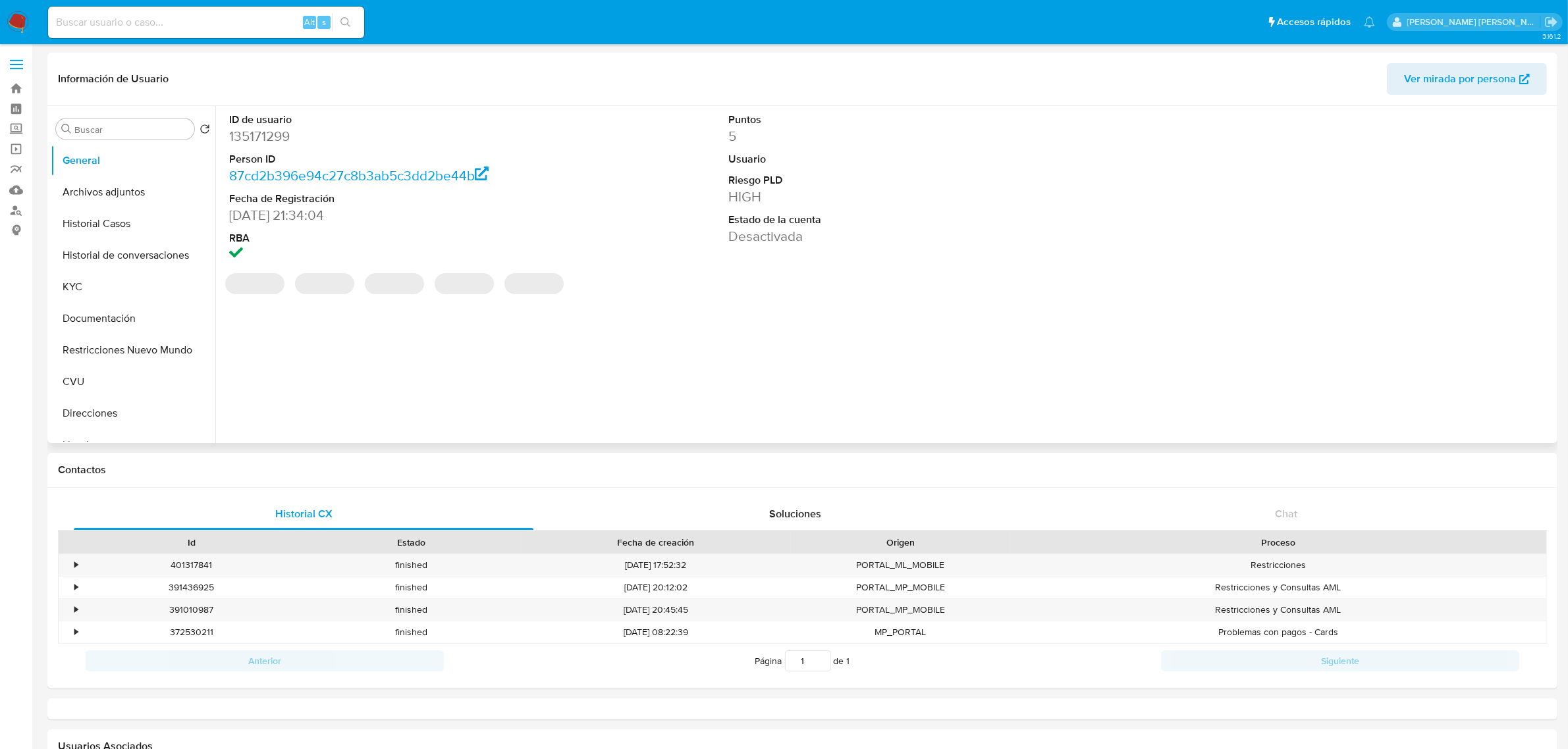
select select "10"
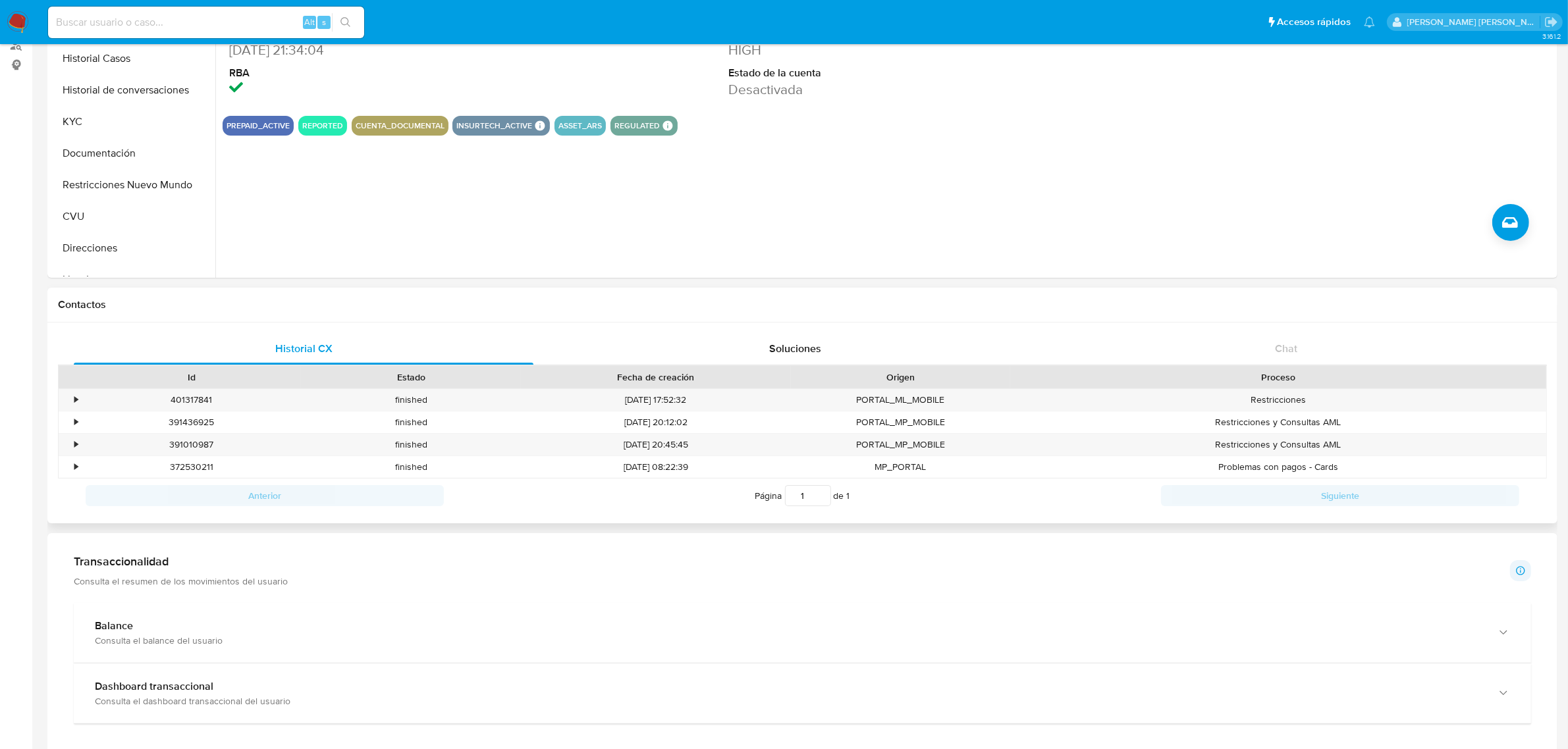
scroll to position [329, 0]
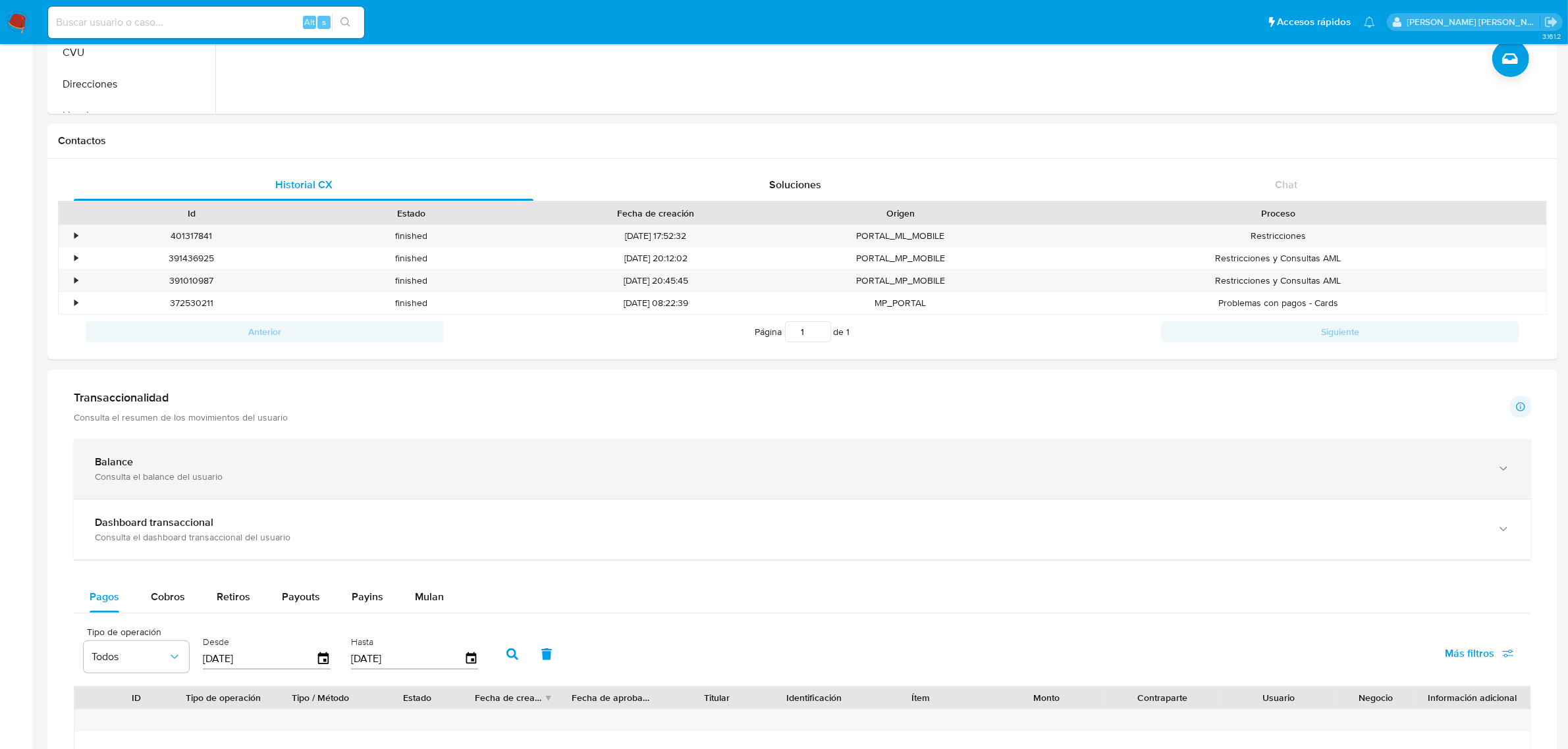
click at [1518, 454] on div "Balance Consulta el balance del usuario" at bounding box center [802, 469] width 1458 height 60
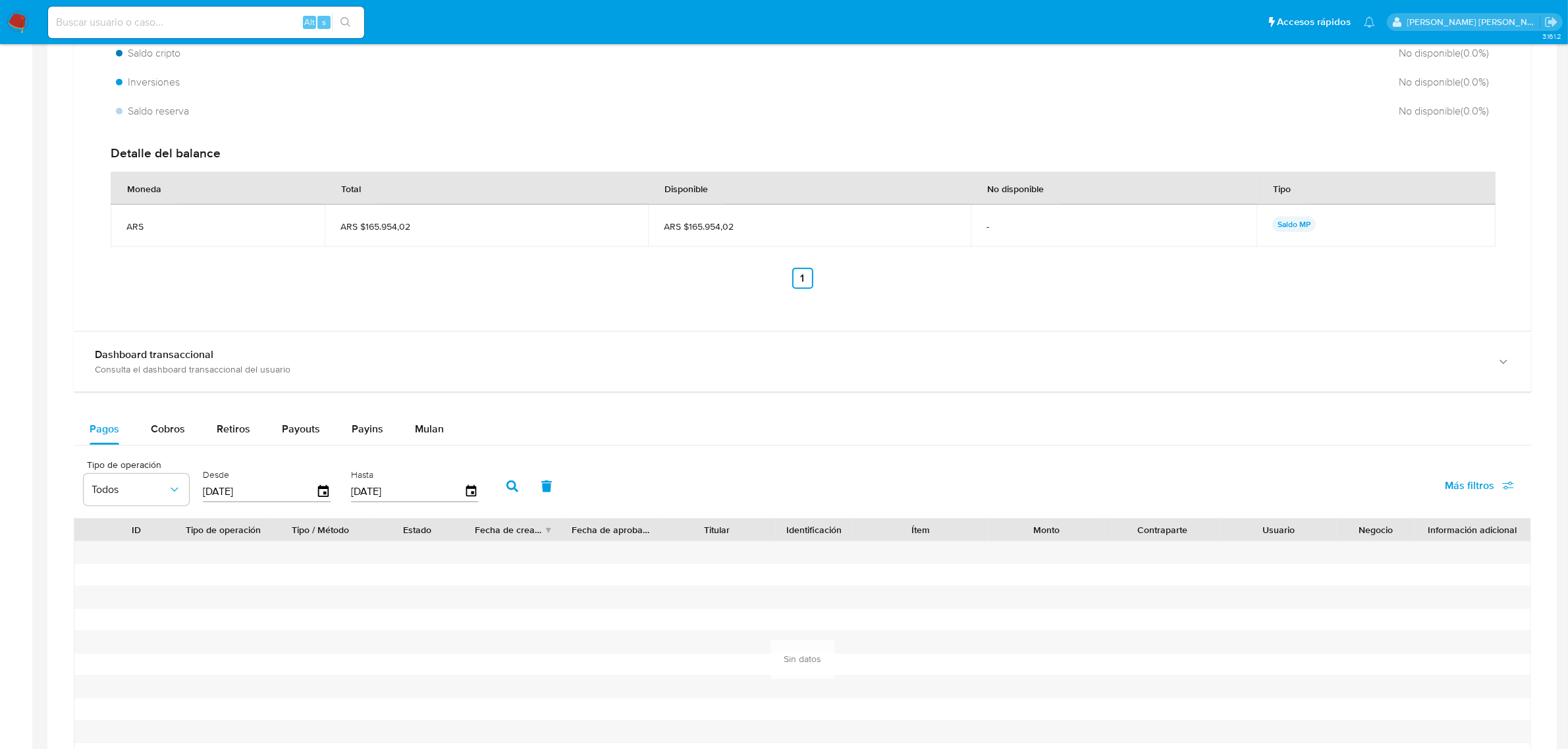
scroll to position [987, 0]
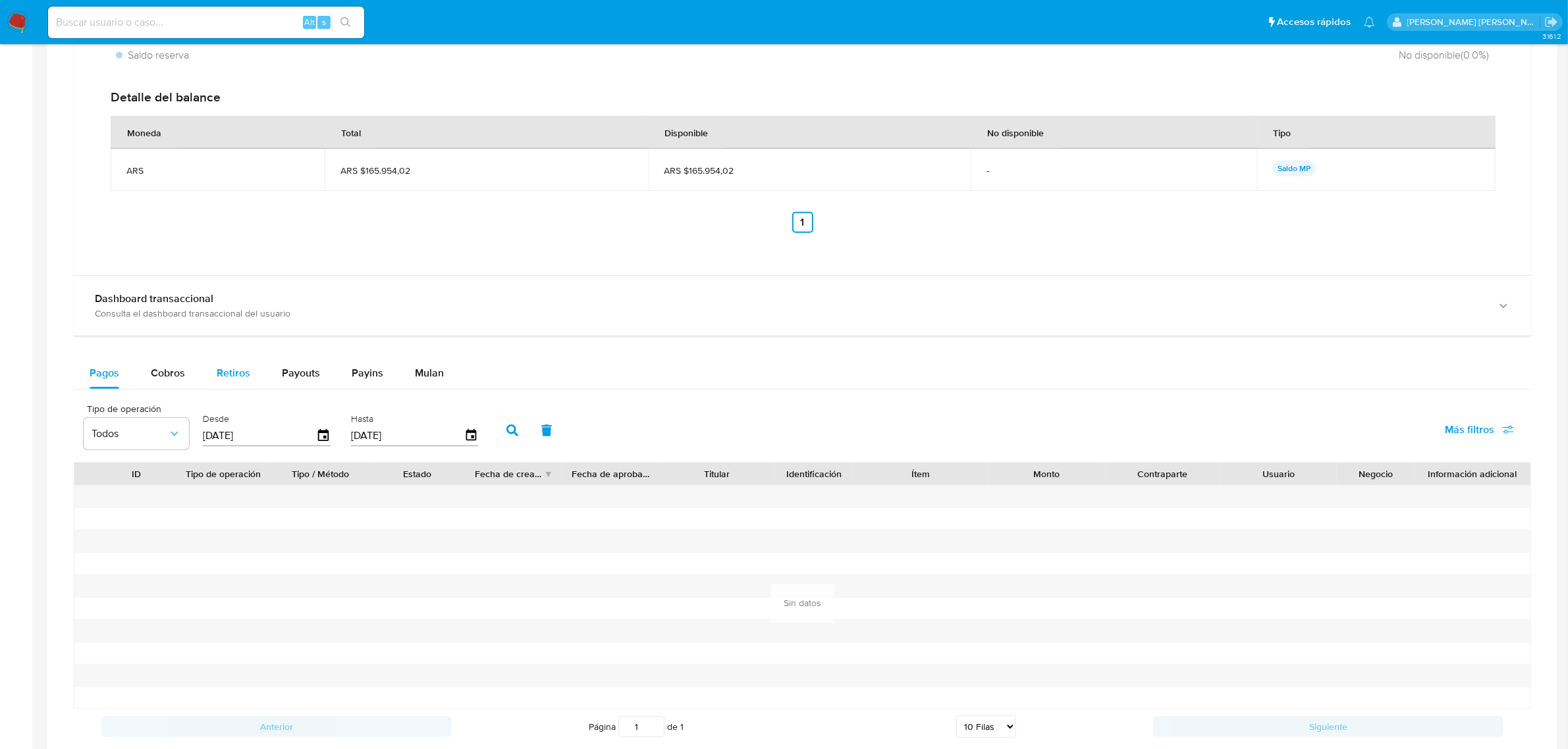
click at [233, 368] on span "Retiros" at bounding box center [233, 372] width 33 height 15
select select "10"
click at [307, 360] on div "Payouts" at bounding box center [301, 373] width 39 height 32
select select "10"
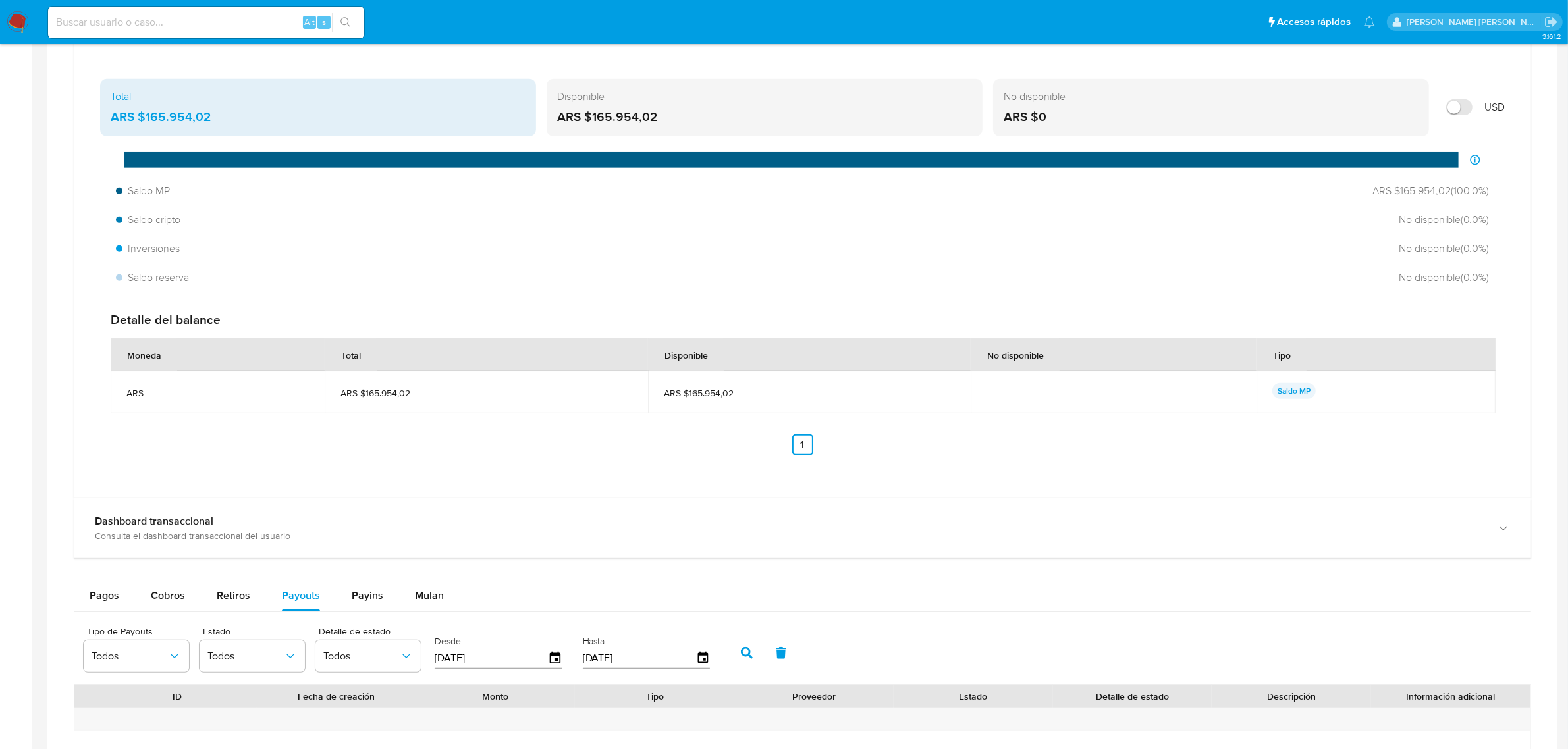
scroll to position [740, 0]
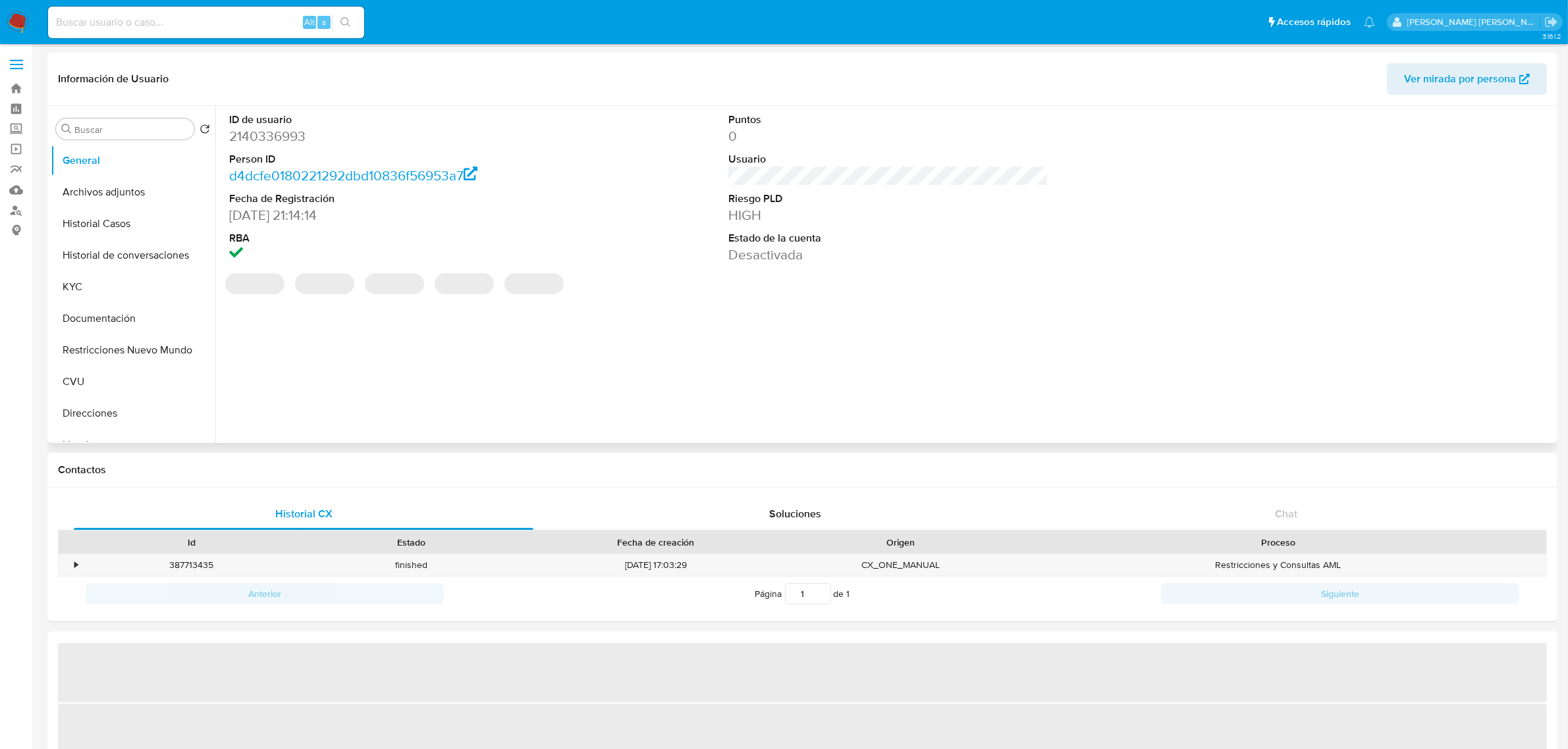
select select "10"
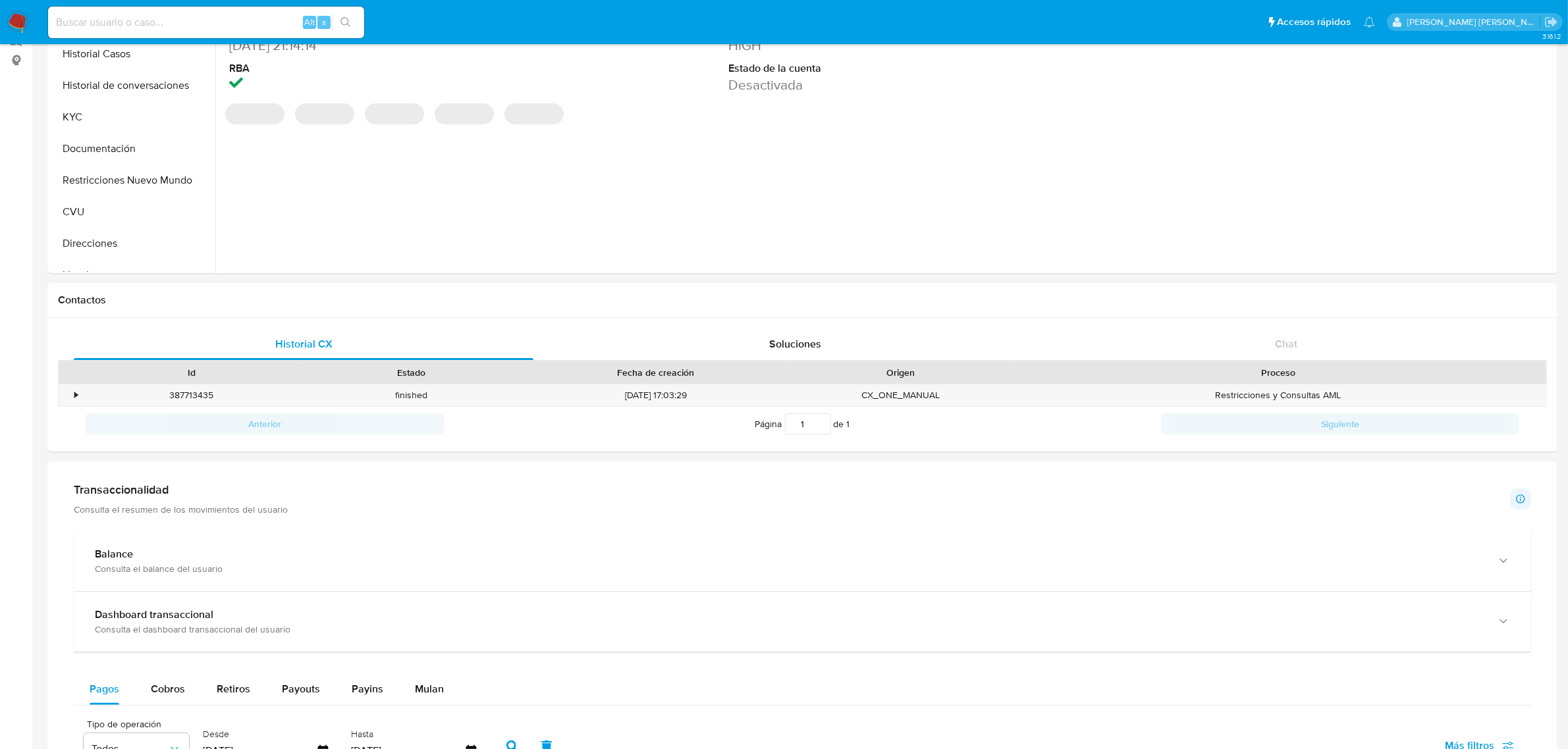
scroll to position [247, 0]
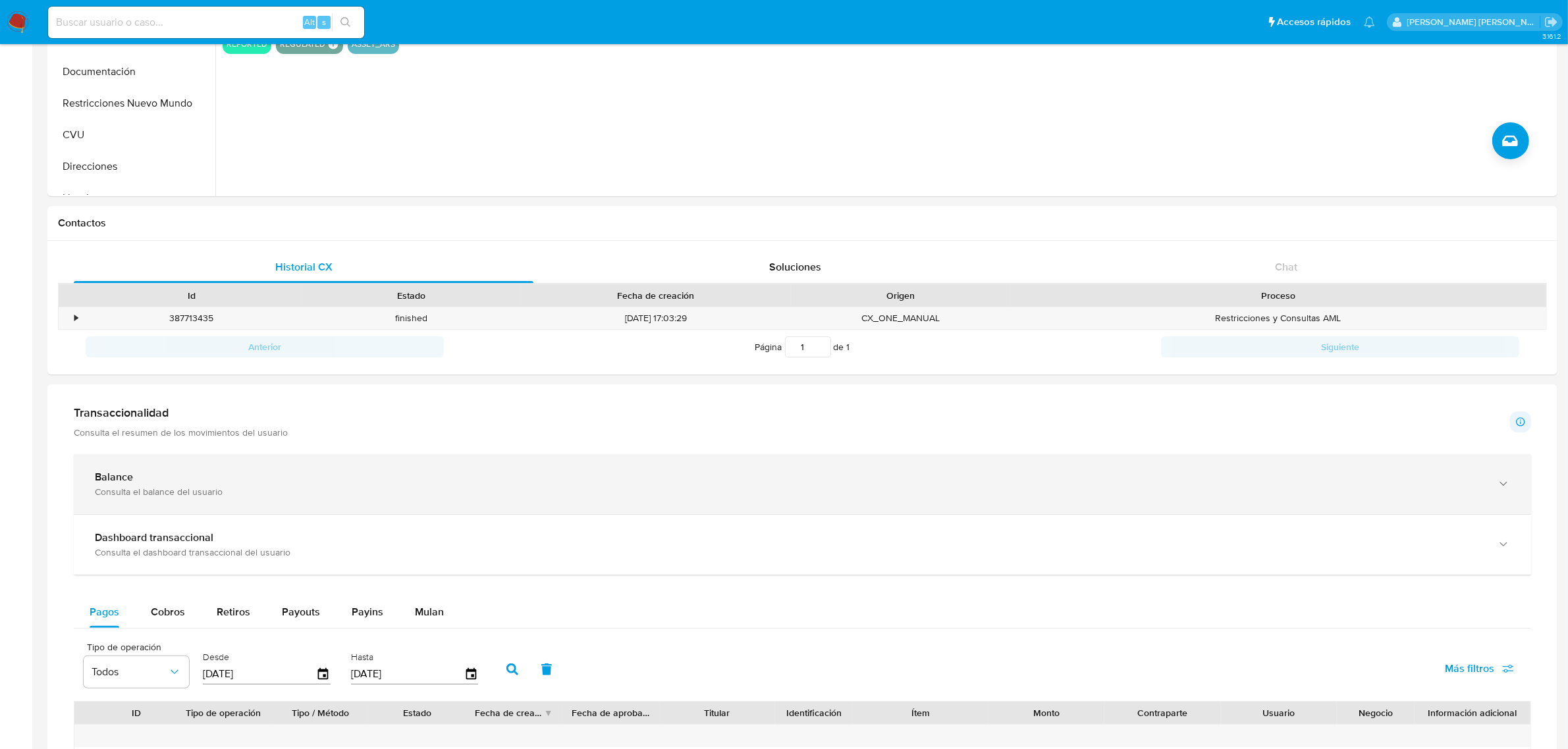
click at [1499, 481] on icon "button" at bounding box center [1503, 483] width 13 height 13
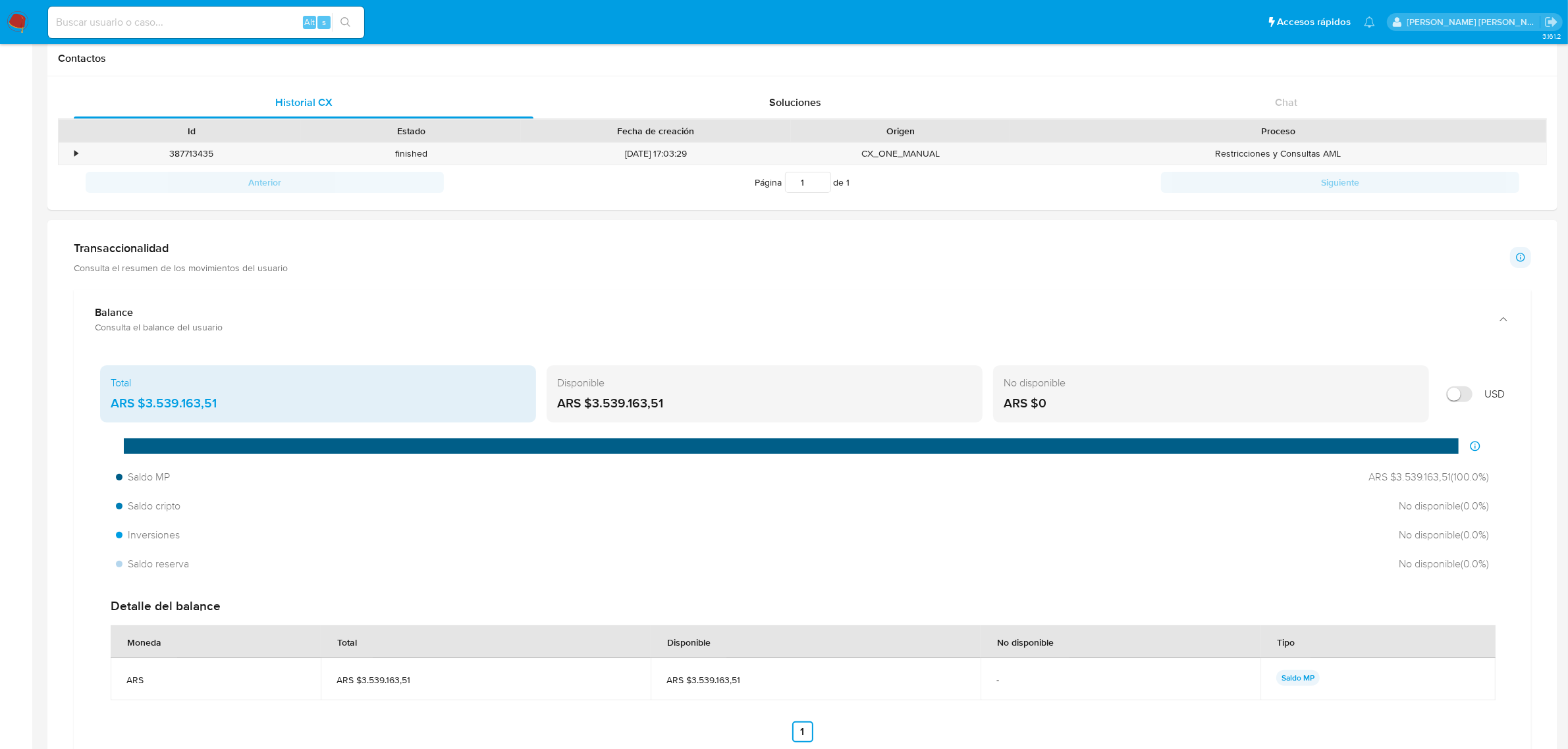
scroll to position [740, 0]
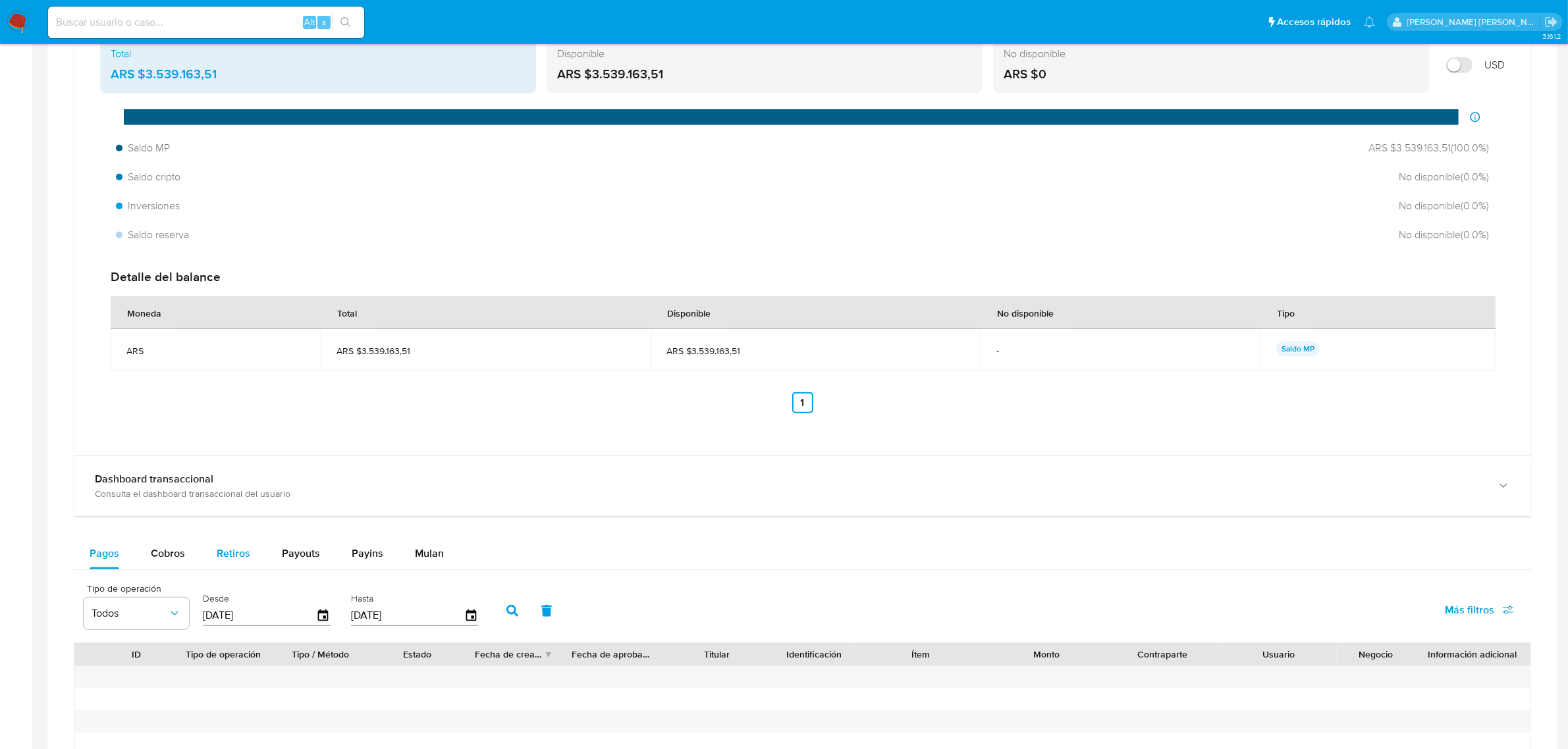
click at [247, 559] on span "Retiros" at bounding box center [233, 553] width 33 height 15
select select "10"
click at [303, 554] on span "Payouts" at bounding box center [301, 553] width 39 height 15
select select "10"
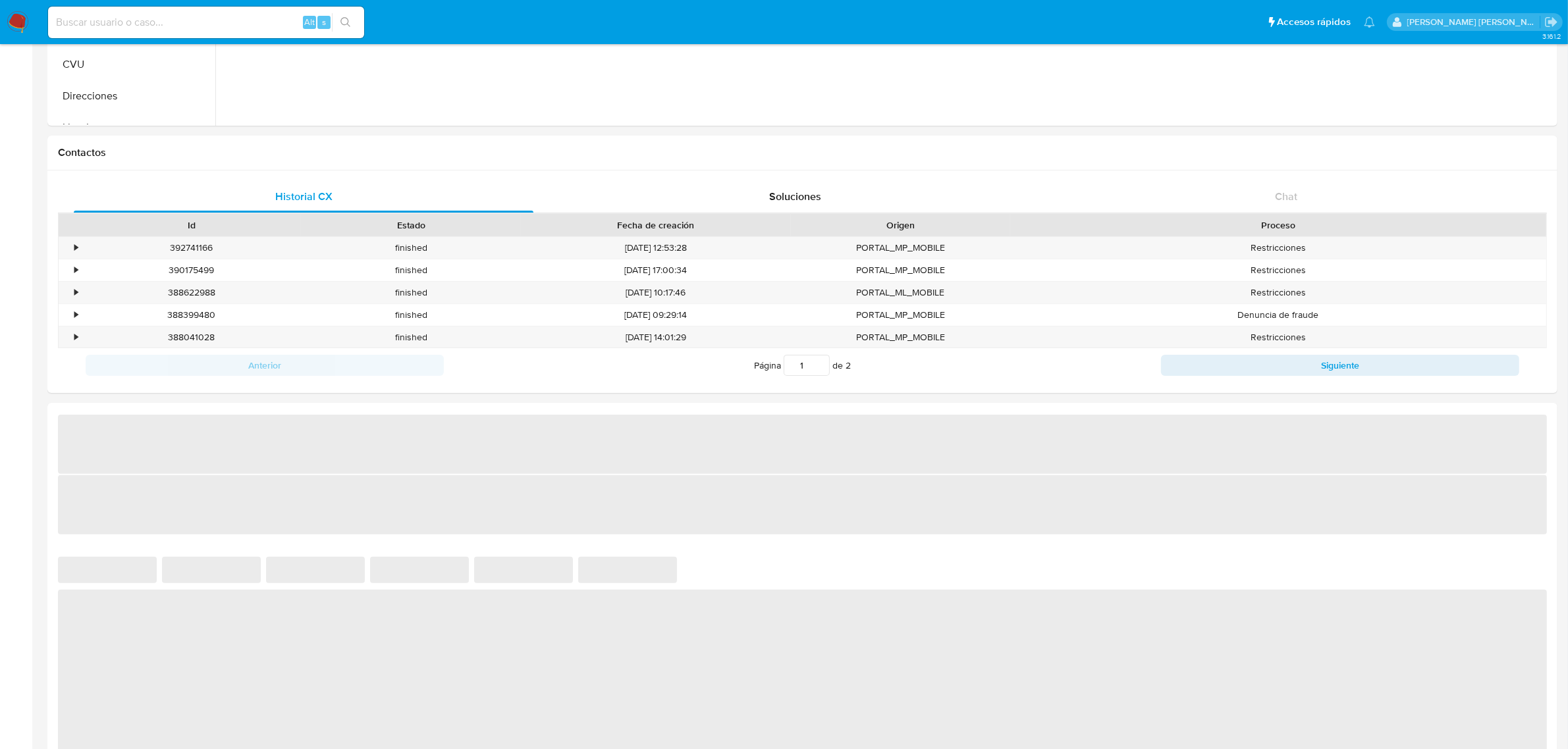
select select "10"
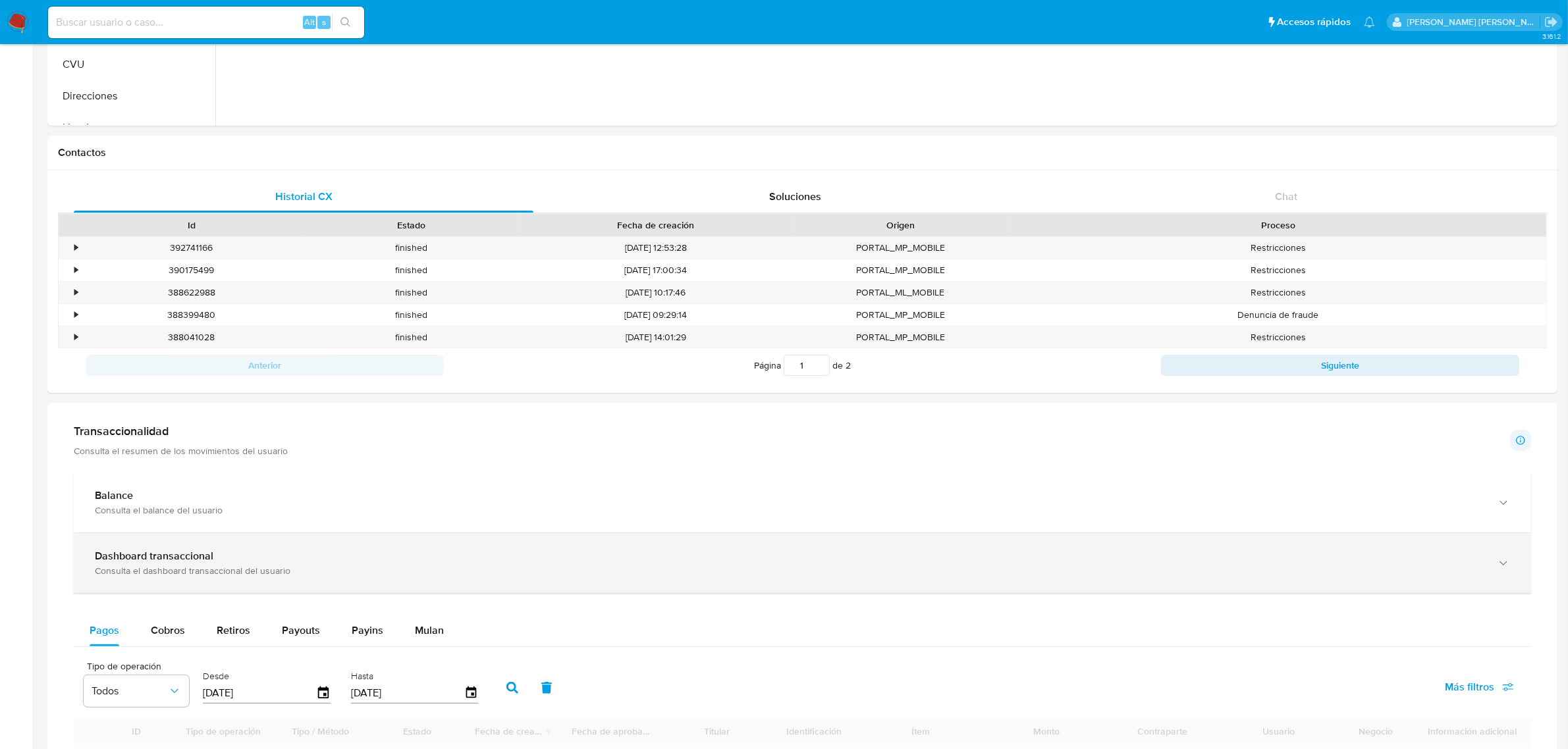
scroll to position [329, 0]
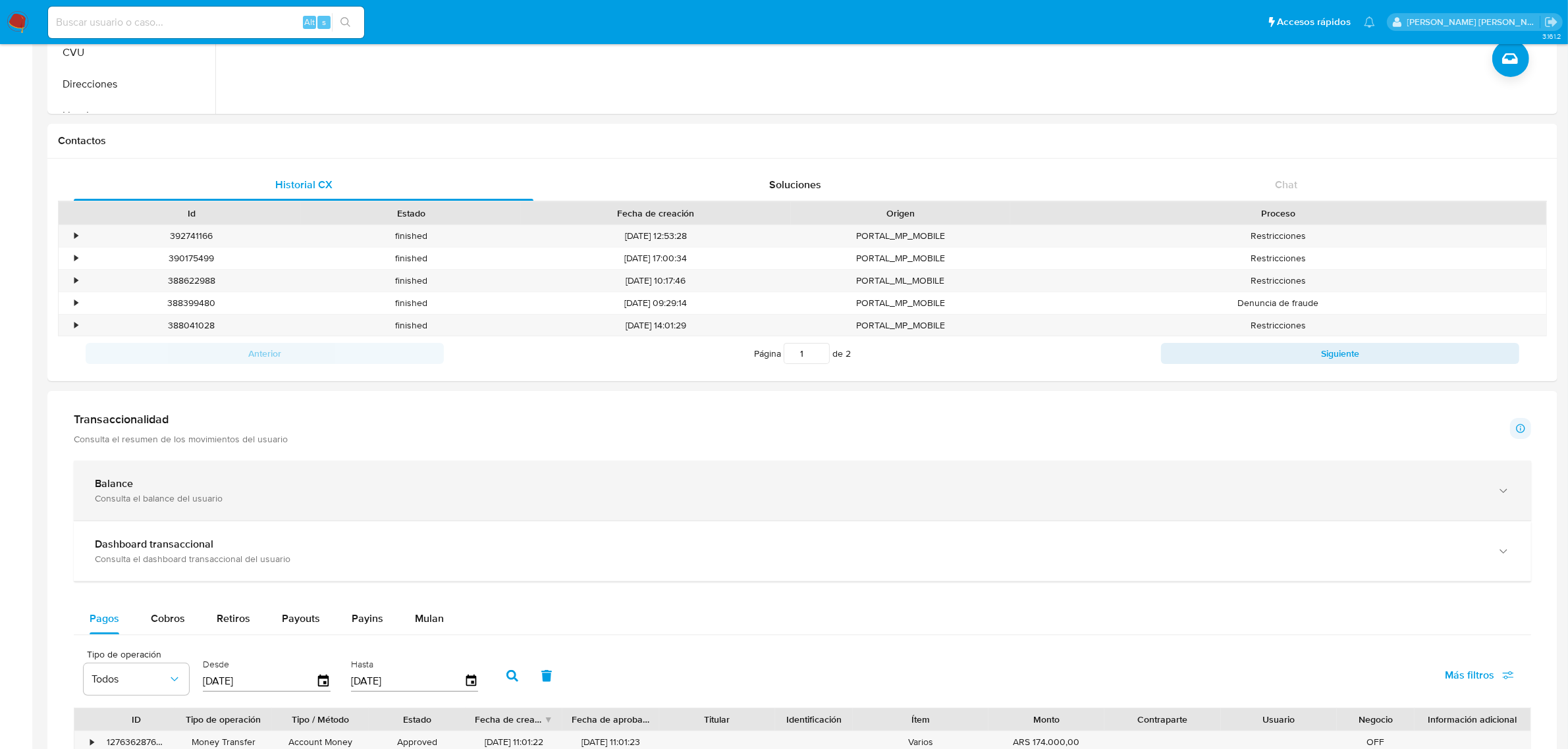
click at [1505, 488] on icon "button" at bounding box center [1503, 491] width 13 height 13
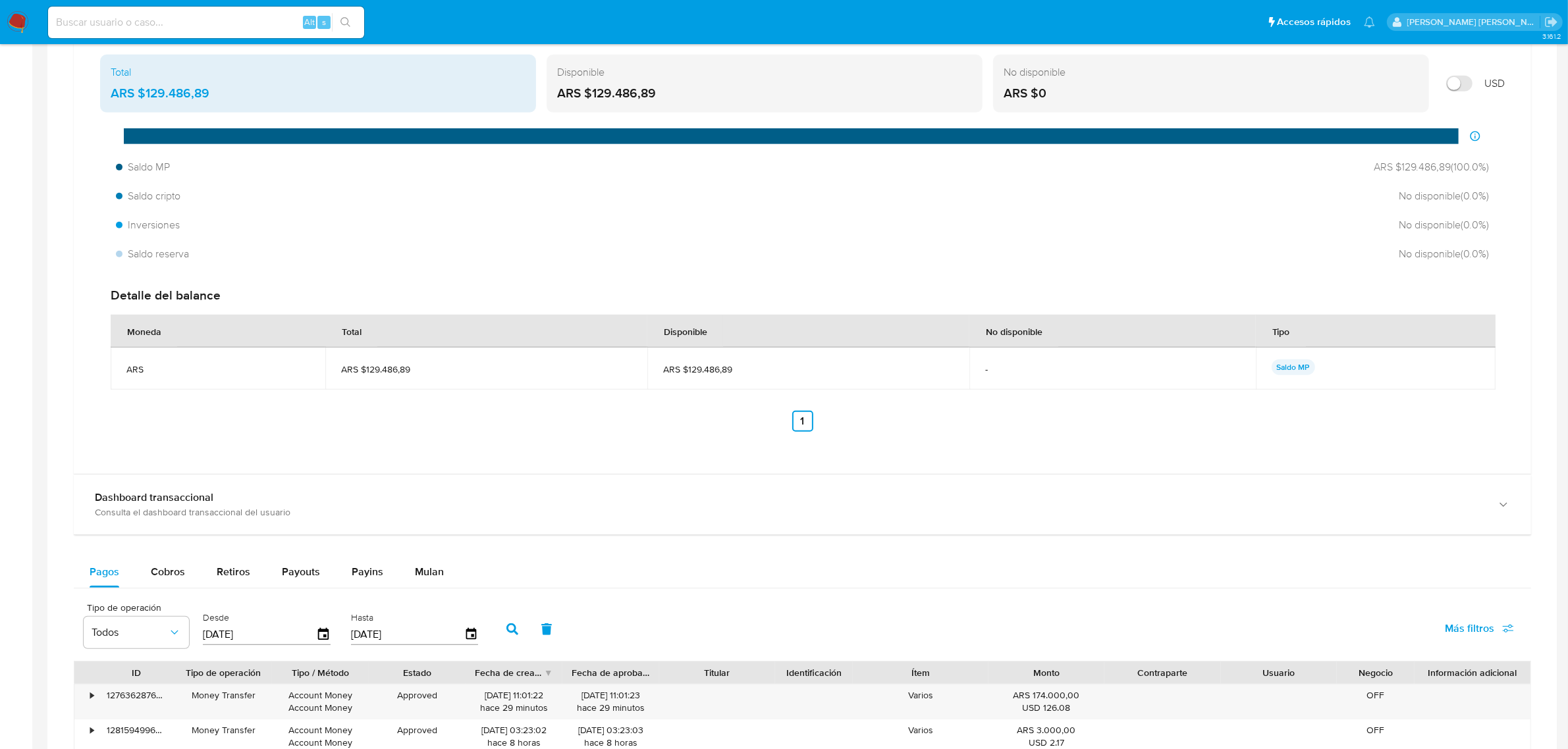
scroll to position [905, 0]
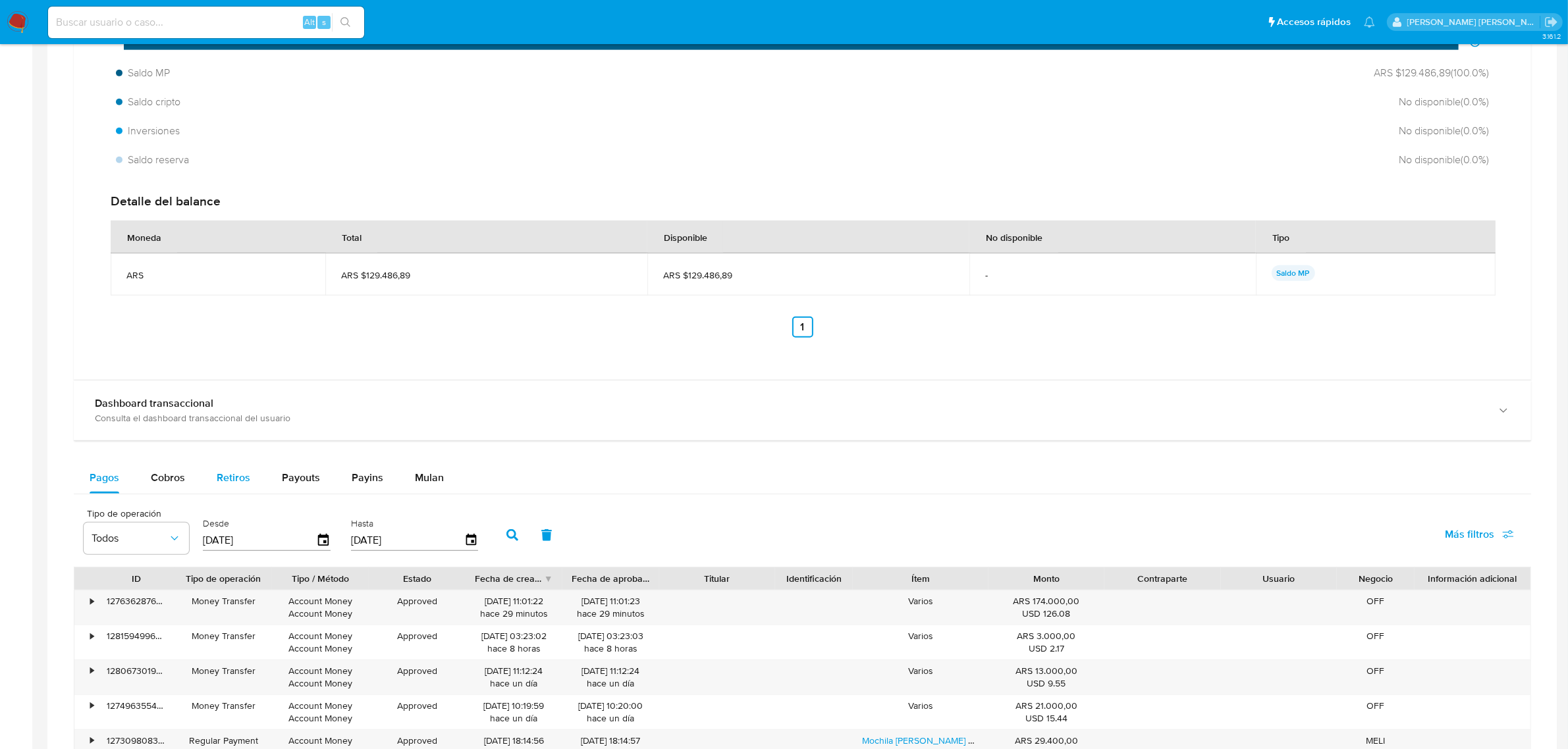
click at [216, 480] on span "Retiros" at bounding box center [233, 477] width 33 height 15
select select "10"
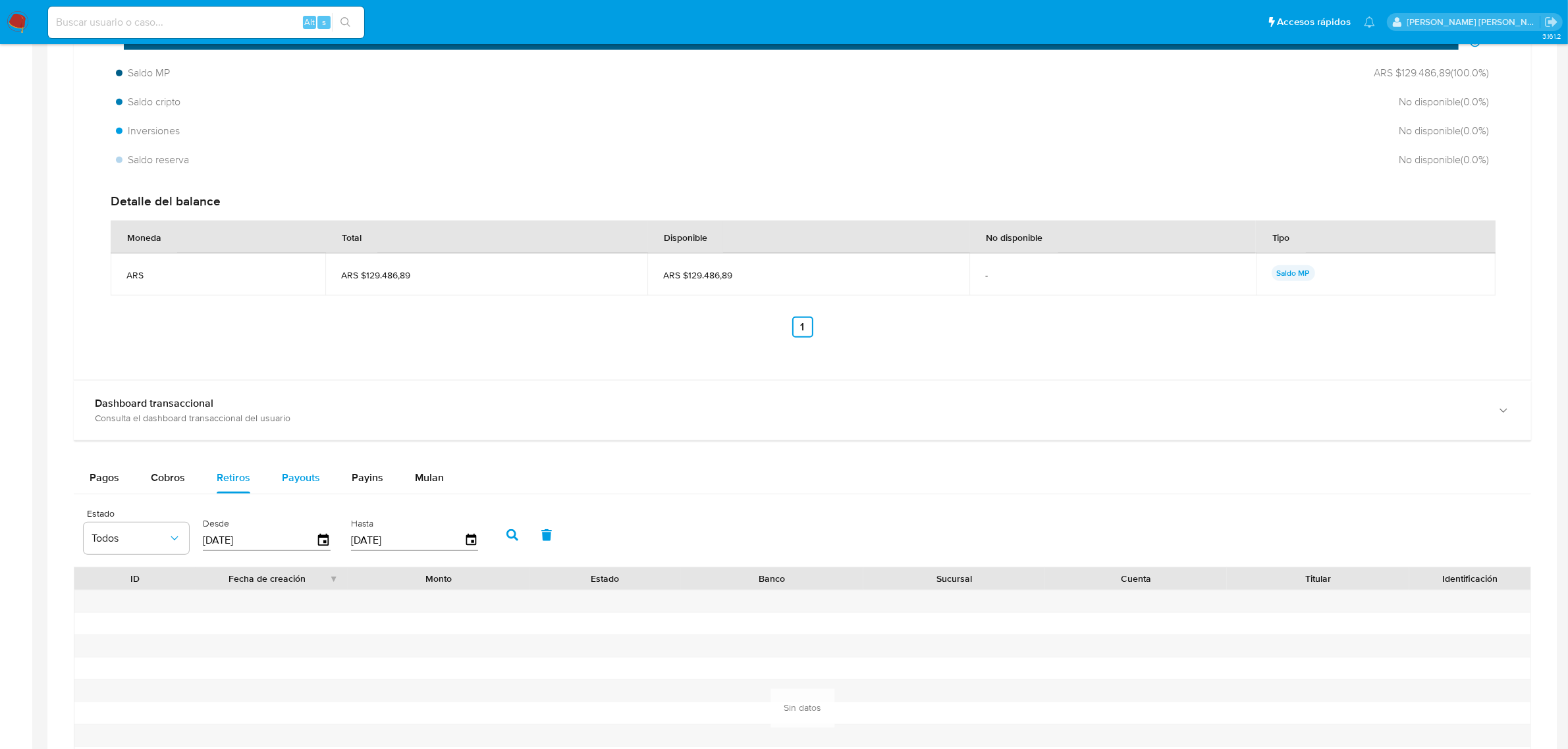
click at [300, 475] on span "Payouts" at bounding box center [301, 477] width 39 height 15
select select "10"
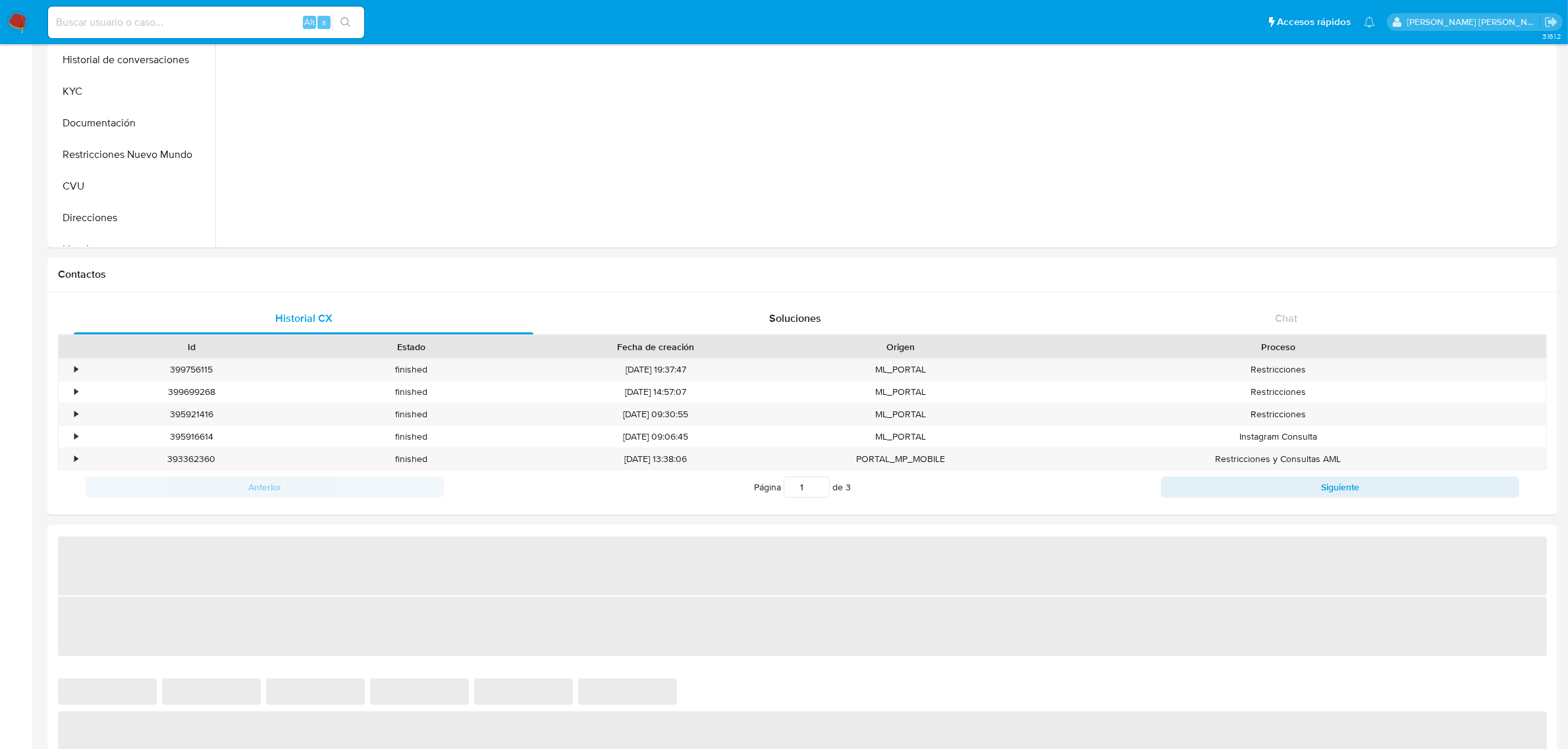
select select "10"
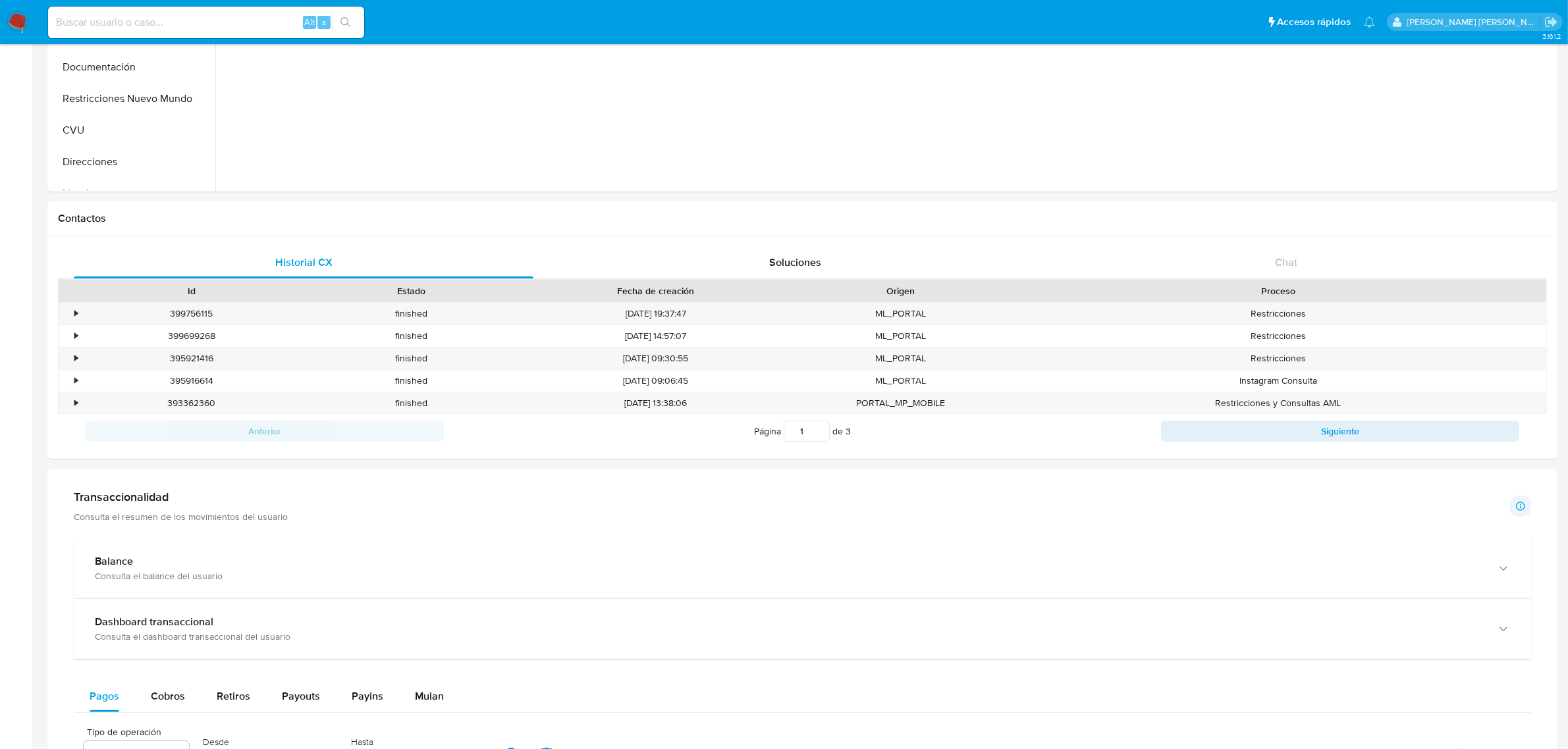
scroll to position [411, 0]
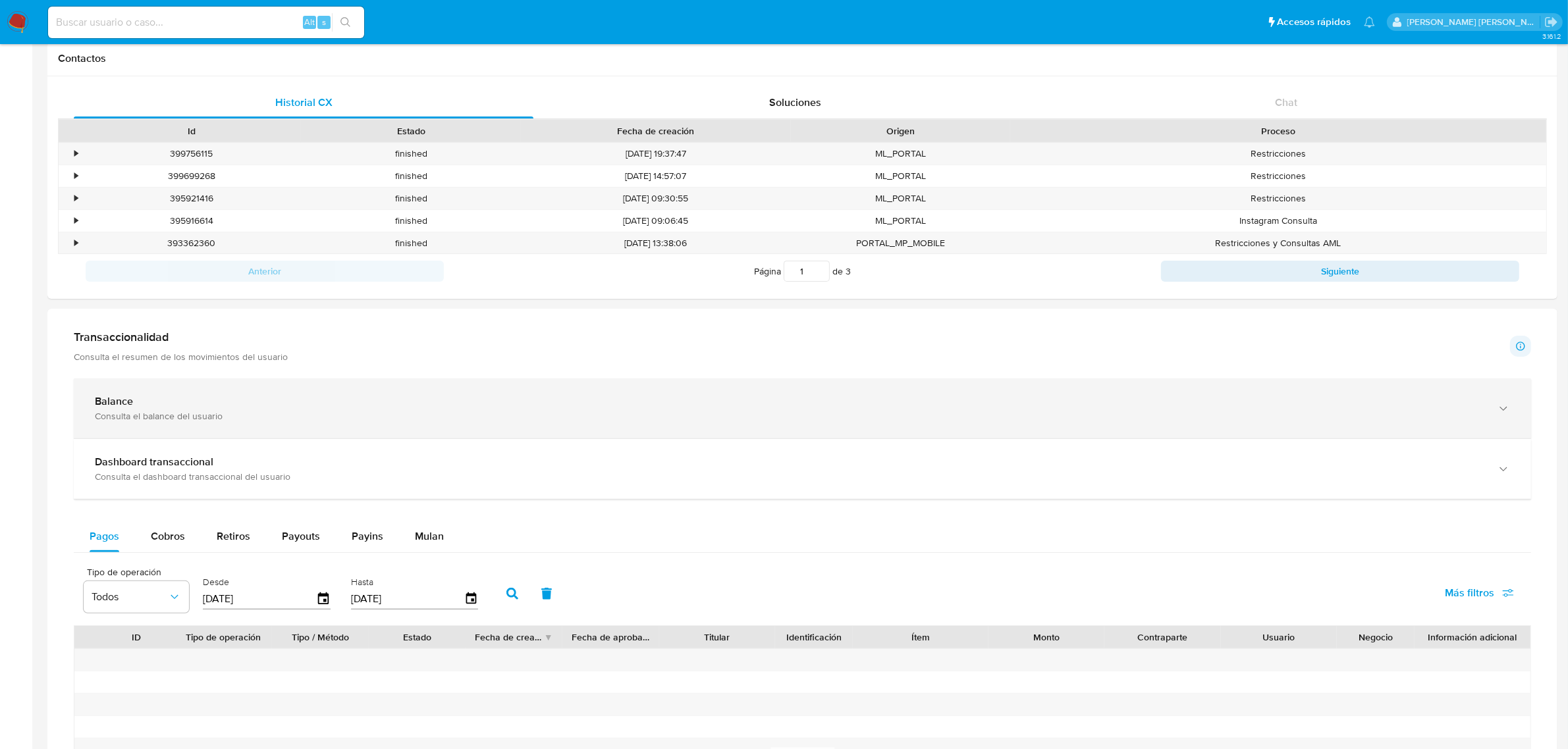
click at [1497, 409] on icon "button" at bounding box center [1503, 409] width 13 height 13
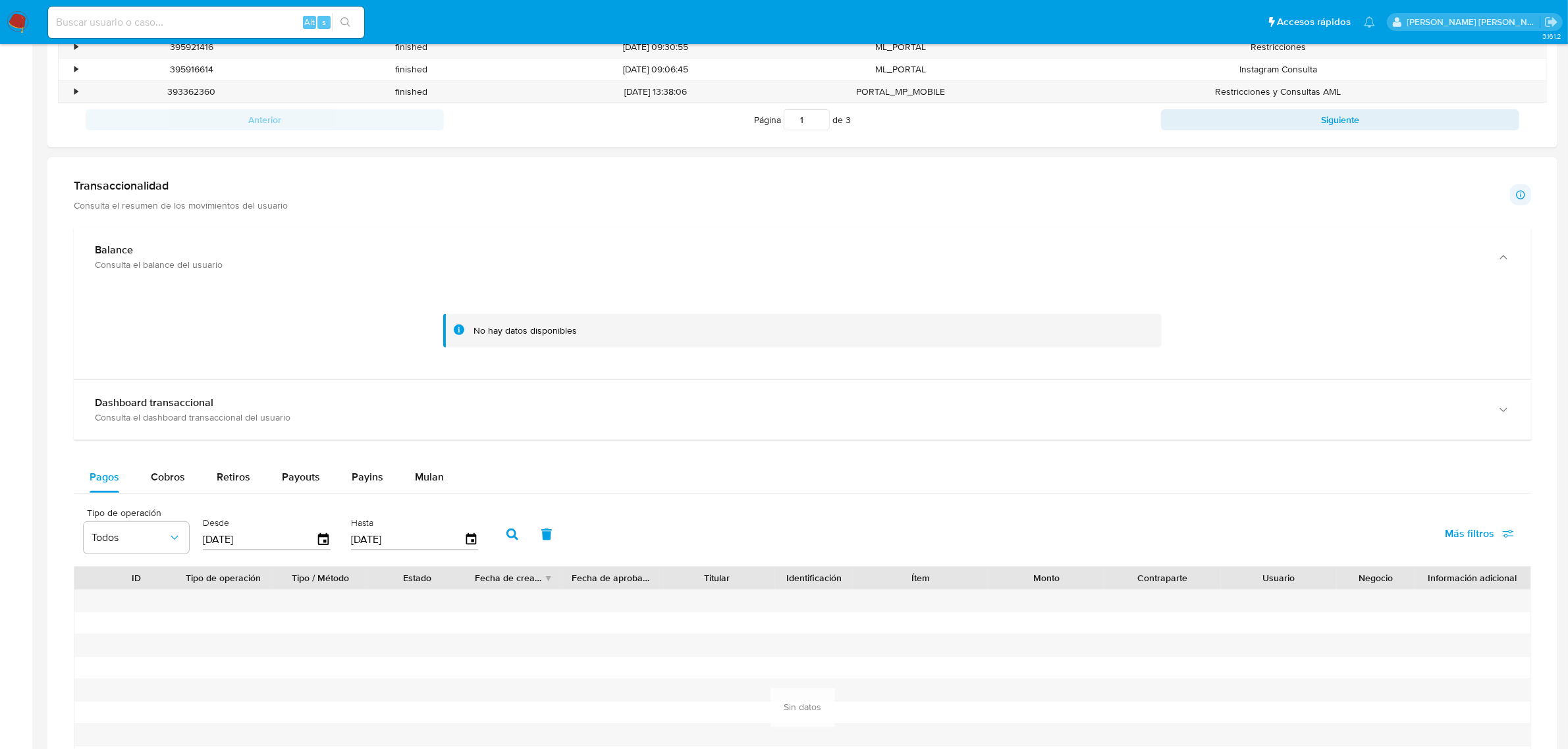
scroll to position [576, 0]
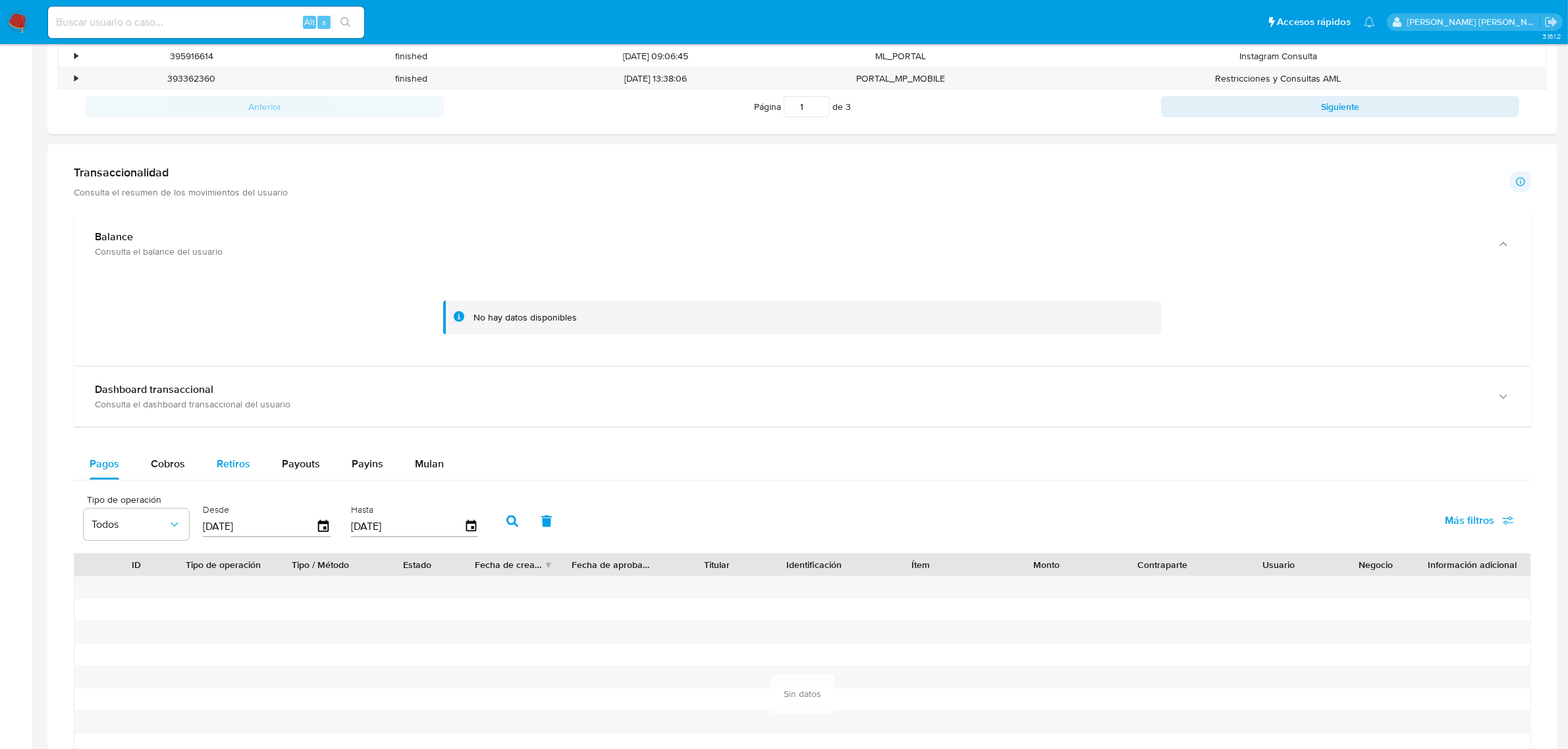
click at [230, 468] on span "Retiros" at bounding box center [233, 463] width 33 height 15
select select "10"
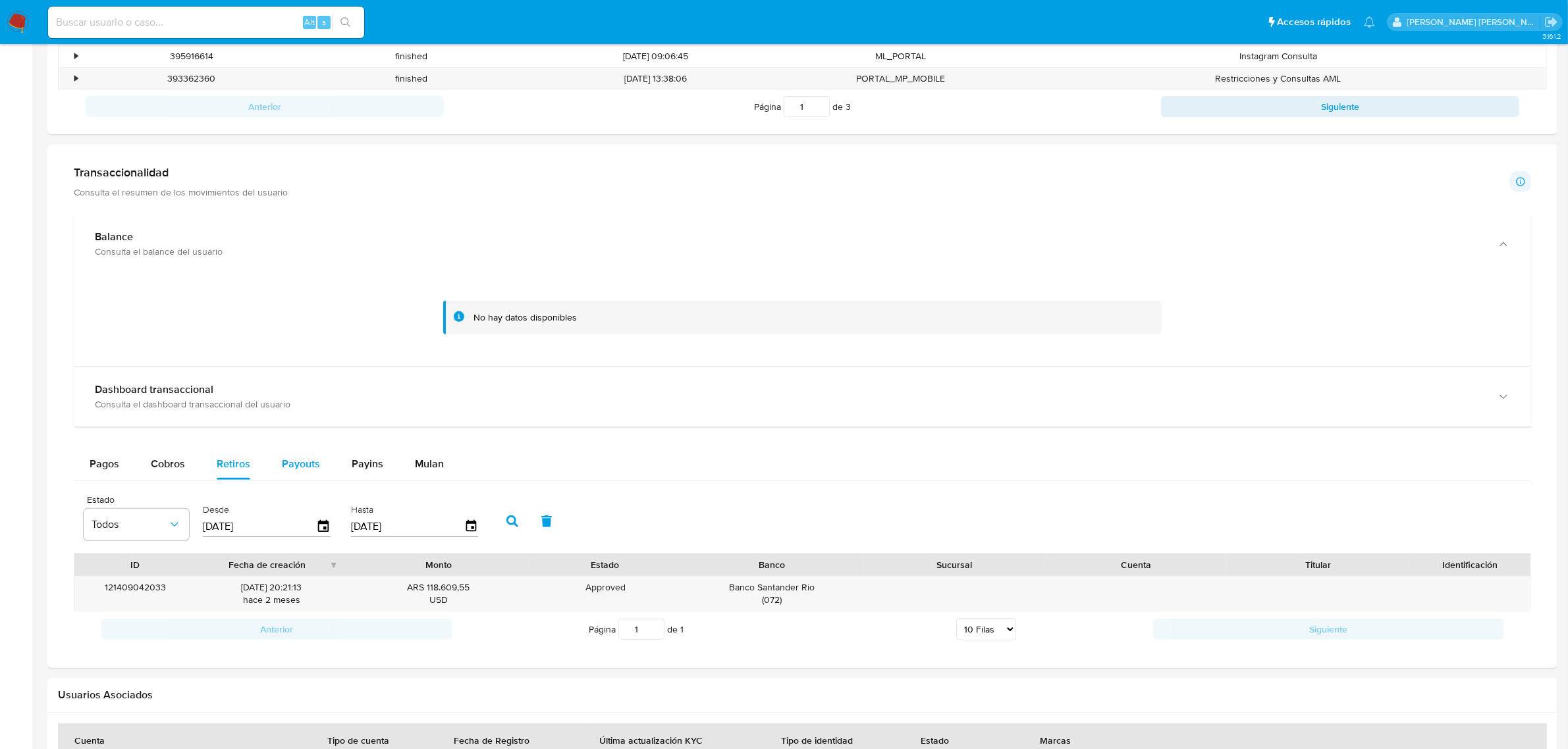
click at [296, 466] on span "Payouts" at bounding box center [301, 463] width 39 height 15
select select "10"
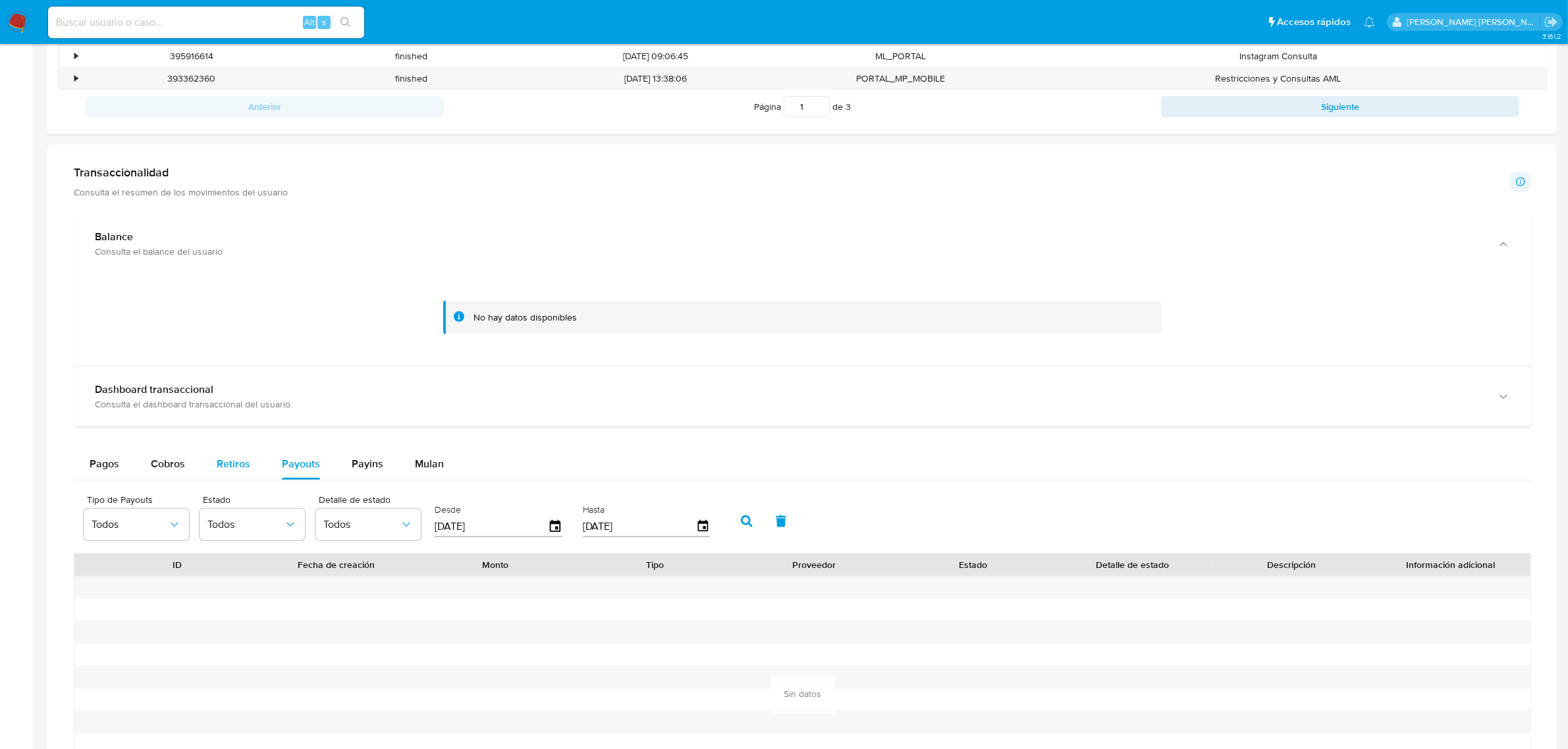
click at [225, 463] on span "Retiros" at bounding box center [233, 463] width 33 height 15
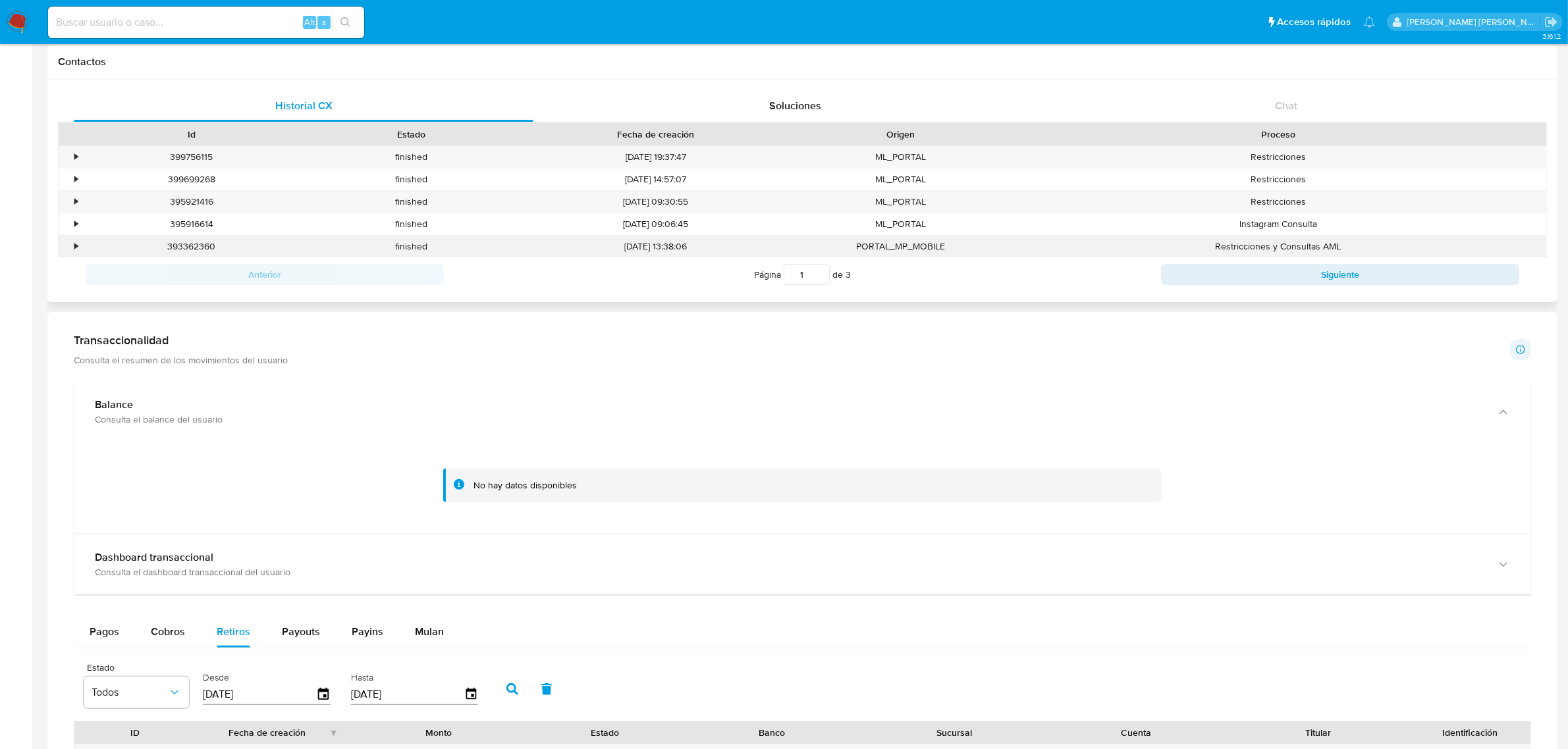
scroll to position [164, 0]
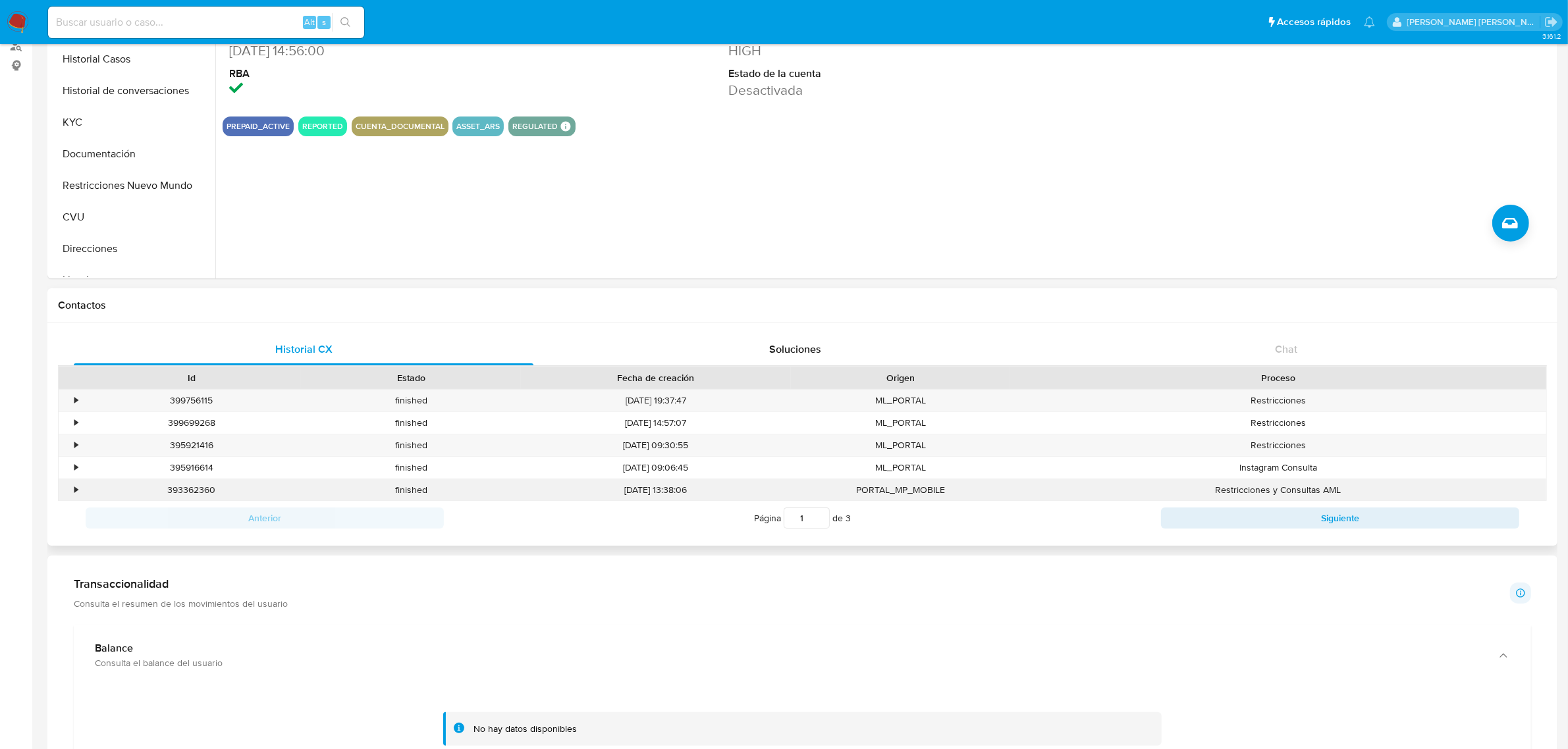
click at [202, 487] on div "393362360" at bounding box center [191, 490] width 219 height 22
copy div "393362360"
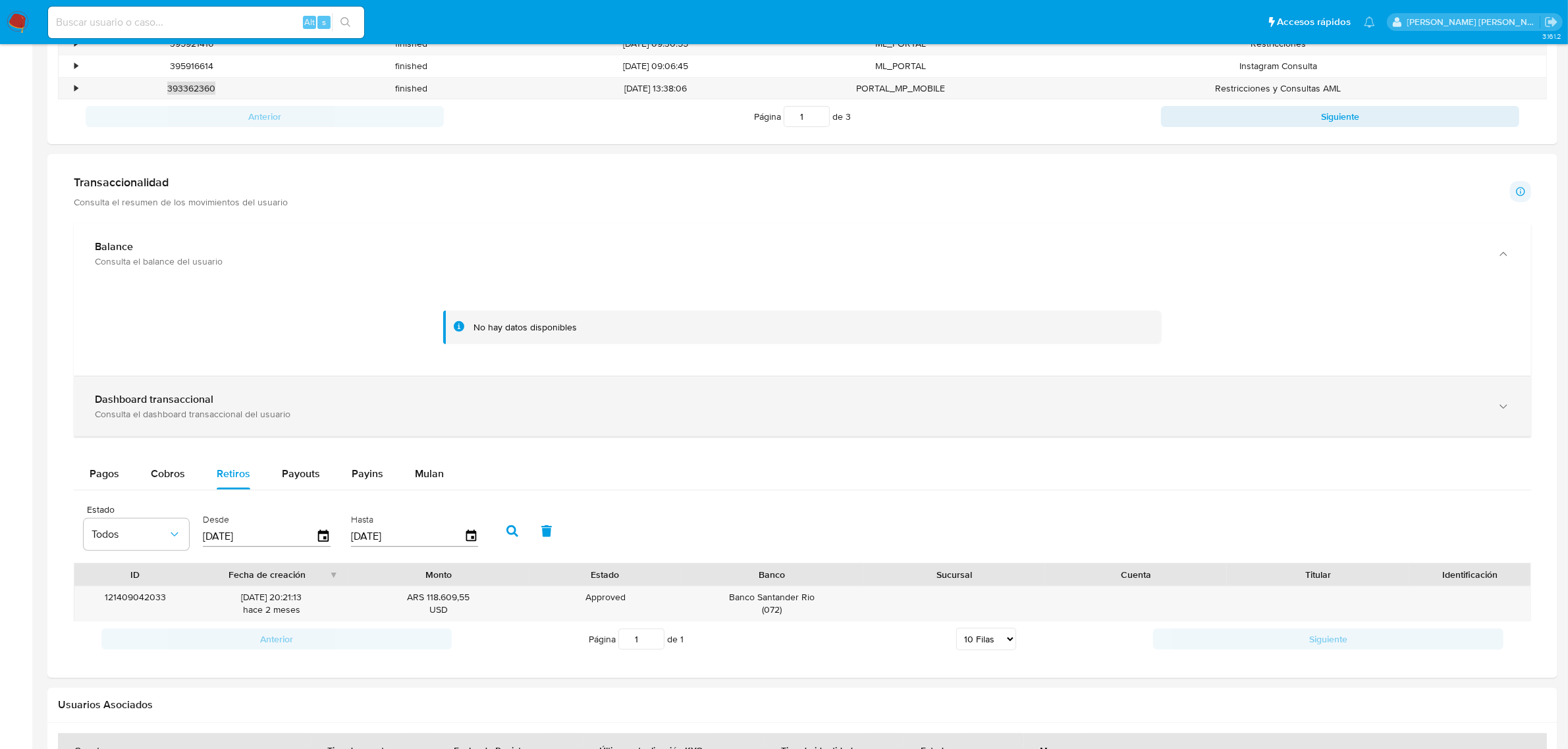
scroll to position [411, 0]
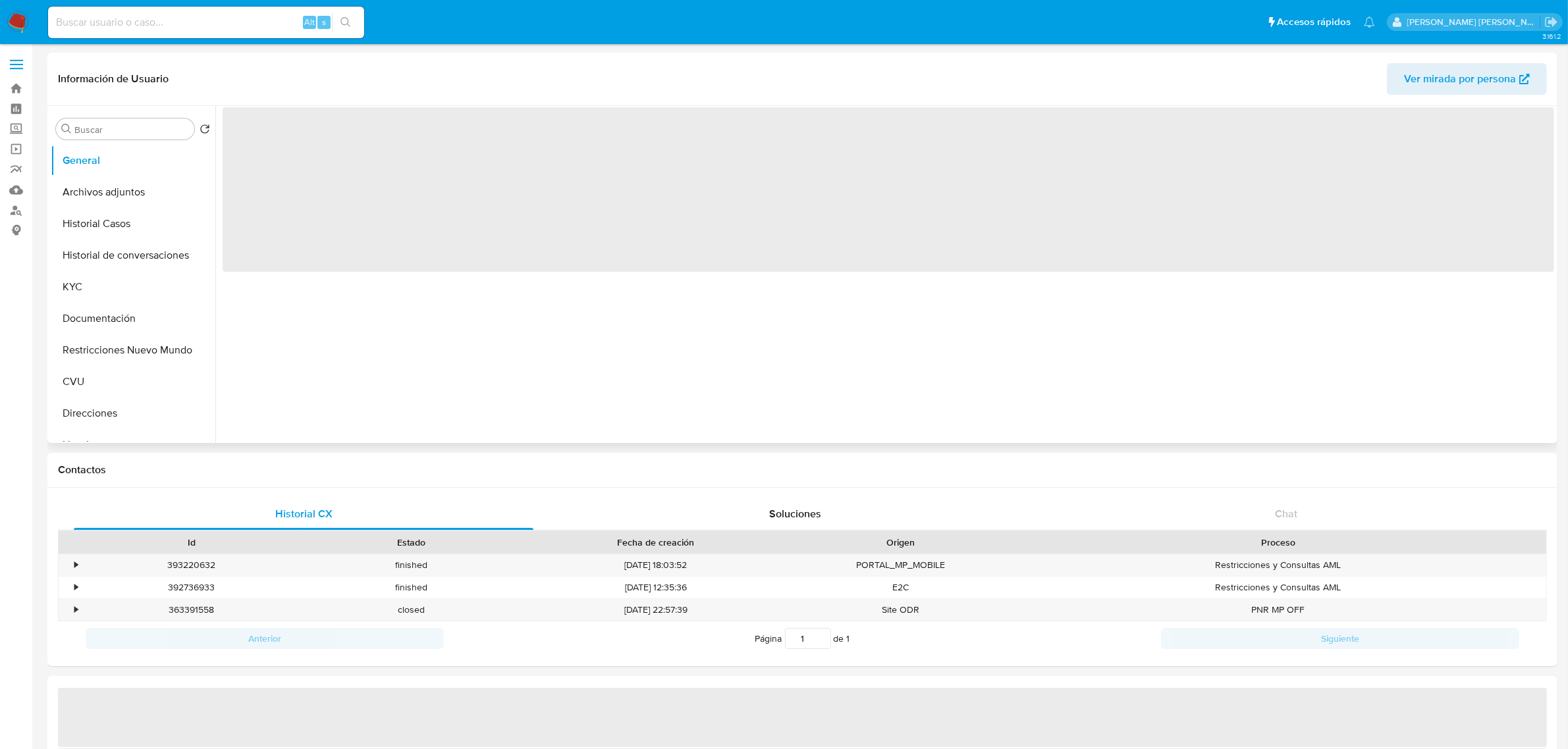
select select "10"
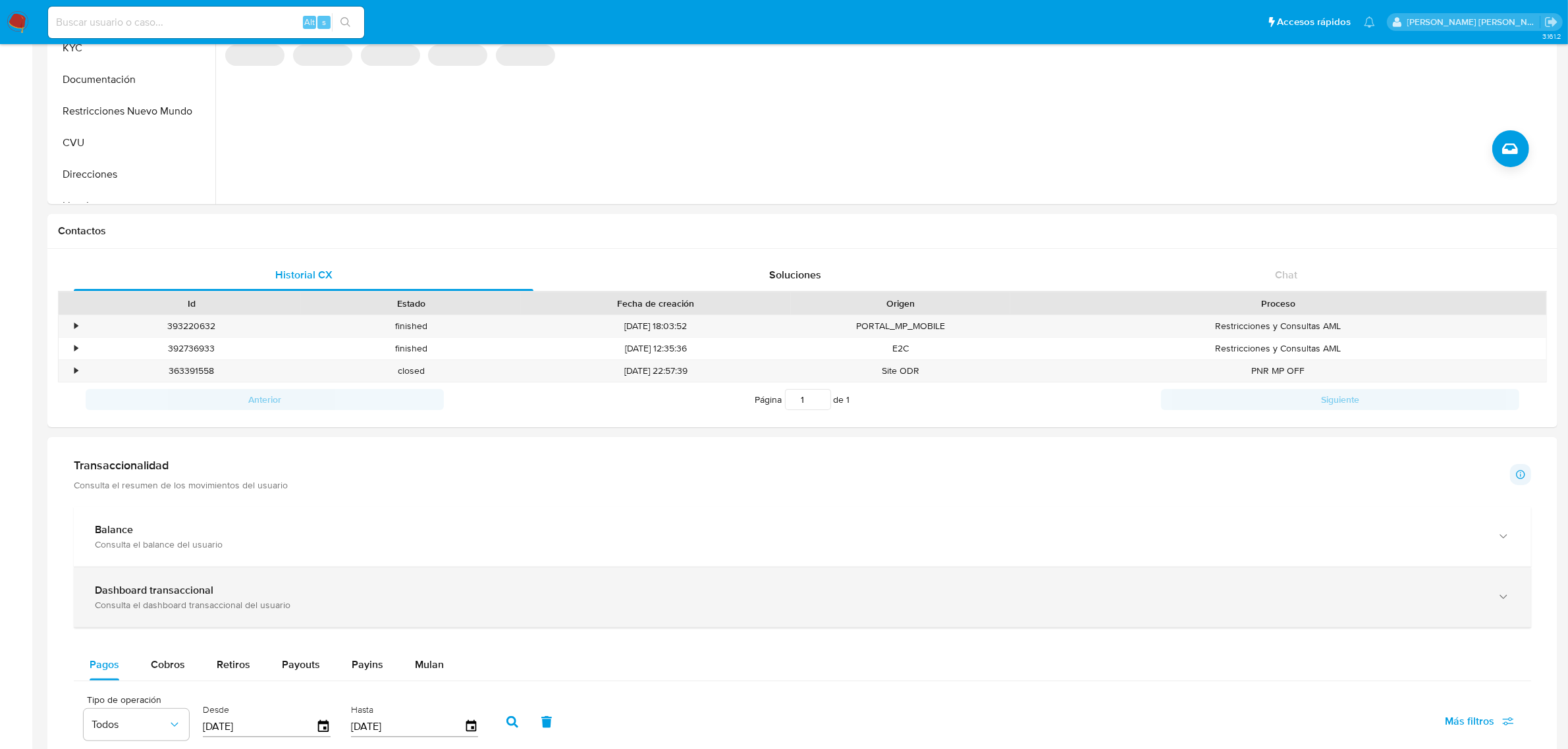
scroll to position [247, 0]
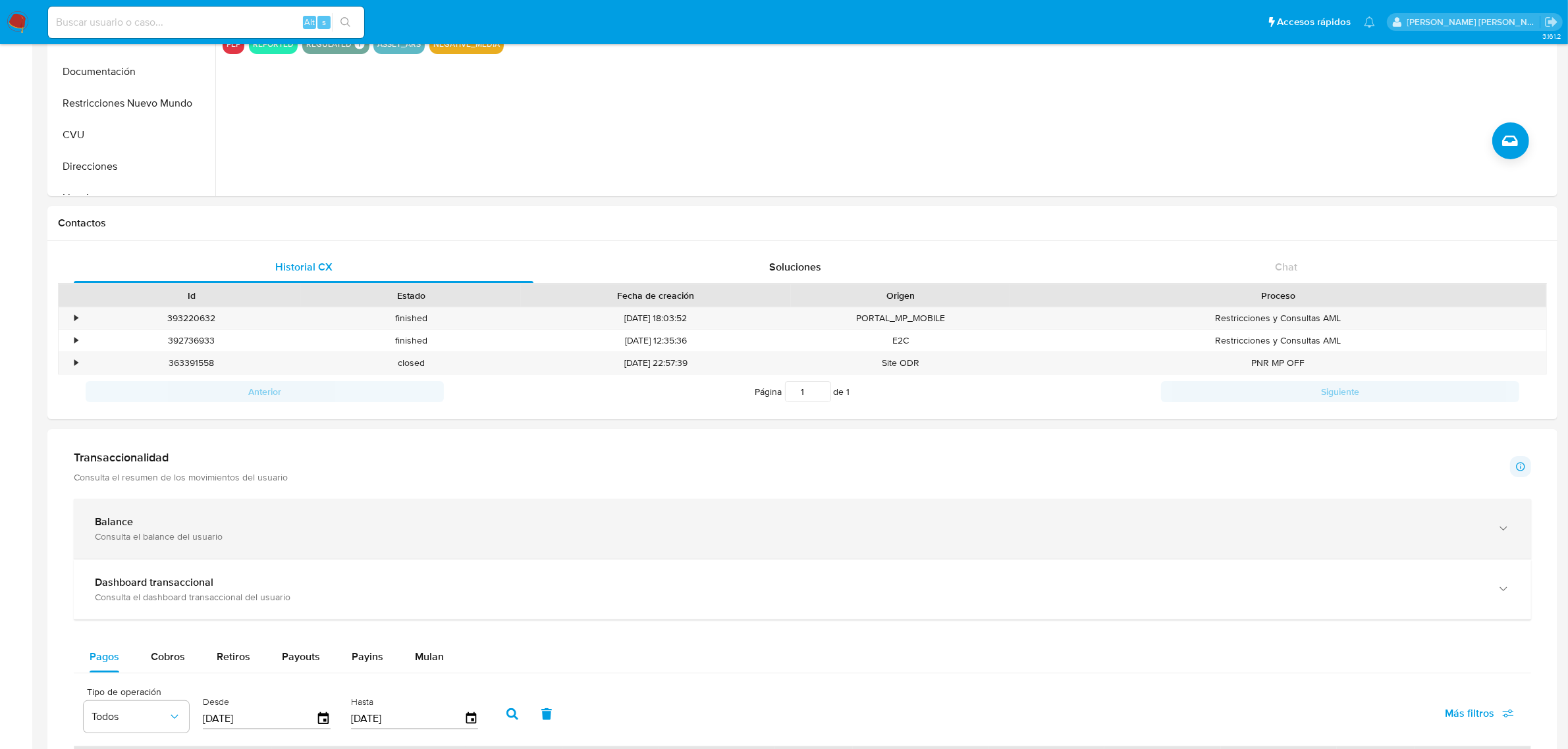
click at [1498, 534] on icon "button" at bounding box center [1503, 528] width 13 height 13
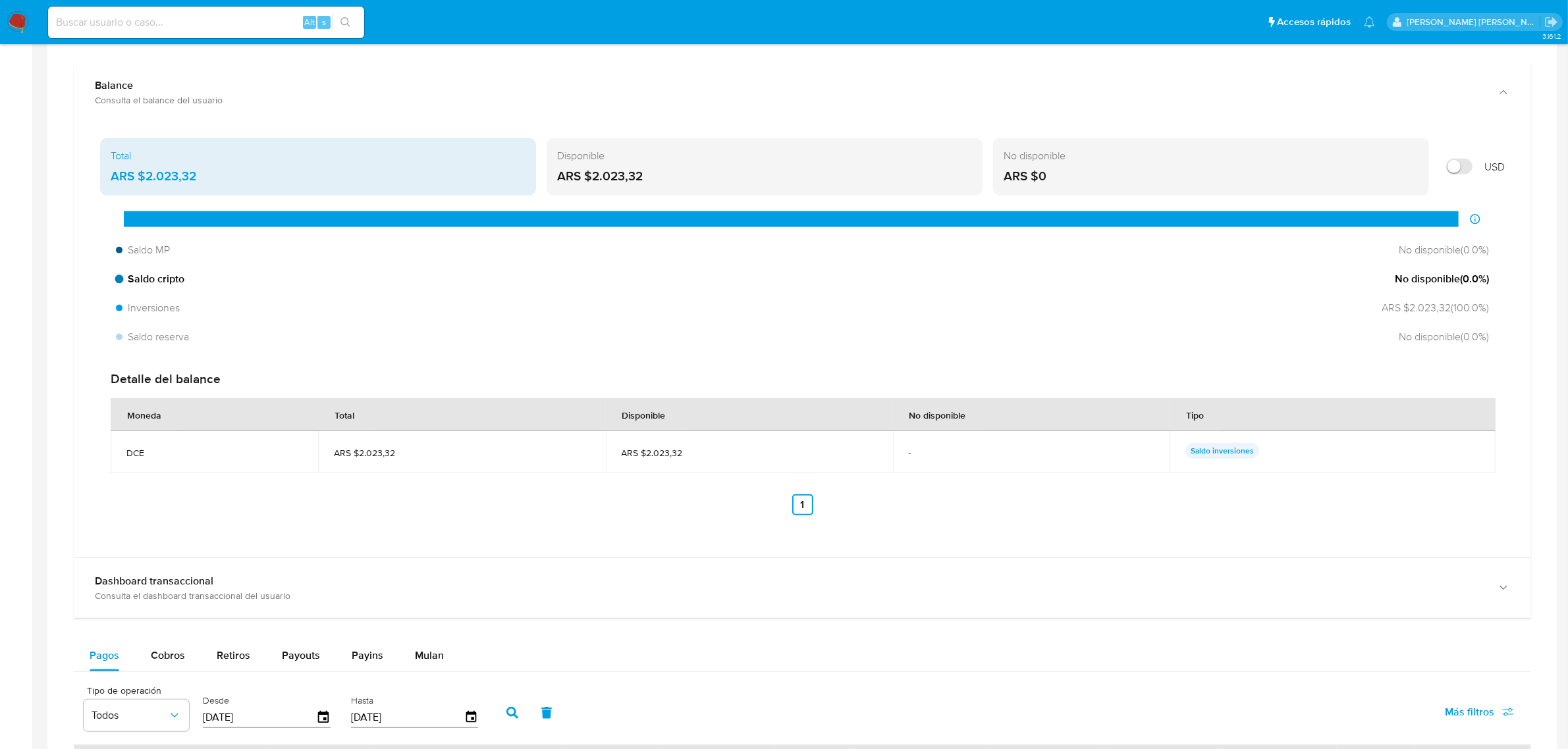
scroll to position [822, 0]
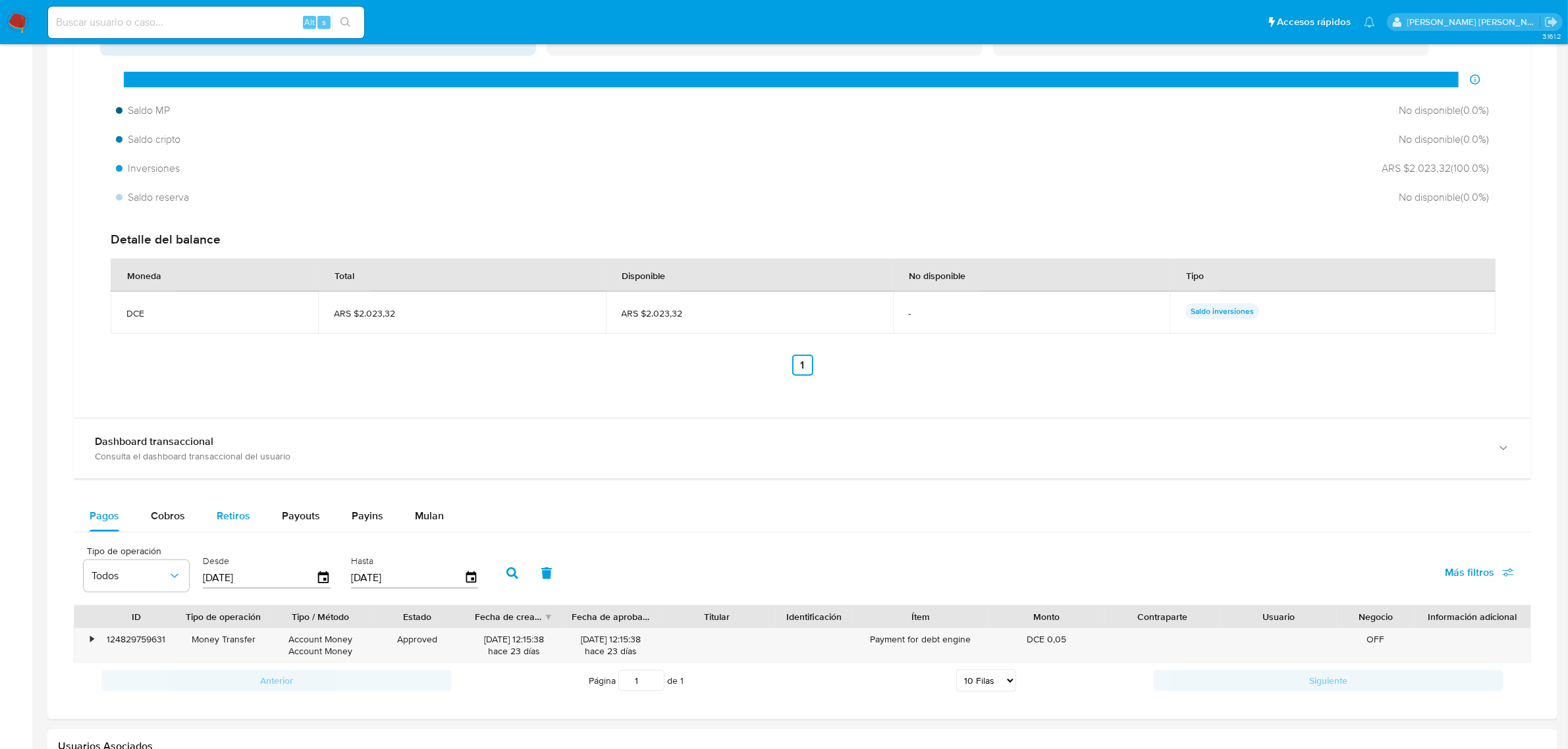
click at [232, 519] on span "Retiros" at bounding box center [233, 515] width 33 height 15
select select "10"
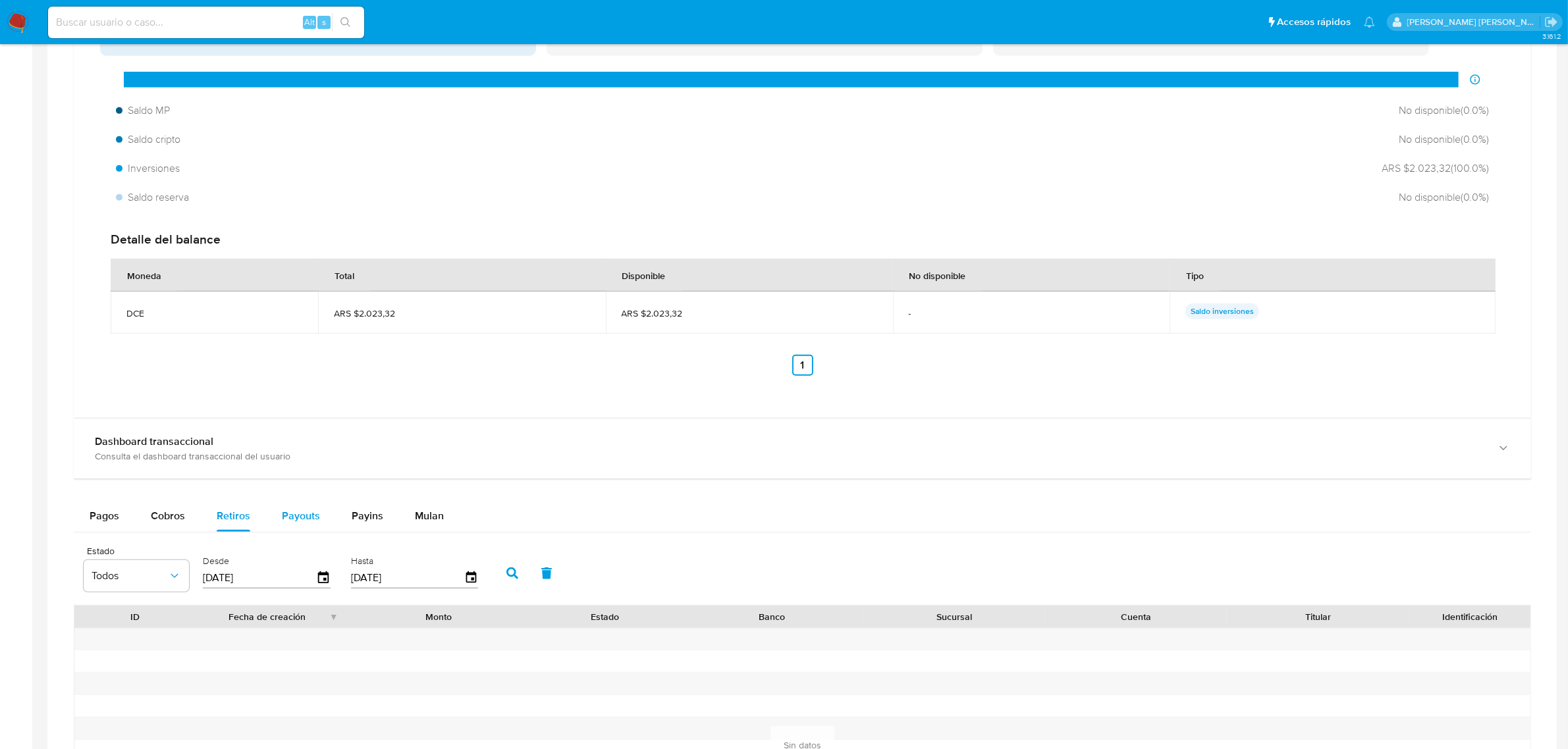
click at [297, 514] on span "Payouts" at bounding box center [301, 515] width 39 height 15
select select "10"
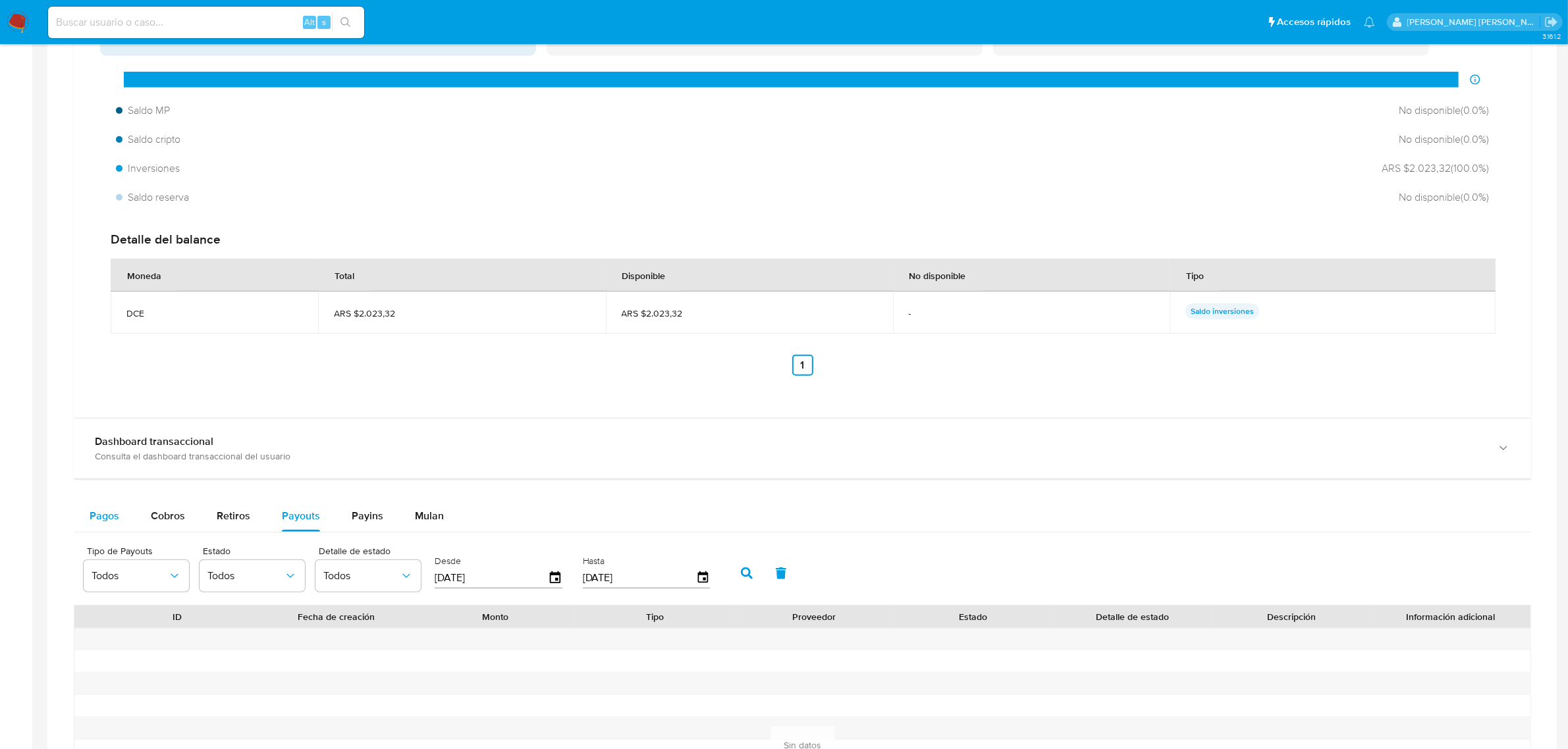
click at [95, 523] on span "Pagos" at bounding box center [104, 515] width 30 height 15
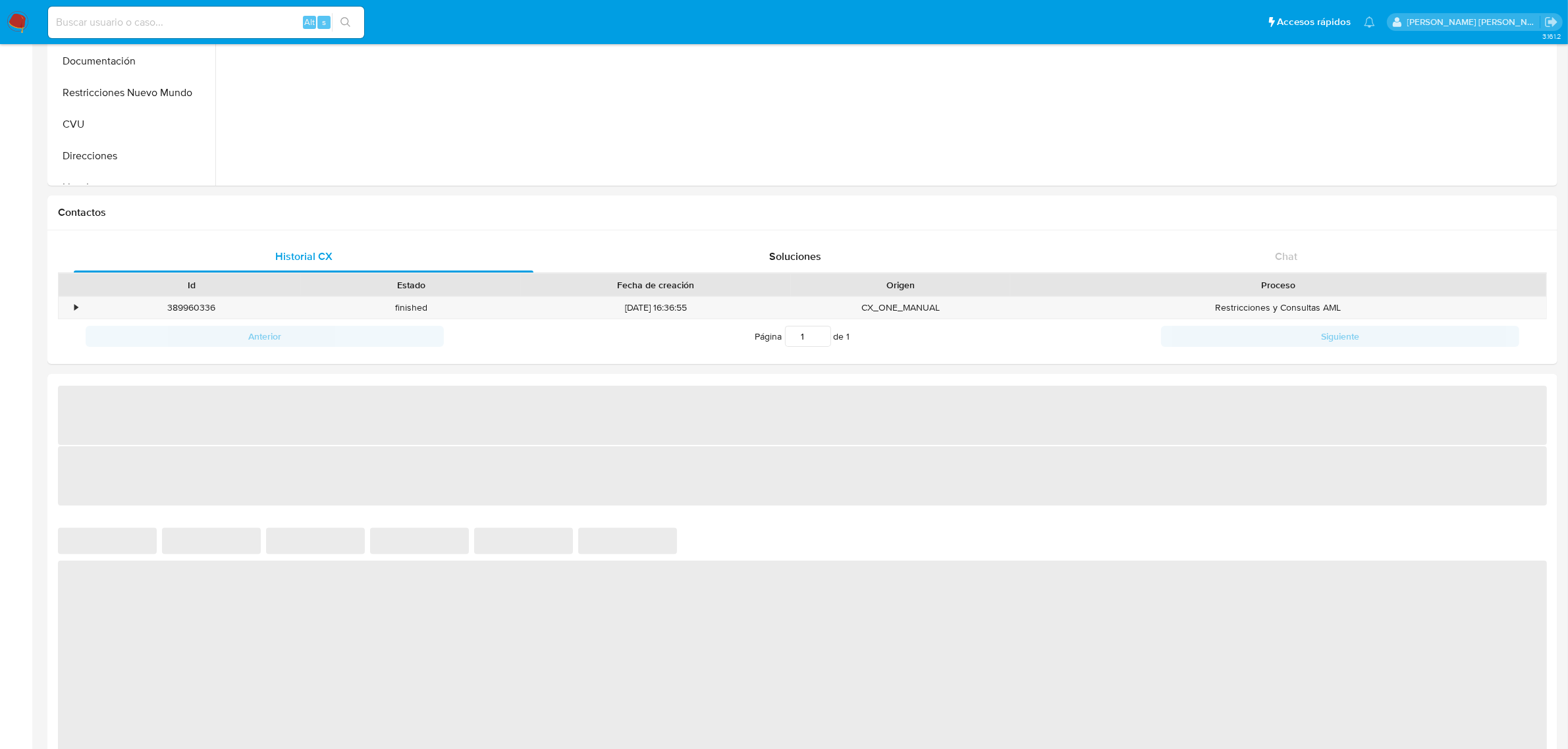
scroll to position [411, 0]
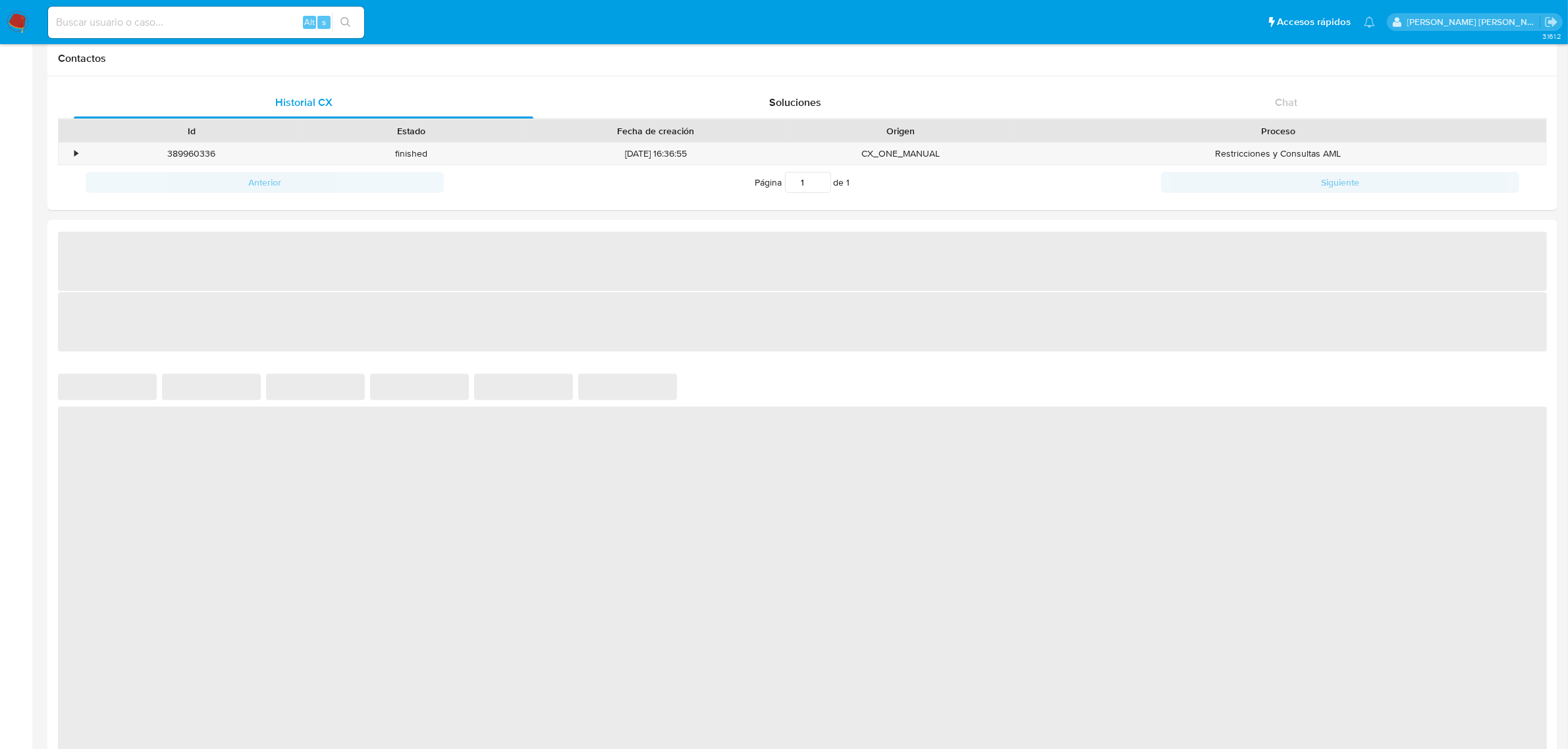
select select "10"
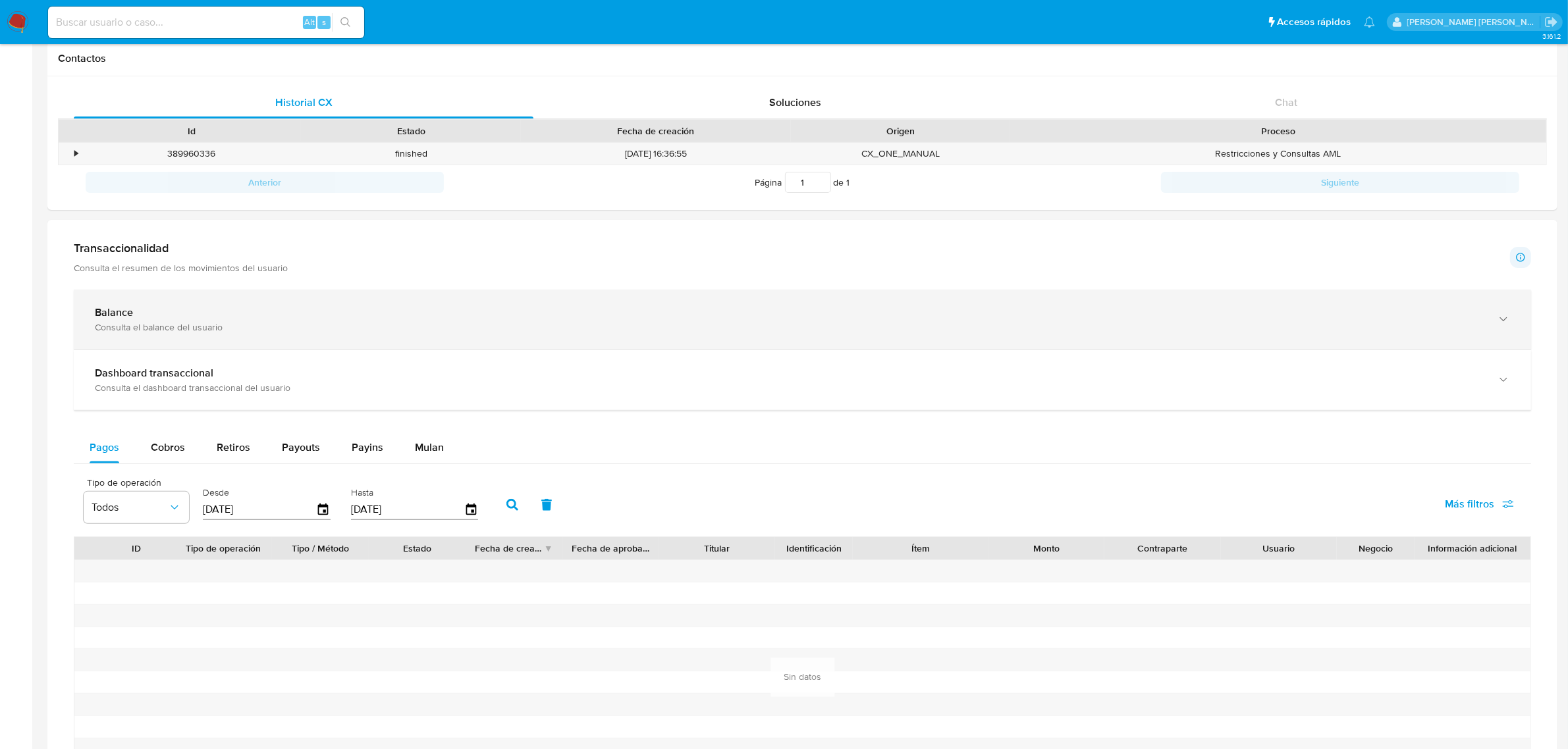
click at [1498, 323] on icon "button" at bounding box center [1503, 318] width 13 height 13
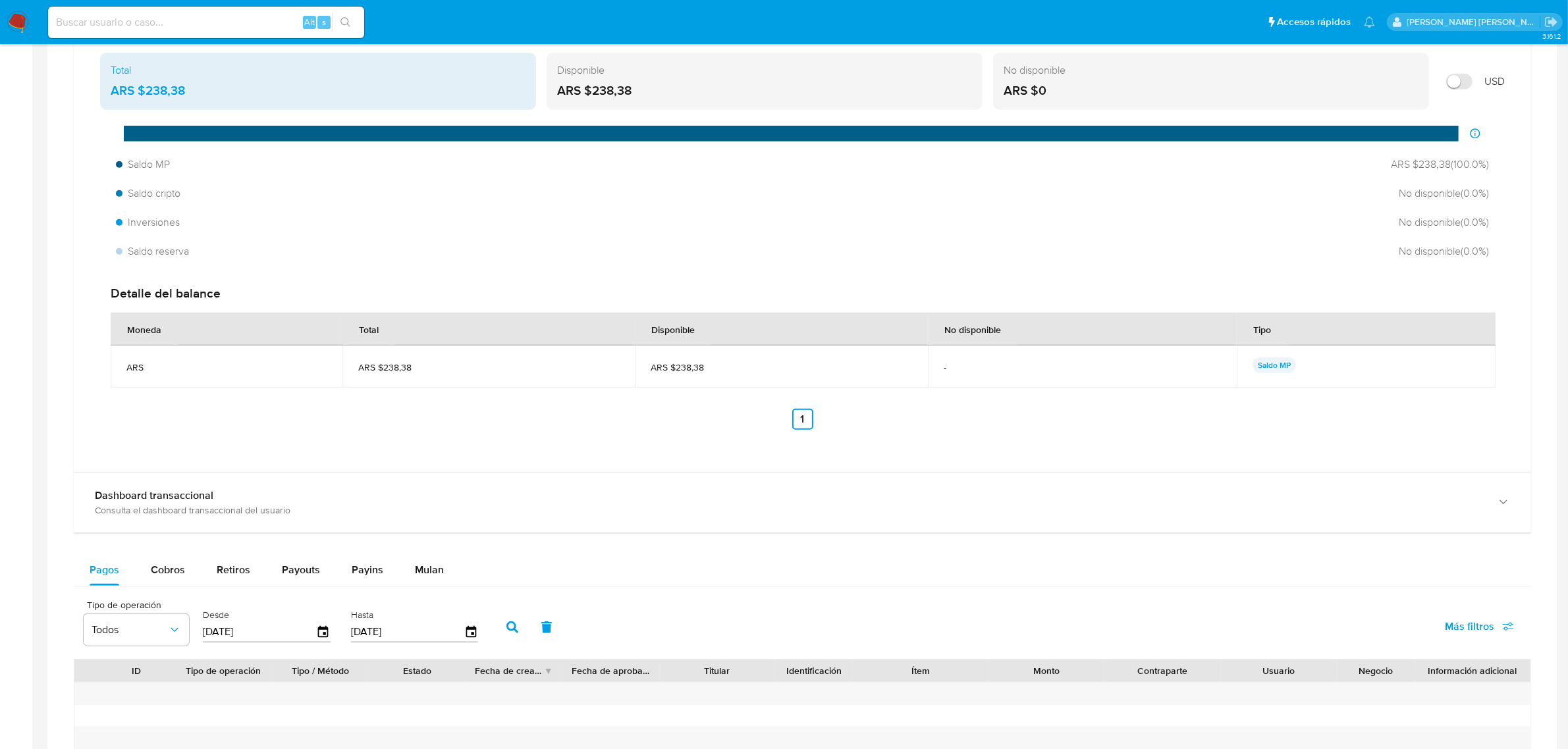
scroll to position [822, 0]
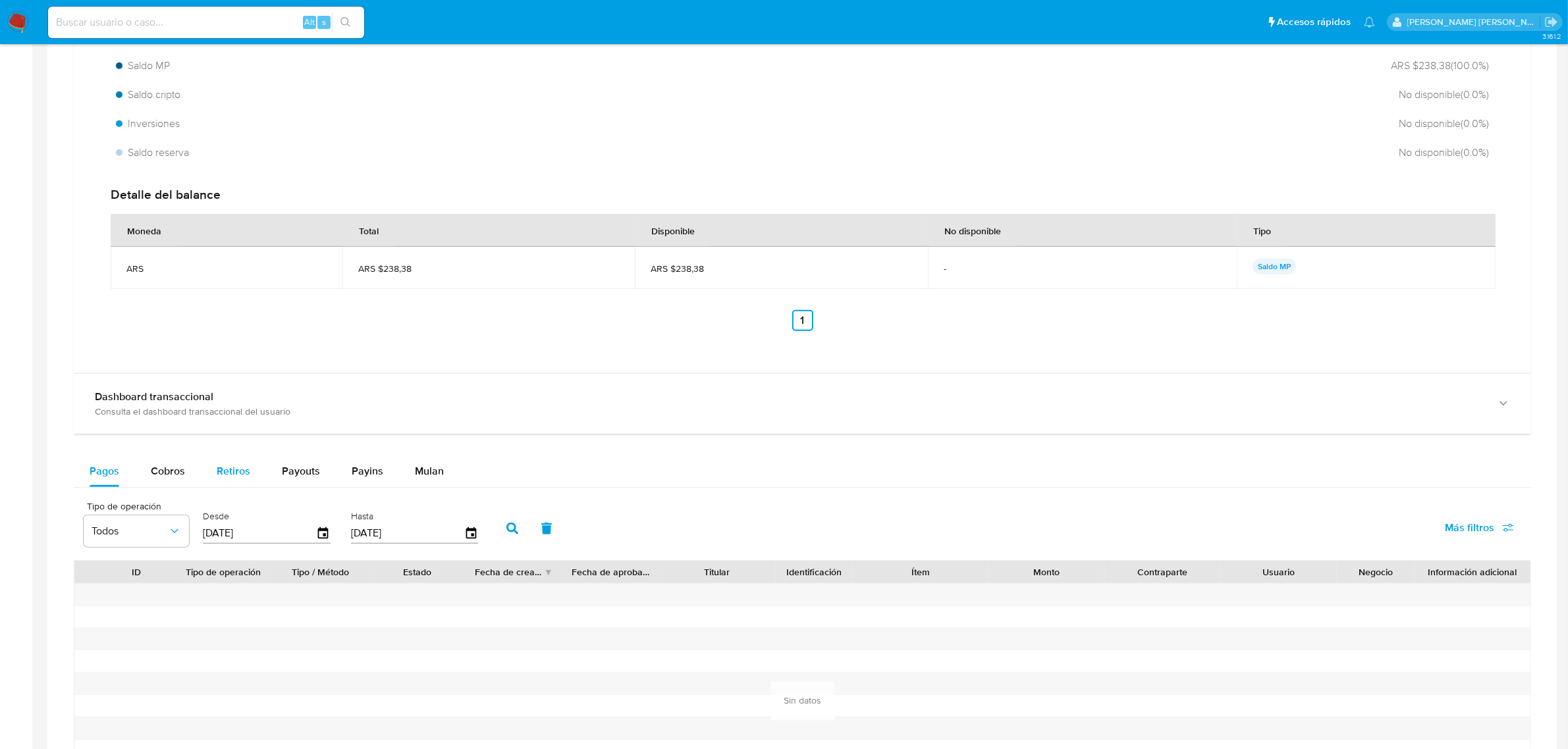
click at [214, 480] on button "Retiros" at bounding box center [233, 472] width 65 height 32
select select "10"
click at [295, 475] on span "Payouts" at bounding box center [301, 471] width 39 height 15
select select "10"
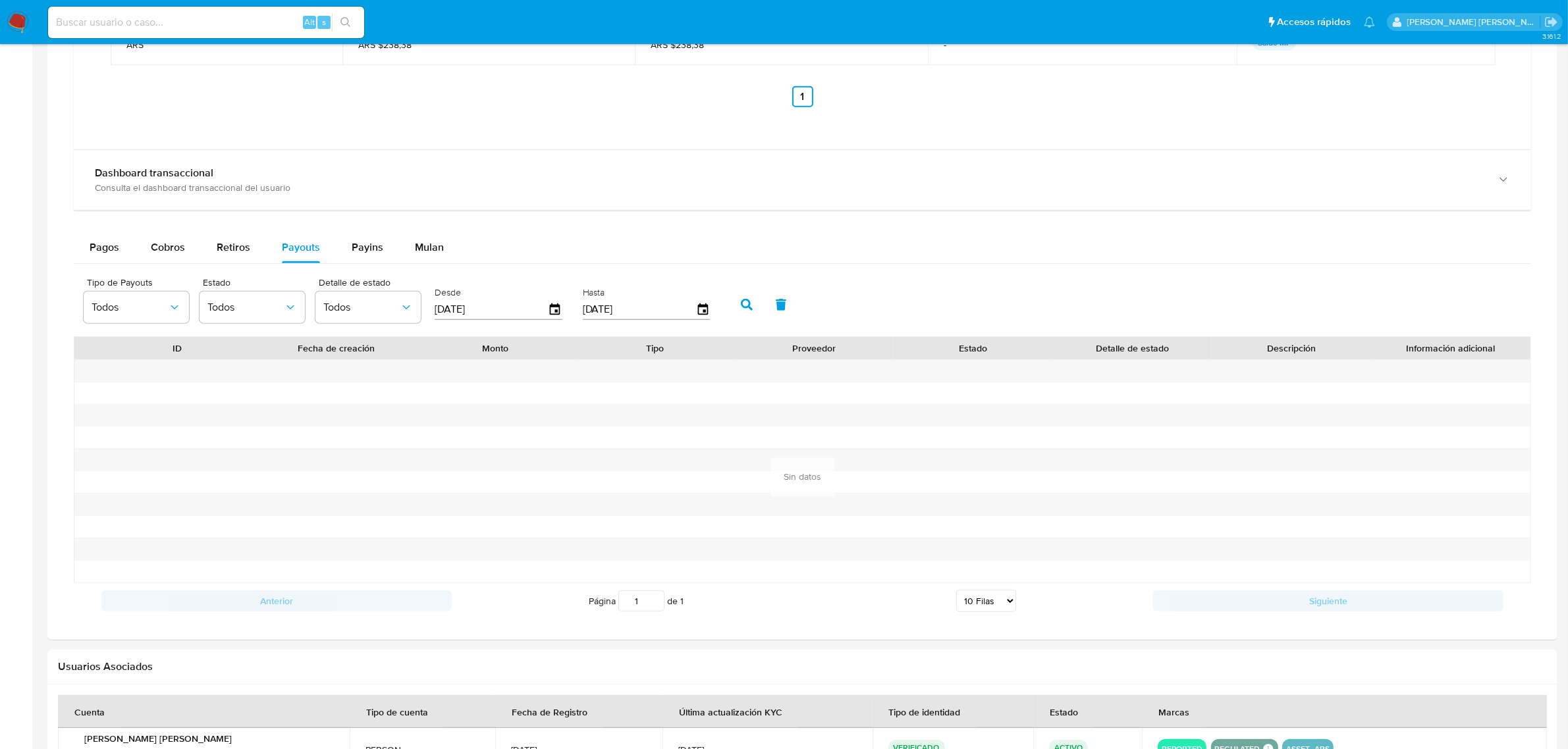
scroll to position [1228, 0]
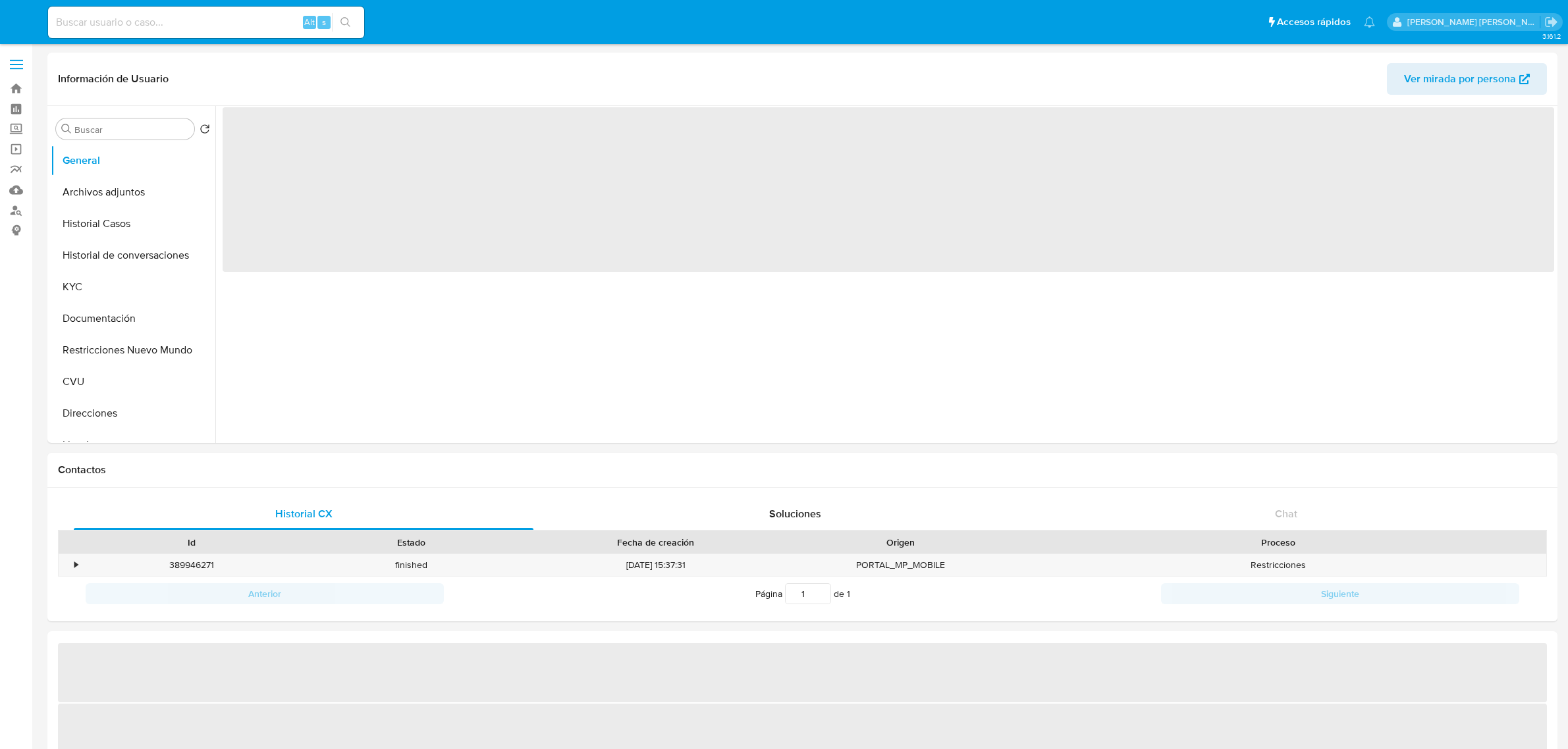
select select "10"
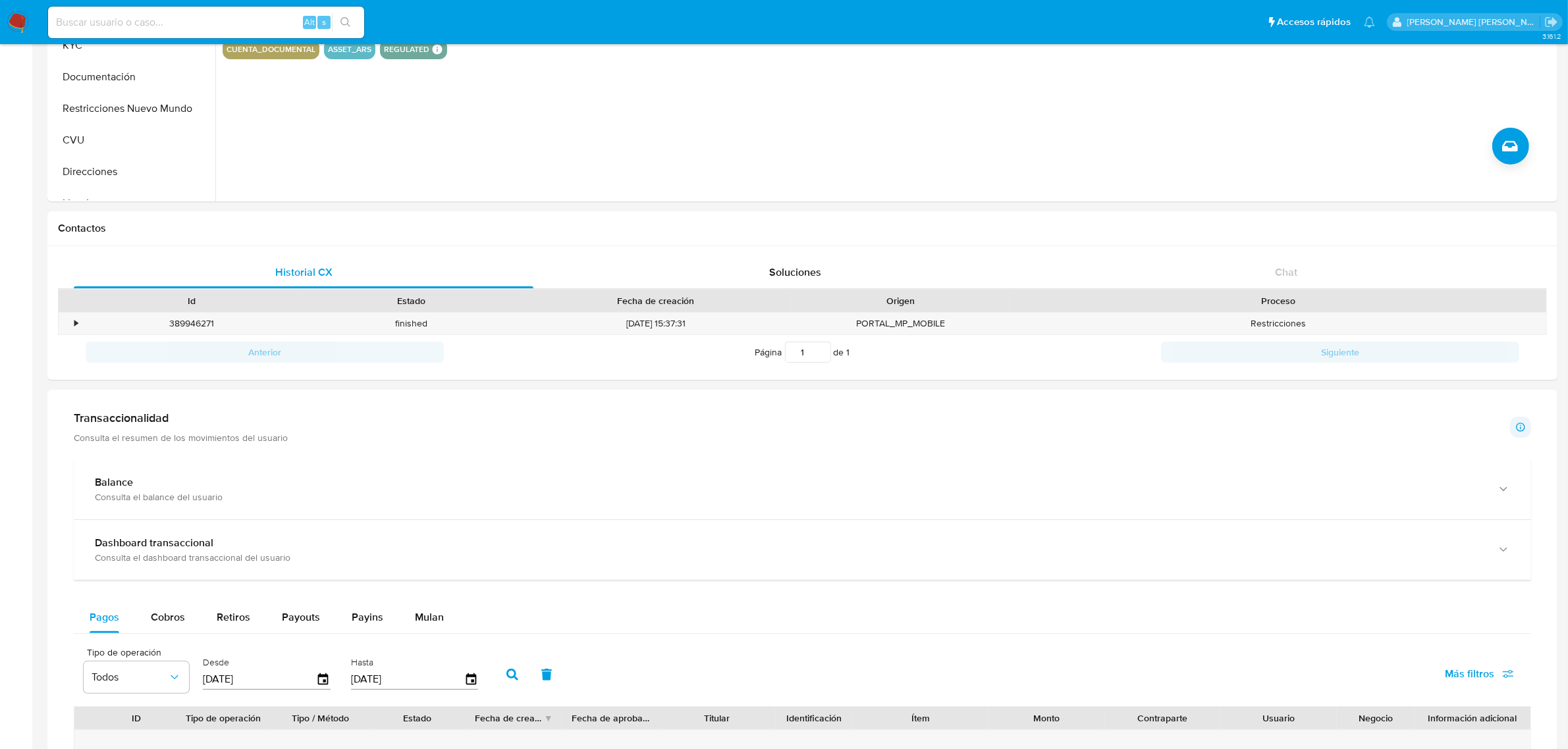
scroll to position [247, 0]
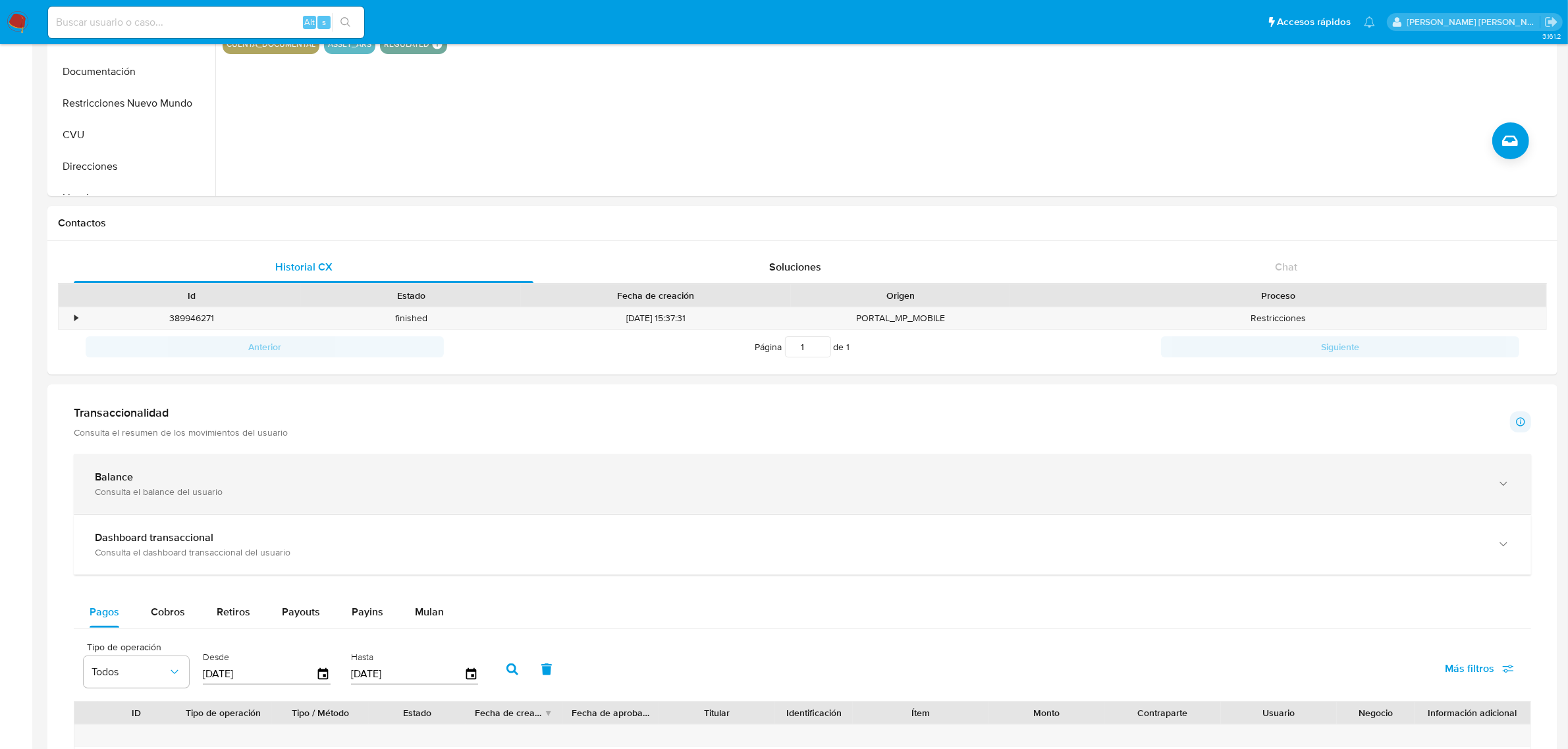
click at [1497, 485] on icon "button" at bounding box center [1503, 483] width 13 height 13
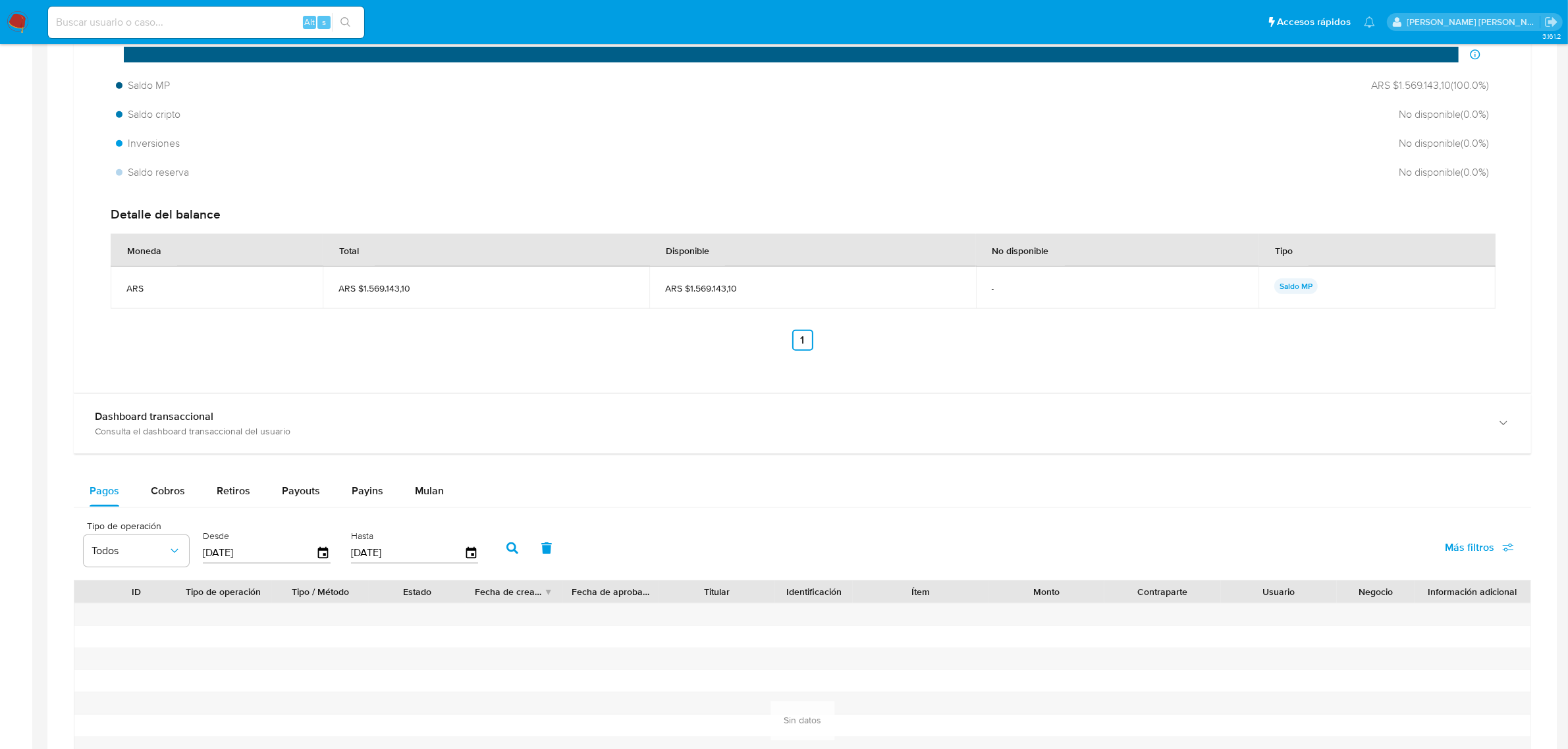
scroll to position [905, 0]
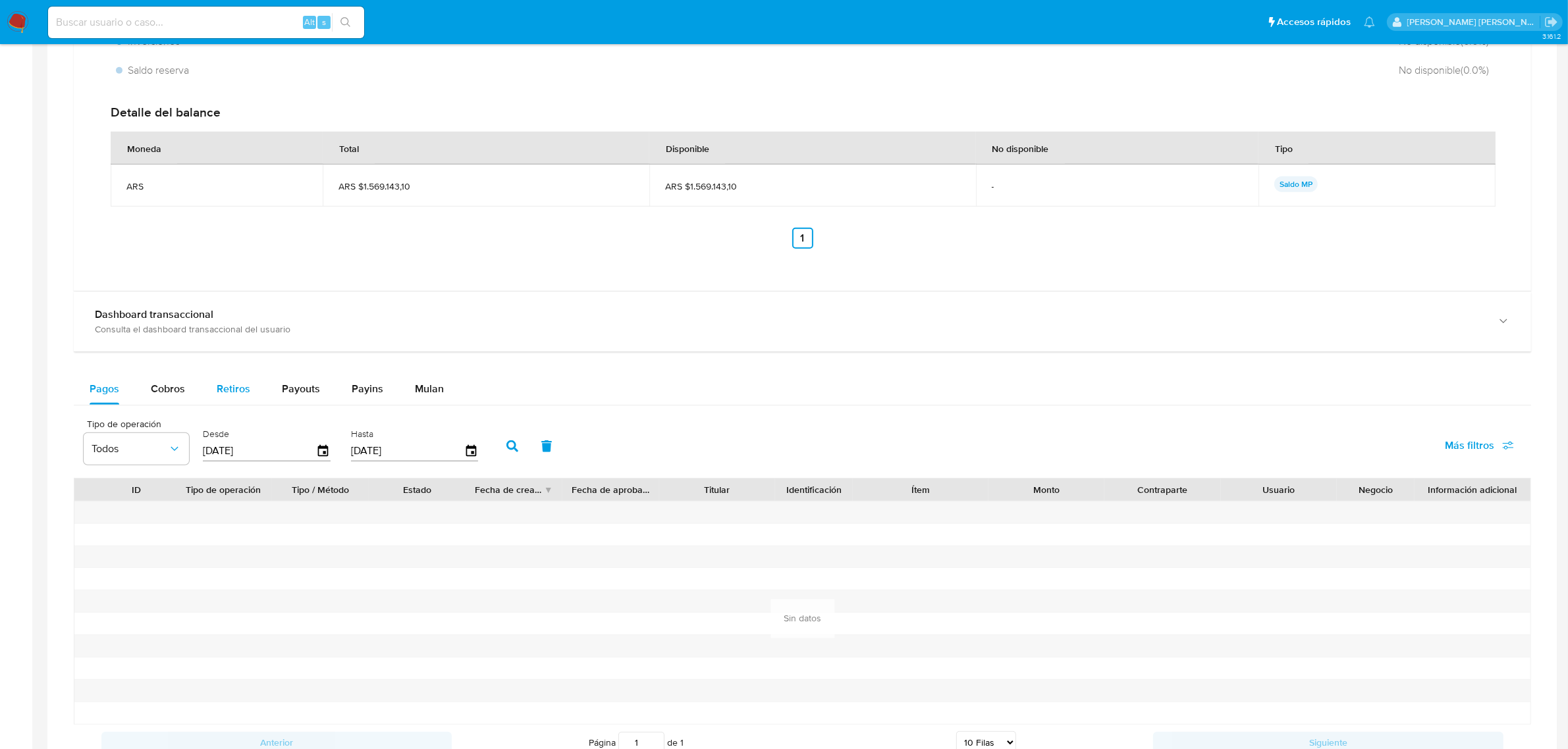
click at [228, 383] on span "Retiros" at bounding box center [233, 388] width 33 height 15
select select "10"
click at [305, 387] on span "Payouts" at bounding box center [301, 388] width 39 height 15
select select "10"
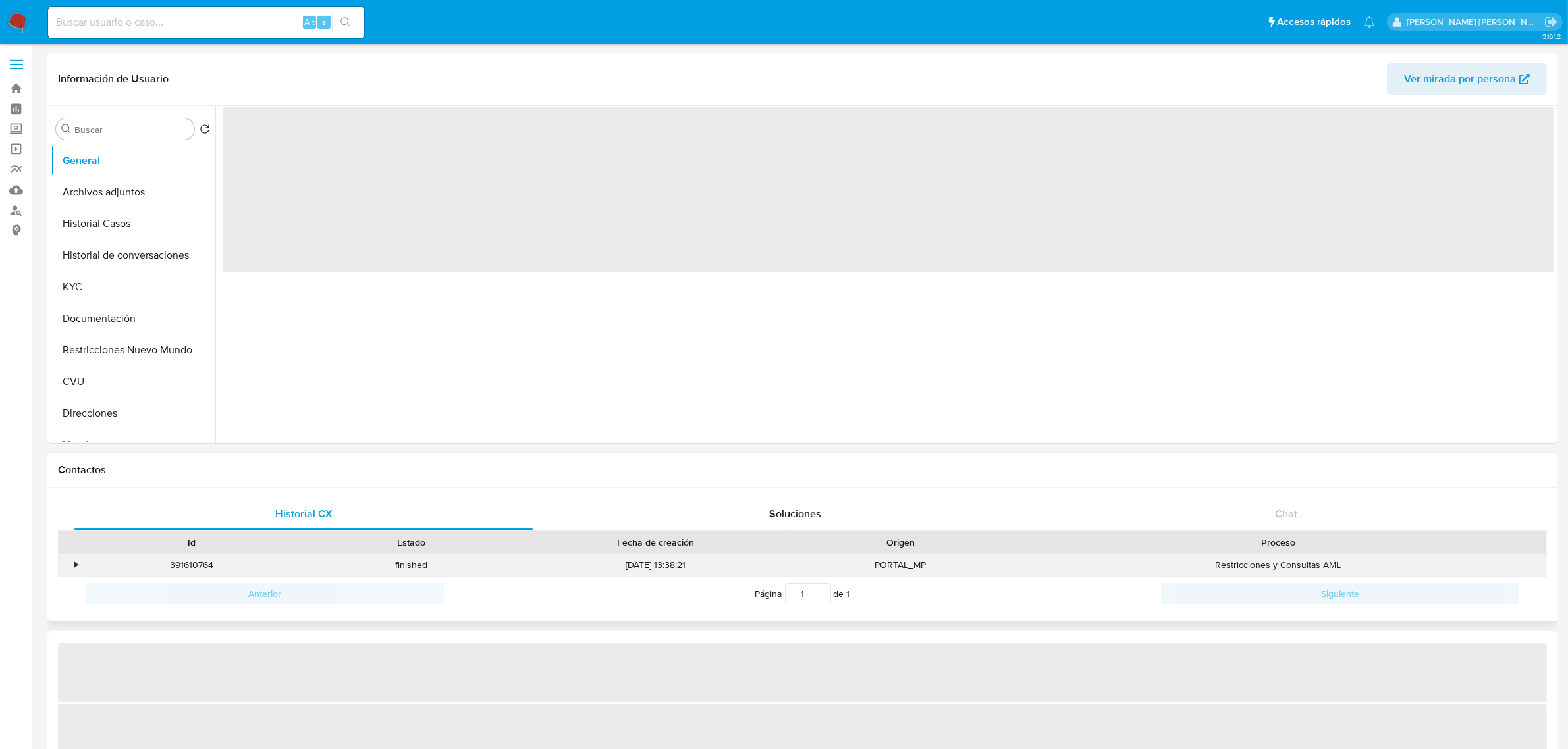
select select "10"
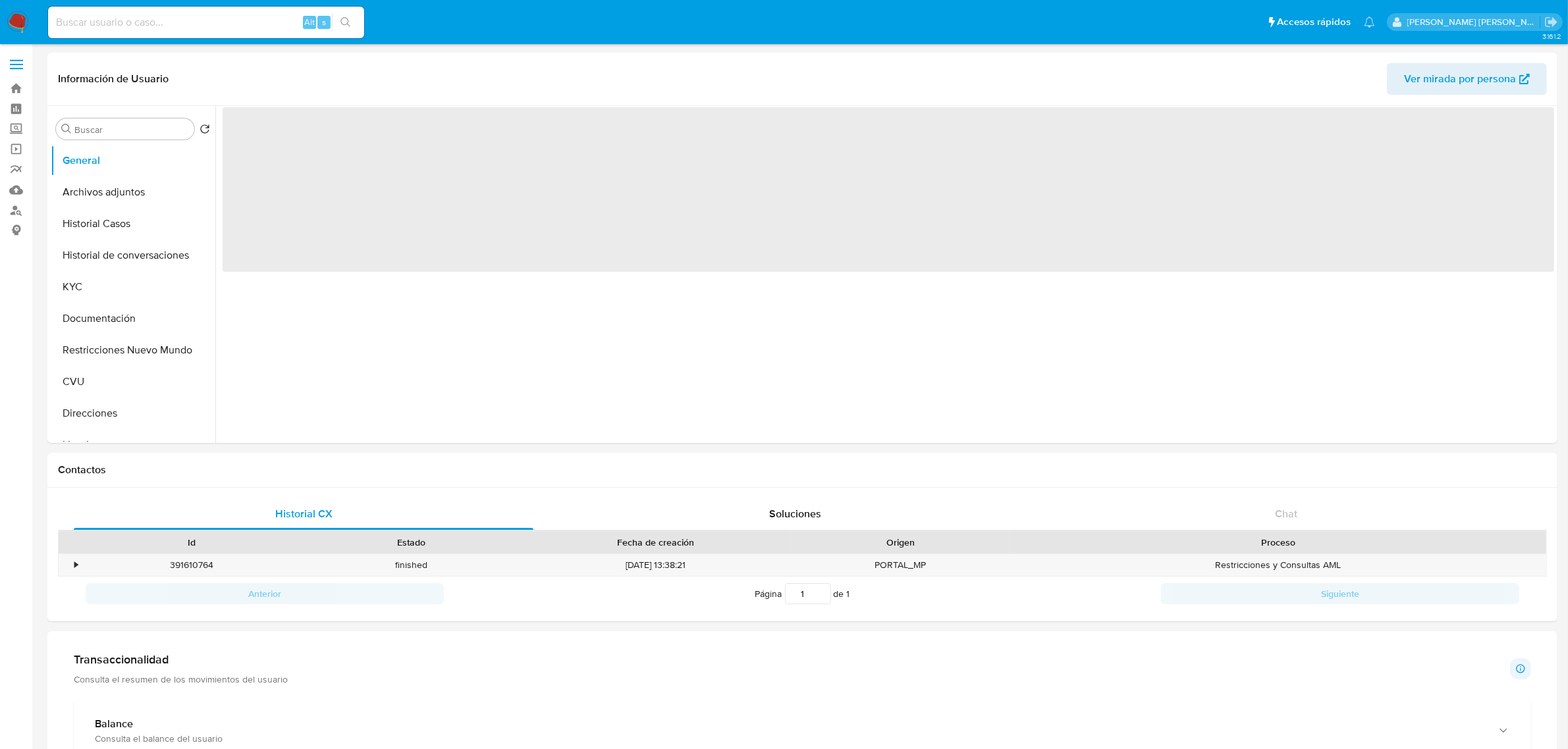
scroll to position [329, 0]
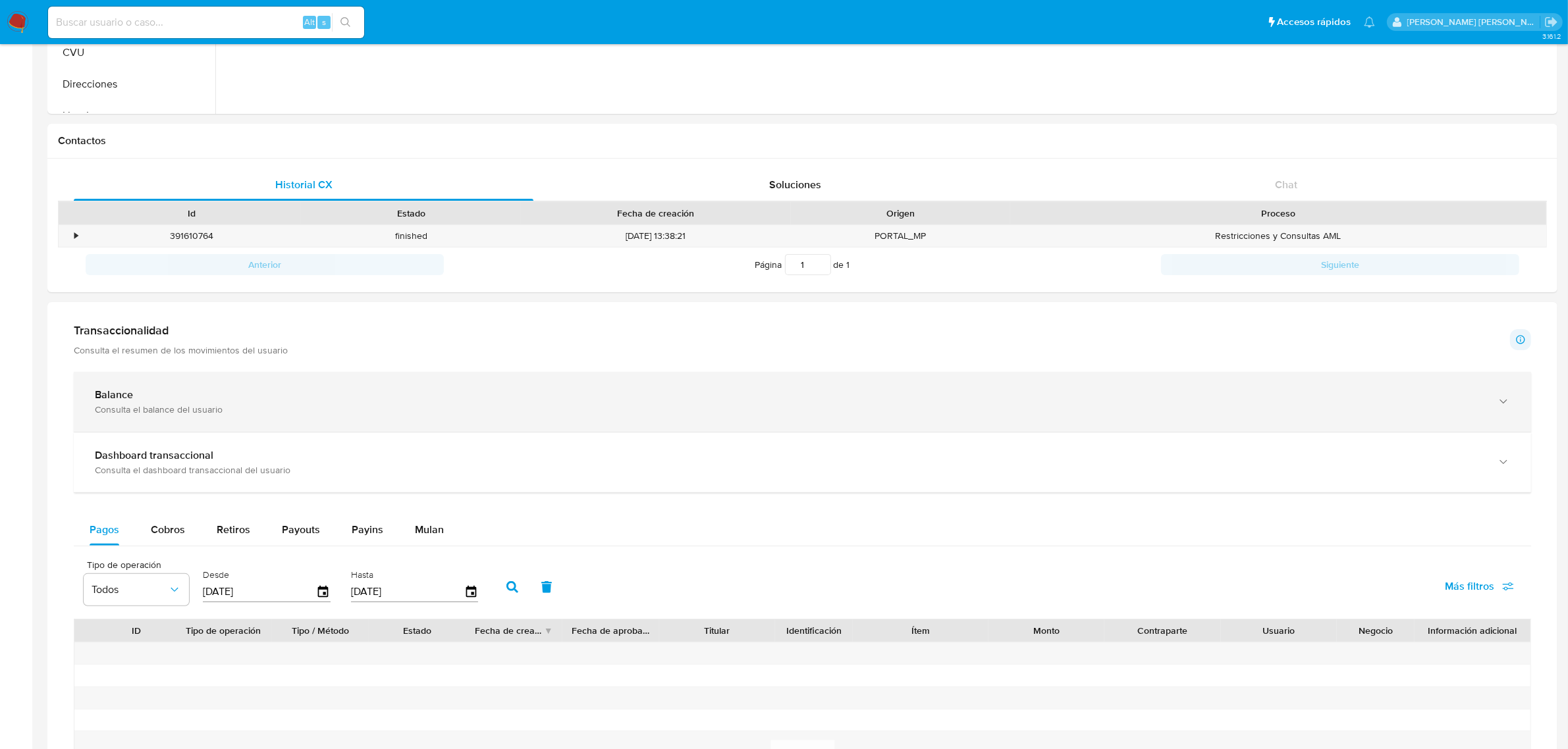
click at [1480, 396] on div "Balance" at bounding box center [789, 395] width 1389 height 13
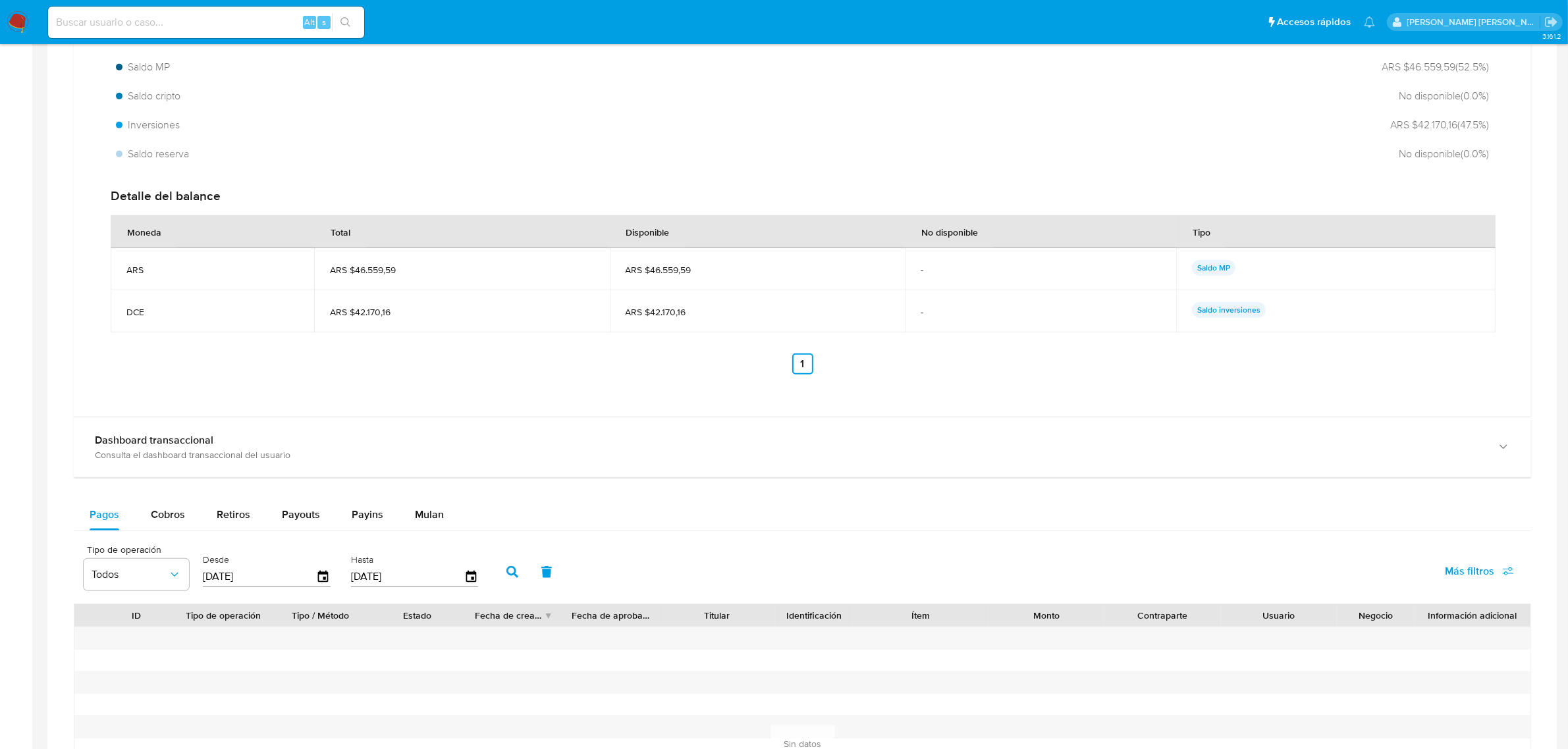
scroll to position [822, 0]
click at [229, 517] on span "Retiros" at bounding box center [233, 513] width 33 height 15
select select "10"
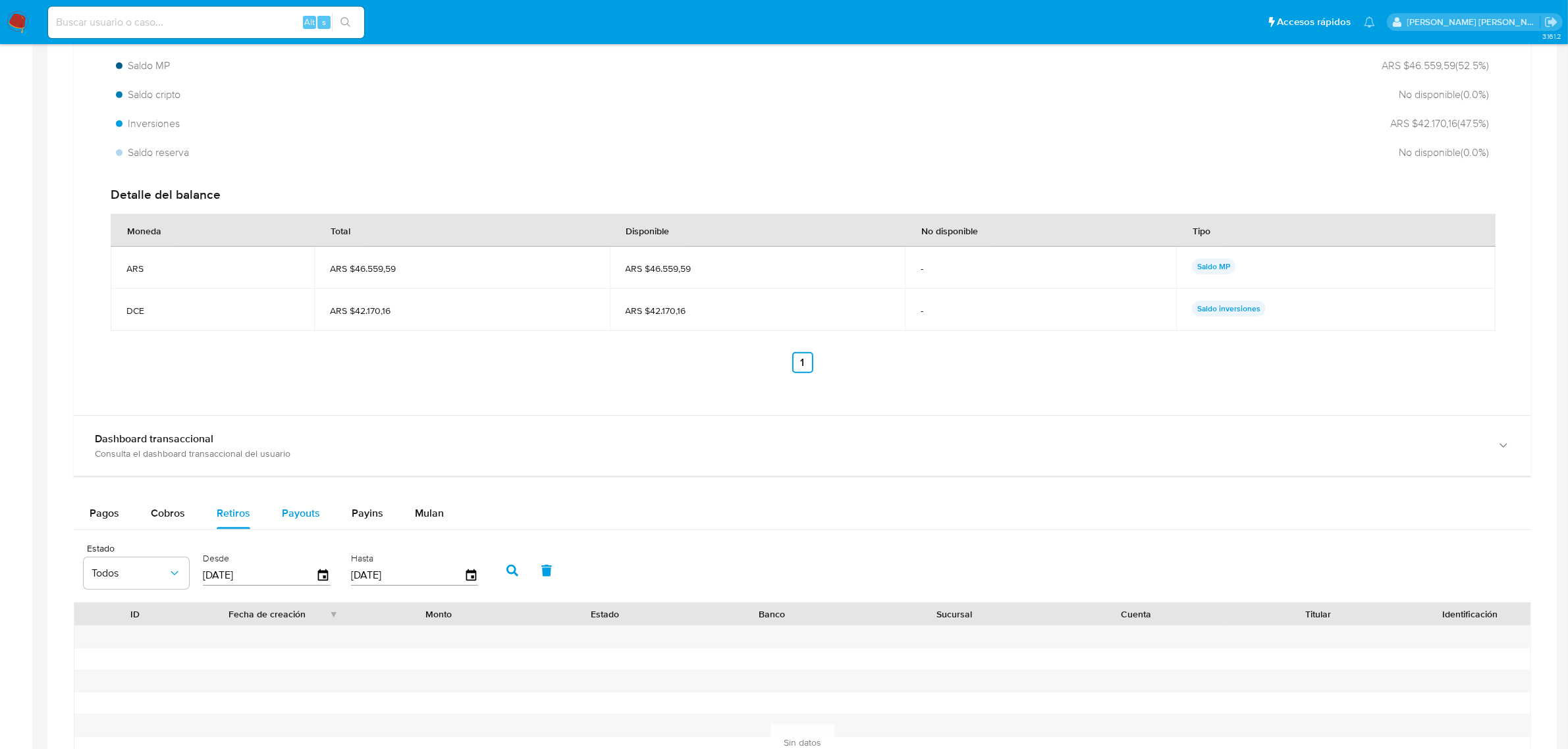
click at [304, 517] on span "Payouts" at bounding box center [301, 513] width 39 height 15
select select "10"
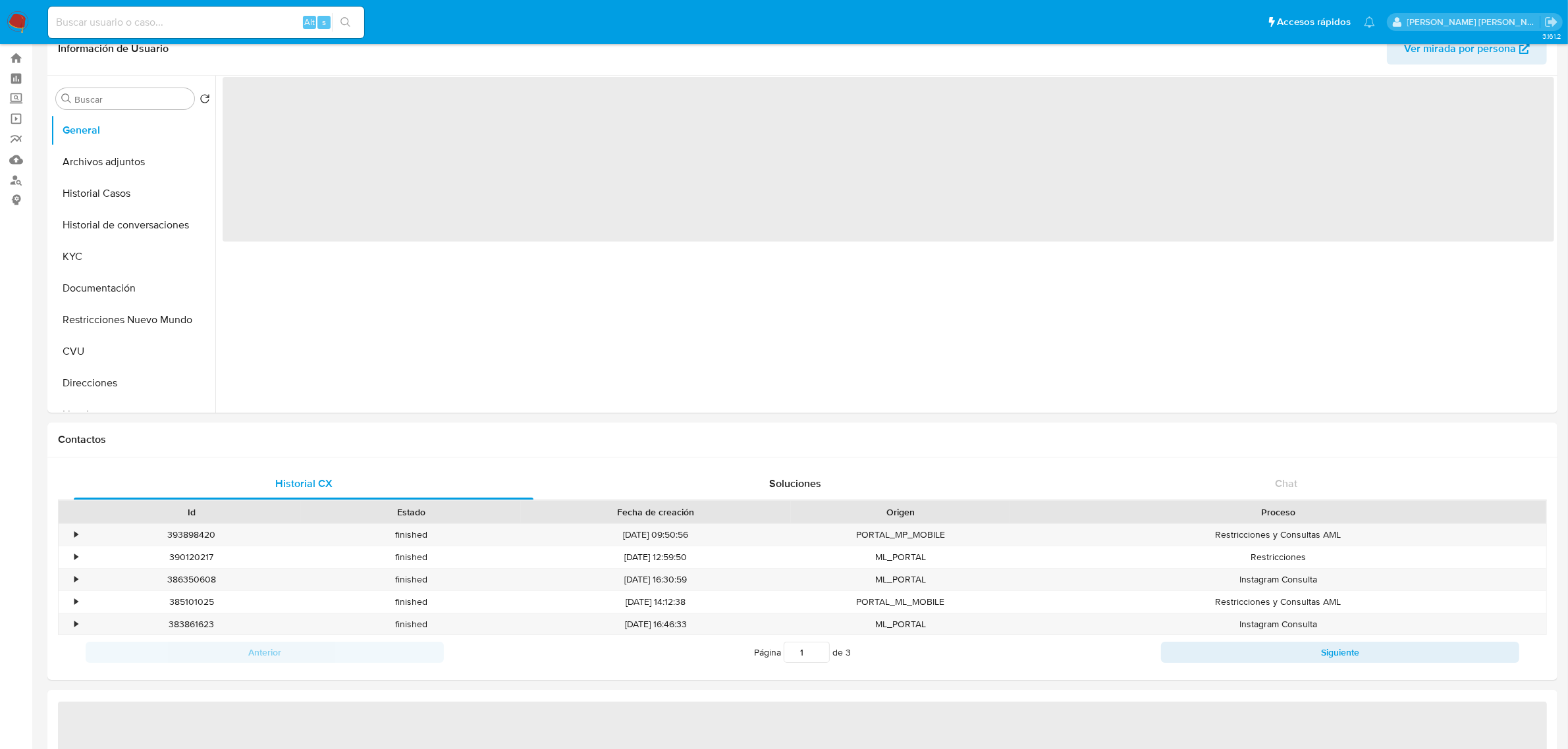
select select "10"
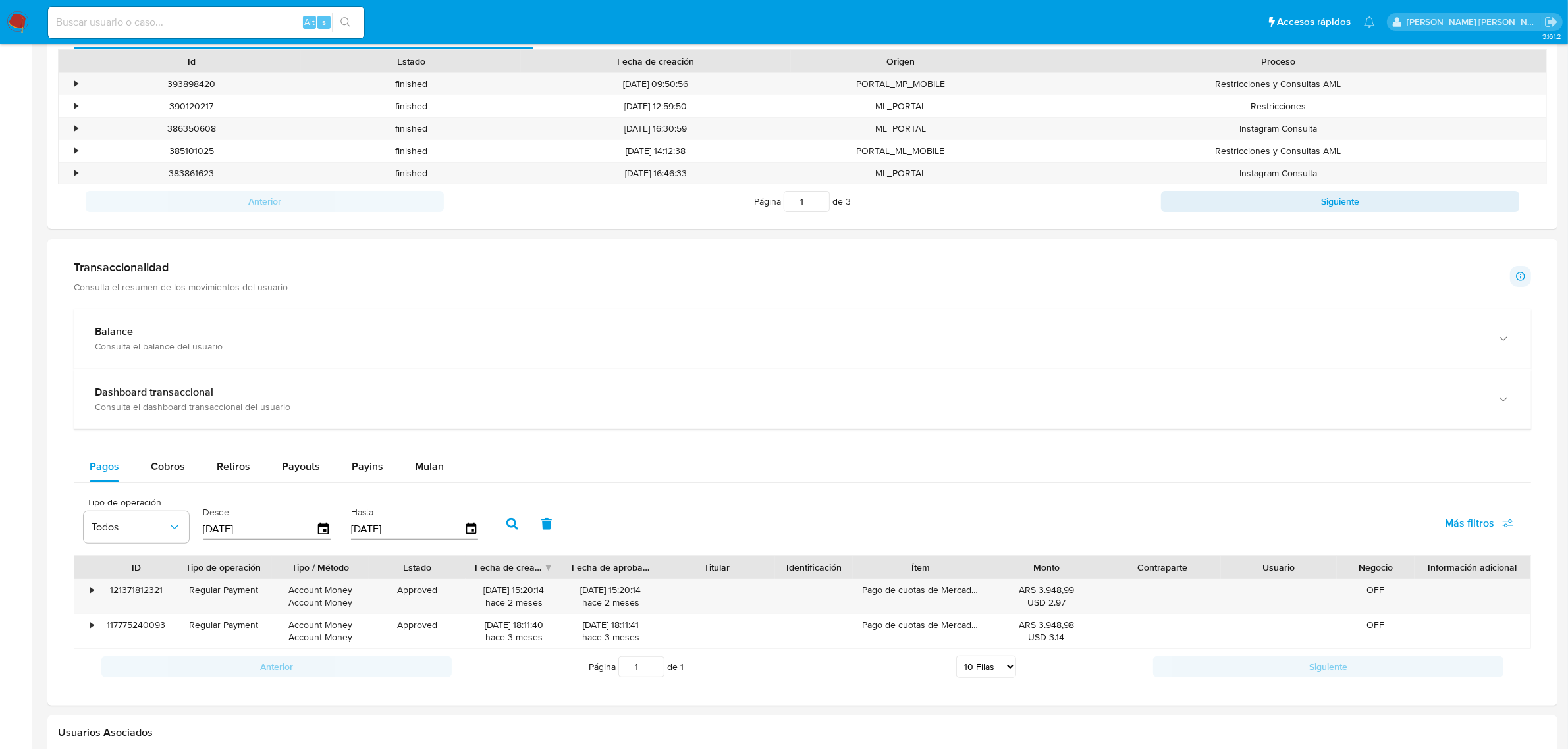
scroll to position [494, 0]
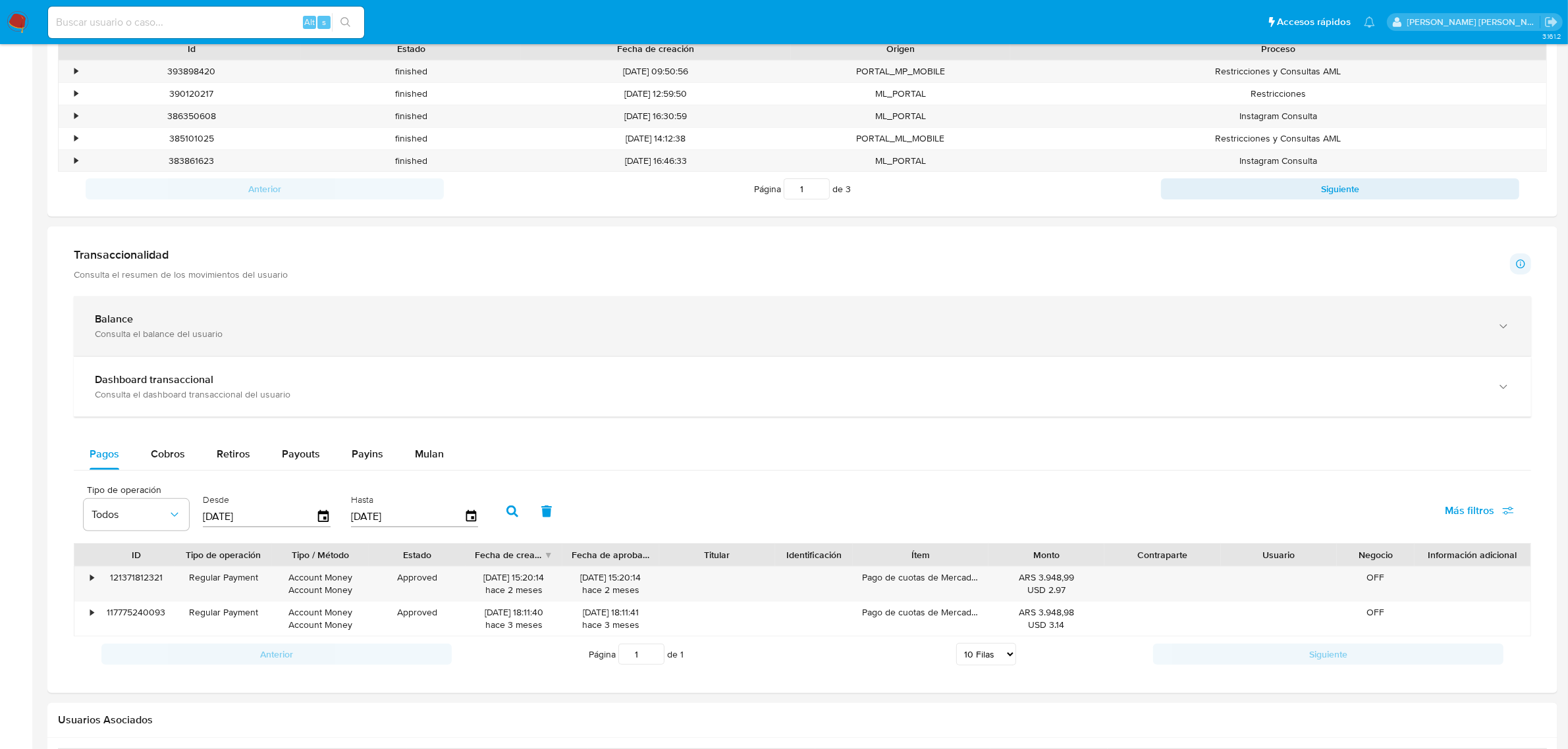
click at [1433, 330] on div "Consulta el balance del usuario" at bounding box center [789, 334] width 1389 height 12
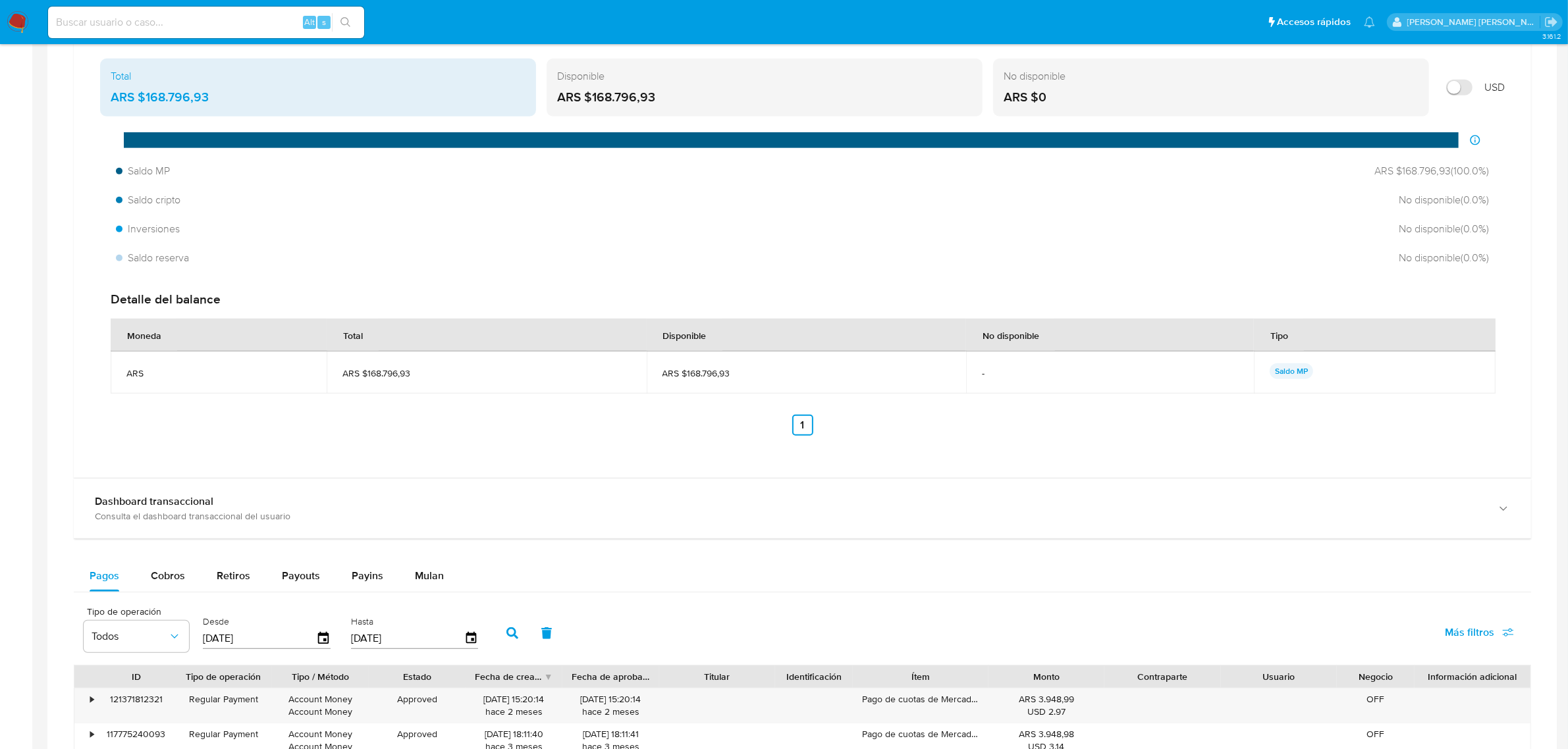
scroll to position [822, 0]
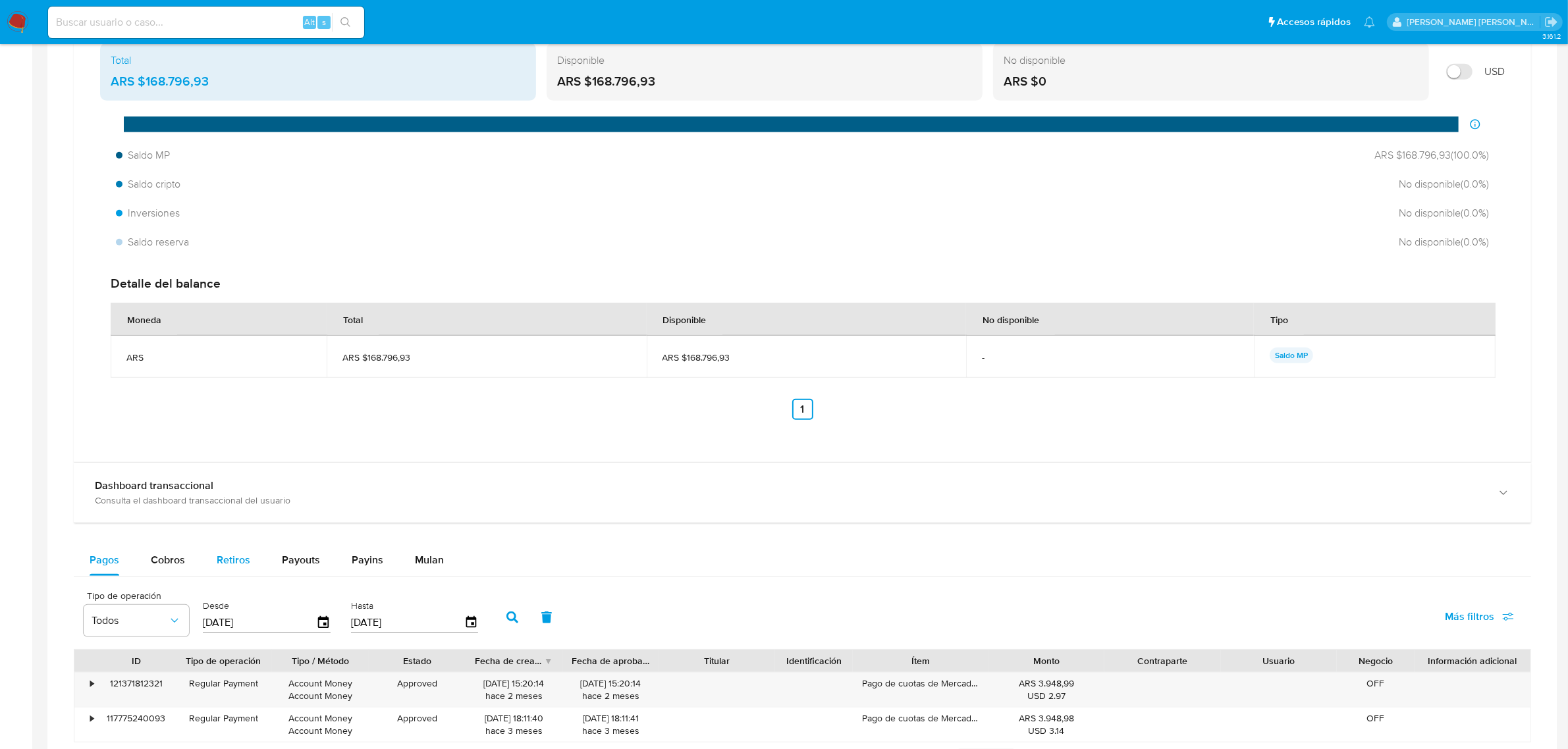
click at [235, 567] on span "Retiros" at bounding box center [233, 559] width 33 height 15
select select "10"
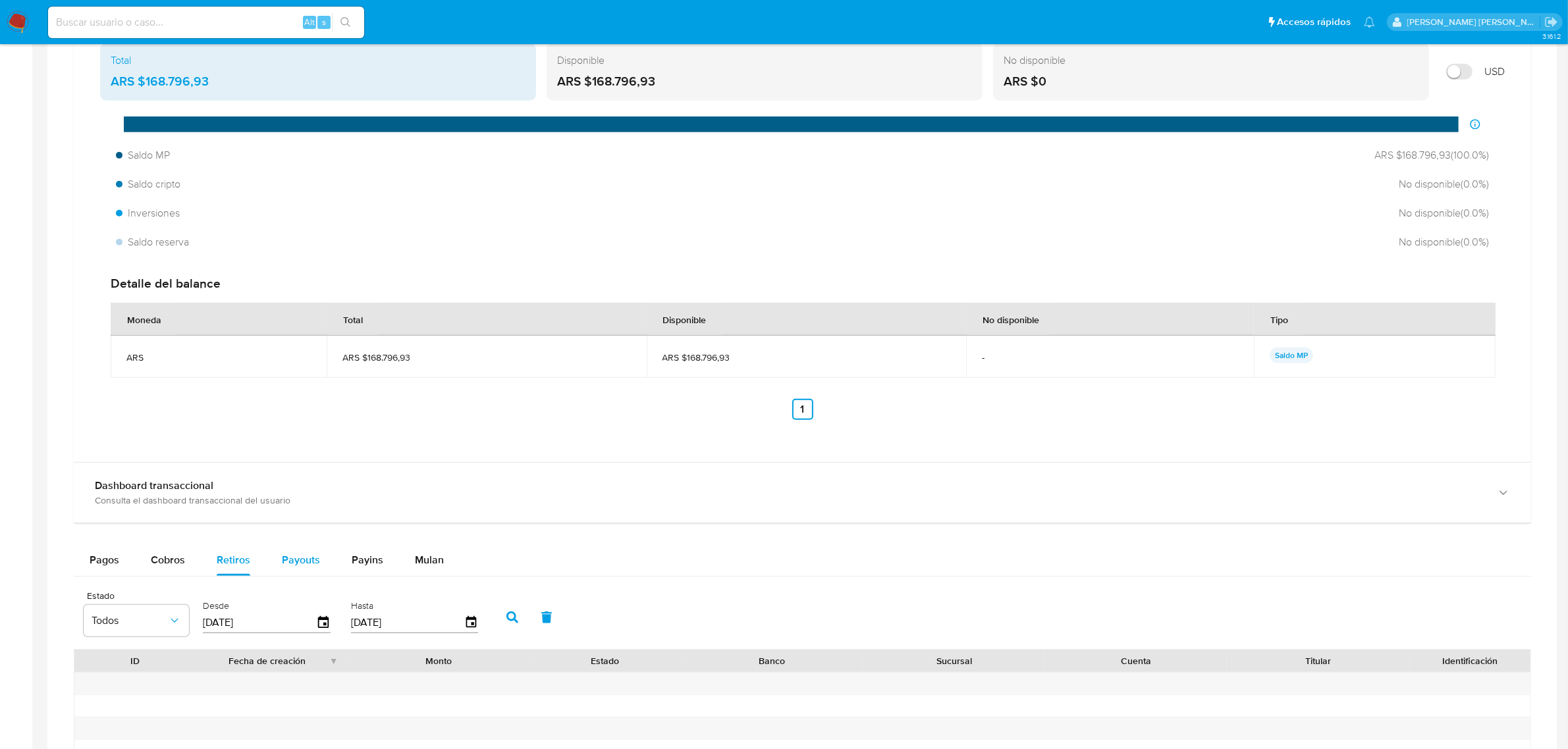
click at [294, 561] on span "Payouts" at bounding box center [301, 559] width 39 height 15
select select "10"
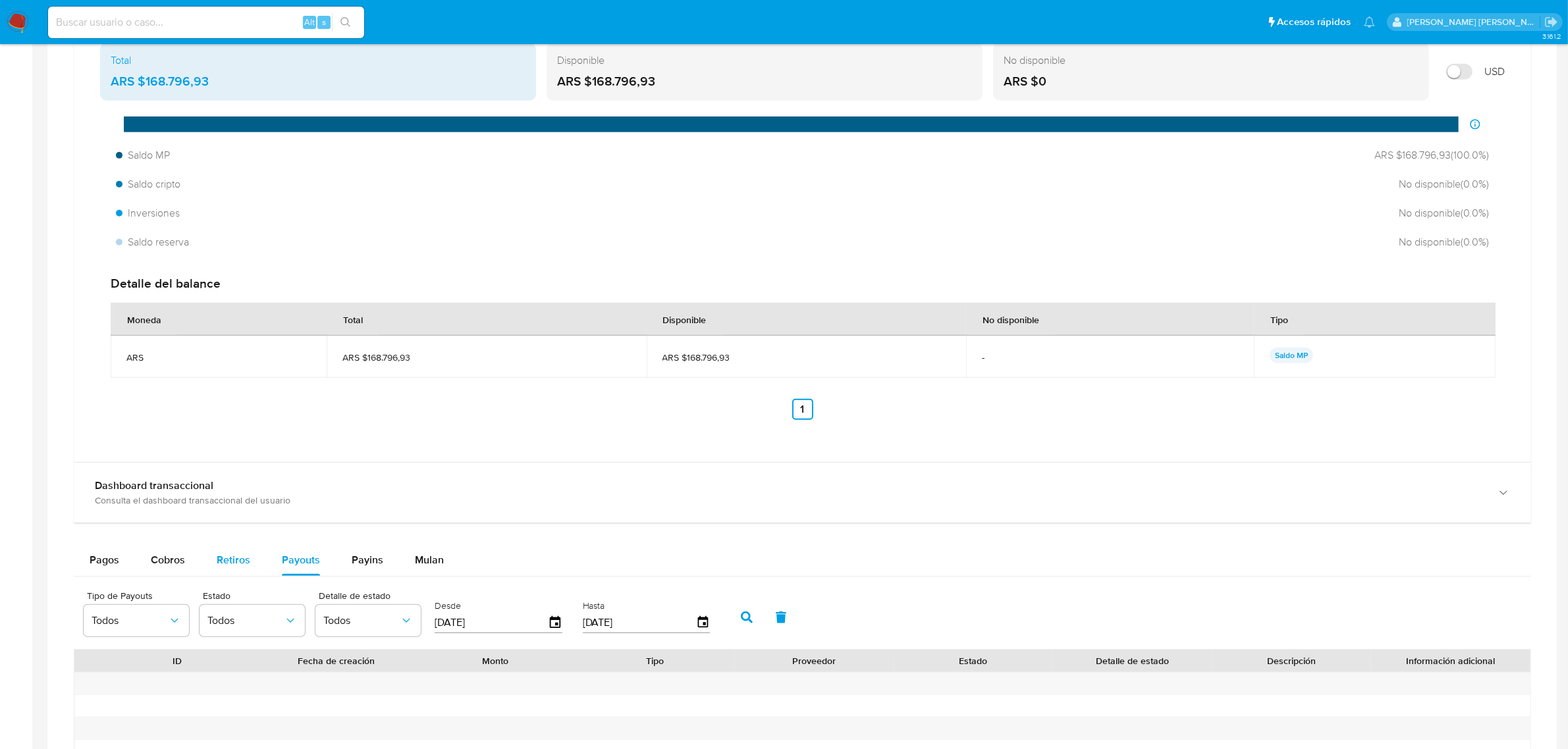
click at [242, 564] on span "Retiros" at bounding box center [233, 559] width 33 height 15
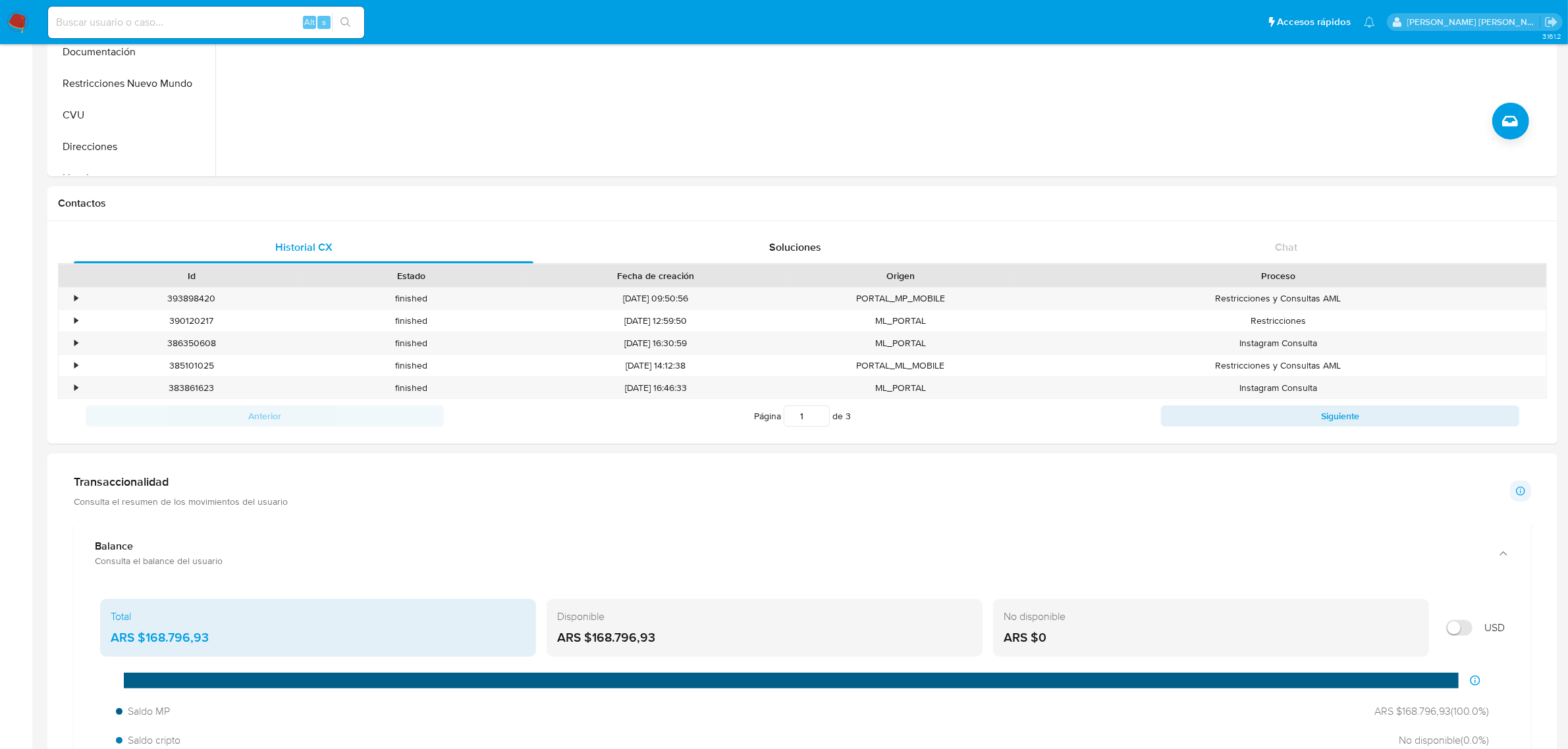
scroll to position [247, 0]
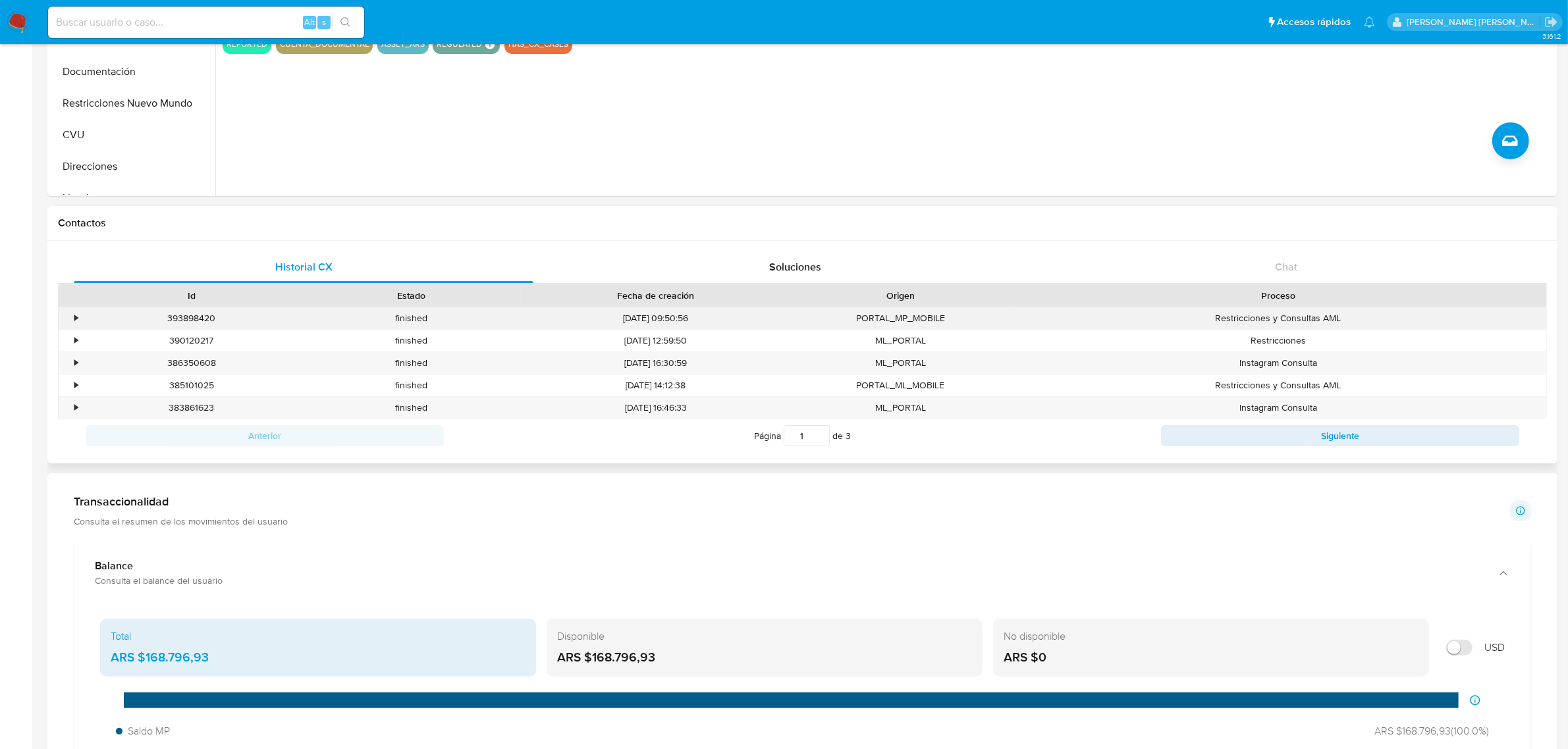
click at [202, 312] on div "393898420" at bounding box center [191, 318] width 219 height 22
copy div "393898420"
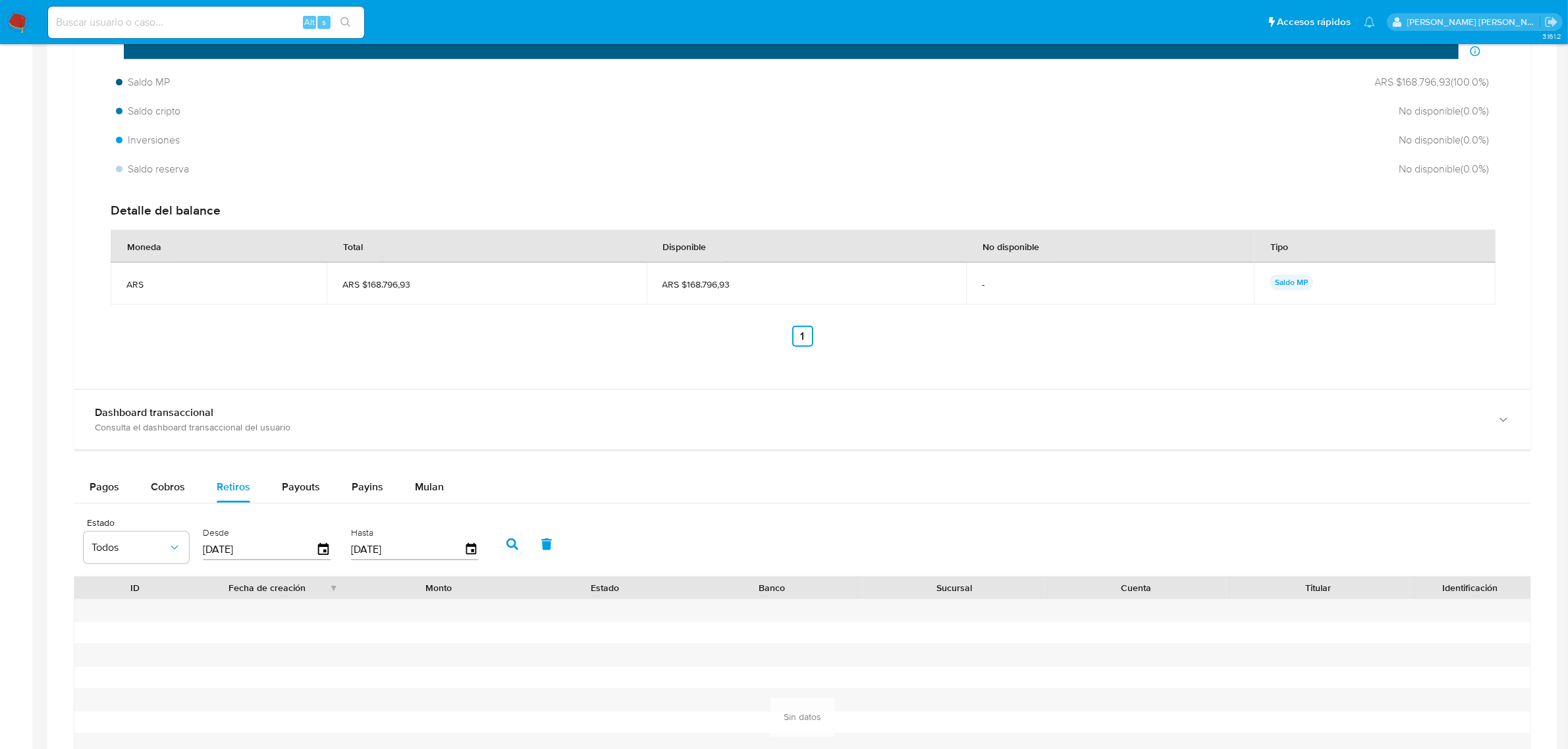
scroll to position [1152, 0]
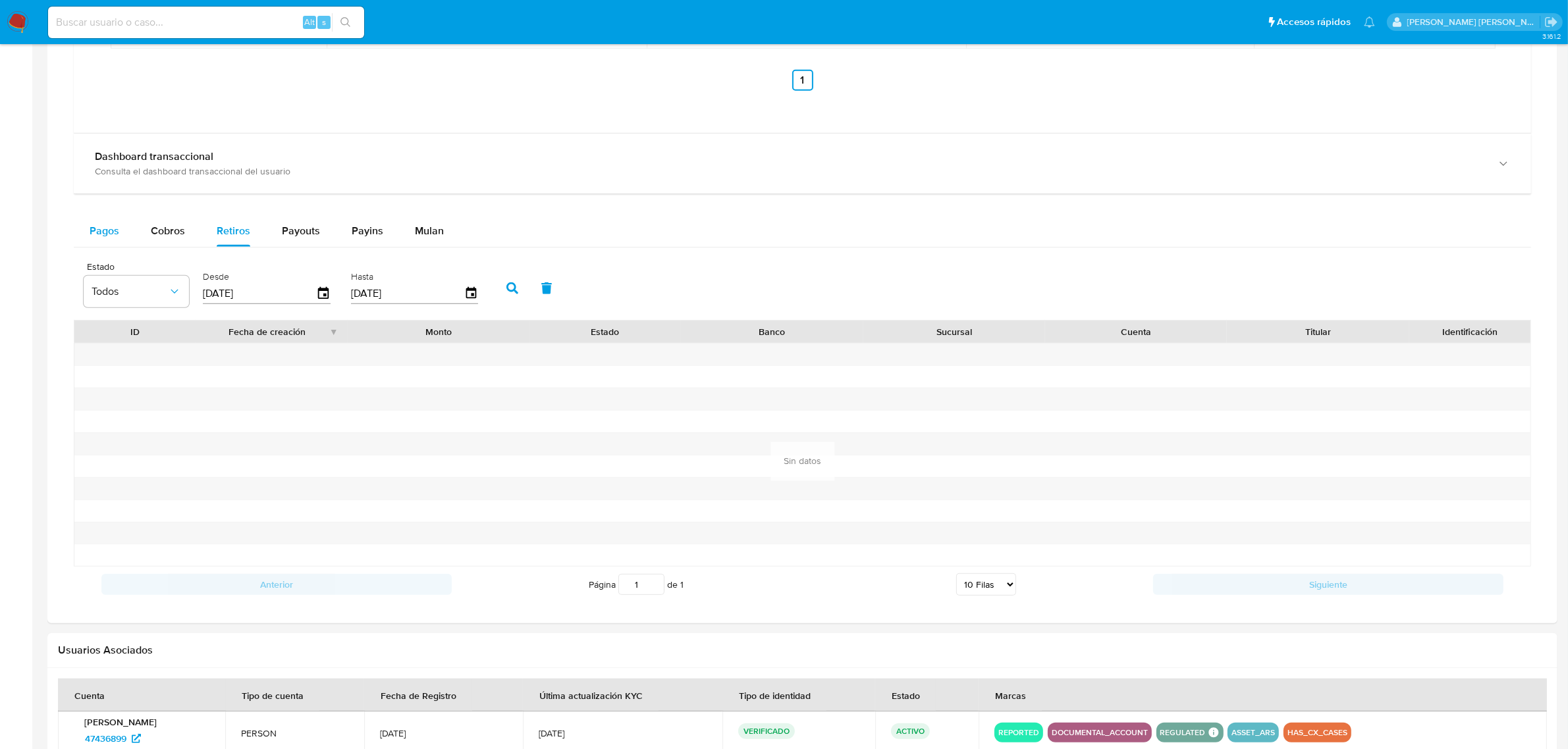
click at [107, 237] on span "Pagos" at bounding box center [104, 230] width 30 height 15
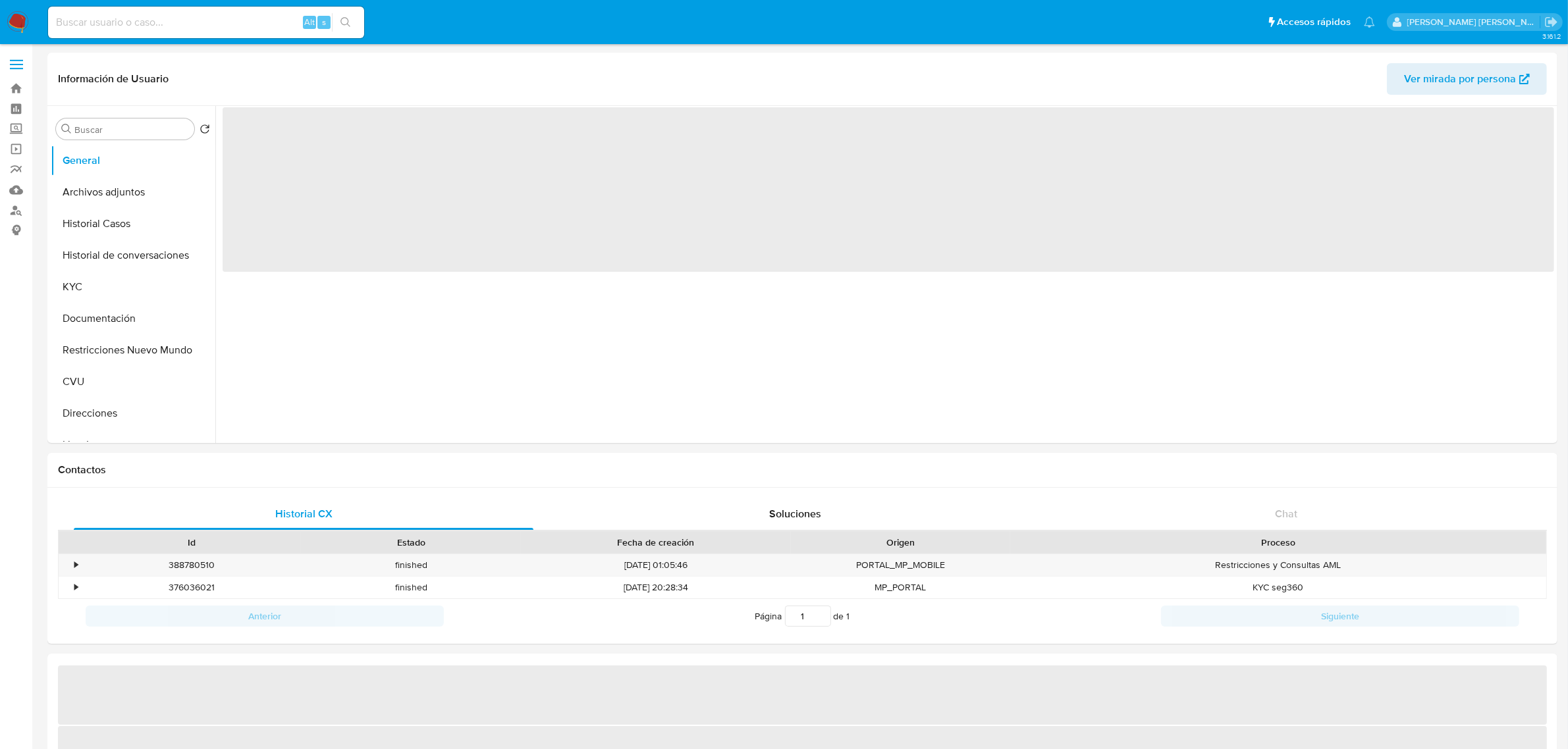
select select "10"
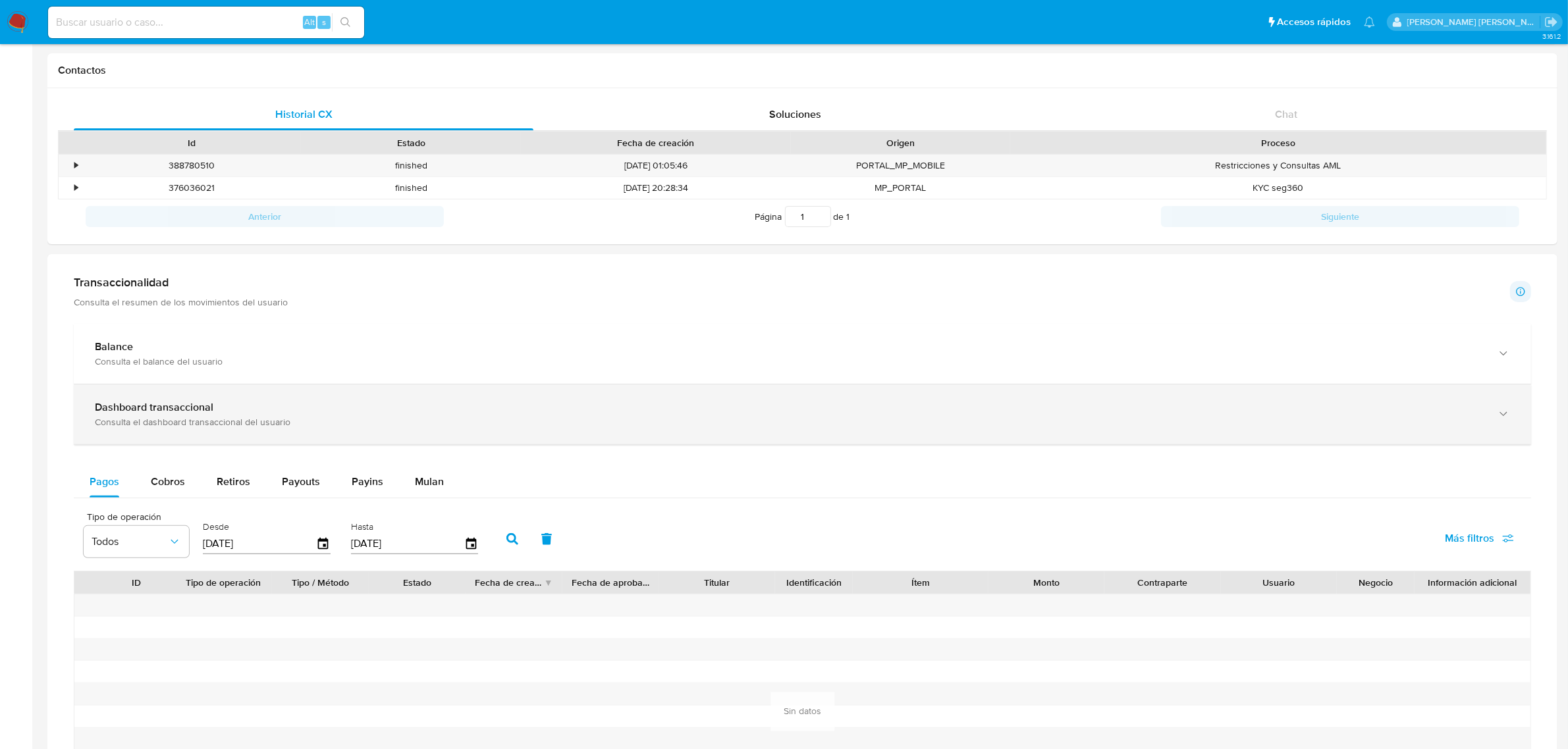
scroll to position [411, 0]
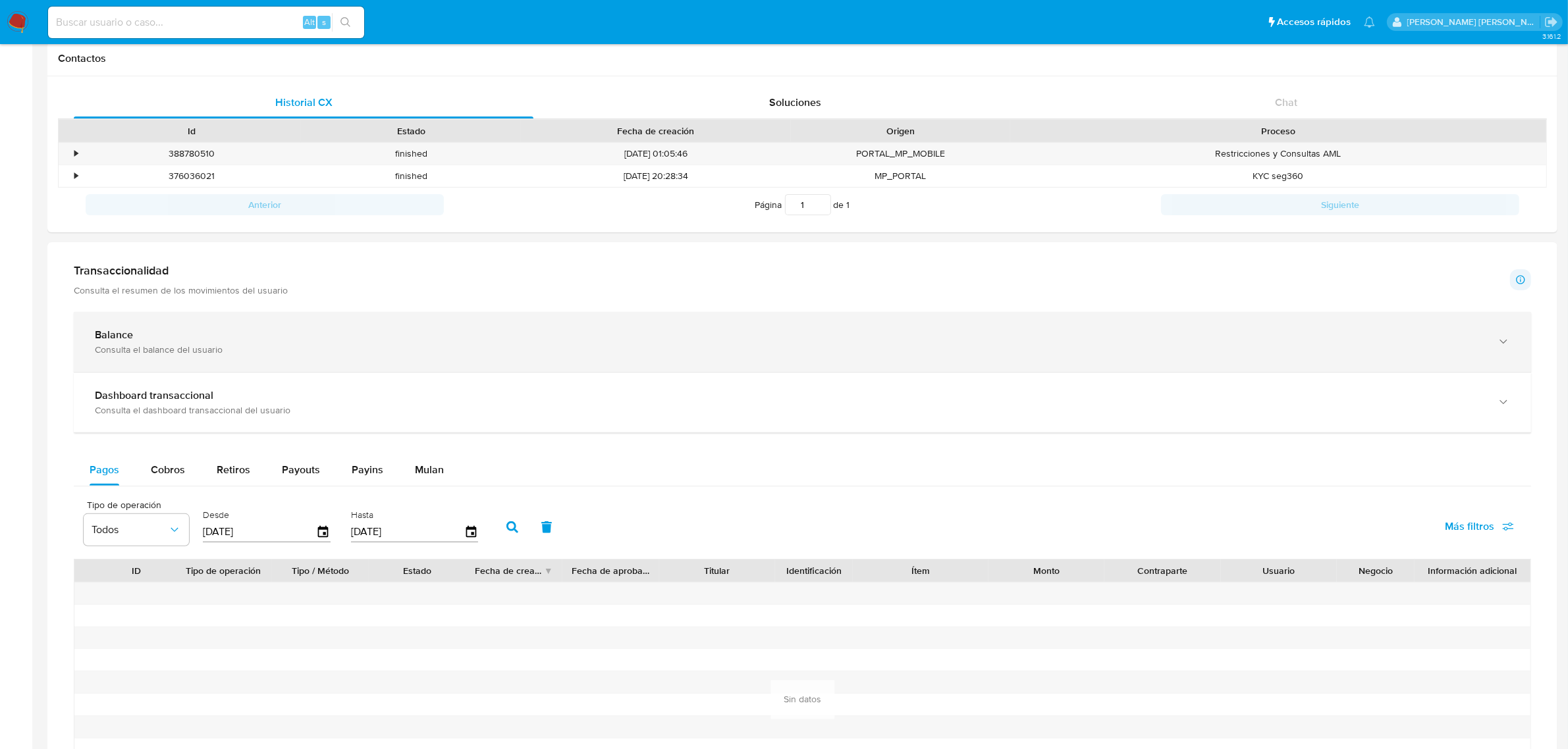
click at [1501, 350] on div "button" at bounding box center [1502, 341] width 16 height 27
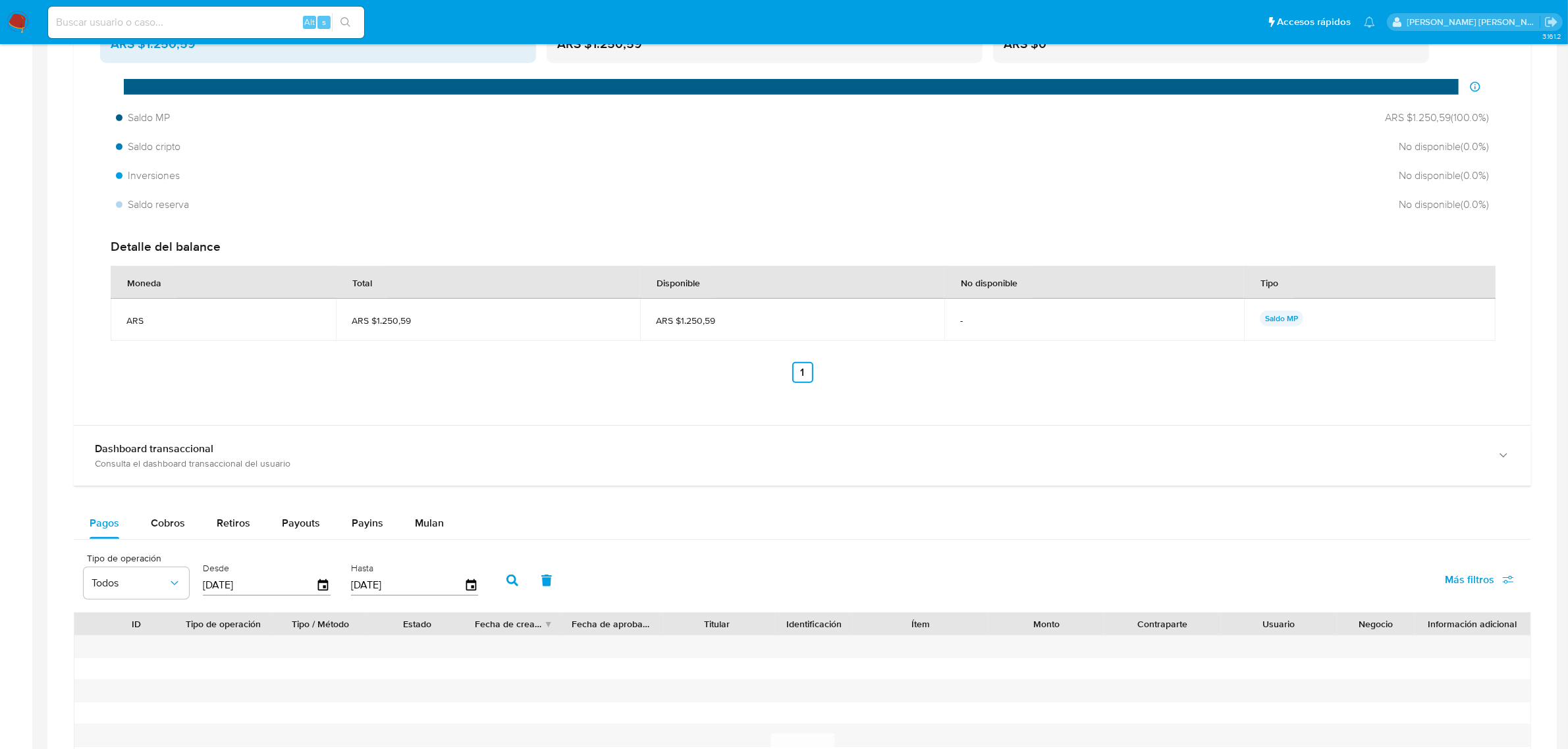
scroll to position [822, 0]
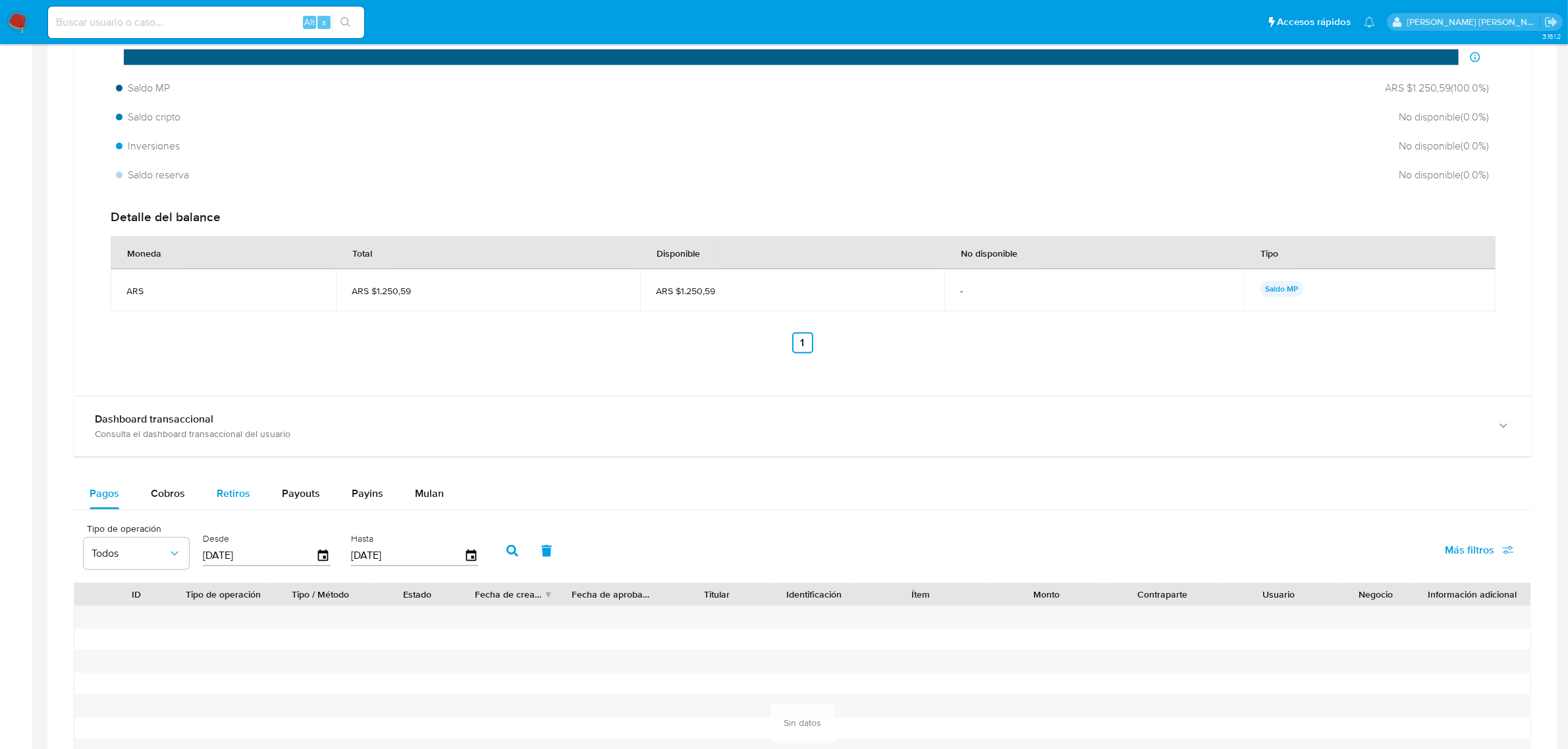
click at [222, 499] on span "Retiros" at bounding box center [233, 493] width 33 height 15
select select "10"
click at [291, 498] on span "Payouts" at bounding box center [301, 493] width 39 height 15
select select "10"
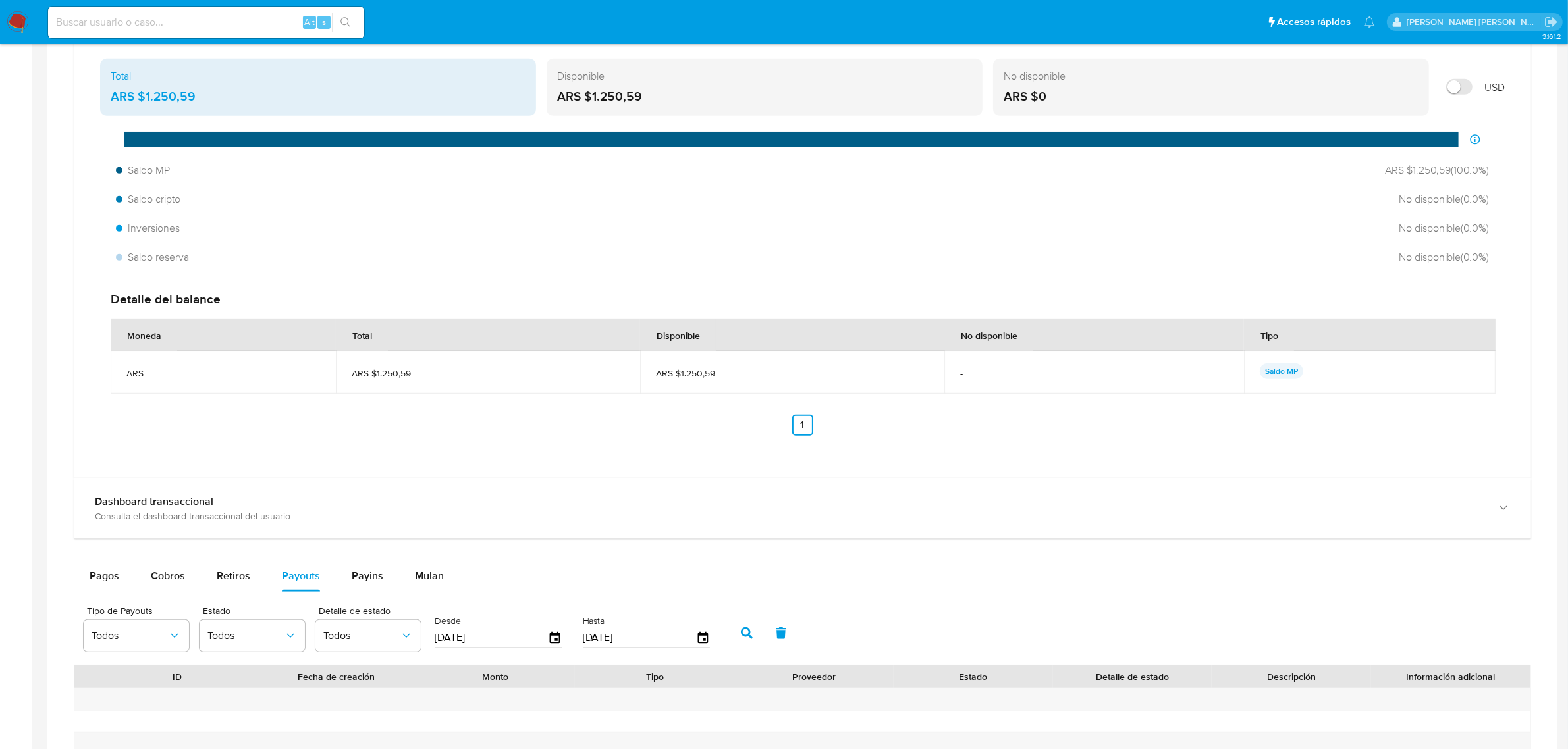
scroll to position [716, 0]
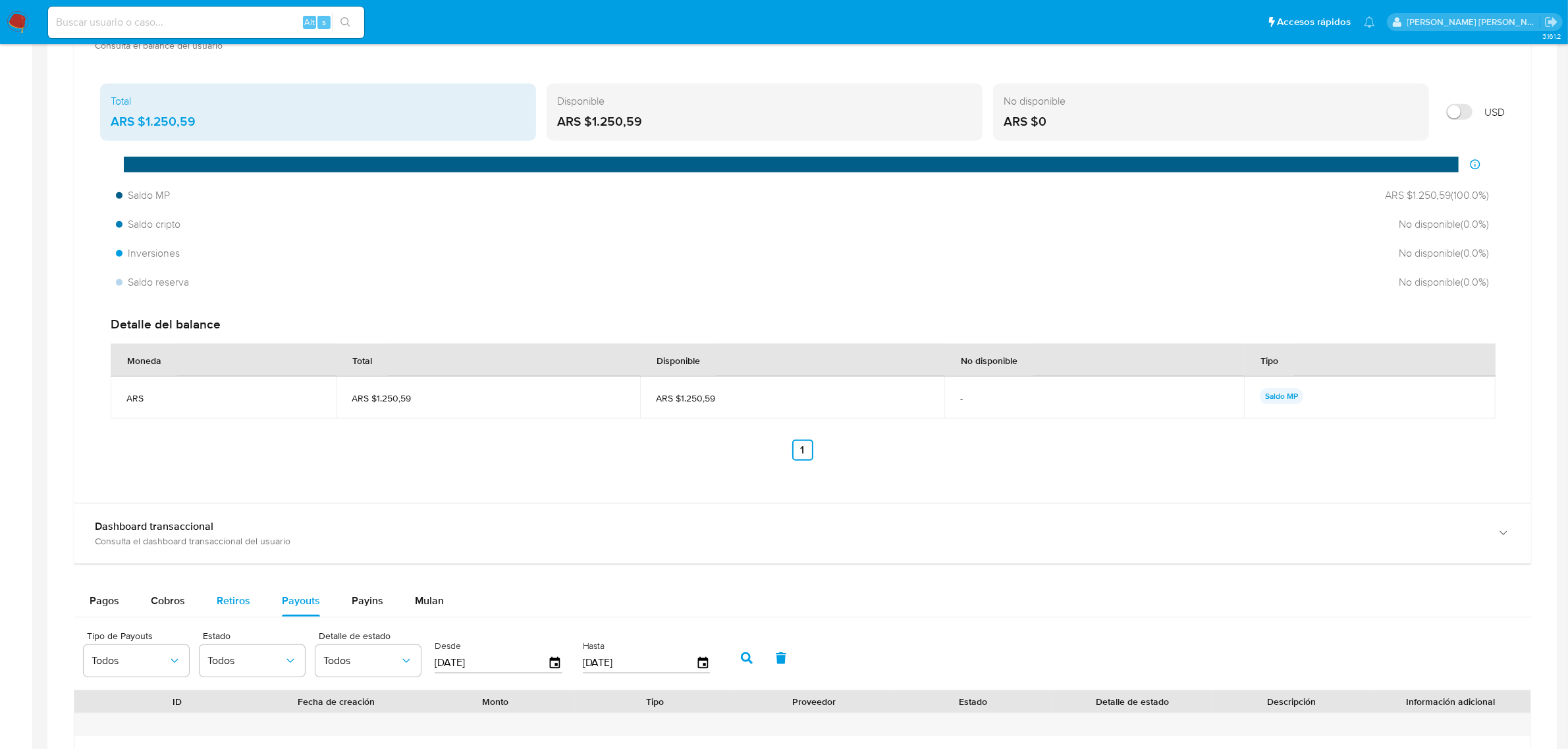
click at [225, 610] on div "Retiros" at bounding box center [233, 601] width 33 height 32
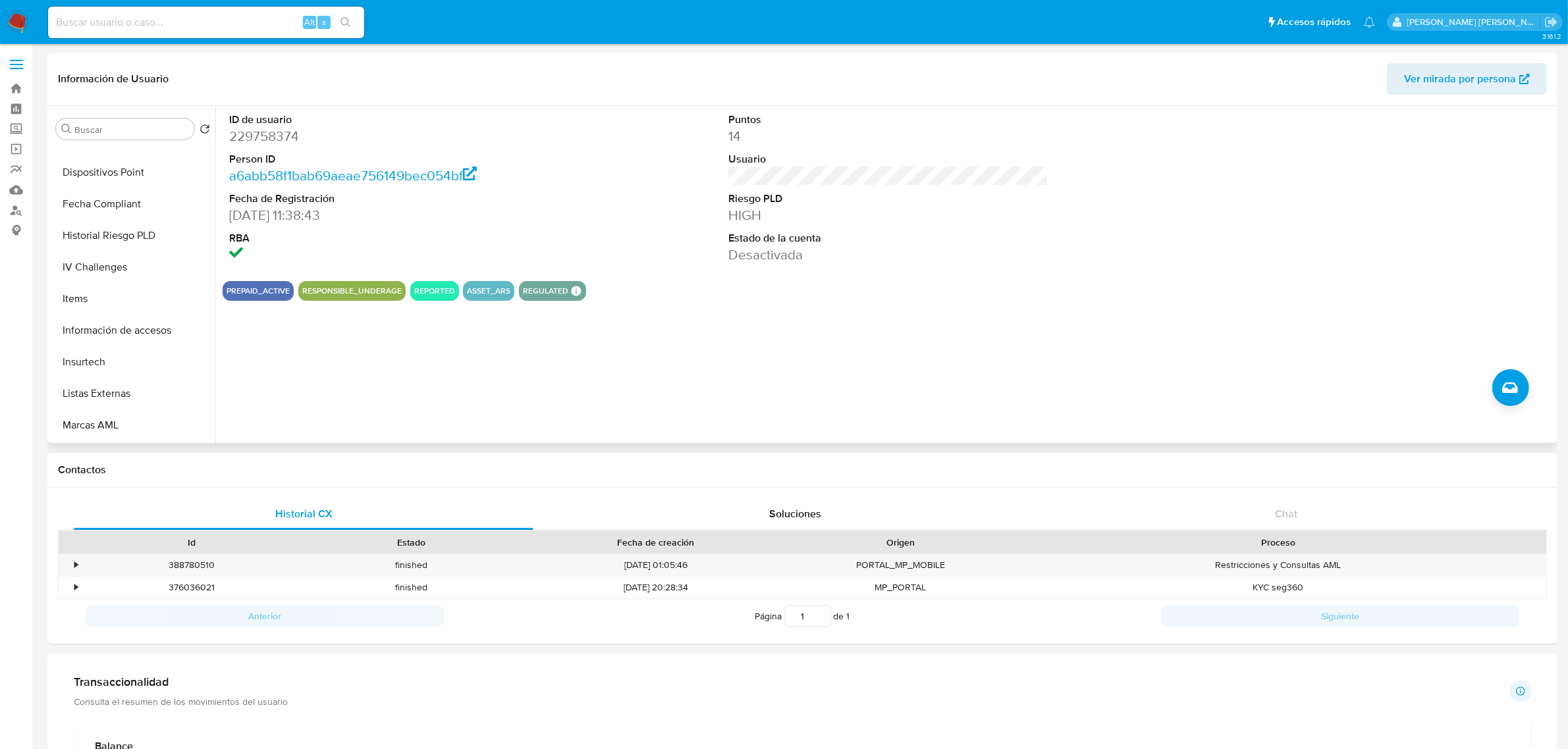
scroll to position [682, 0]
click at [121, 389] on button "Aprobados" at bounding box center [128, 395] width 154 height 32
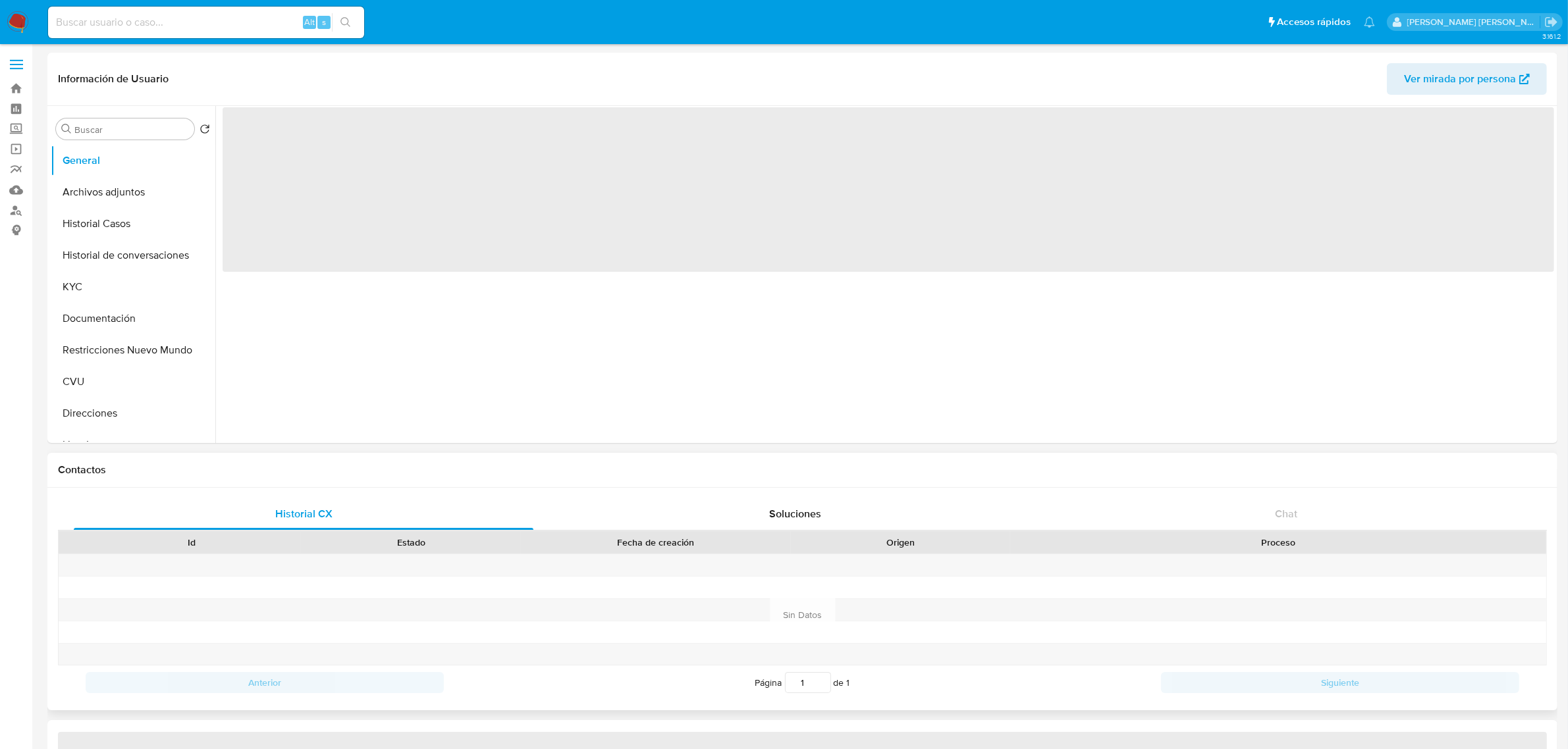
select select "10"
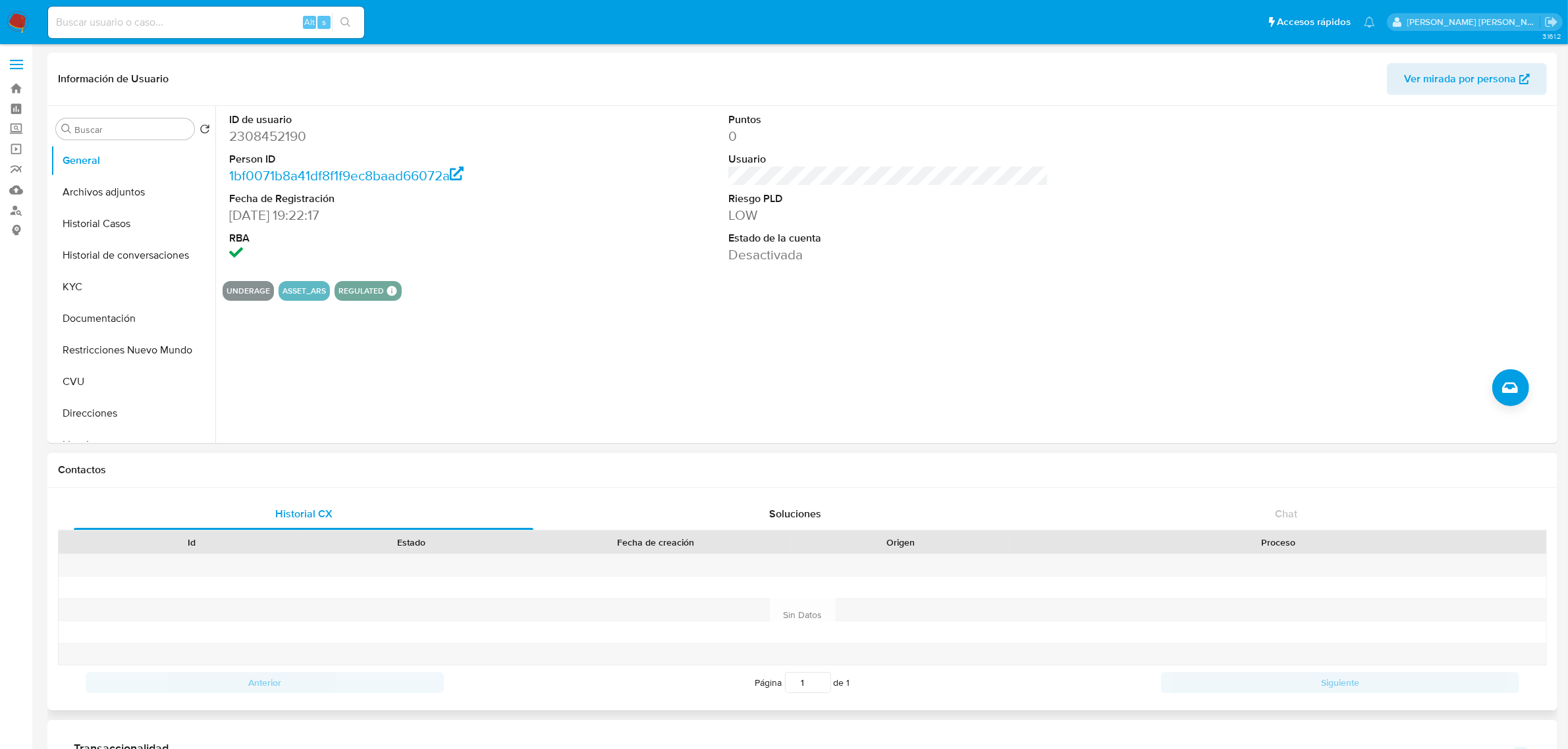
scroll to position [329, 0]
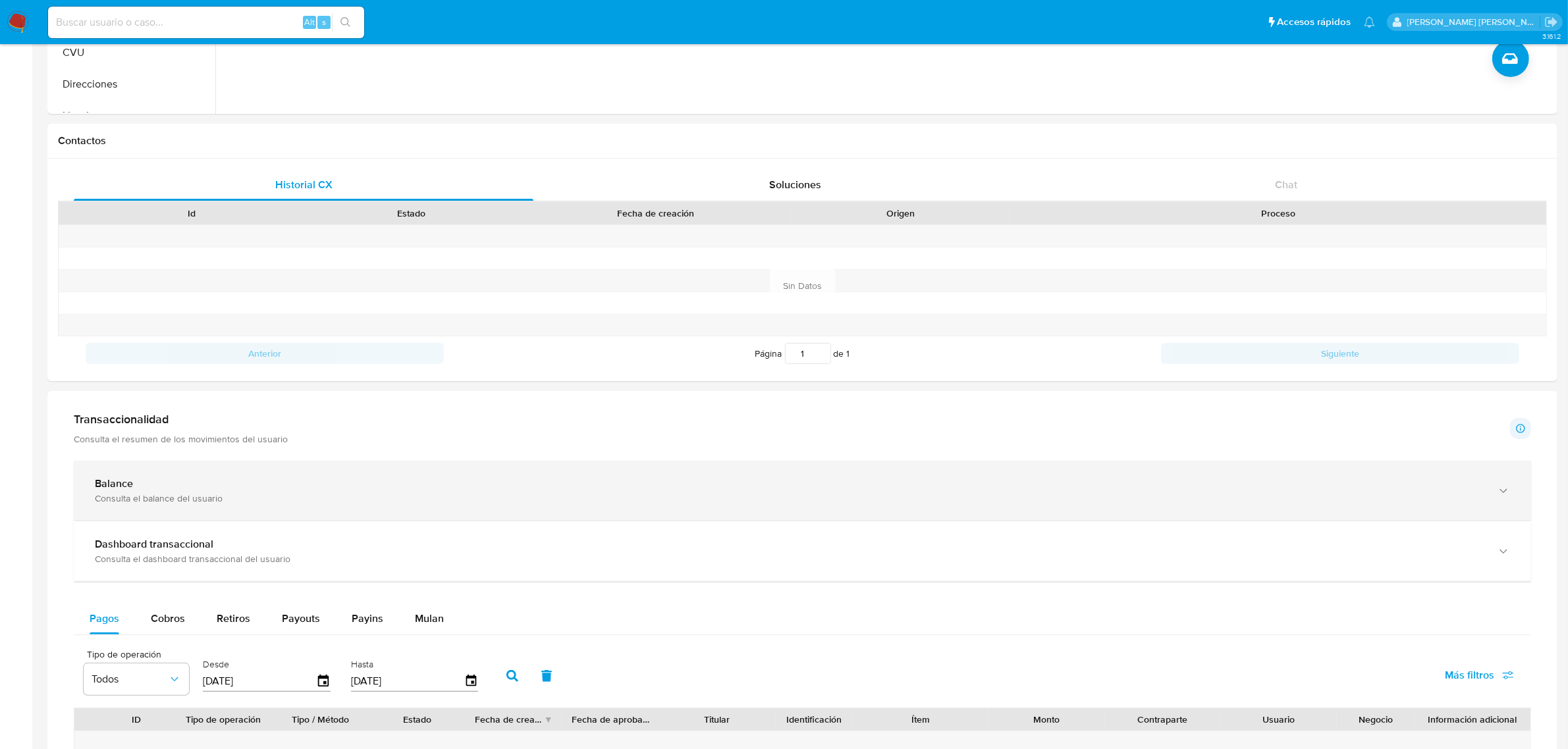
click at [1501, 498] on icon "button" at bounding box center [1503, 491] width 13 height 13
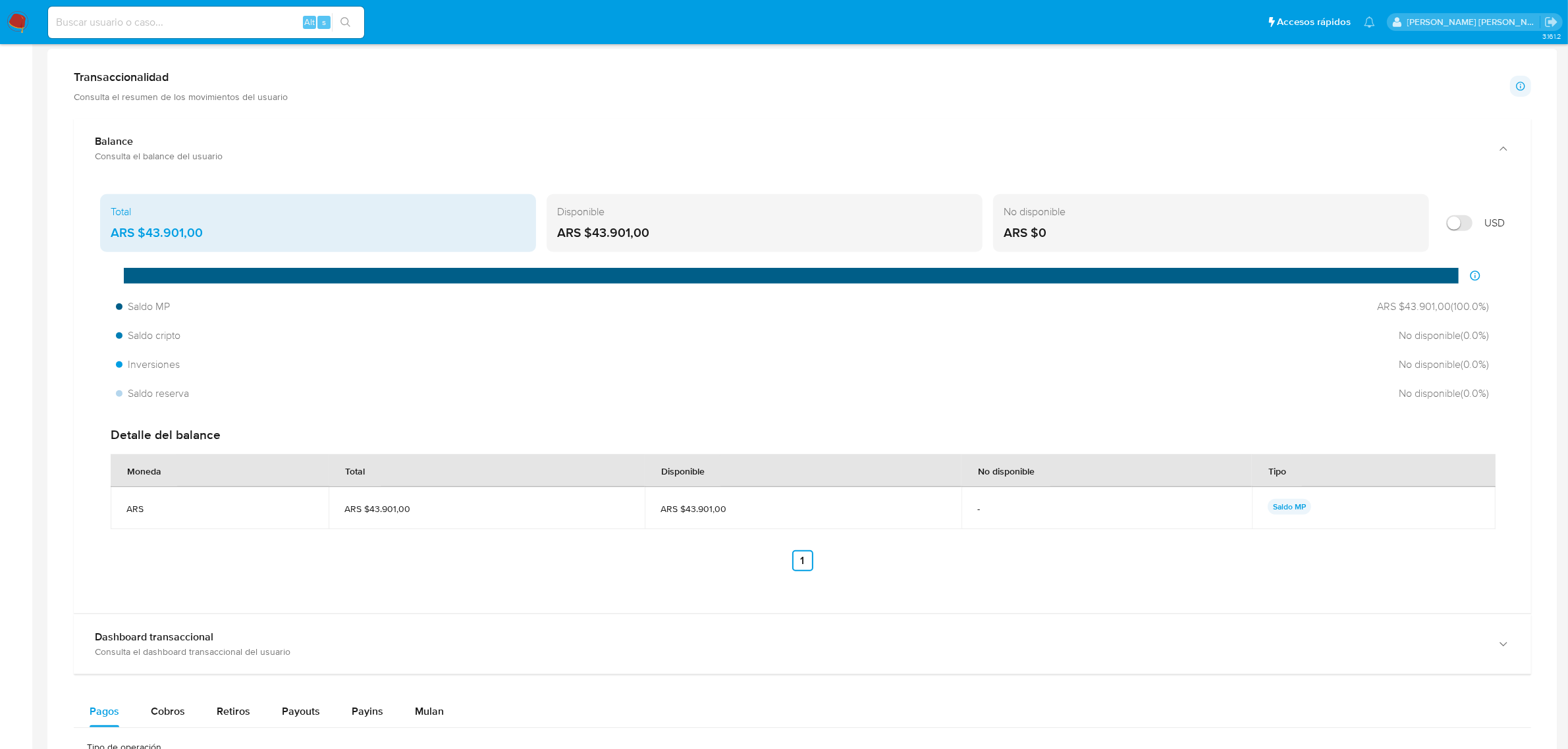
scroll to position [822, 0]
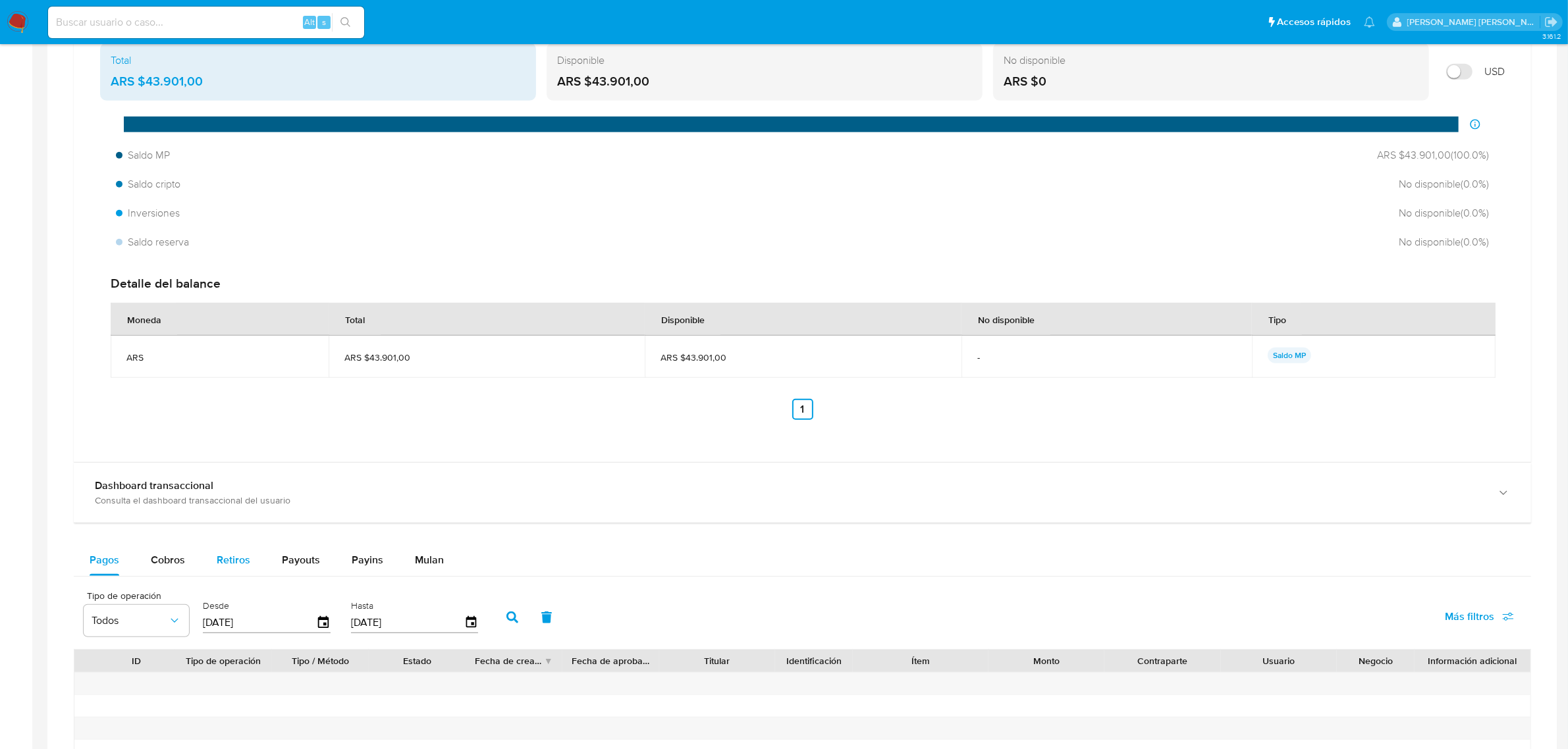
click at [264, 566] on button "Retiros" at bounding box center [233, 560] width 65 height 32
select select "10"
click at [307, 564] on span "Payouts" at bounding box center [301, 559] width 39 height 15
select select "10"
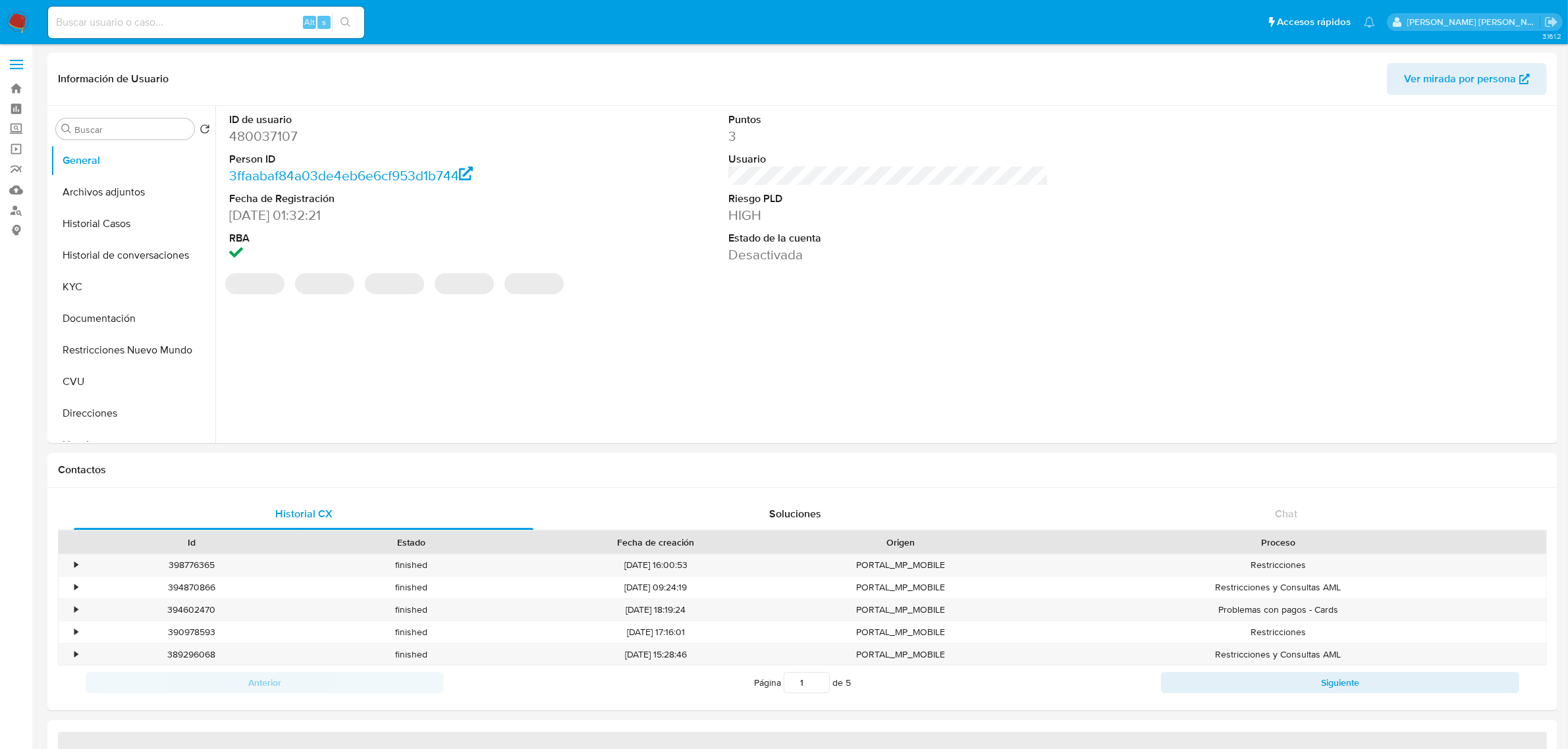
select select "10"
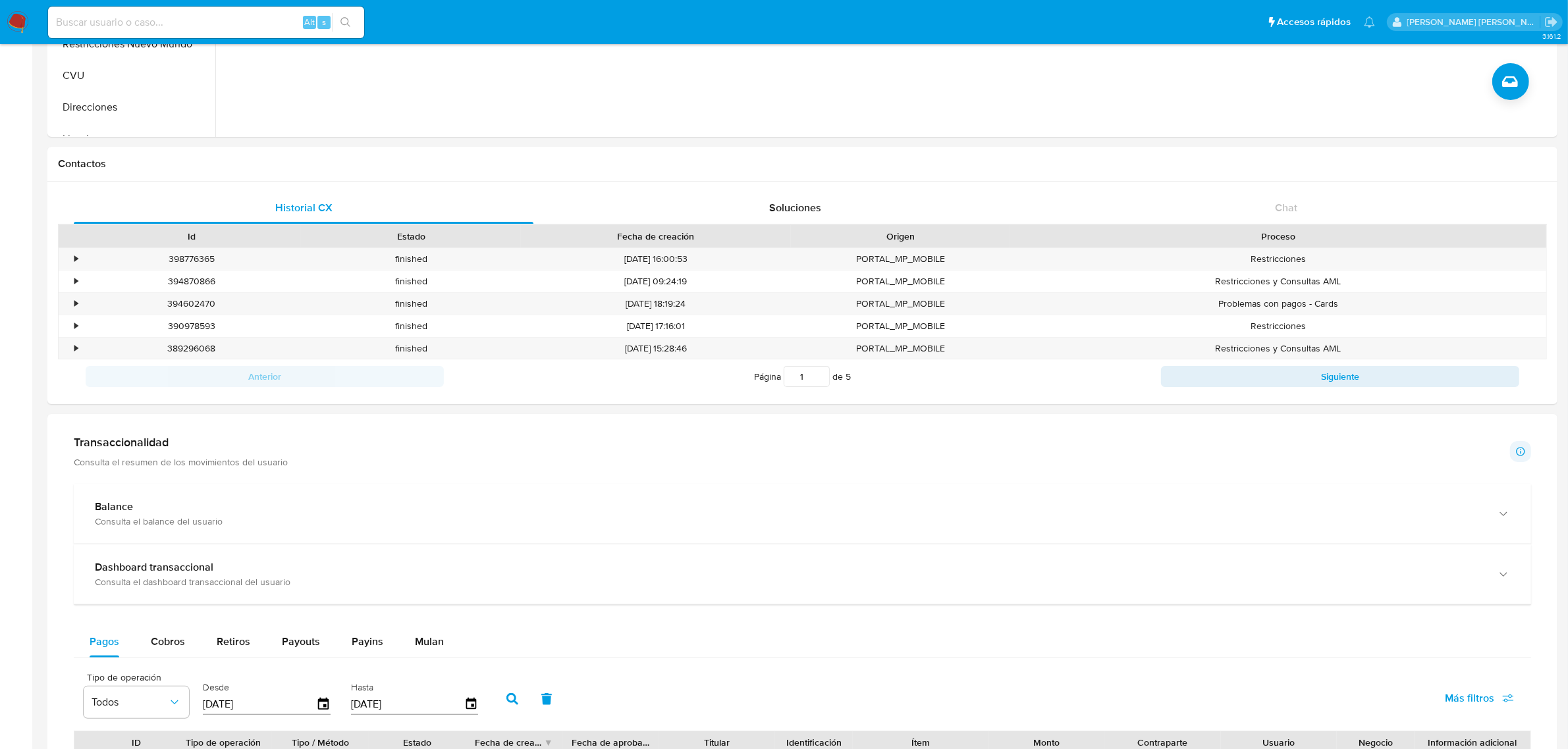
scroll to position [411, 0]
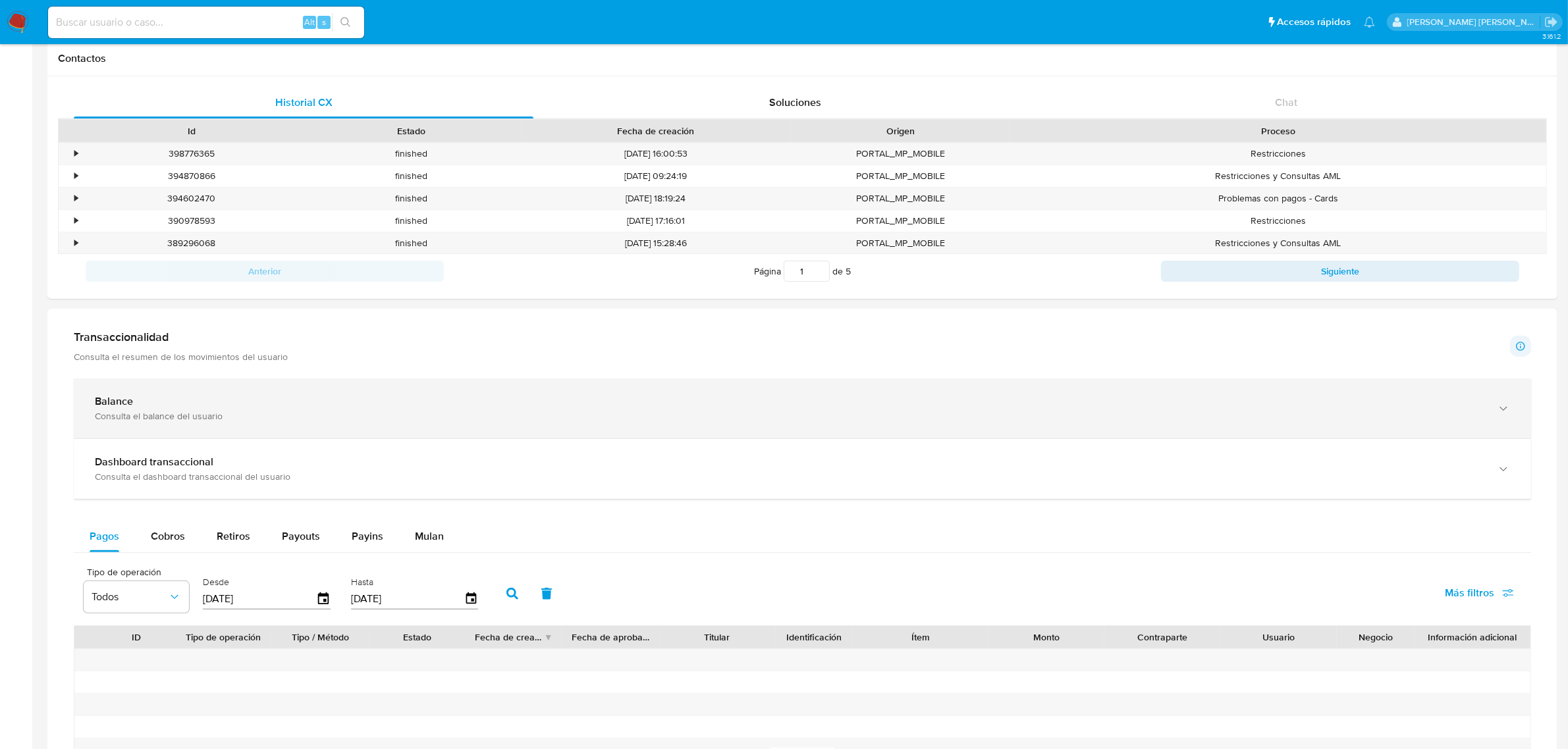
click at [1492, 403] on div "Balance Consulta el balance del usuario" at bounding box center [802, 408] width 1458 height 60
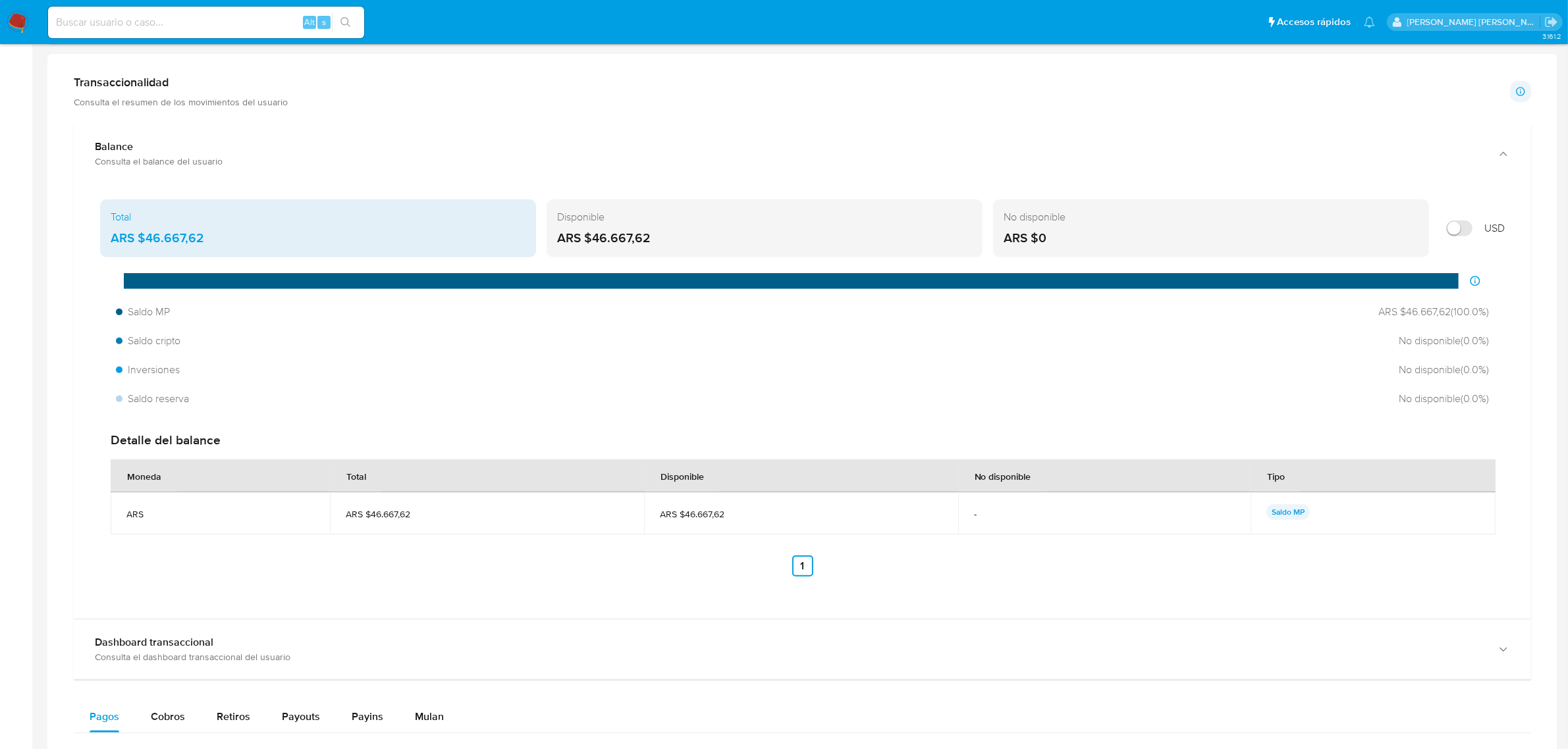
scroll to position [822, 0]
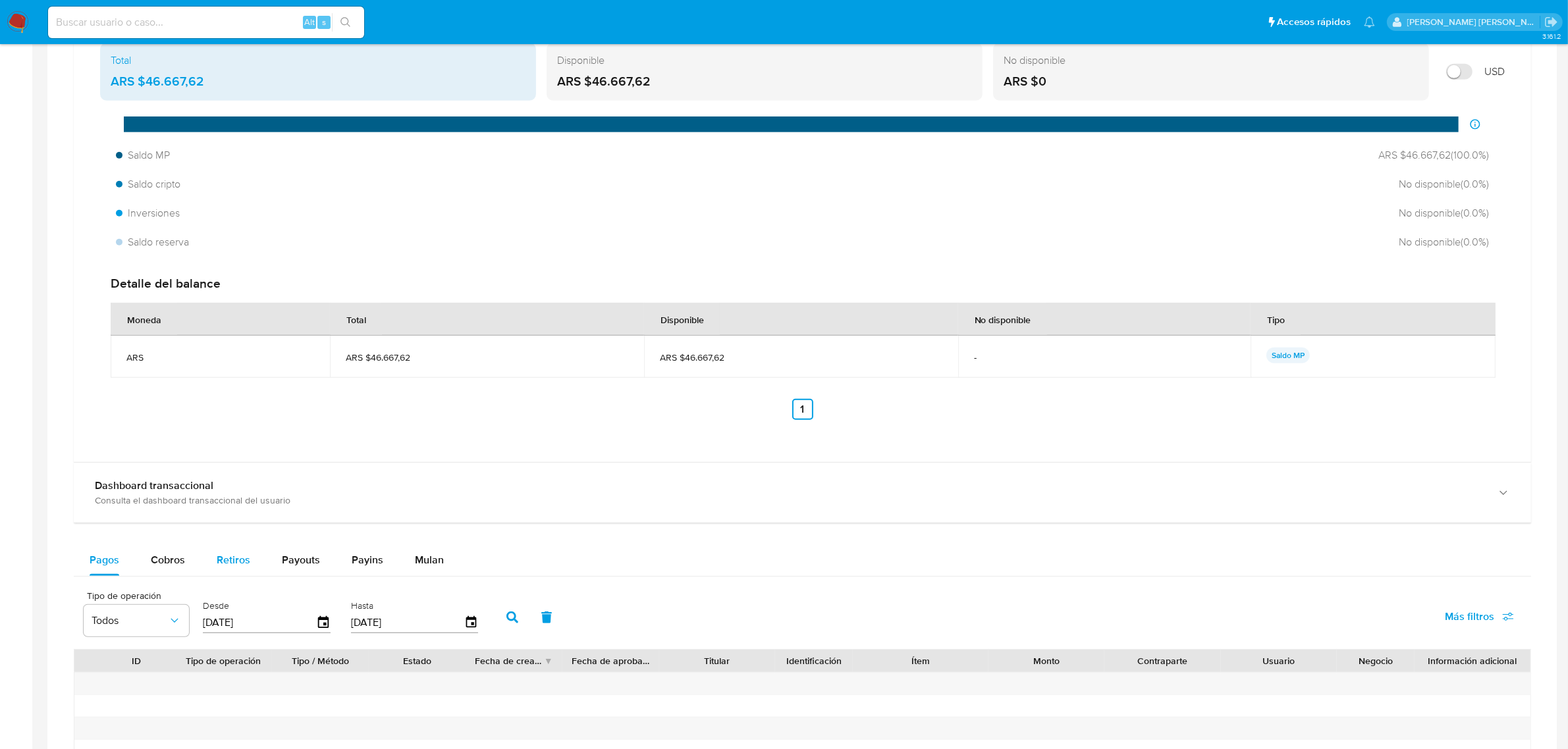
click at [242, 564] on span "Retiros" at bounding box center [233, 559] width 33 height 15
select select "10"
click at [303, 557] on span "Payouts" at bounding box center [301, 559] width 39 height 15
select select "10"
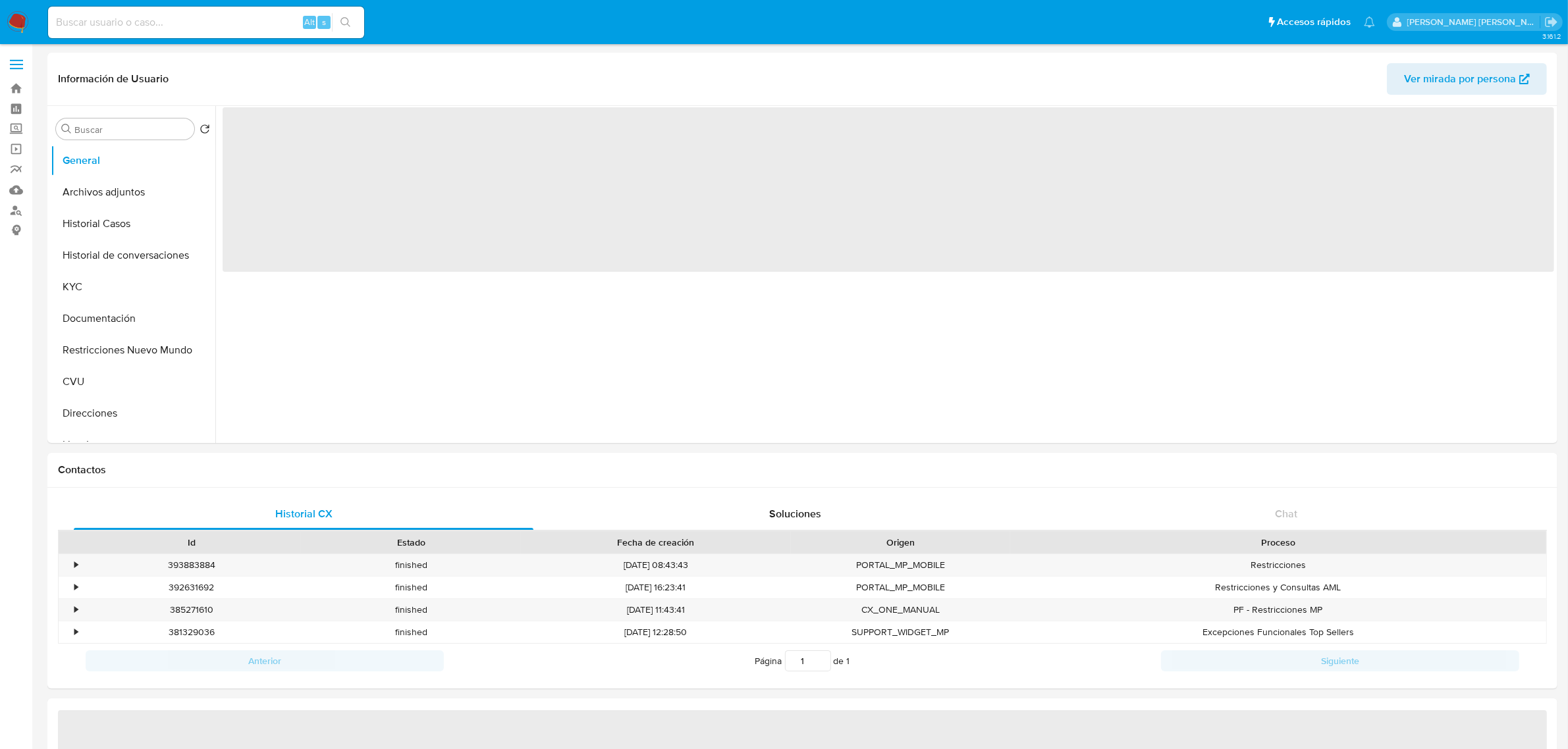
scroll to position [329, 0]
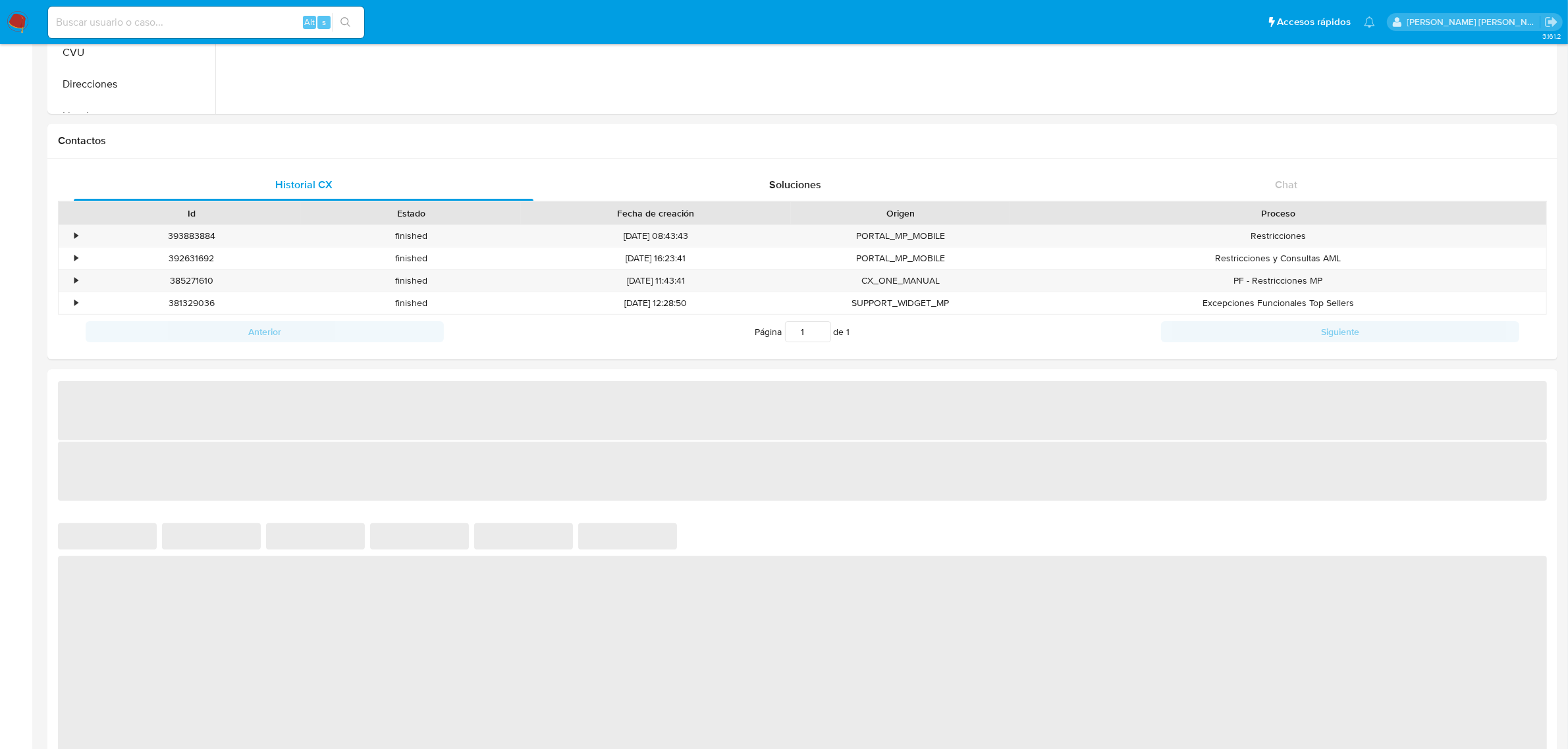
select select "10"
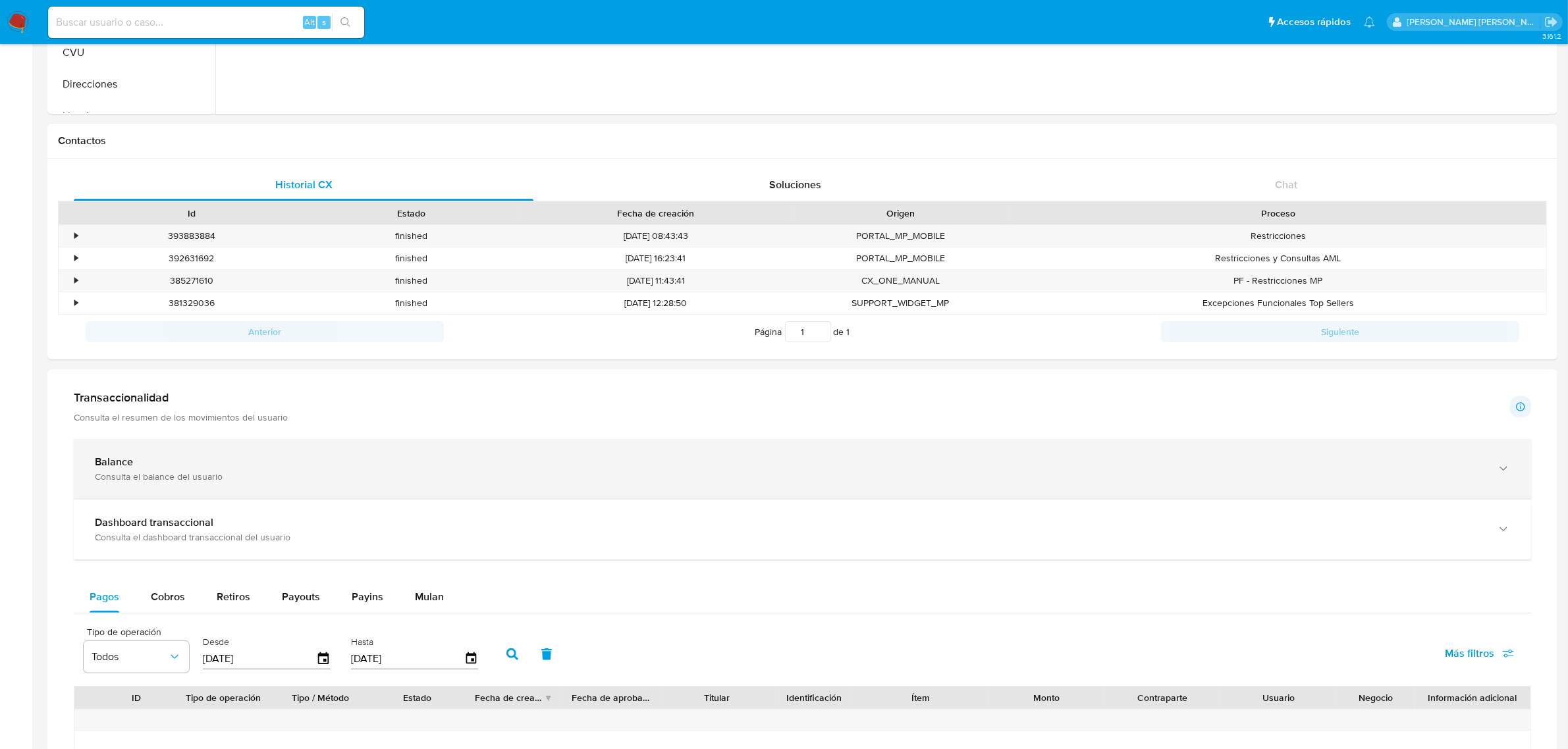
click at [1501, 482] on div "button" at bounding box center [1502, 469] width 16 height 27
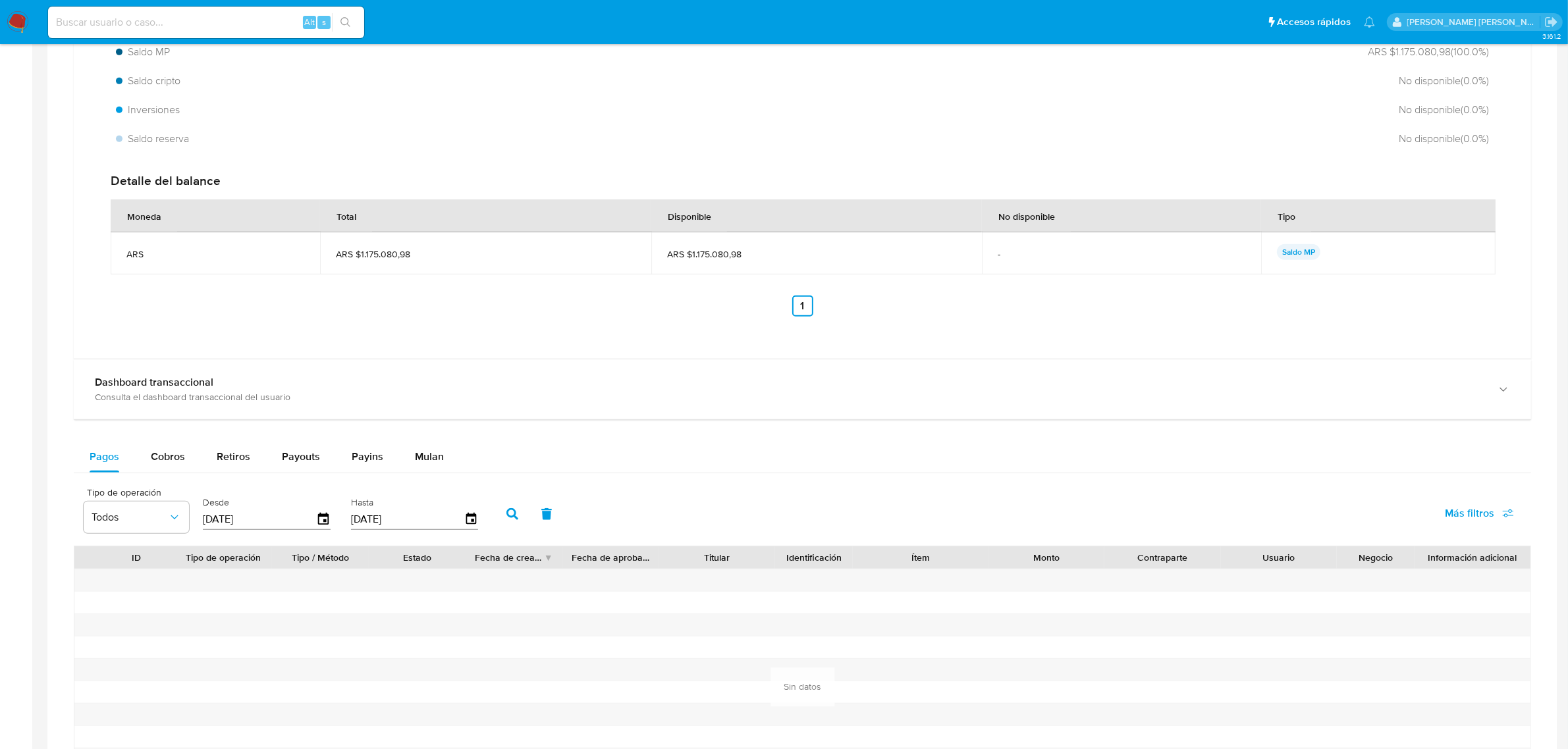
scroll to position [905, 0]
click at [239, 465] on div "Retiros" at bounding box center [233, 455] width 33 height 32
select select "10"
click at [308, 458] on span "Payouts" at bounding box center [301, 454] width 39 height 15
select select "10"
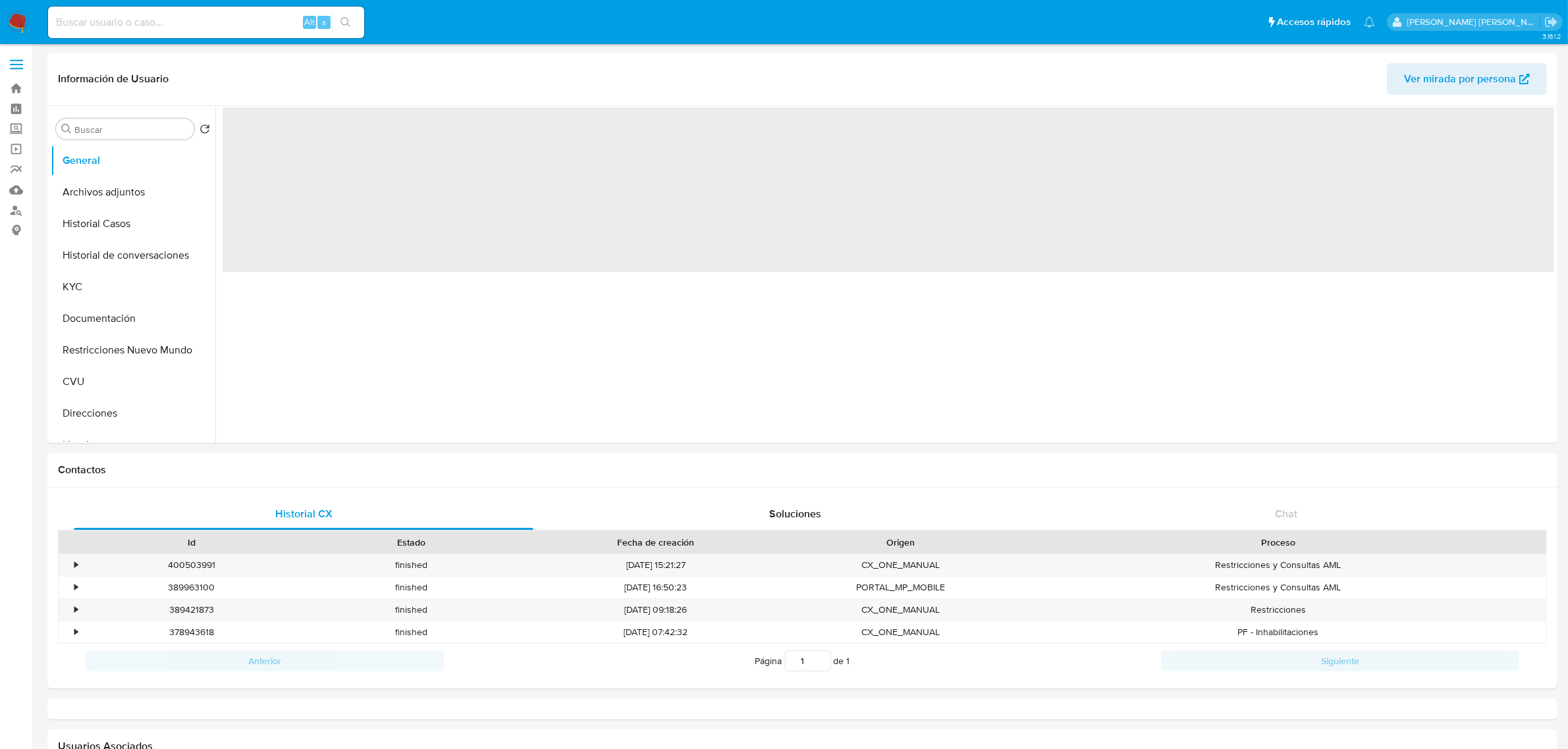
select select "10"
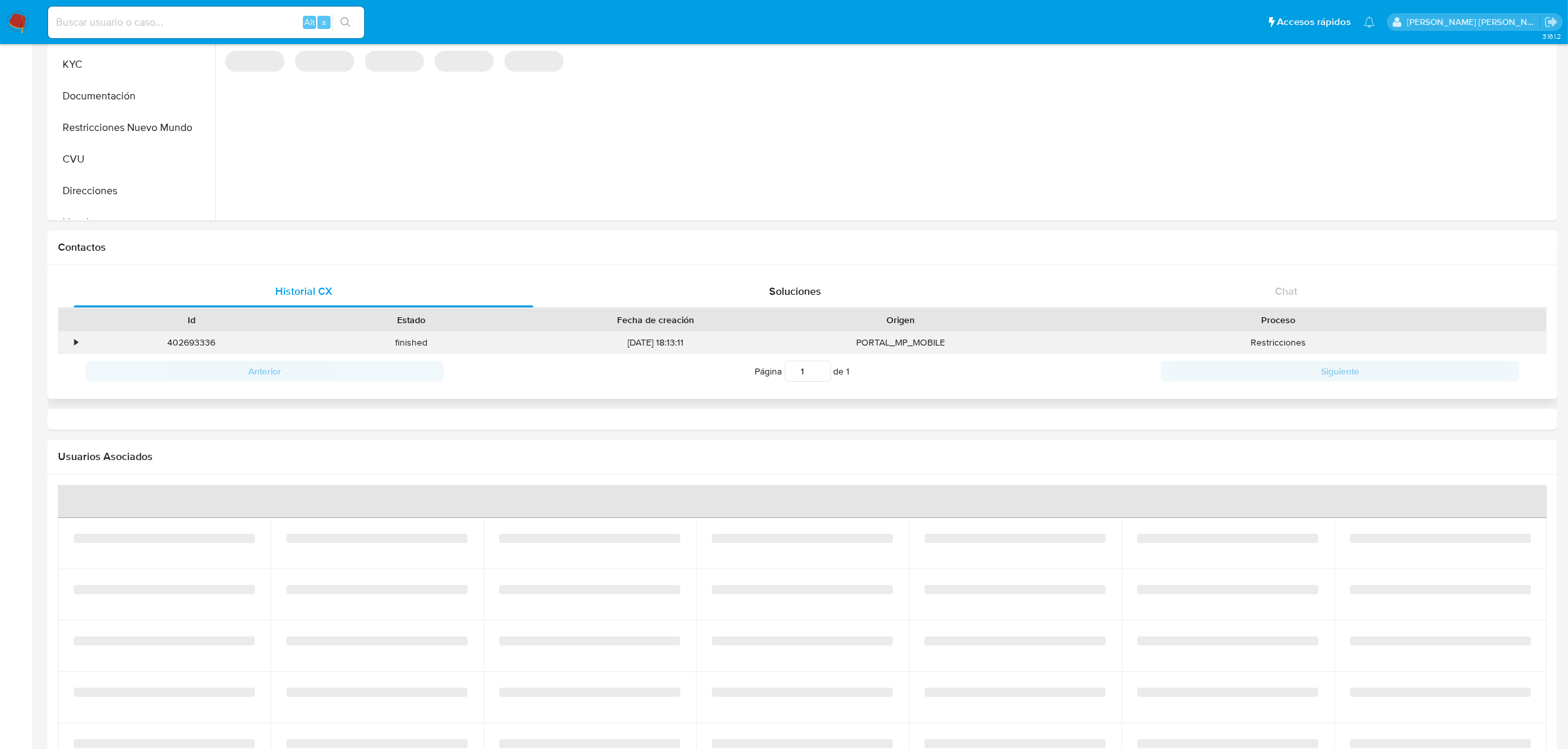
select select "10"
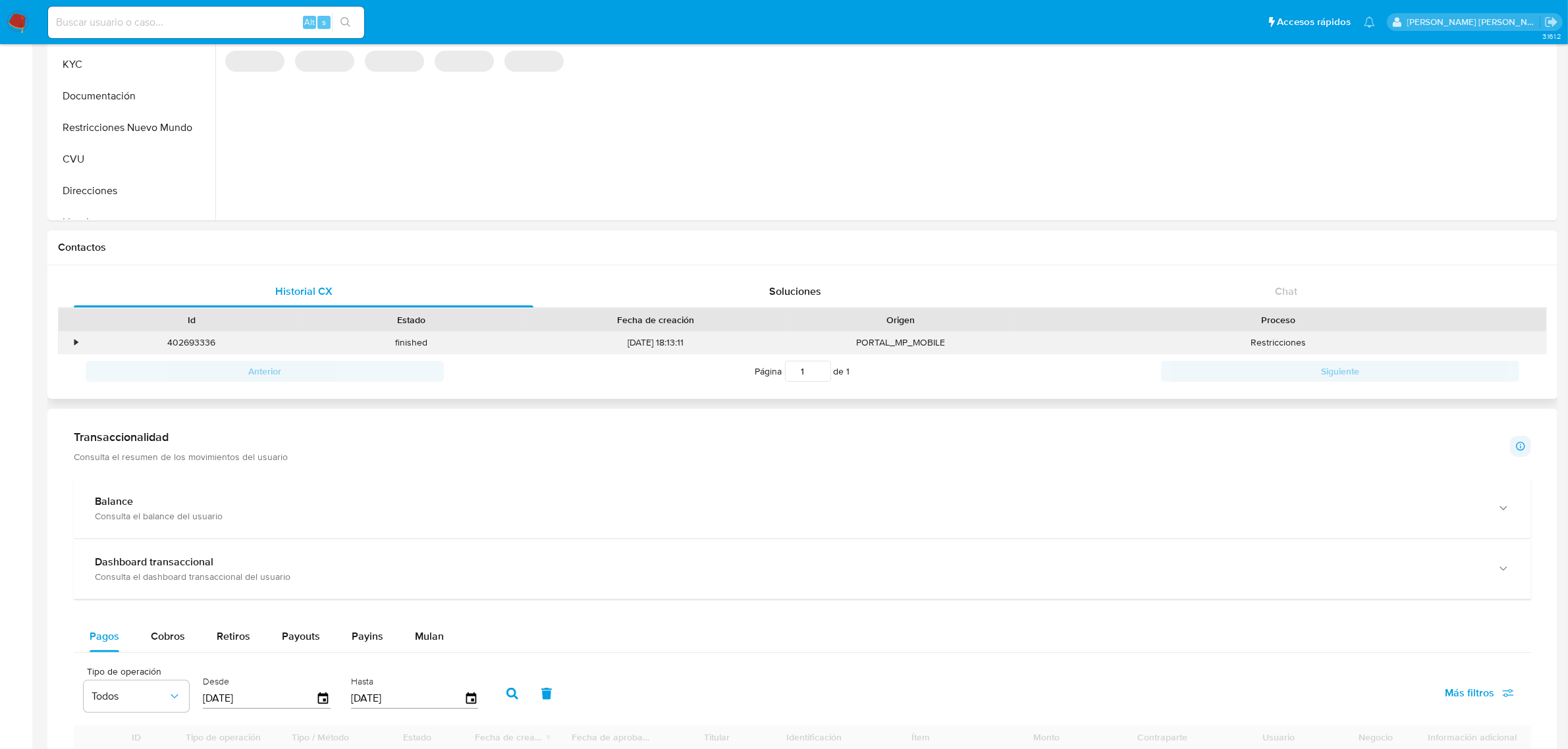
scroll to position [329, 0]
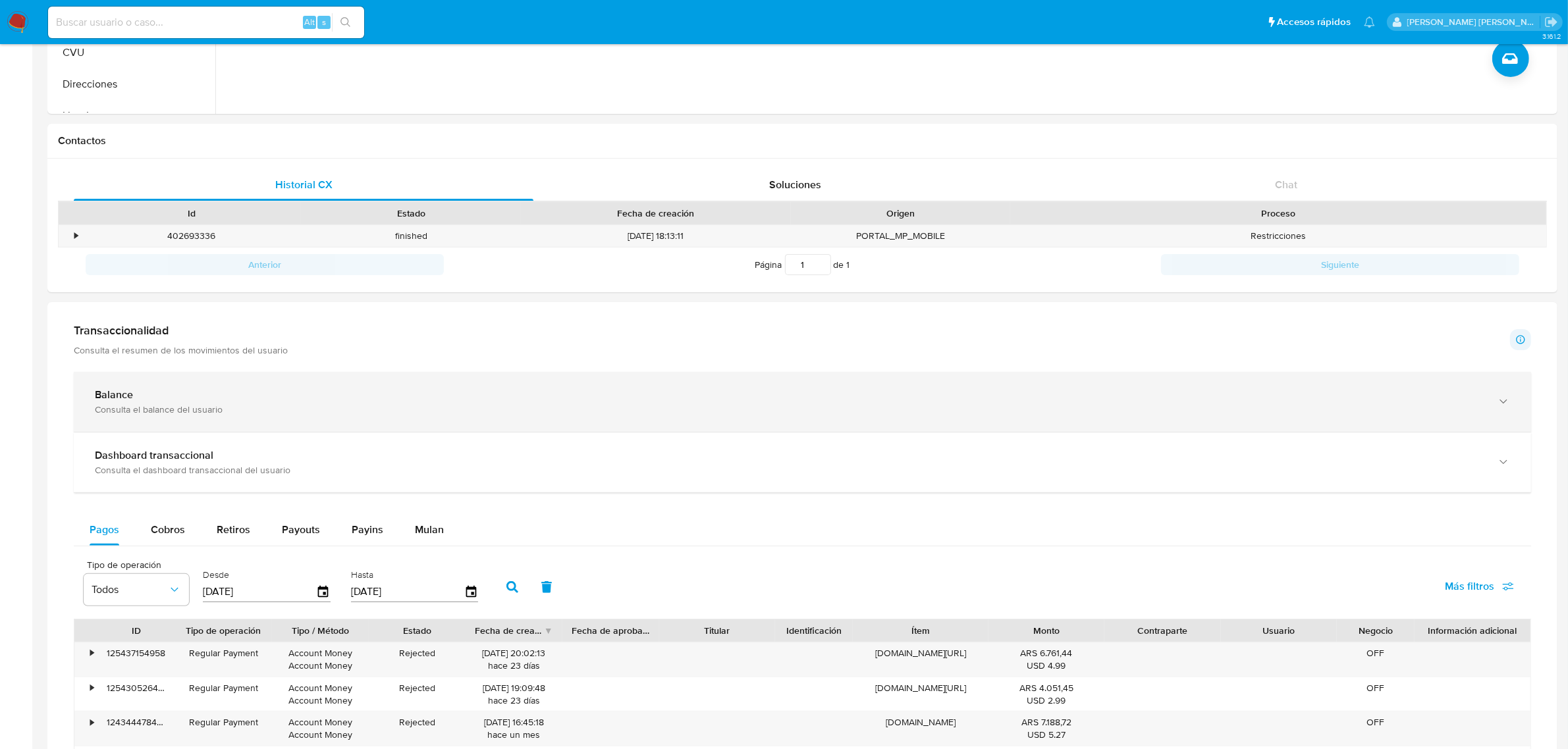
click at [1513, 410] on div "Balance Consulta el balance del usuario" at bounding box center [802, 402] width 1458 height 60
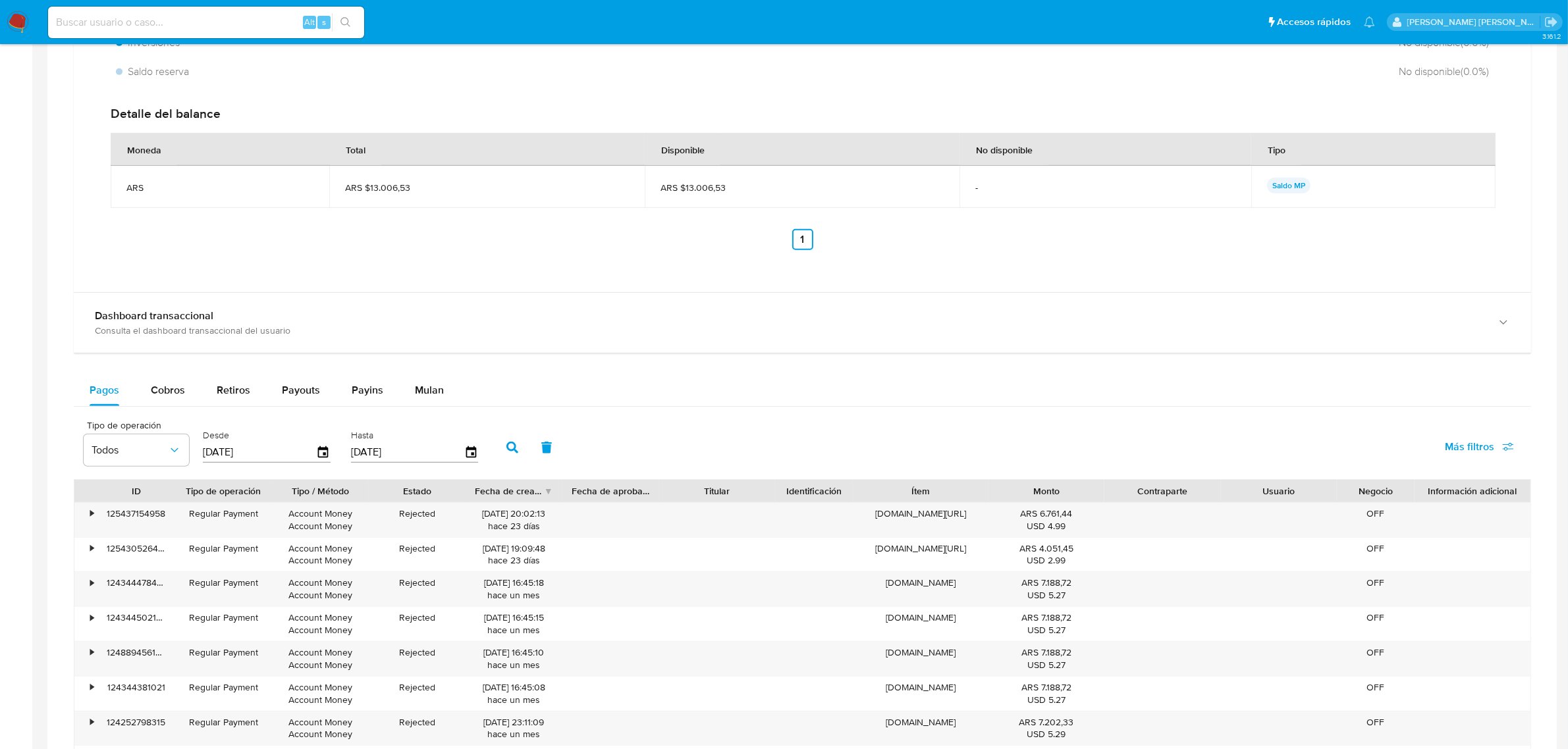
scroll to position [905, 0]
click at [229, 403] on div "Retiros" at bounding box center [233, 388] width 33 height 32
select select "10"
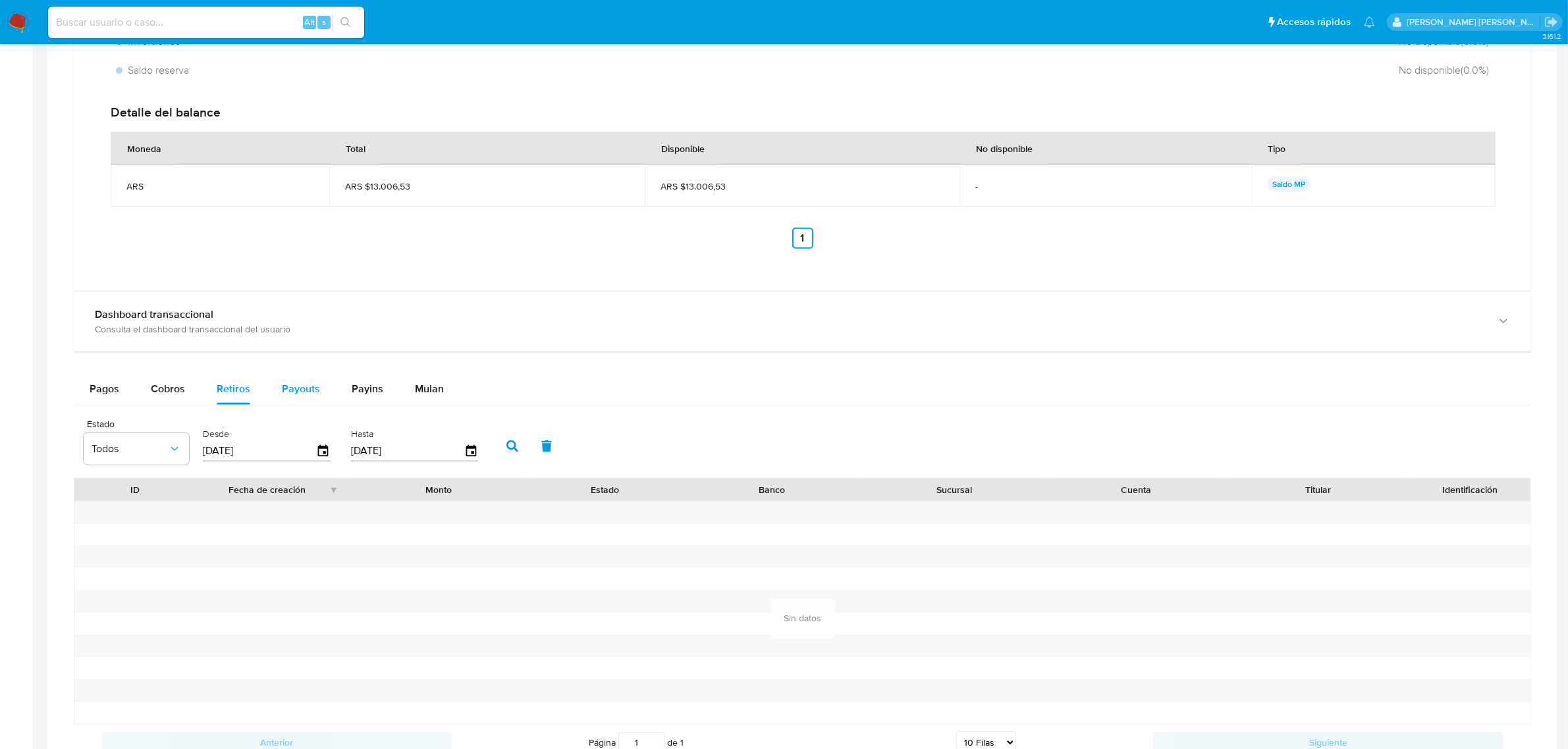
click at [299, 390] on span "Payouts" at bounding box center [301, 388] width 39 height 15
select select "10"
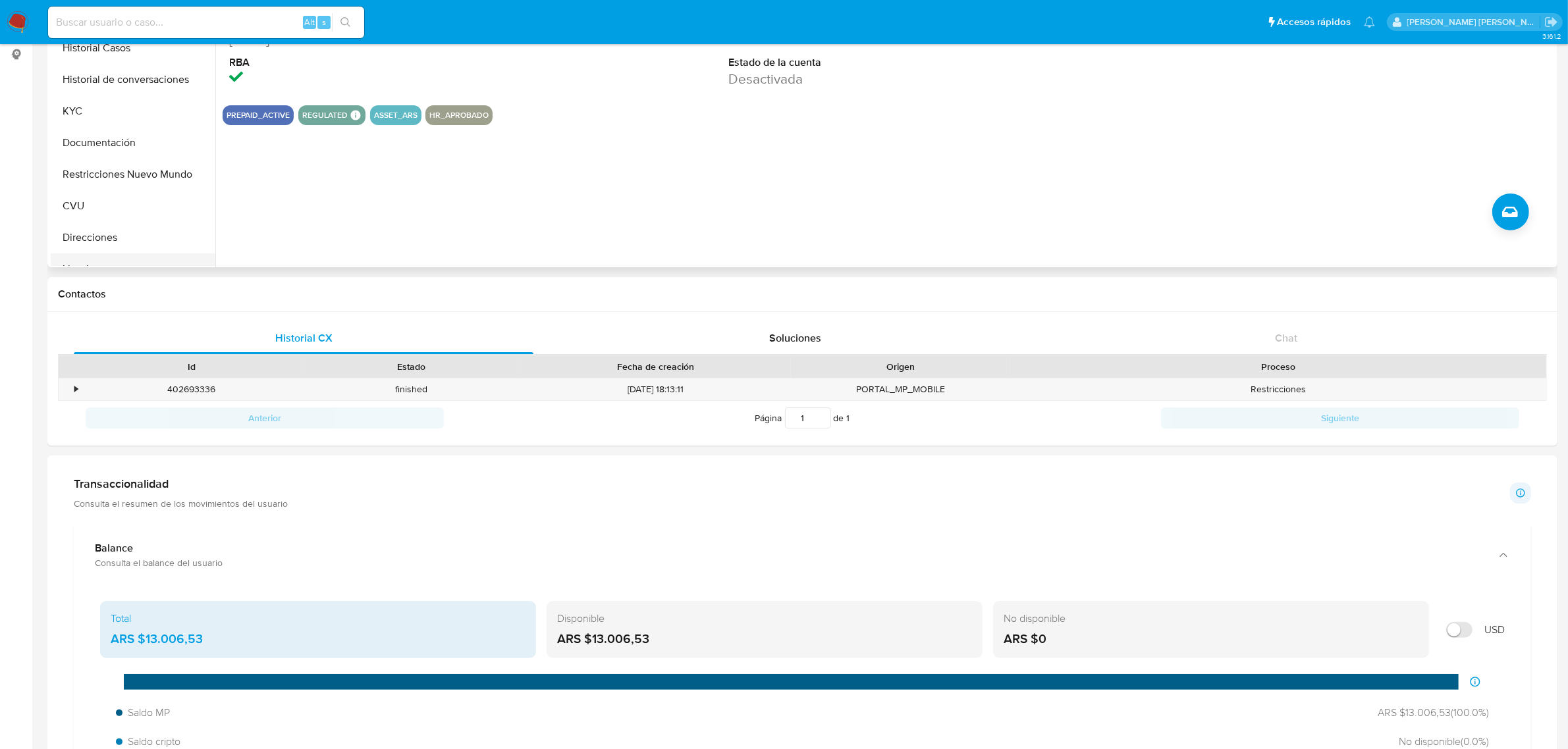
scroll to position [164, 0]
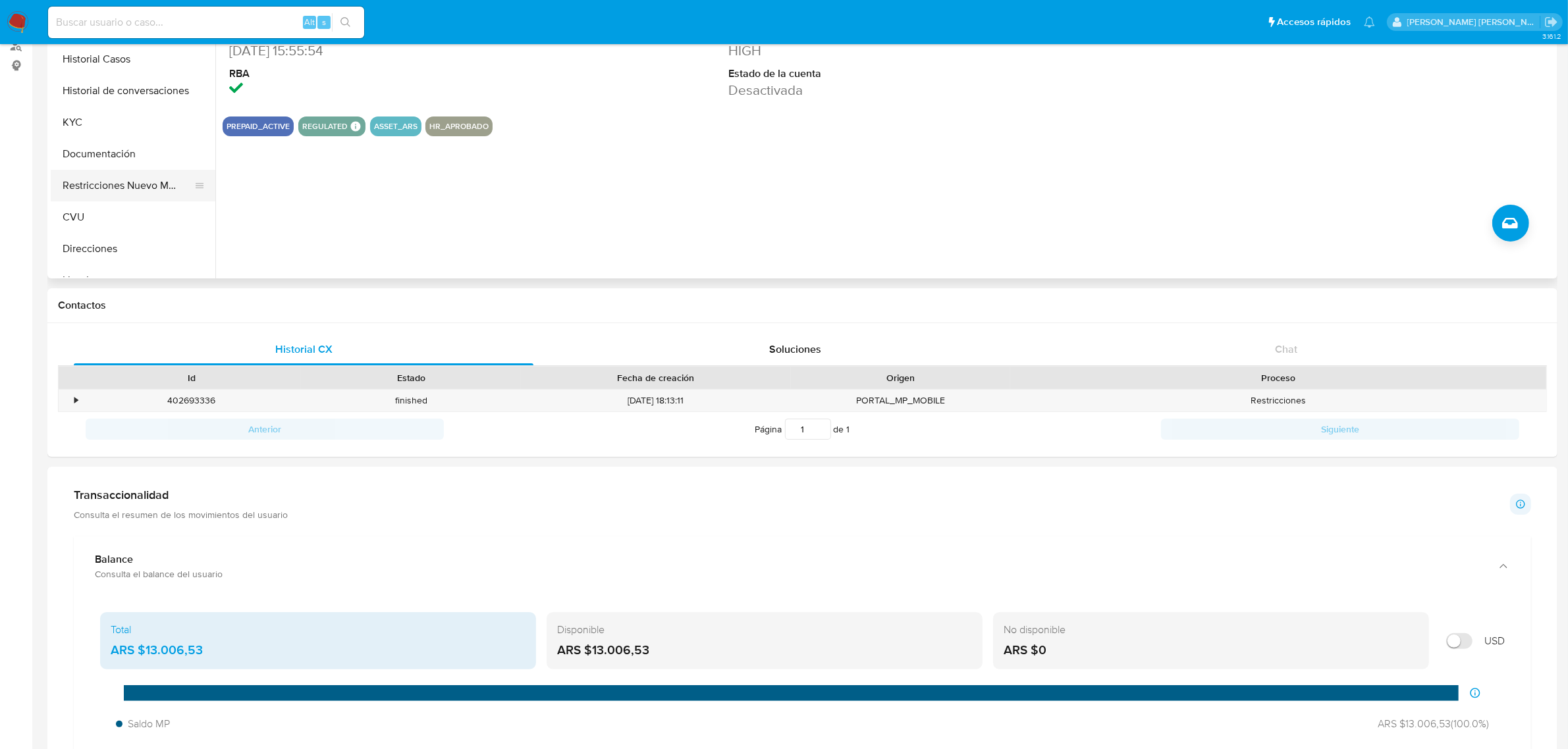
click at [114, 187] on button "Restricciones Nuevo Mundo" at bounding box center [128, 186] width 154 height 32
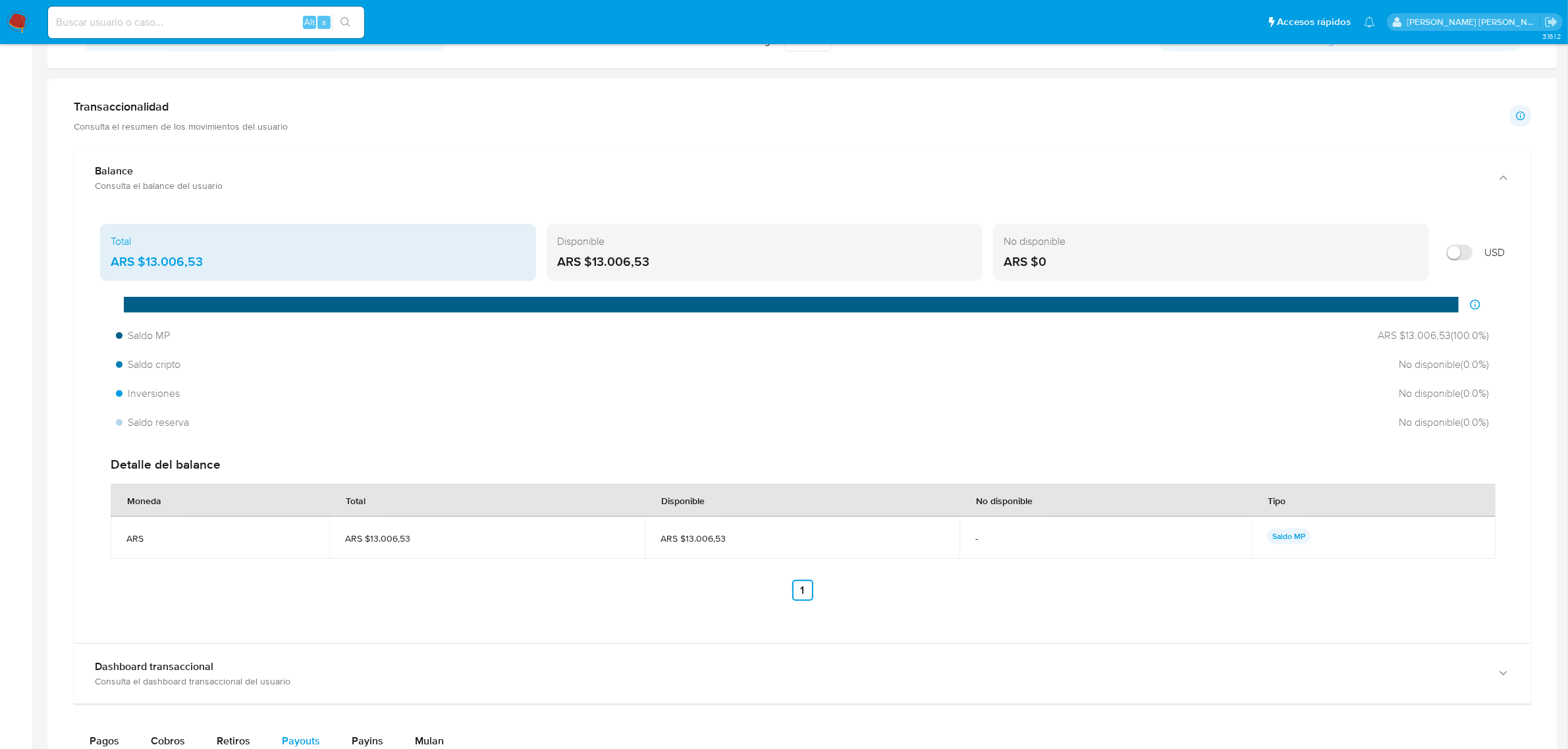
scroll to position [822, 0]
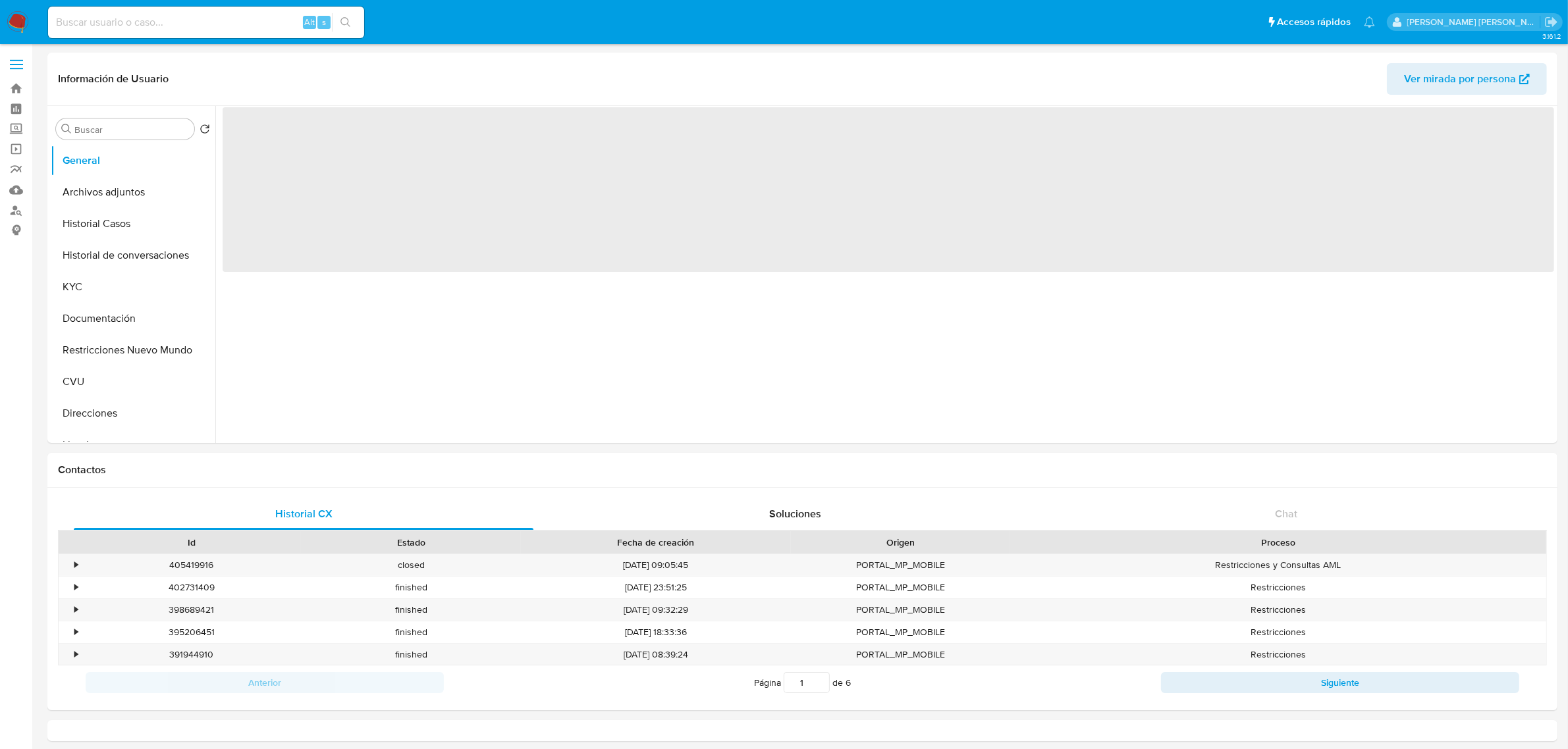
select select "10"
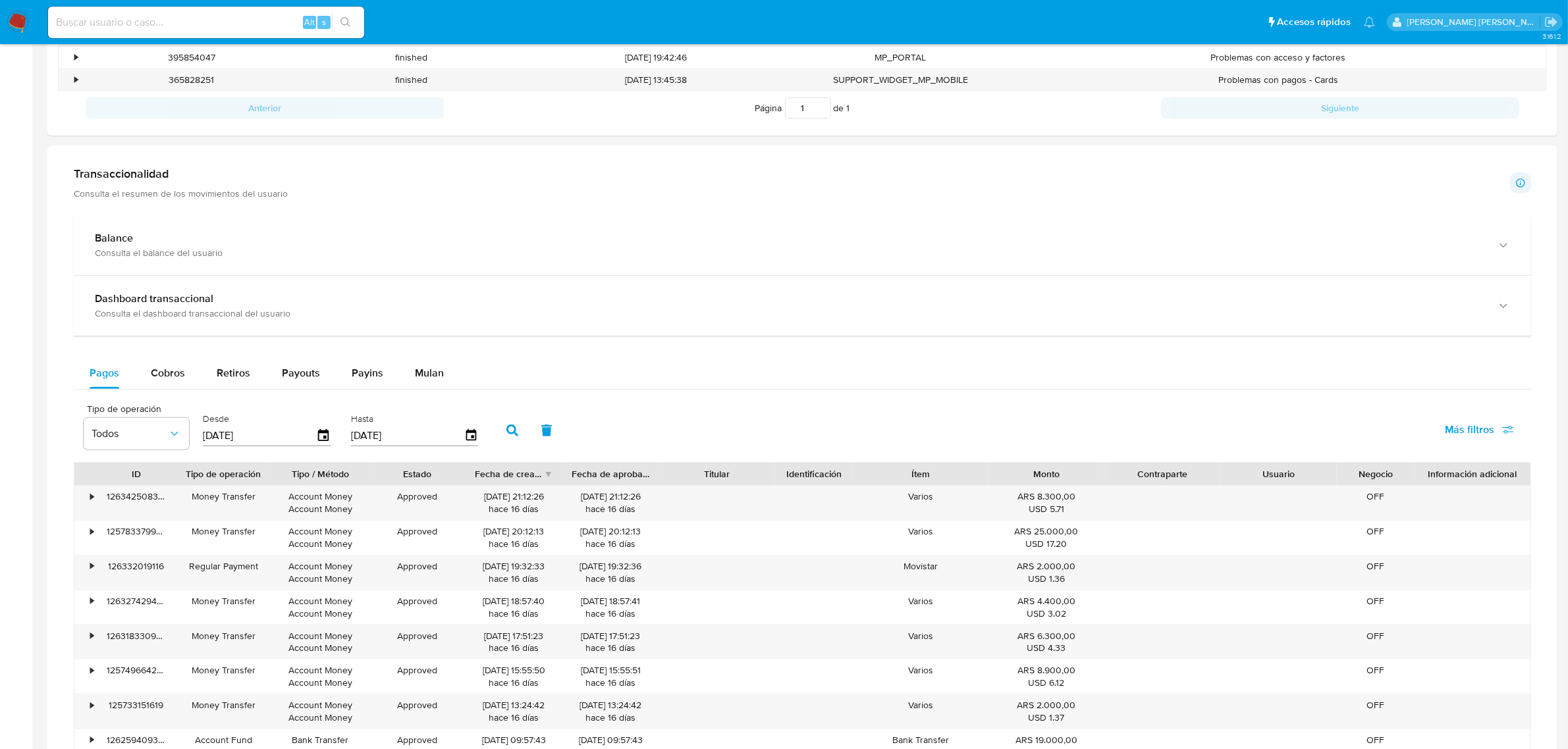
scroll to position [576, 0]
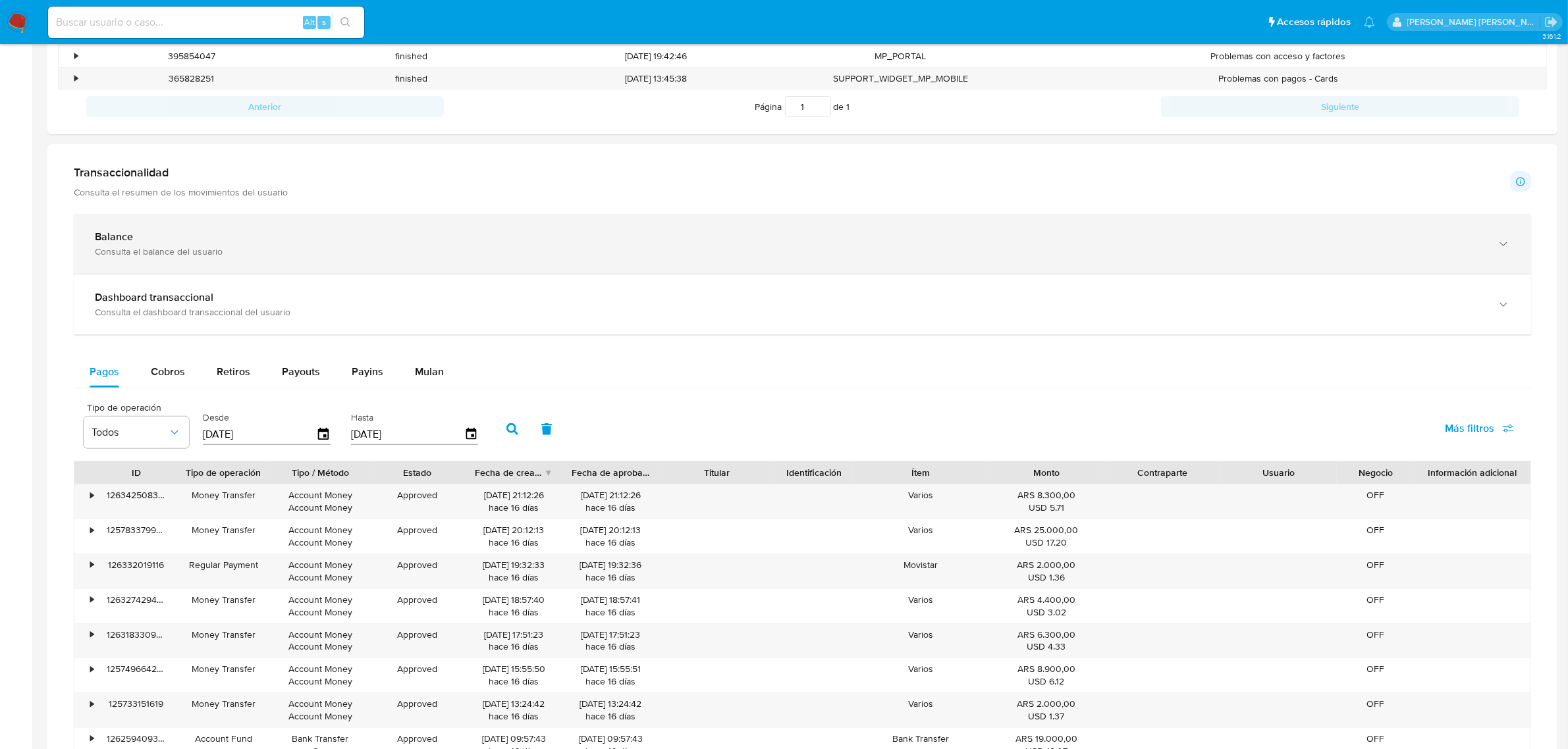
click at [1510, 244] on div "Balance Consulta el balance del usuario" at bounding box center [802, 243] width 1458 height 60
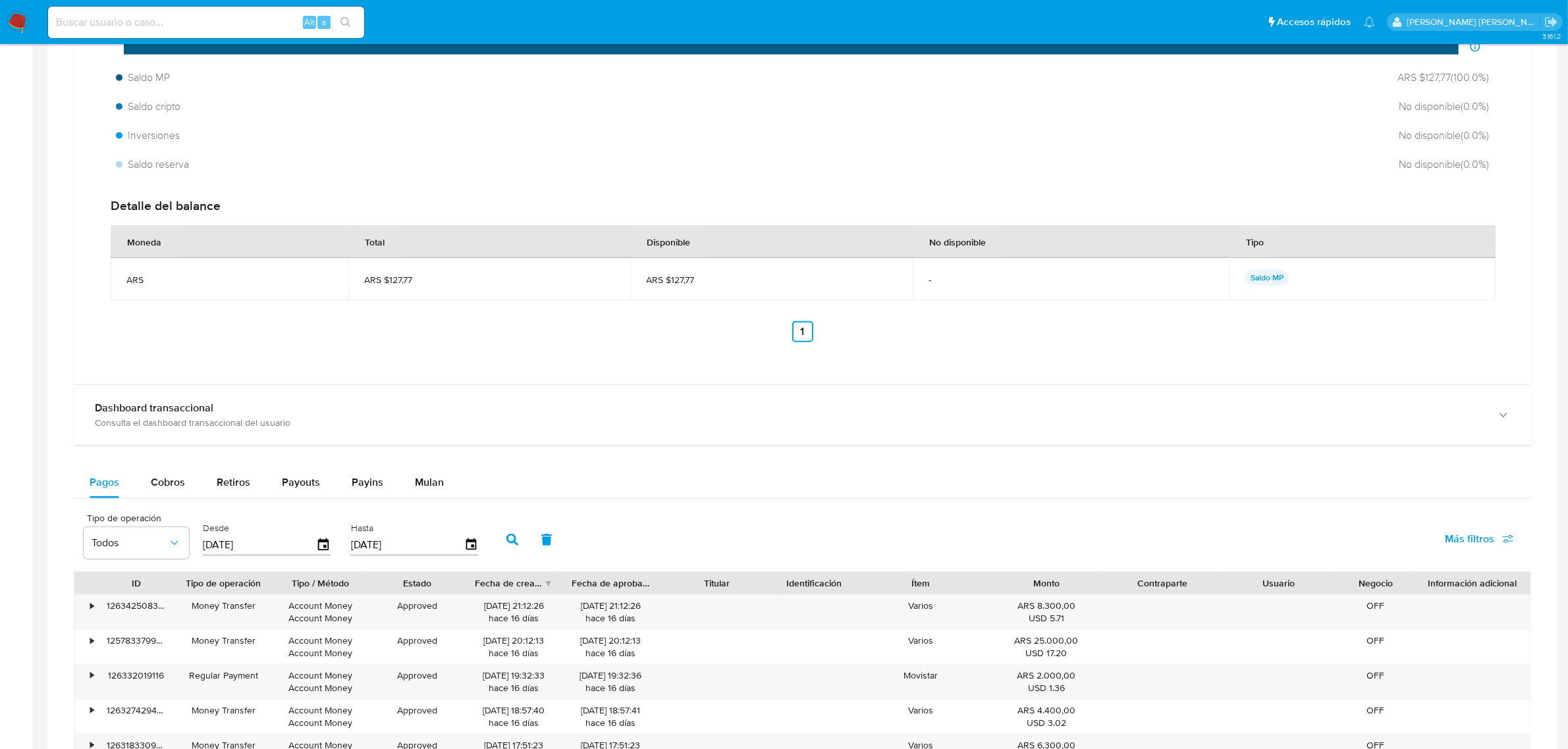
scroll to position [905, 0]
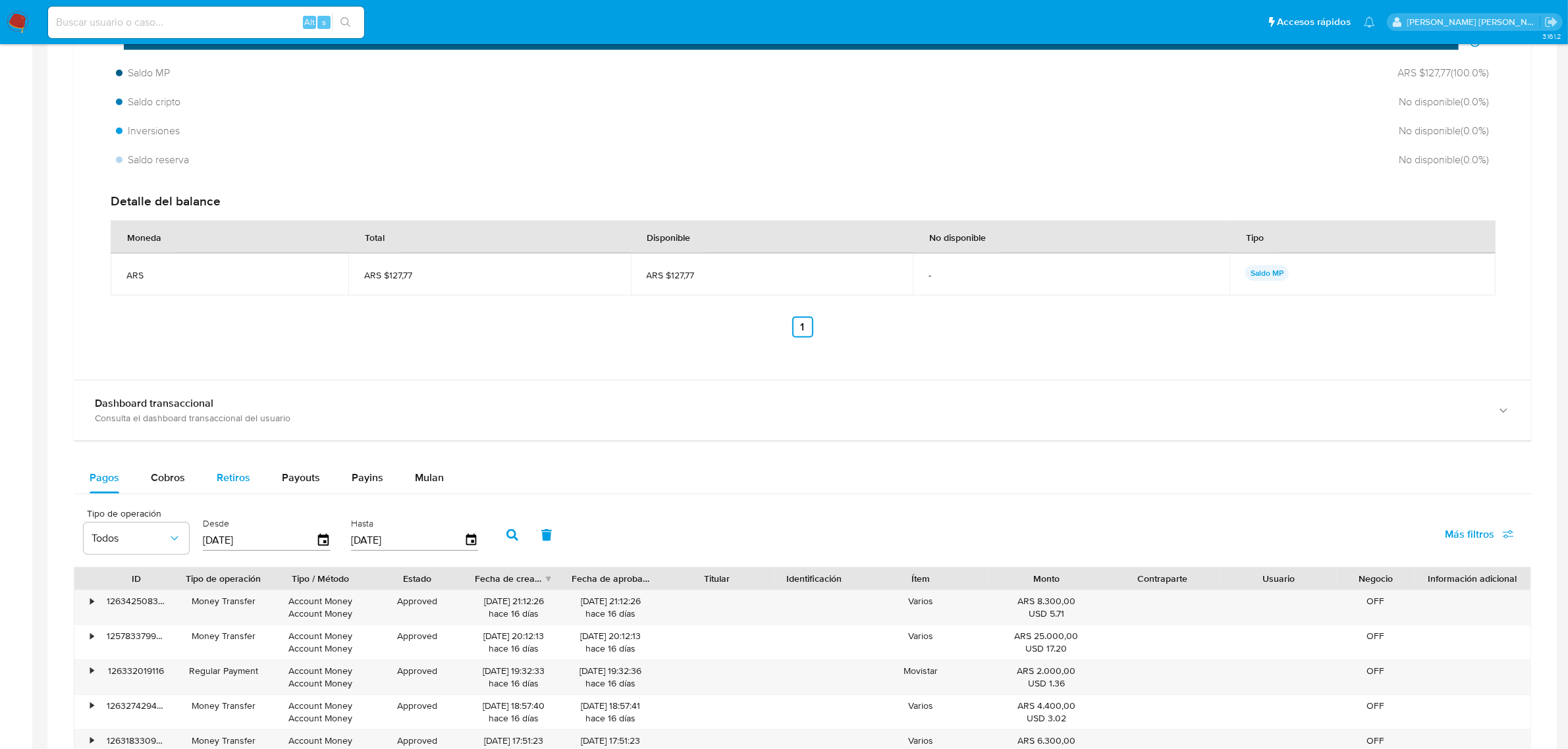
click at [243, 480] on span "Retiros" at bounding box center [233, 477] width 33 height 15
select select "10"
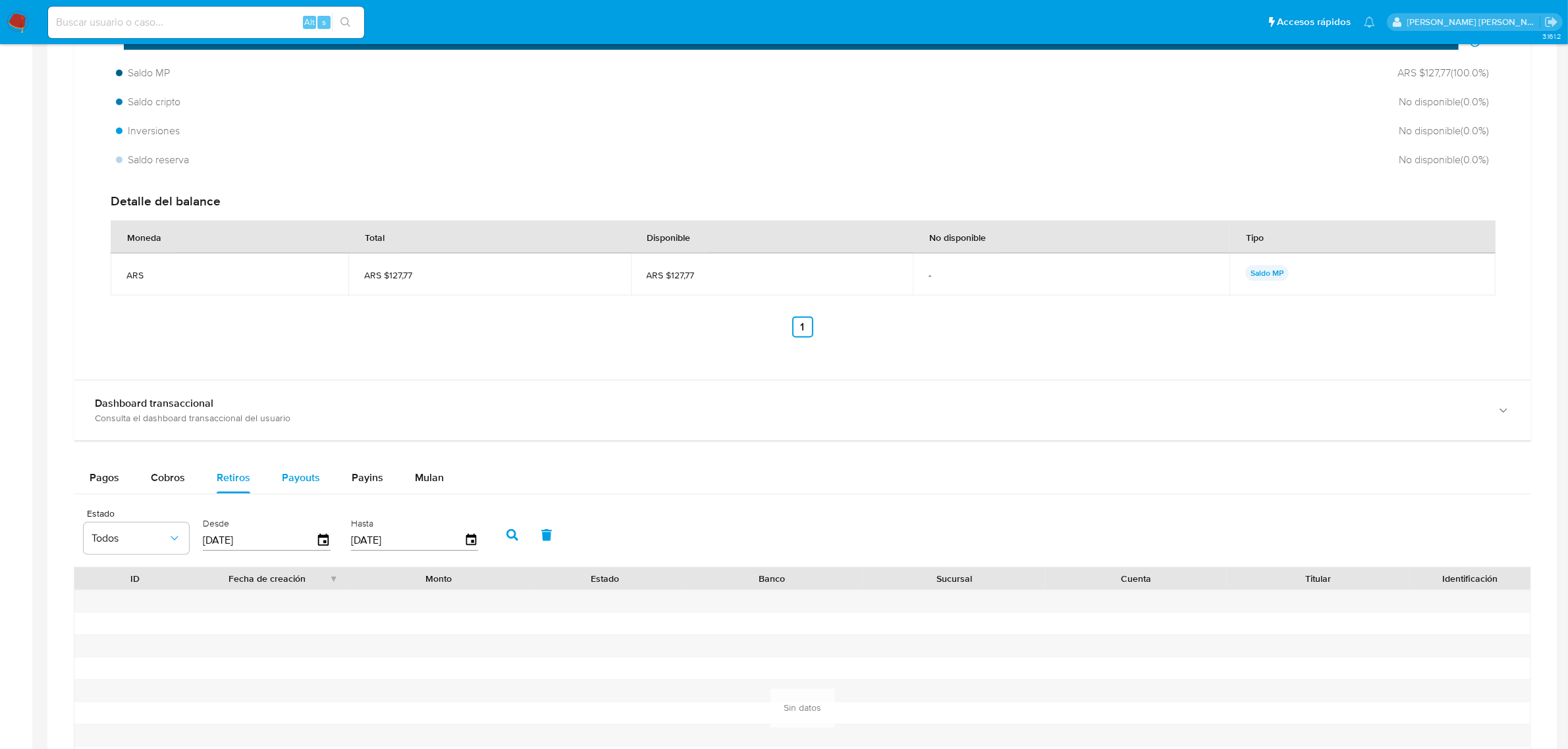
click at [291, 480] on span "Payouts" at bounding box center [301, 477] width 39 height 15
select select "10"
